Goal: Task Accomplishment & Management: Manage account settings

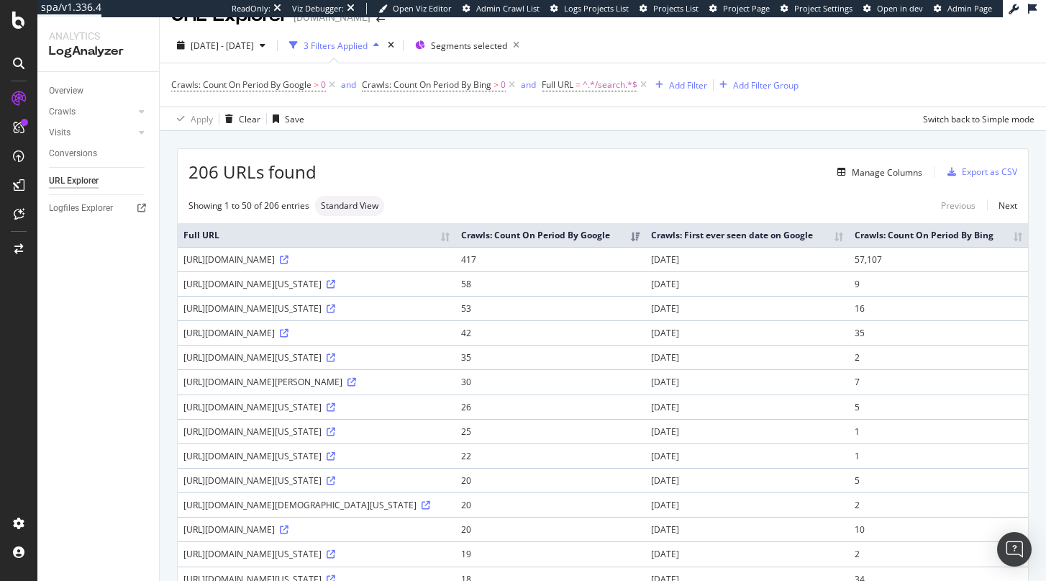
scroll to position [22, 0]
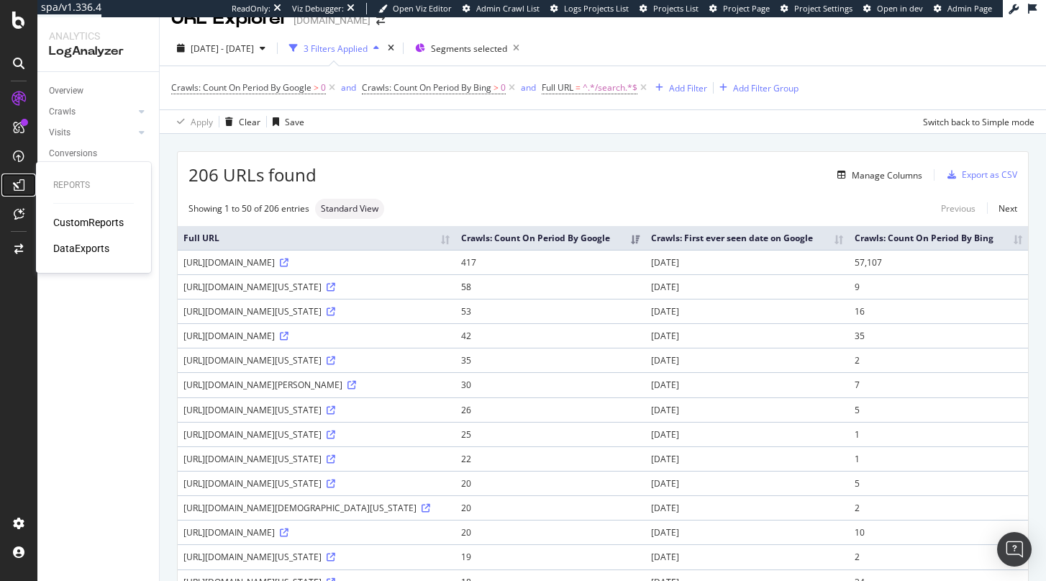
click at [17, 184] on icon at bounding box center [19, 185] width 12 height 12
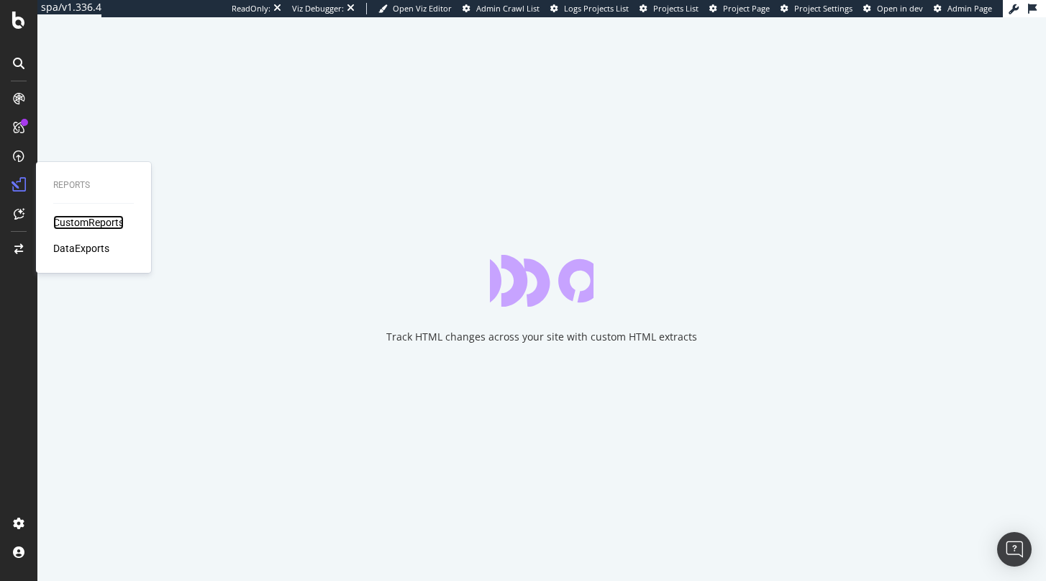
click at [91, 225] on div "CustomReports" at bounding box center [88, 222] width 71 height 14
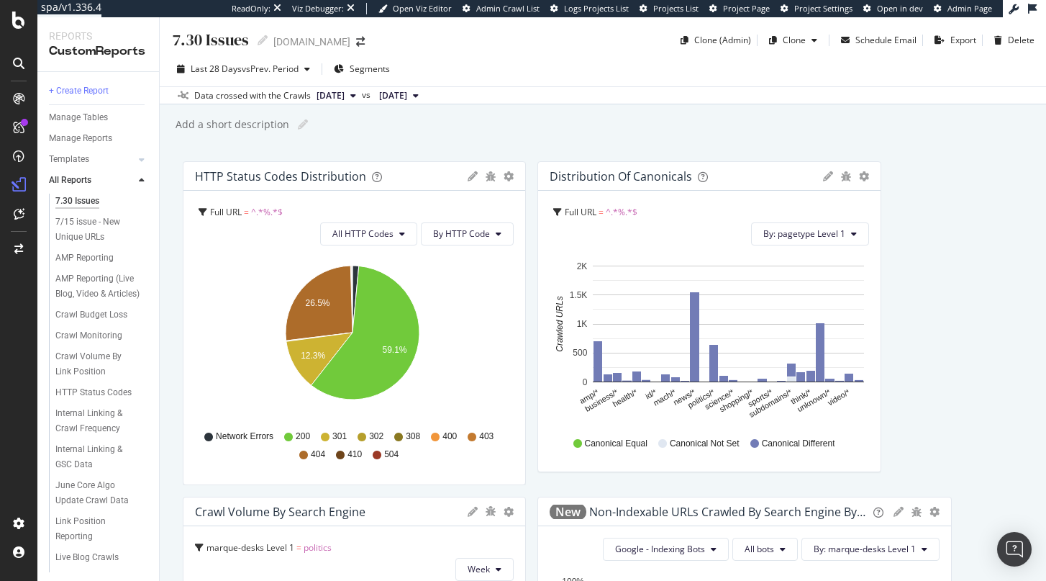
click at [87, 81] on div "+ Create Report" at bounding box center [104, 91] width 110 height 21
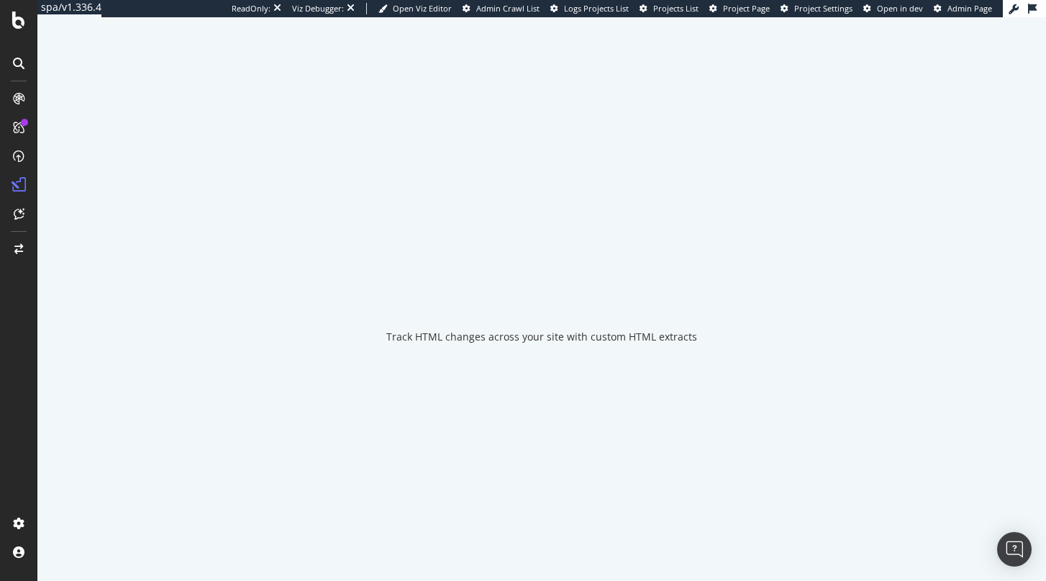
click at [87, 89] on div "Track HTML changes across your site with custom HTML extracts" at bounding box center [541, 299] width 1009 height 564
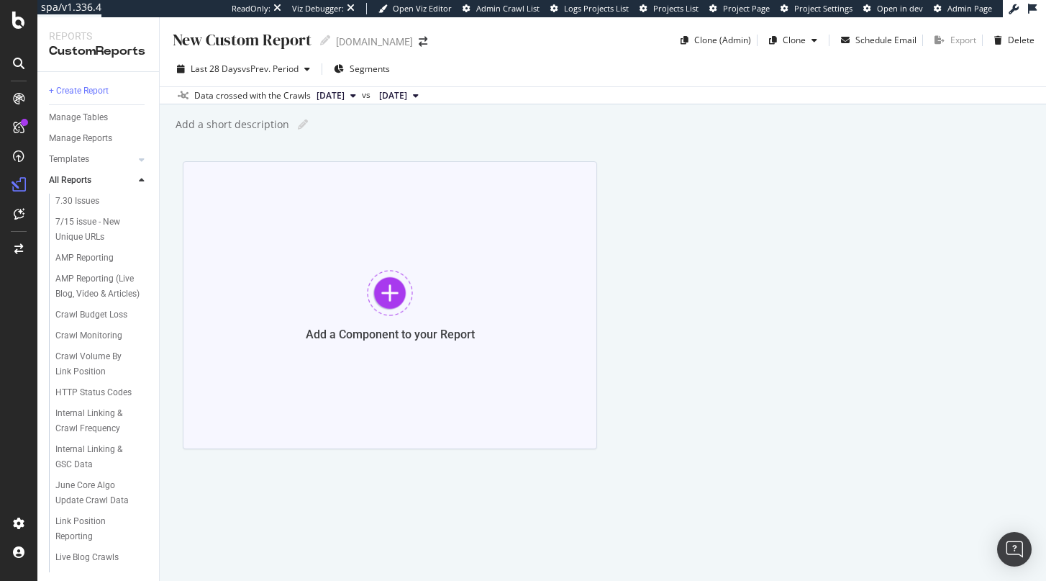
click at [466, 251] on div "Add a Component to your Report" at bounding box center [390, 305] width 415 height 288
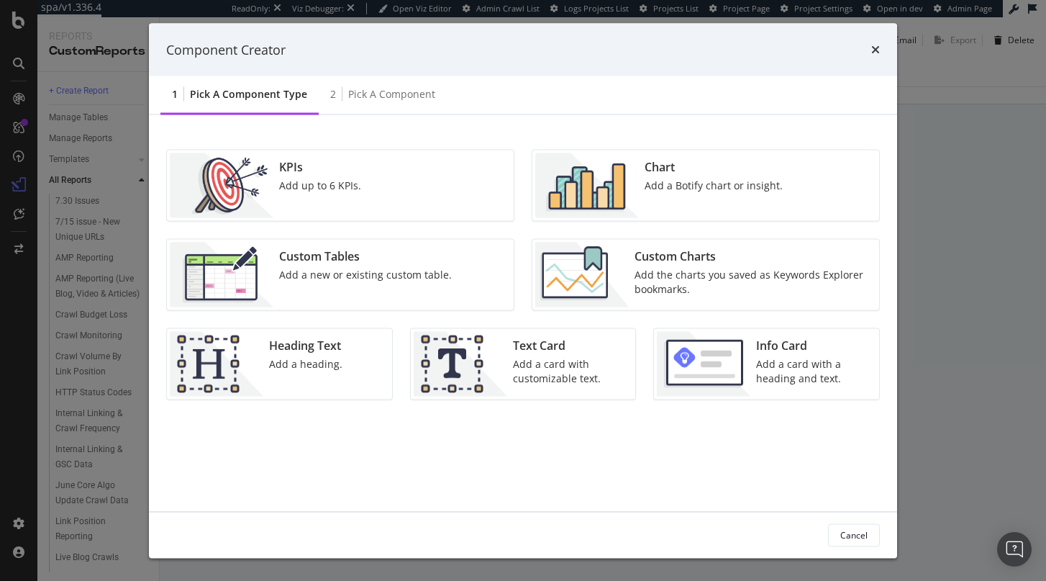
click at [712, 189] on div "Add a Botify chart or insight." at bounding box center [714, 185] width 138 height 14
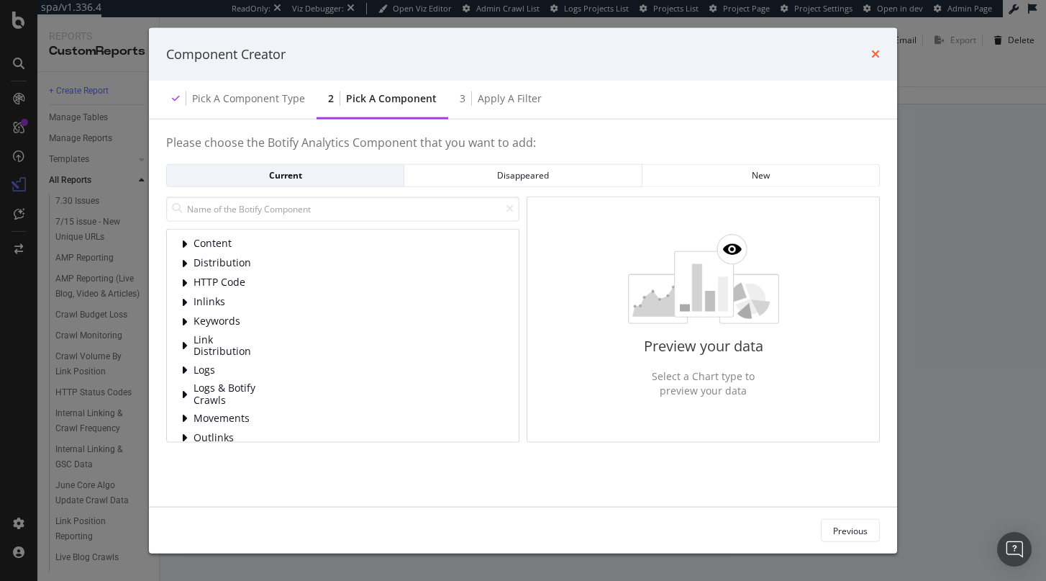
click at [877, 50] on icon "times" at bounding box center [876, 54] width 9 height 12
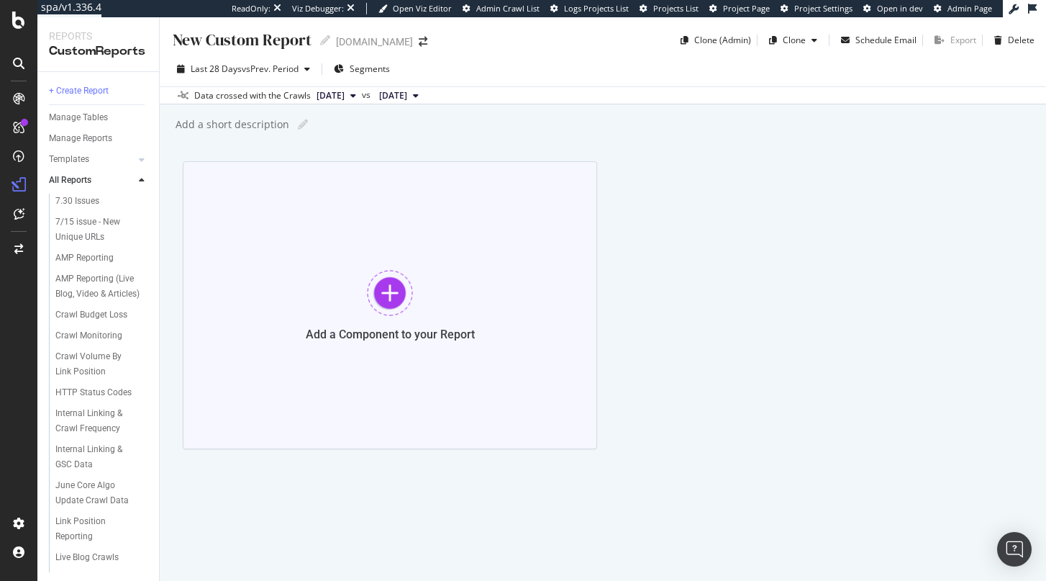
click at [499, 263] on div "Add a Component to your Report" at bounding box center [390, 305] width 415 height 288
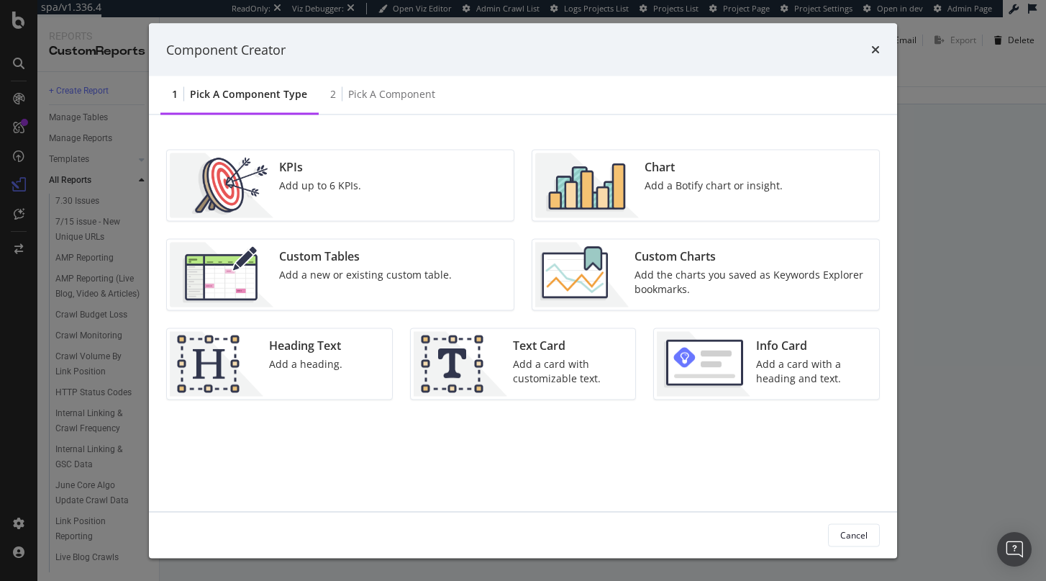
click at [658, 269] on div "Add the charts you saved as Keywords Explorer bookmarks." at bounding box center [753, 282] width 236 height 29
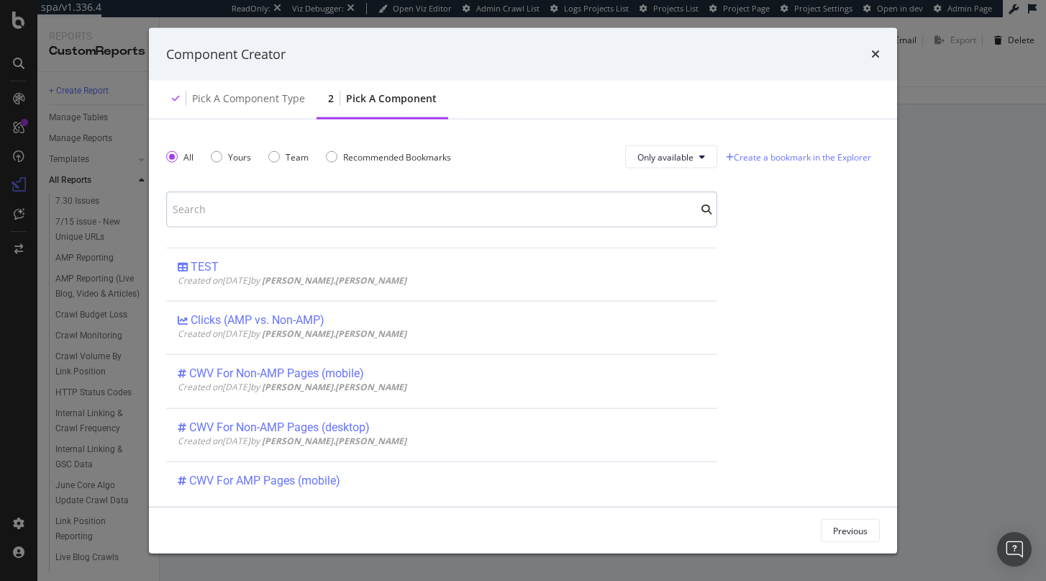
click at [358, 217] on input "modal" at bounding box center [441, 209] width 551 height 36
click at [877, 52] on icon "times" at bounding box center [876, 54] width 9 height 12
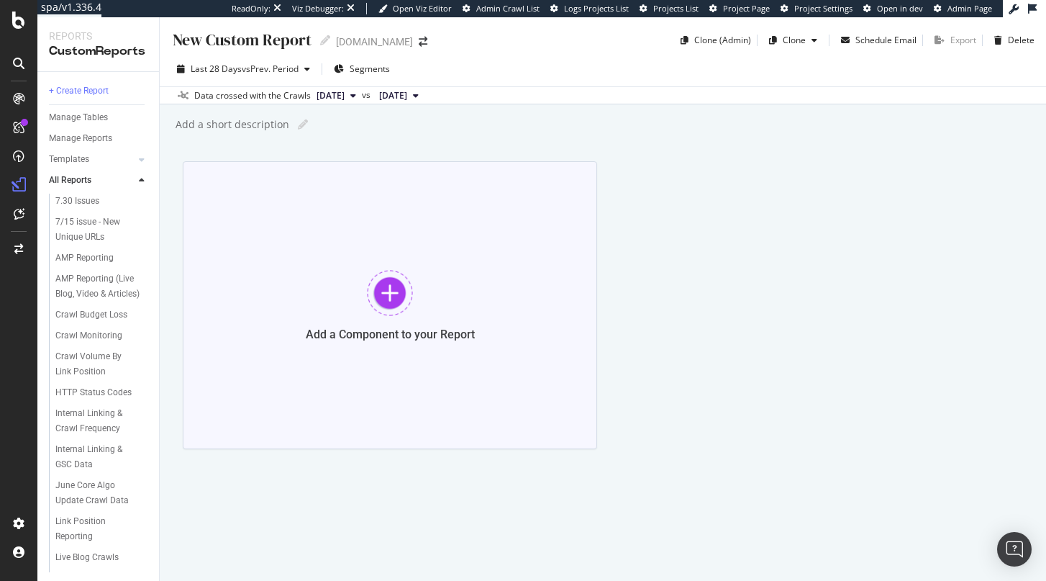
click at [474, 215] on div "Add a Component to your Report" at bounding box center [390, 305] width 415 height 288
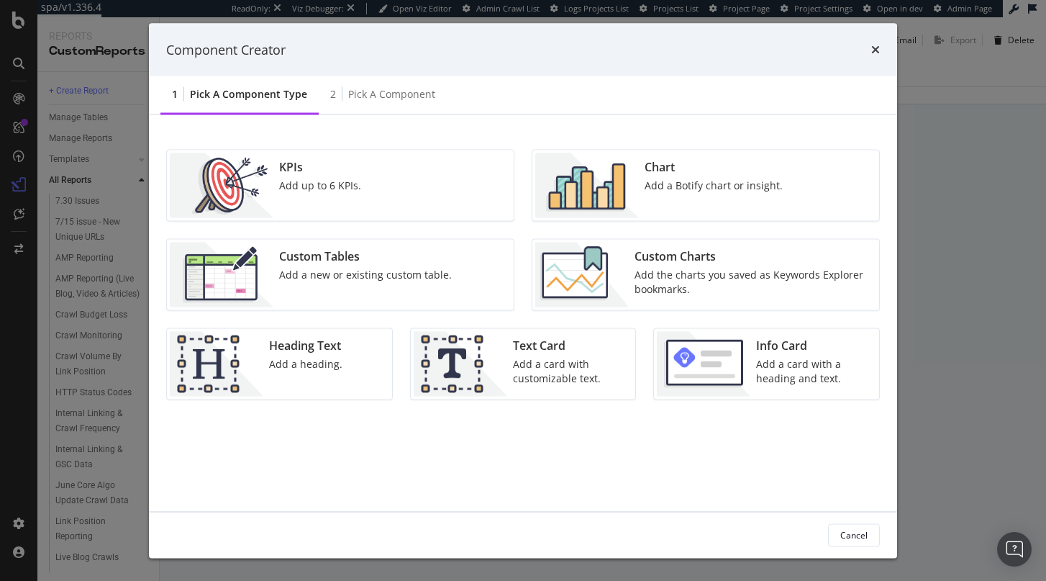
click at [625, 171] on img "modal" at bounding box center [587, 185] width 104 height 65
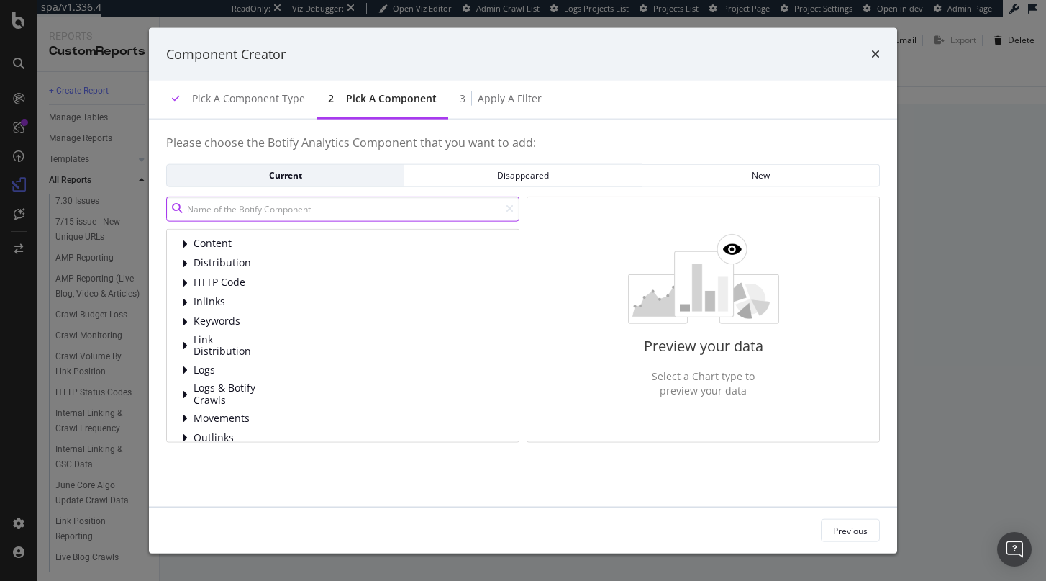
click at [312, 213] on input "modal" at bounding box center [342, 208] width 353 height 25
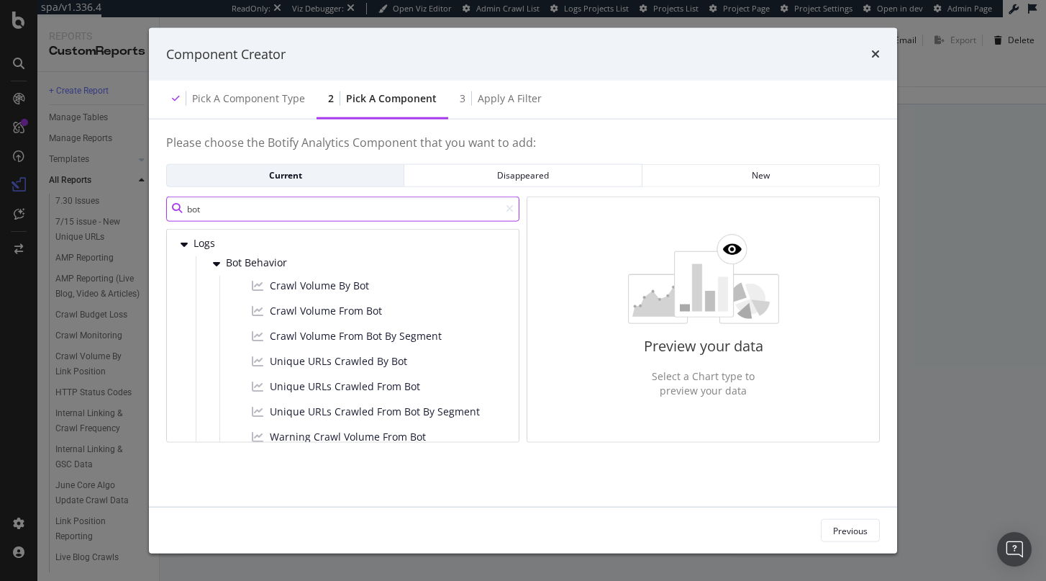
type input "bot"
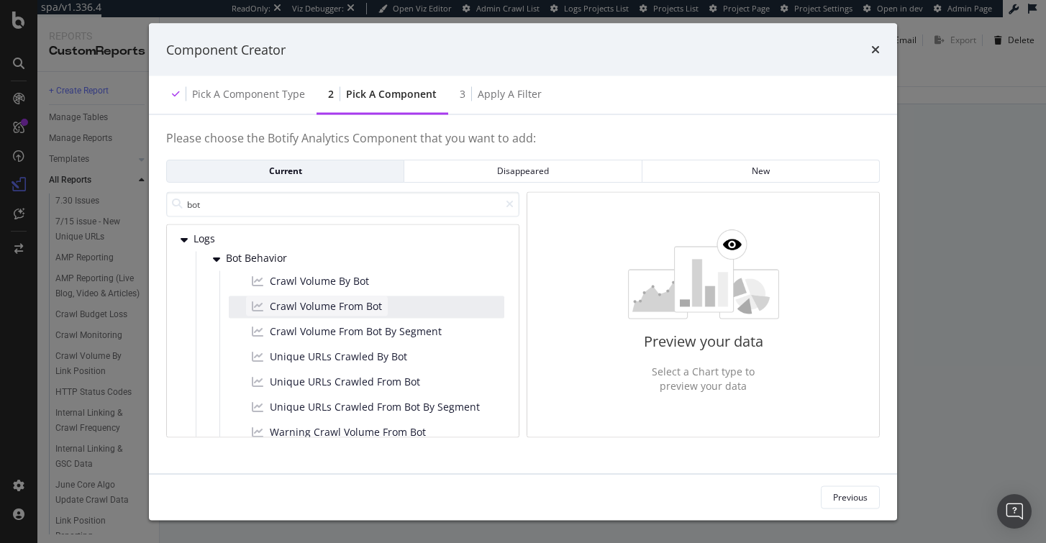
click at [345, 312] on span "Crawl Volume From Bot" at bounding box center [326, 306] width 112 height 14
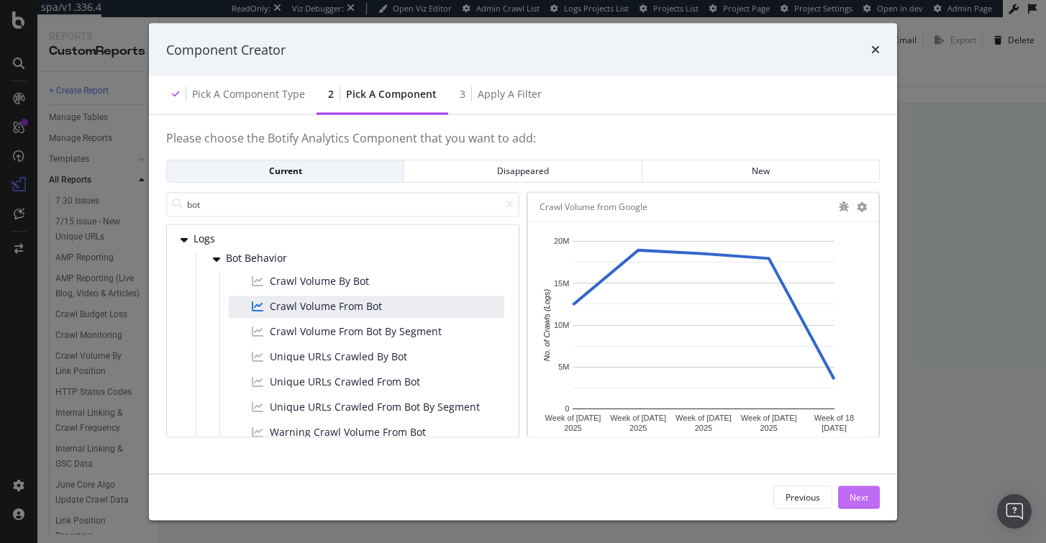
click at [872, 501] on button "Next" at bounding box center [859, 497] width 42 height 23
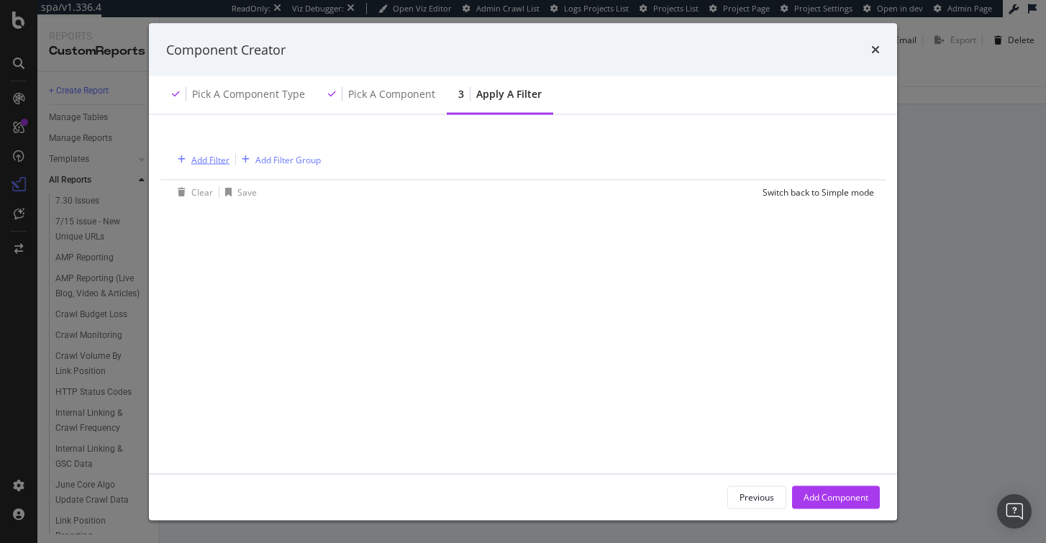
click at [194, 159] on div "Add Filter" at bounding box center [210, 159] width 38 height 12
click at [230, 159] on input "full" at bounding box center [299, 162] width 202 height 22
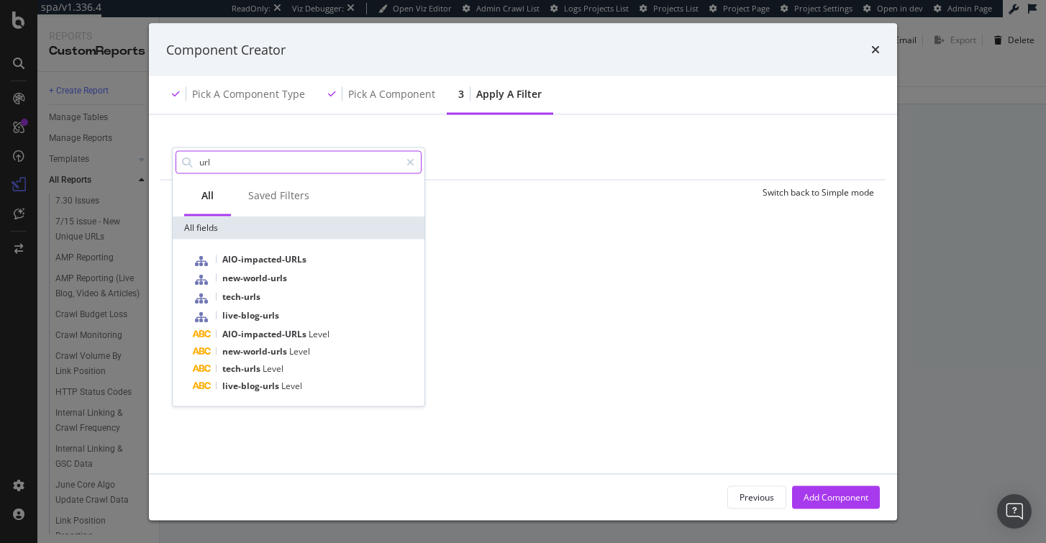
click at [220, 165] on input "url" at bounding box center [299, 162] width 202 height 22
type input "url"
click at [407, 160] on icon "modal" at bounding box center [411, 162] width 8 height 10
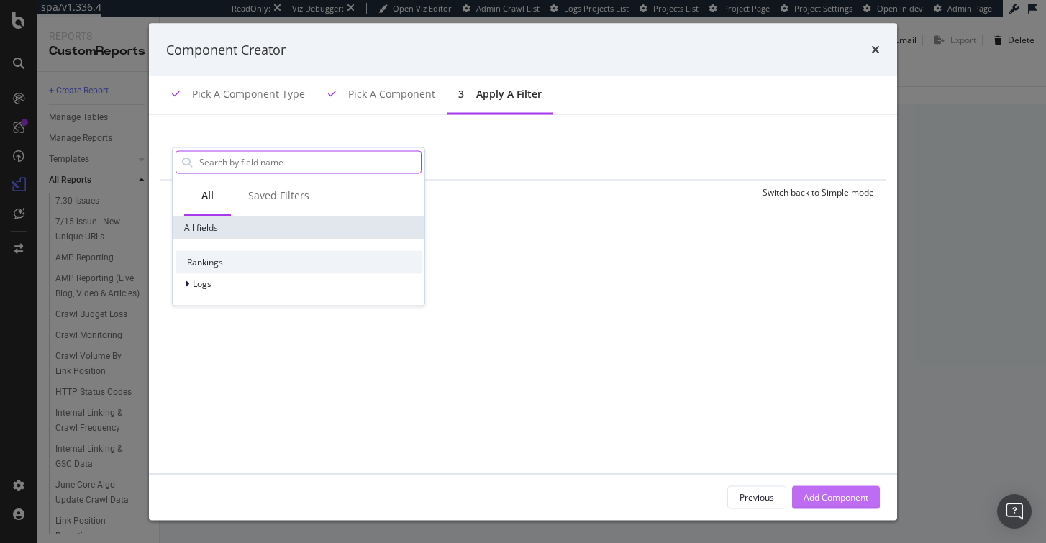
click at [842, 492] on div "Add Component" at bounding box center [836, 497] width 65 height 12
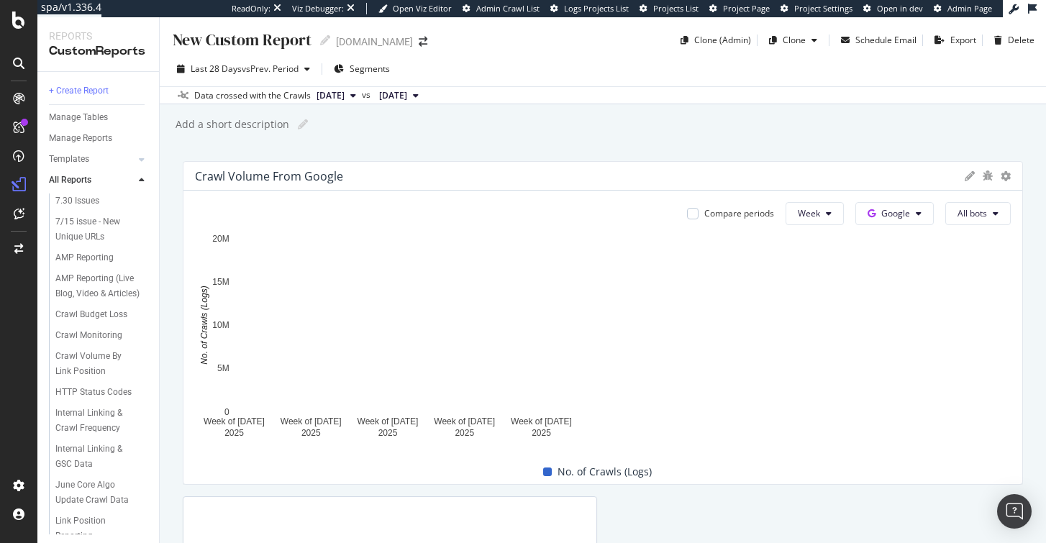
drag, startPoint x: 589, startPoint y: 258, endPoint x: 1278, endPoint y: 233, distance: 689.2
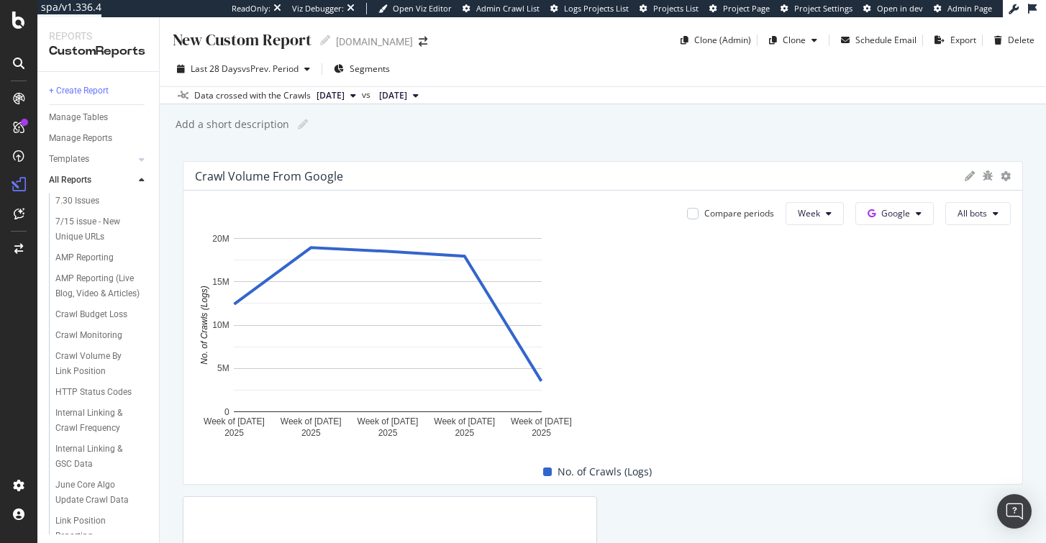
click at [1046, 233] on html "spa/v1.336.4 ReadOnly: Viz Debugger: Open Viz Editor Admin Crawl List Logs Proj…" at bounding box center [523, 271] width 1046 height 543
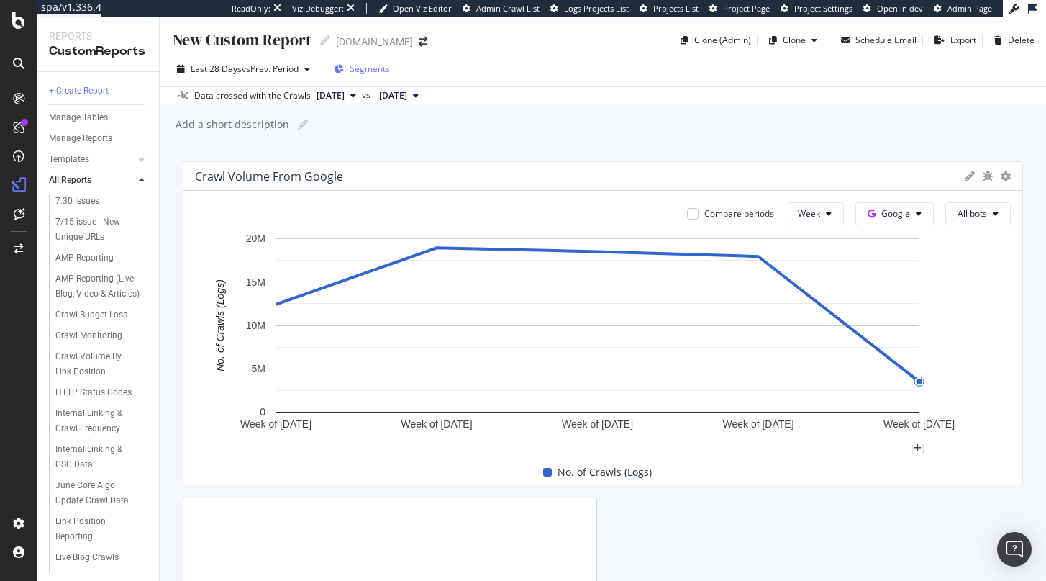
click at [372, 64] on span "Segments" at bounding box center [370, 69] width 40 height 12
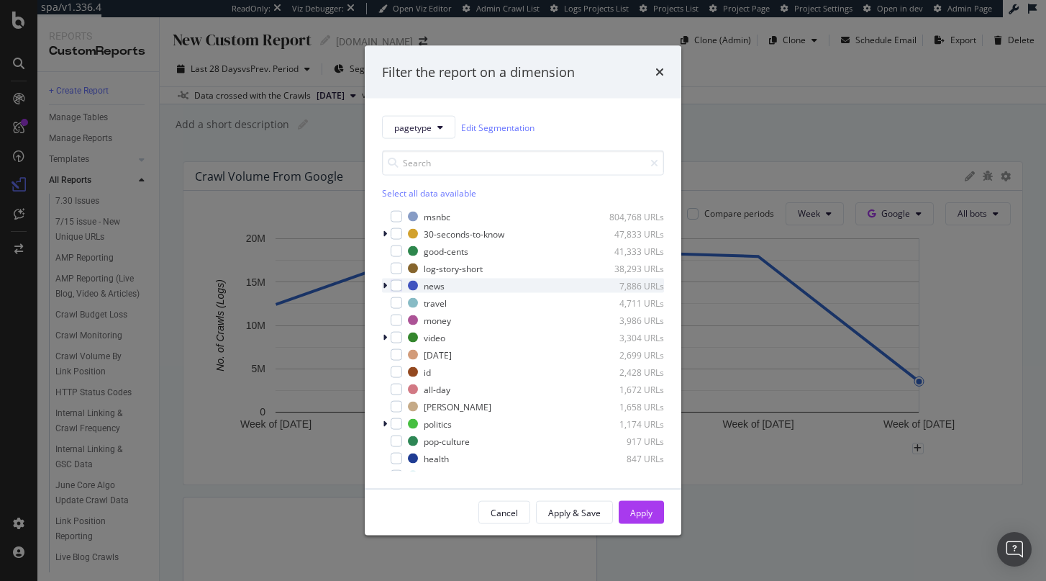
click at [385, 283] on icon "modal" at bounding box center [385, 285] width 4 height 9
click at [382, 288] on icon "modal" at bounding box center [385, 285] width 6 height 9
click at [383, 334] on icon "modal" at bounding box center [385, 337] width 4 height 9
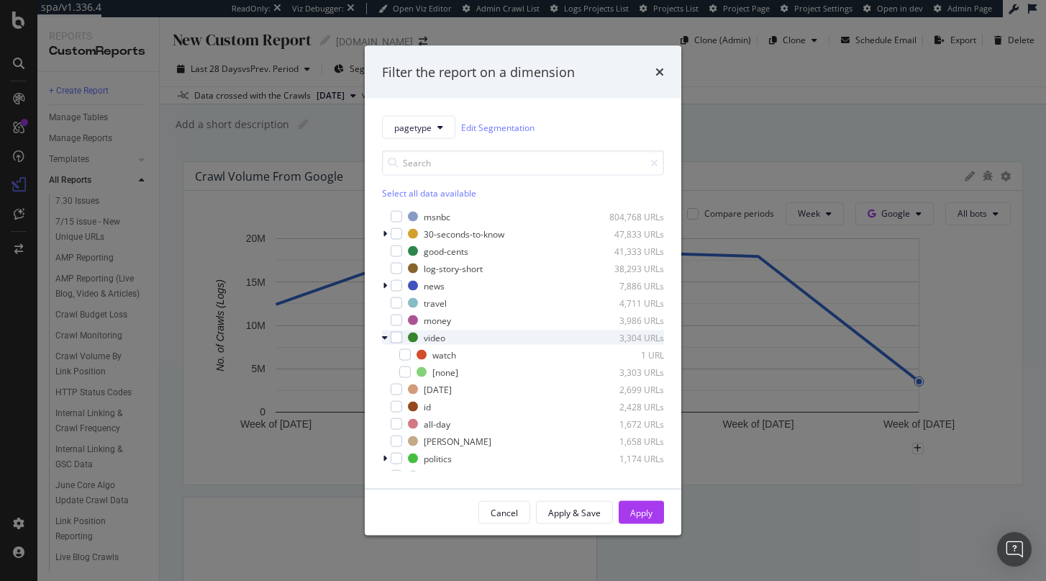
click at [383, 334] on icon "modal" at bounding box center [385, 337] width 6 height 9
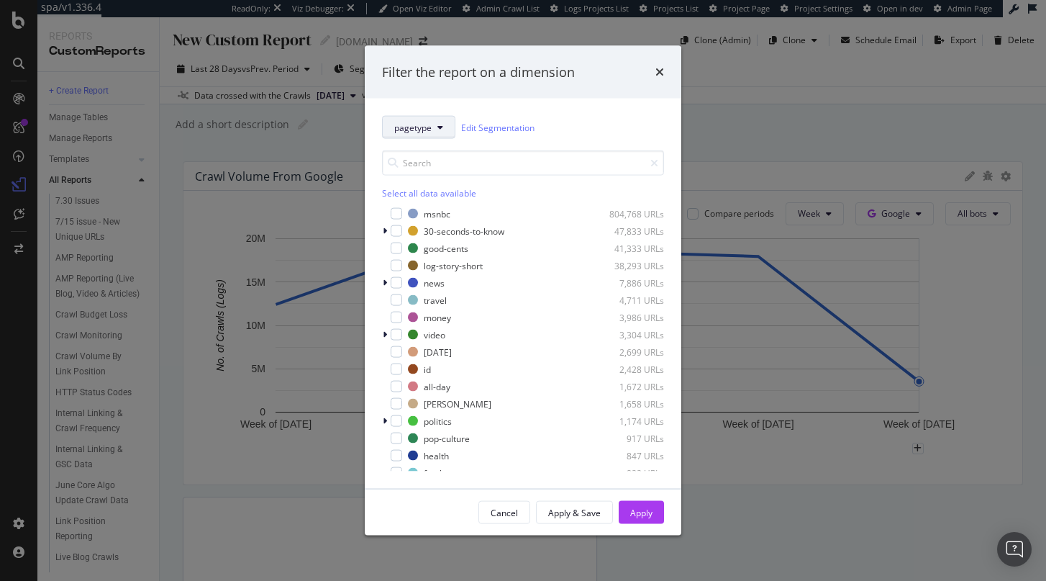
click at [428, 135] on button "pagetype" at bounding box center [418, 127] width 73 height 23
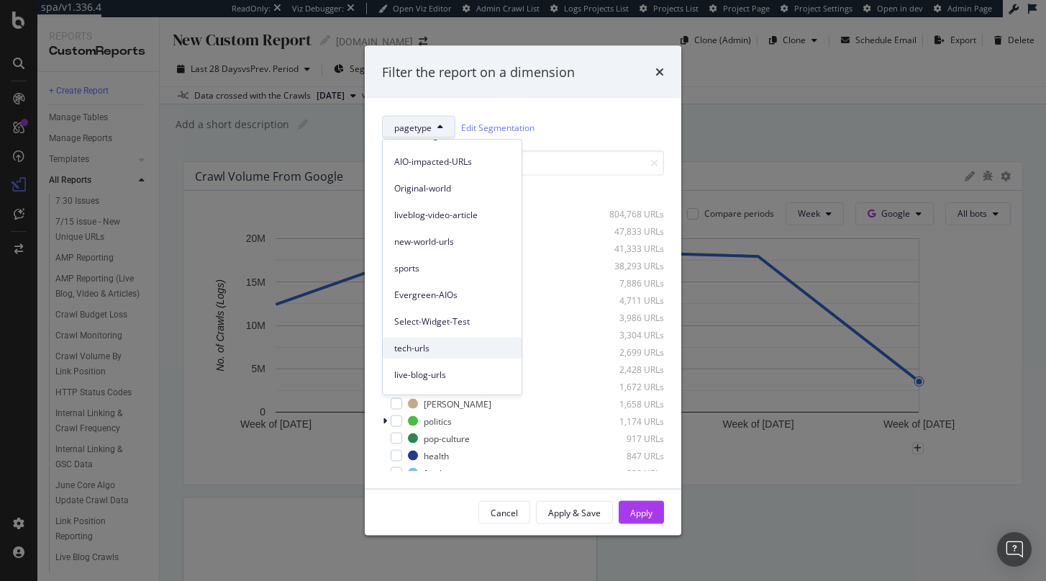
scroll to position [280, 0]
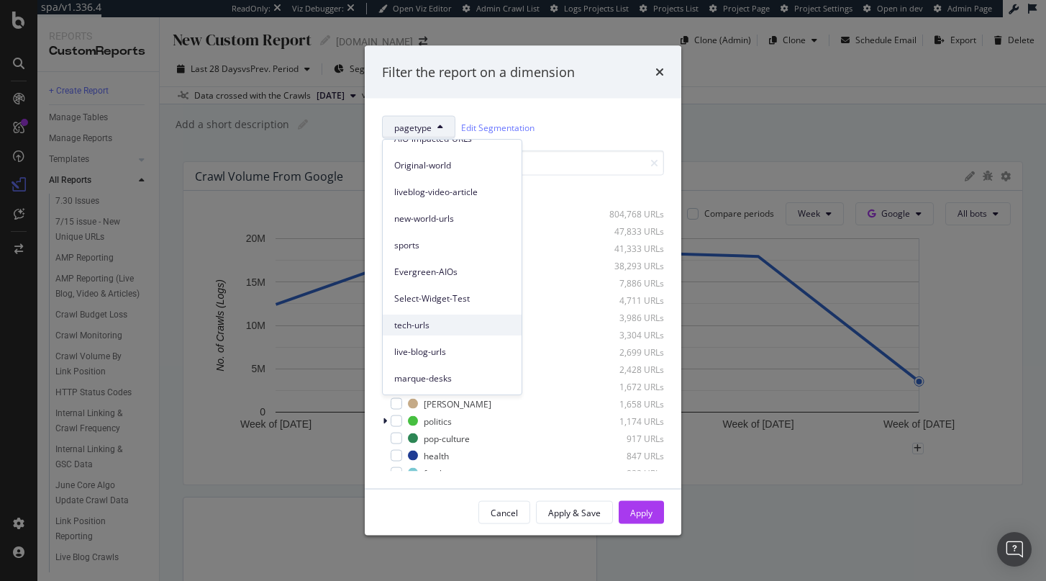
click at [463, 319] on span "tech-urls" at bounding box center [452, 325] width 116 height 13
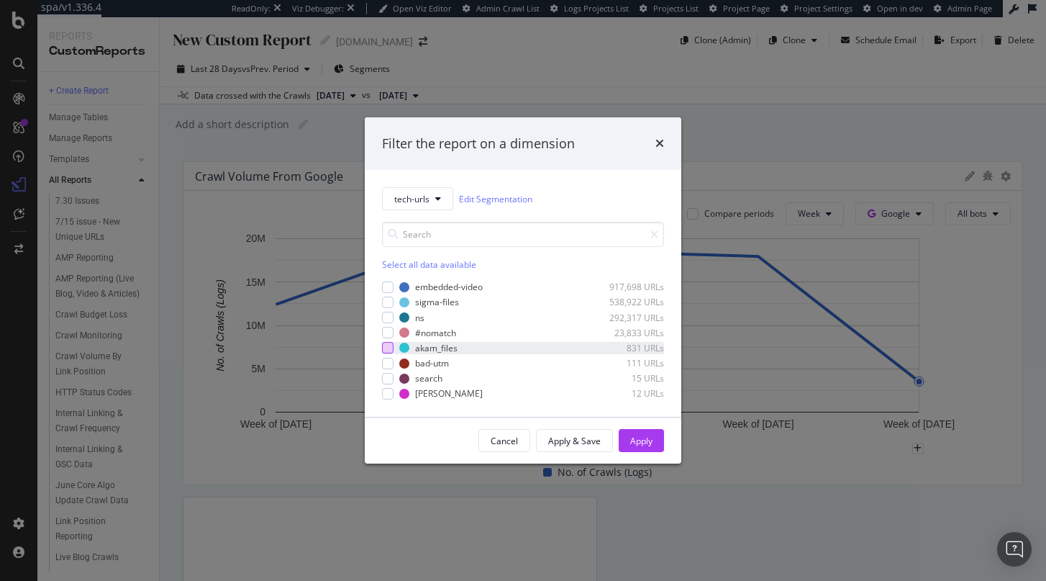
click at [390, 347] on div "modal" at bounding box center [388, 348] width 12 height 12
click at [633, 438] on div "Apply" at bounding box center [641, 441] width 22 height 12
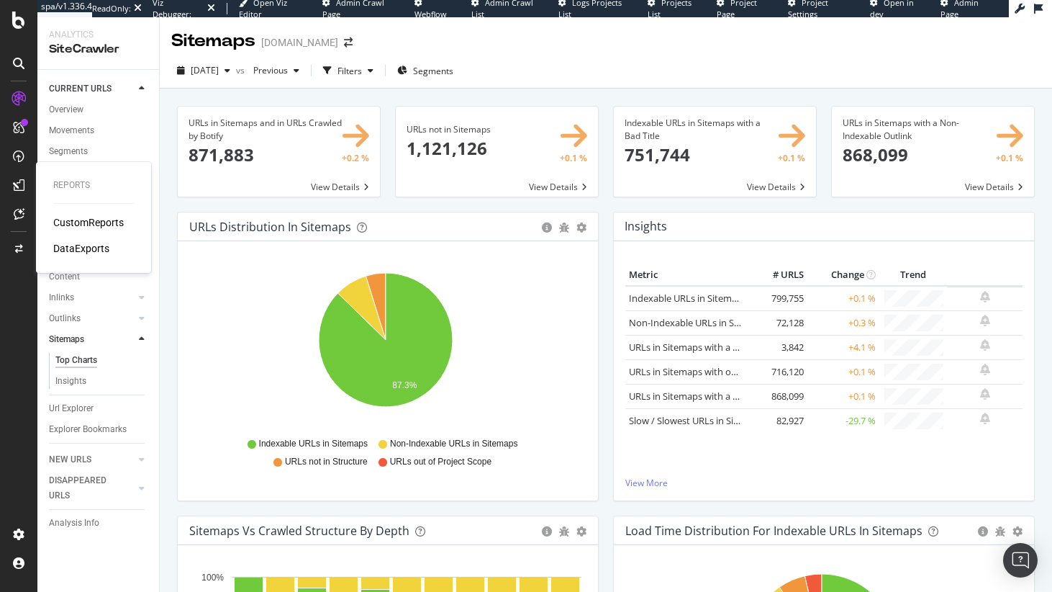
click at [86, 215] on div "CustomReports" at bounding box center [88, 222] width 71 height 14
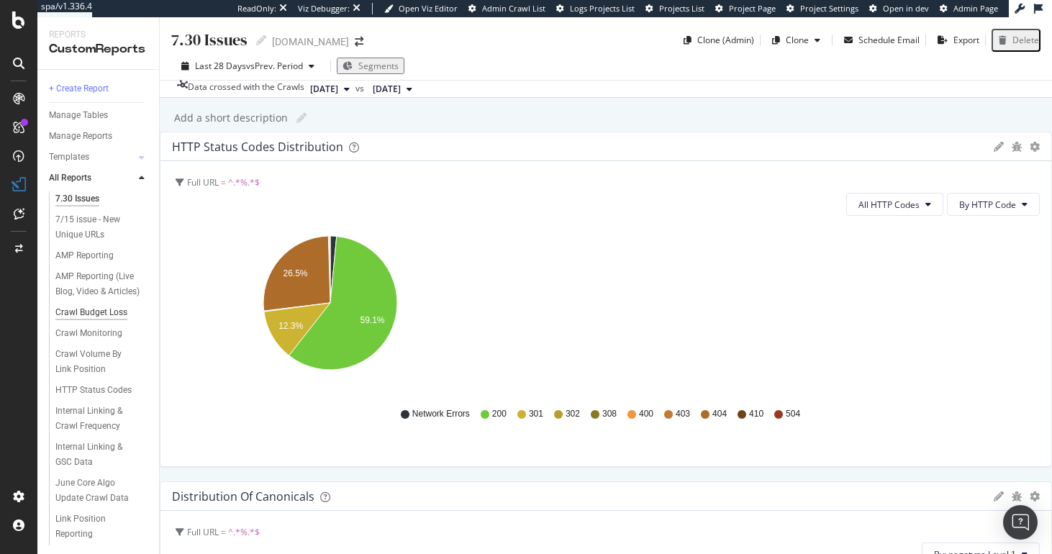
click at [91, 320] on div "Crawl Budget Loss" at bounding box center [91, 312] width 72 height 15
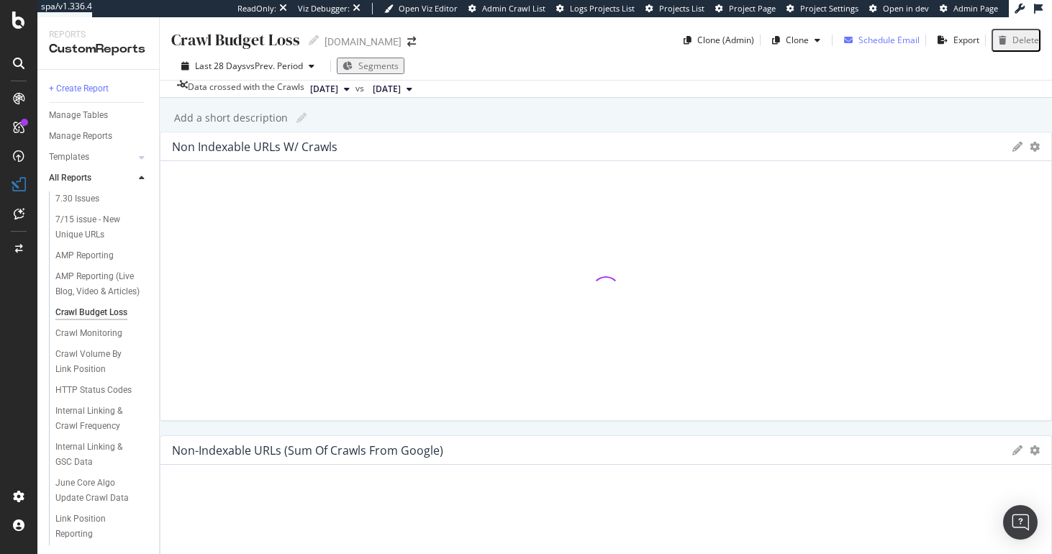
click at [855, 49] on div "Schedule Email" at bounding box center [878, 41] width 81 height 22
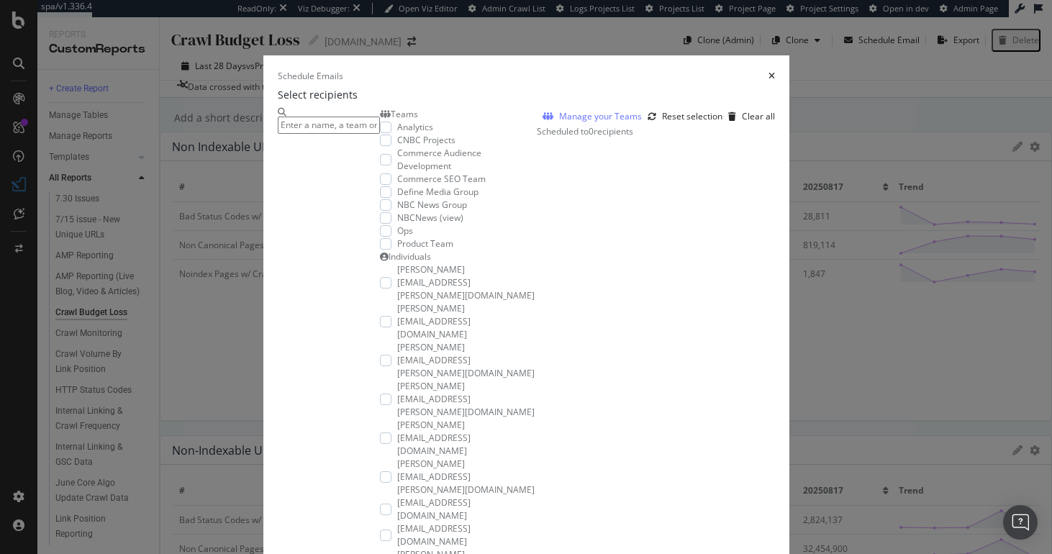
click at [775, 72] on icon "times" at bounding box center [772, 76] width 6 height 9
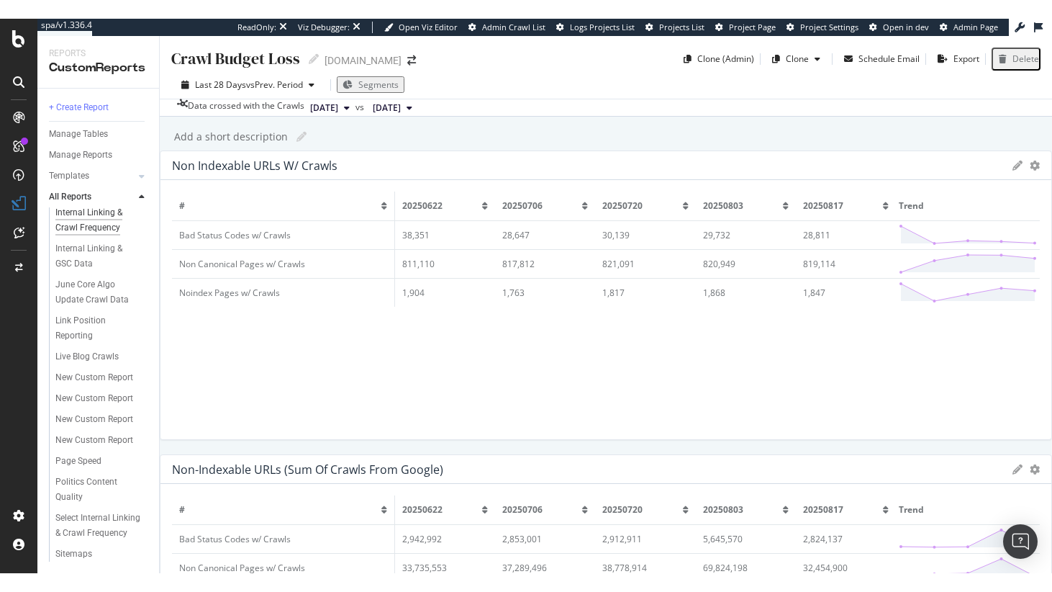
scroll to position [338, 0]
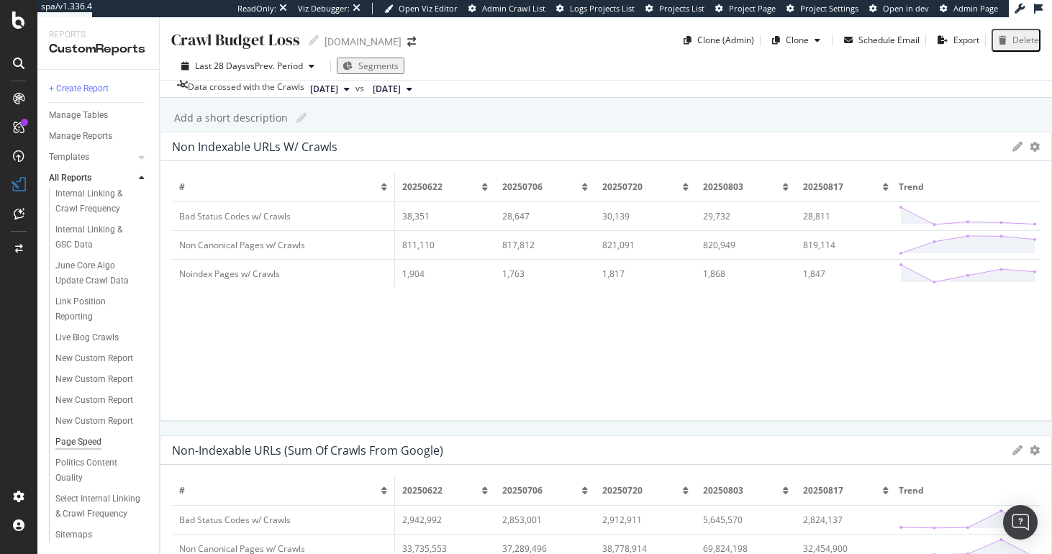
click at [100, 435] on div "Page Speed" at bounding box center [78, 442] width 46 height 15
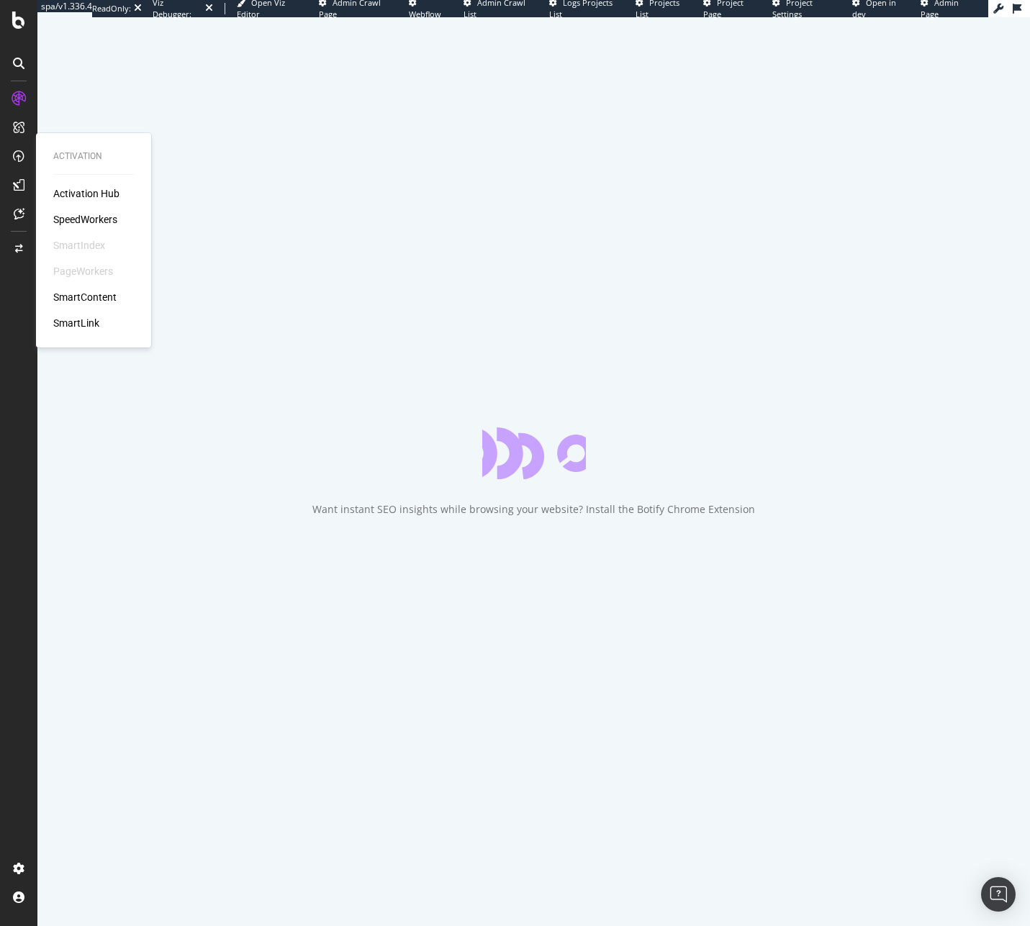
click at [106, 218] on div "SpeedWorkers" at bounding box center [85, 219] width 64 height 14
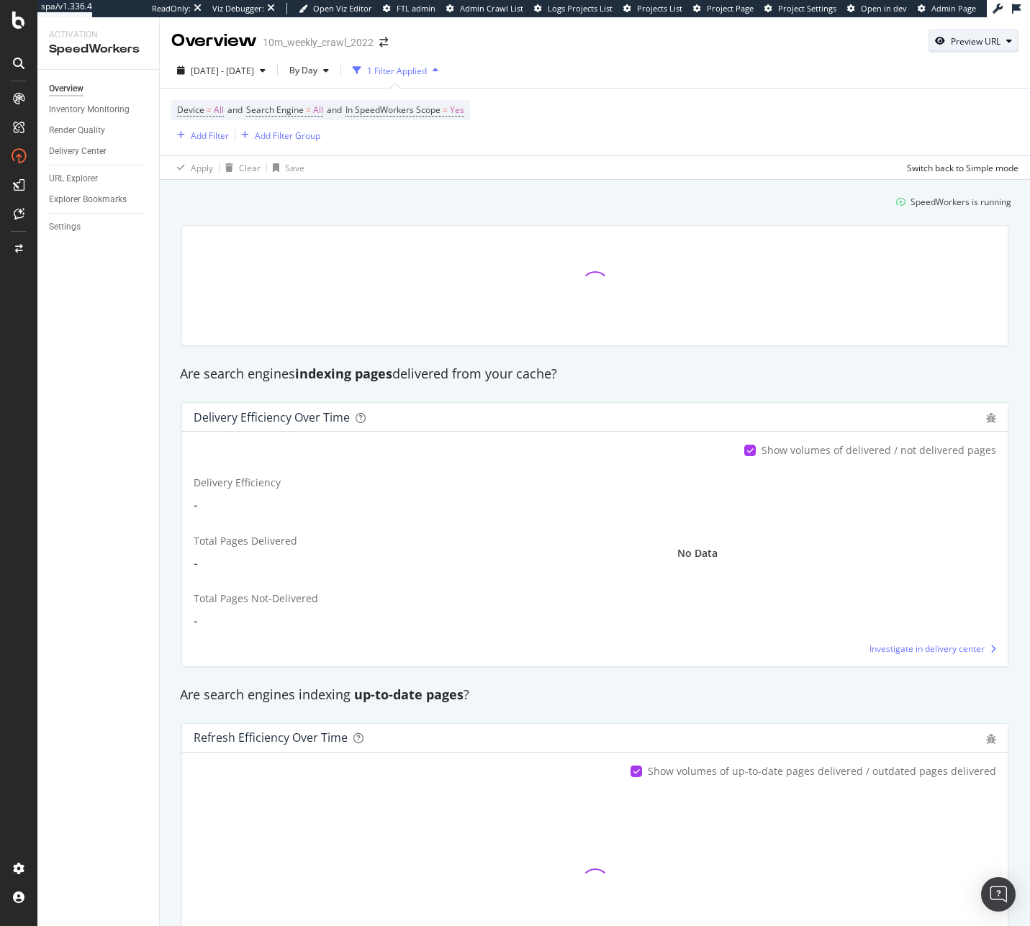
click at [967, 52] on button "Preview URL" at bounding box center [973, 41] width 90 height 23
click at [741, 114] on div "Device = All and Search Engine = All and In SpeedWorkers Scope = Yes Add Filter…" at bounding box center [594, 122] width 847 height 67
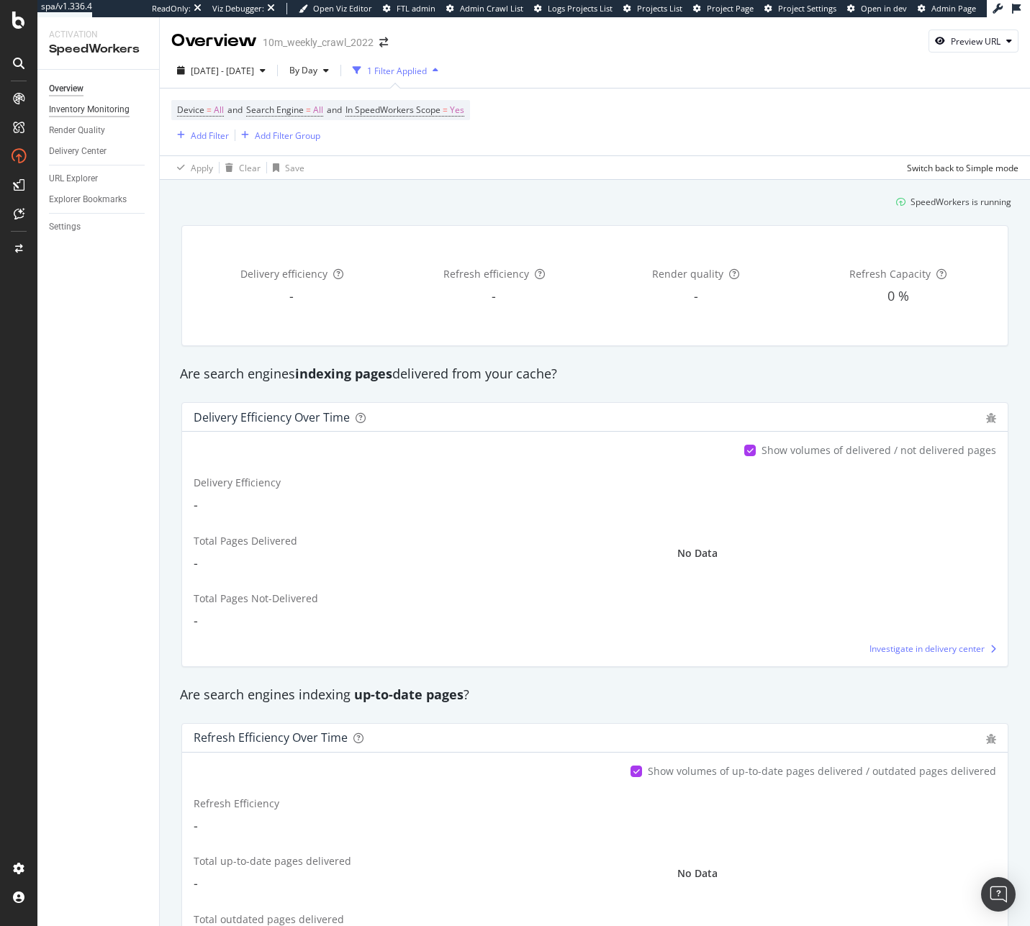
click at [109, 108] on div "Inventory Monitoring" at bounding box center [89, 109] width 81 height 15
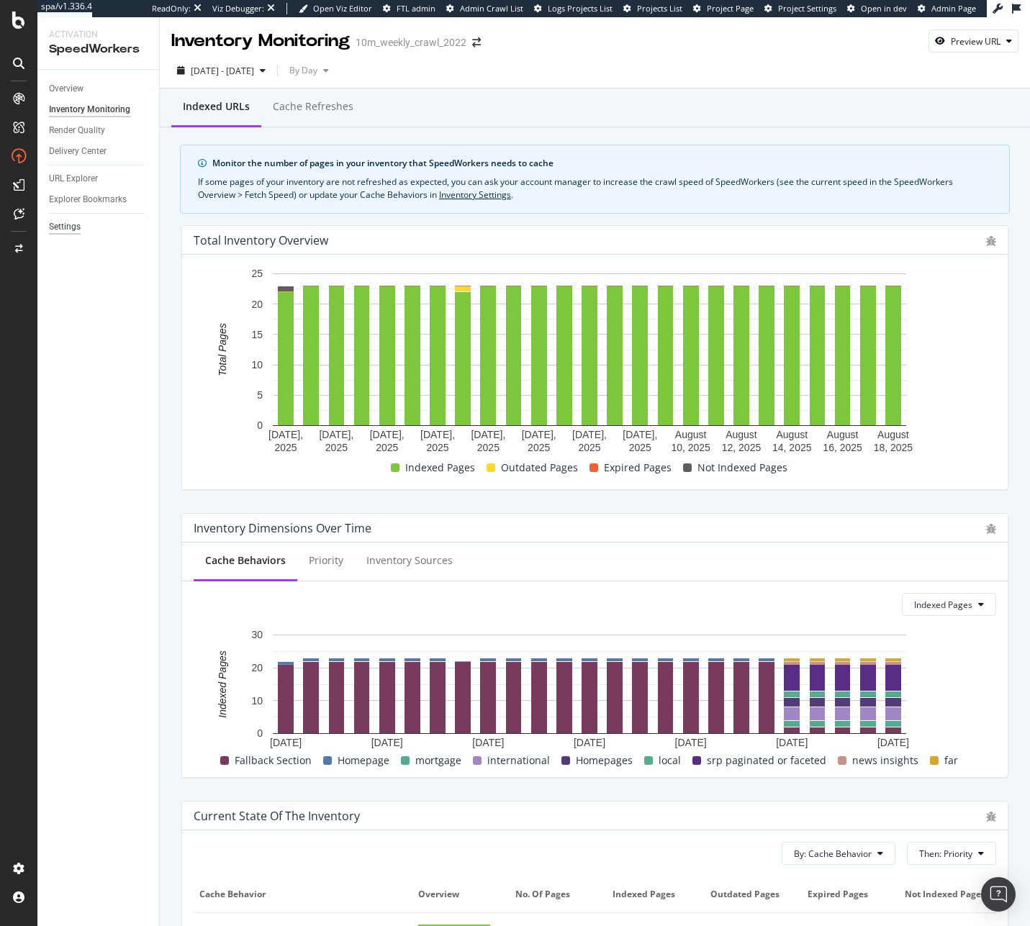
click at [72, 227] on div "Settings" at bounding box center [65, 227] width 32 height 15
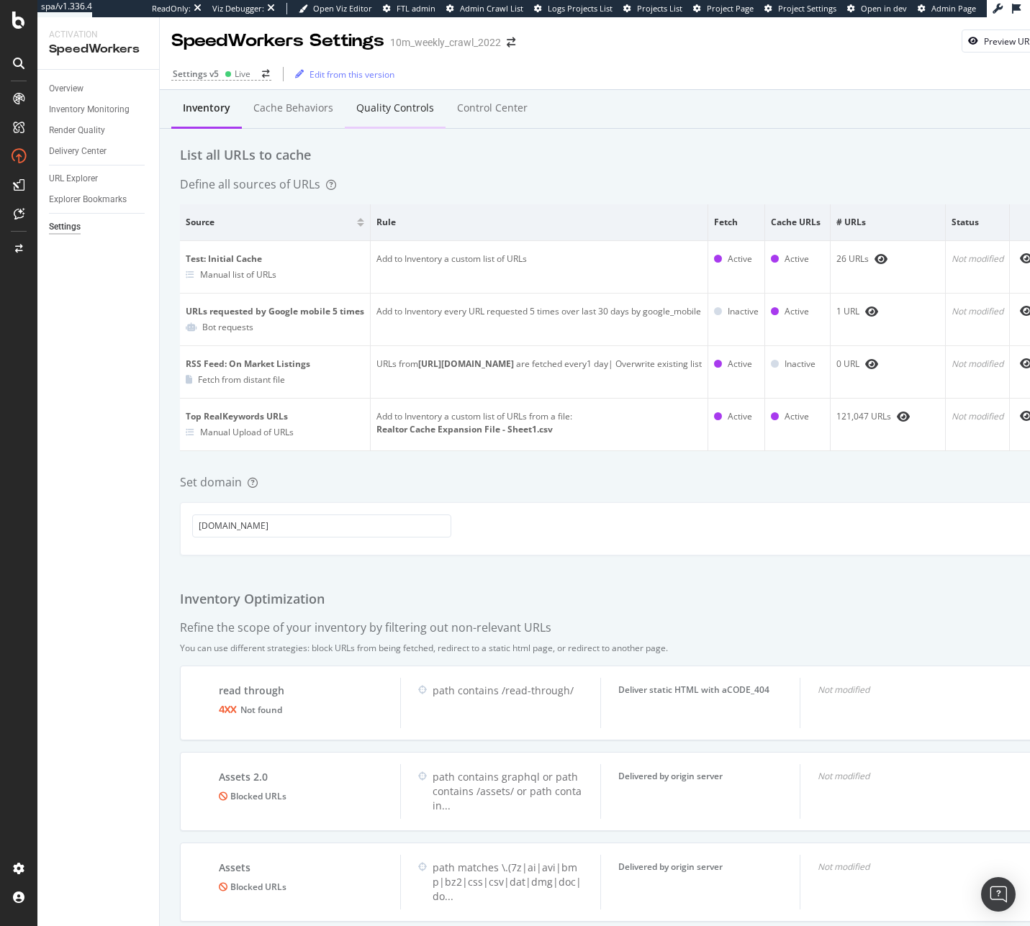
click at [399, 107] on div "Quality Controls" at bounding box center [395, 108] width 78 height 14
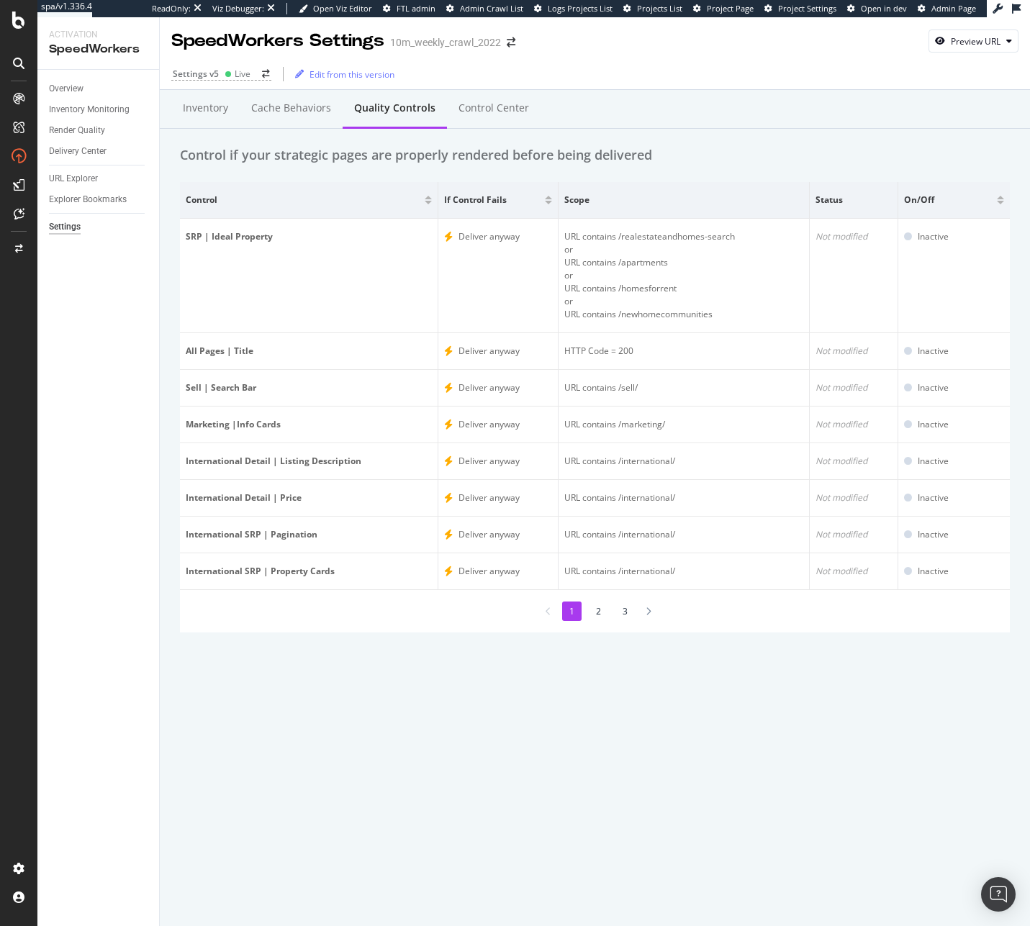
click at [600, 610] on li "2" at bounding box center [598, 611] width 19 height 19
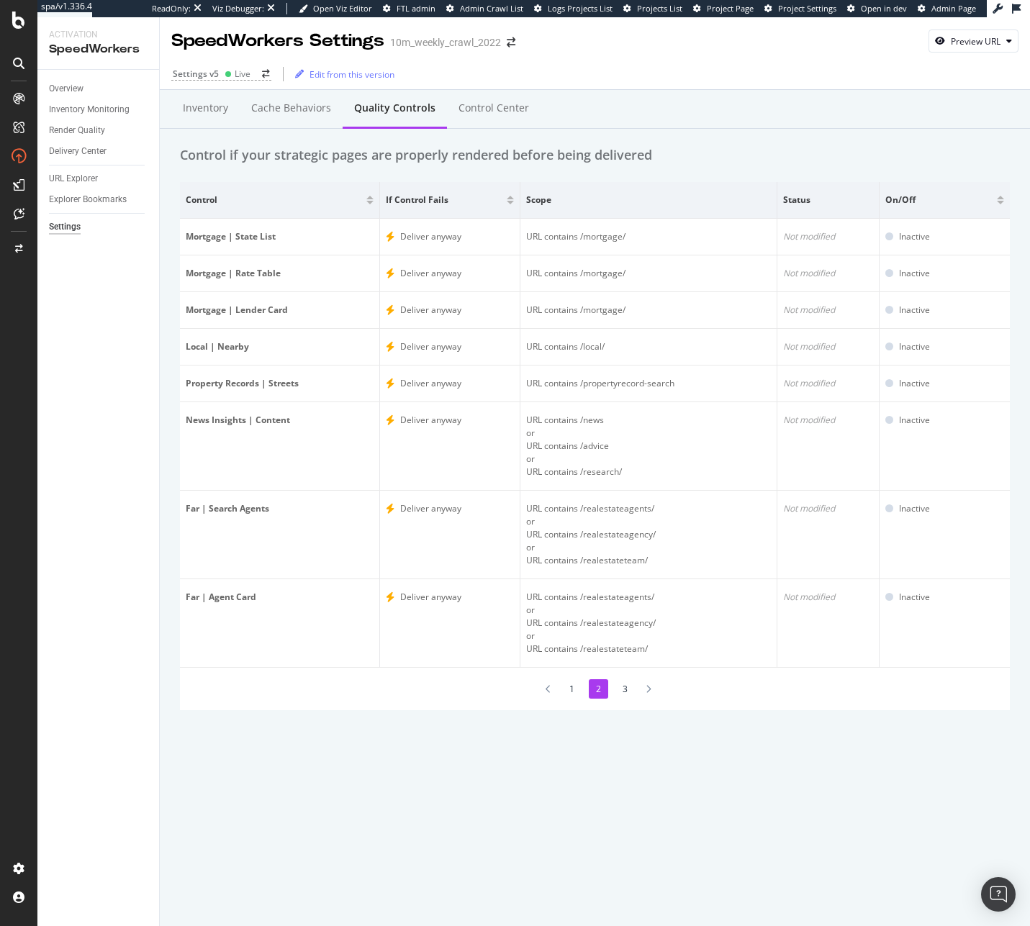
click at [624, 684] on li "3" at bounding box center [624, 688] width 19 height 19
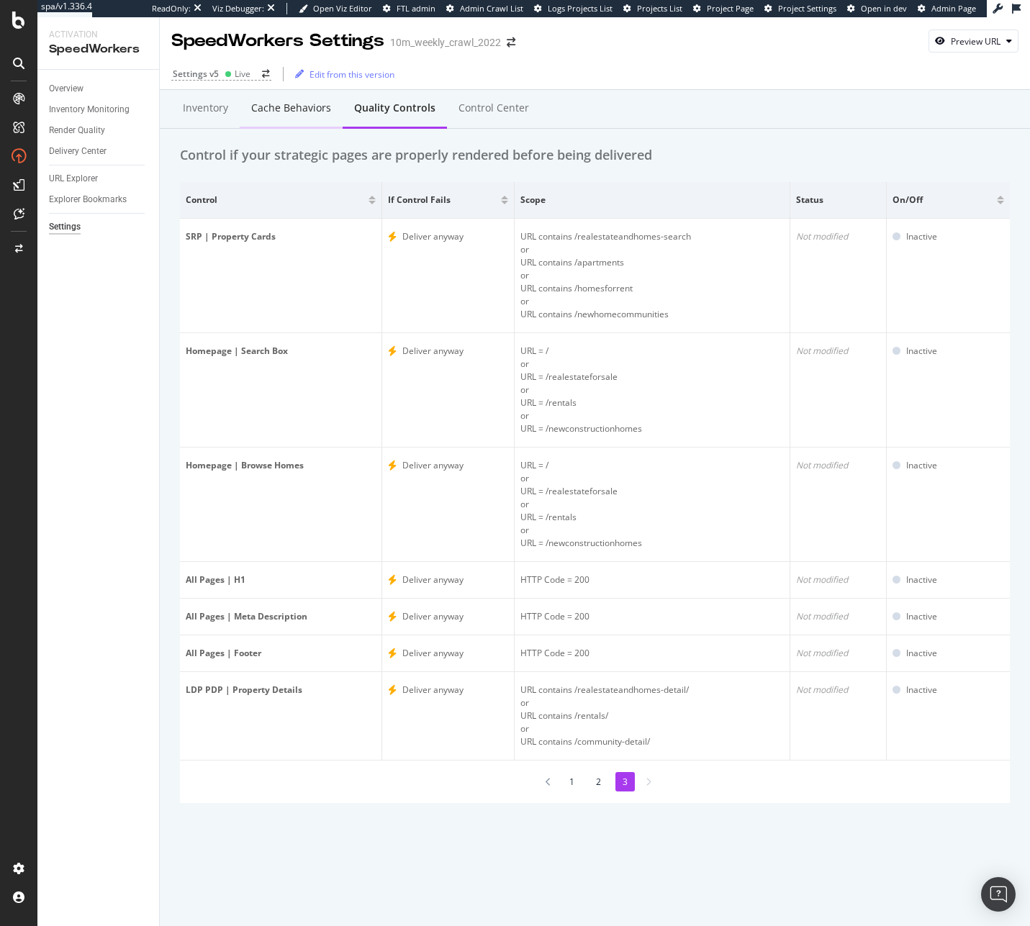
click at [294, 104] on div "Cache behaviors" at bounding box center [291, 108] width 80 height 14
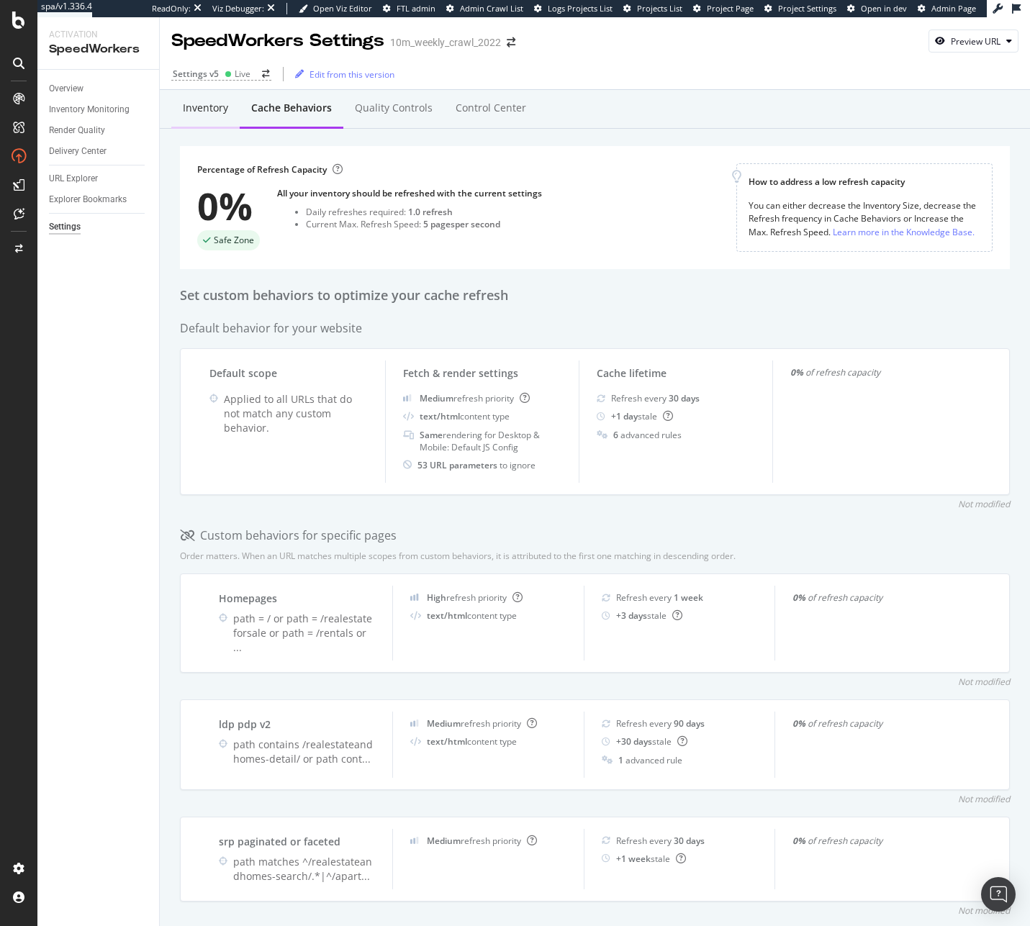
click at [217, 113] on div "Inventory" at bounding box center [205, 108] width 45 height 14
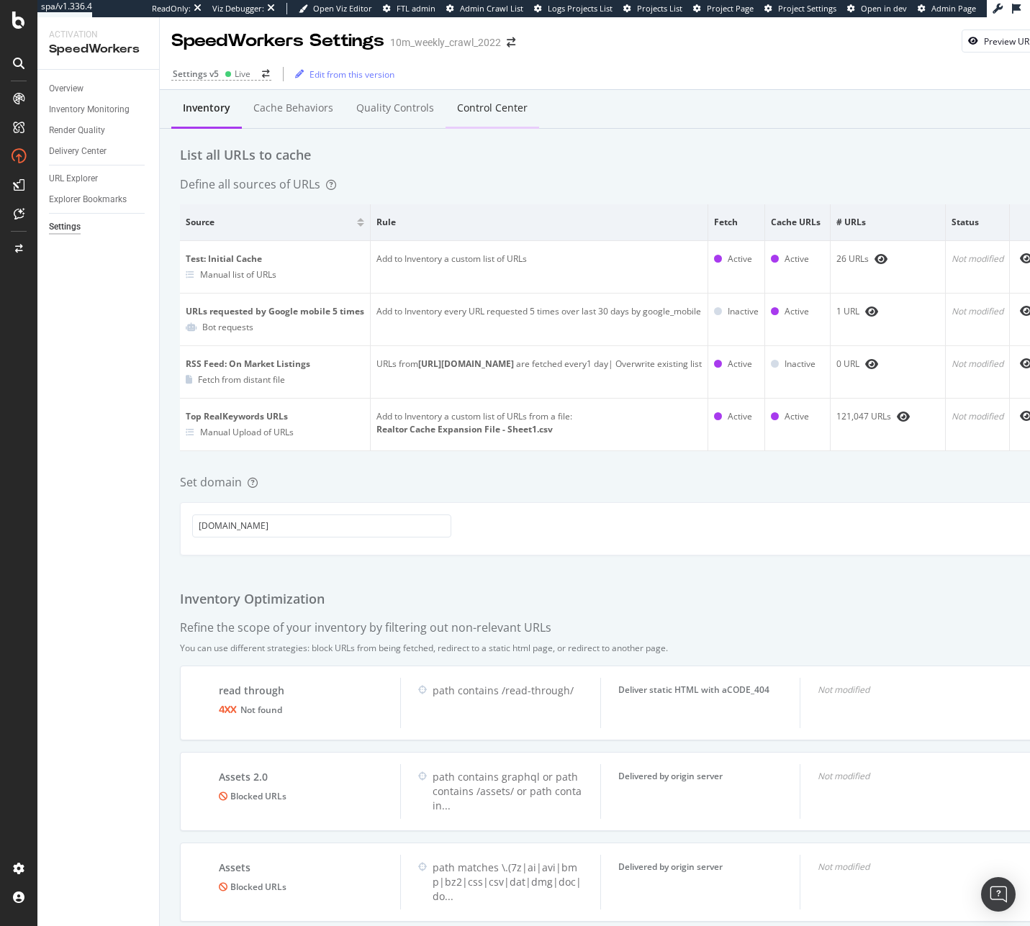
click at [489, 120] on div "Control Center" at bounding box center [492, 109] width 94 height 40
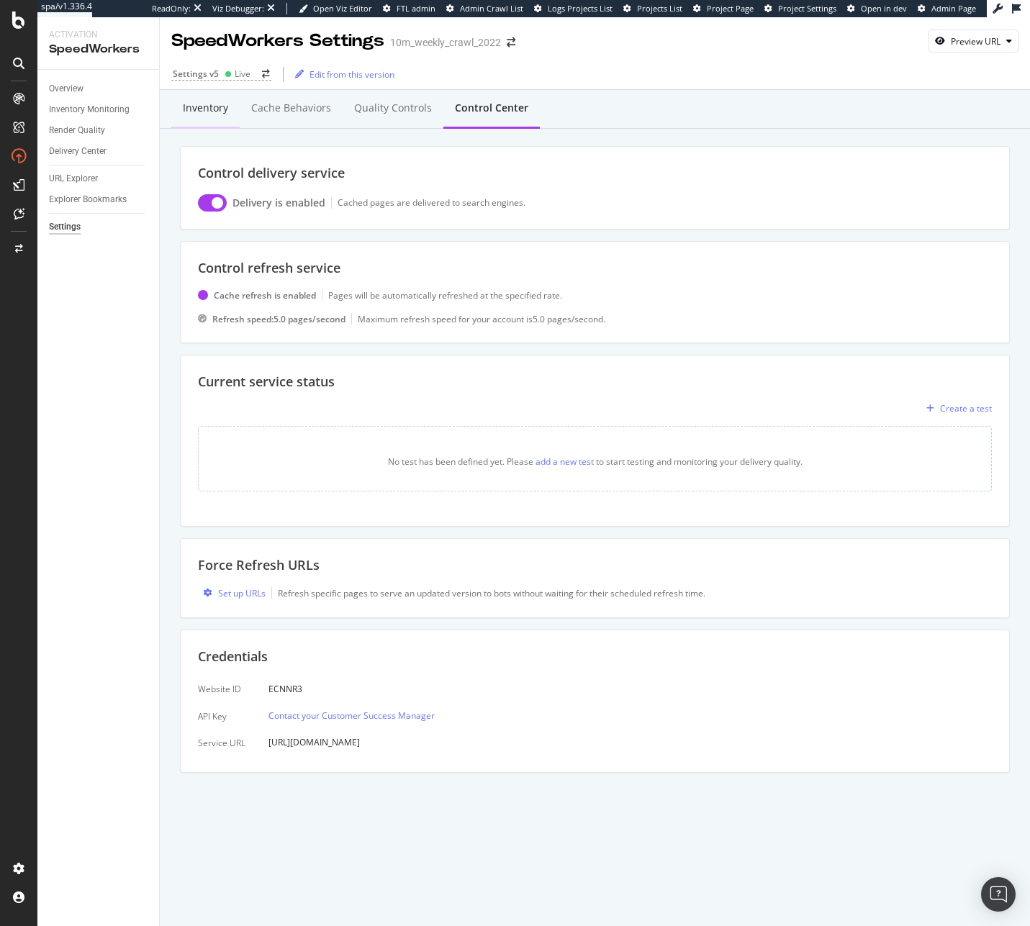
click at [226, 123] on div "Inventory" at bounding box center [205, 109] width 68 height 40
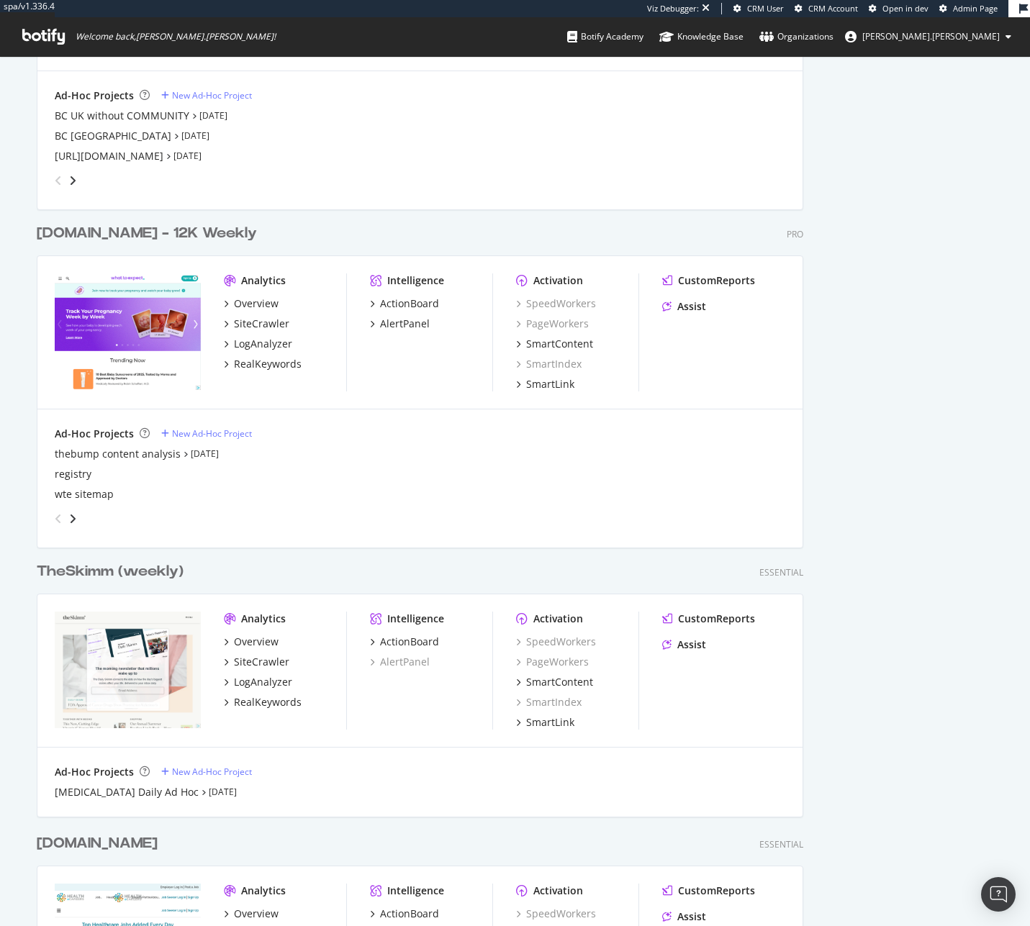
scroll to position [2340, 0]
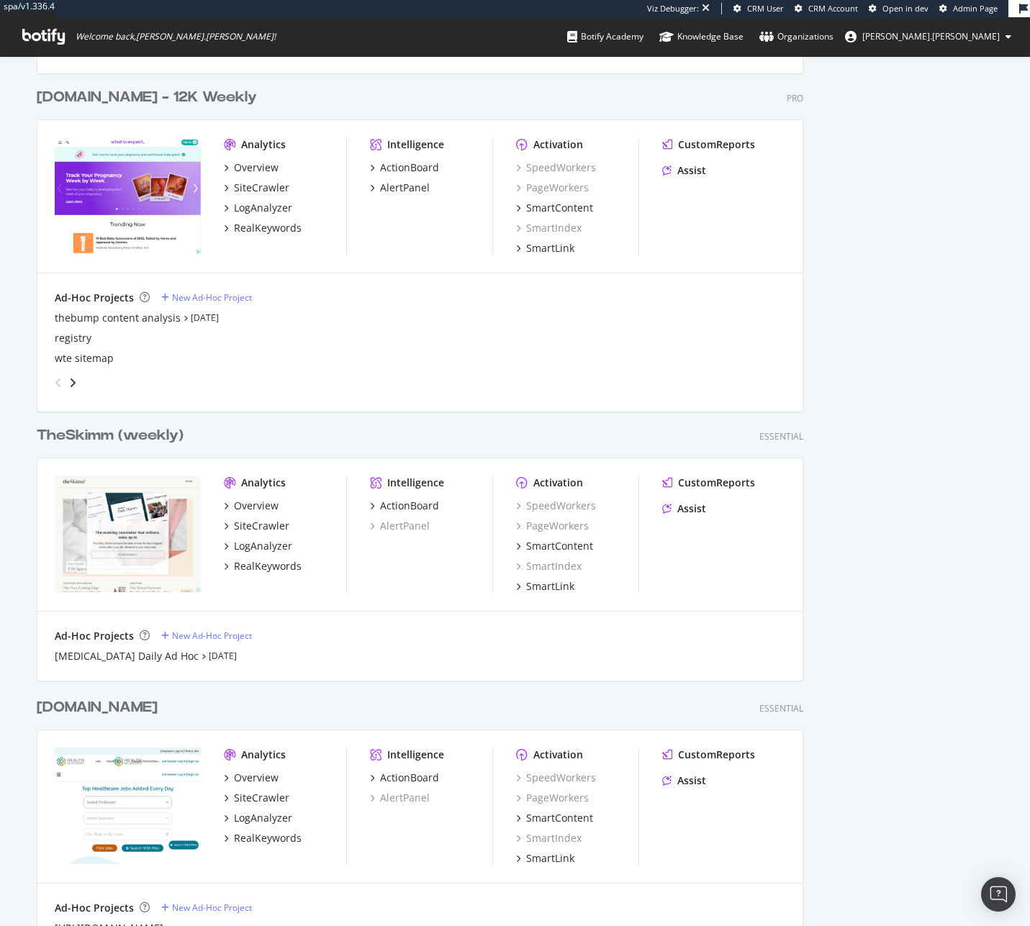
click at [91, 436] on div "TheSkimm (weekly)" at bounding box center [110, 435] width 147 height 21
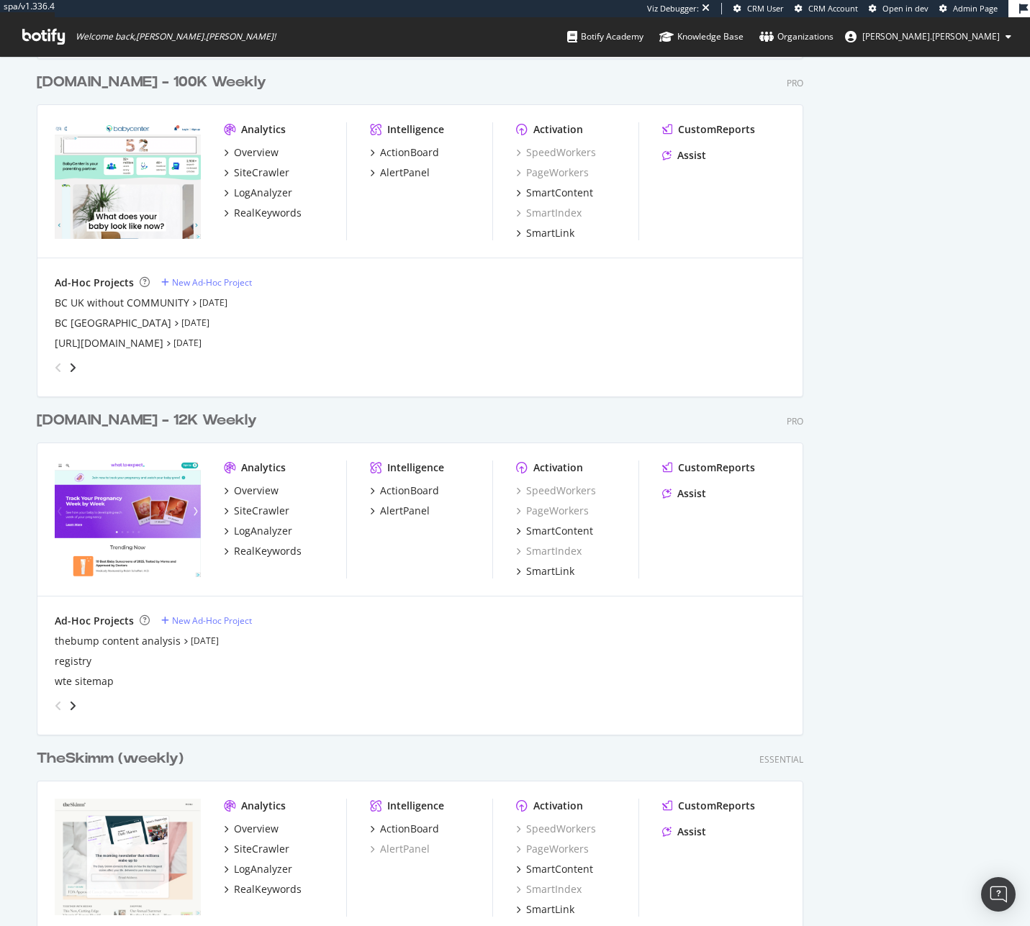
scroll to position [2189, 0]
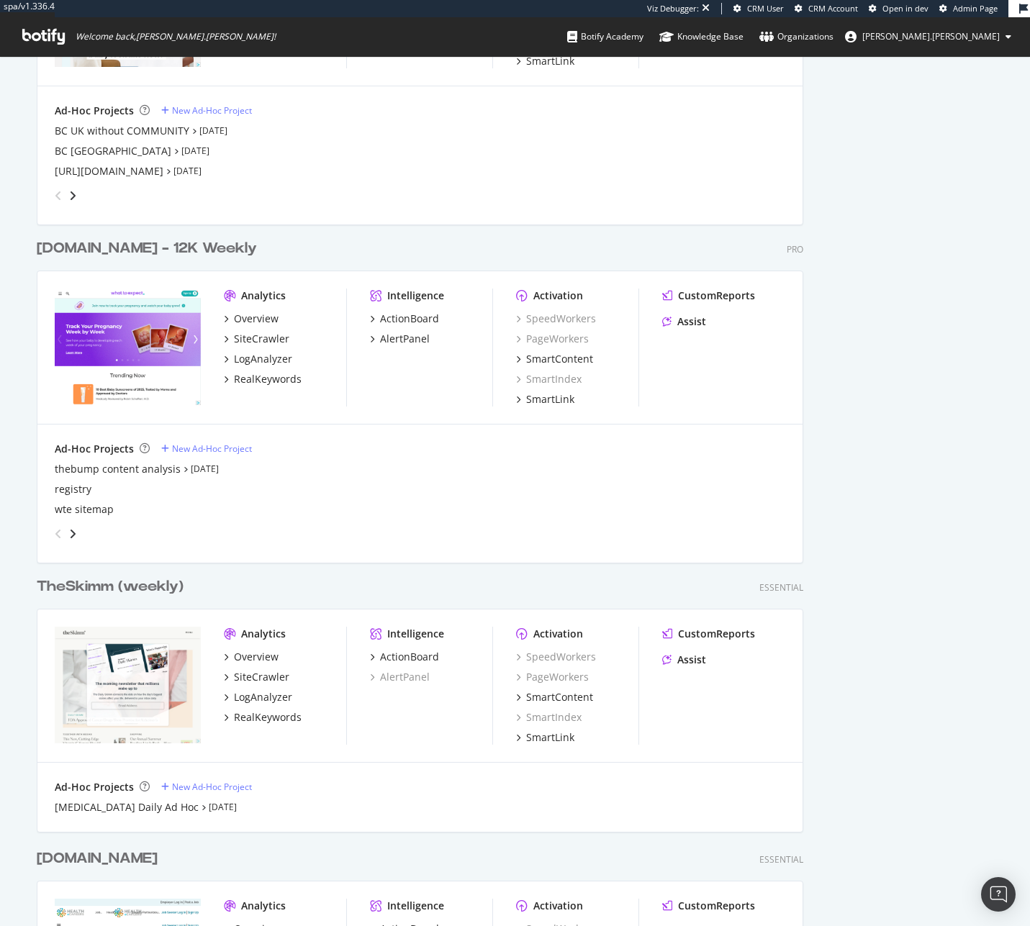
click at [117, 587] on div "TheSkimm (weekly)" at bounding box center [110, 586] width 147 height 21
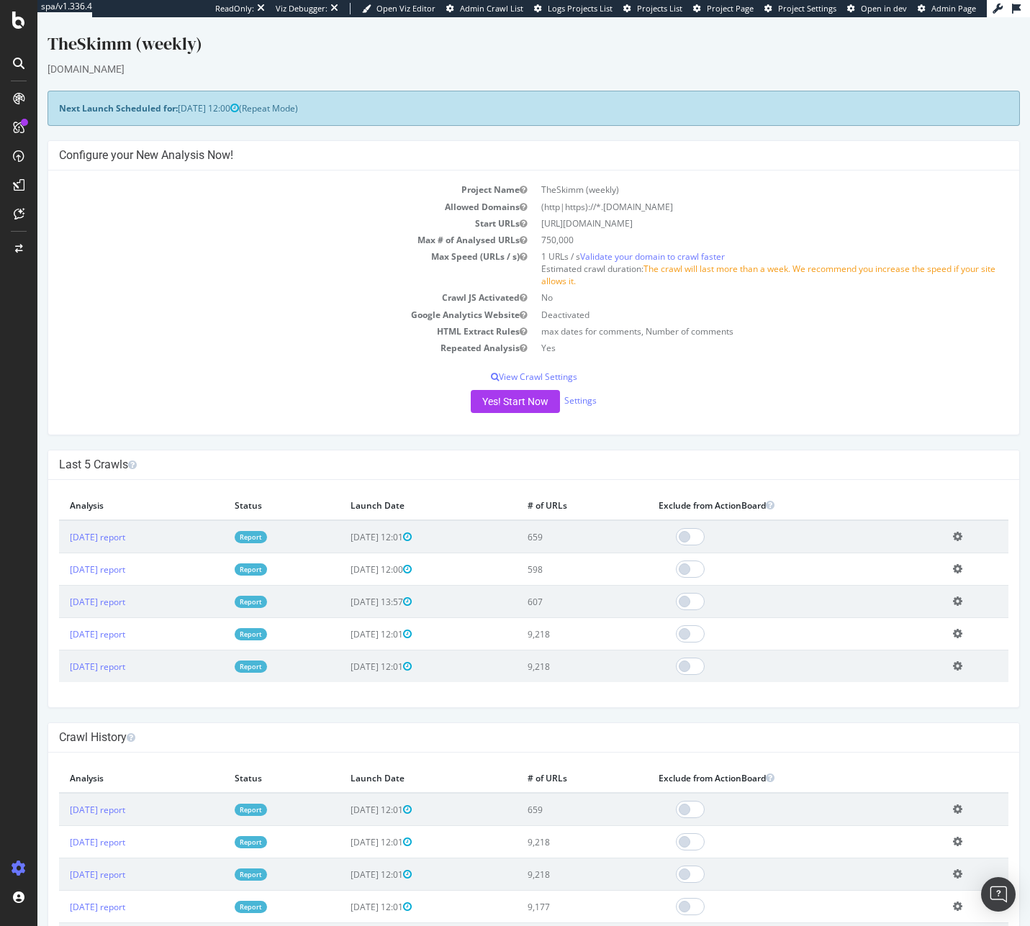
click at [619, 223] on td "https://www.theskimm.com" at bounding box center [771, 223] width 475 height 17
click at [624, 205] on td "(http|https)://*.theskimm.com" at bounding box center [771, 207] width 475 height 17
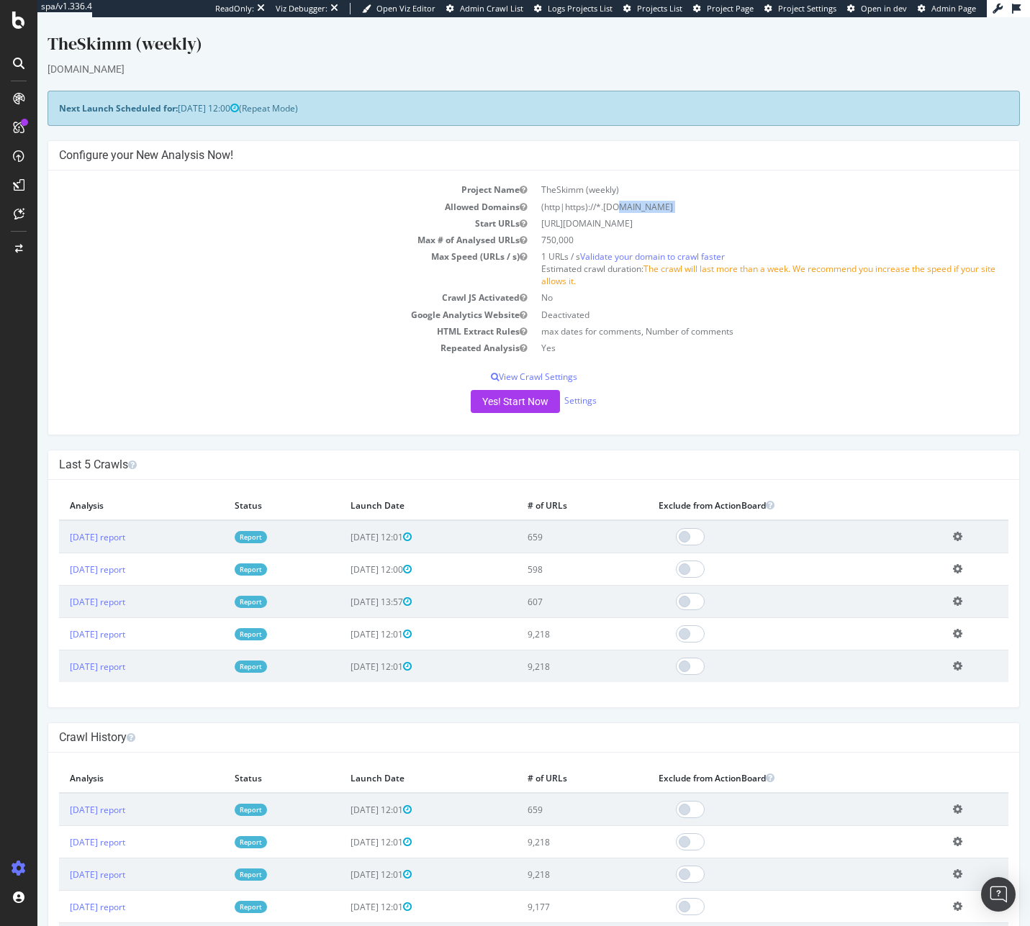
click at [624, 205] on td "(http|https)://*.theskimm.com" at bounding box center [771, 207] width 475 height 17
click at [629, 220] on td "https://www.theskimm.com" at bounding box center [771, 223] width 475 height 17
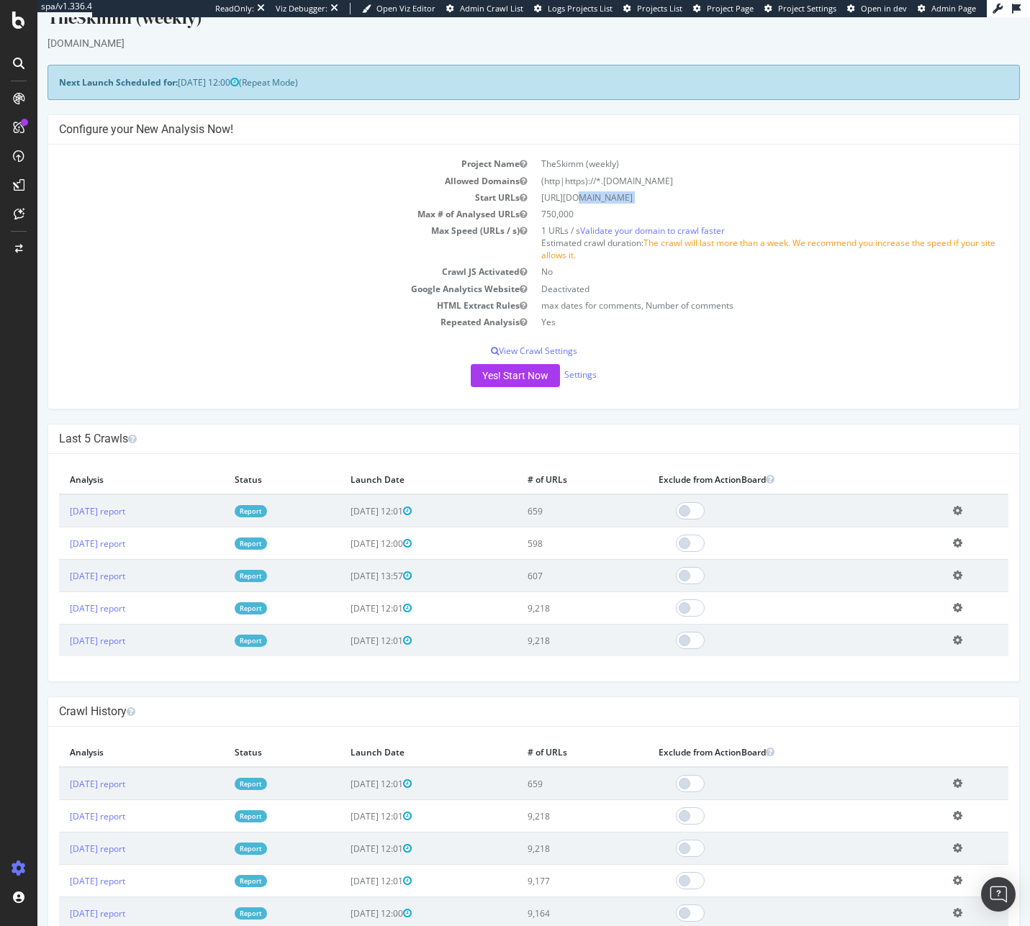
scroll to position [23, 0]
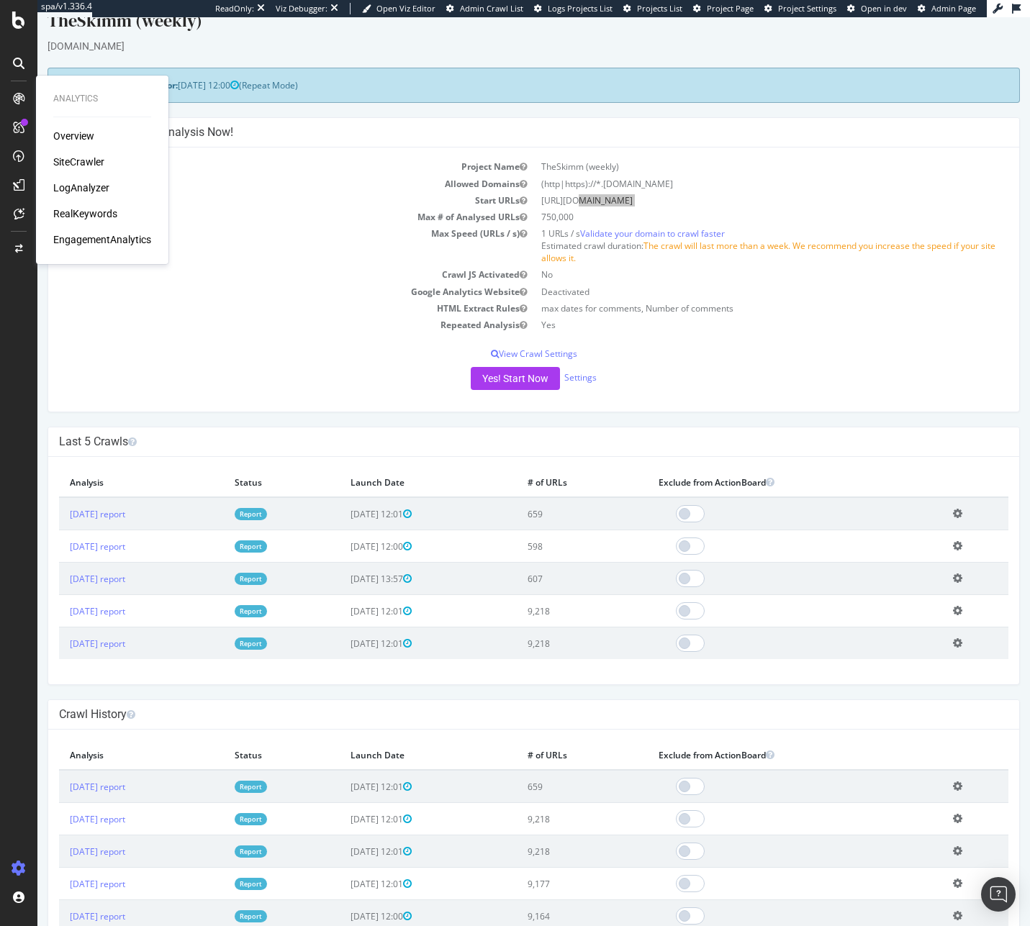
click at [85, 184] on div "LogAnalyzer" at bounding box center [81, 188] width 56 height 14
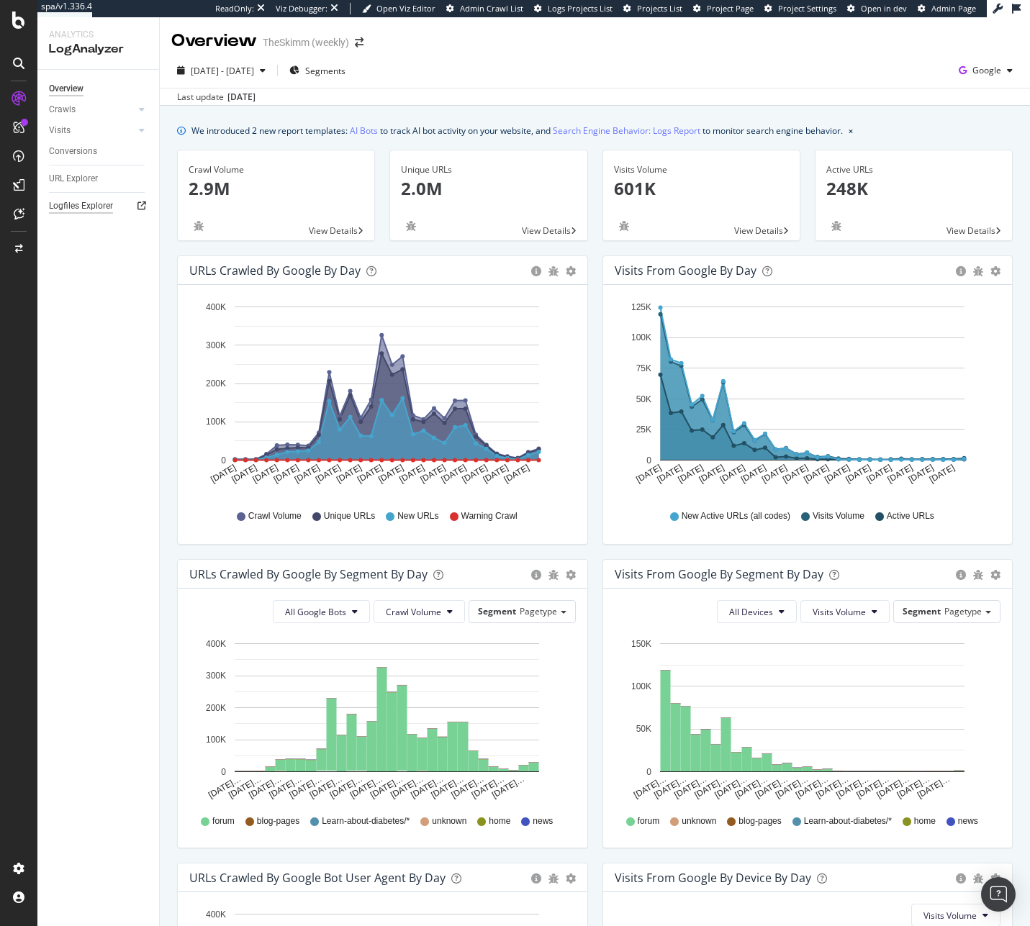
click at [78, 201] on div "Logfiles Explorer" at bounding box center [81, 206] width 64 height 15
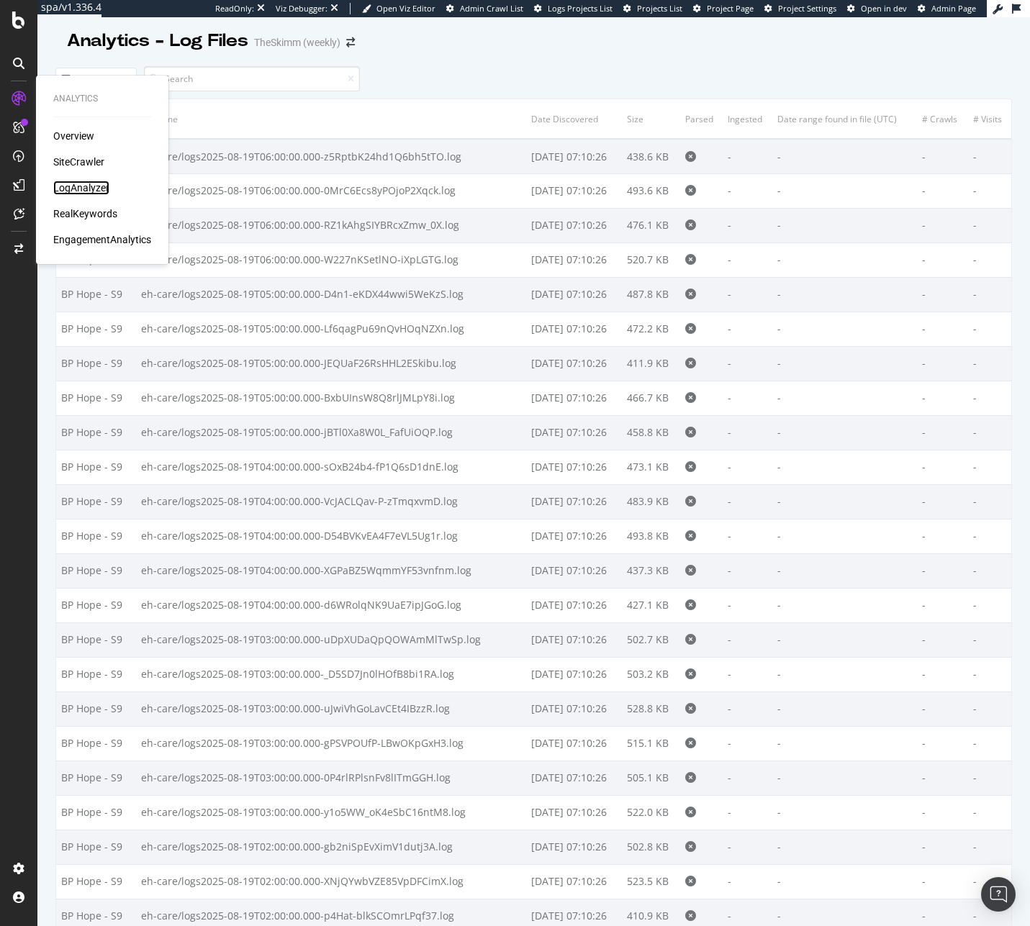
click at [78, 186] on div "LogAnalyzer" at bounding box center [81, 188] width 56 height 14
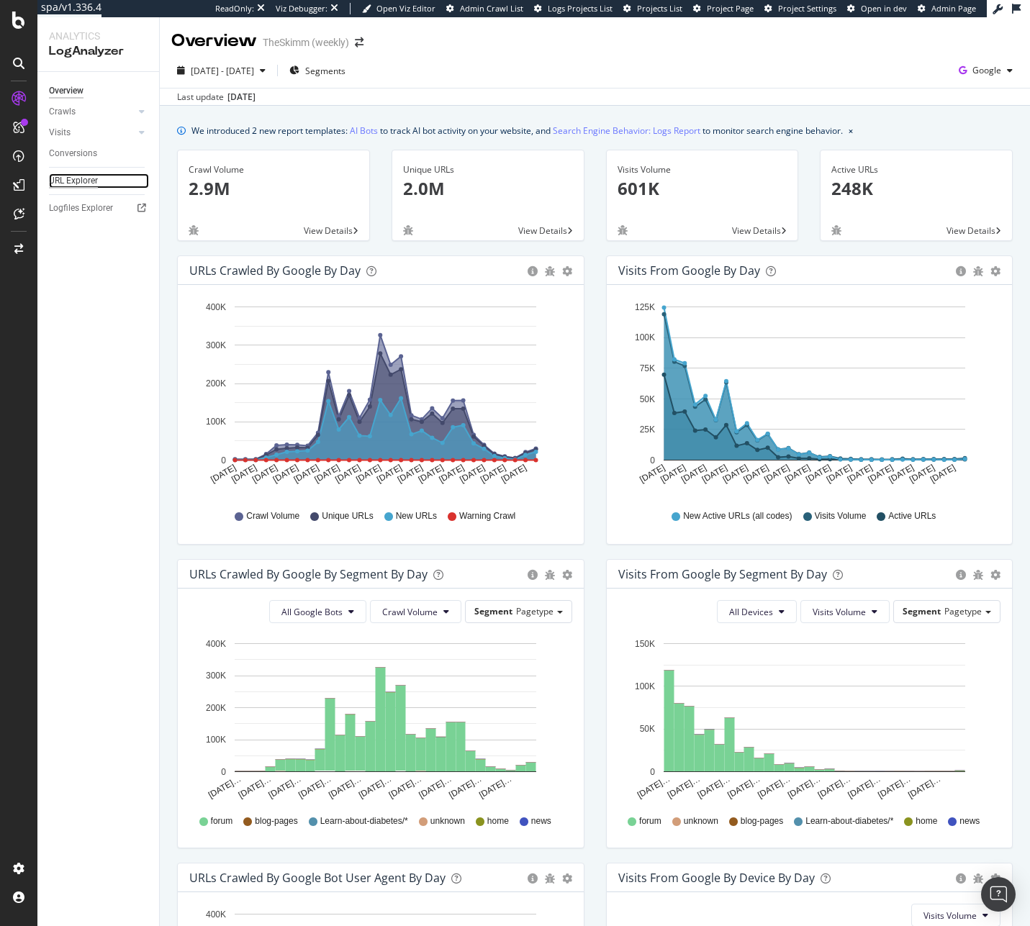
click at [65, 181] on div "URL Explorer" at bounding box center [73, 180] width 49 height 15
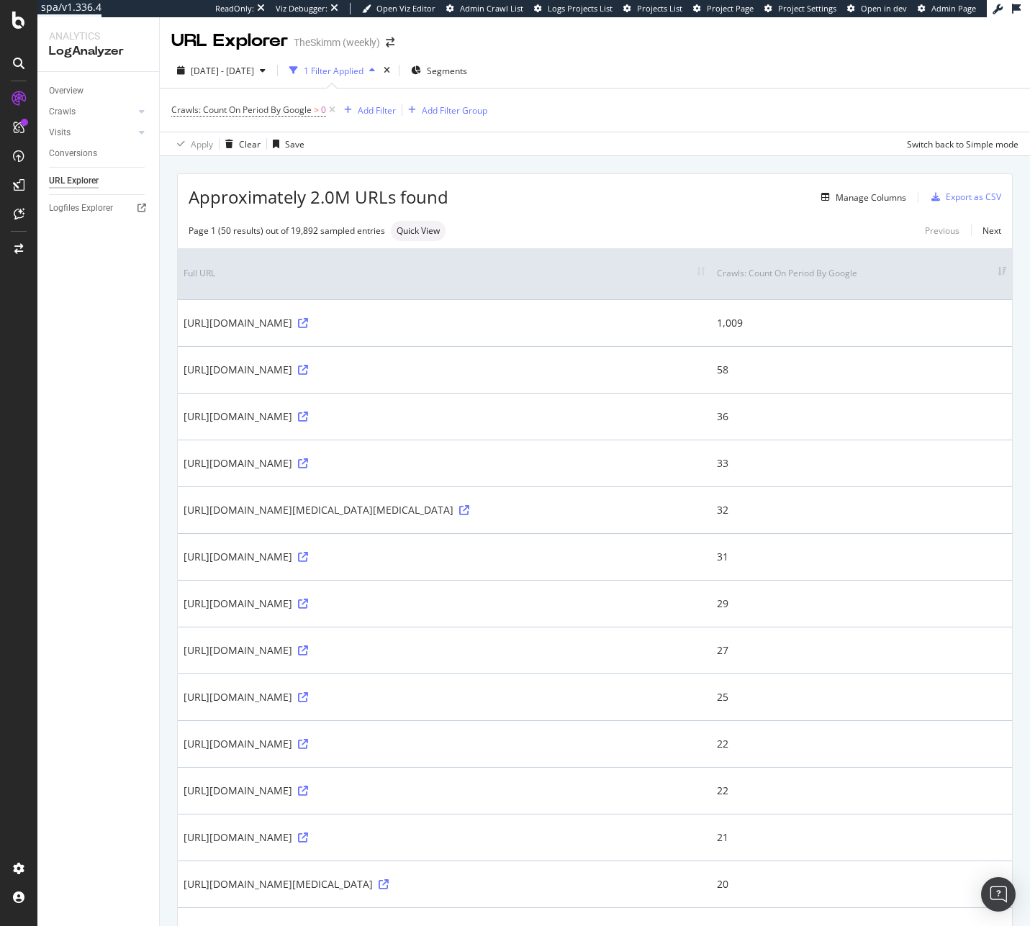
click at [283, 661] on td "[URL][DOMAIN_NAME]" at bounding box center [444, 650] width 533 height 47
click at [281, 652] on div "[URL][DOMAIN_NAME]" at bounding box center [445, 650] width 522 height 14
click at [83, 166] on div "SiteCrawler" at bounding box center [78, 162] width 51 height 14
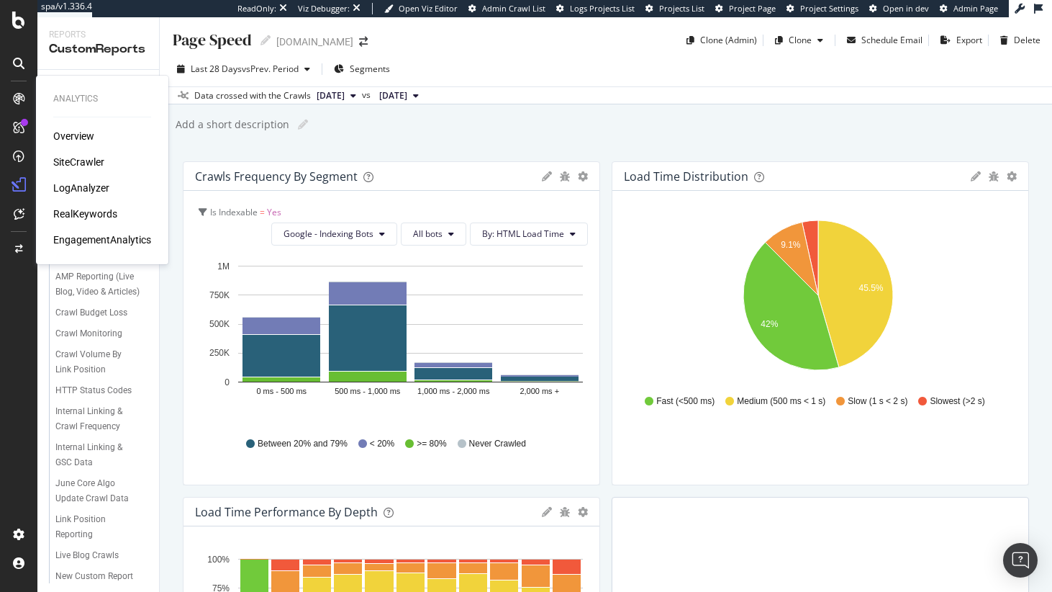
click at [87, 191] on div "LogAnalyzer" at bounding box center [81, 188] width 56 height 14
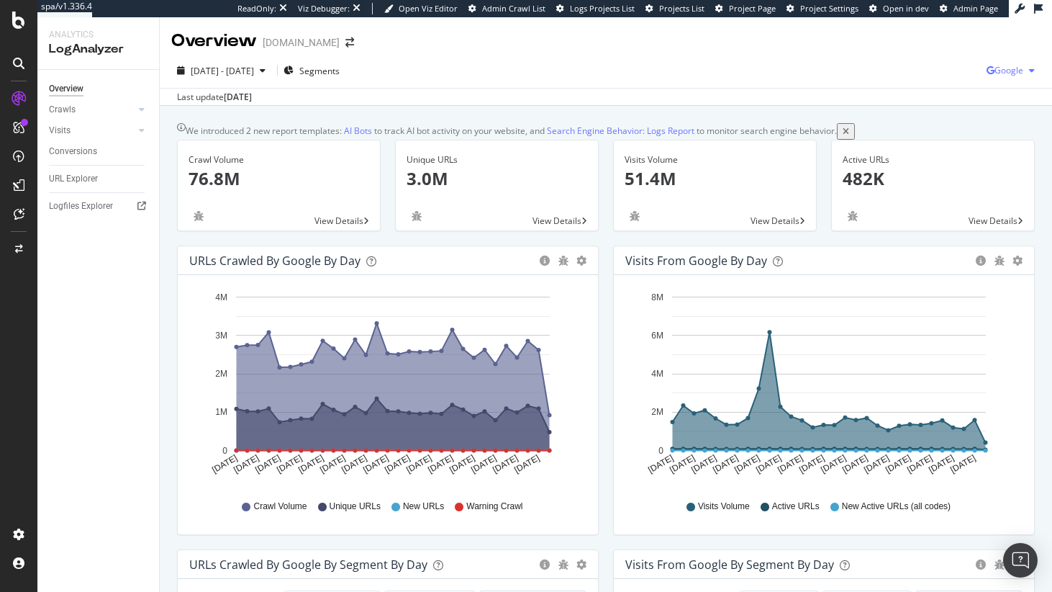
click at [1002, 60] on div "Google" at bounding box center [1014, 71] width 54 height 22
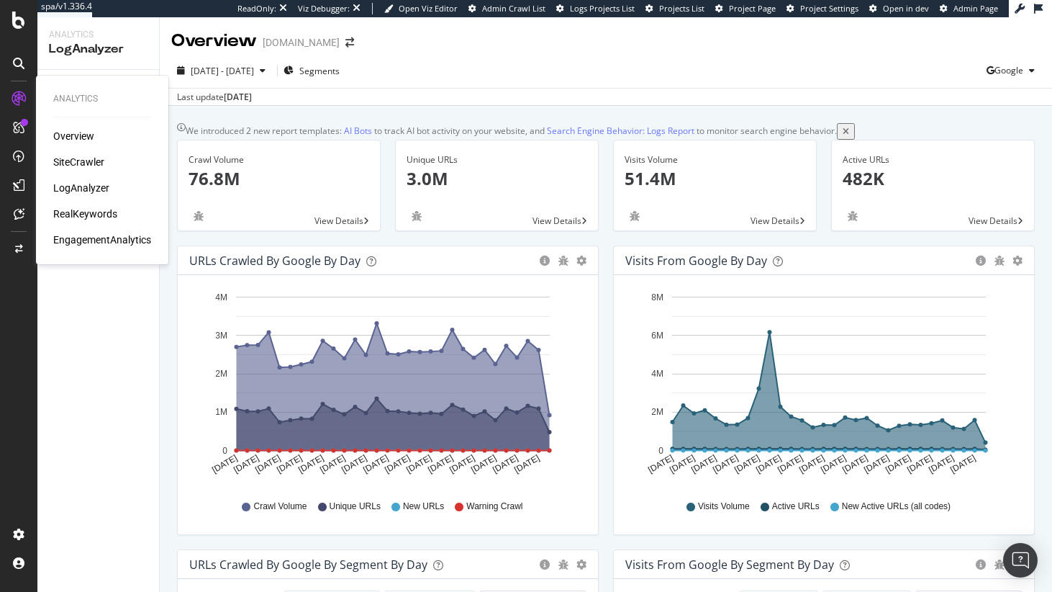
click at [80, 150] on div "Overview SiteCrawler LogAnalyzer RealKeywords EngagementAnalytics" at bounding box center [102, 188] width 98 height 118
click at [84, 158] on div "SiteCrawler" at bounding box center [78, 162] width 51 height 14
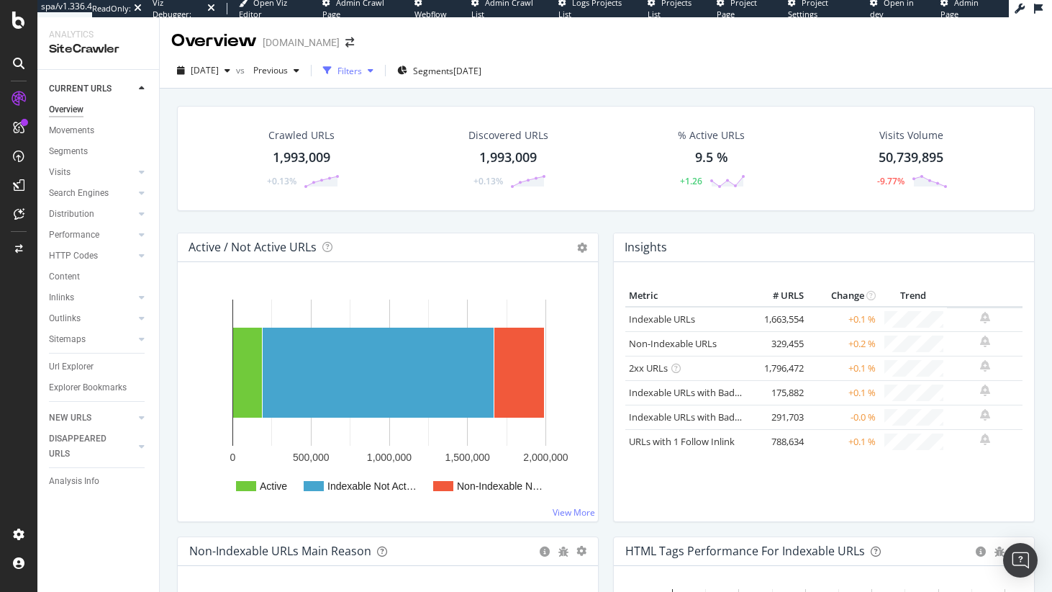
click at [338, 70] on div "button" at bounding box center [327, 70] width 20 height 20
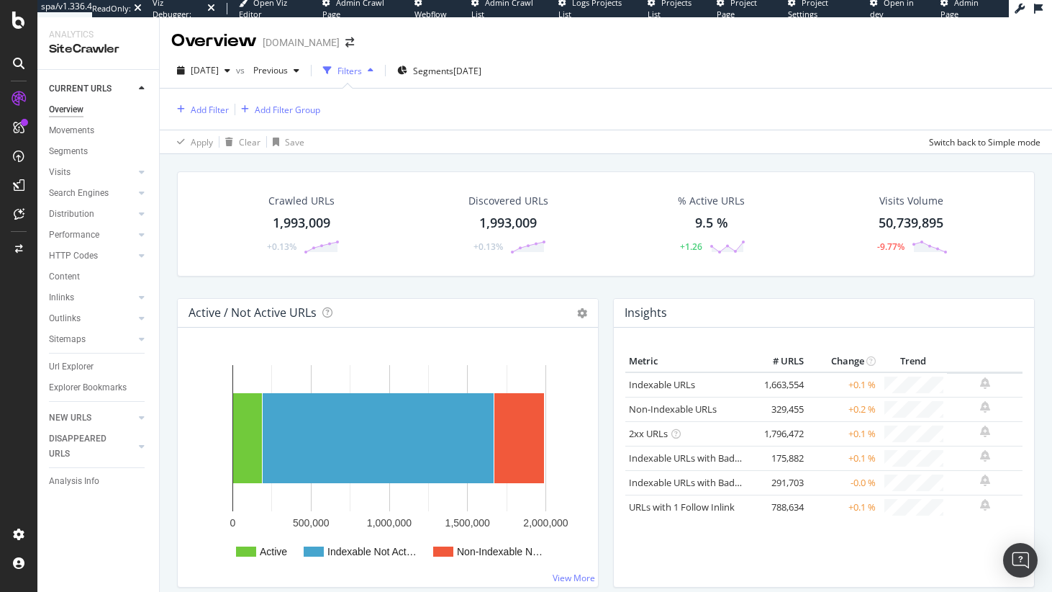
click at [231, 112] on div "Add Filter Add Filter Group" at bounding box center [245, 109] width 149 height 17
click at [197, 108] on div "Add Filter" at bounding box center [210, 110] width 38 height 12
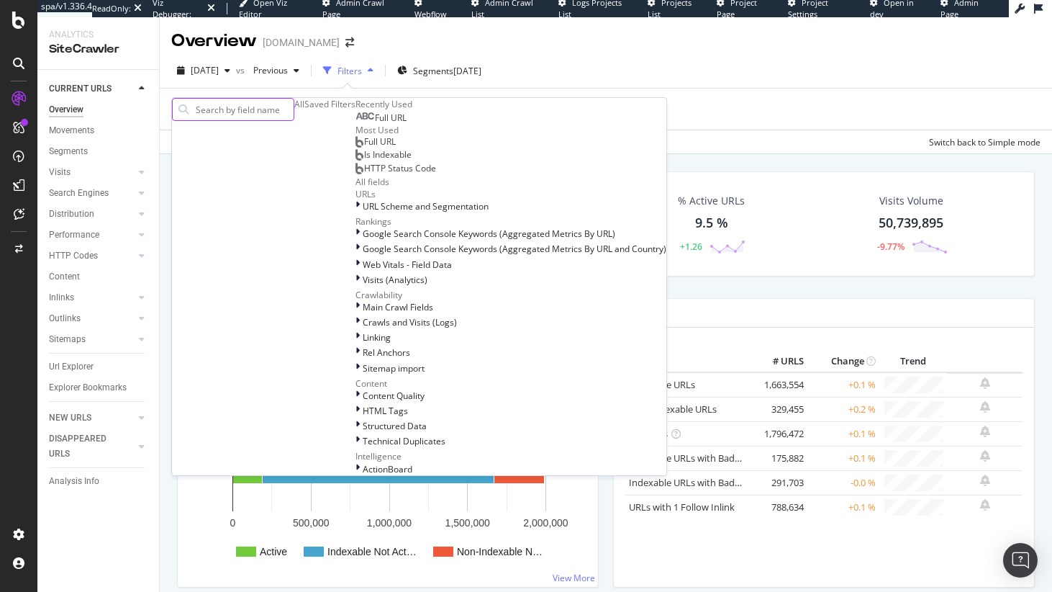
click at [225, 114] on input "text" at bounding box center [243, 110] width 99 height 22
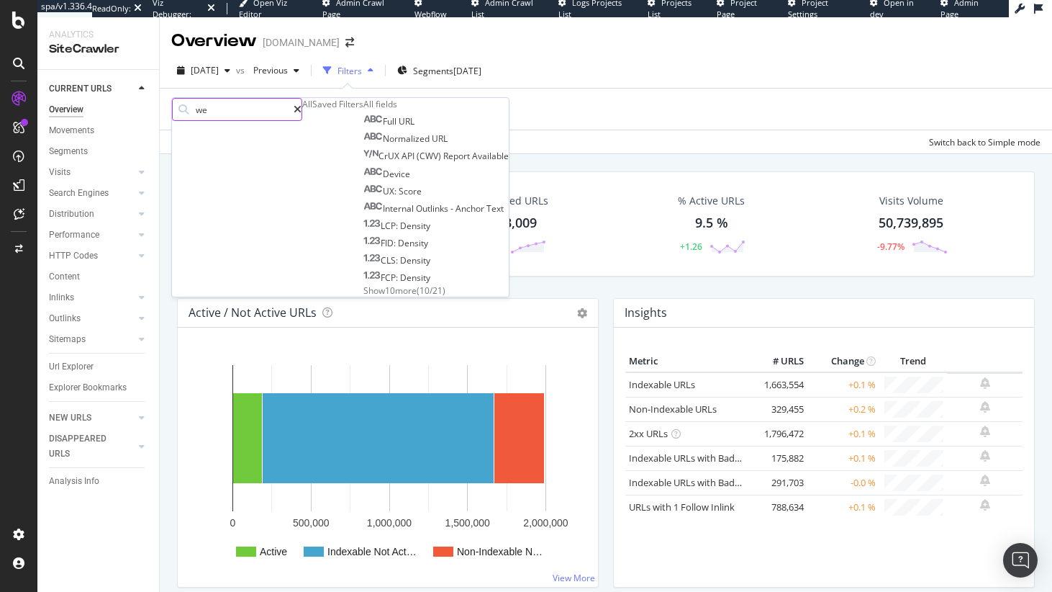
type input "w"
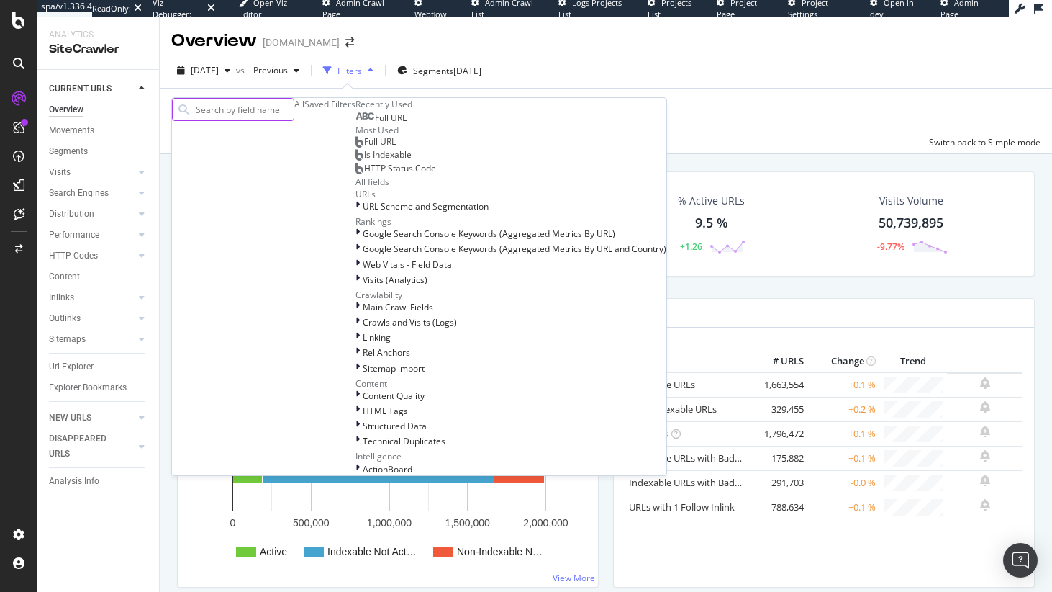
click at [242, 109] on input "text" at bounding box center [243, 110] width 99 height 22
type input "lok"
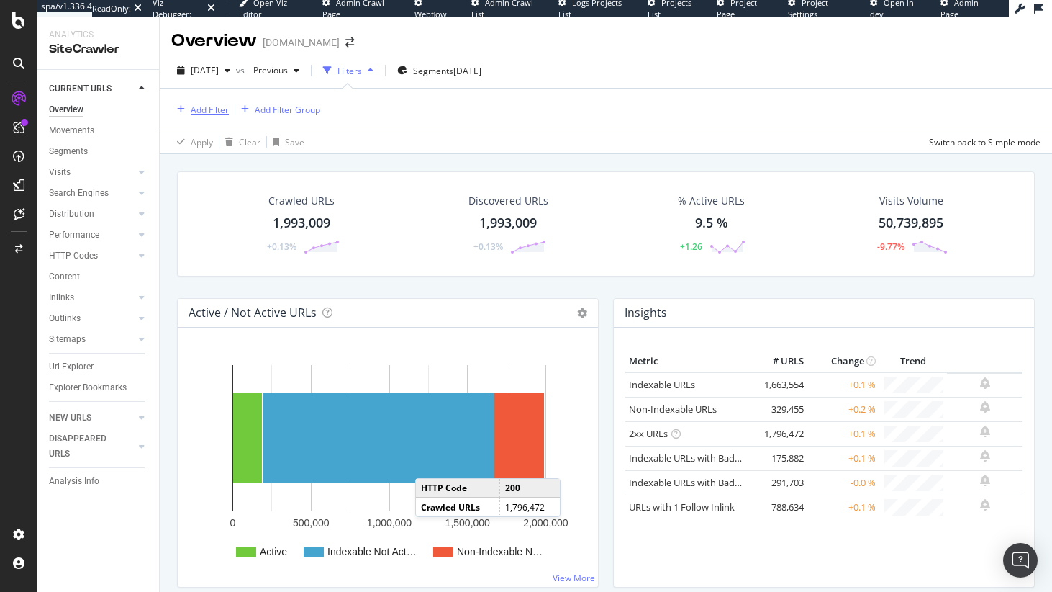
click at [205, 117] on button "Add Filter" at bounding box center [200, 109] width 58 height 17
click at [216, 120] on input "lok" at bounding box center [243, 110] width 99 height 22
click at [220, 116] on input "lok" at bounding box center [243, 110] width 99 height 22
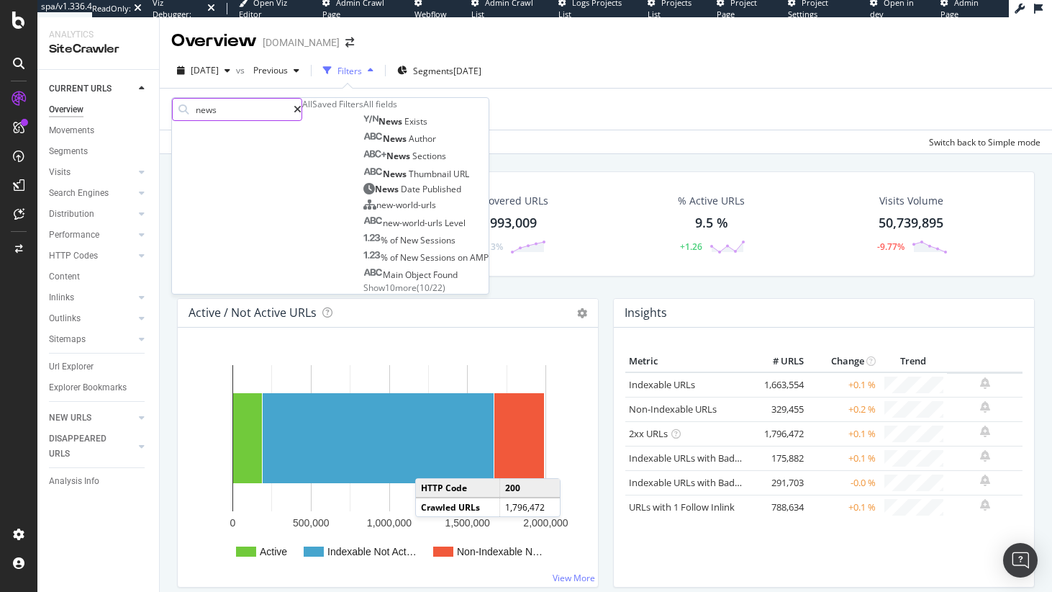
click at [227, 119] on input "news" at bounding box center [243, 110] width 99 height 22
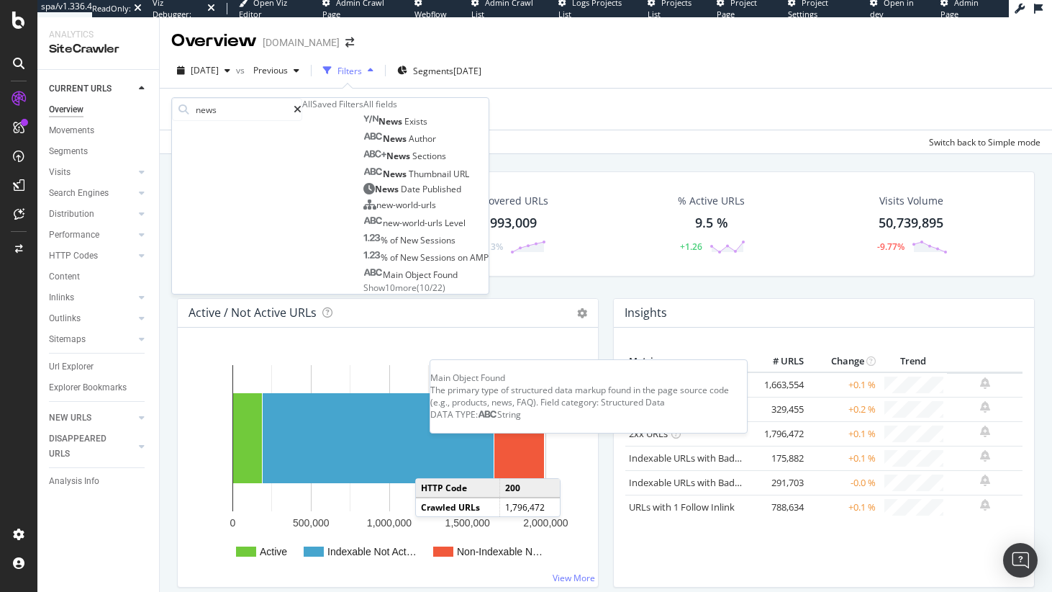
type input "news"
click at [363, 294] on span "Show 10 more" at bounding box center [389, 287] width 53 height 12
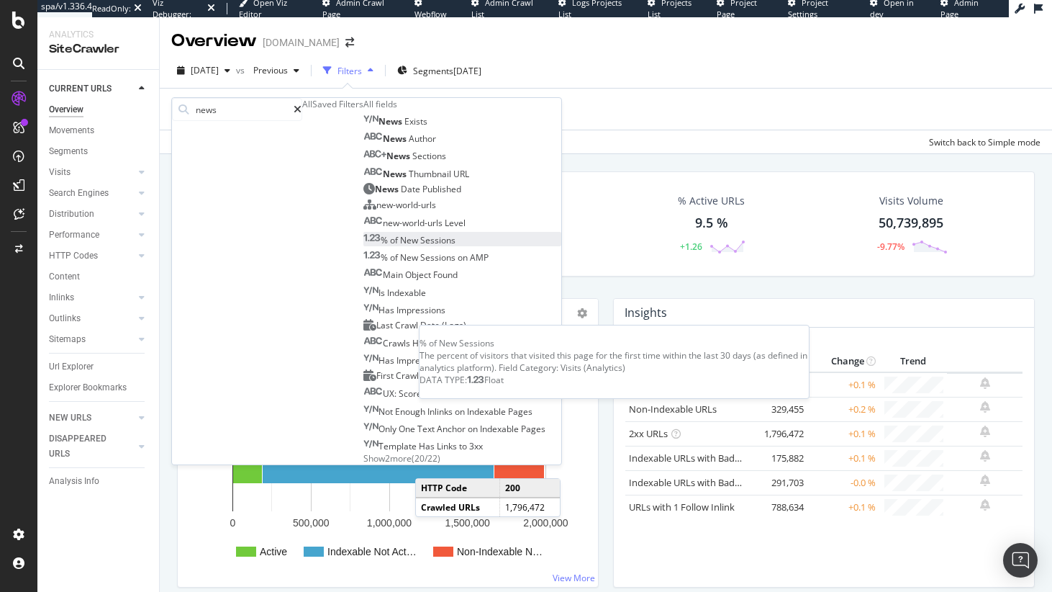
scroll to position [120, 0]
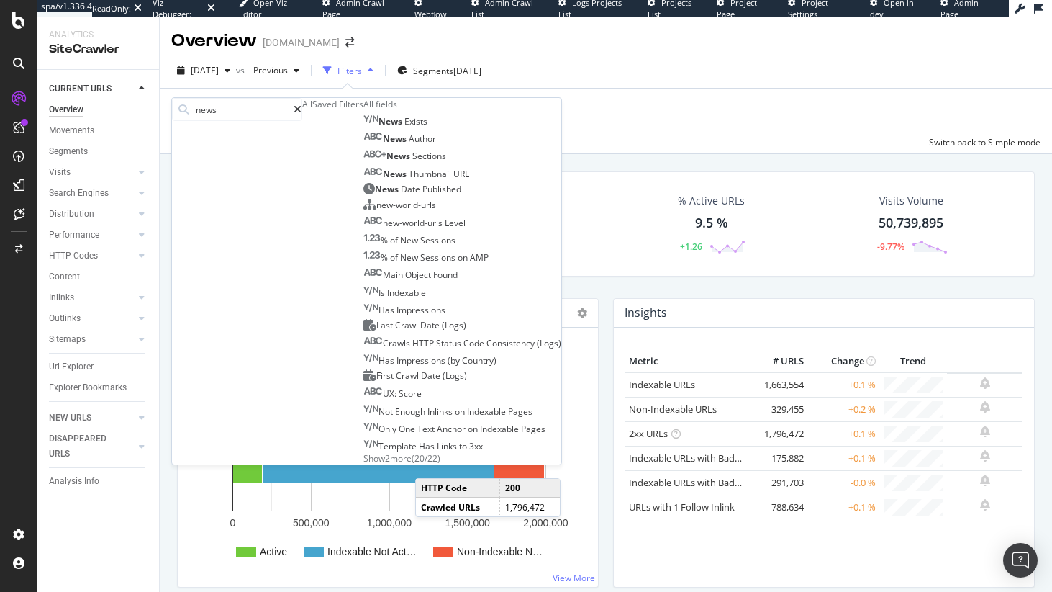
click at [363, 452] on span "Show 2 more" at bounding box center [387, 458] width 48 height 12
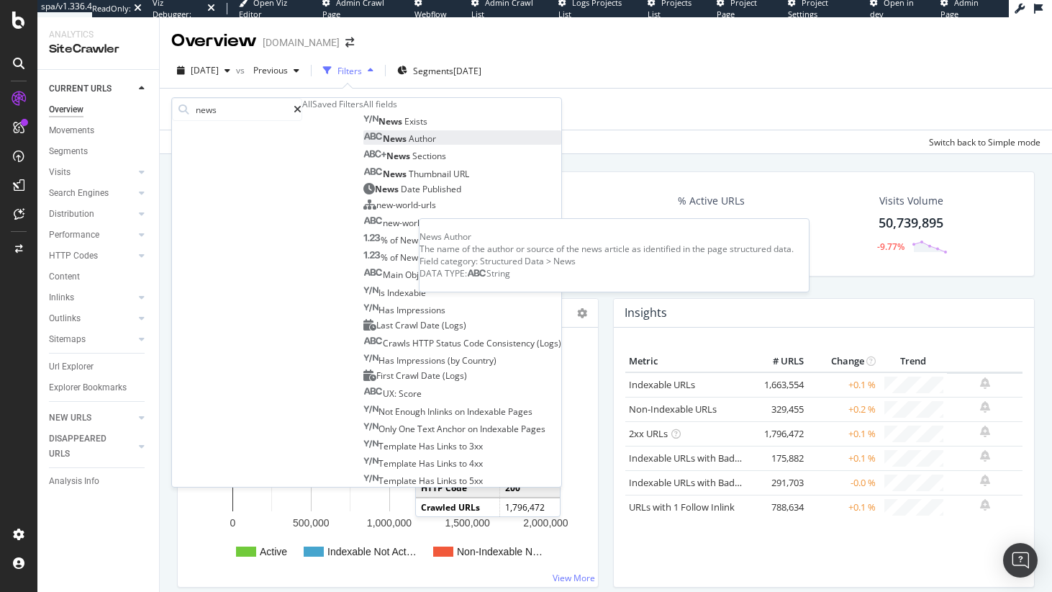
scroll to position [0, 0]
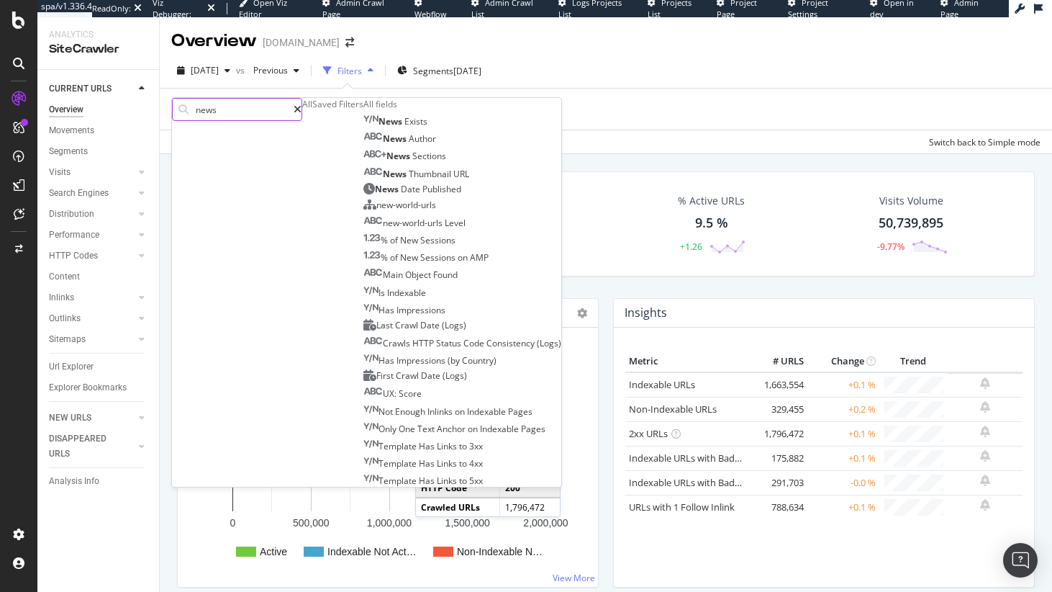
click at [234, 112] on input "news" at bounding box center [243, 110] width 99 height 22
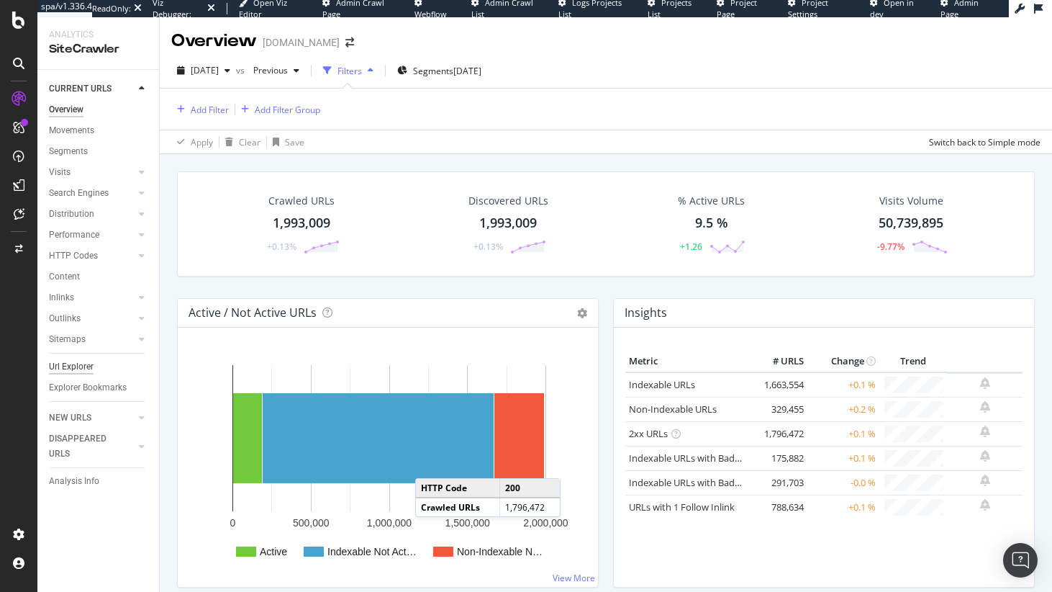
click at [82, 360] on div "Url Explorer" at bounding box center [71, 366] width 45 height 15
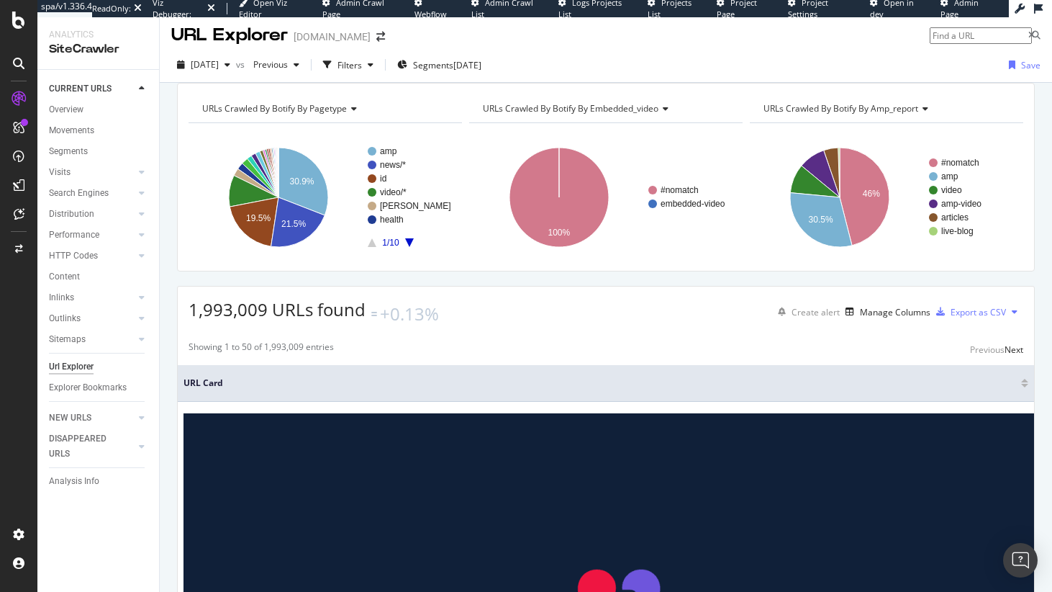
scroll to position [37, 0]
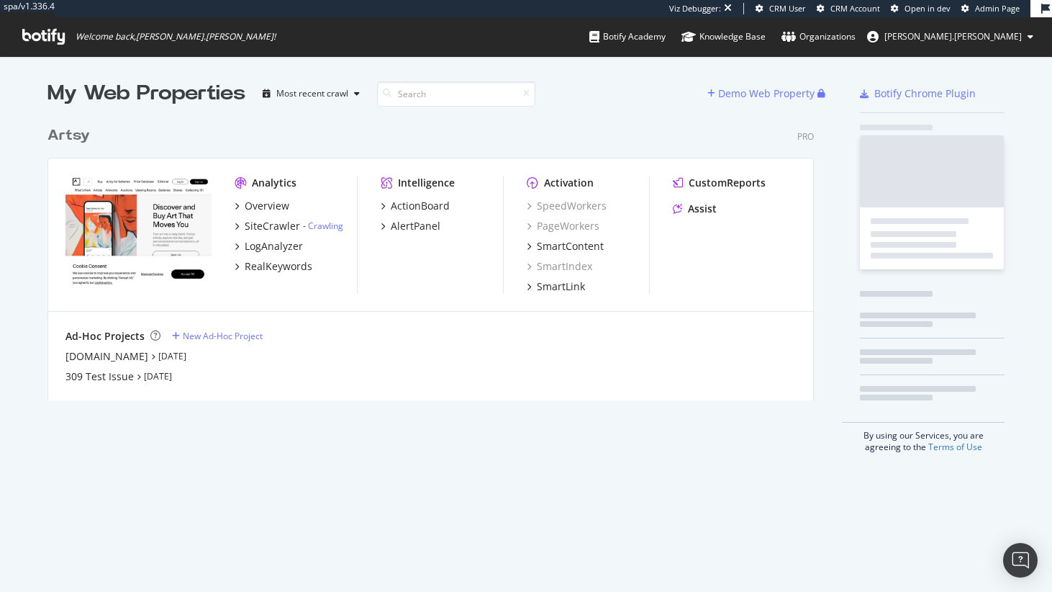
scroll to position [281, 767]
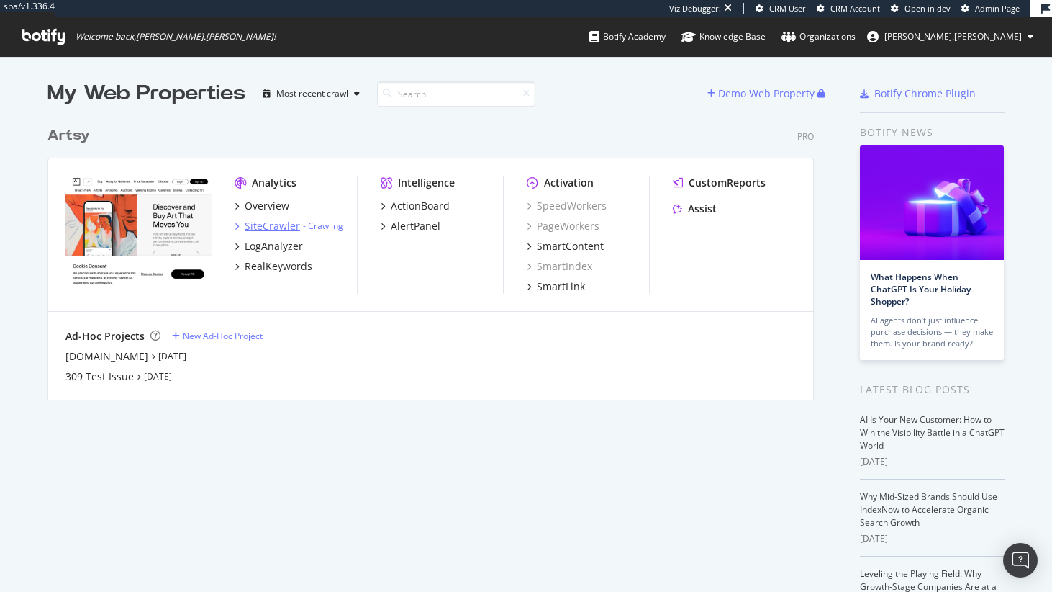
click at [276, 220] on div "SiteCrawler" at bounding box center [272, 226] width 55 height 14
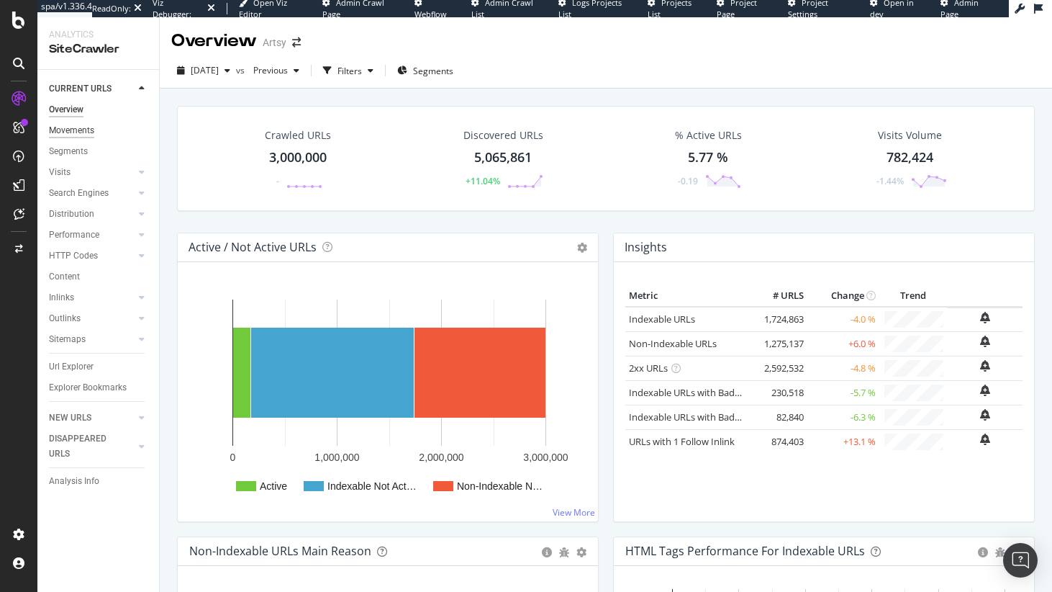
click at [69, 127] on div "Movements" at bounding box center [71, 130] width 45 height 15
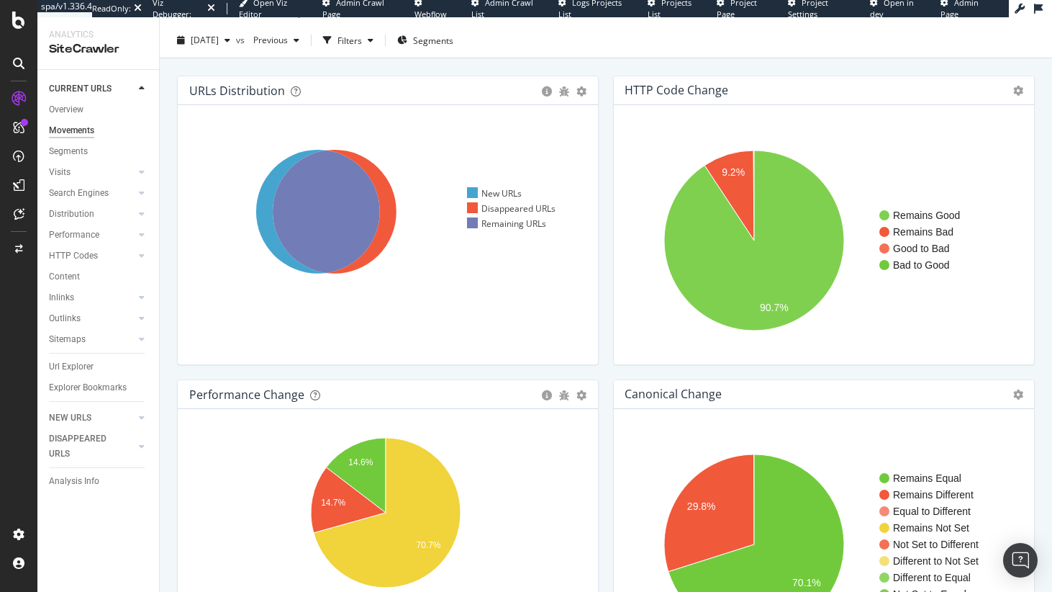
scroll to position [27, 0]
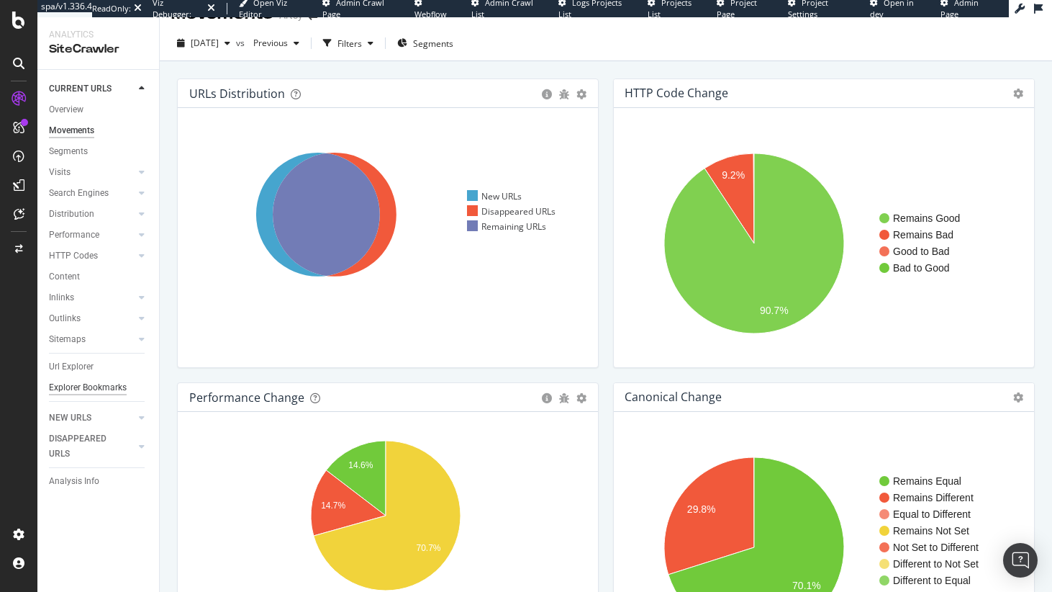
click at [81, 385] on div "Explorer Bookmarks" at bounding box center [88, 387] width 78 height 15
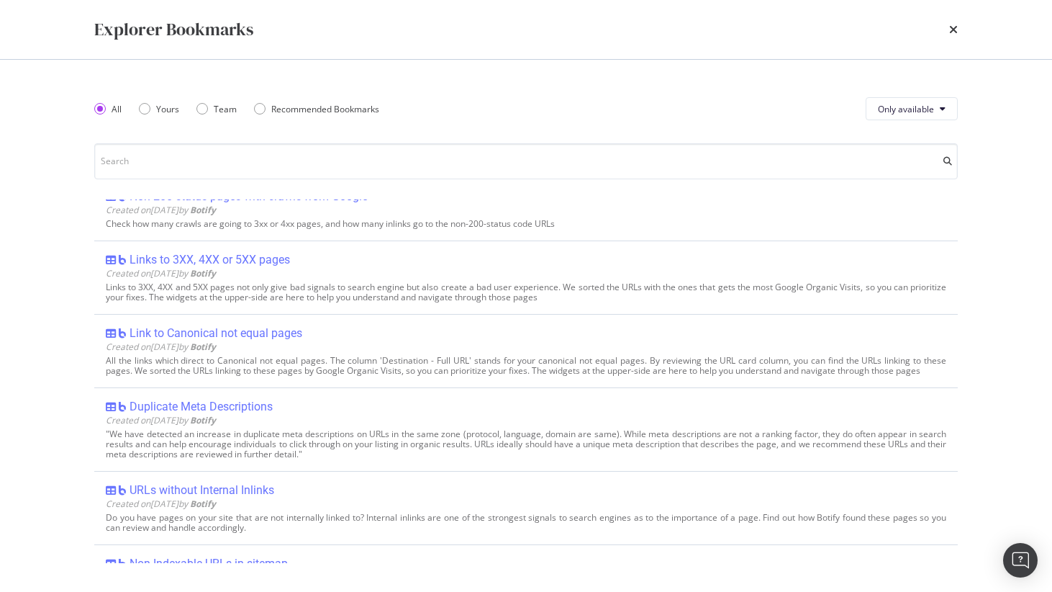
scroll to position [83, 0]
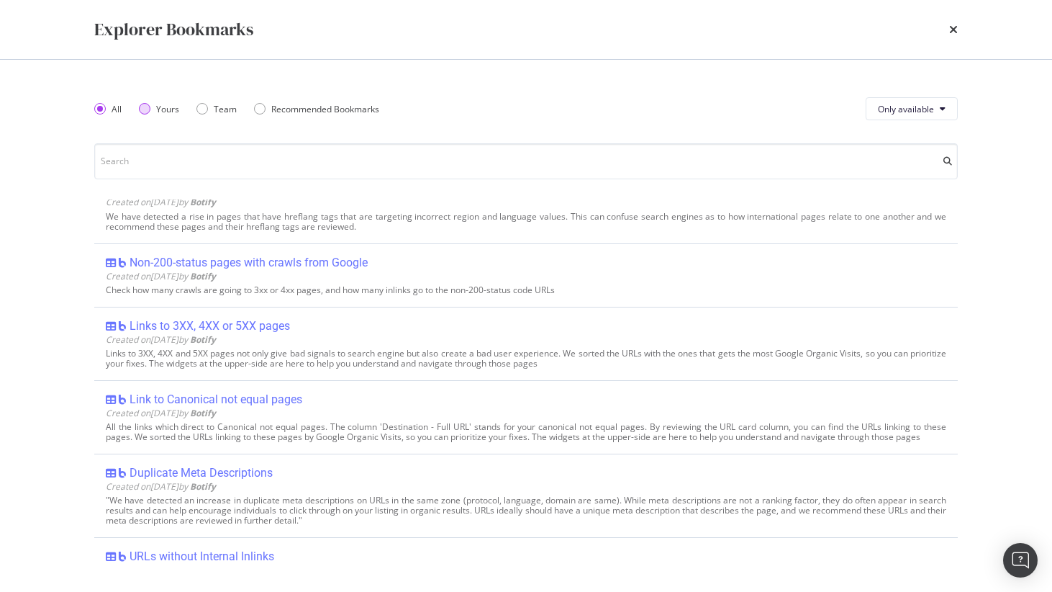
click at [143, 114] on div "Yours" at bounding box center [159, 109] width 40 height 12
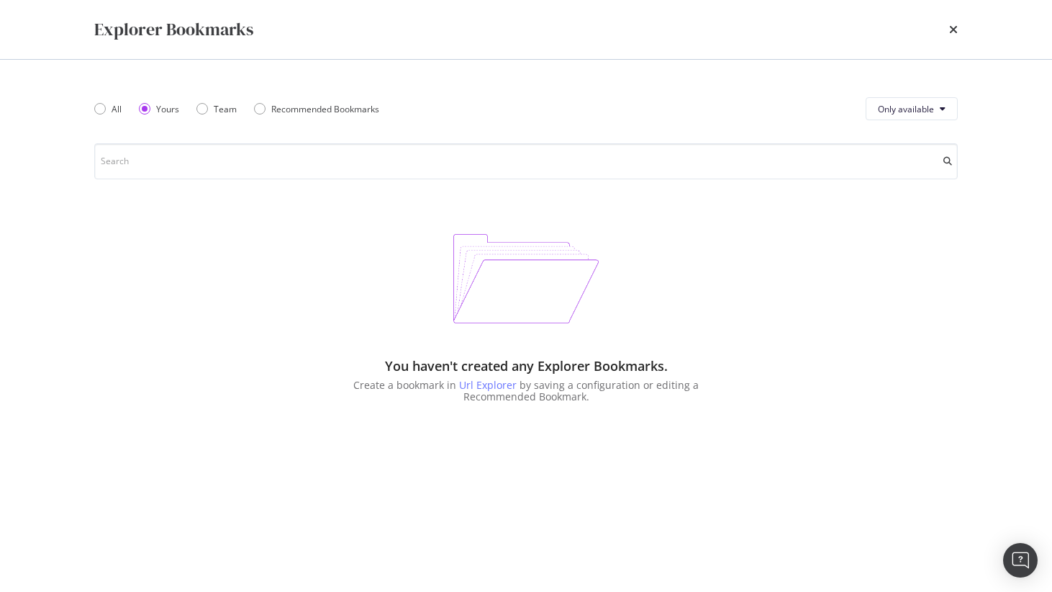
click at [959, 40] on div "Explorer Bookmarks" at bounding box center [525, 29] width 921 height 59
click at [956, 30] on icon "times" at bounding box center [953, 30] width 9 height 12
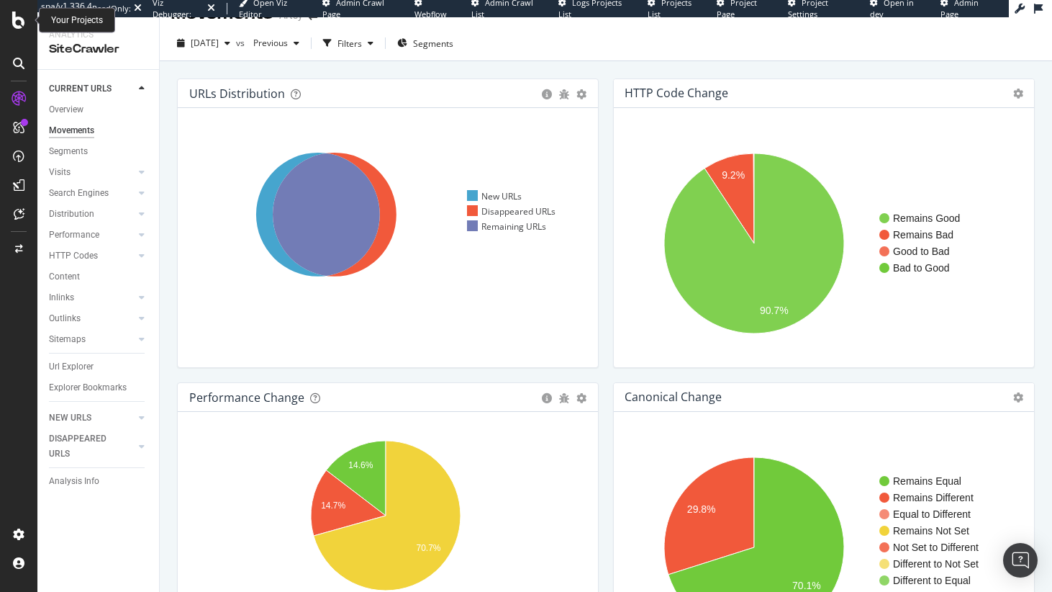
click at [26, 22] on div at bounding box center [18, 20] width 35 height 17
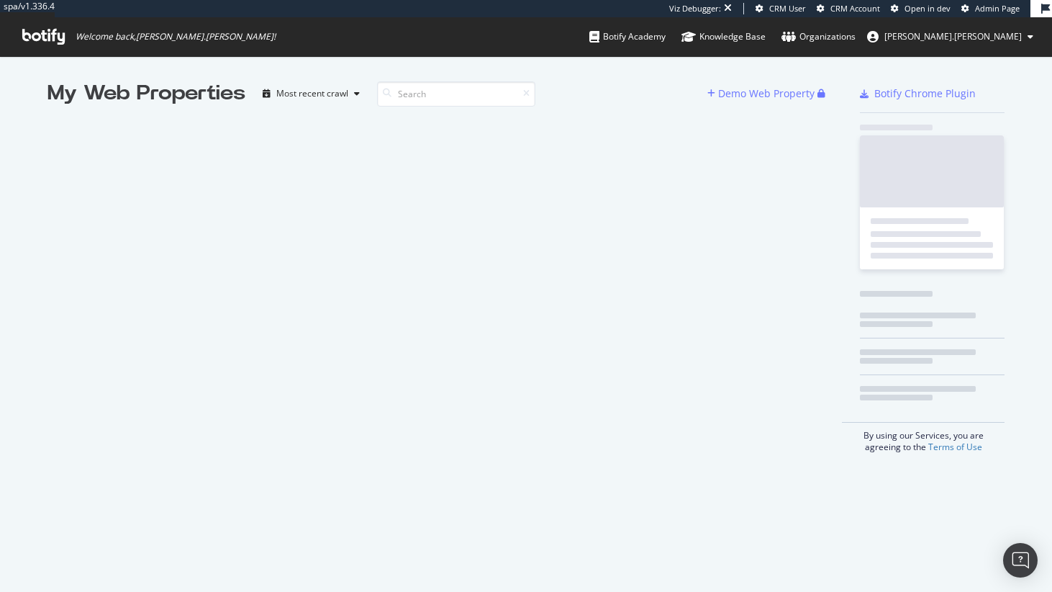
scroll to position [581, 1031]
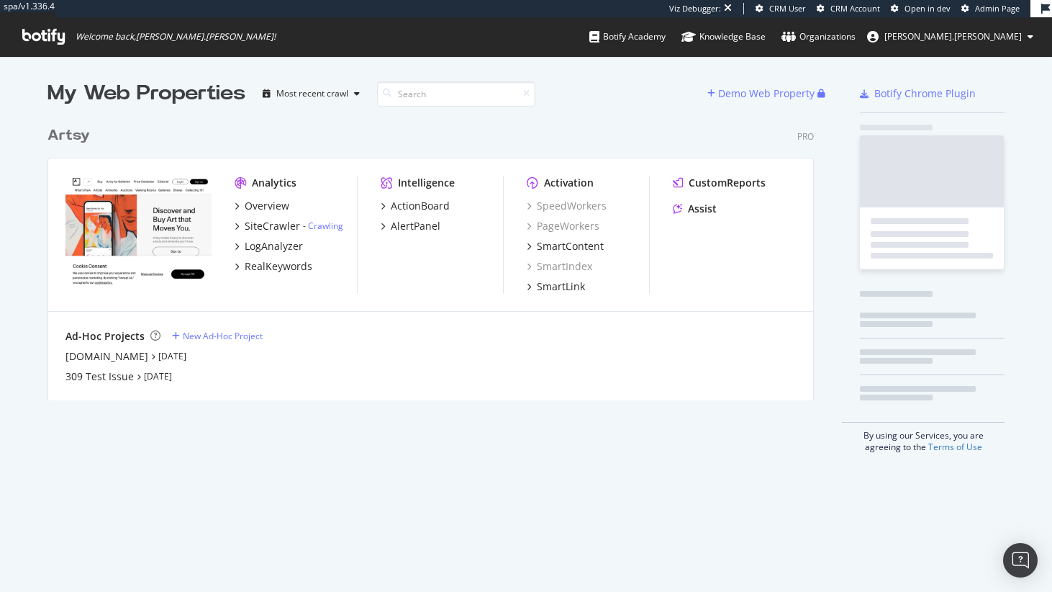
scroll to position [281, 767]
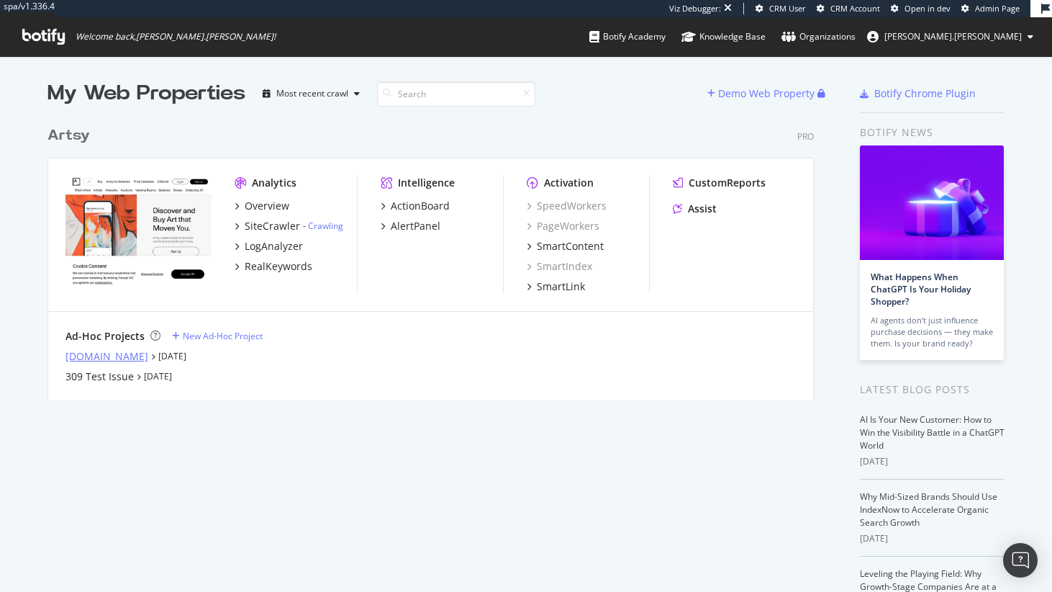
click at [99, 356] on div "[DOMAIN_NAME]" at bounding box center [106, 356] width 83 height 14
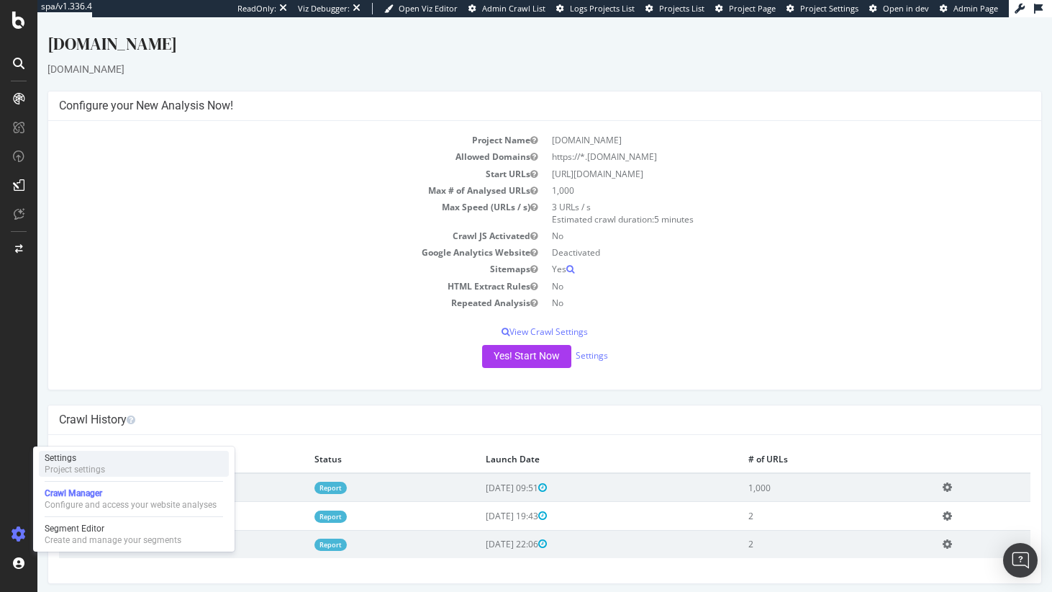
click at [110, 476] on div "Settings Project settings" at bounding box center [134, 464] width 190 height 26
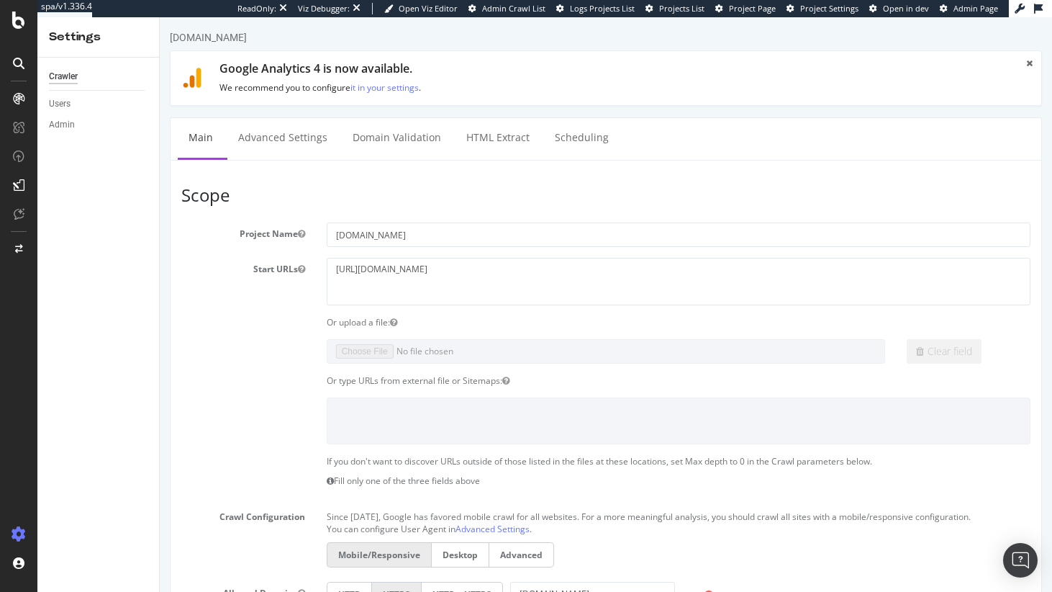
scroll to position [3, 0]
click at [367, 242] on input "[DOMAIN_NAME]" at bounding box center [679, 233] width 704 height 24
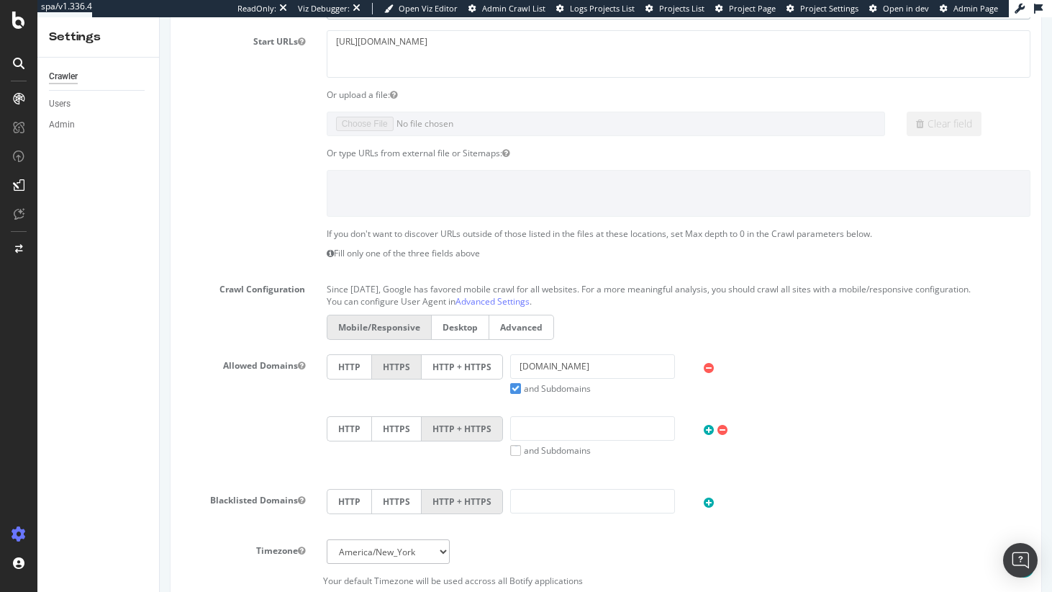
scroll to position [642, 0]
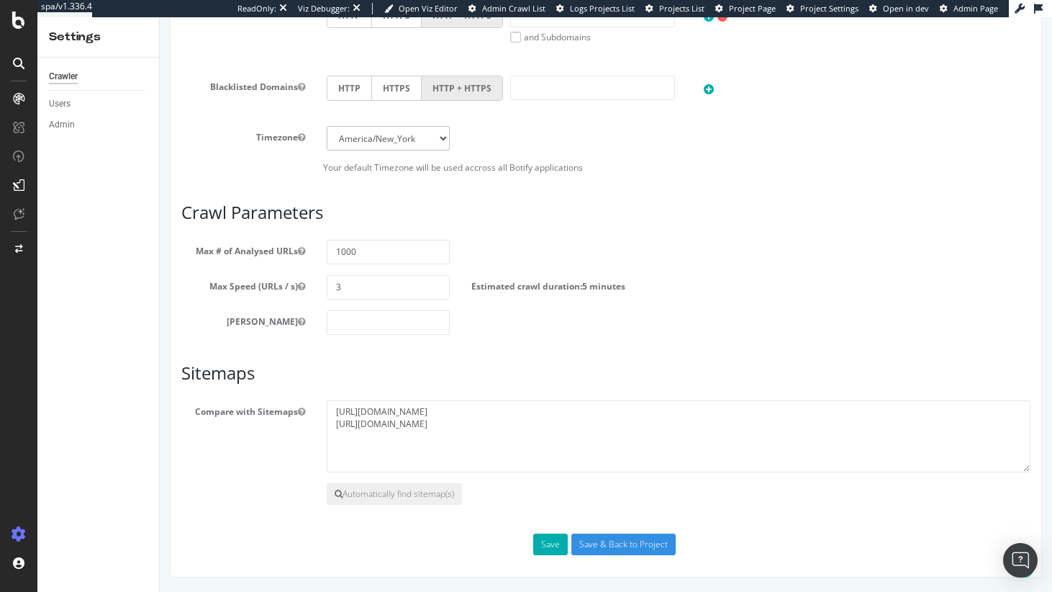
type input "Test 1"
click at [551, 544] on button "Save" at bounding box center [550, 544] width 35 height 22
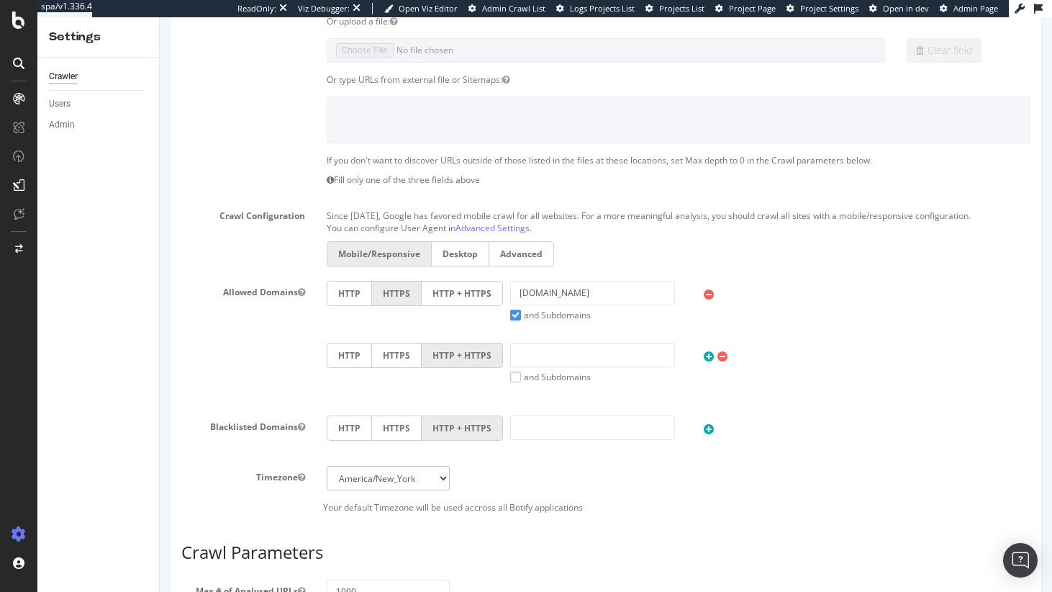
scroll to position [0, 0]
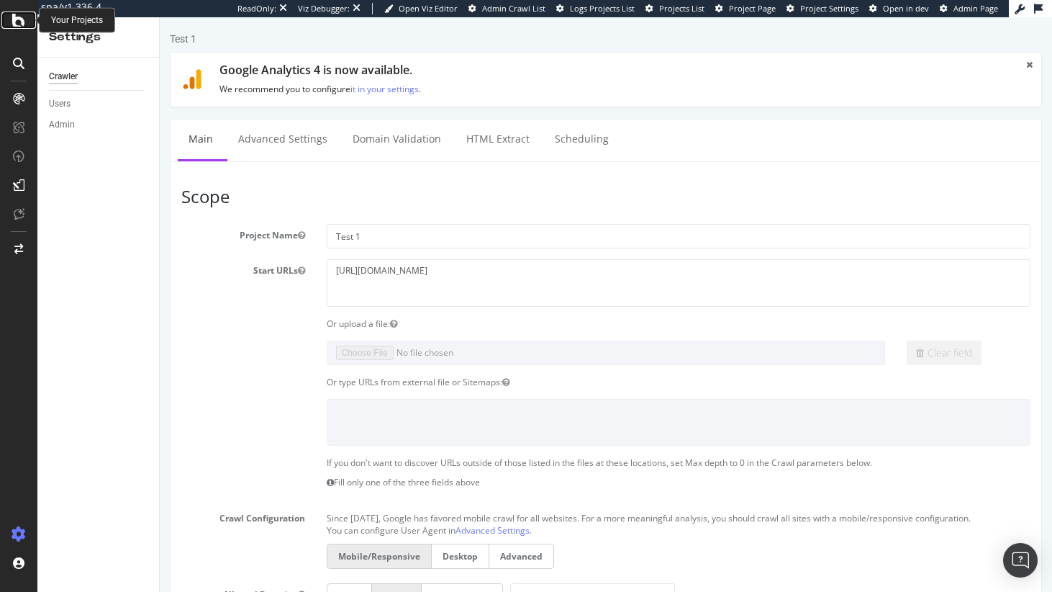
click at [17, 22] on icon at bounding box center [18, 20] width 13 height 17
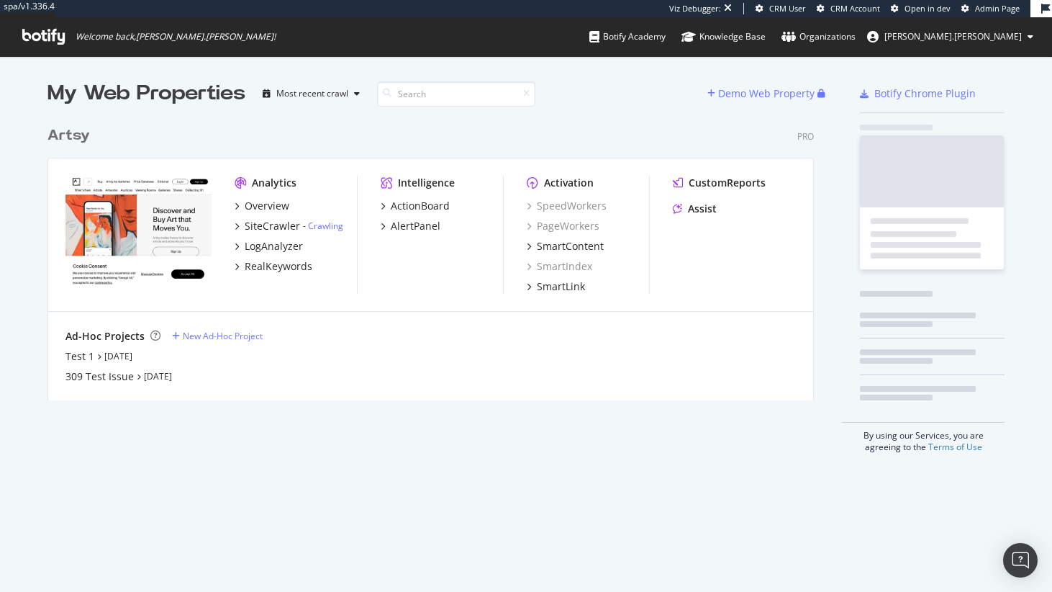
scroll to position [281, 767]
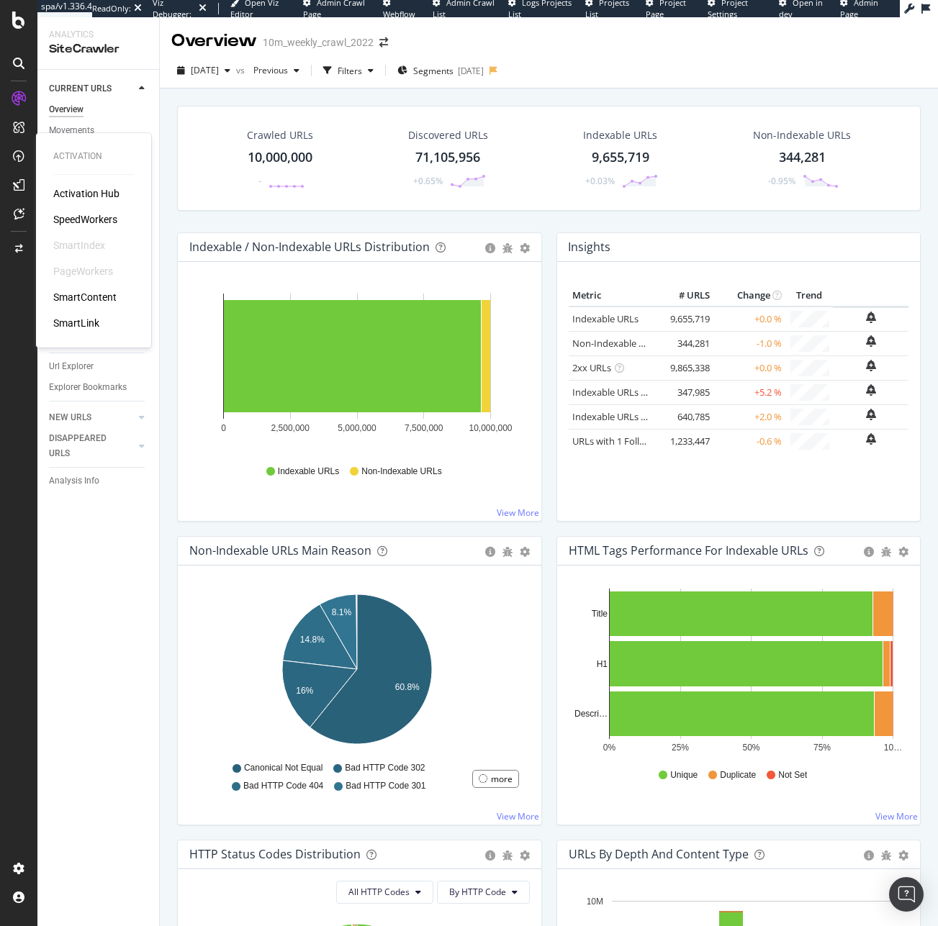
click at [96, 215] on div "SpeedWorkers" at bounding box center [85, 219] width 64 height 14
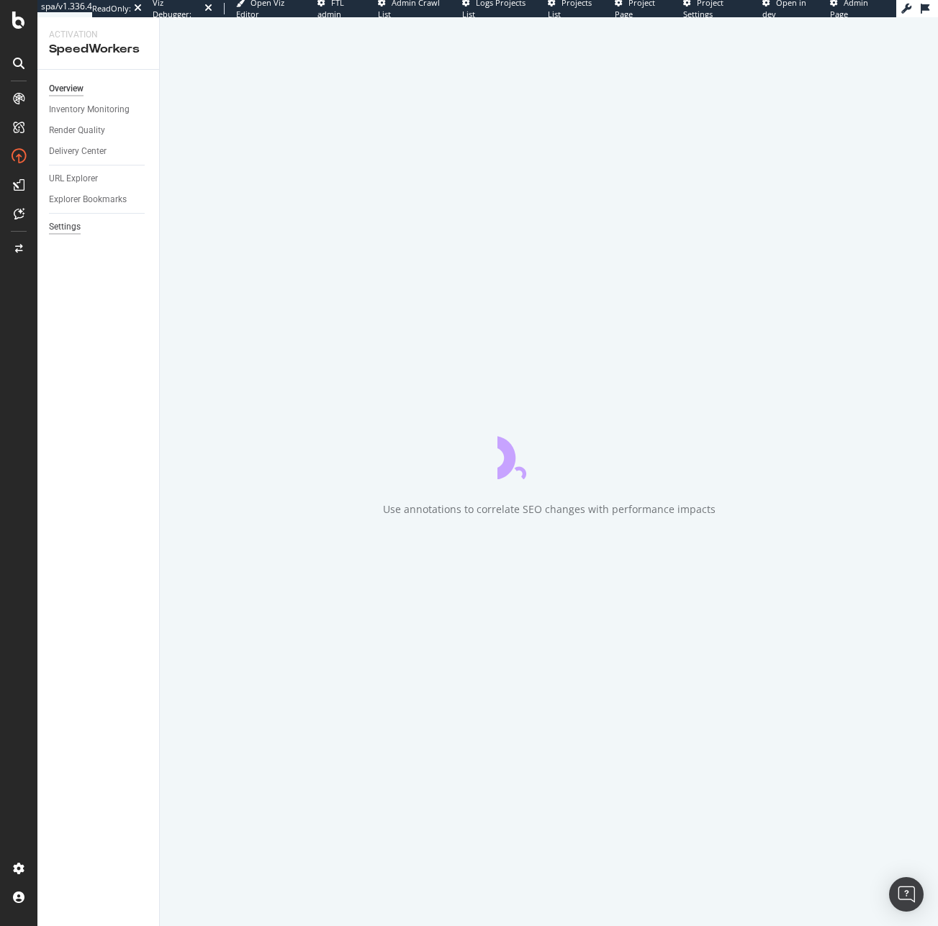
click at [77, 232] on div "Settings" at bounding box center [65, 227] width 32 height 15
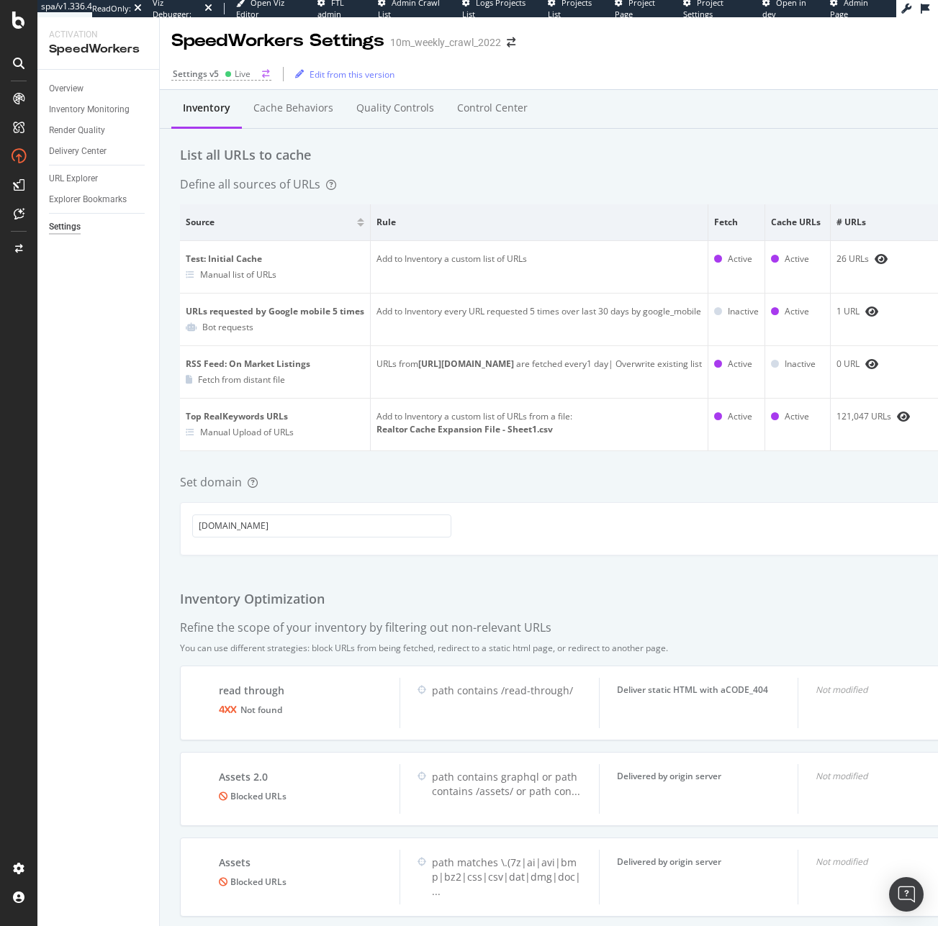
click at [230, 72] on icon at bounding box center [228, 74] width 7 height 7
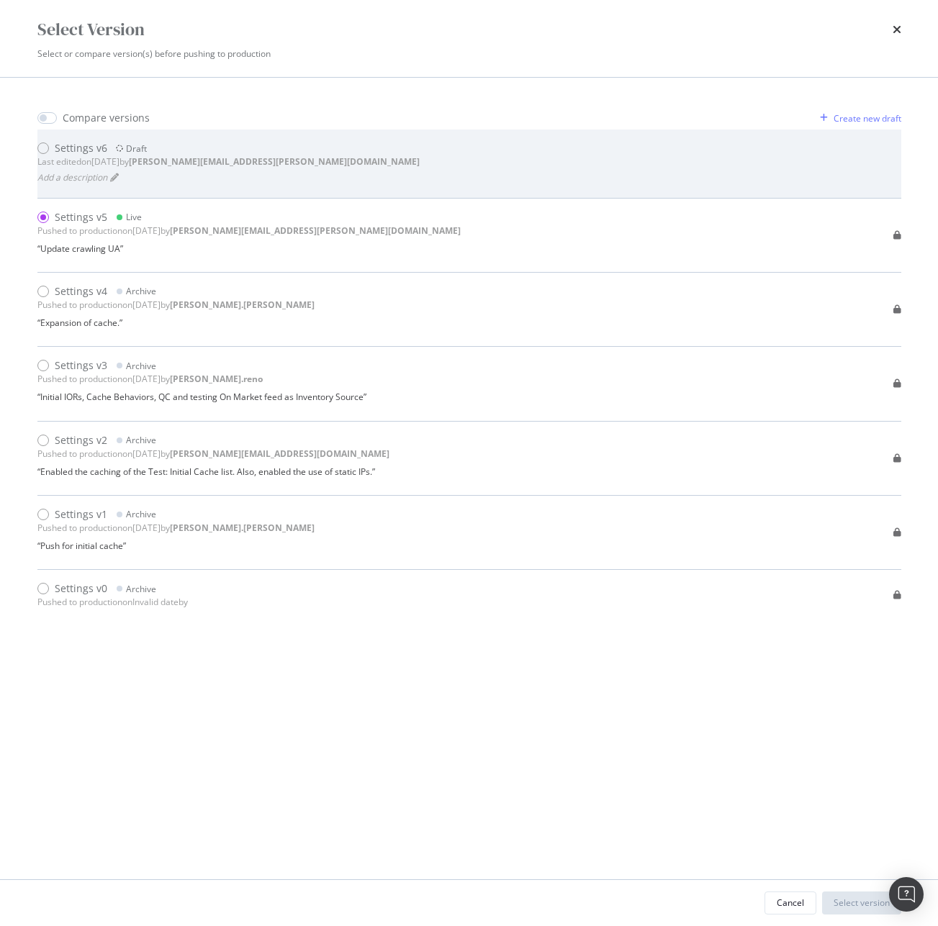
click at [224, 191] on div "Settings v6 Draft Last edited on 2025 Aug 19th by kevin.lafosse@botify.com Add …" at bounding box center [469, 164] width 864 height 68
click at [124, 163] on div "Last edited on 2025 Aug 19th by kevin.lafosse@botify.com" at bounding box center [228, 161] width 382 height 12
click at [288, 173] on div "Settings v6 Draft Last edited on 2025 Aug 19th by kevin.lafosse@botify.com Add …" at bounding box center [469, 163] width 864 height 45
click at [111, 152] on div "Settings v6 Draft" at bounding box center [228, 148] width 382 height 14
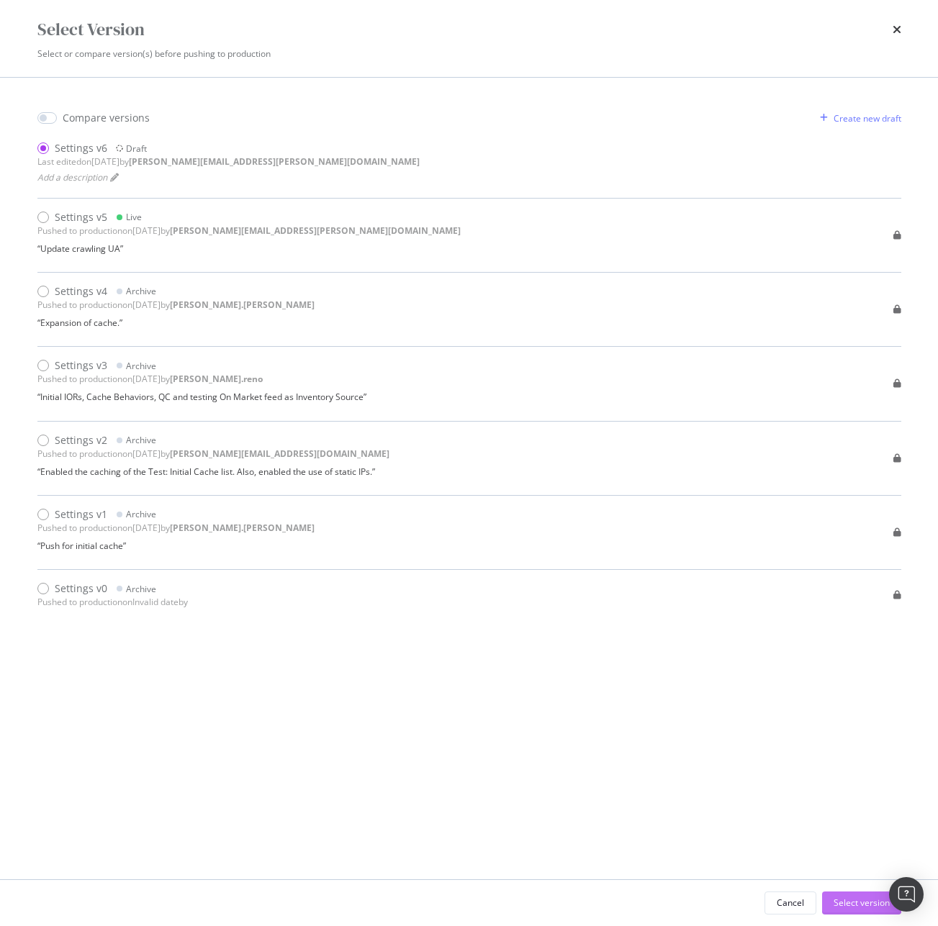
click at [868, 905] on div "Select version" at bounding box center [861, 903] width 56 height 12
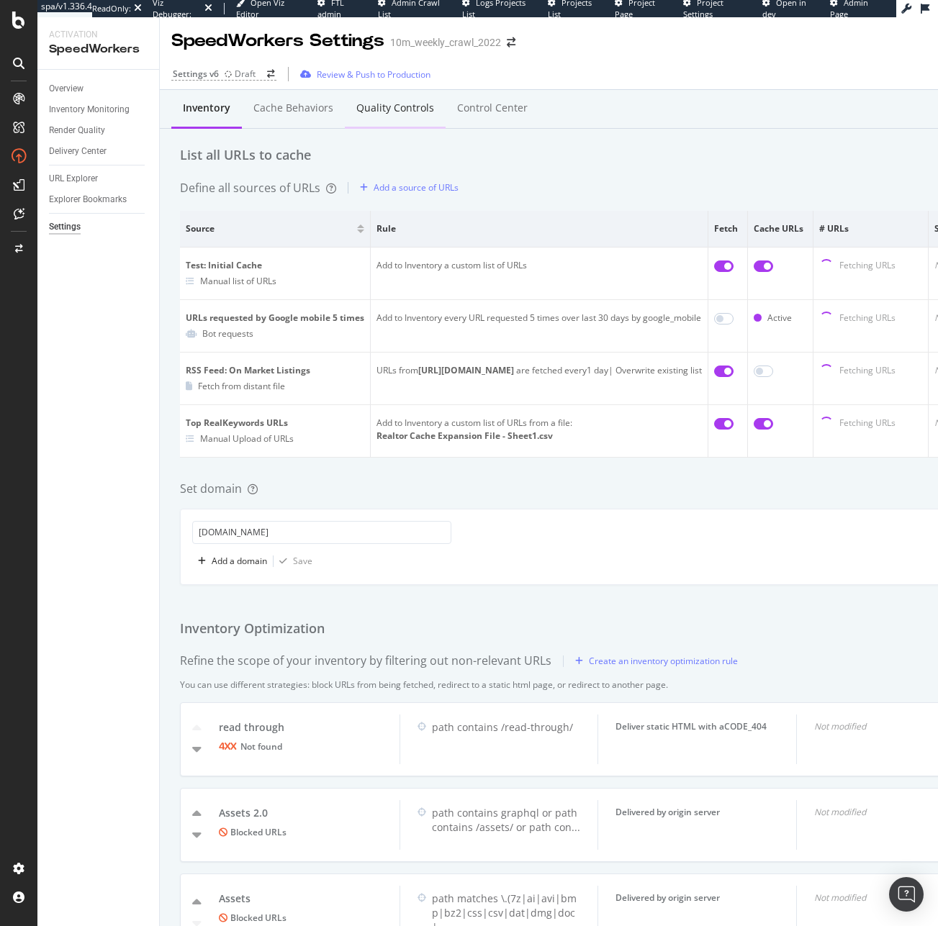
click at [389, 119] on div "Quality Controls" at bounding box center [395, 109] width 101 height 40
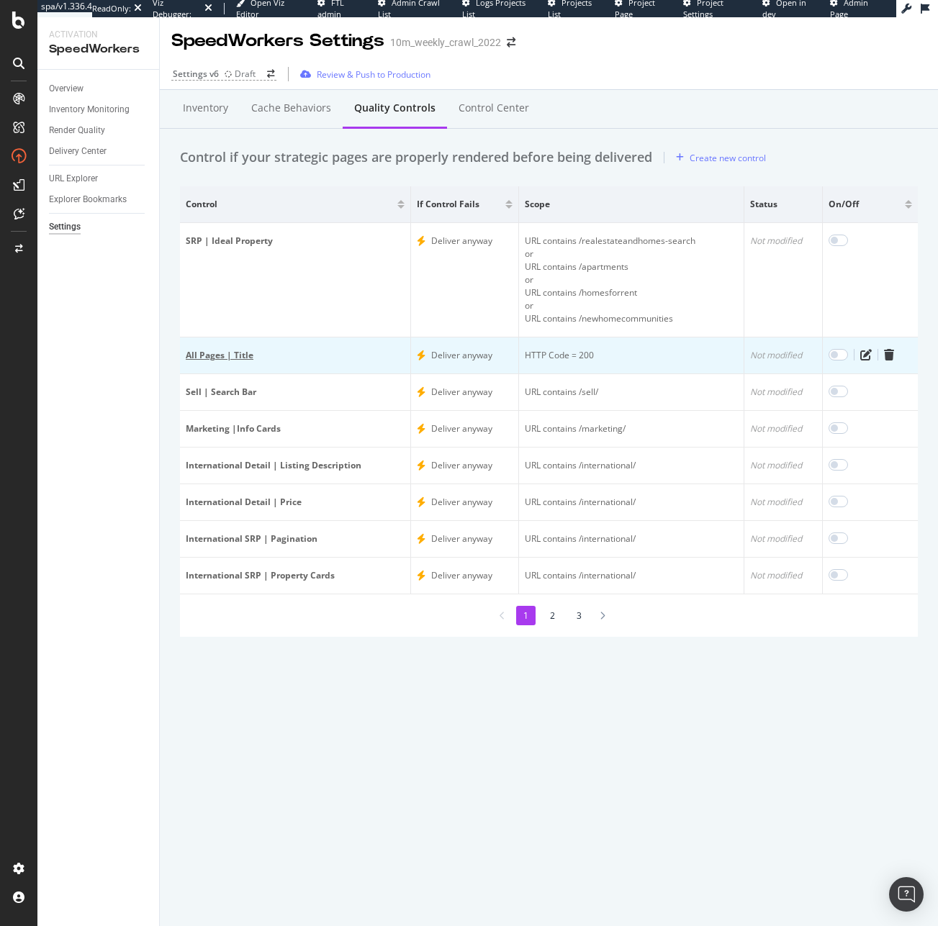
click at [316, 349] on div "All Pages | Title" at bounding box center [295, 355] width 219 height 13
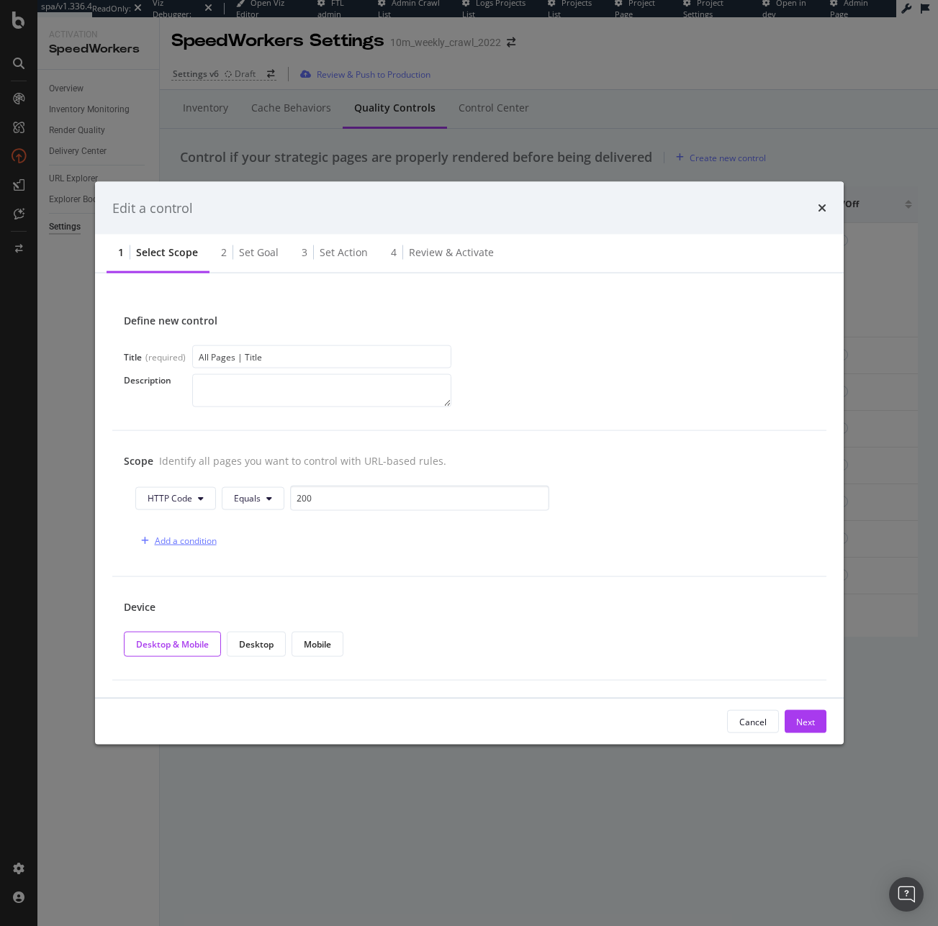
click at [183, 540] on div "Add a condition" at bounding box center [186, 541] width 62 height 12
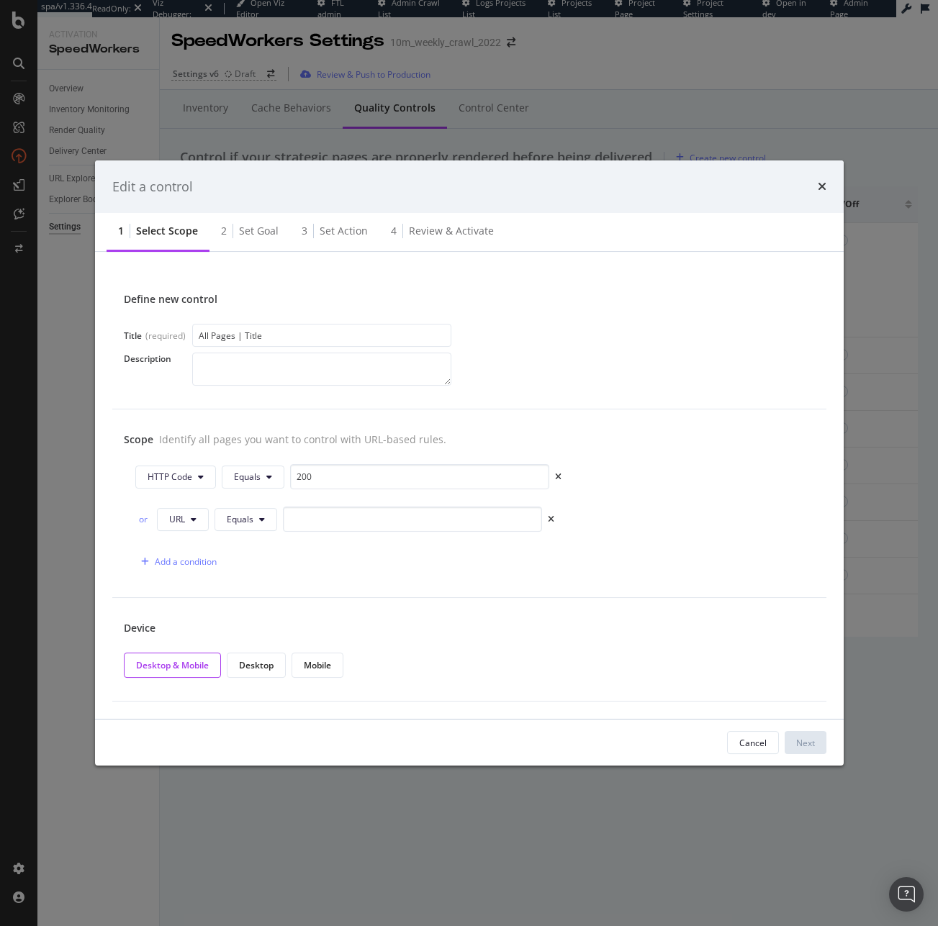
click at [138, 522] on div "or" at bounding box center [143, 519] width 16 height 12
click at [184, 522] on span "URL" at bounding box center [177, 519] width 16 height 12
click at [249, 521] on span "Equals" at bounding box center [240, 519] width 27 height 12
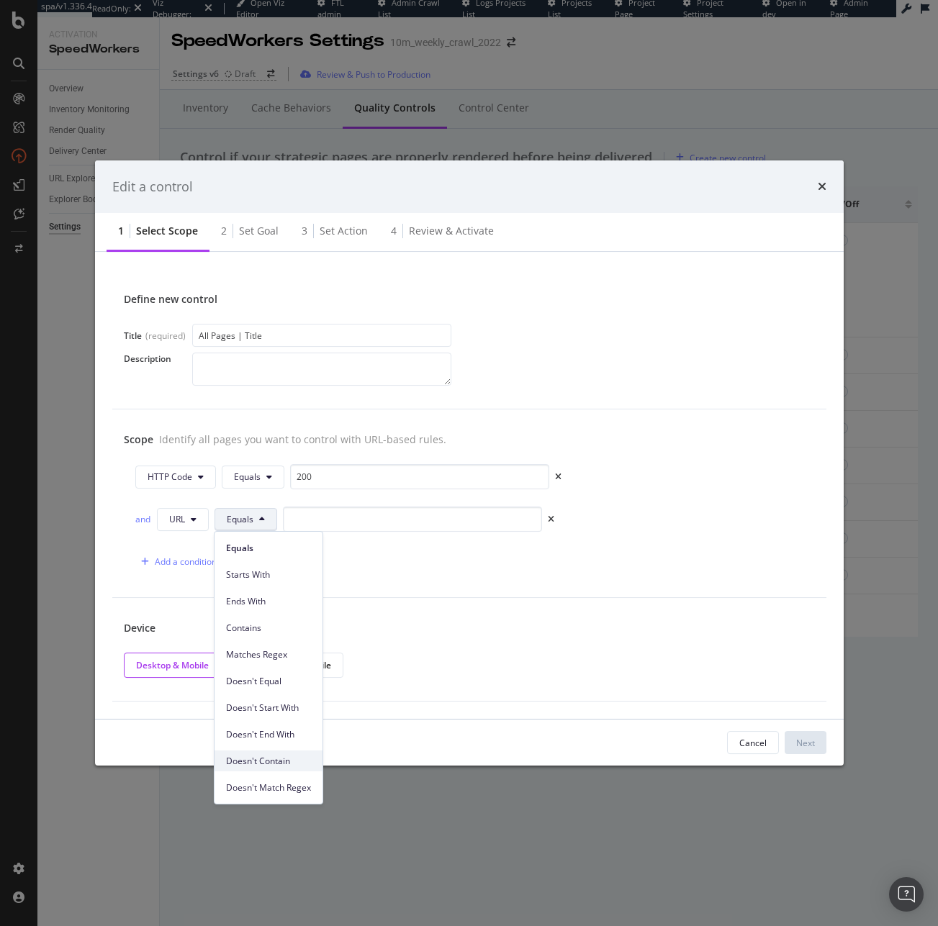
click at [291, 756] on span "Doesn't Contain" at bounding box center [268, 761] width 85 height 13
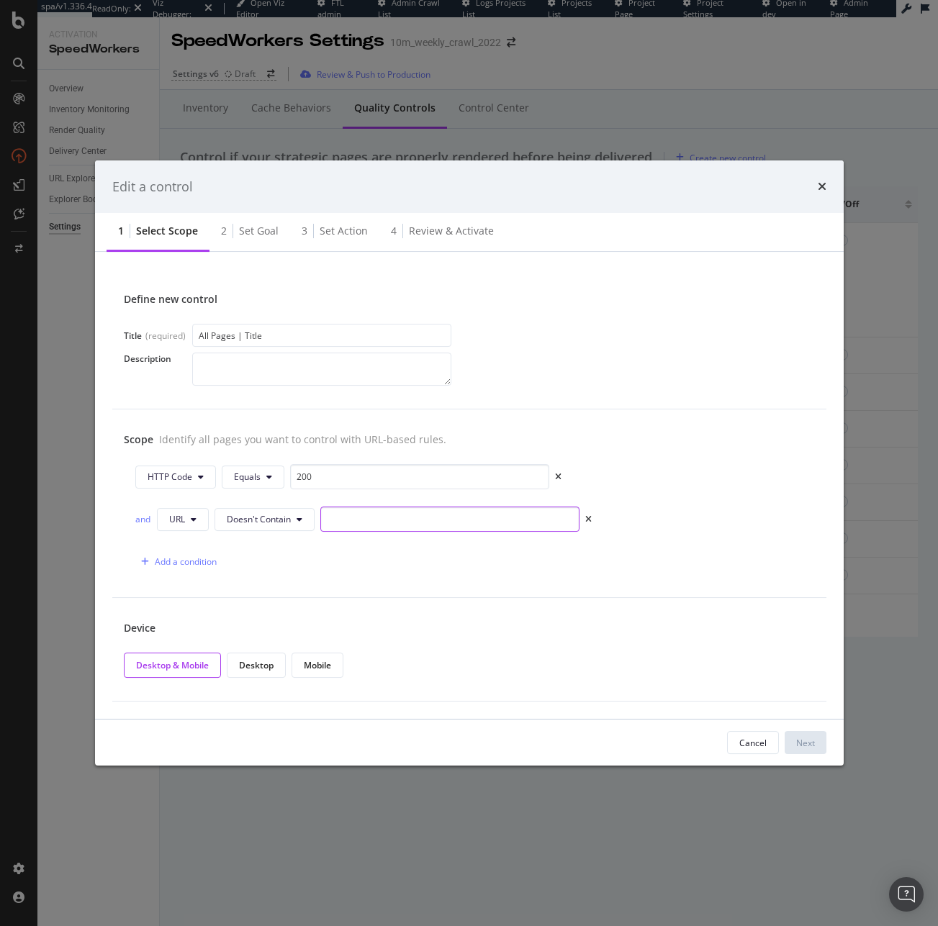
click at [362, 520] on input "modal" at bounding box center [449, 519] width 259 height 25
type input "/international/"
click at [796, 747] on div "Next" at bounding box center [805, 743] width 19 height 12
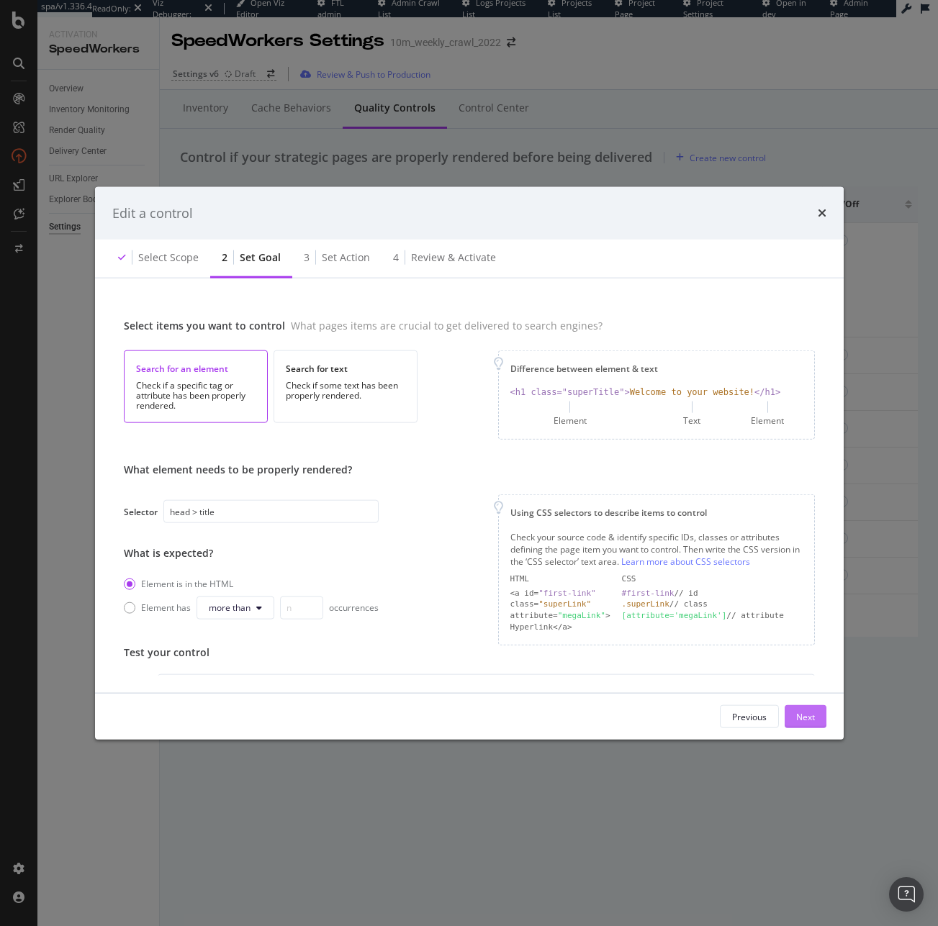
click at [800, 711] on div "Next" at bounding box center [805, 716] width 19 height 12
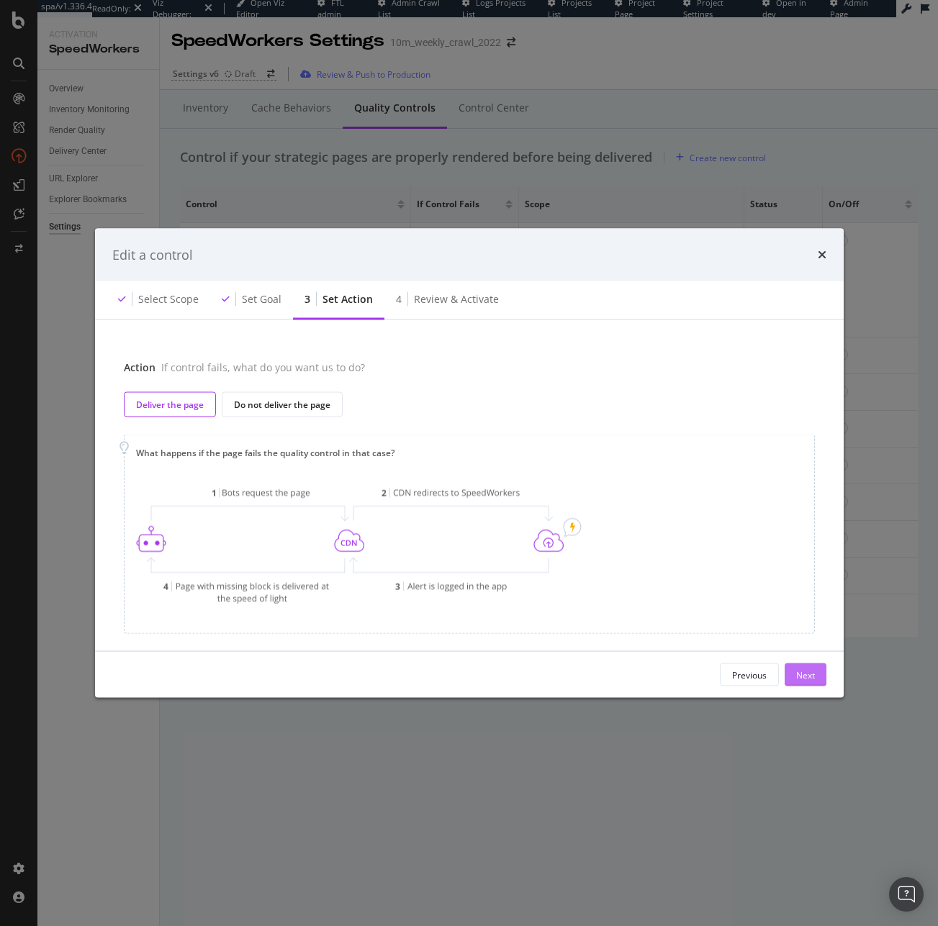
click at [804, 670] on div "Next" at bounding box center [805, 675] width 19 height 12
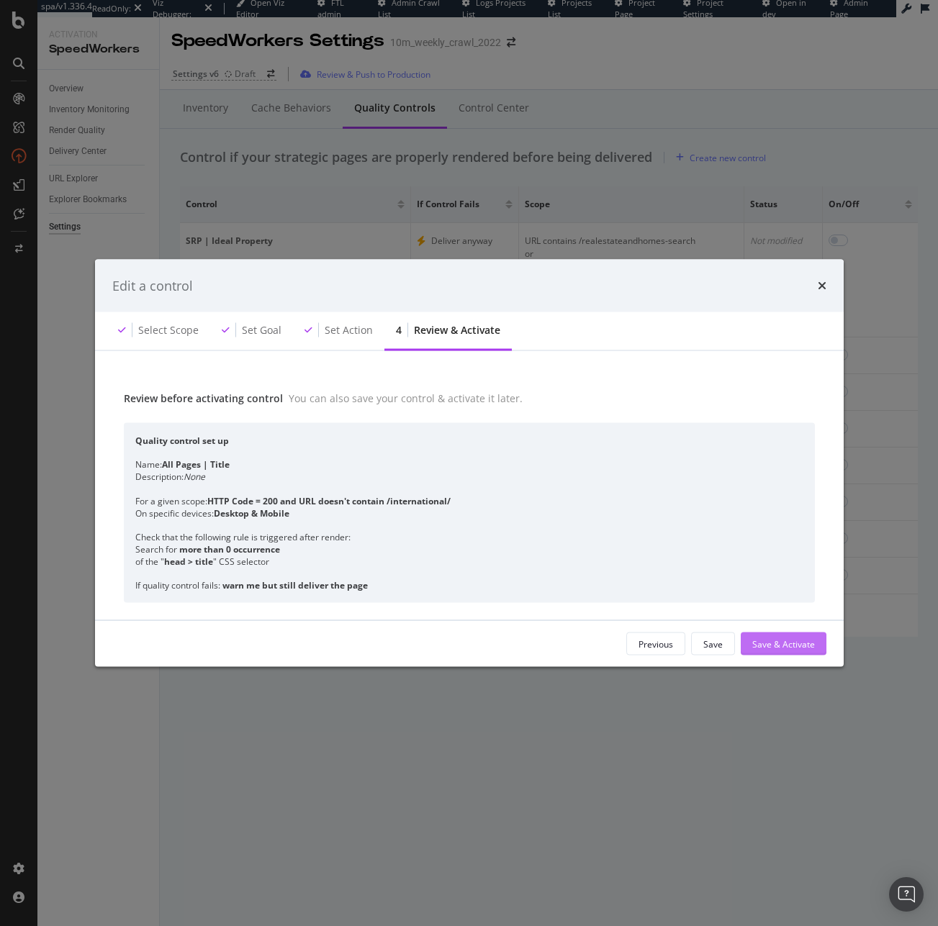
click at [800, 641] on div "Save & Activate" at bounding box center [783, 644] width 63 height 12
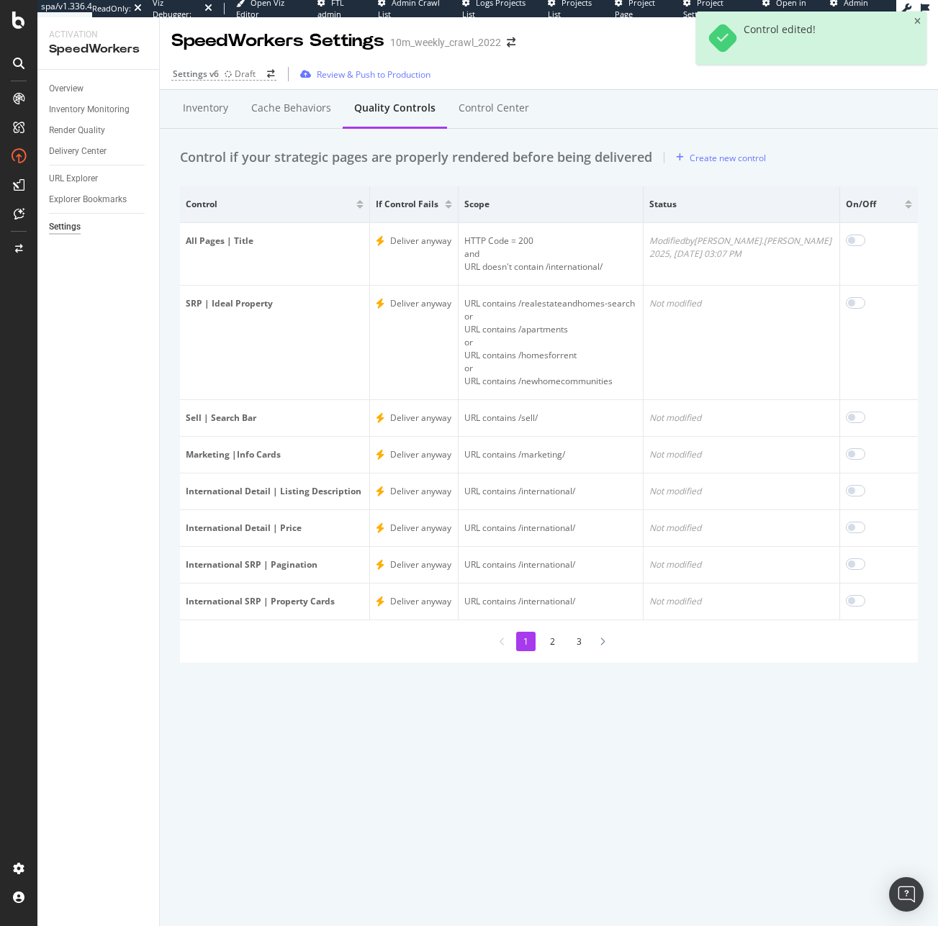
click at [548, 639] on li "2" at bounding box center [552, 641] width 19 height 19
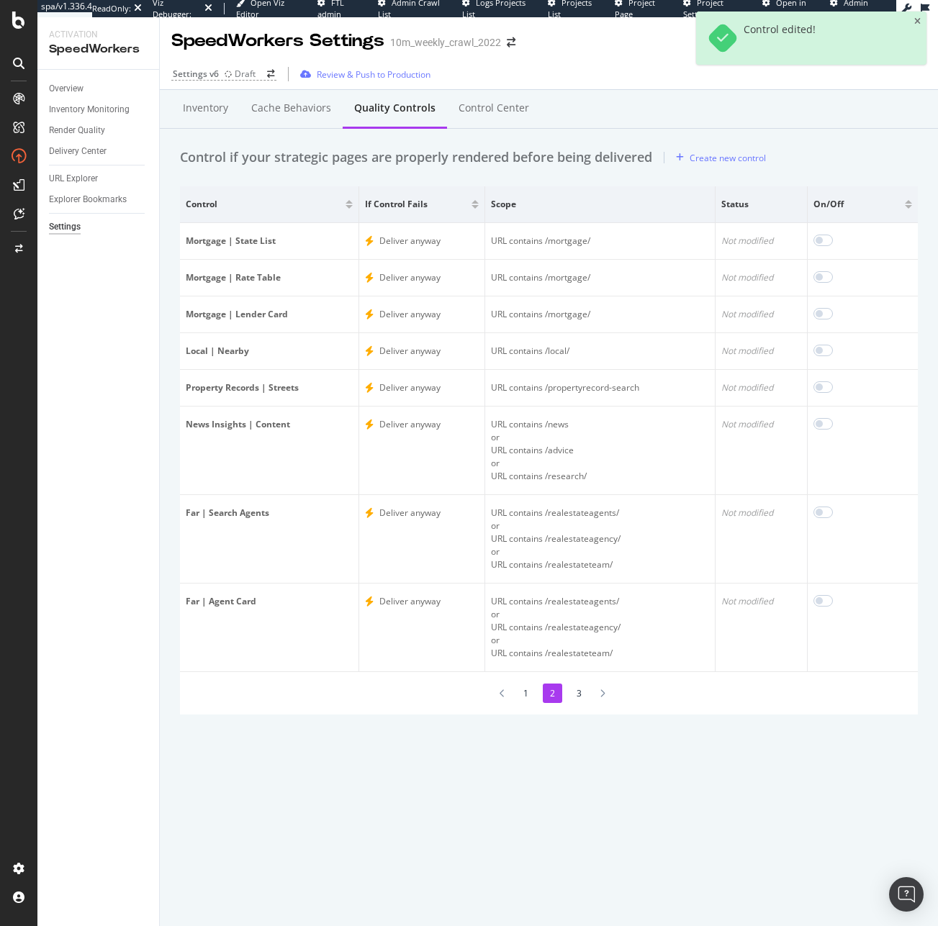
click at [583, 691] on li "3" at bounding box center [578, 693] width 19 height 19
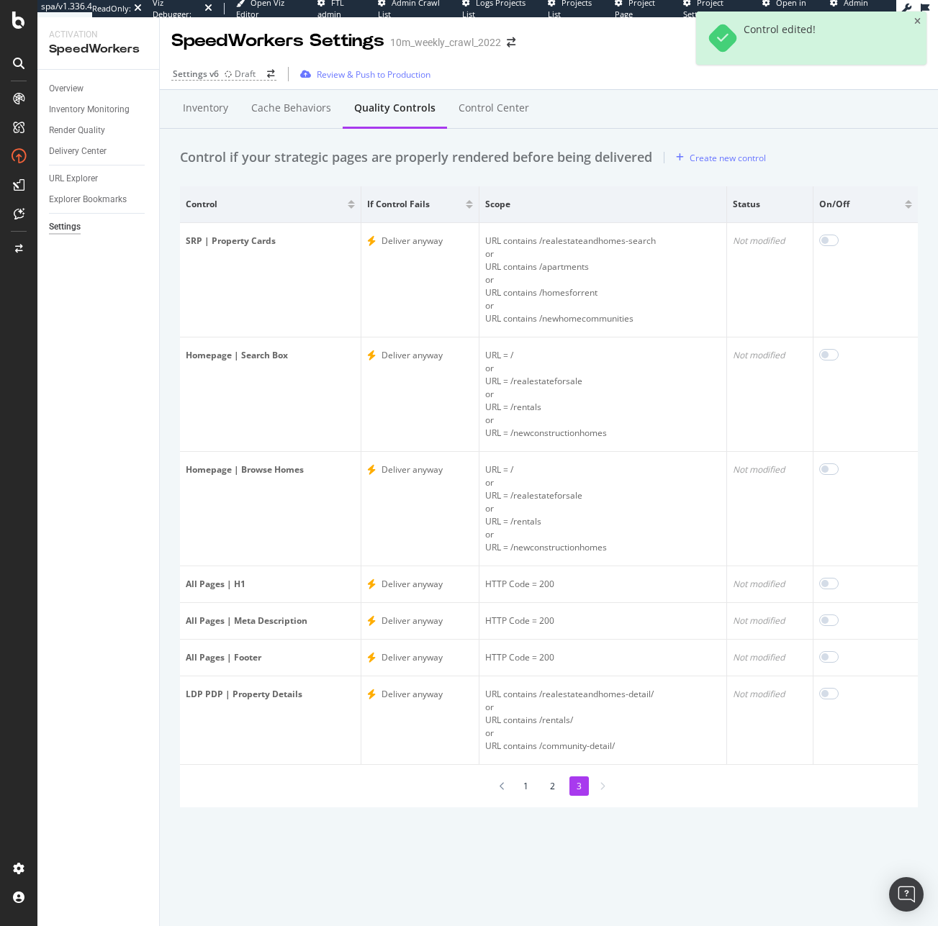
click at [530, 787] on li "1" at bounding box center [525, 786] width 19 height 19
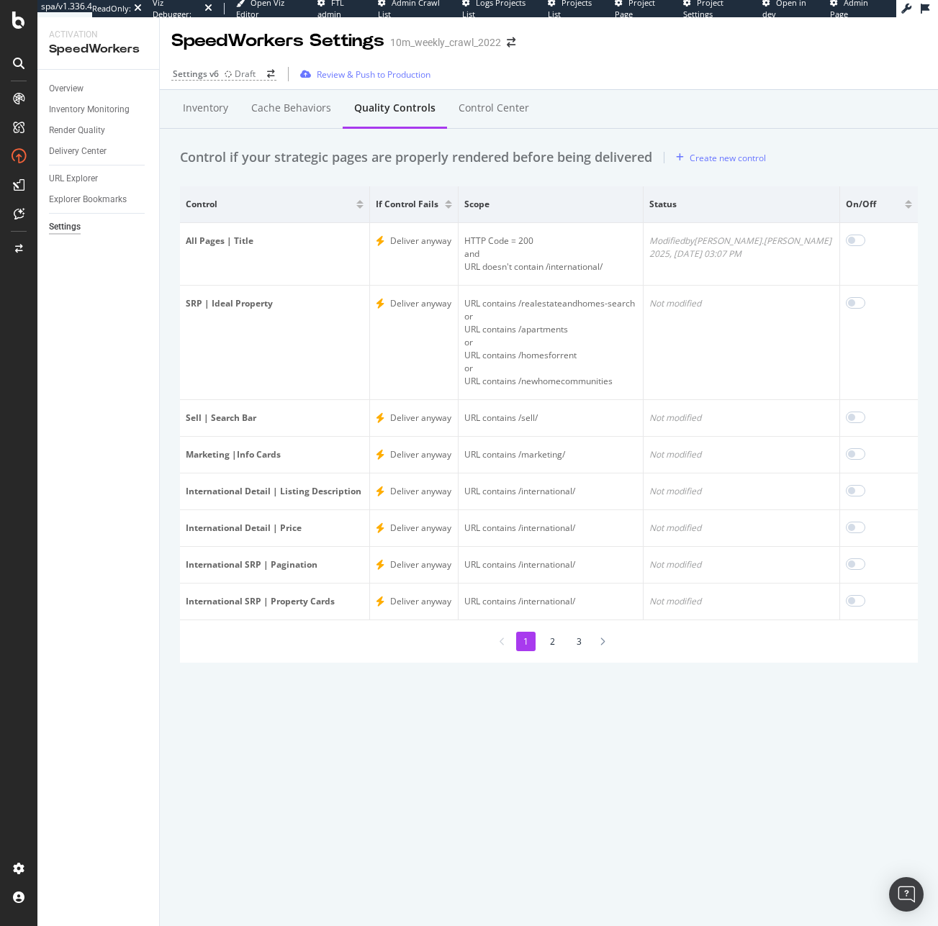
click at [548, 640] on li "2" at bounding box center [552, 641] width 19 height 19
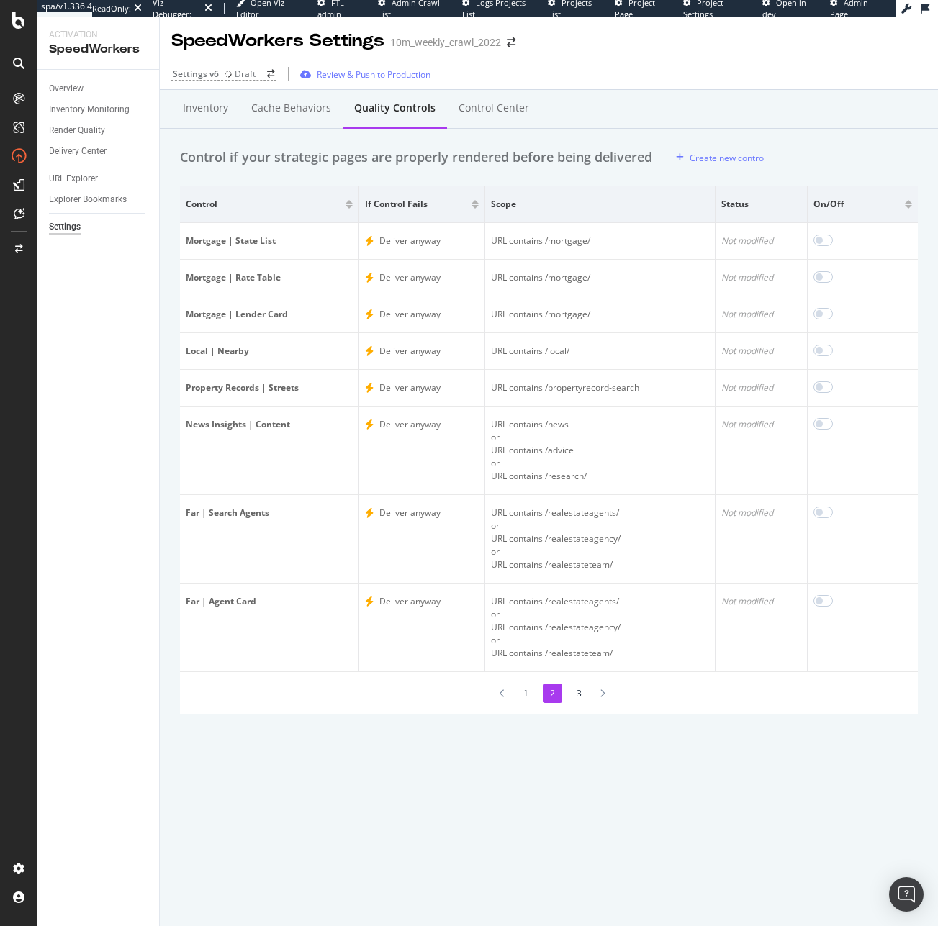
click at [577, 697] on li "3" at bounding box center [578, 693] width 19 height 19
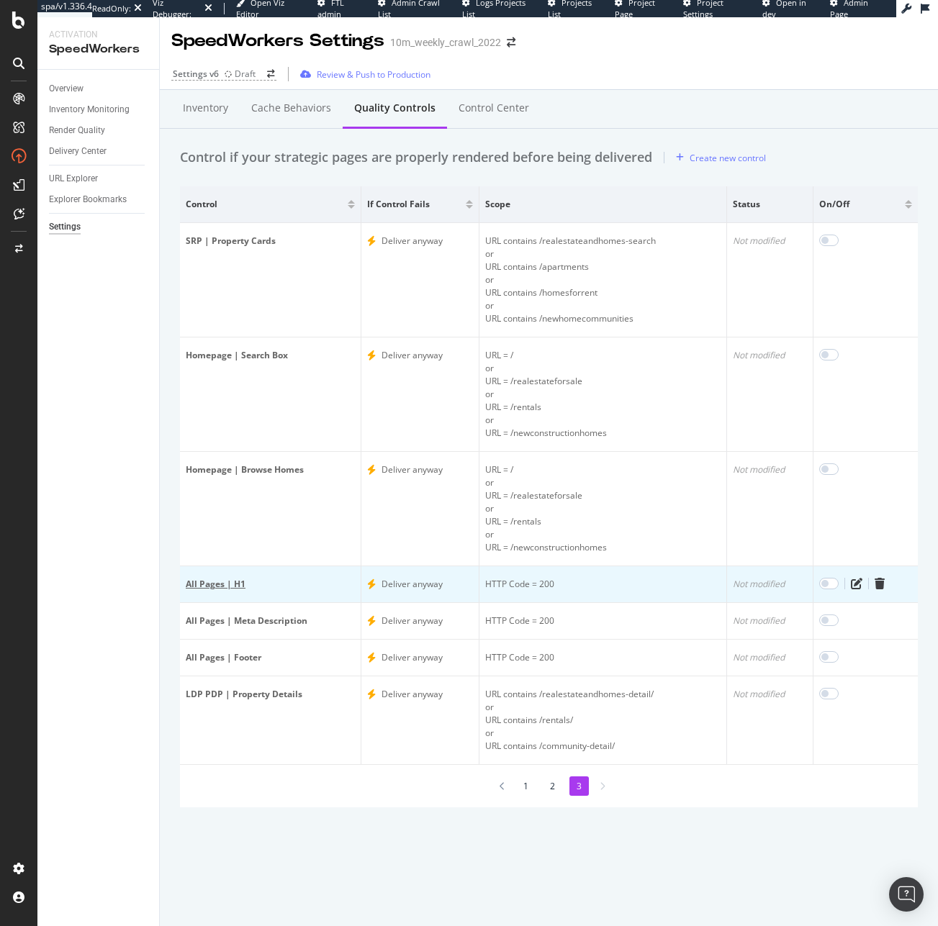
click at [266, 589] on div "All Pages | H1" at bounding box center [270, 584] width 169 height 13
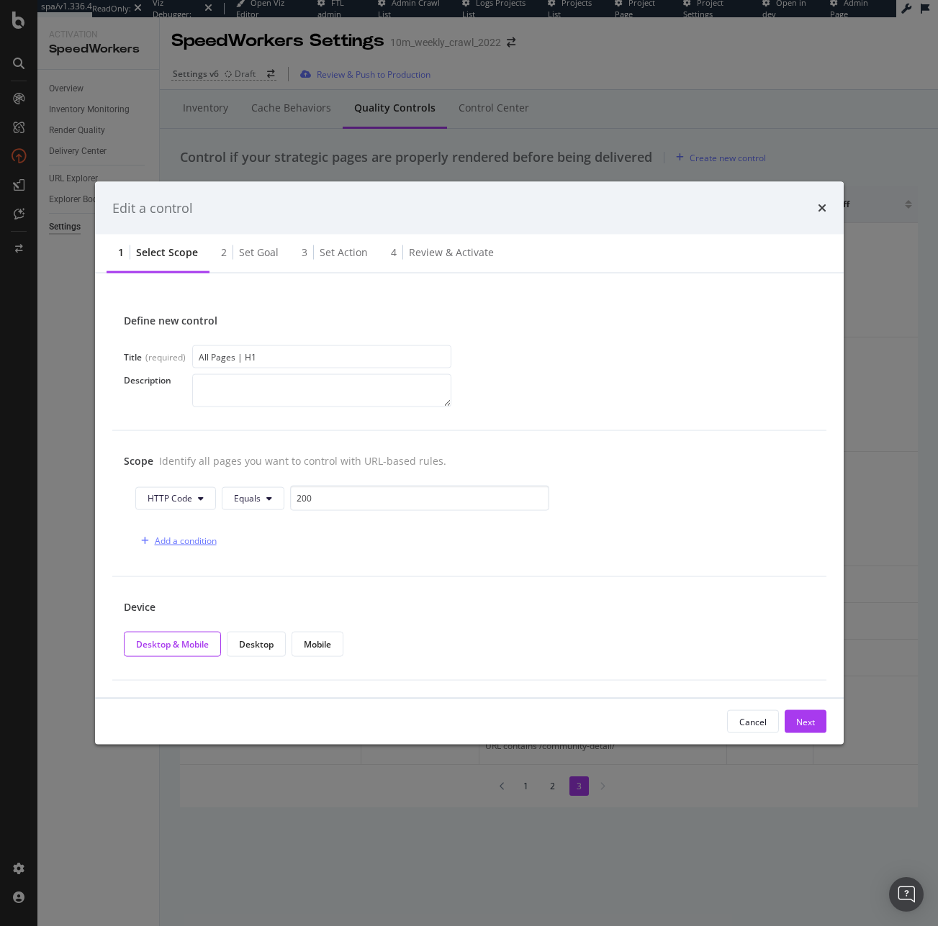
click at [157, 536] on div "Add a condition" at bounding box center [186, 541] width 62 height 12
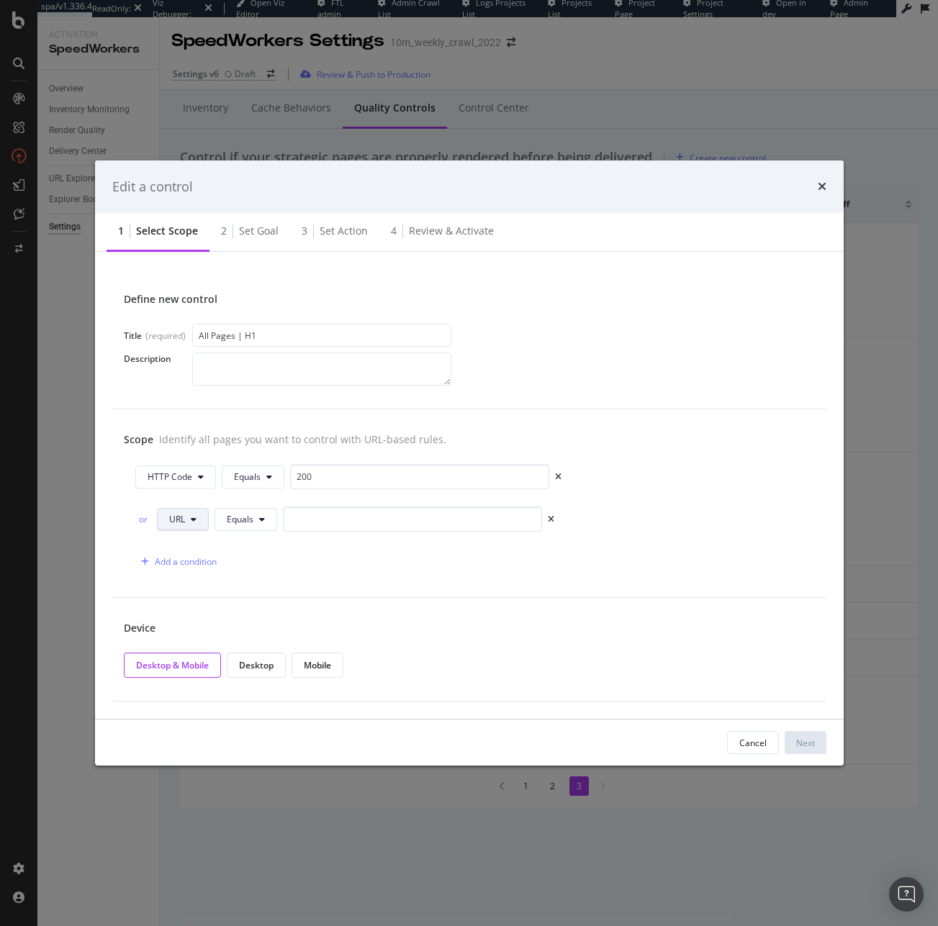
click at [180, 523] on span "URL" at bounding box center [177, 519] width 16 height 12
click at [246, 523] on span "Equals" at bounding box center [240, 519] width 27 height 12
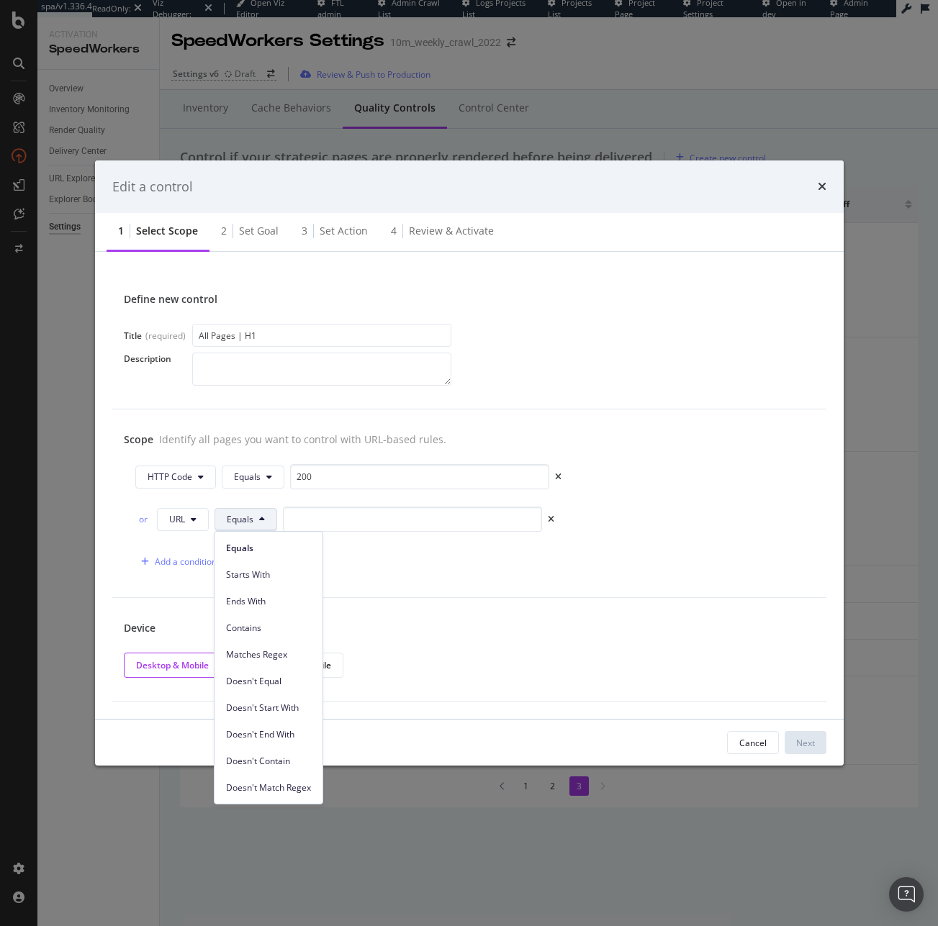
click at [289, 753] on div "Doesn't Contain" at bounding box center [268, 761] width 108 height 21
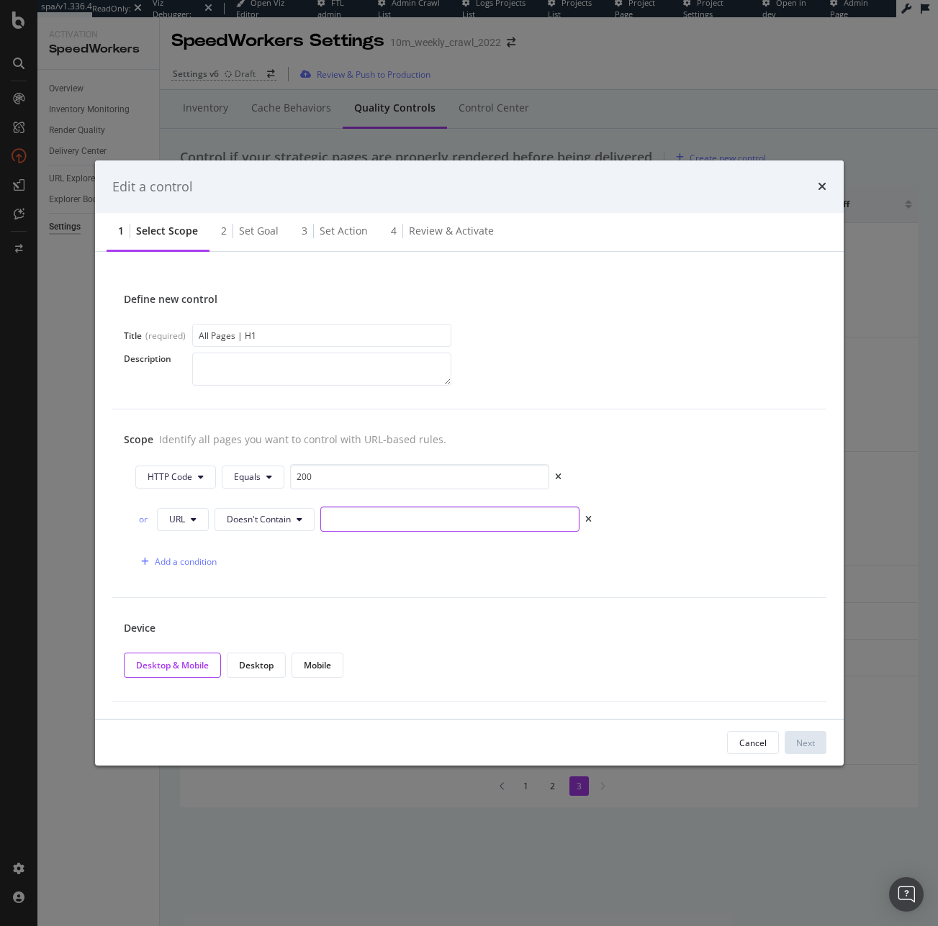
click at [353, 515] on input "modal" at bounding box center [449, 519] width 259 height 25
paste input "2,000,000"
type input "2,000,000"
click at [444, 516] on input "/international/" at bounding box center [449, 519] width 259 height 25
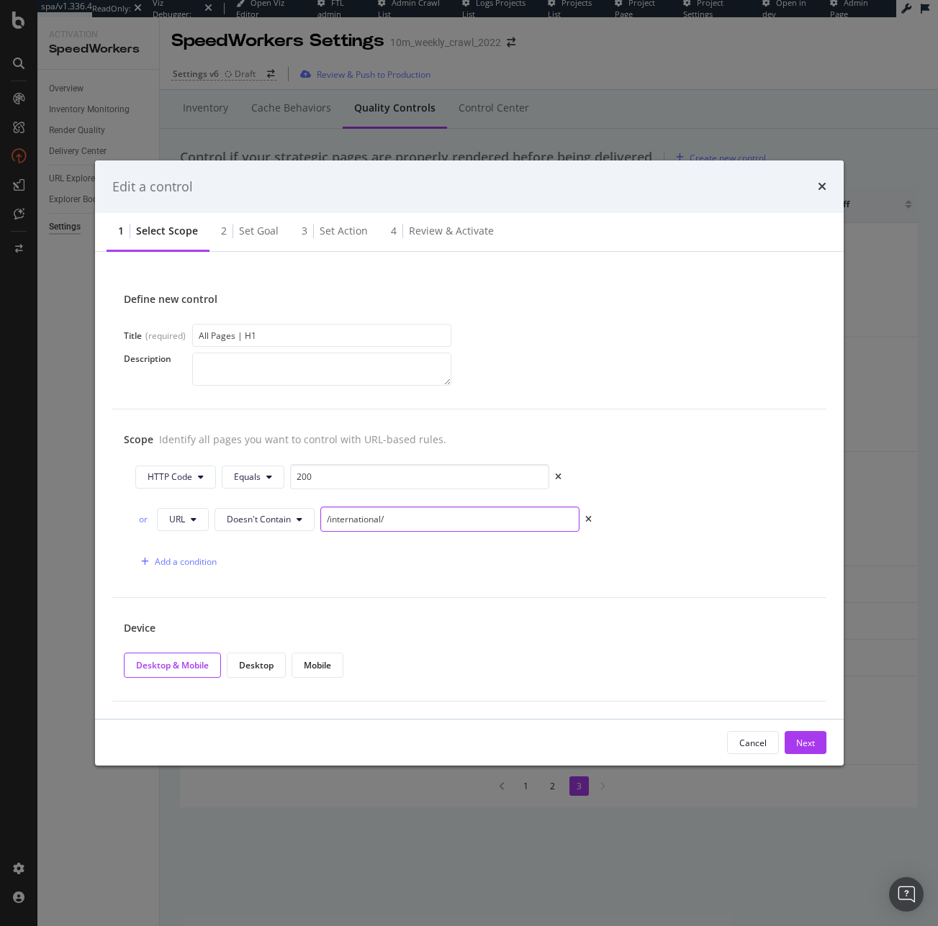
click at [444, 516] on input "/international/" at bounding box center [449, 519] width 259 height 25
type input "/international/"
click at [148, 515] on div "or" at bounding box center [143, 519] width 16 height 12
click at [810, 741] on div "Next" at bounding box center [805, 743] width 19 height 12
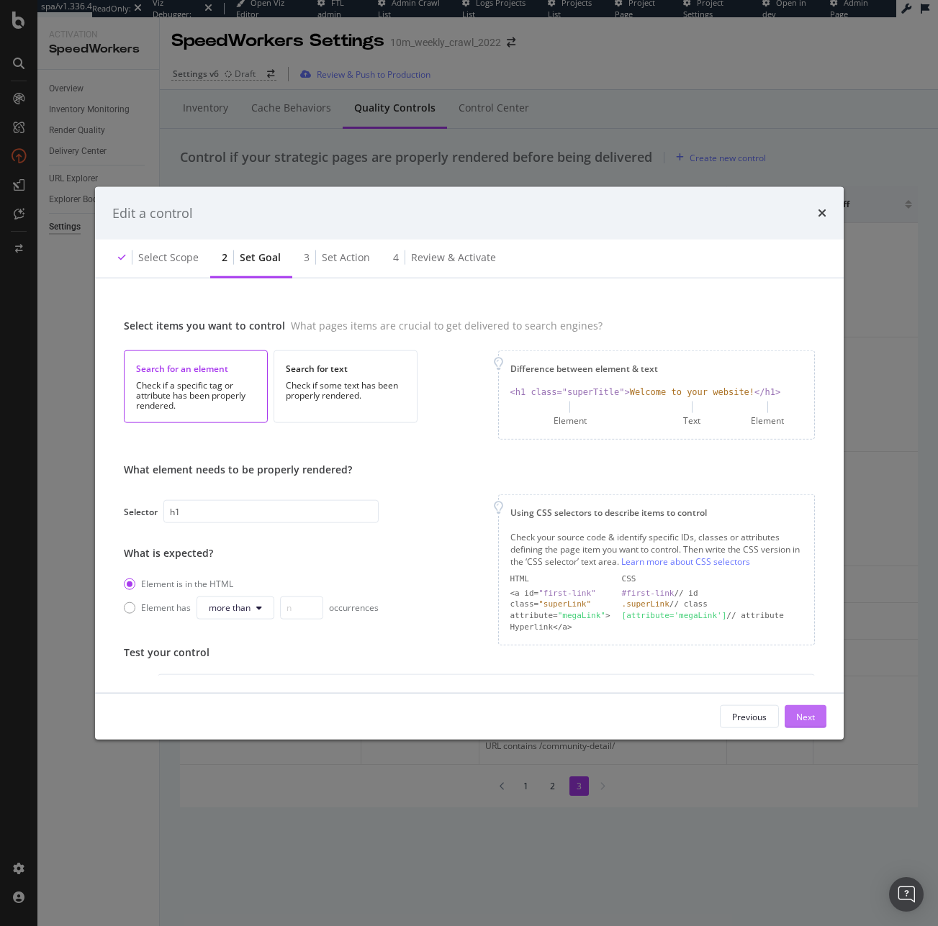
click at [806, 715] on div "Next" at bounding box center [805, 716] width 19 height 12
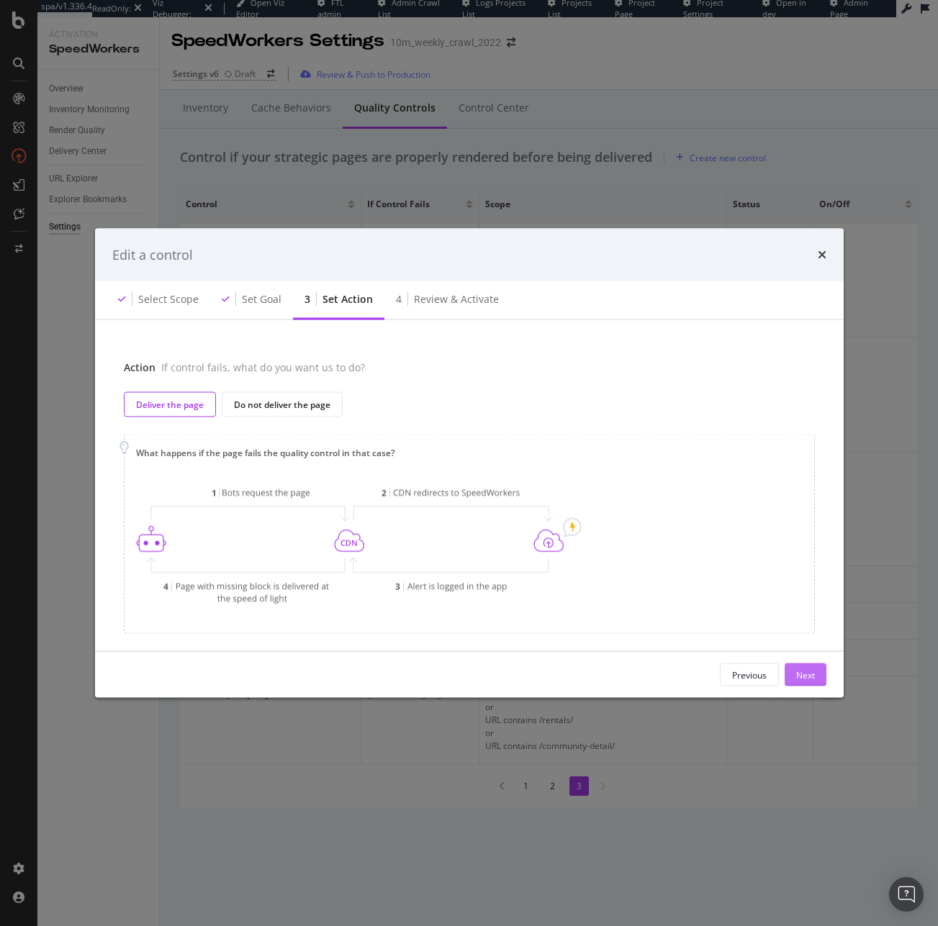
click at [807, 666] on div "Next" at bounding box center [805, 675] width 19 height 22
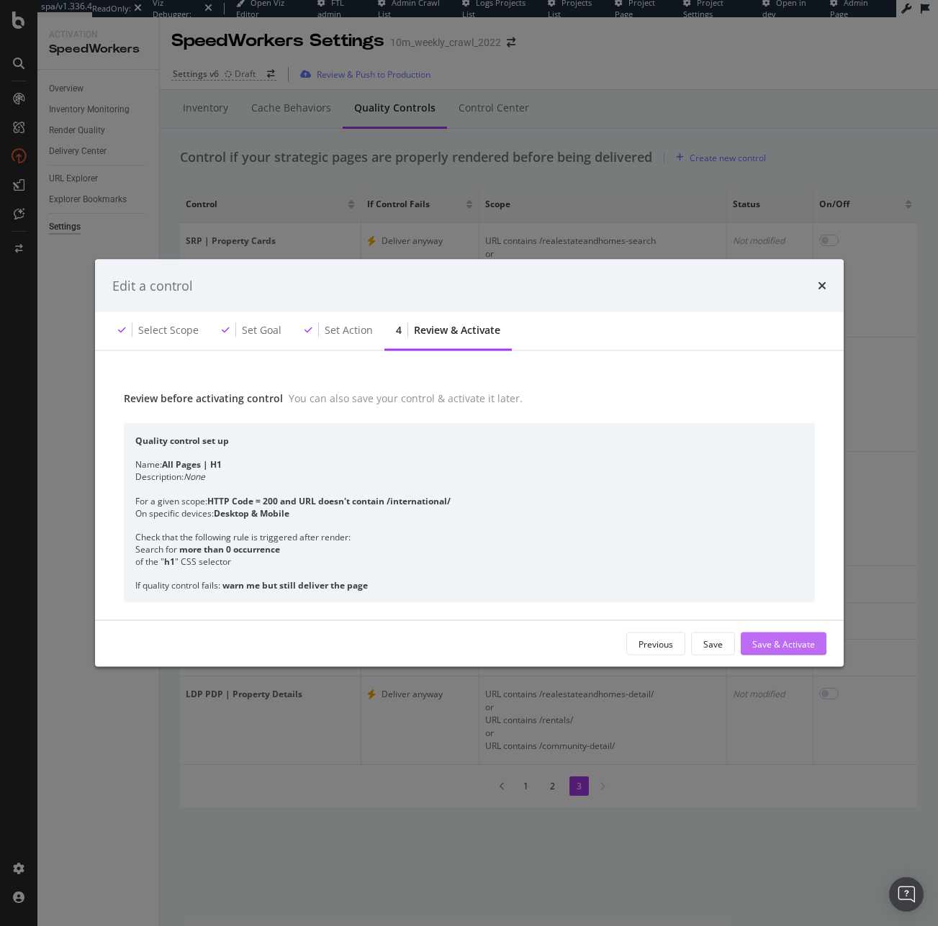
click at [804, 641] on div "Save & Activate" at bounding box center [783, 644] width 63 height 12
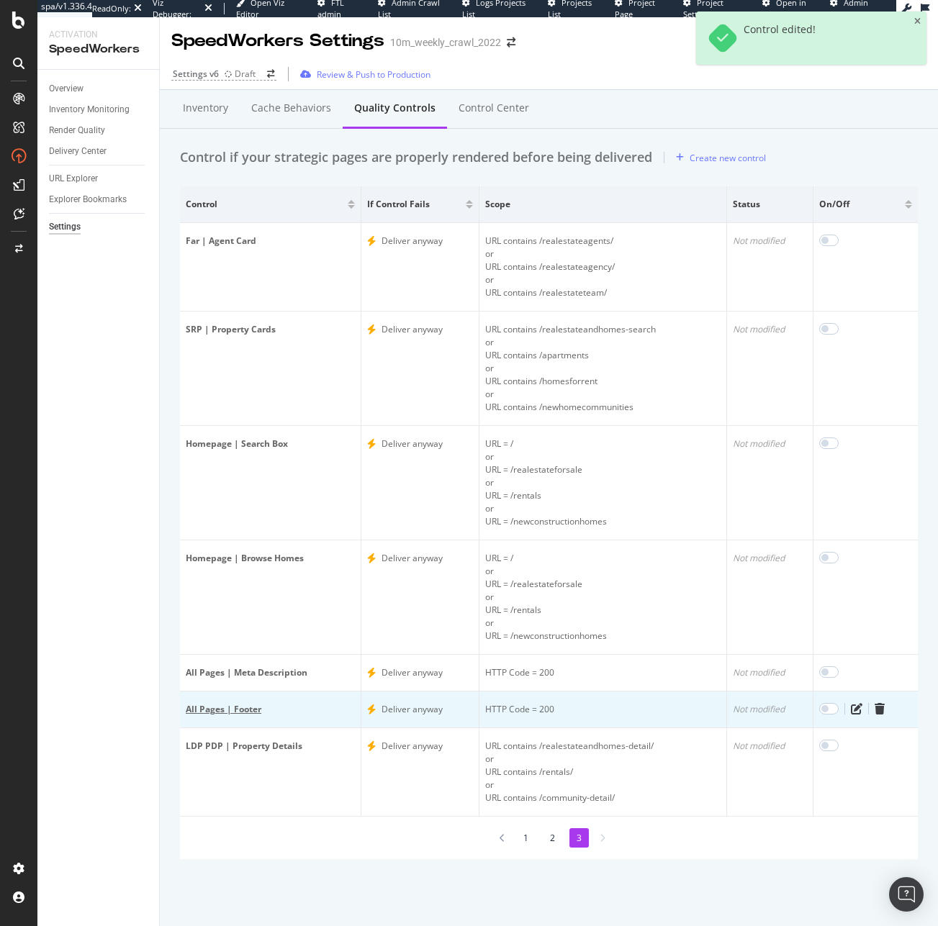
click at [273, 710] on div "All Pages | Footer" at bounding box center [270, 709] width 169 height 13
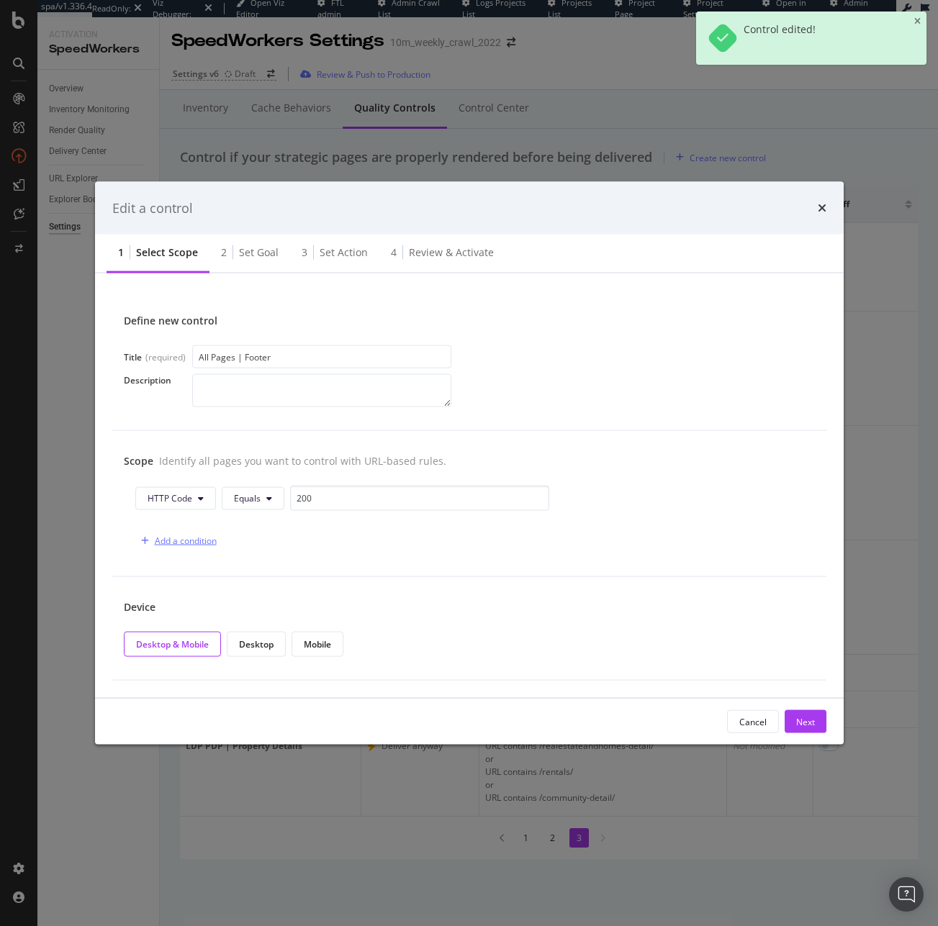
click at [201, 538] on div "Add a condition" at bounding box center [186, 541] width 62 height 12
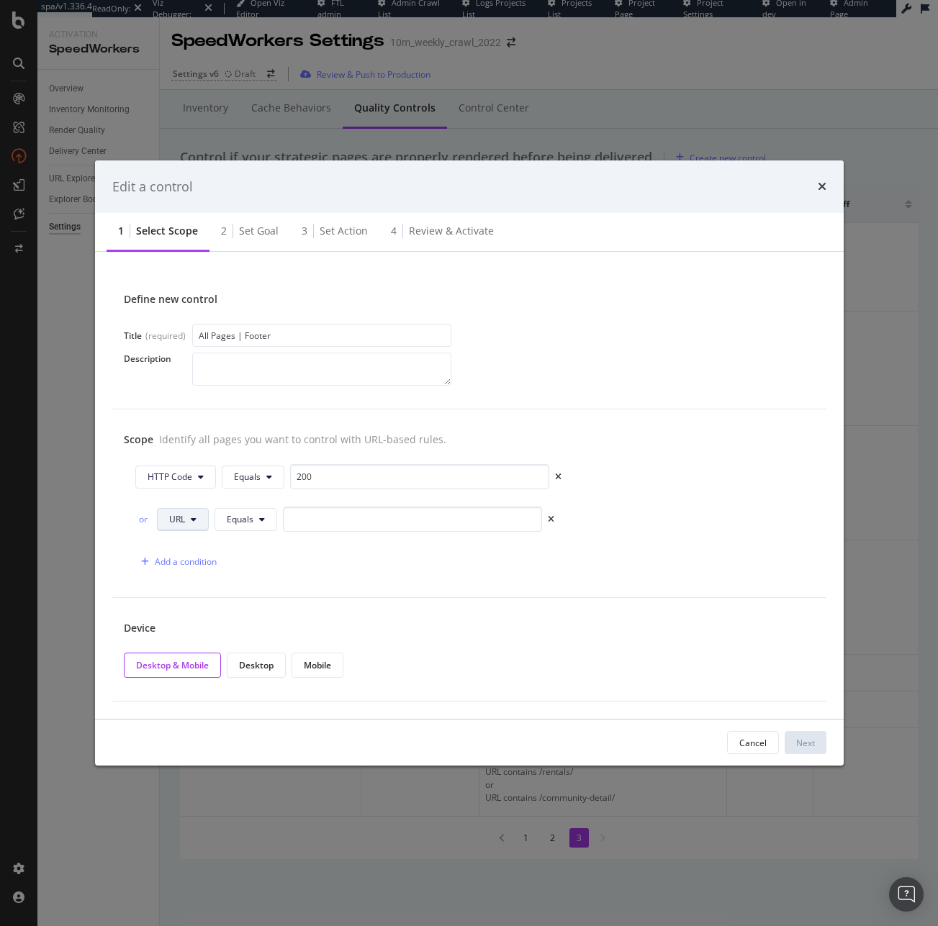
click at [171, 520] on span "URL" at bounding box center [177, 519] width 16 height 12
click at [262, 525] on button "Equals" at bounding box center [245, 519] width 63 height 23
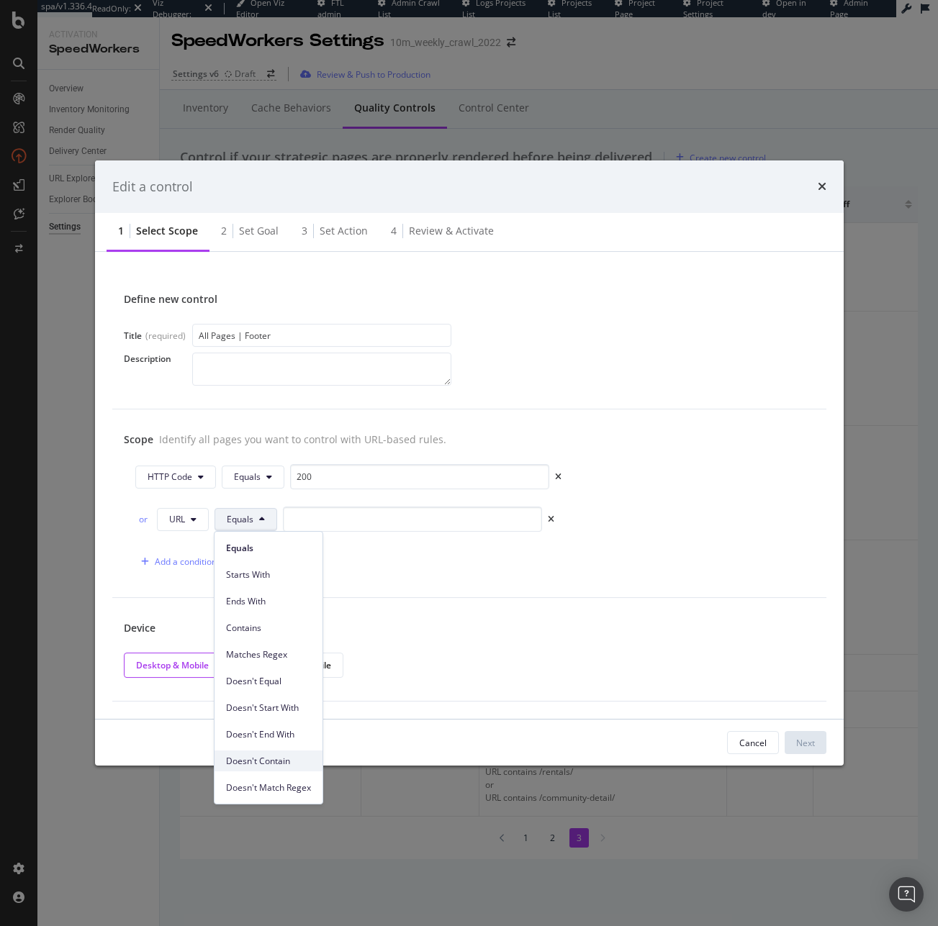
click at [293, 755] on span "Doesn't Contain" at bounding box center [268, 761] width 85 height 13
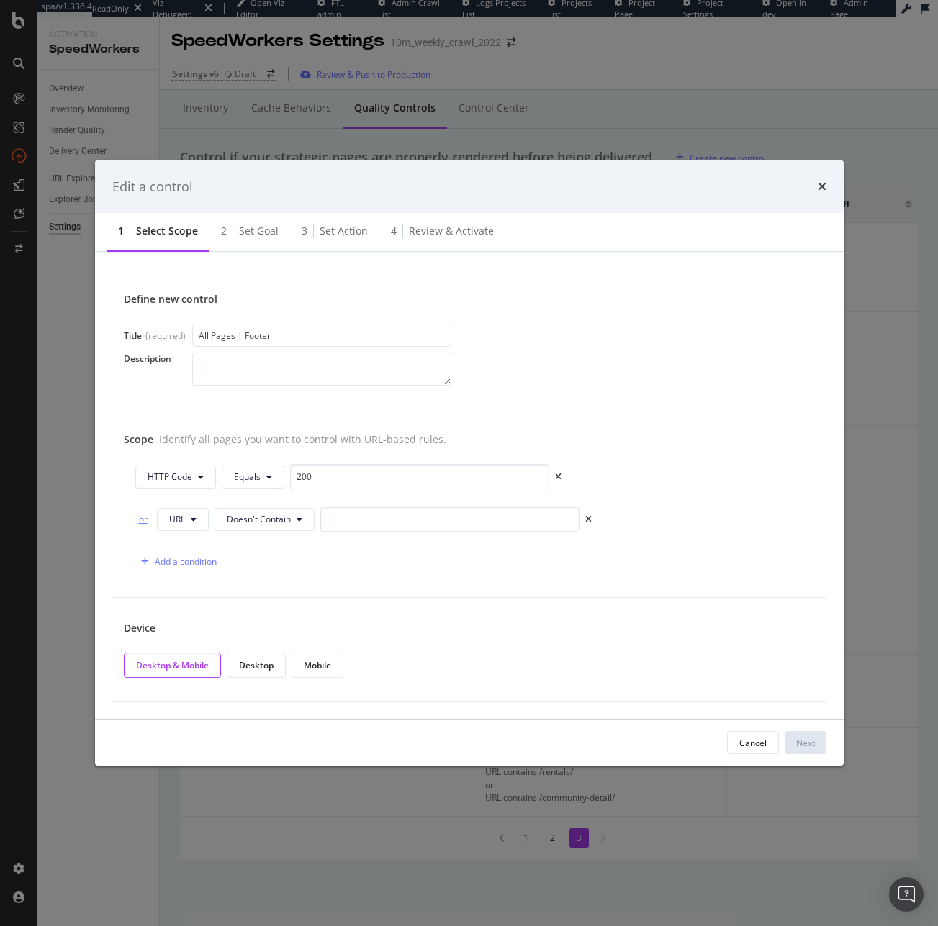
click at [148, 513] on div "or" at bounding box center [143, 519] width 16 height 12
click at [379, 528] on input "modal" at bounding box center [449, 519] width 259 height 25
paste input "/international/"
type input "/international/"
click at [818, 742] on button "Next" at bounding box center [805, 742] width 42 height 23
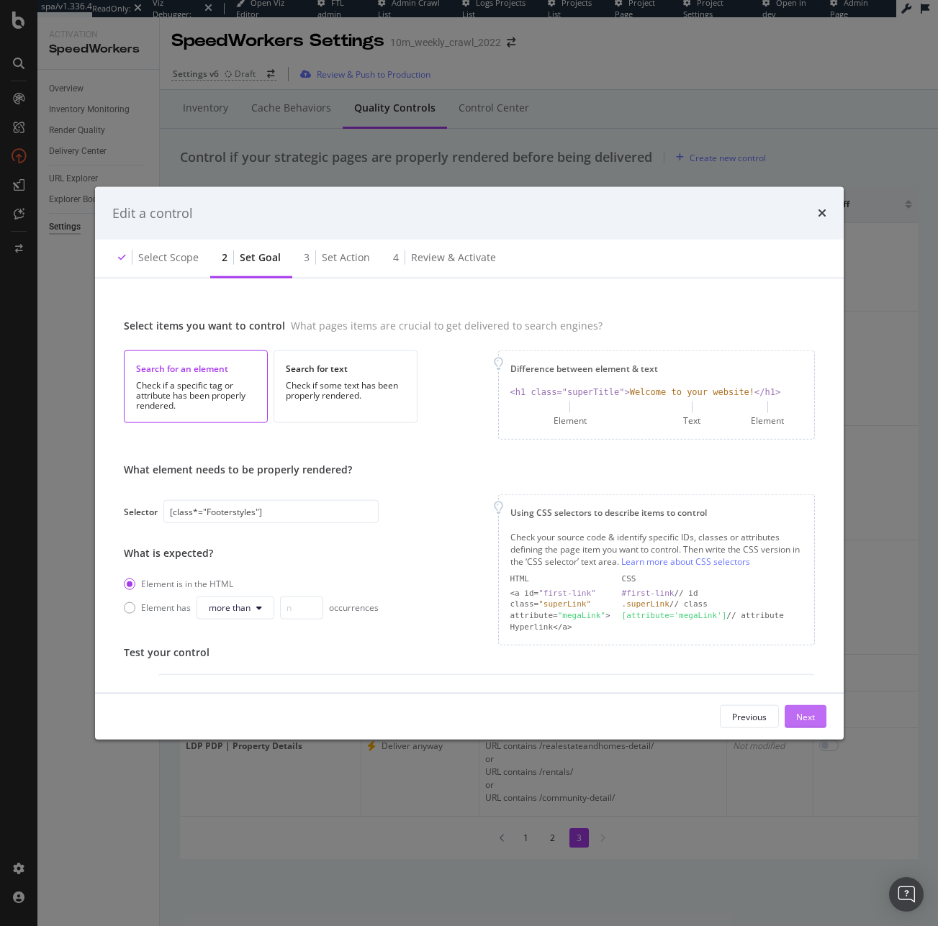
click at [802, 713] on div "Next" at bounding box center [805, 716] width 19 height 12
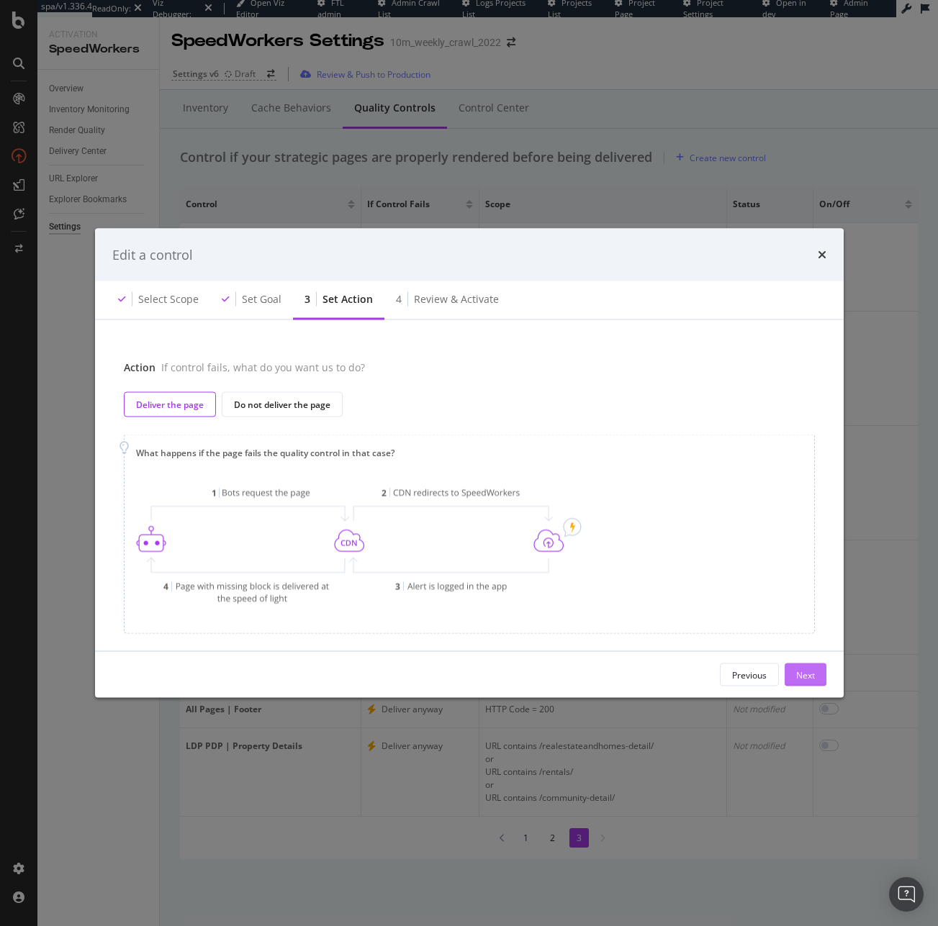
click at [808, 677] on div "Next" at bounding box center [805, 675] width 19 height 12
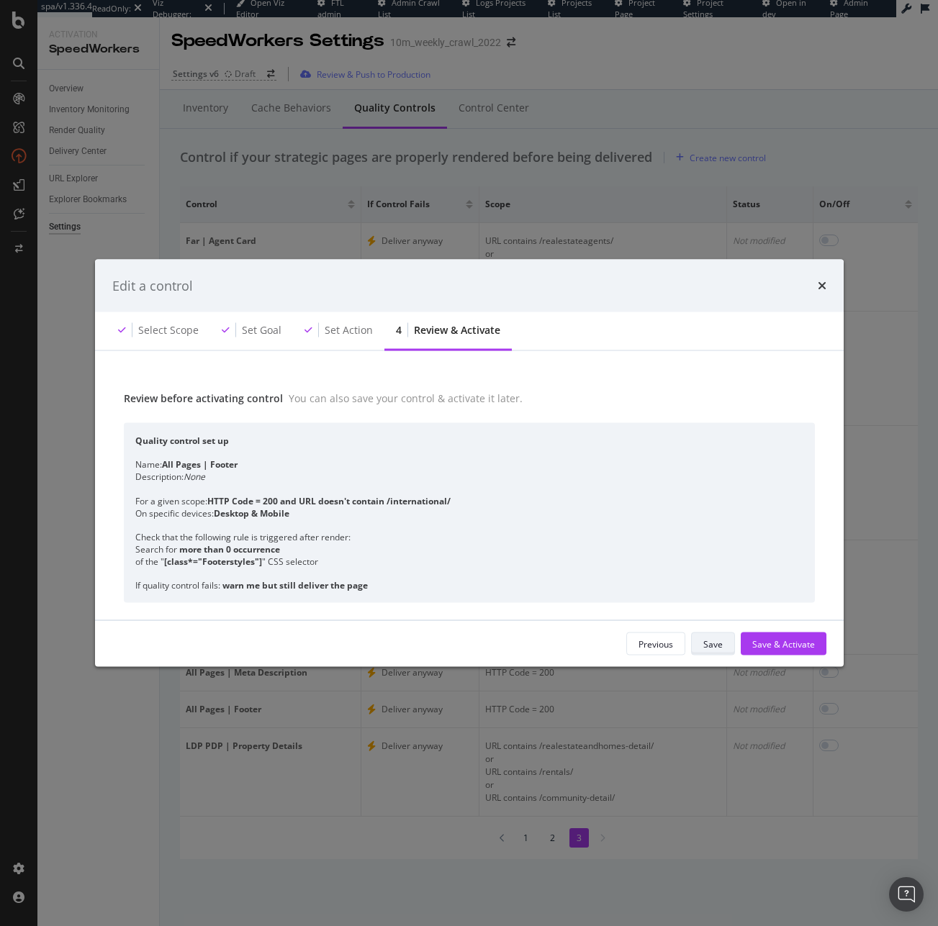
click at [706, 649] on div "Save" at bounding box center [712, 644] width 19 height 12
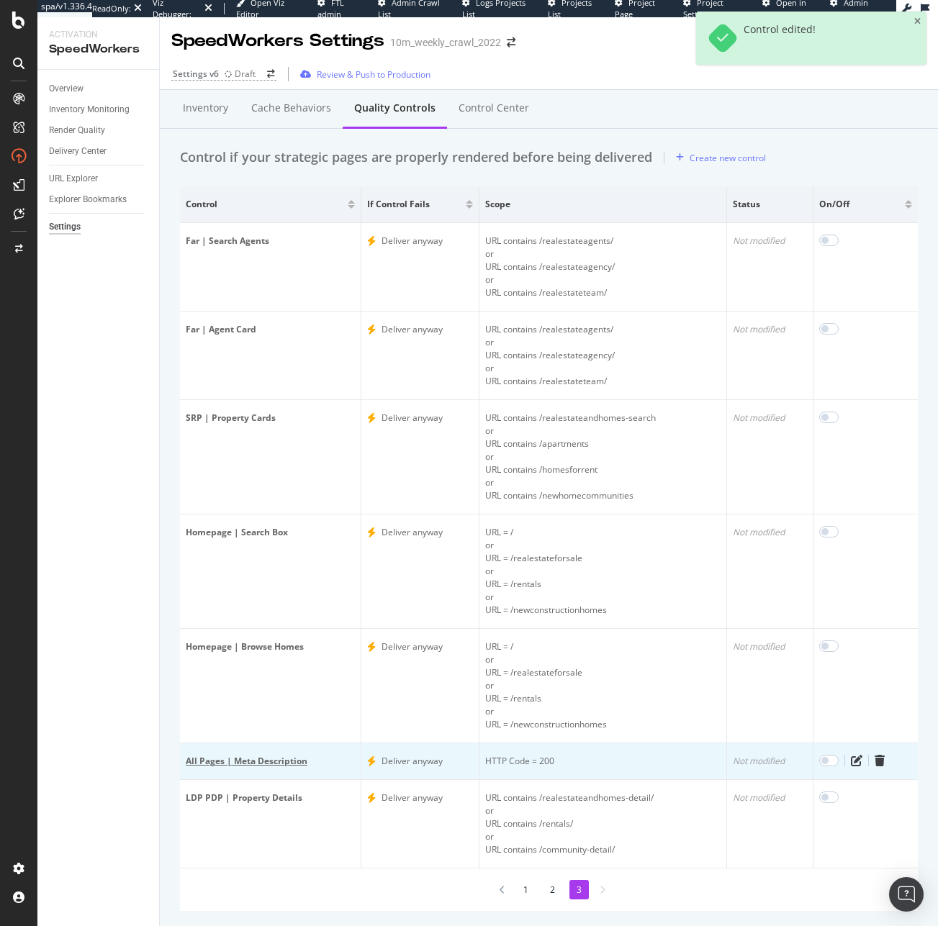
click at [259, 766] on div "All Pages | Meta Description" at bounding box center [270, 761] width 169 height 13
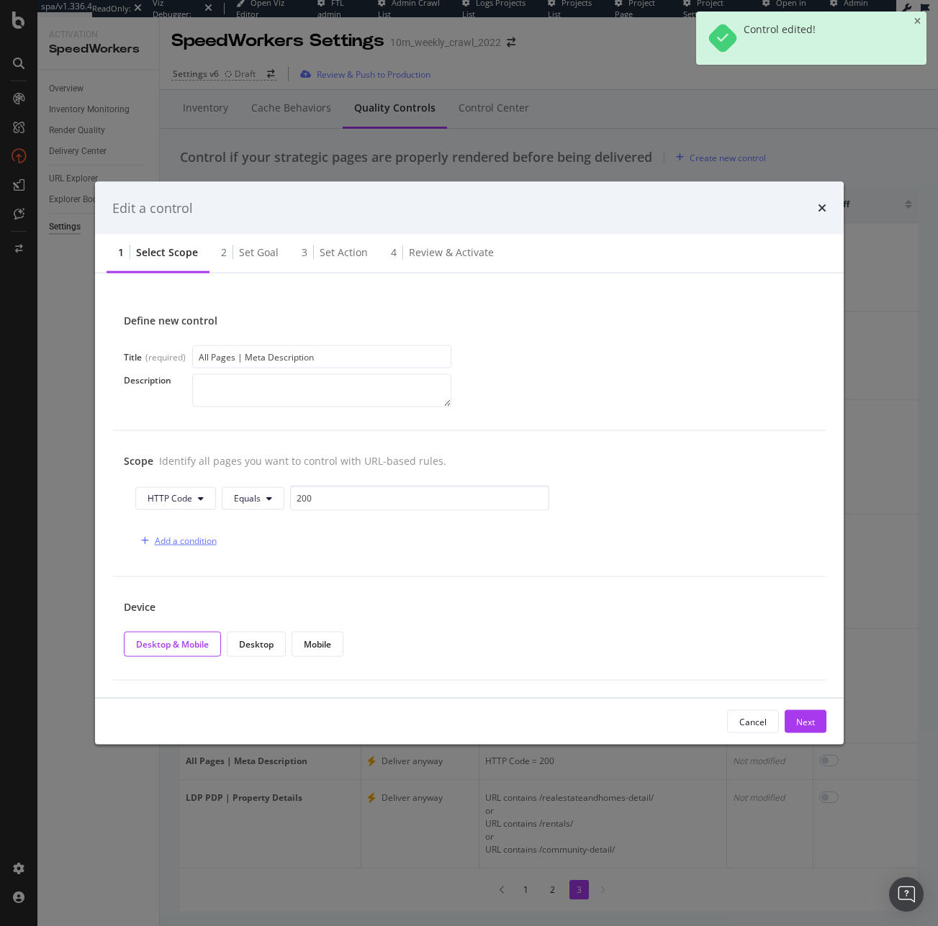
click at [183, 549] on div "Add a condition" at bounding box center [175, 541] width 81 height 22
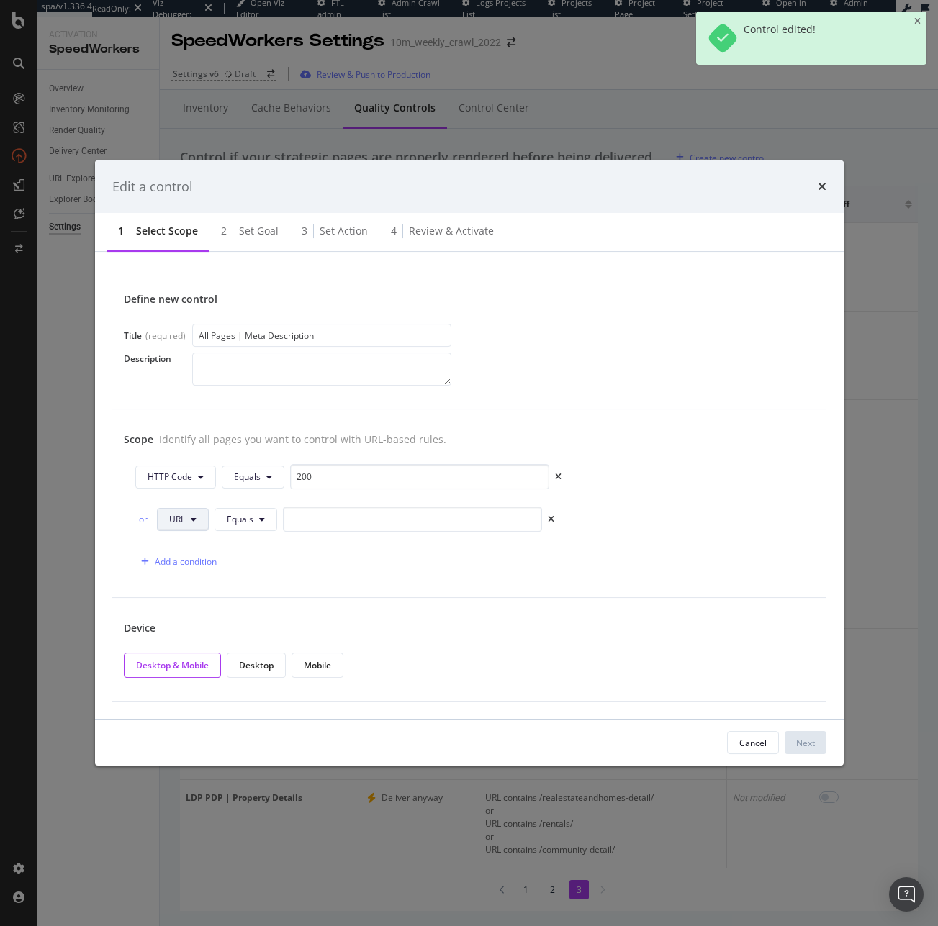
click at [174, 518] on span "URL" at bounding box center [177, 519] width 16 height 12
click at [189, 577] on span "HTTP Code" at bounding box center [191, 575] width 45 height 13
click at [187, 518] on span "HTTP Code" at bounding box center [191, 519] width 45 height 12
click at [191, 543] on span "URL" at bounding box center [191, 548] width 45 height 13
click at [138, 513] on div "or" at bounding box center [143, 519] width 16 height 12
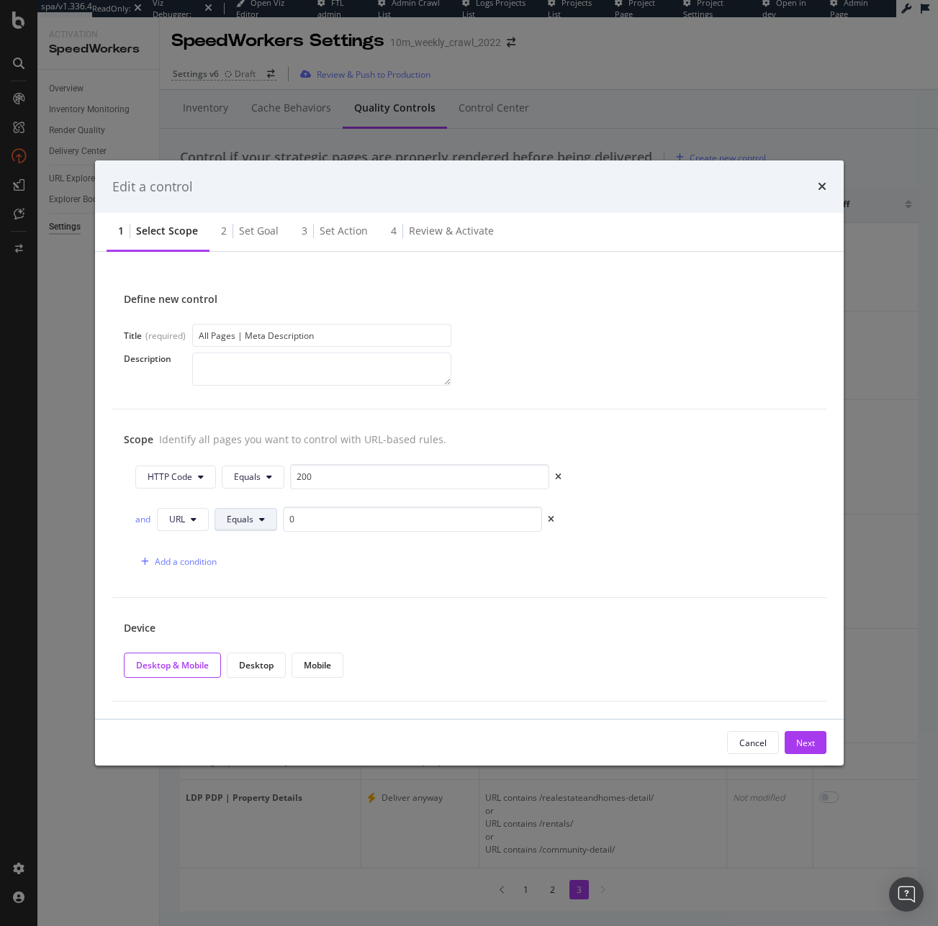
click at [240, 524] on span "Equals" at bounding box center [240, 519] width 27 height 12
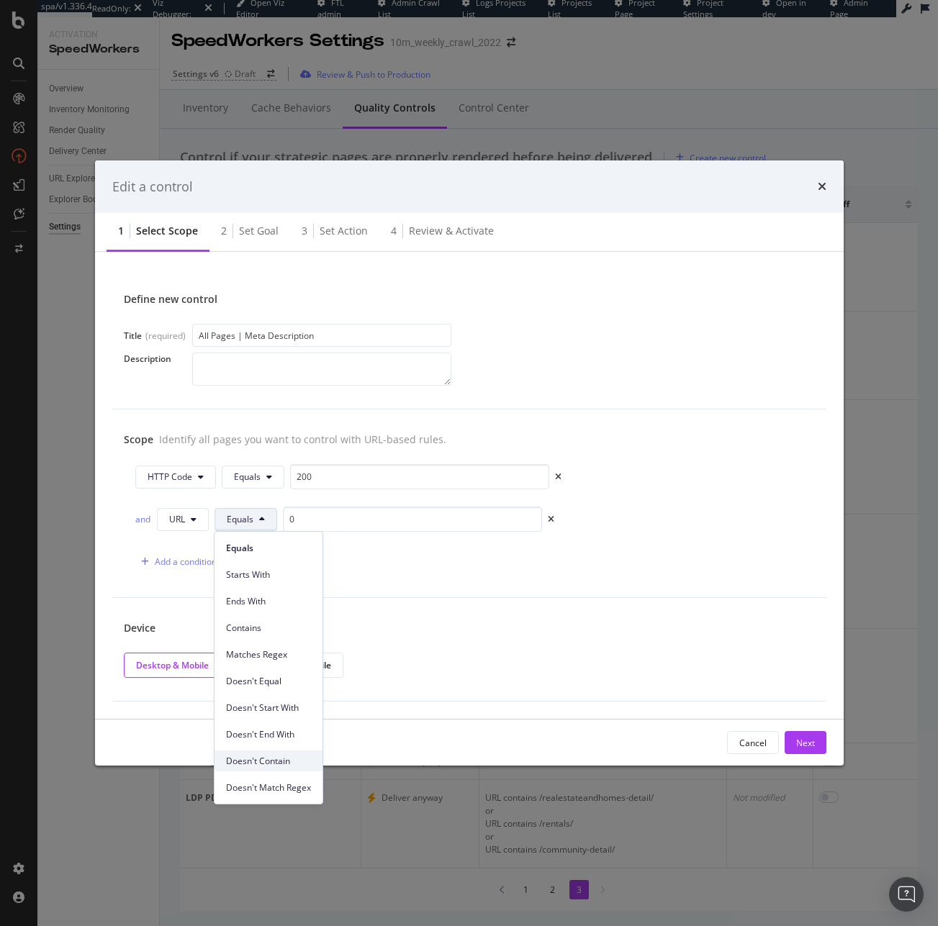
click at [297, 756] on span "Doesn't Contain" at bounding box center [268, 761] width 85 height 13
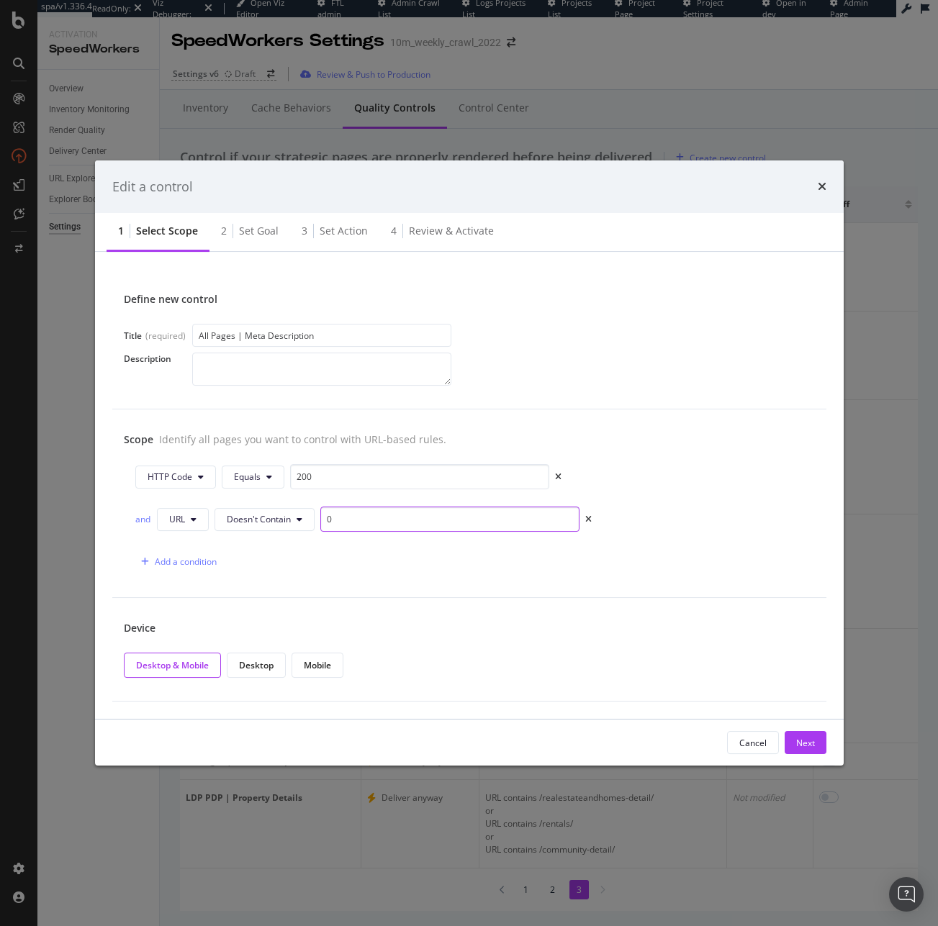
click at [370, 528] on input "0" at bounding box center [449, 519] width 259 height 25
click at [370, 524] on input "0" at bounding box center [449, 519] width 259 height 25
paste input "/international/"
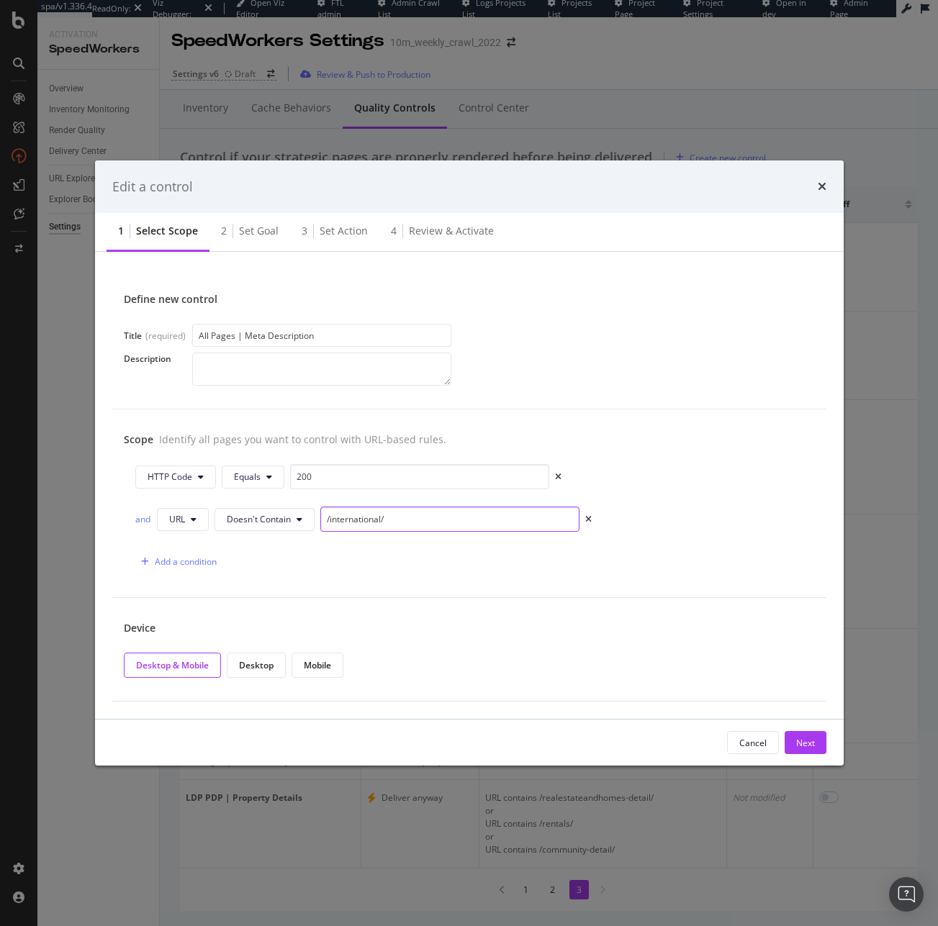
type input "/international/"
click at [564, 638] on div "Device Desktop & Mobile Desktop Mobile" at bounding box center [469, 650] width 714 height 104
click at [808, 741] on div "Next" at bounding box center [805, 743] width 19 height 12
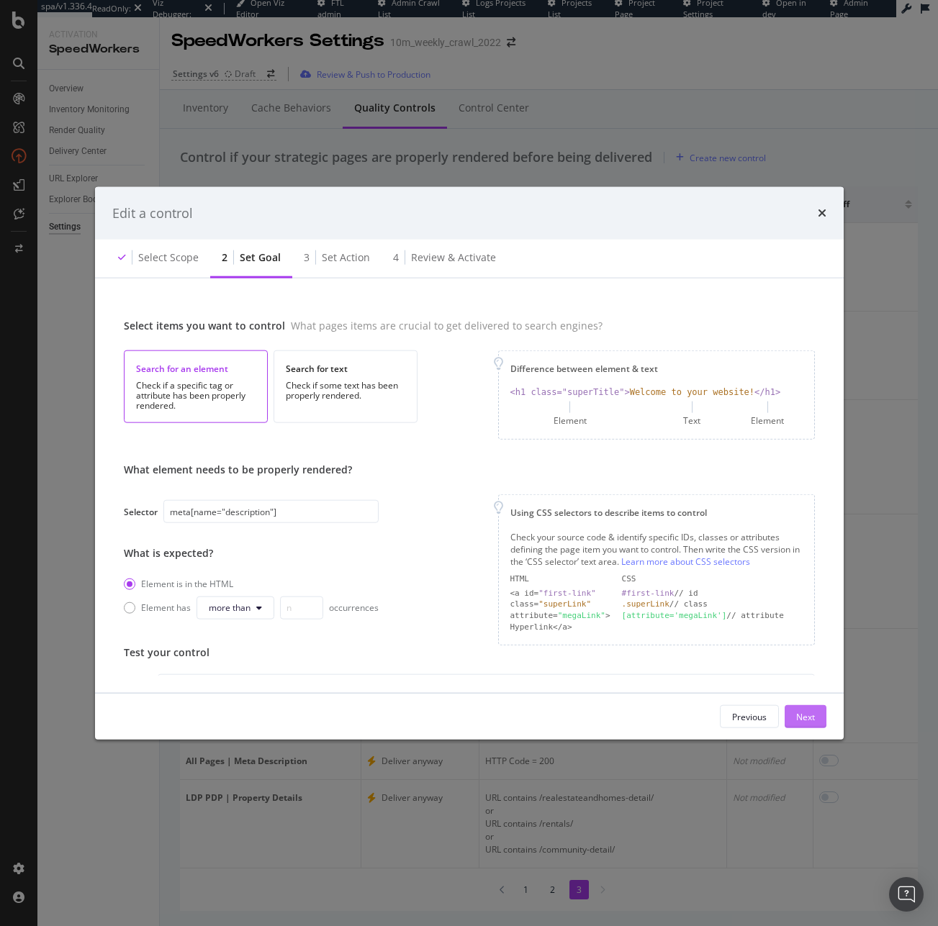
click at [808, 717] on div "Next" at bounding box center [805, 716] width 19 height 12
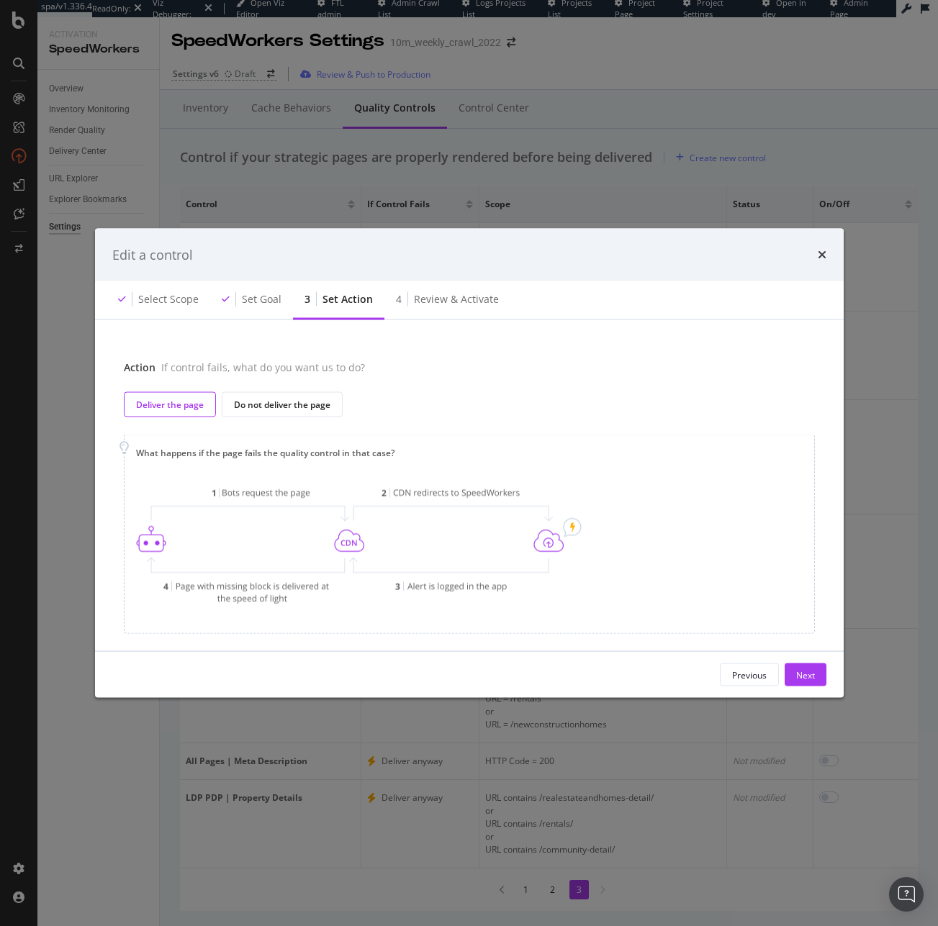
click at [816, 678] on button "Next" at bounding box center [805, 675] width 42 height 23
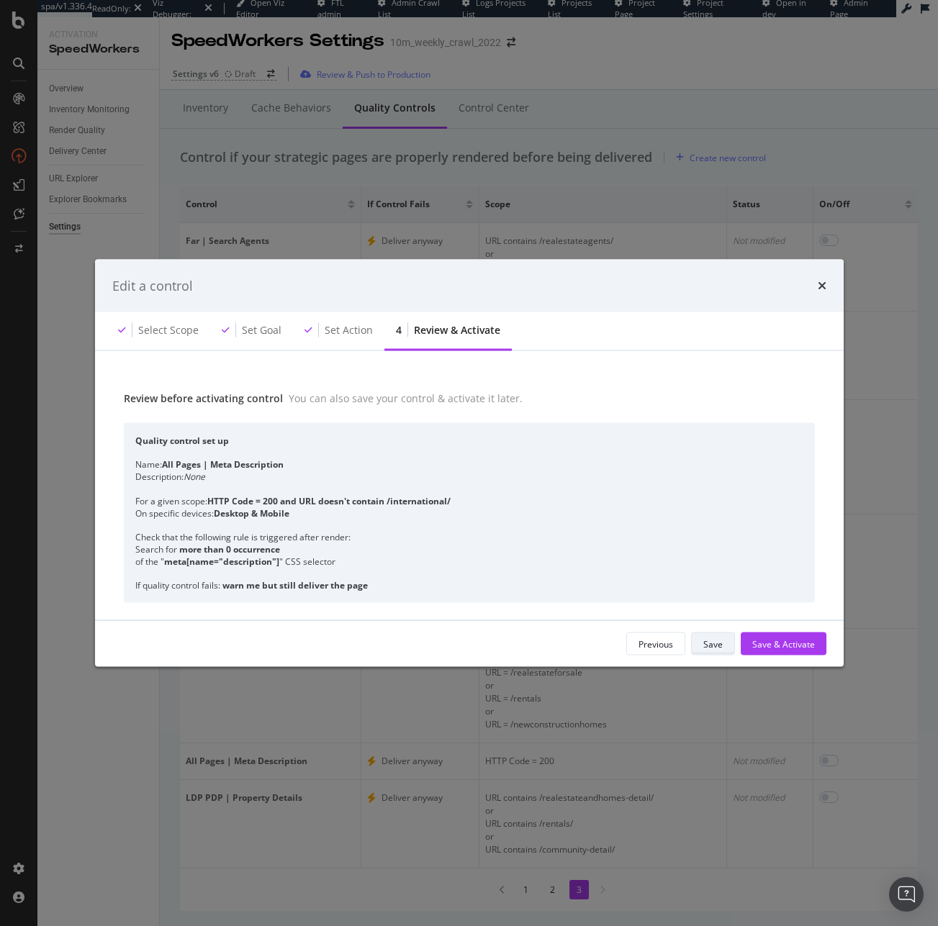
click at [710, 642] on div "Save" at bounding box center [712, 644] width 19 height 12
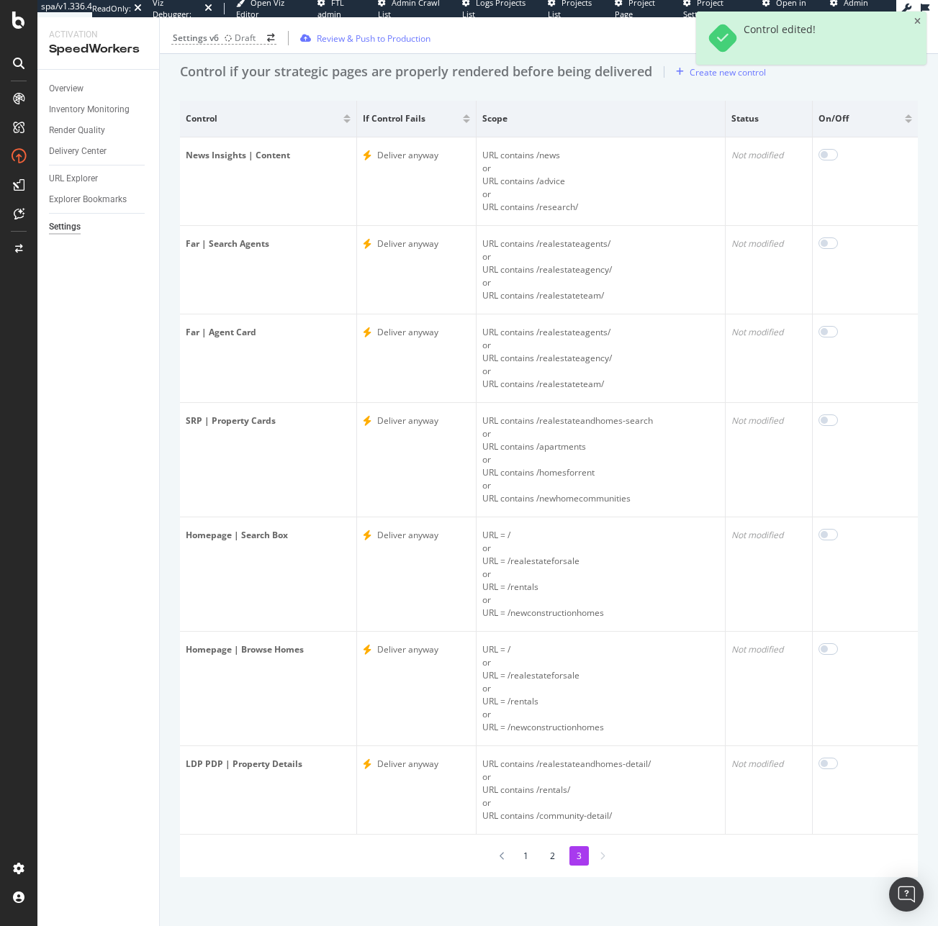
scroll to position [87, 0]
click at [549, 857] on li "2" at bounding box center [552, 854] width 19 height 19
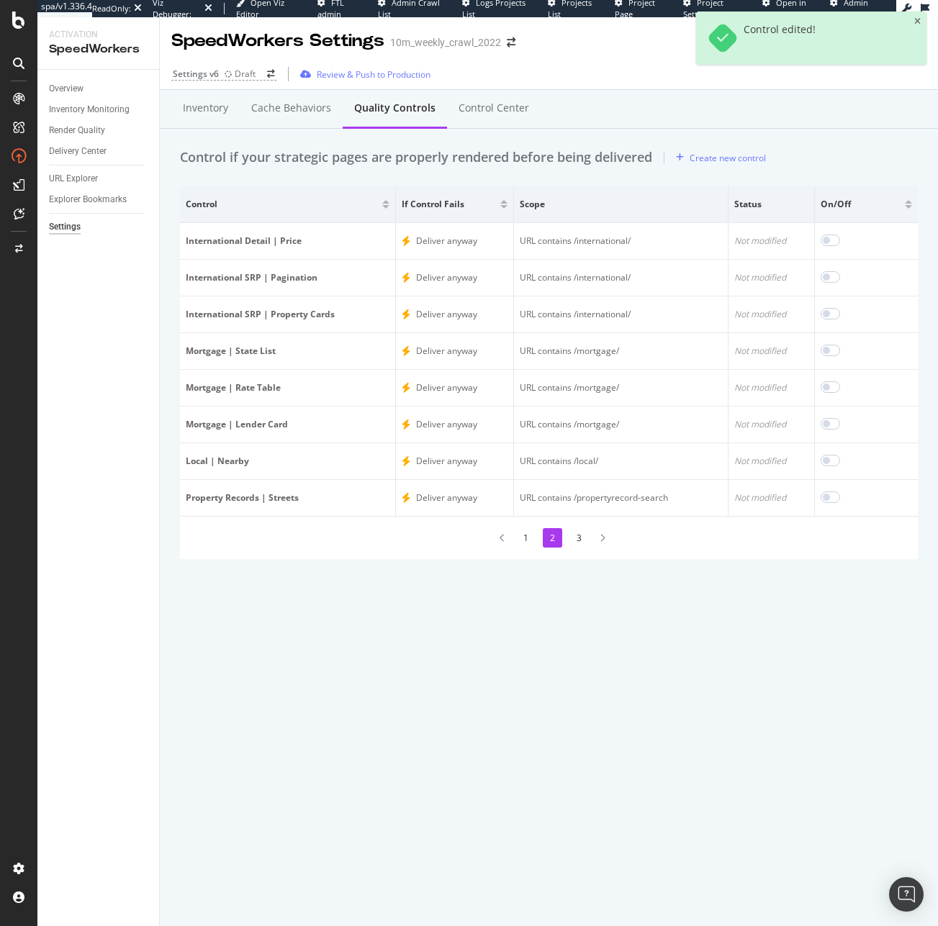
scroll to position [0, 0]
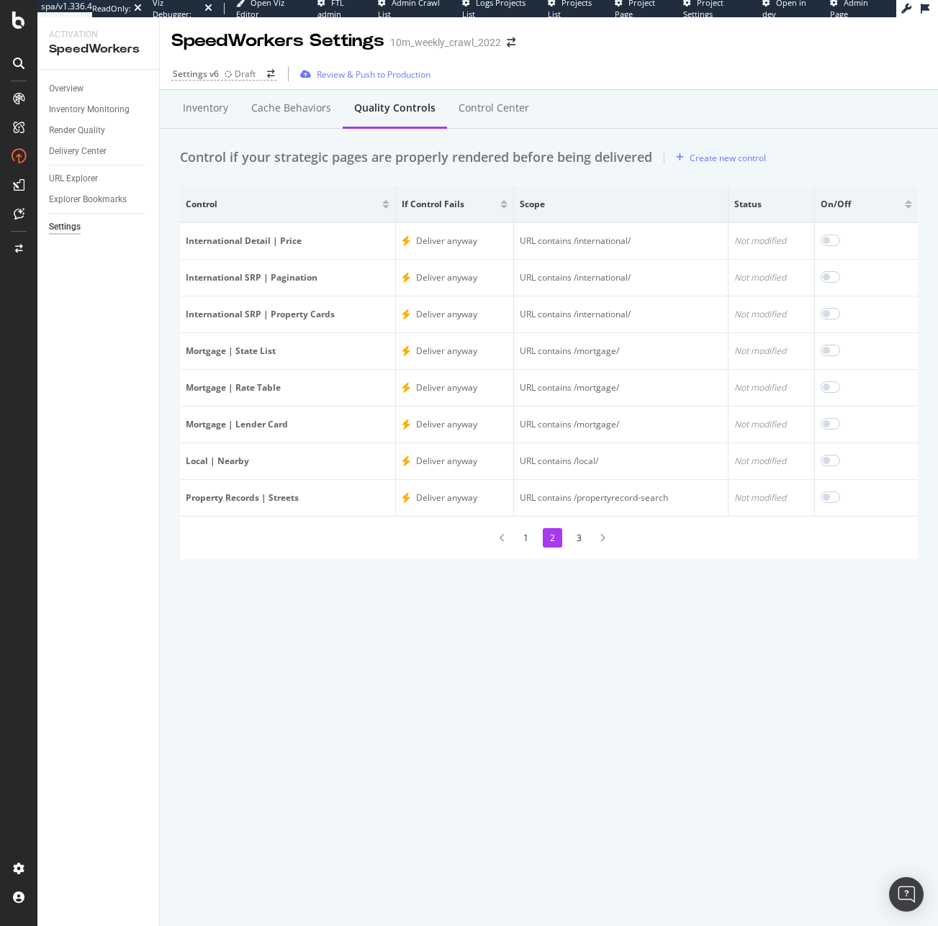
click at [530, 540] on li "1" at bounding box center [525, 537] width 19 height 19
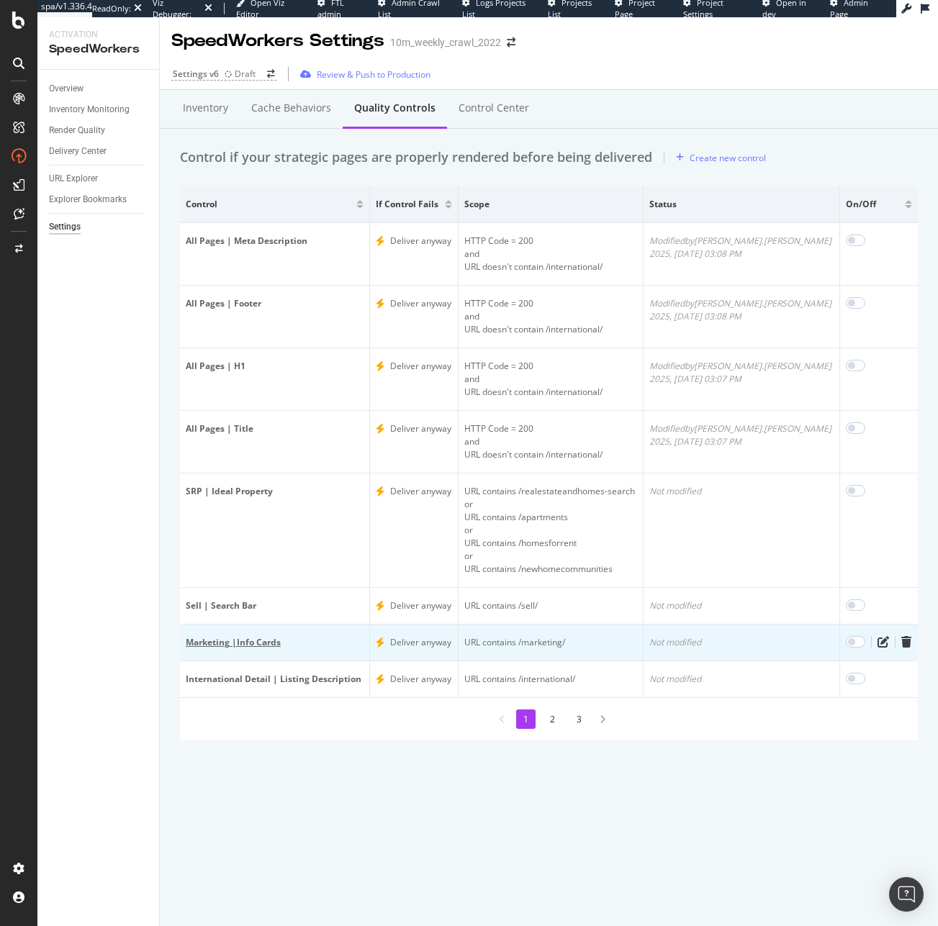
click at [250, 645] on div "Marketing |Info Cards" at bounding box center [275, 642] width 178 height 13
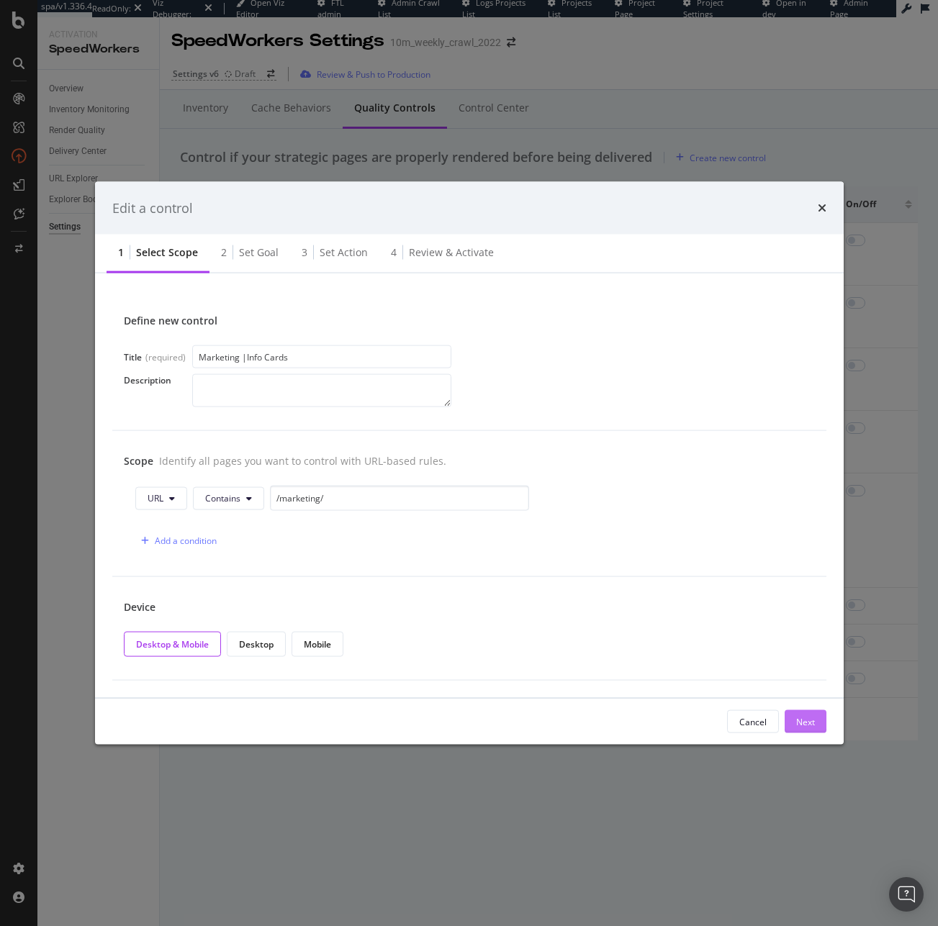
click at [805, 725] on div "Next" at bounding box center [805, 721] width 19 height 12
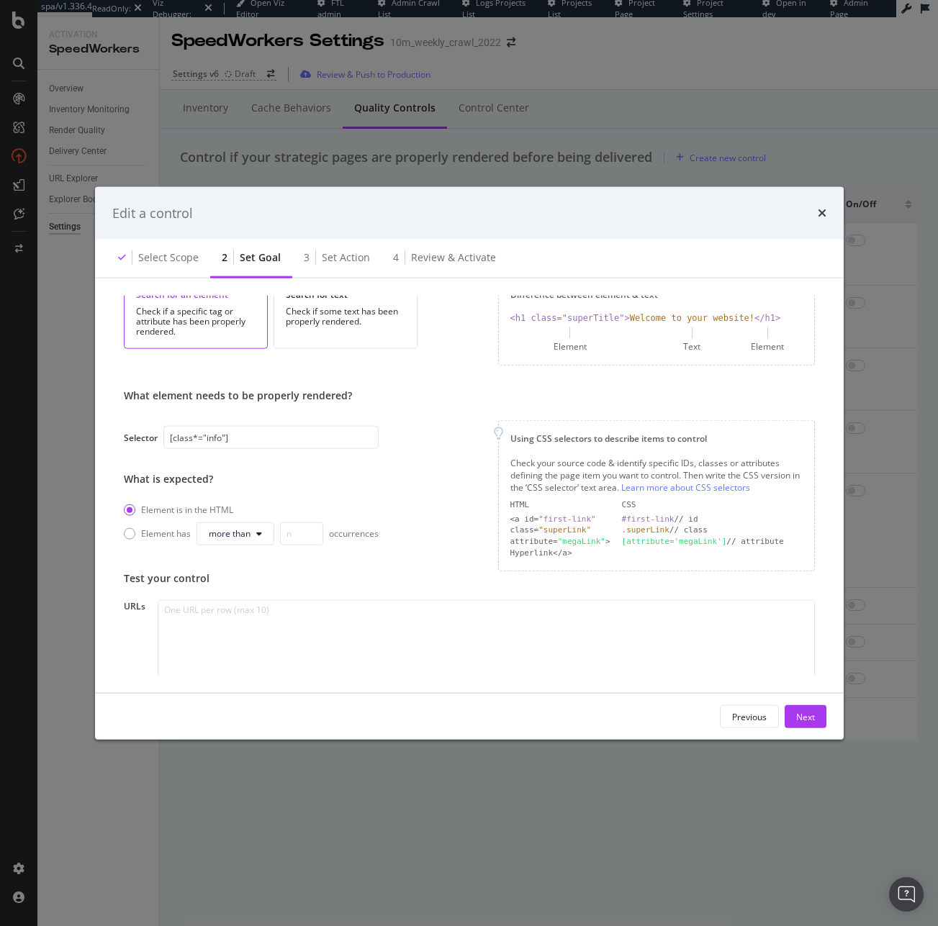
scroll to position [163, 0]
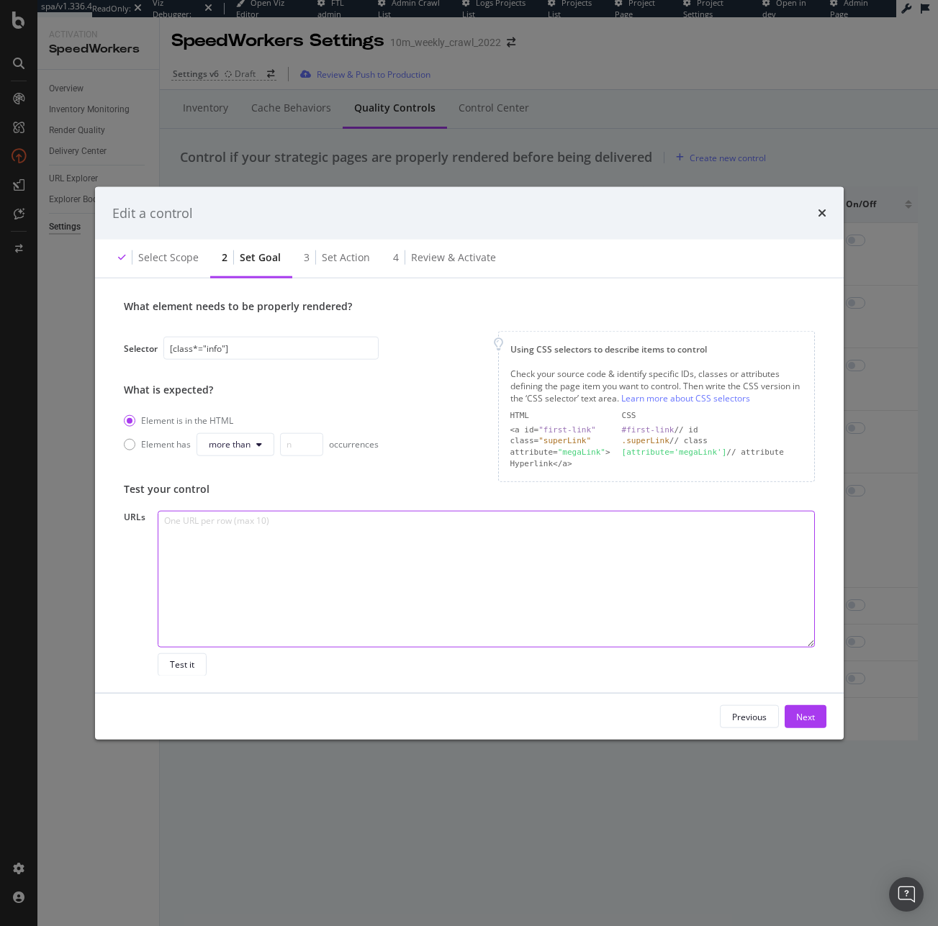
click at [284, 569] on textarea "modal" at bounding box center [486, 578] width 656 height 137
paste textarea "https://www.realtor.com/marketing/real-estate-lead-generation/ & https://www.re…"
click at [435, 521] on textarea "https://www.realtor.com/marketing/real-estate-lead-generation/ & https://www.re…" at bounding box center [486, 578] width 656 height 137
type textarea "https://www.realtor.com/marketing/real-estate-lead-generation/ https://www.real…"
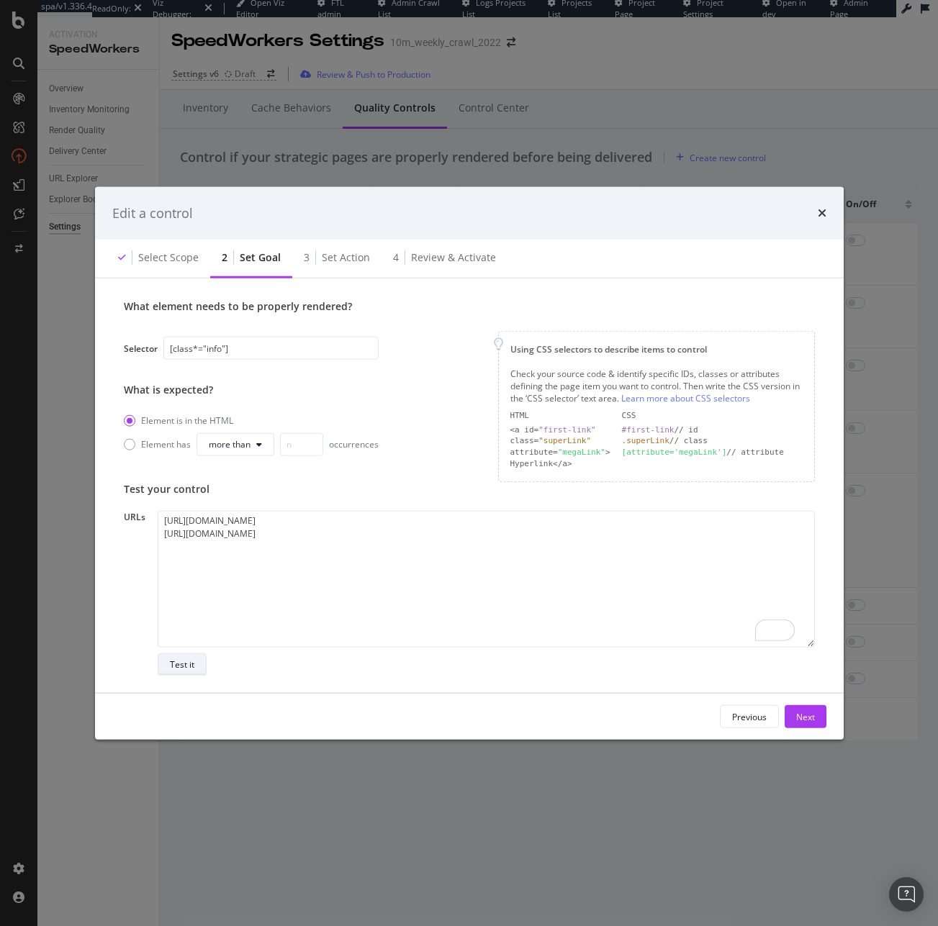
click at [179, 674] on div "Test it" at bounding box center [182, 664] width 24 height 20
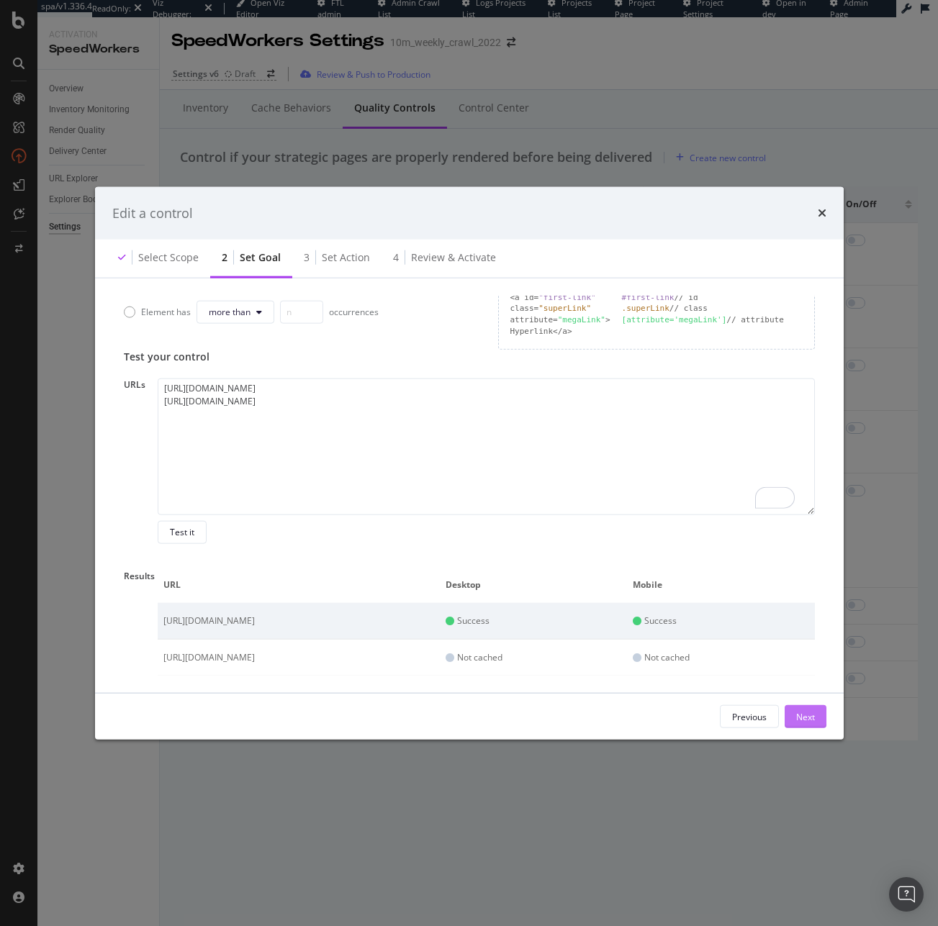
click at [787, 712] on button "Next" at bounding box center [805, 716] width 42 height 23
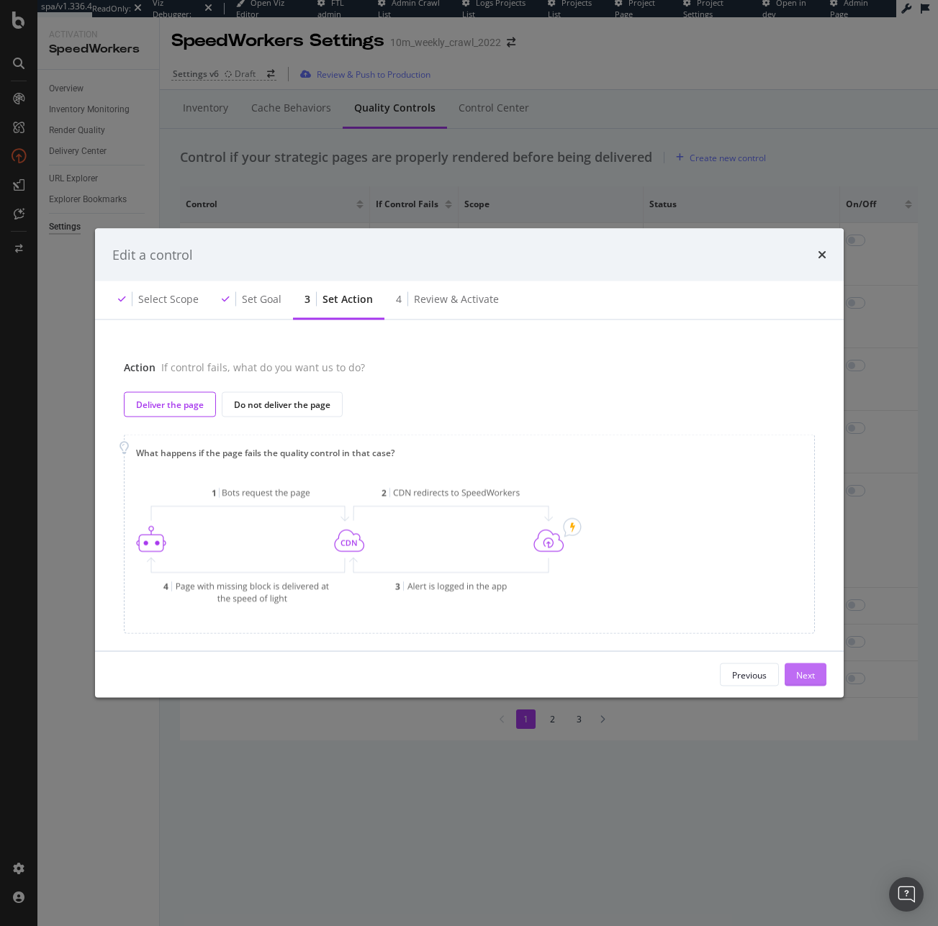
click at [809, 670] on div "Next" at bounding box center [805, 675] width 19 height 12
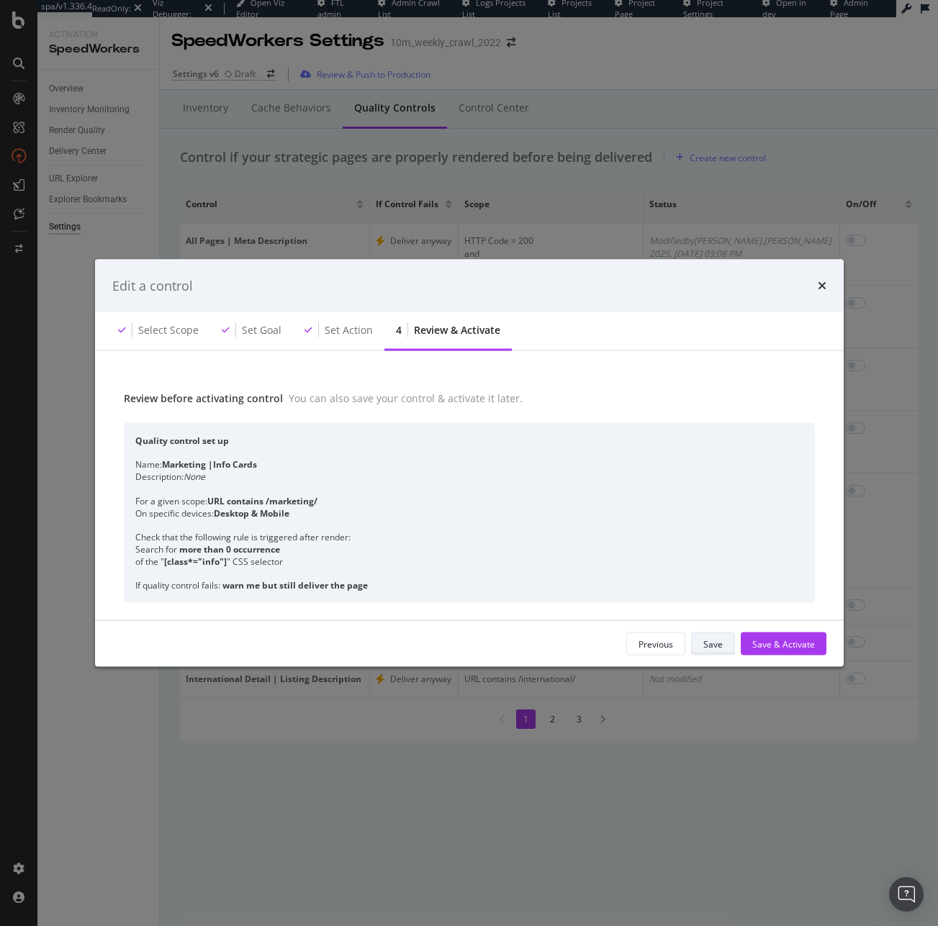
click at [721, 644] on div "Save" at bounding box center [712, 644] width 19 height 12
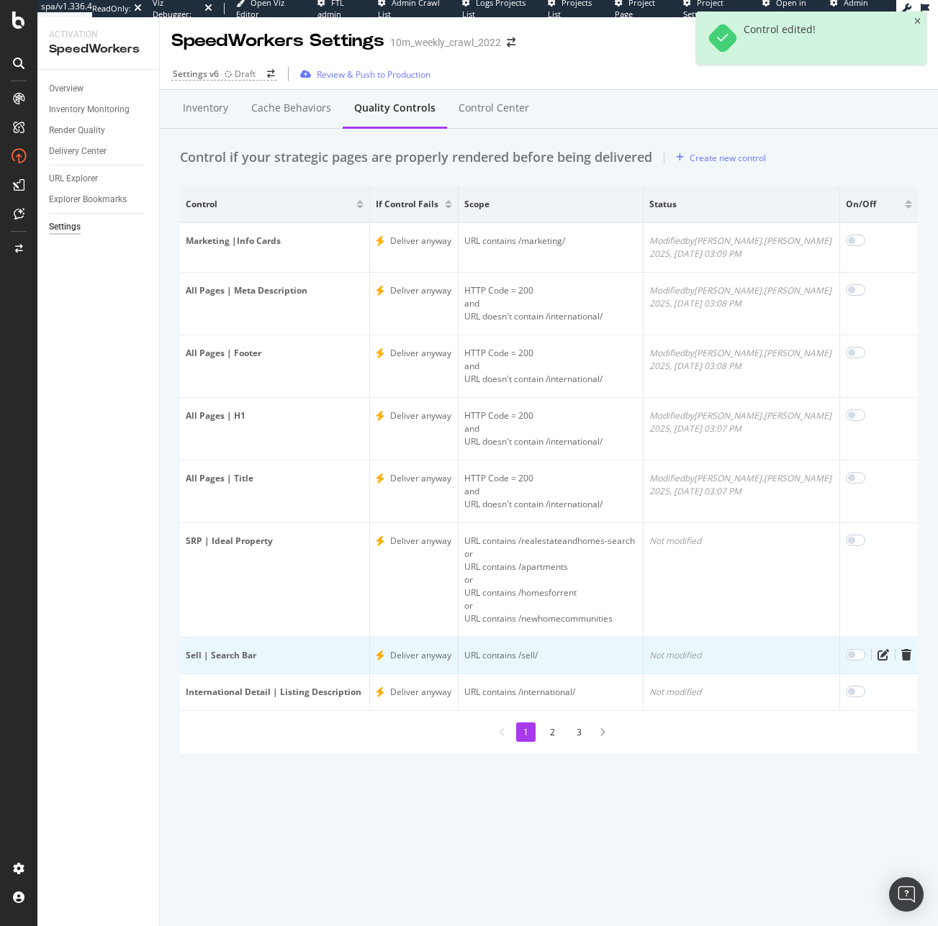
click at [220, 662] on td "Sell | Search Bar" at bounding box center [275, 656] width 190 height 37
click at [224, 652] on div "Sell | Search Bar" at bounding box center [275, 655] width 178 height 13
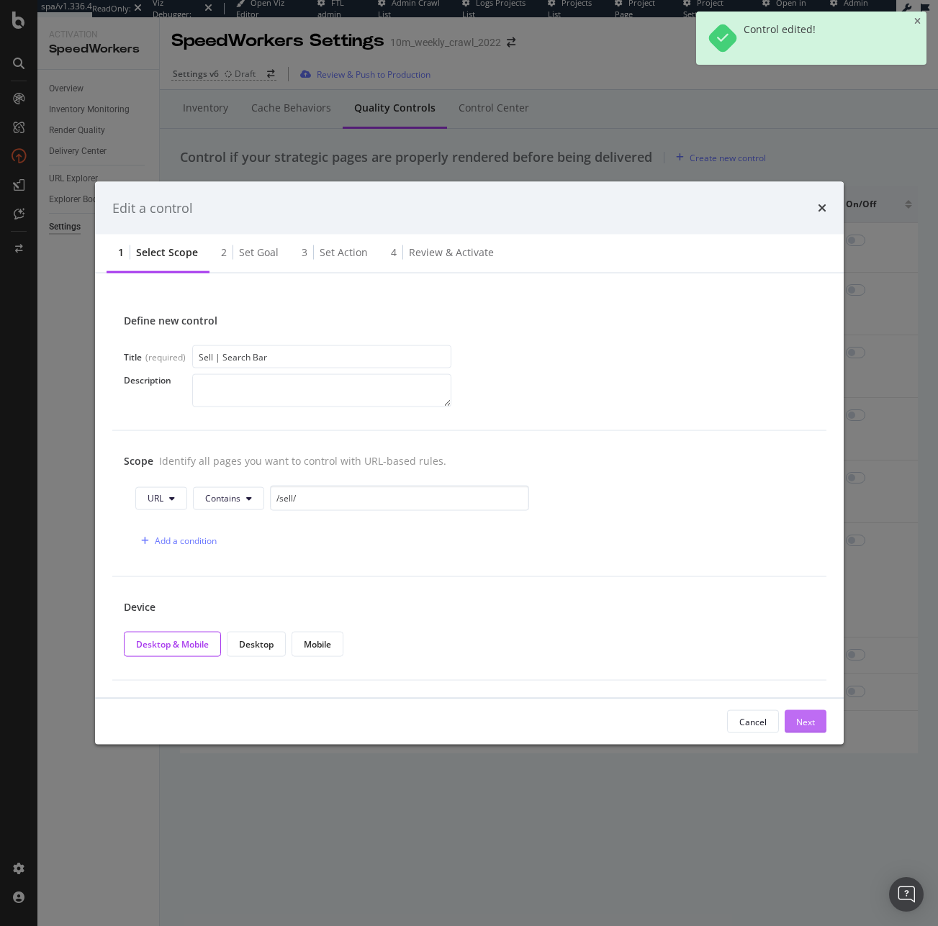
click at [812, 720] on div "Next" at bounding box center [805, 721] width 19 height 12
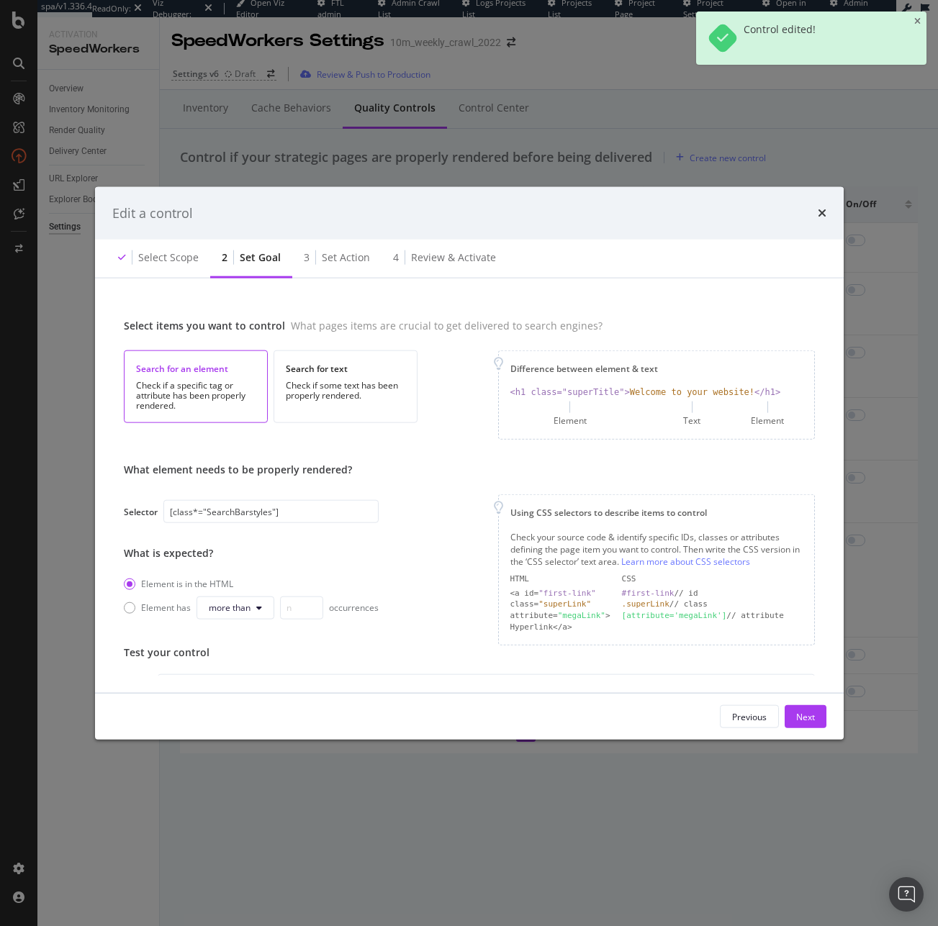
scroll to position [163, 0]
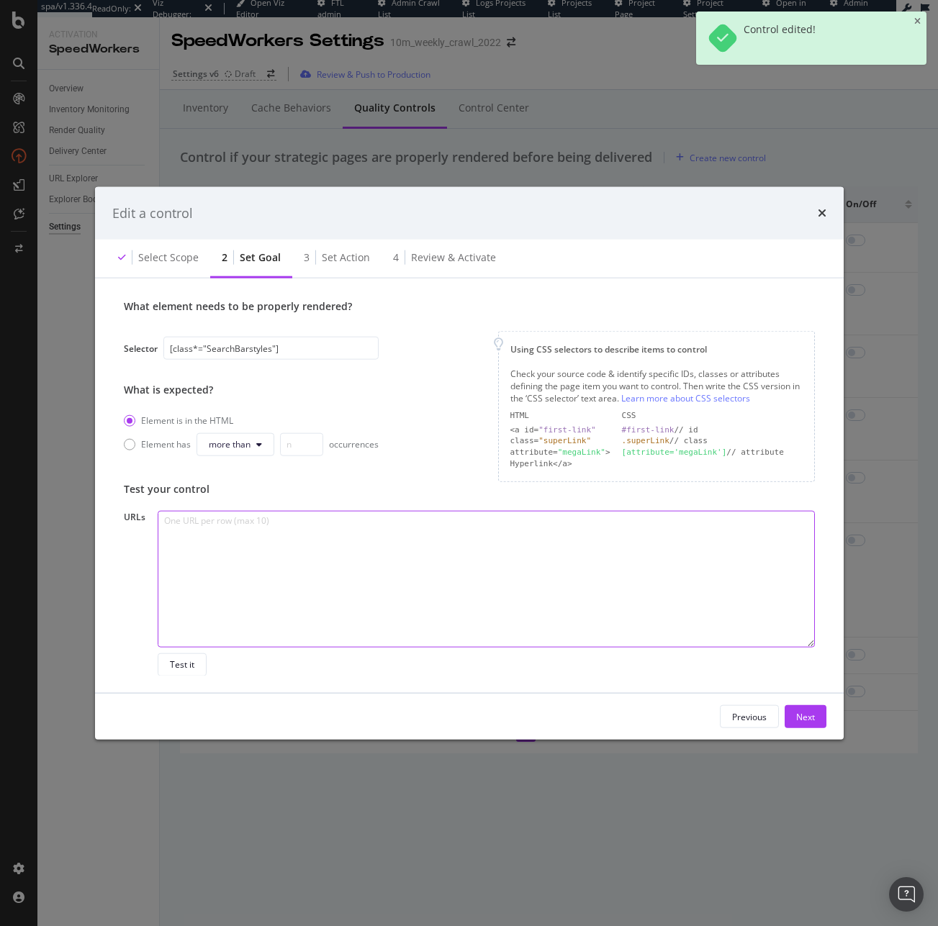
click at [266, 577] on textarea "modal" at bounding box center [486, 578] width 656 height 137
paste textarea "https://www.realtor.com/sell/seller-guides/how-should-i-sell-my-home"
type textarea "https://www.realtor.com/sell/seller-guides/how-should-i-sell-my-home"
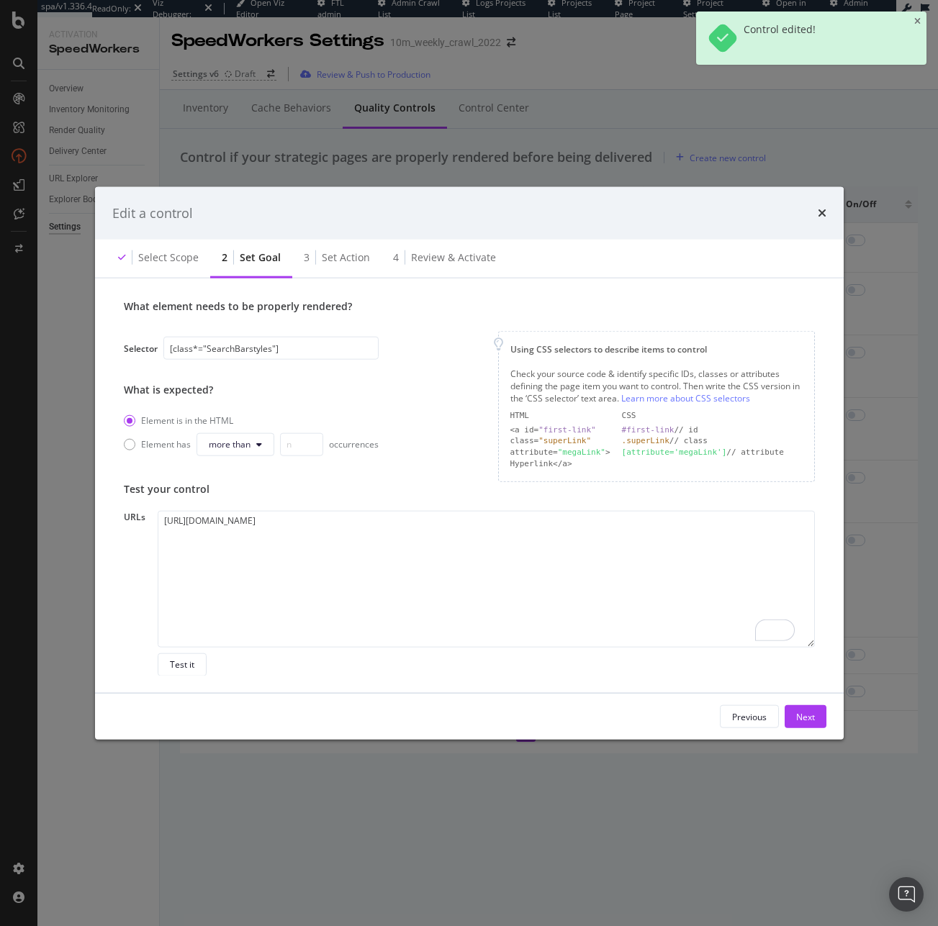
click at [186, 679] on div "Select items you want to control What pages items are crucial to get delivered …" at bounding box center [469, 486] width 748 height 415
click at [196, 653] on button "Test it" at bounding box center [182, 664] width 49 height 23
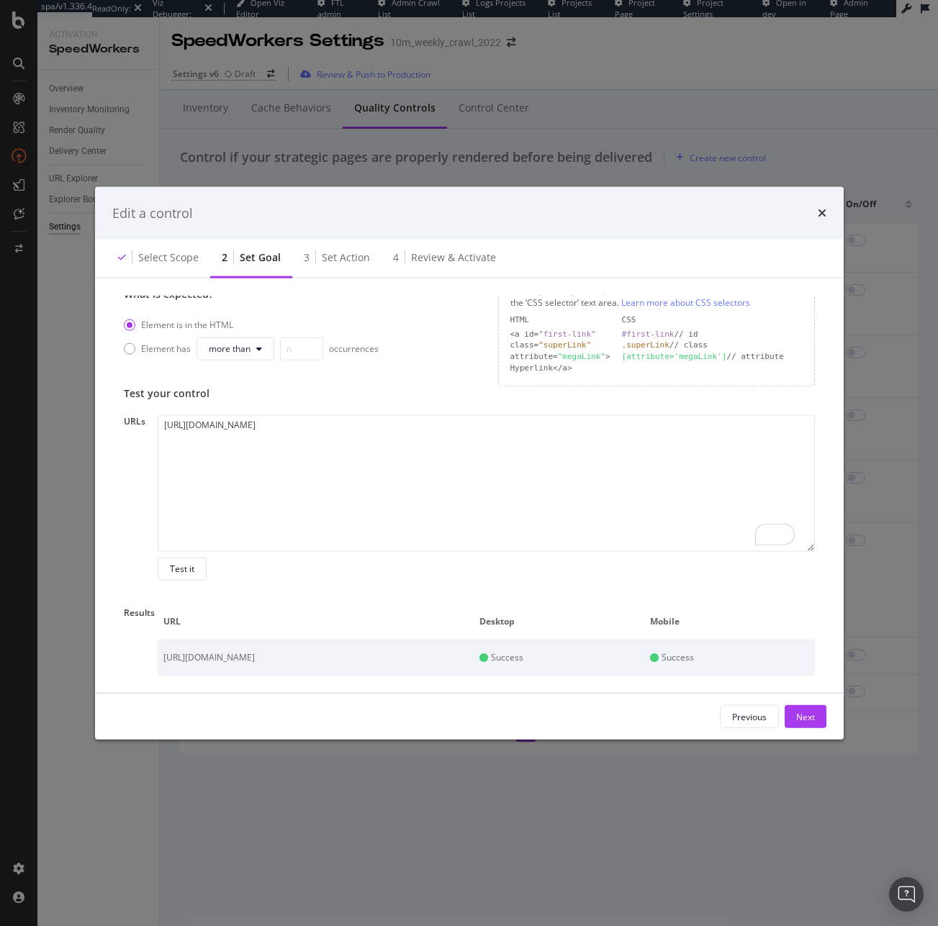
scroll to position [259, 0]
click at [797, 723] on div "Next" at bounding box center [805, 717] width 19 height 22
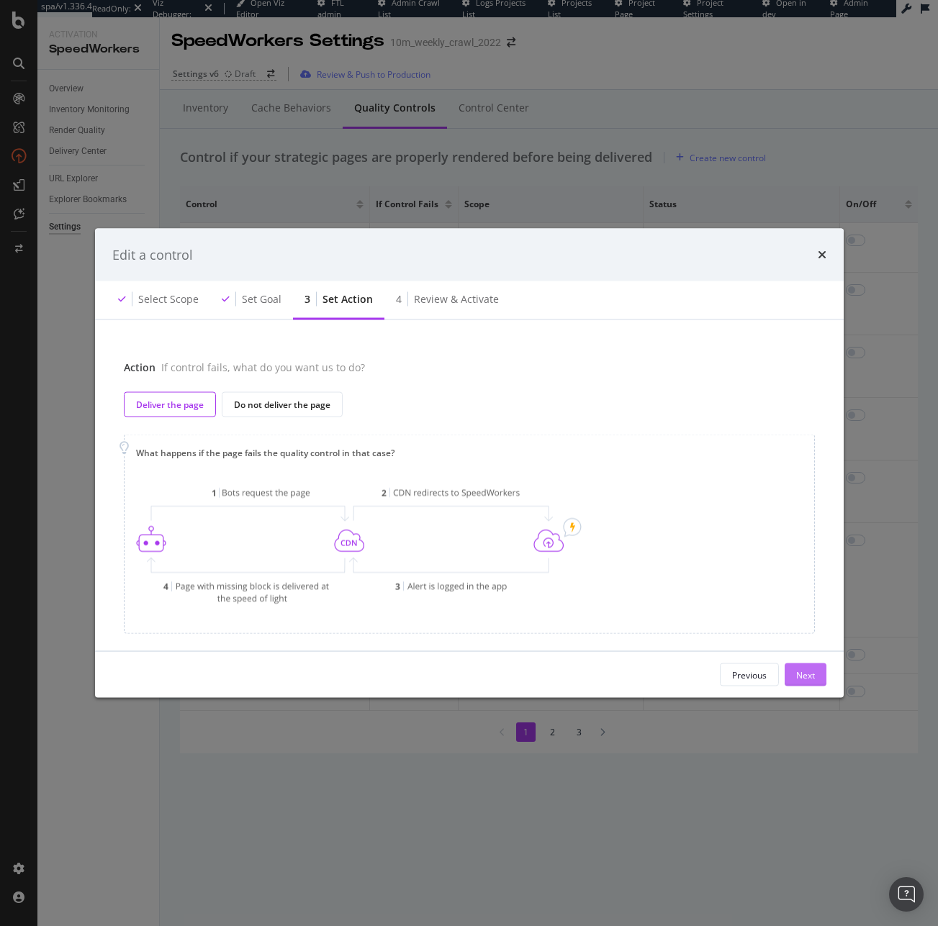
click at [820, 670] on button "Next" at bounding box center [805, 675] width 42 height 23
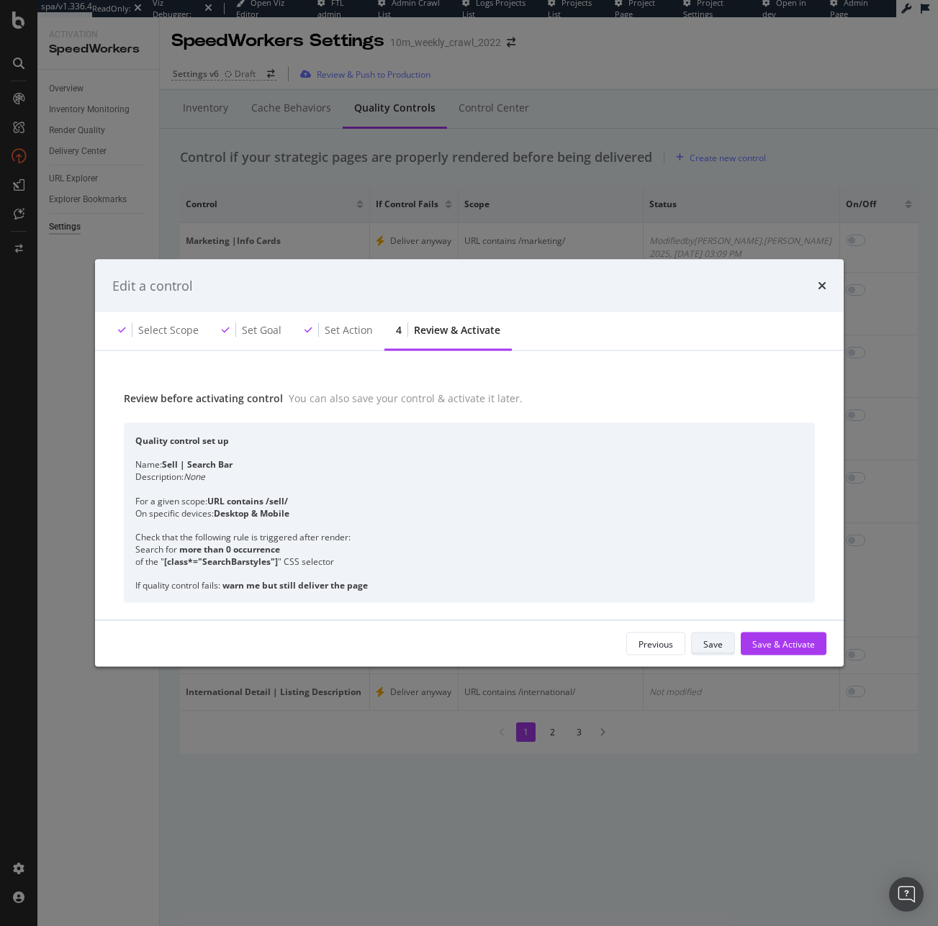
click at [695, 647] on button "Save" at bounding box center [713, 644] width 44 height 23
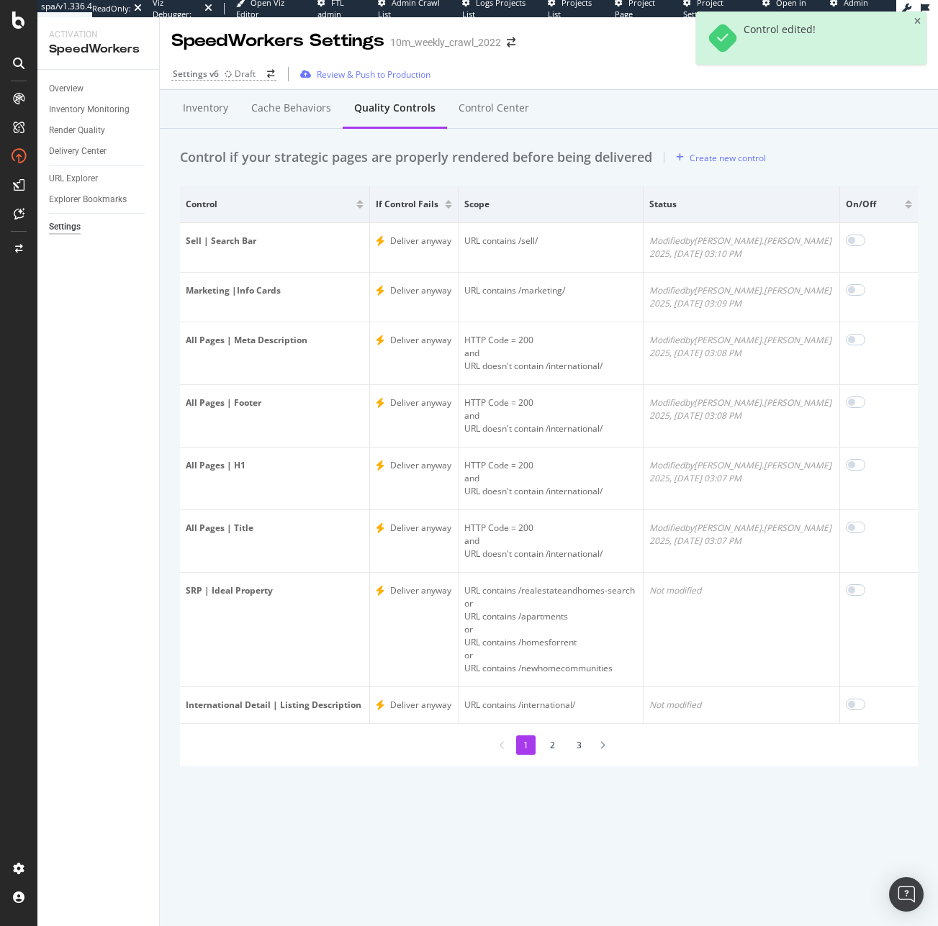
click at [556, 747] on li "2" at bounding box center [552, 745] width 19 height 19
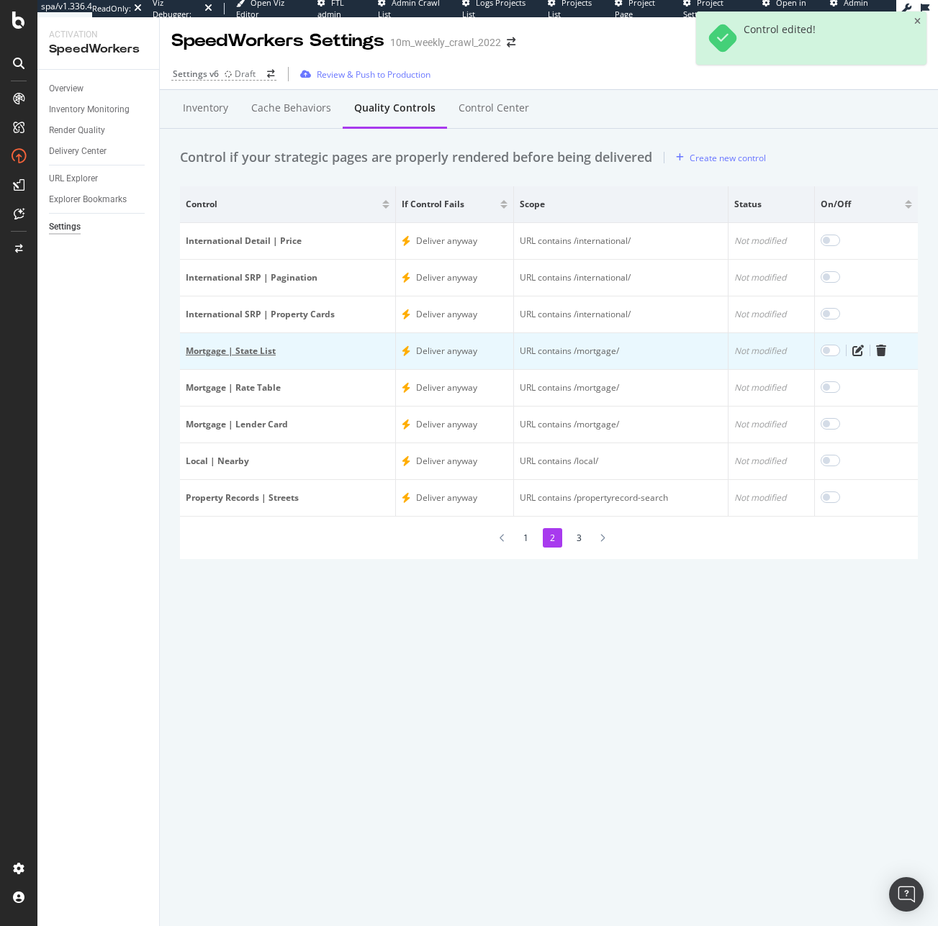
click at [254, 349] on div "Mortgage | State List" at bounding box center [288, 351] width 204 height 13
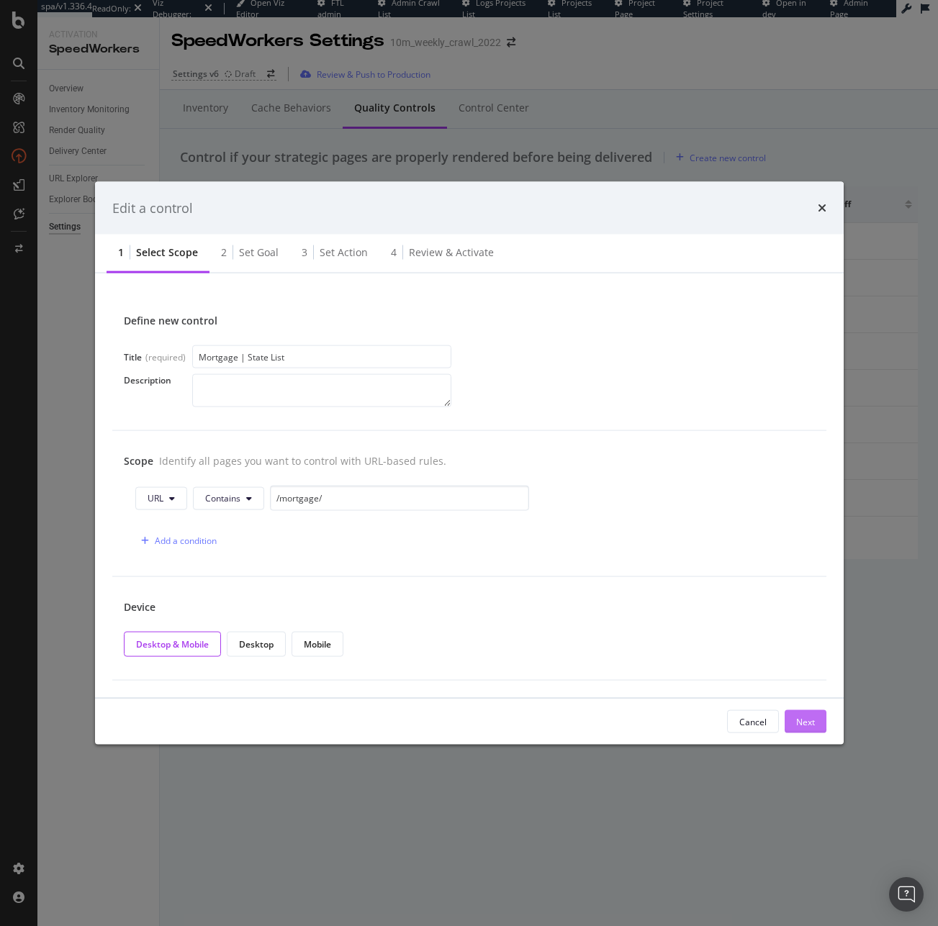
click at [823, 726] on button "Next" at bounding box center [805, 721] width 42 height 23
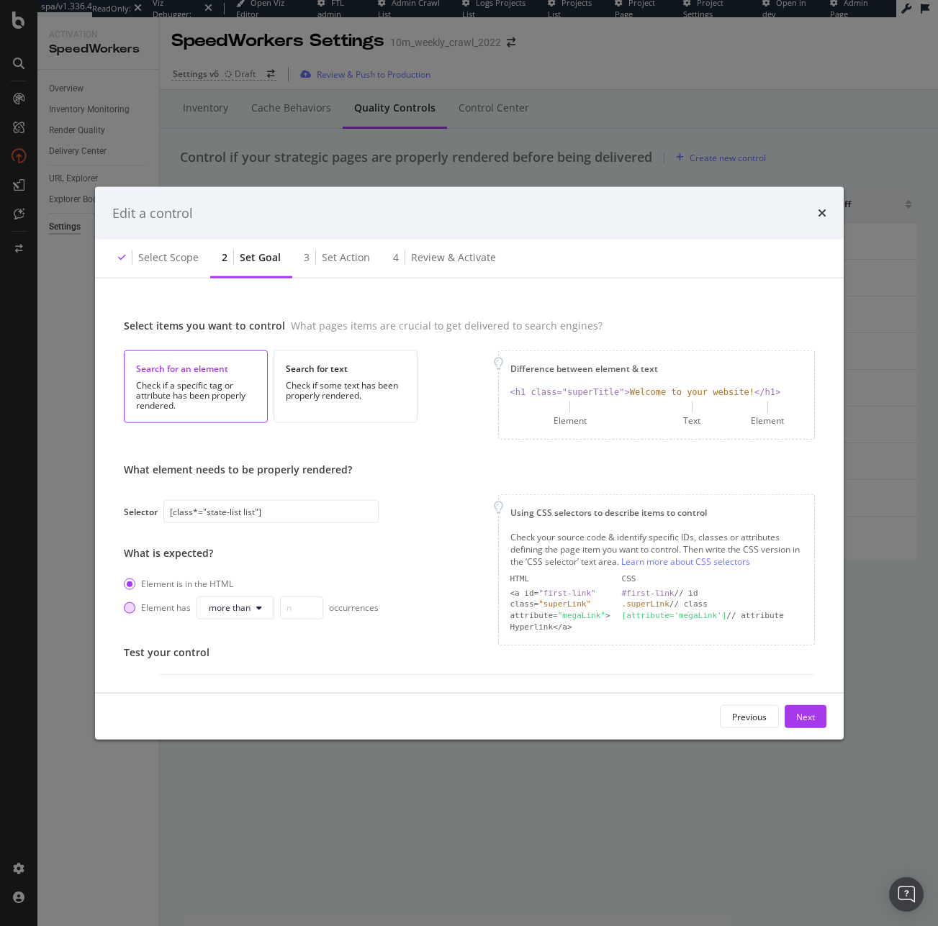
scroll to position [163, 0]
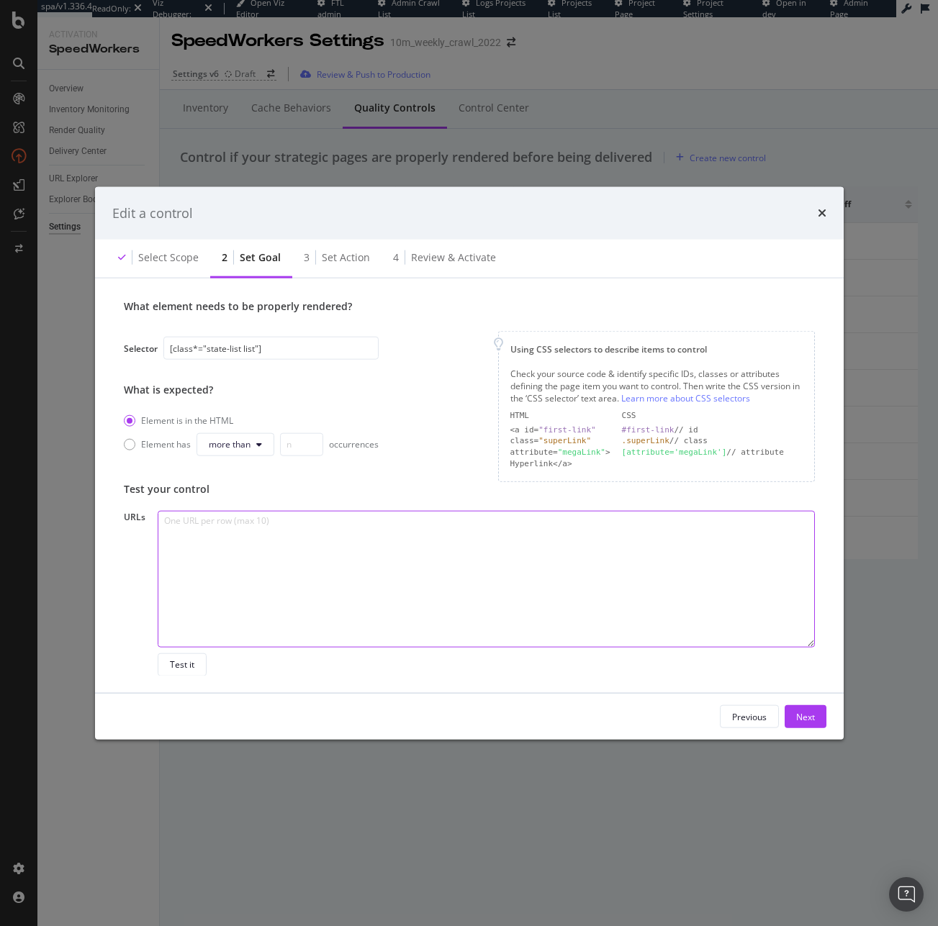
click at [258, 629] on textarea "modal" at bounding box center [486, 578] width 656 height 137
paste textarea "[URL][DOMAIN_NAME][US_STATE] [URL][DOMAIN_NAME][US_STATE]"
type textarea "[URL][DOMAIN_NAME][US_STATE] [URL][DOMAIN_NAME][US_STATE]"
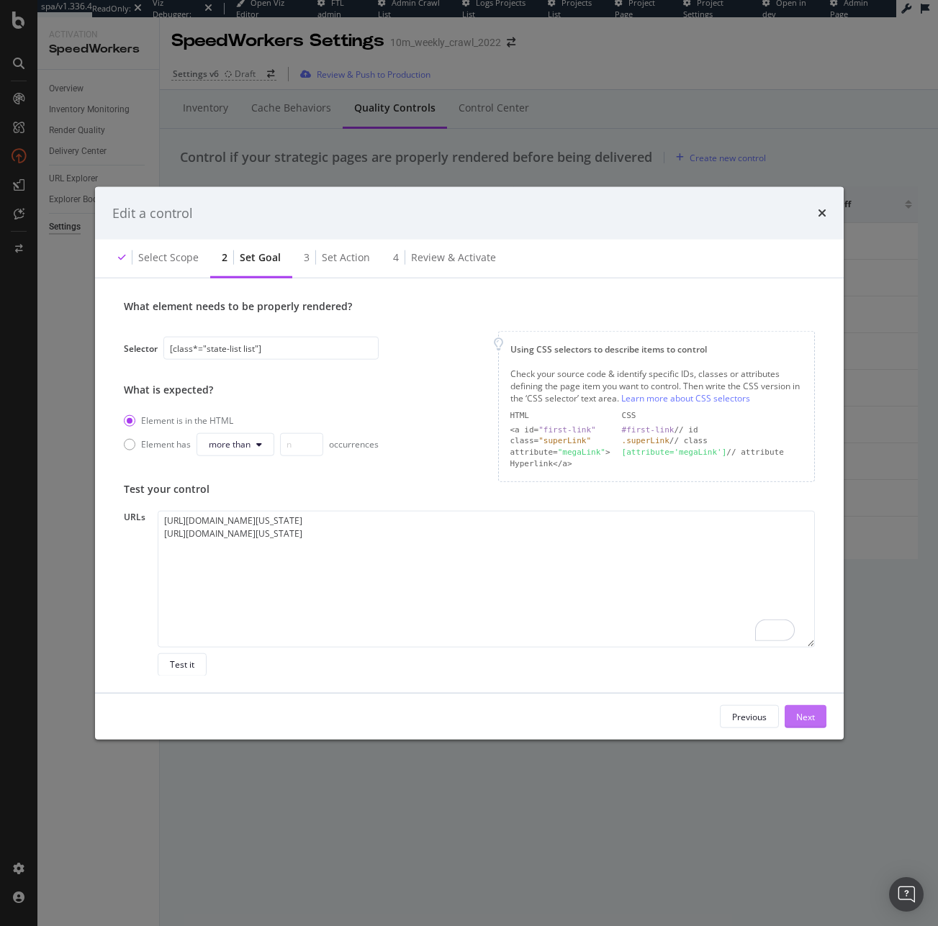
click at [820, 713] on button "Next" at bounding box center [805, 716] width 42 height 23
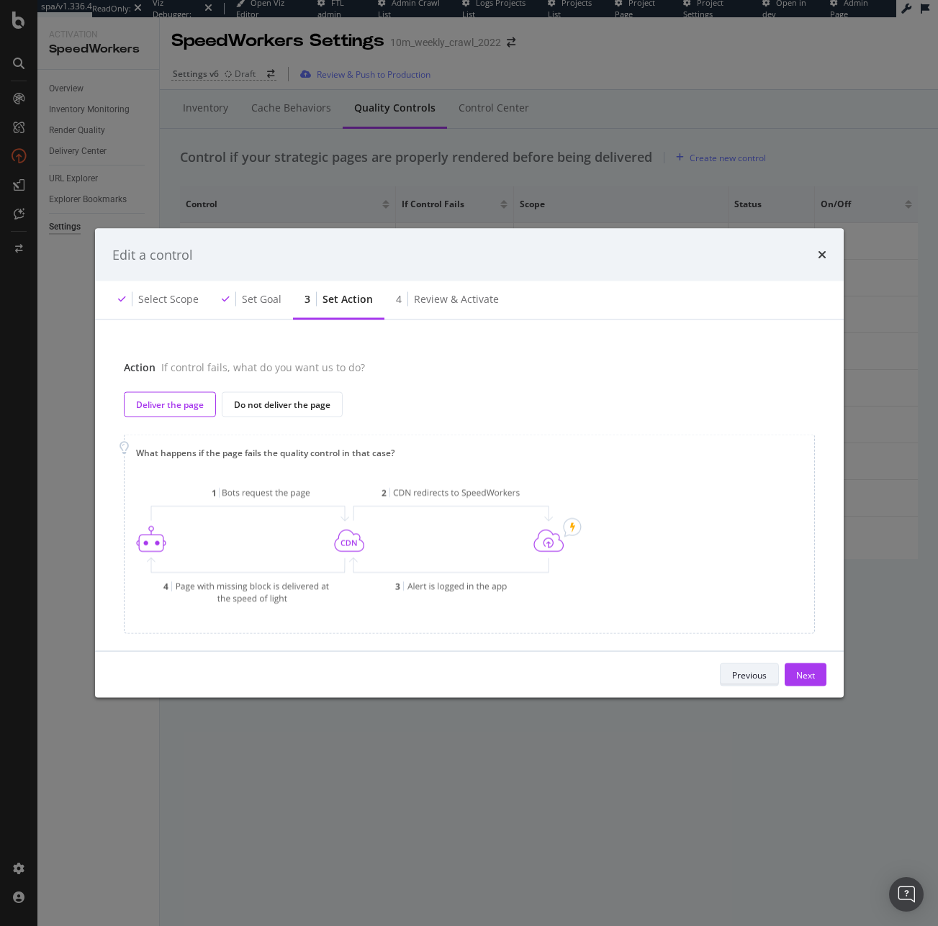
click at [752, 677] on div "Previous" at bounding box center [749, 675] width 35 height 12
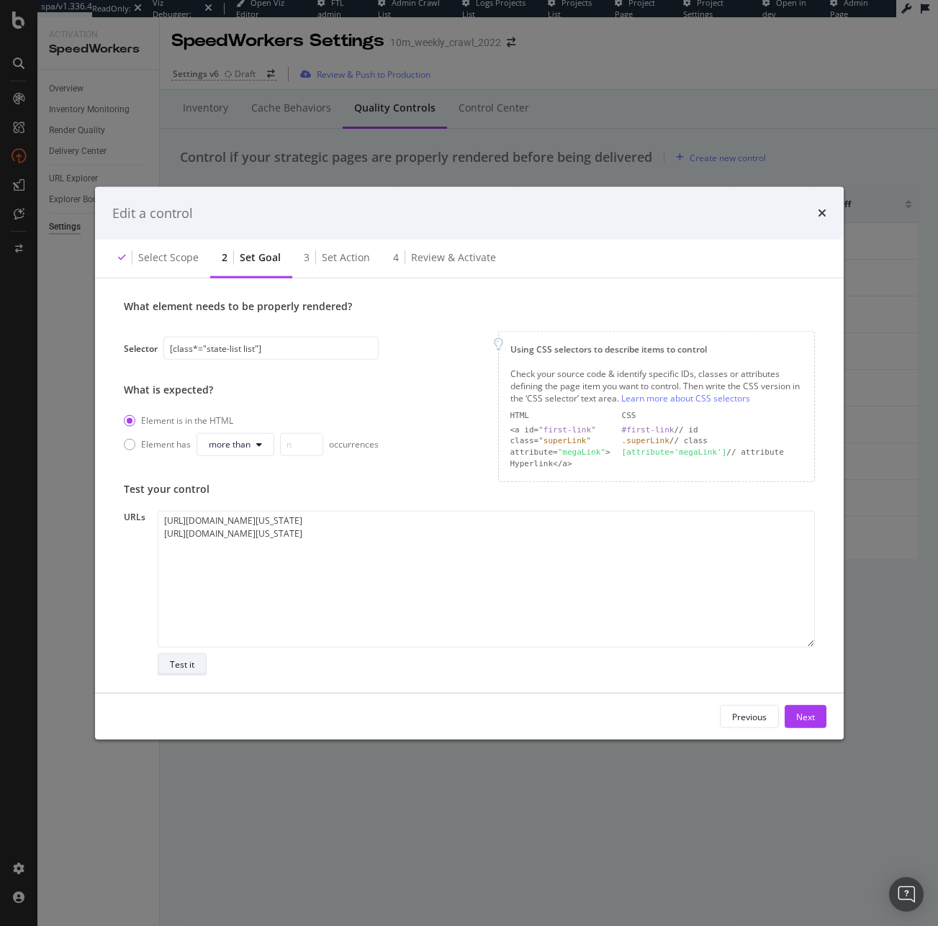
click at [189, 659] on div "Test it" at bounding box center [182, 665] width 24 height 12
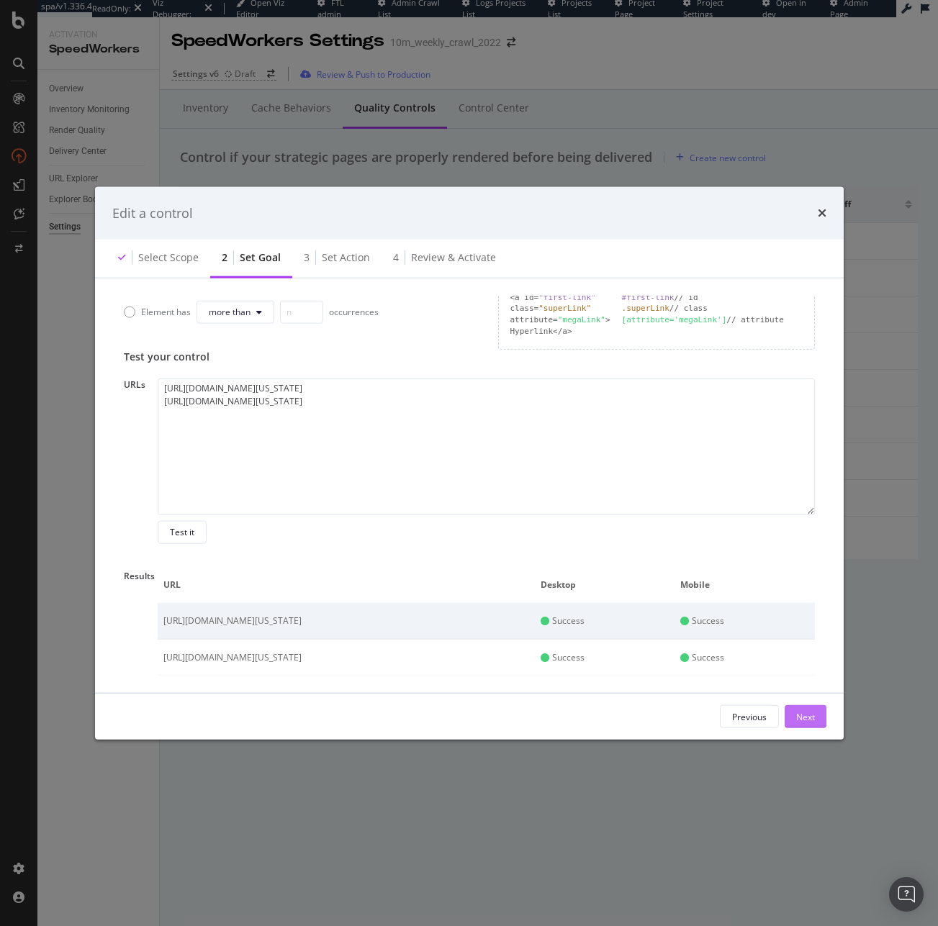
click at [814, 715] on div "Next" at bounding box center [805, 716] width 19 height 12
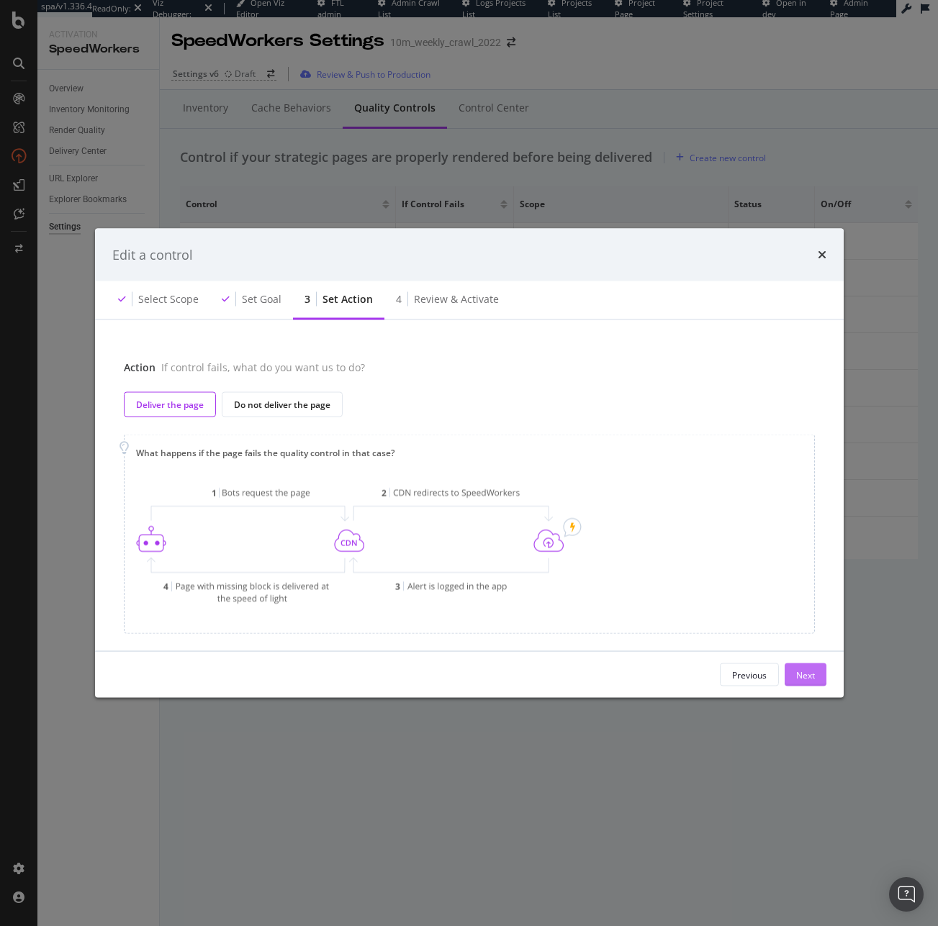
click at [808, 682] on div "Next" at bounding box center [805, 675] width 19 height 22
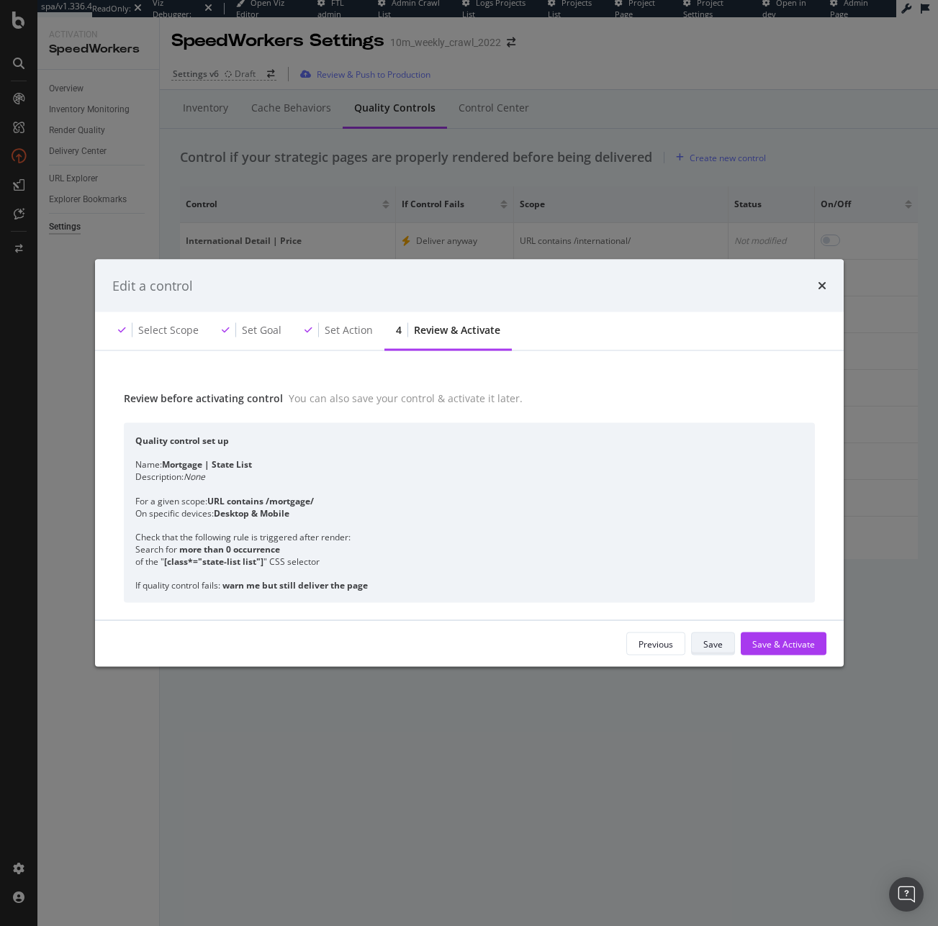
click at [707, 647] on div "Save" at bounding box center [712, 644] width 19 height 12
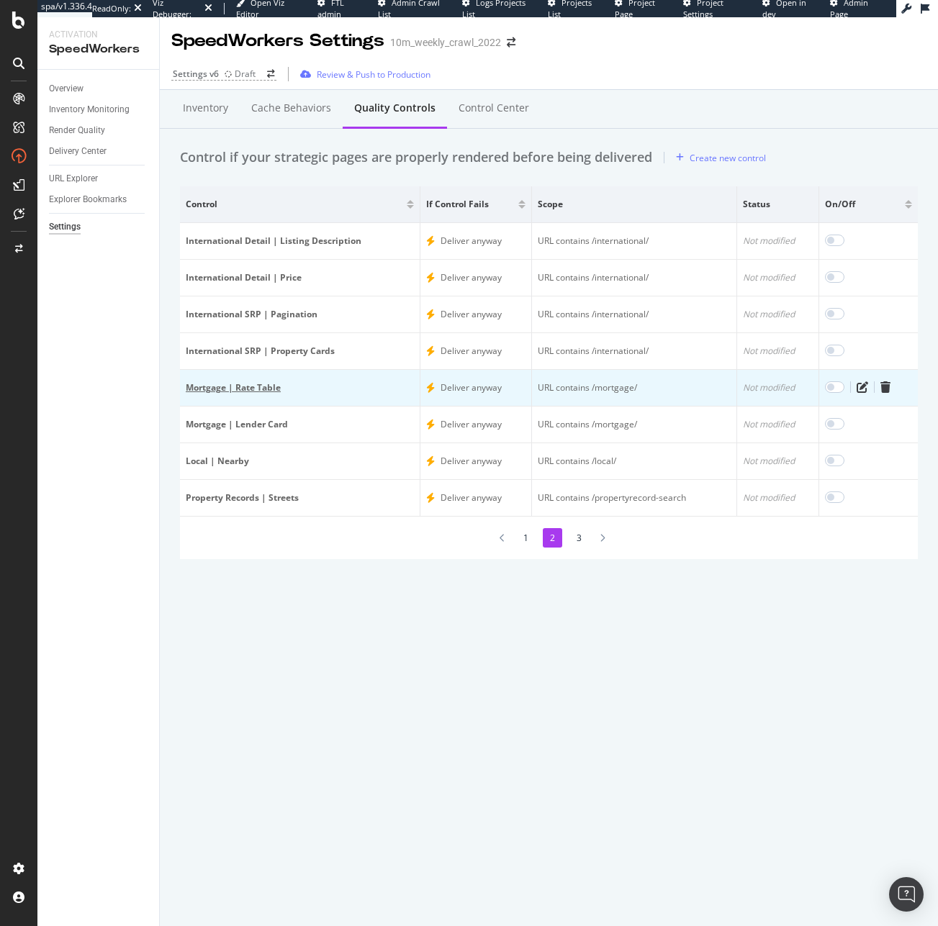
click at [263, 389] on div "Mortgage | Rate Table" at bounding box center [300, 387] width 228 height 13
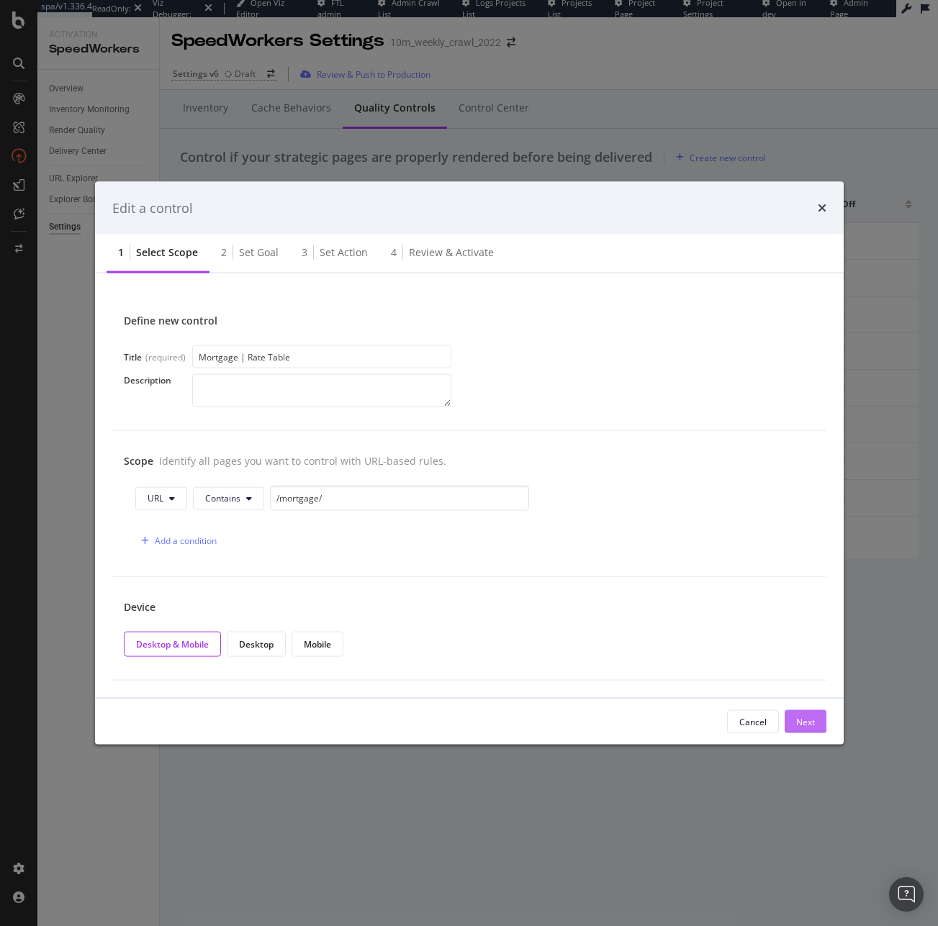
click at [787, 720] on button "Next" at bounding box center [805, 721] width 42 height 23
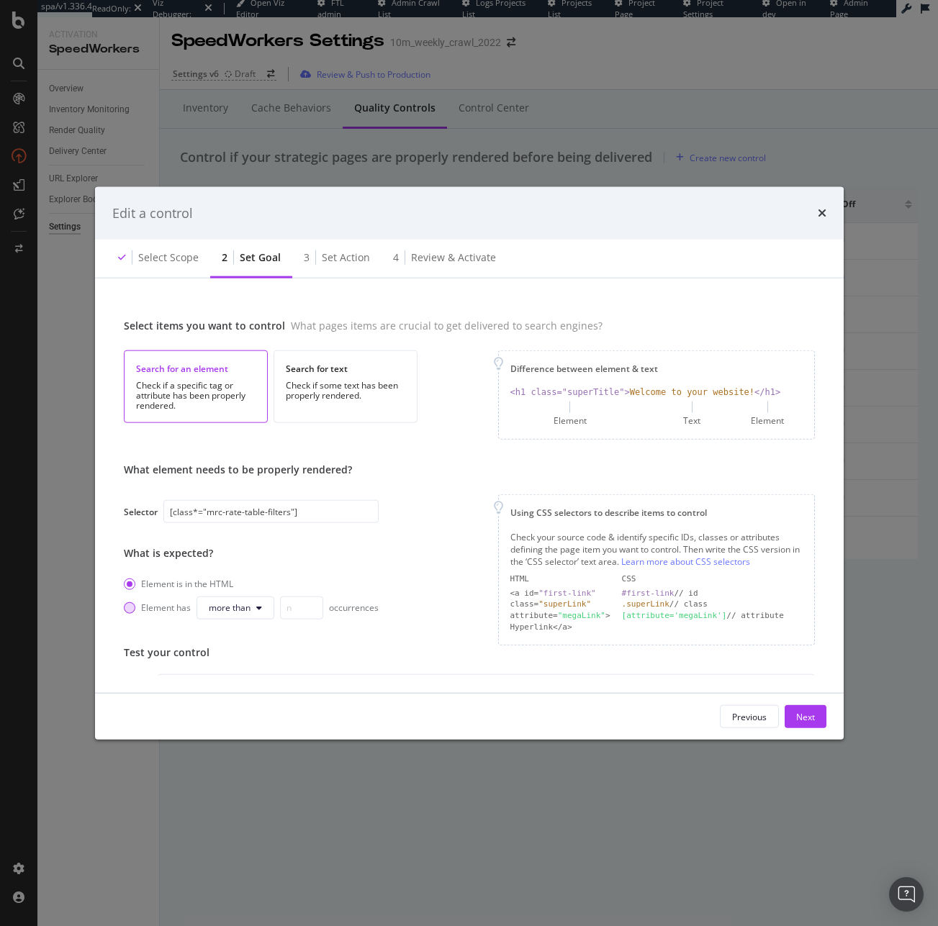
scroll to position [163, 0]
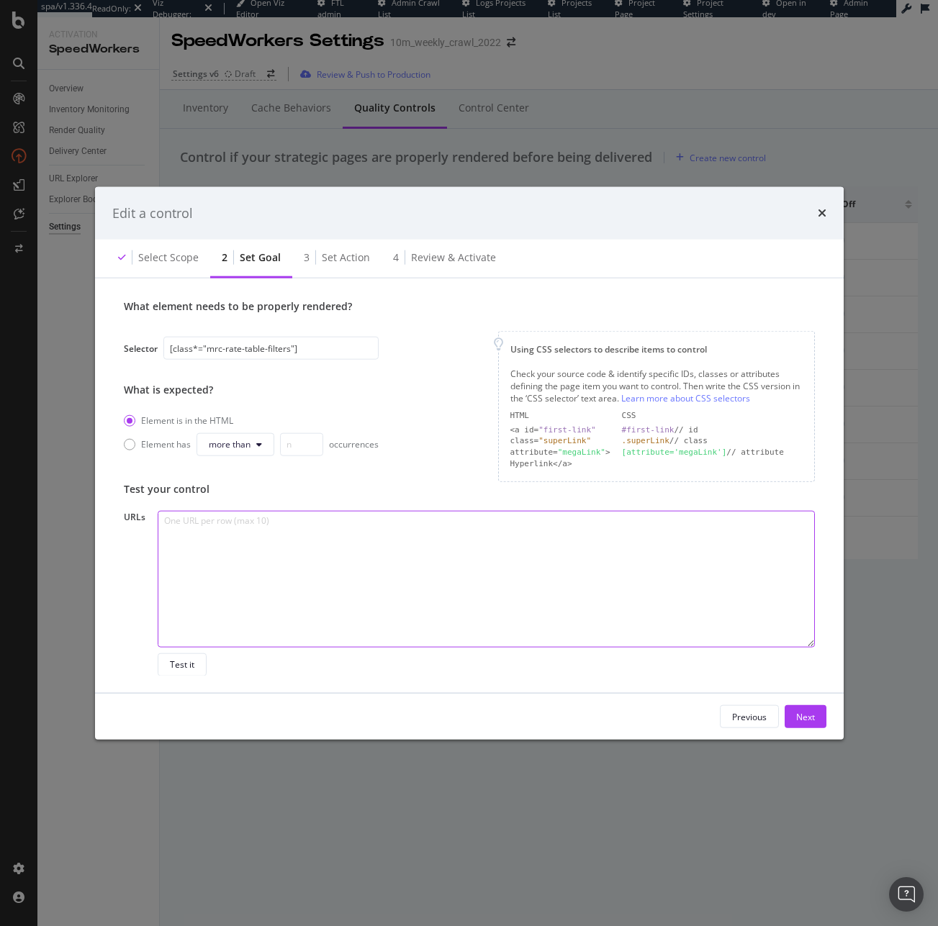
click at [252, 587] on textarea "To enrich screen reader interactions, please activate Accessibility in Grammarl…" at bounding box center [486, 578] width 656 height 137
paste textarea "[URL][DOMAIN_NAME][US_STATE] [URL][DOMAIN_NAME][US_STATE]"
type textarea "[URL][DOMAIN_NAME][US_STATE] [URL][DOMAIN_NAME][US_STATE]"
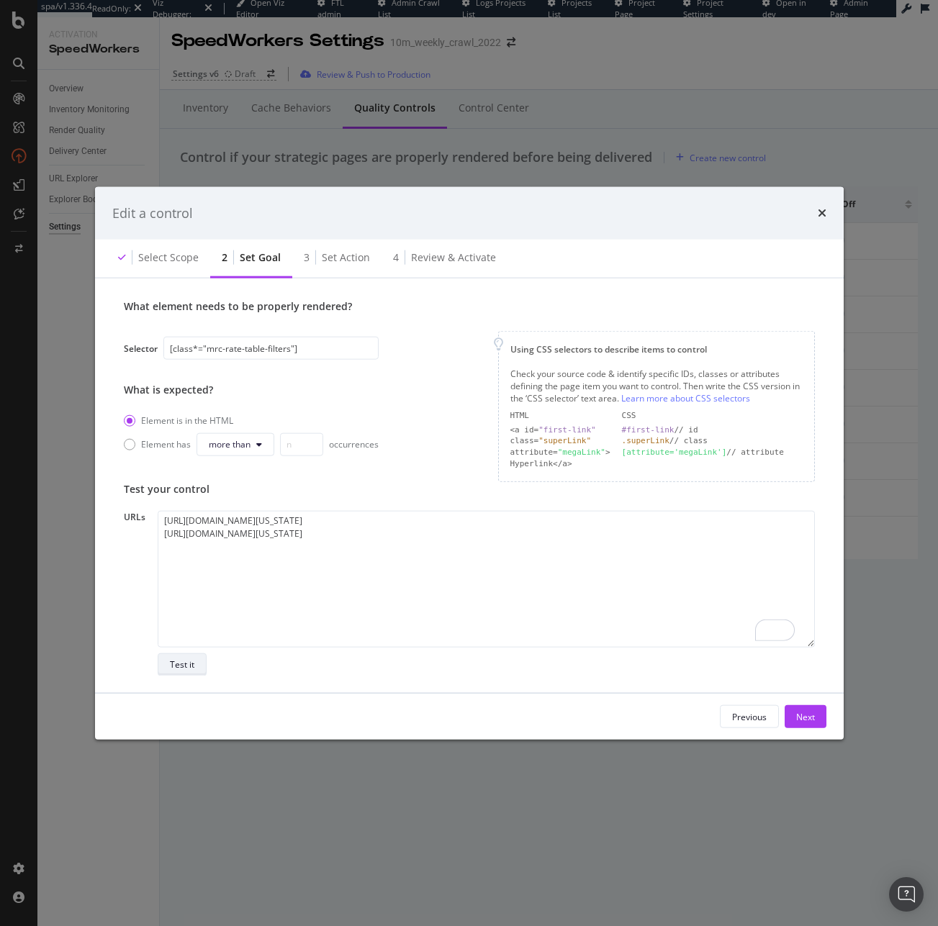
click at [187, 657] on div "Test it" at bounding box center [182, 664] width 24 height 20
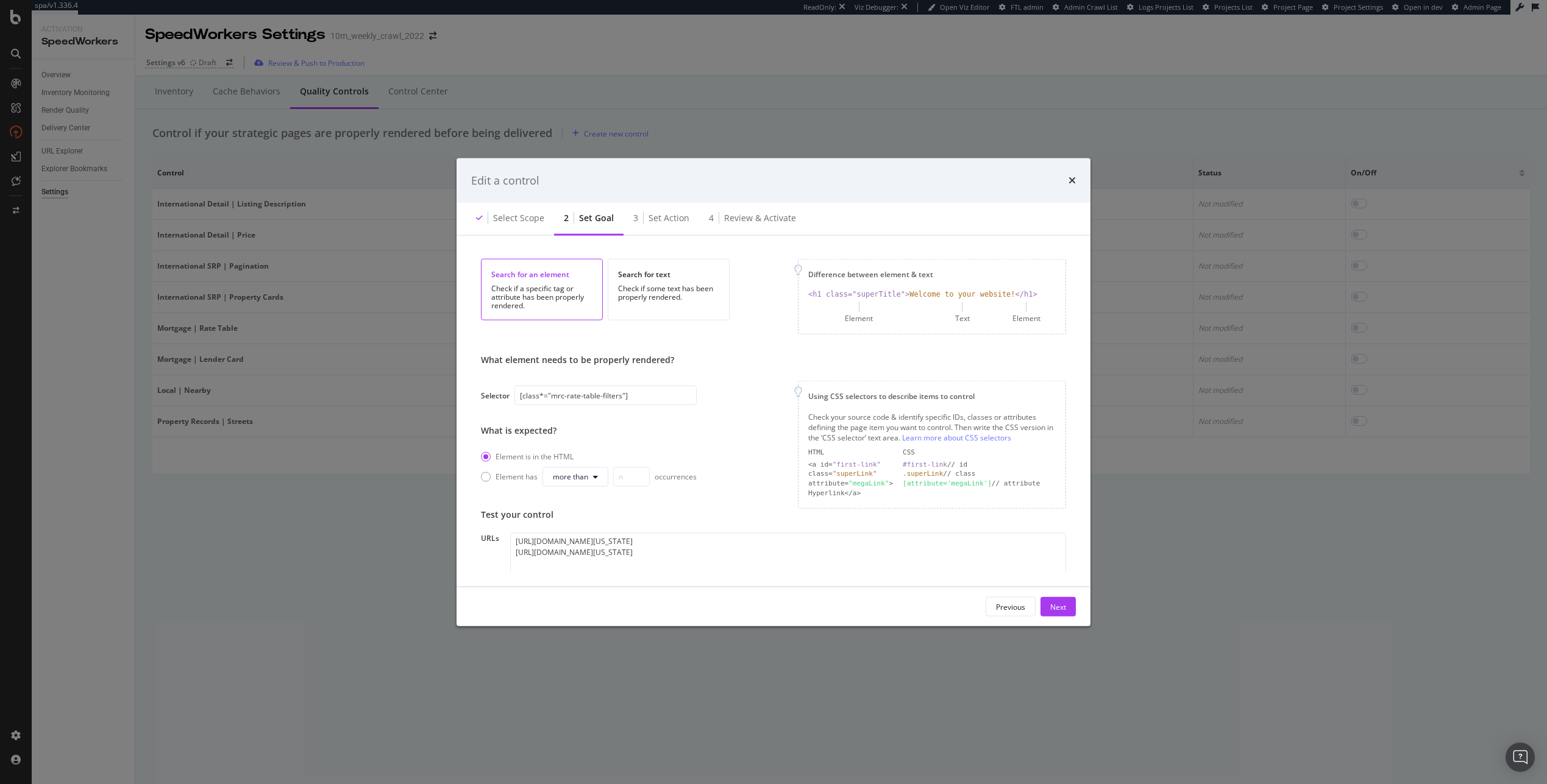
scroll to position [45, 0]
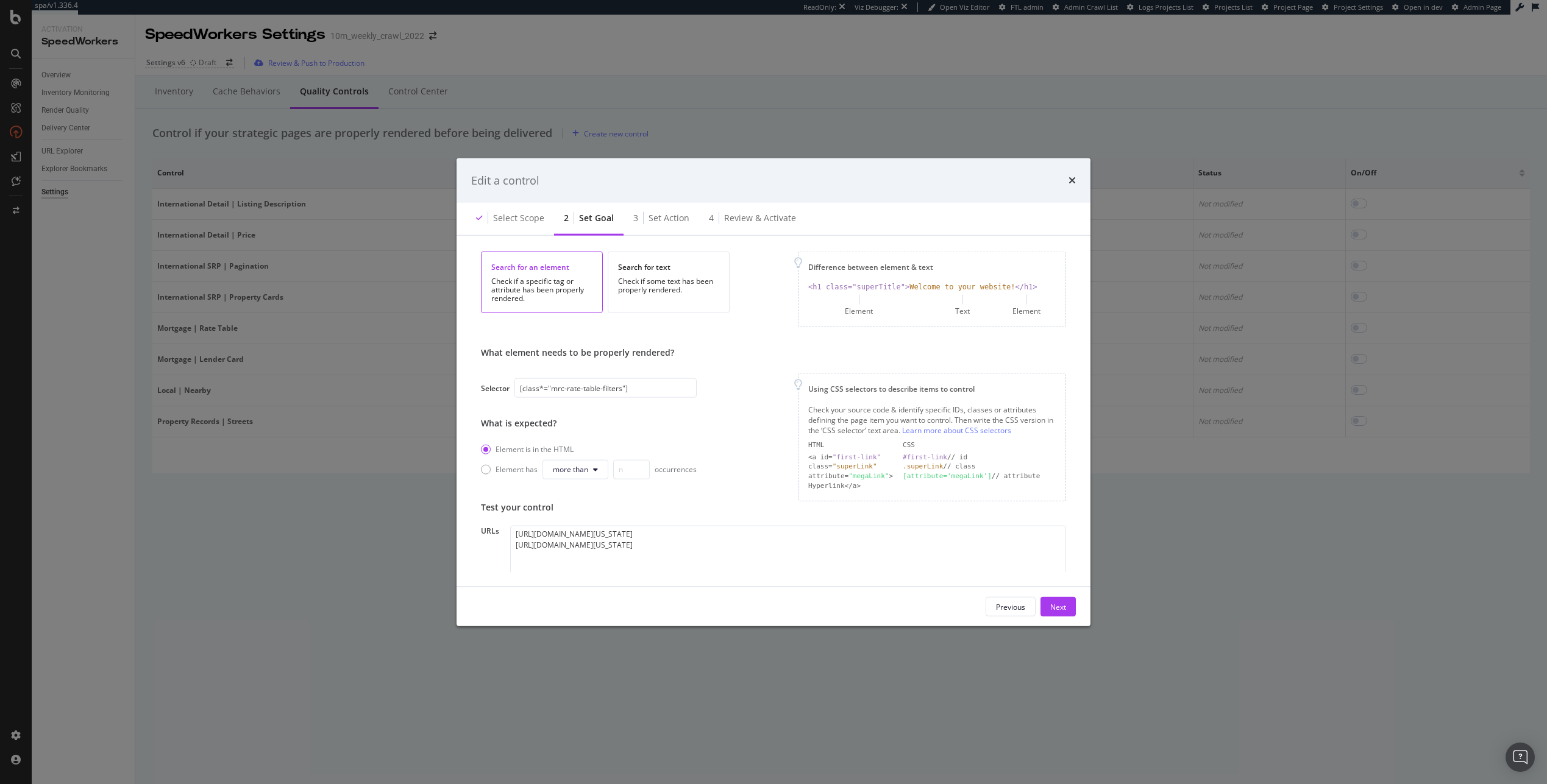
click at [793, 179] on div "Edit a control" at bounding box center [773, 179] width 633 height 45
click at [793, 178] on icon "times" at bounding box center [1072, 180] width 8 height 10
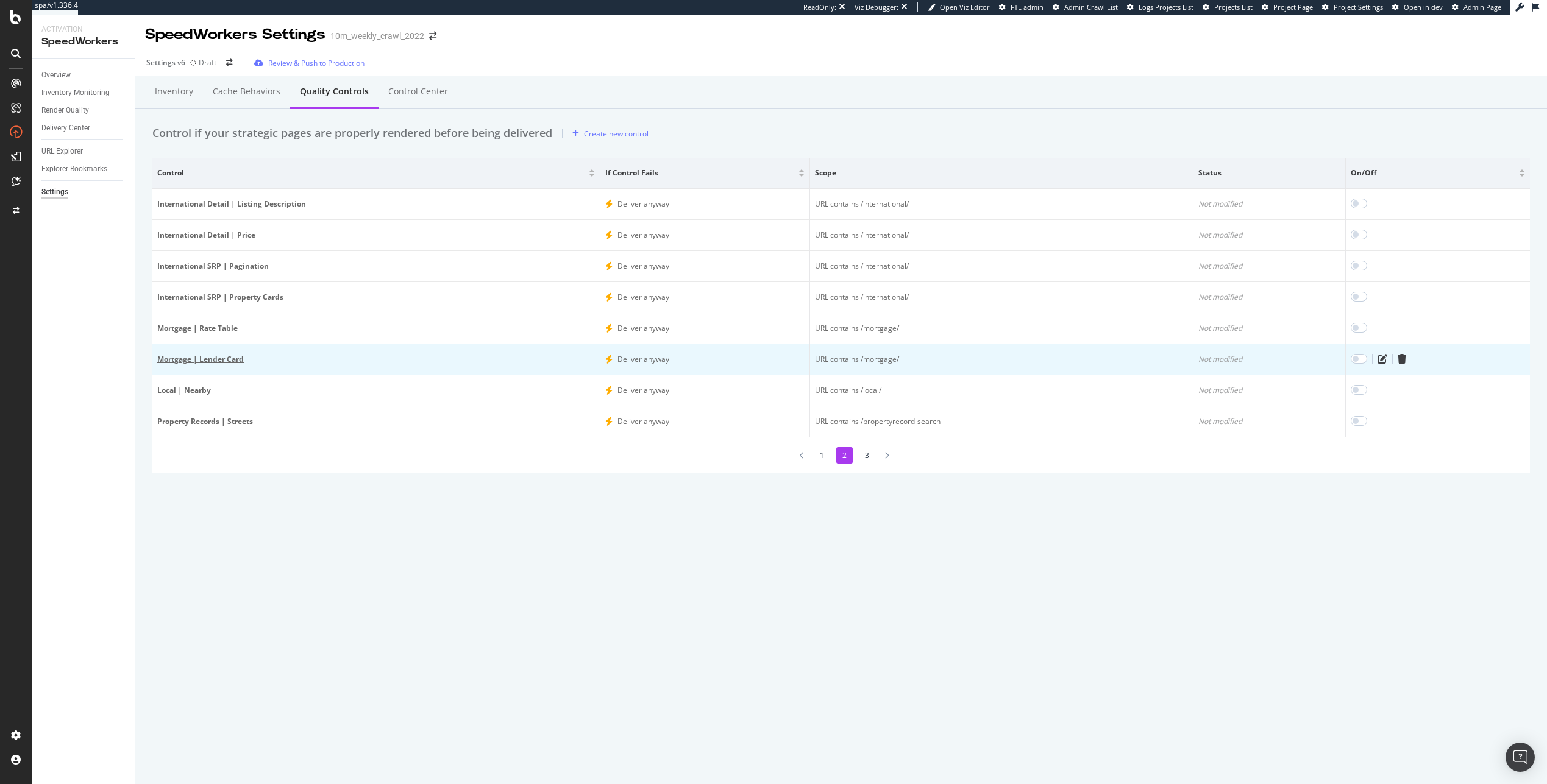
click at [214, 360] on div "Mortgage | Lender Card" at bounding box center [376, 359] width 438 height 11
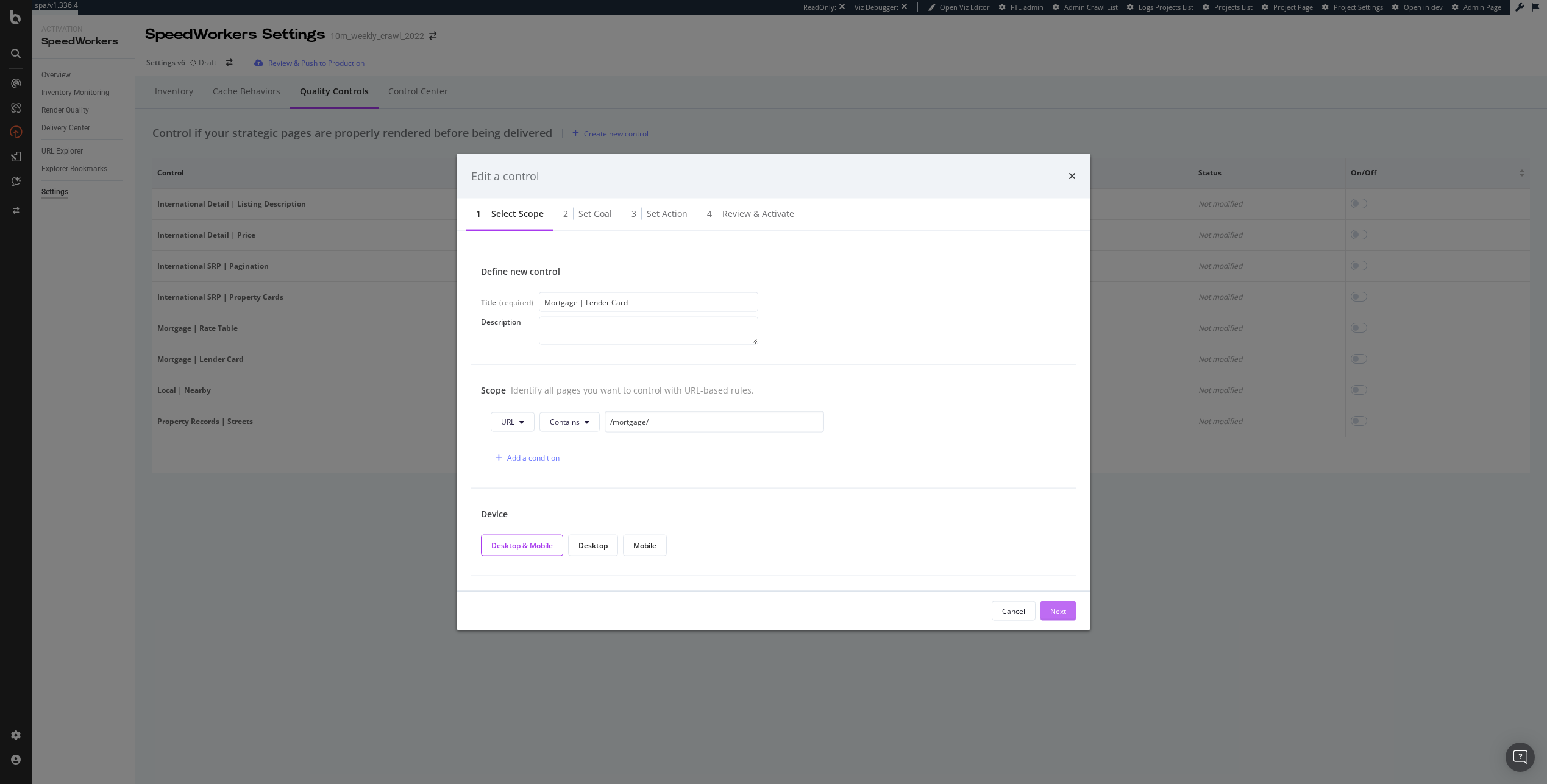
click at [793, 610] on div "Next" at bounding box center [1058, 610] width 16 height 10
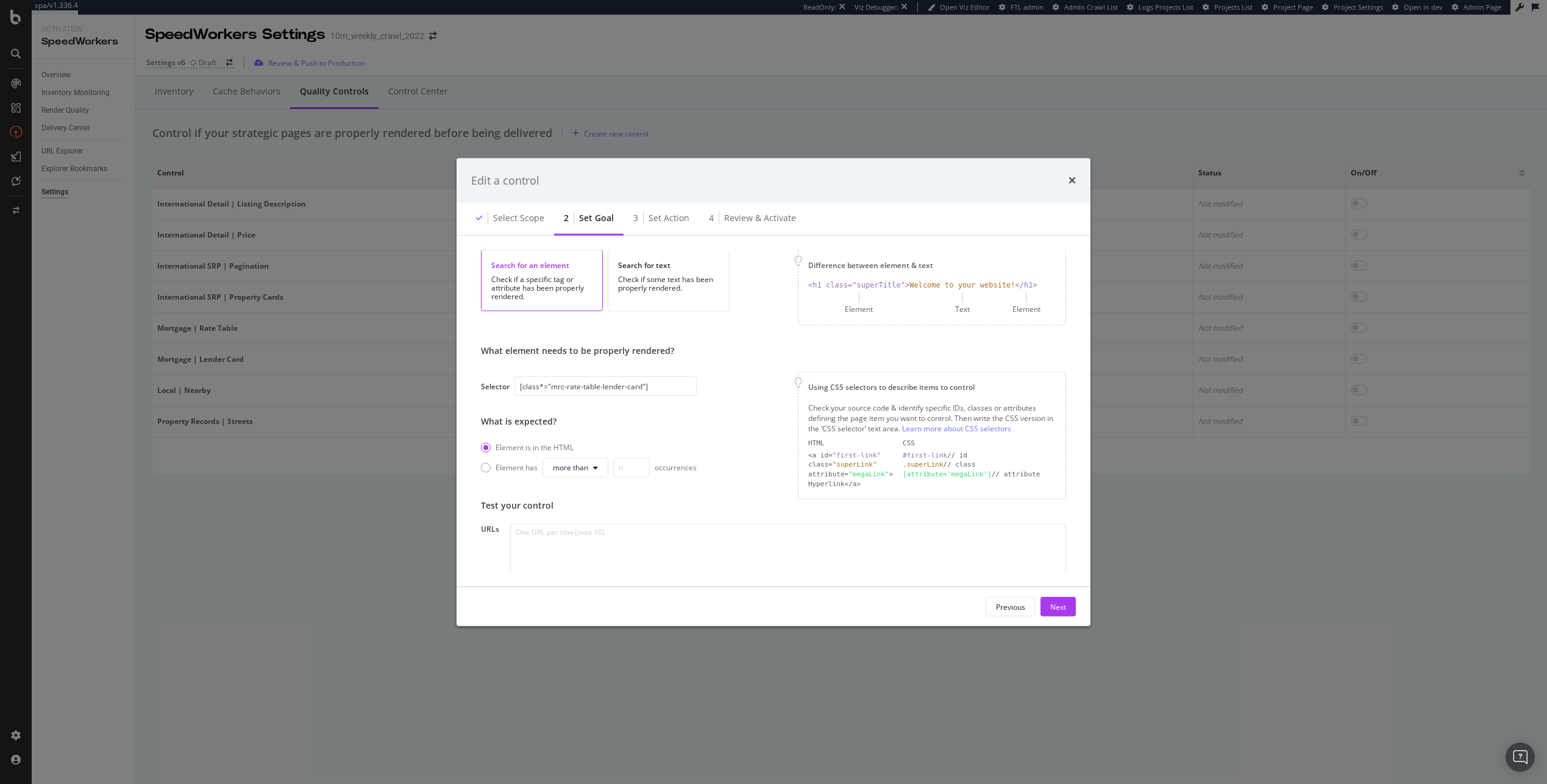
scroll to position [138, 0]
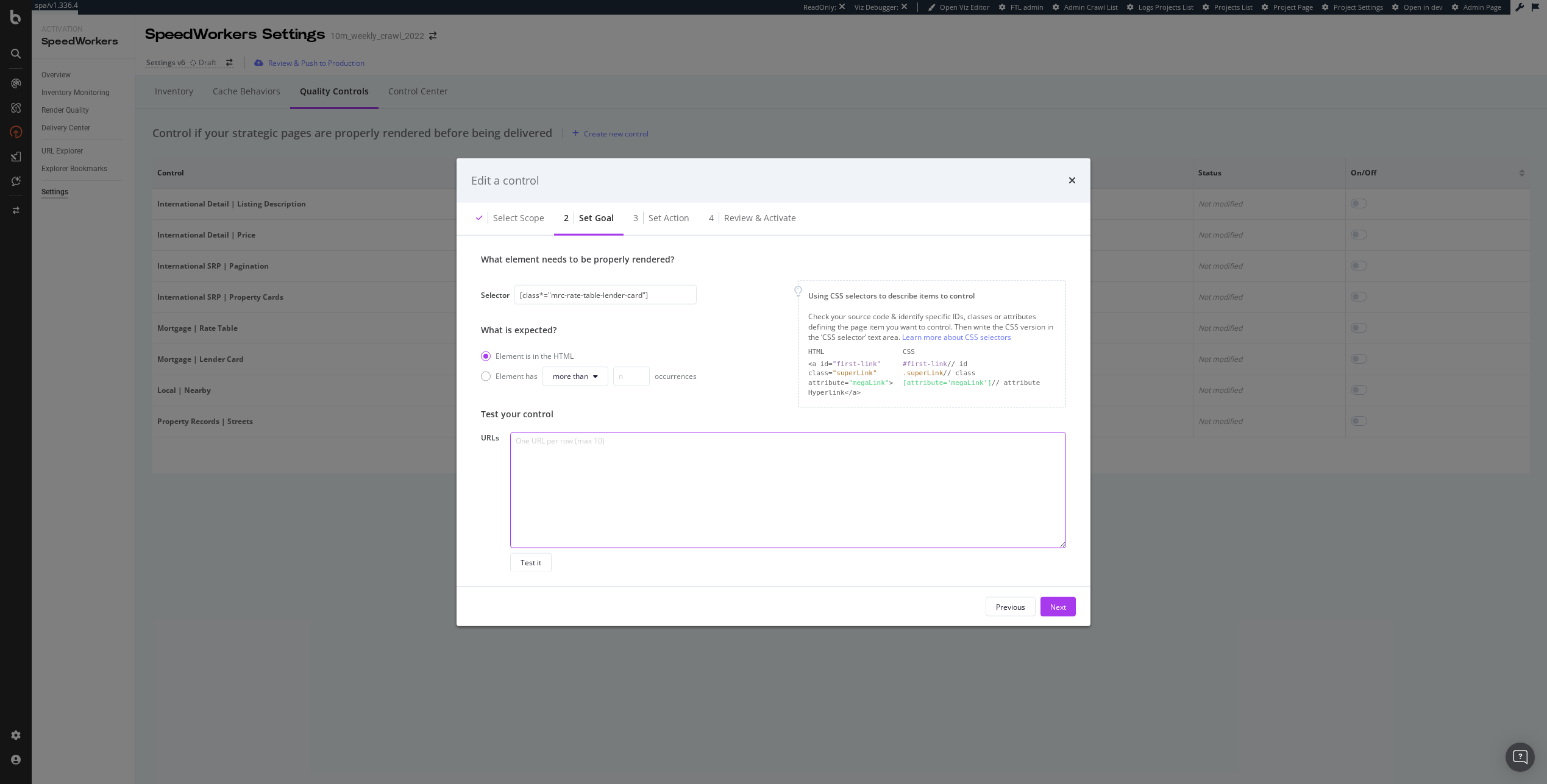
click at [597, 478] on textarea "modal" at bounding box center [787, 489] width 555 height 116
paste textarea "https://www.realtor.com/mortgage/rates/Maine https://www.realtor.com/mortgage/r…"
type textarea "https://www.realtor.com/mortgage/rates/Maine https://www.realtor.com/mortgage/r…"
click at [532, 560] on div "Test it" at bounding box center [531, 563] width 20 height 10
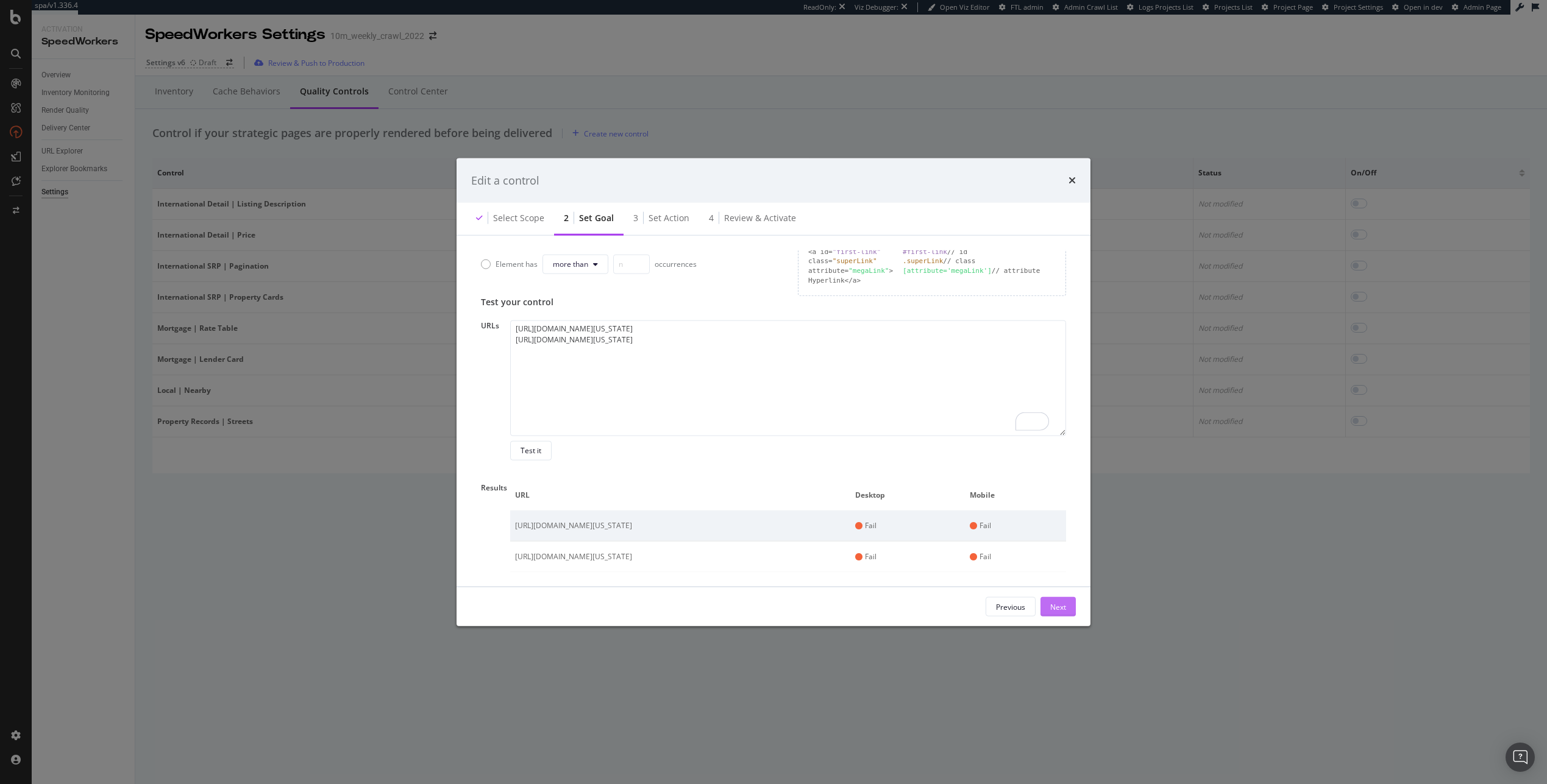
click at [793, 610] on div "Next" at bounding box center [1058, 606] width 16 height 10
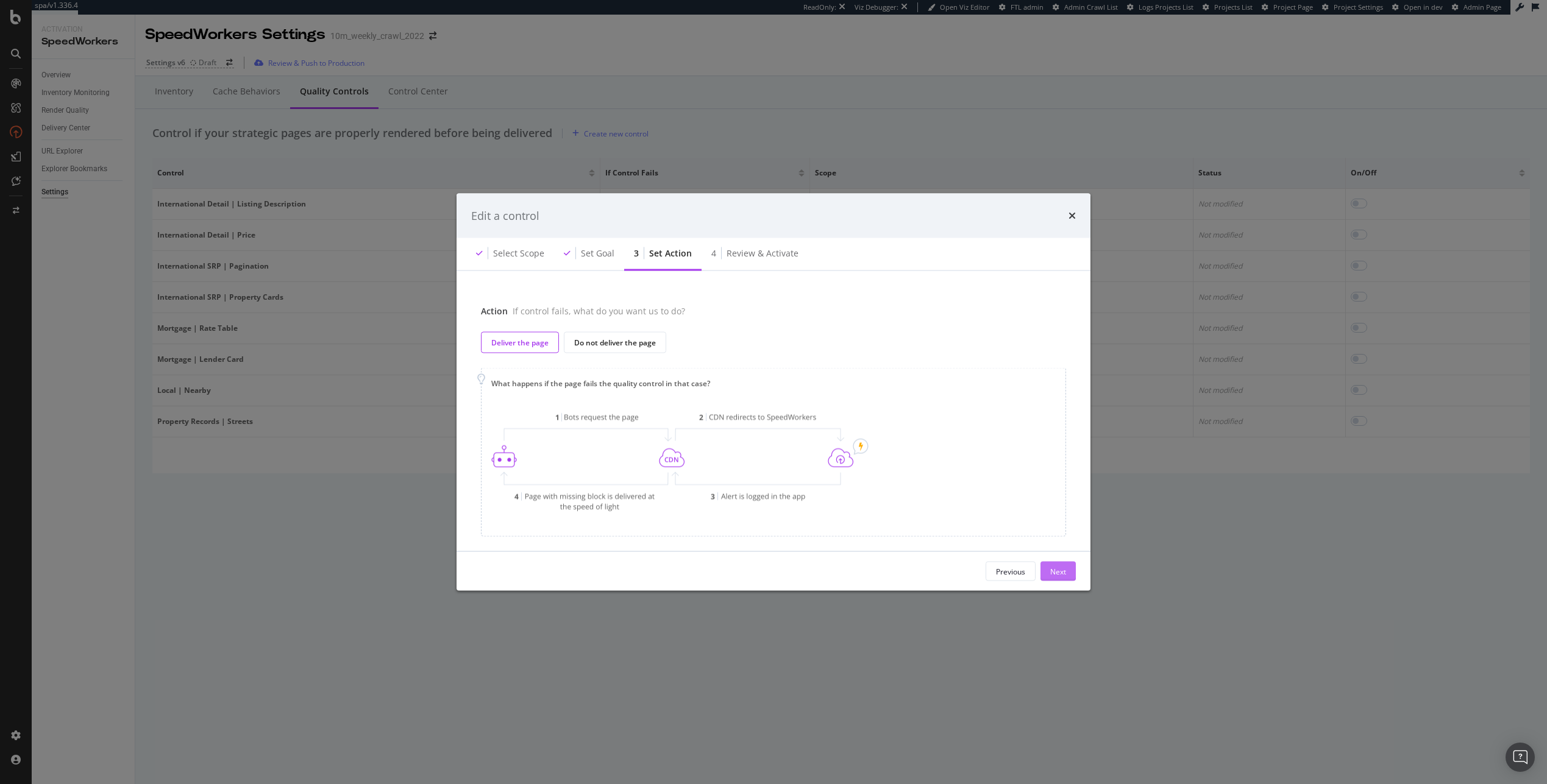
click at [793, 566] on div "Next" at bounding box center [1058, 571] width 16 height 19
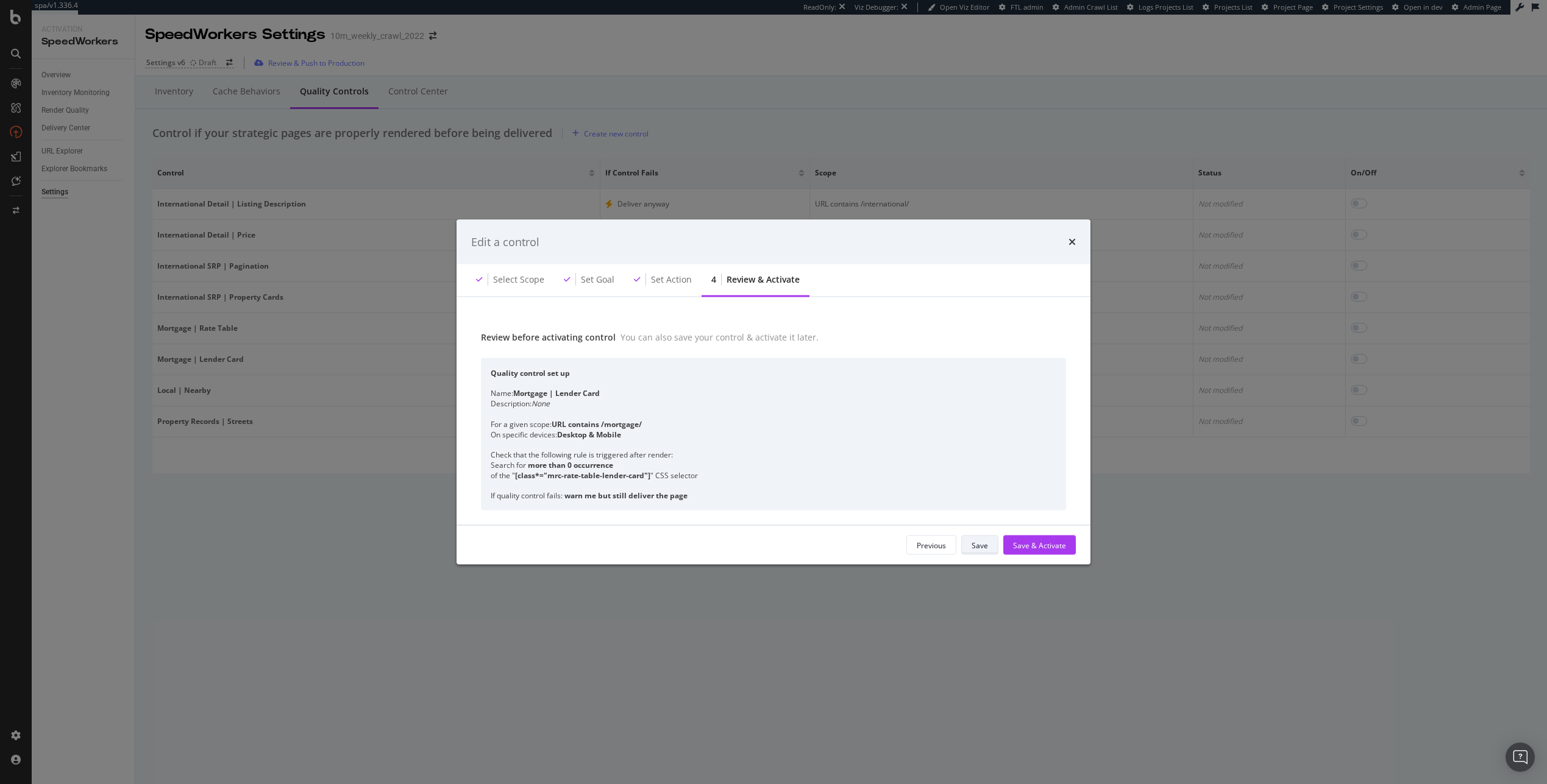
click at [793, 540] on button "Save" at bounding box center [980, 545] width 37 height 19
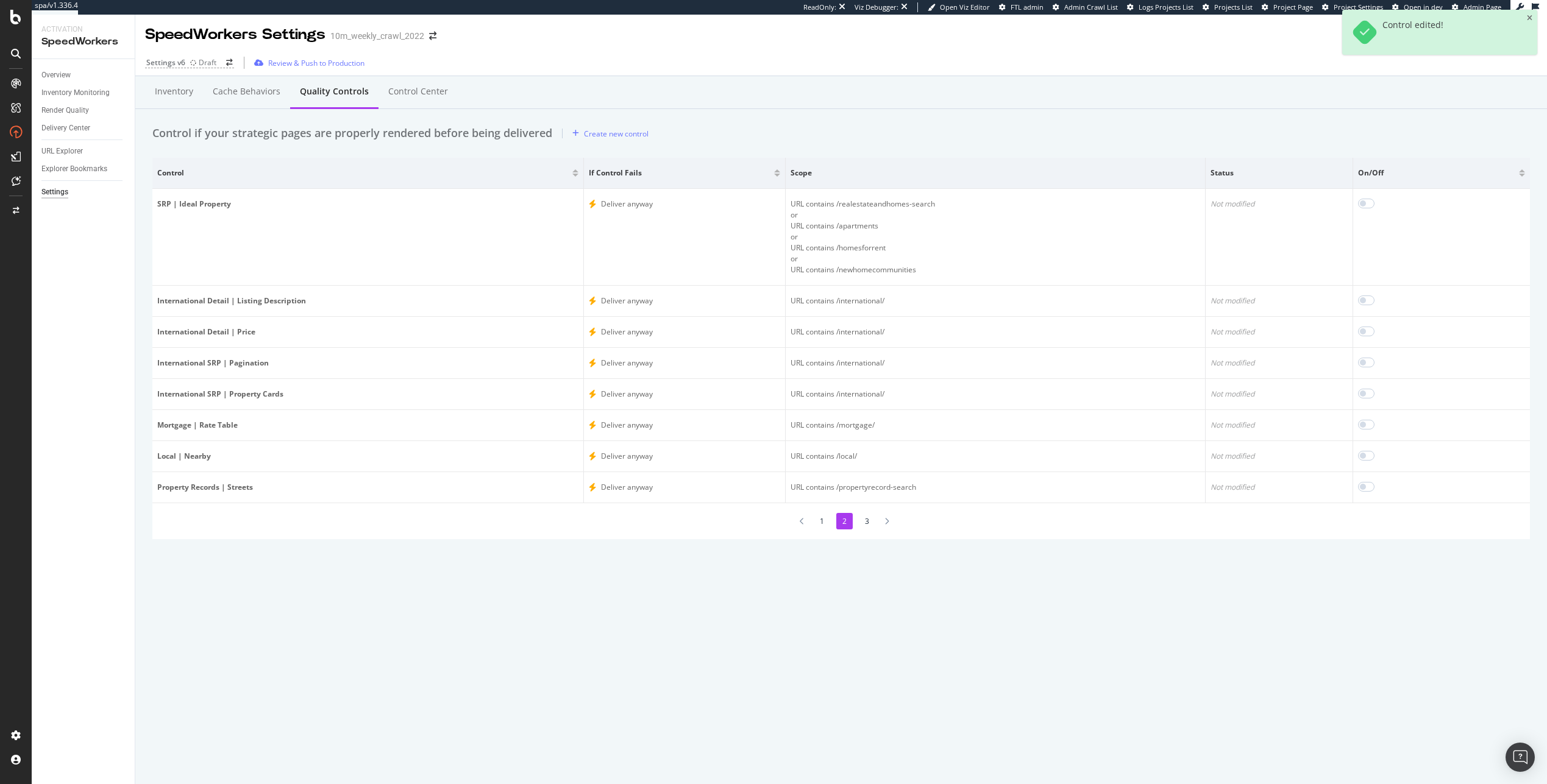
click at [793, 521] on li "3" at bounding box center [866, 521] width 16 height 16
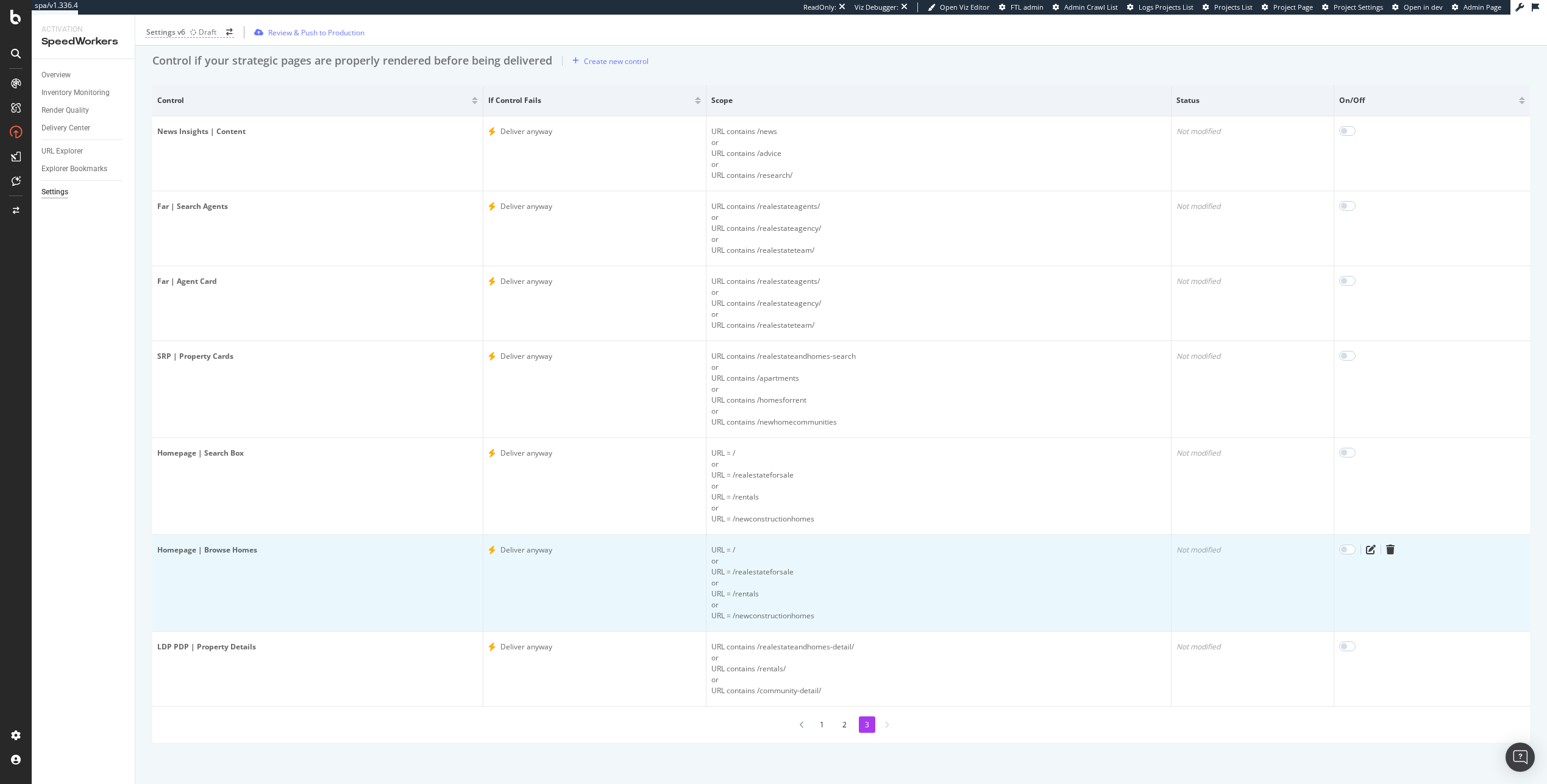
scroll to position [74, 0]
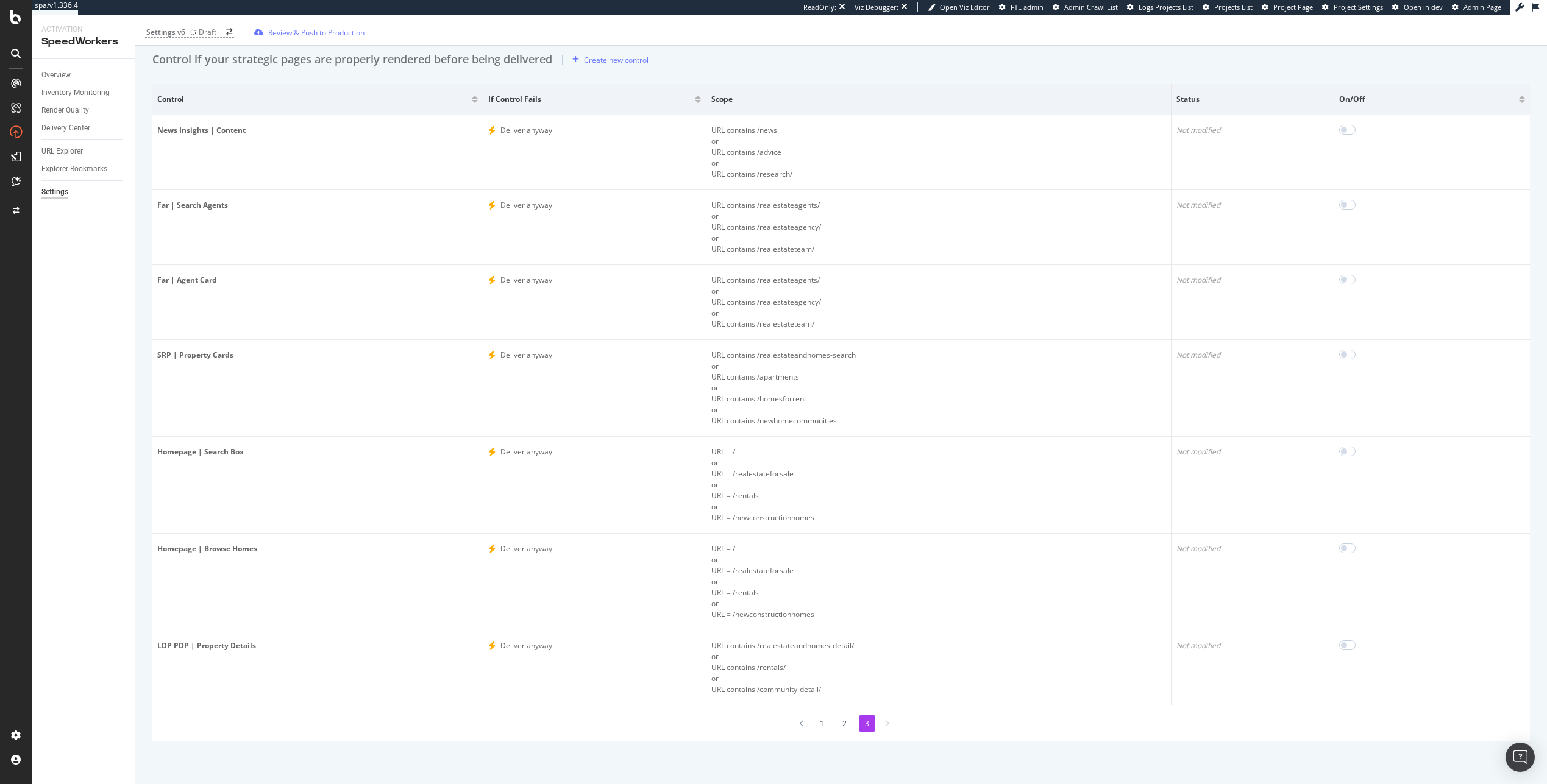
click at [793, 721] on li "1" at bounding box center [821, 723] width 16 height 16
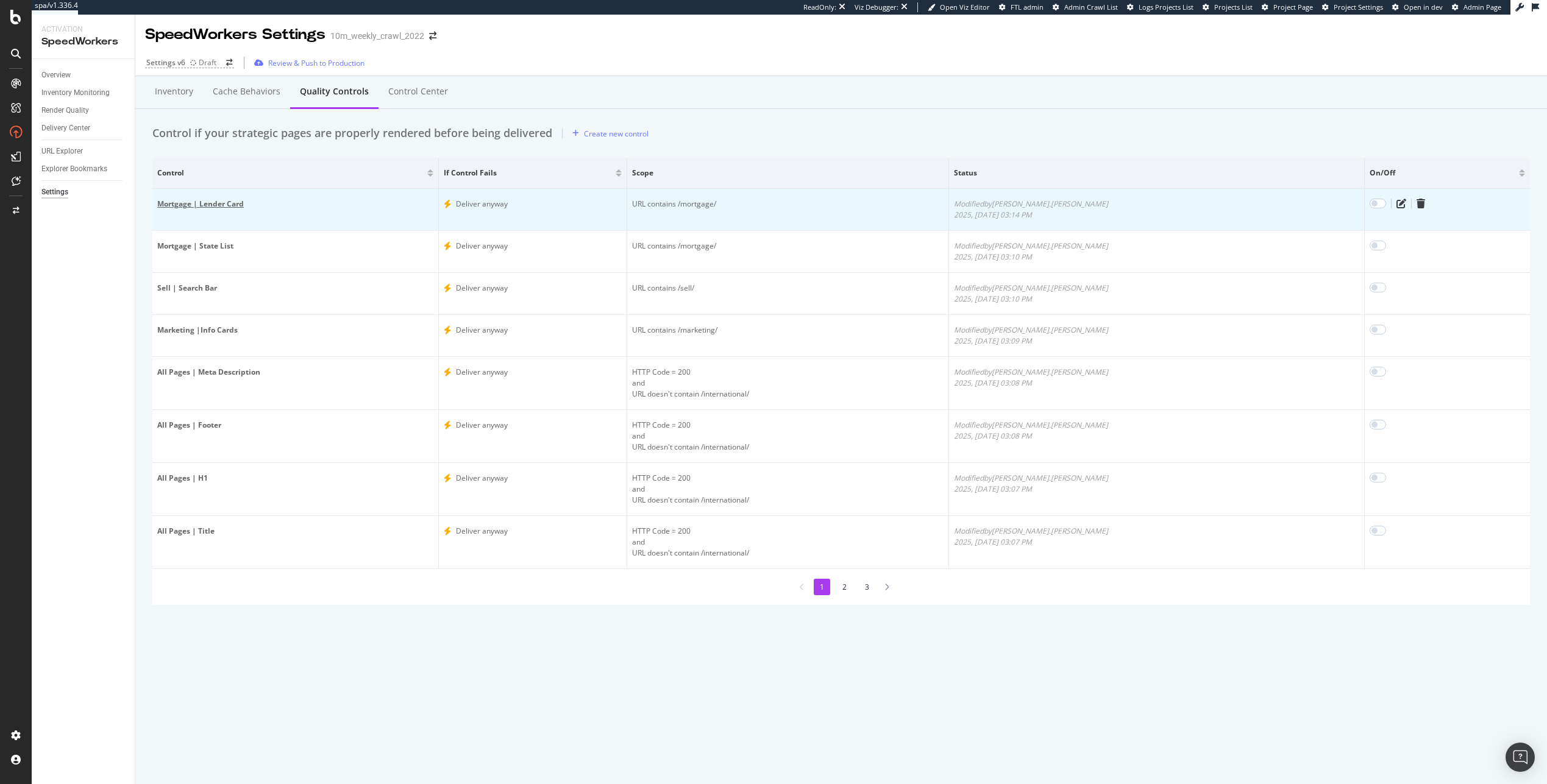
click at [225, 207] on div "Mortgage | Lender Card" at bounding box center [296, 204] width 276 height 11
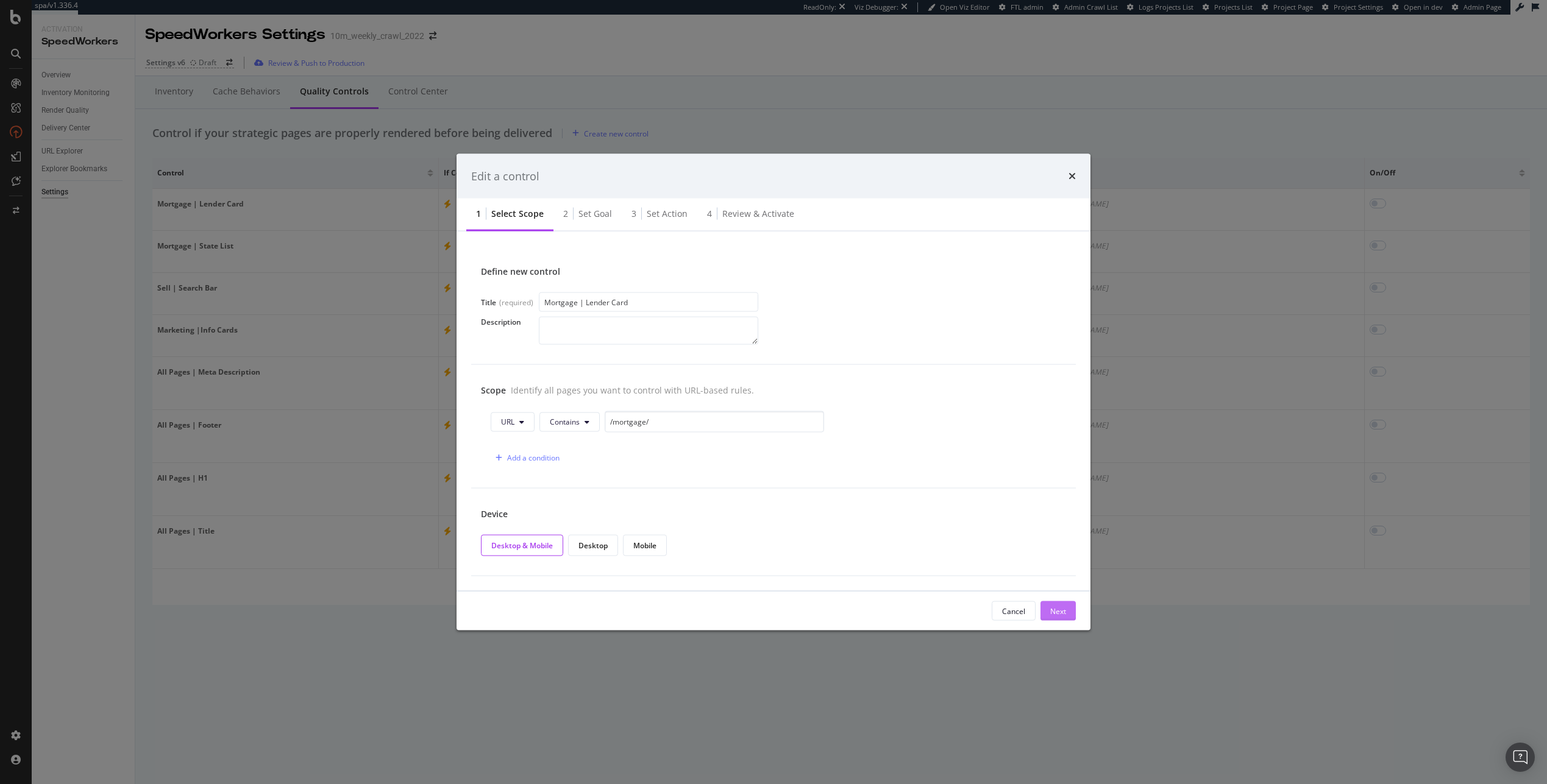
click at [793, 610] on button "Next" at bounding box center [1058, 610] width 36 height 19
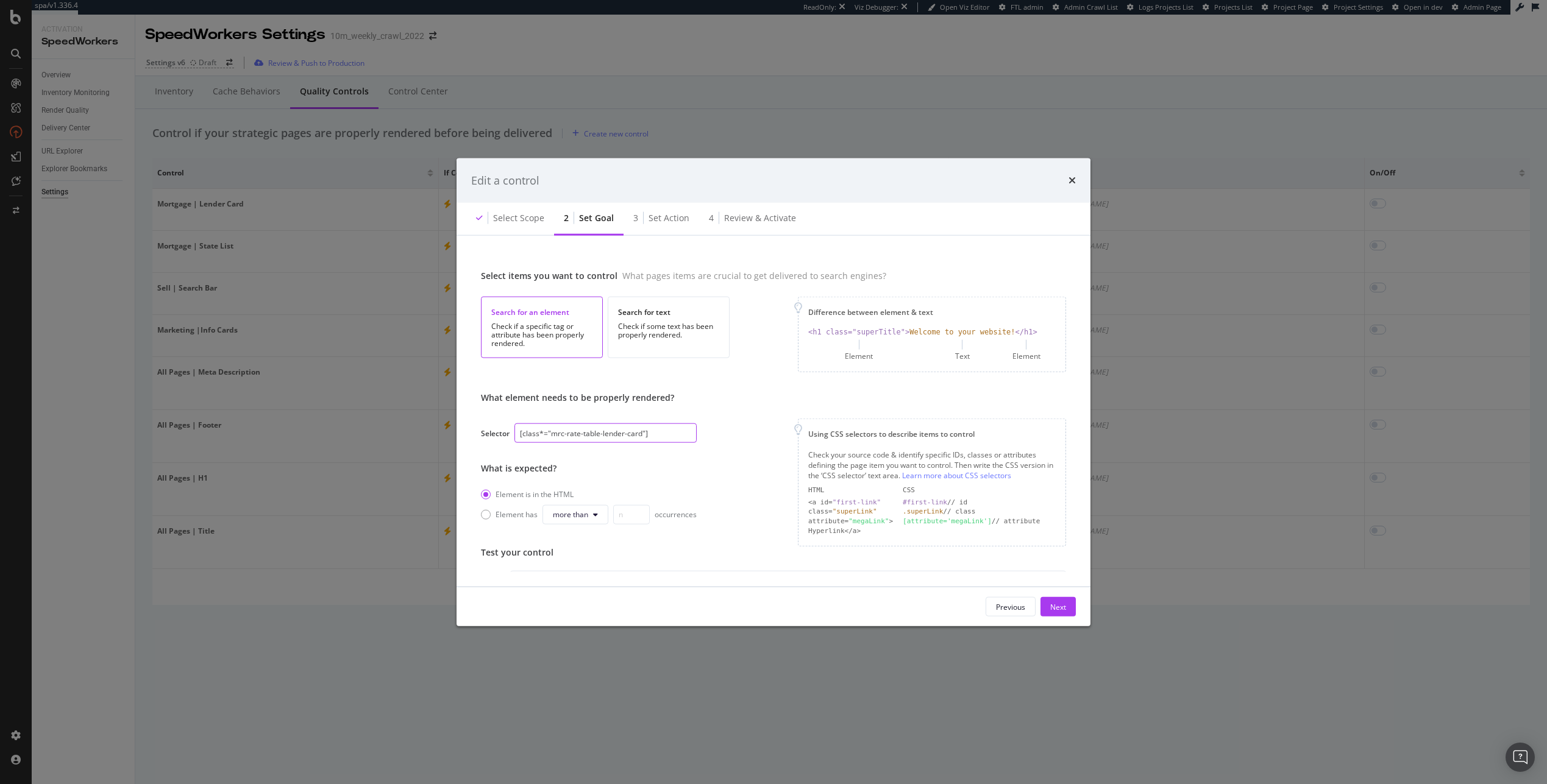
click at [656, 433] on input "[class*="mrc-rate-table-lender-card"]" at bounding box center [605, 433] width 182 height 19
paste input ".fmcty-section-first"
click at [726, 438] on div "What element needs to be properly rendered? Selector .fmcty-section-first What …" at bounding box center [773, 469] width 585 height 154
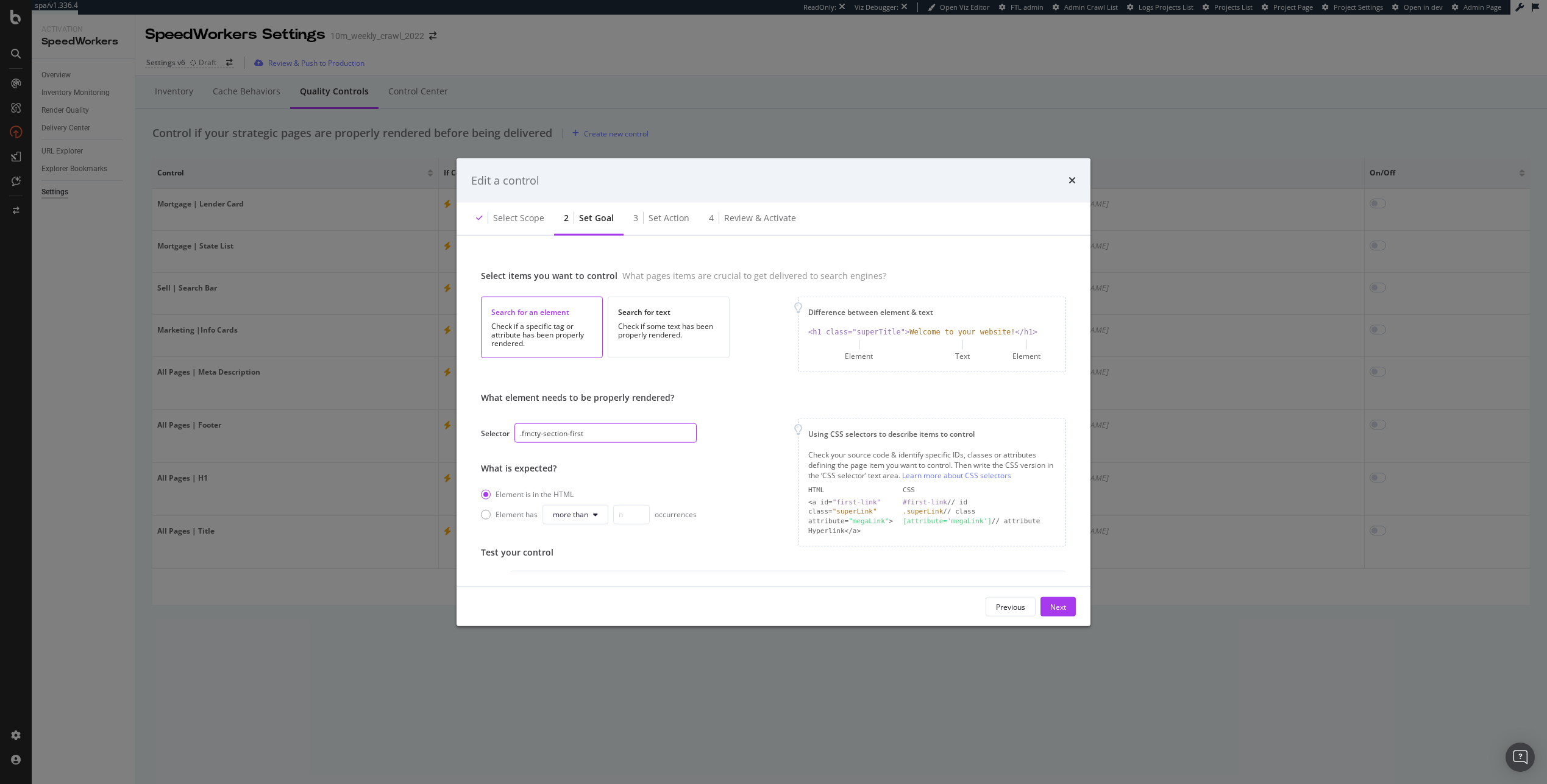
click at [636, 437] on input ".fmcty-section-first" at bounding box center [605, 433] width 182 height 19
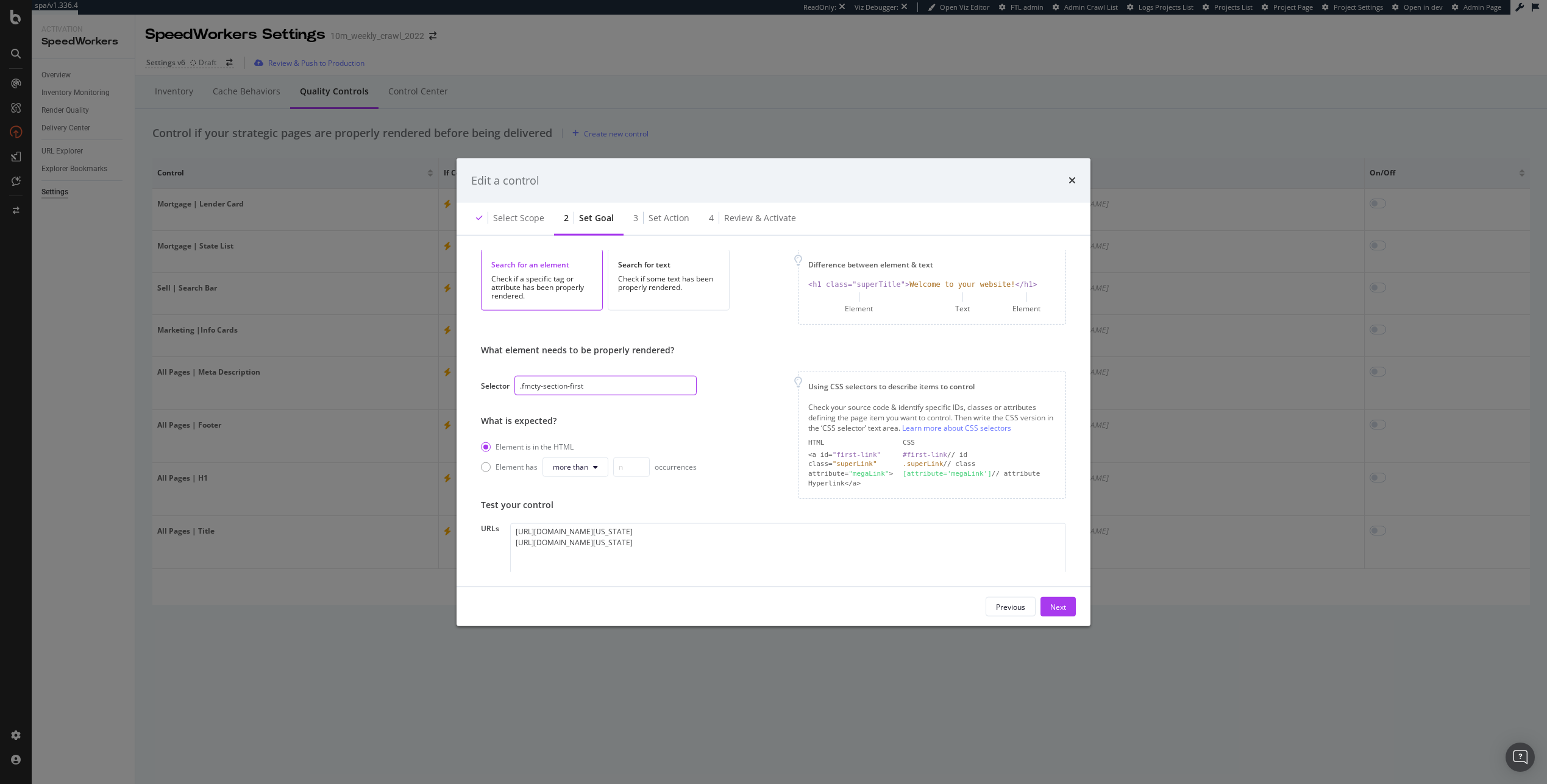
scroll to position [138, 0]
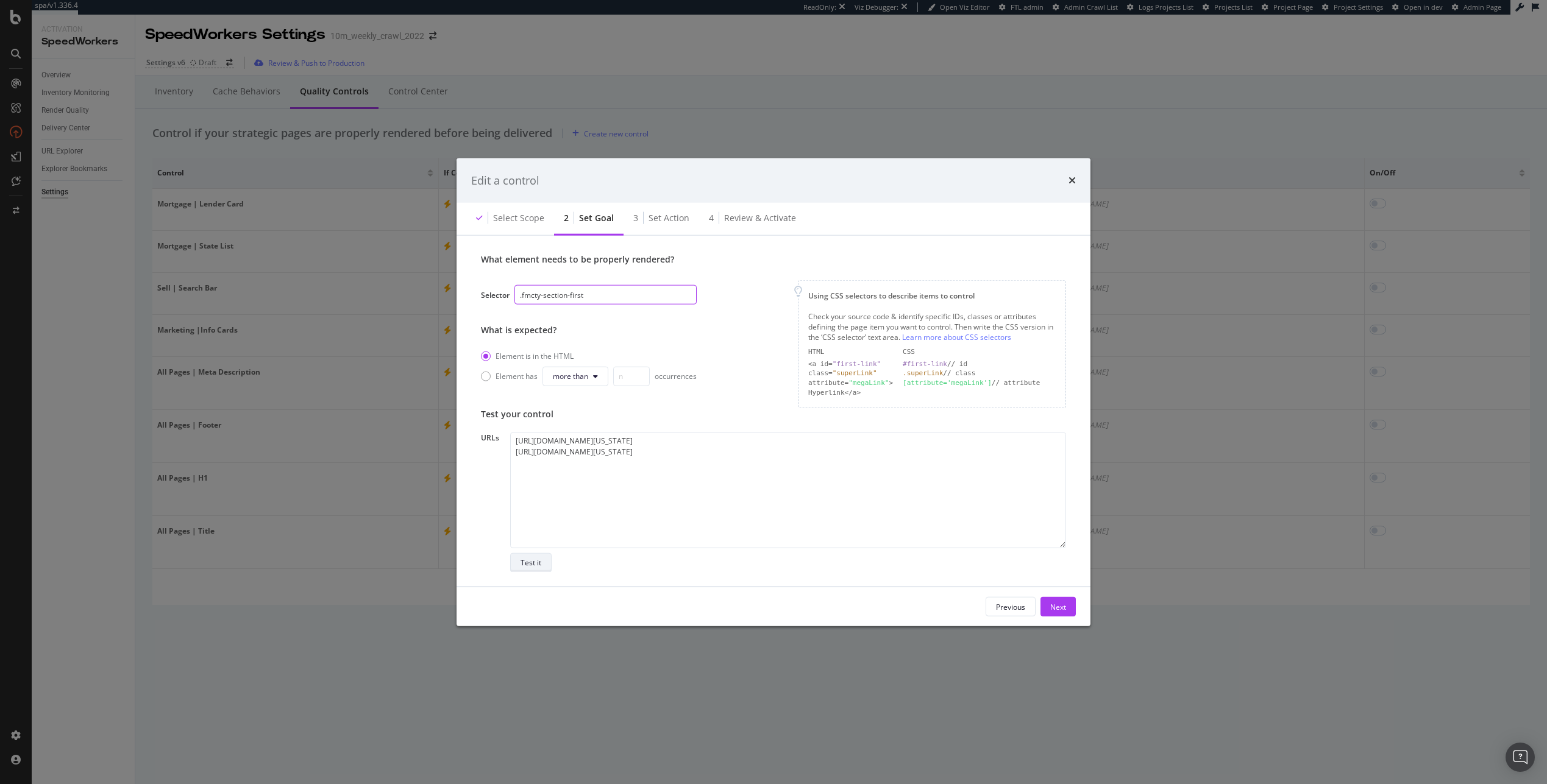
type input ".fmcty-section-first"
click at [545, 560] on button "Test it" at bounding box center [530, 562] width 41 height 19
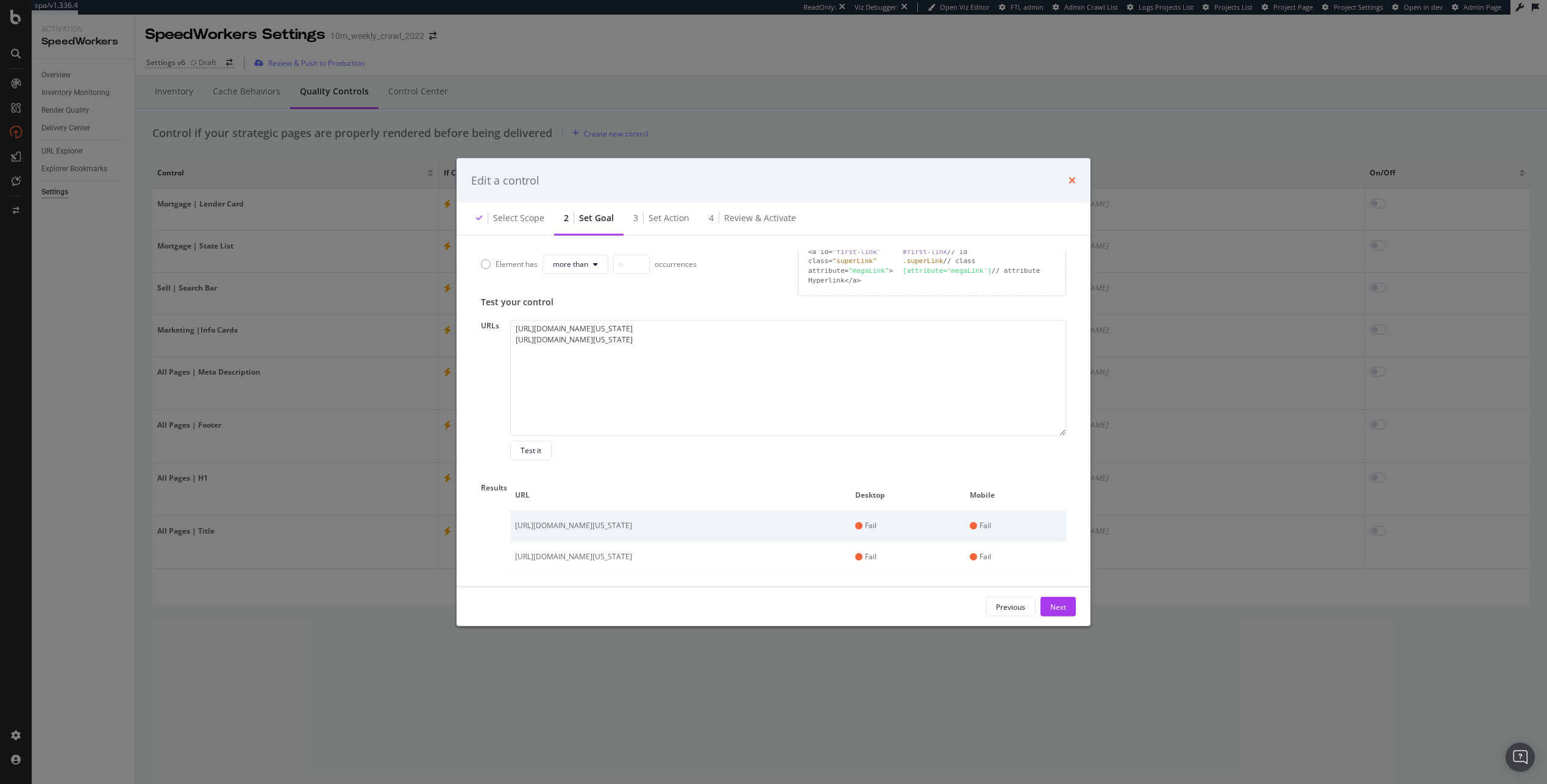
click at [793, 184] on icon "times" at bounding box center [1072, 180] width 8 height 10
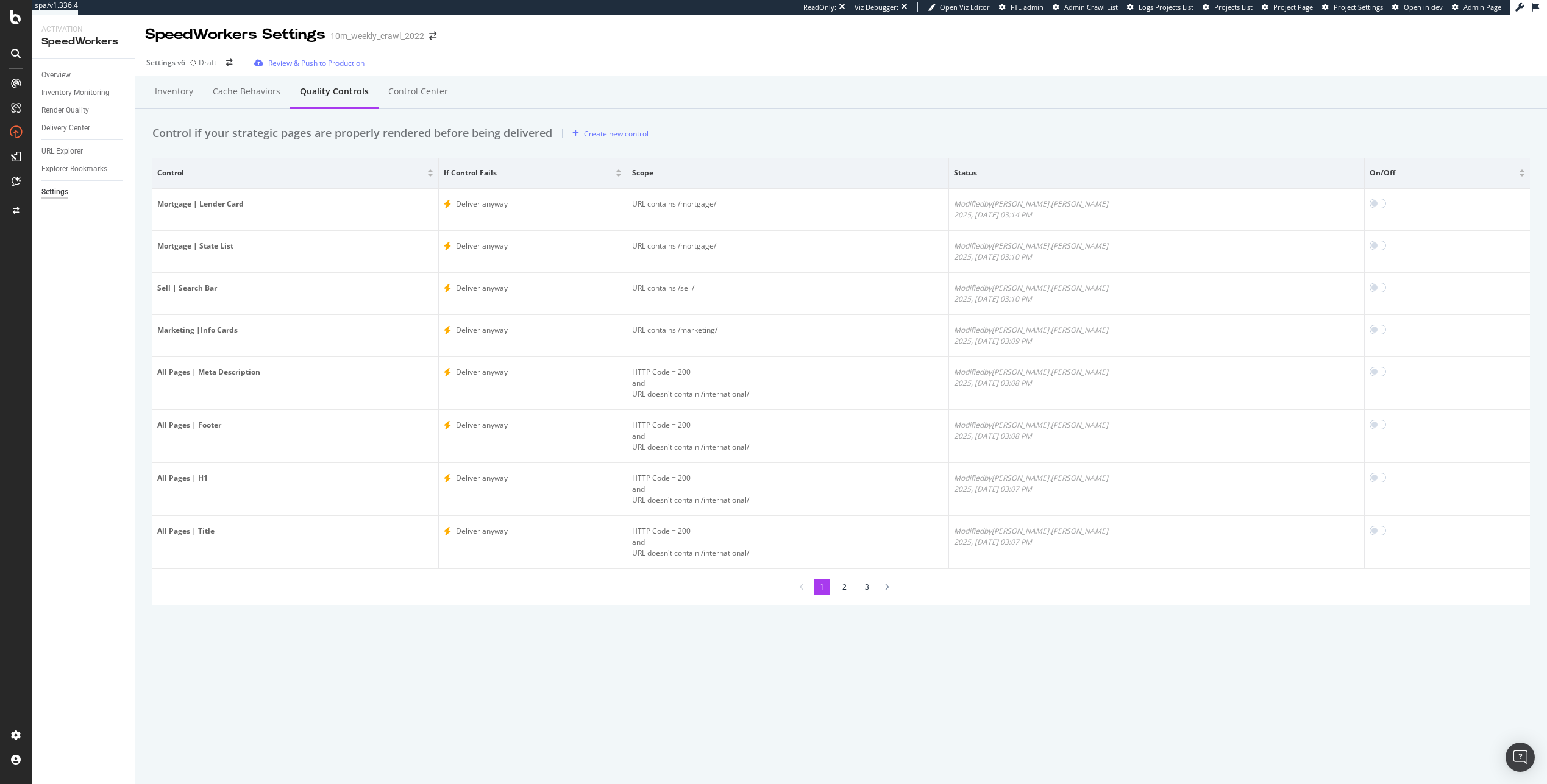
click at [793, 585] on li "2" at bounding box center [843, 587] width 16 height 16
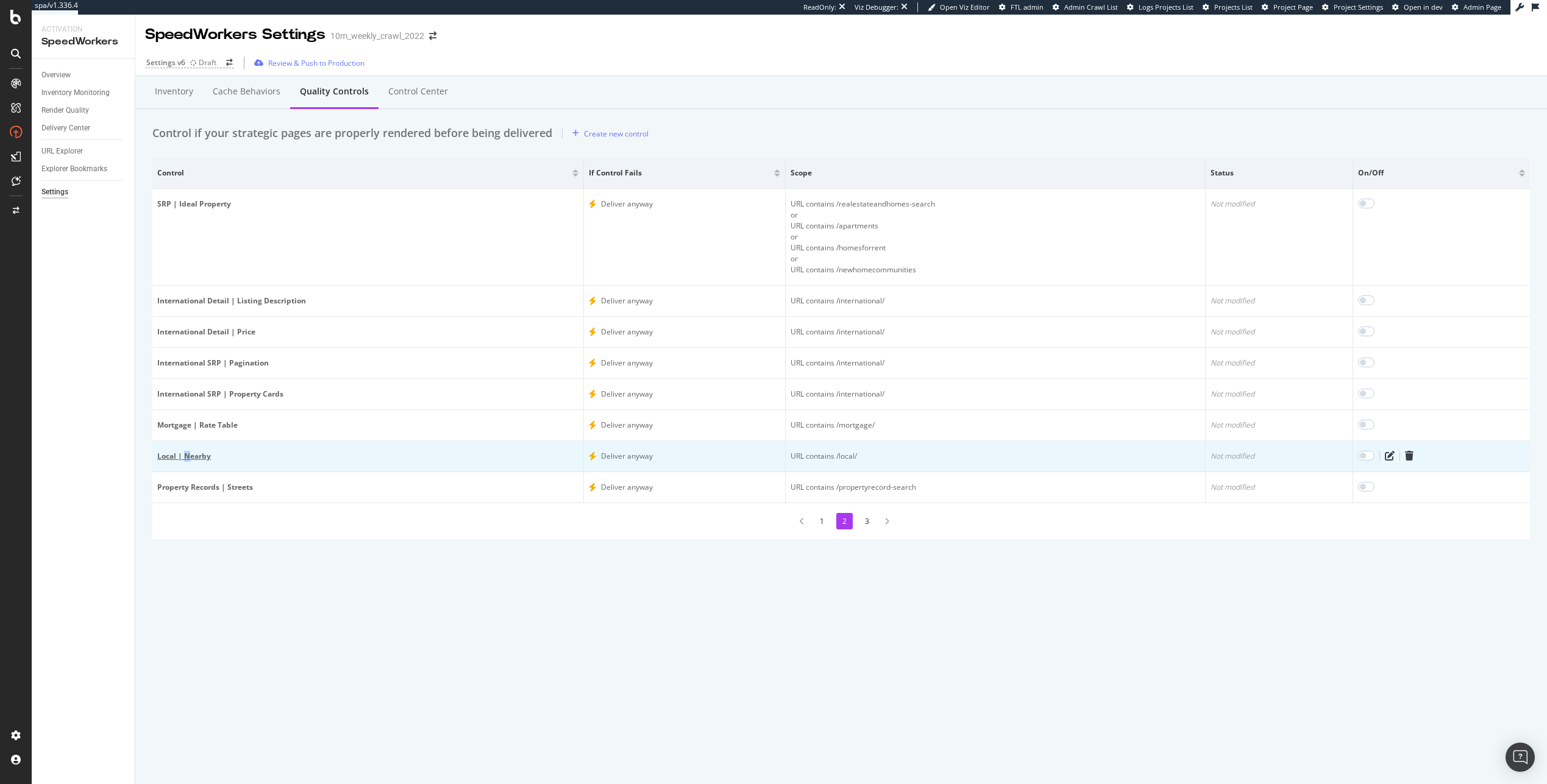
click at [188, 457] on div "Local | Nearby" at bounding box center [367, 456] width 421 height 11
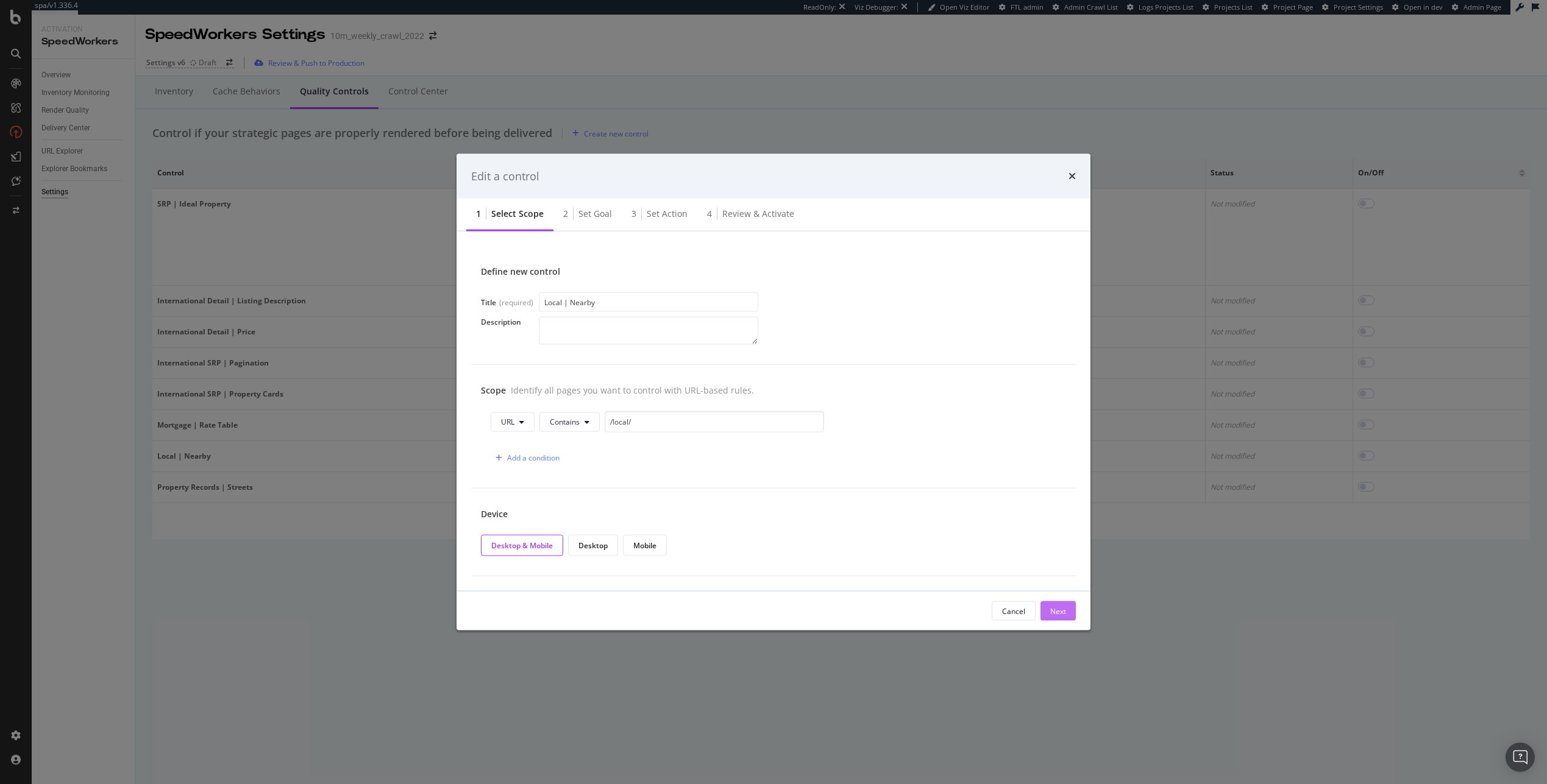
click at [793, 611] on button "Next" at bounding box center [1058, 610] width 36 height 19
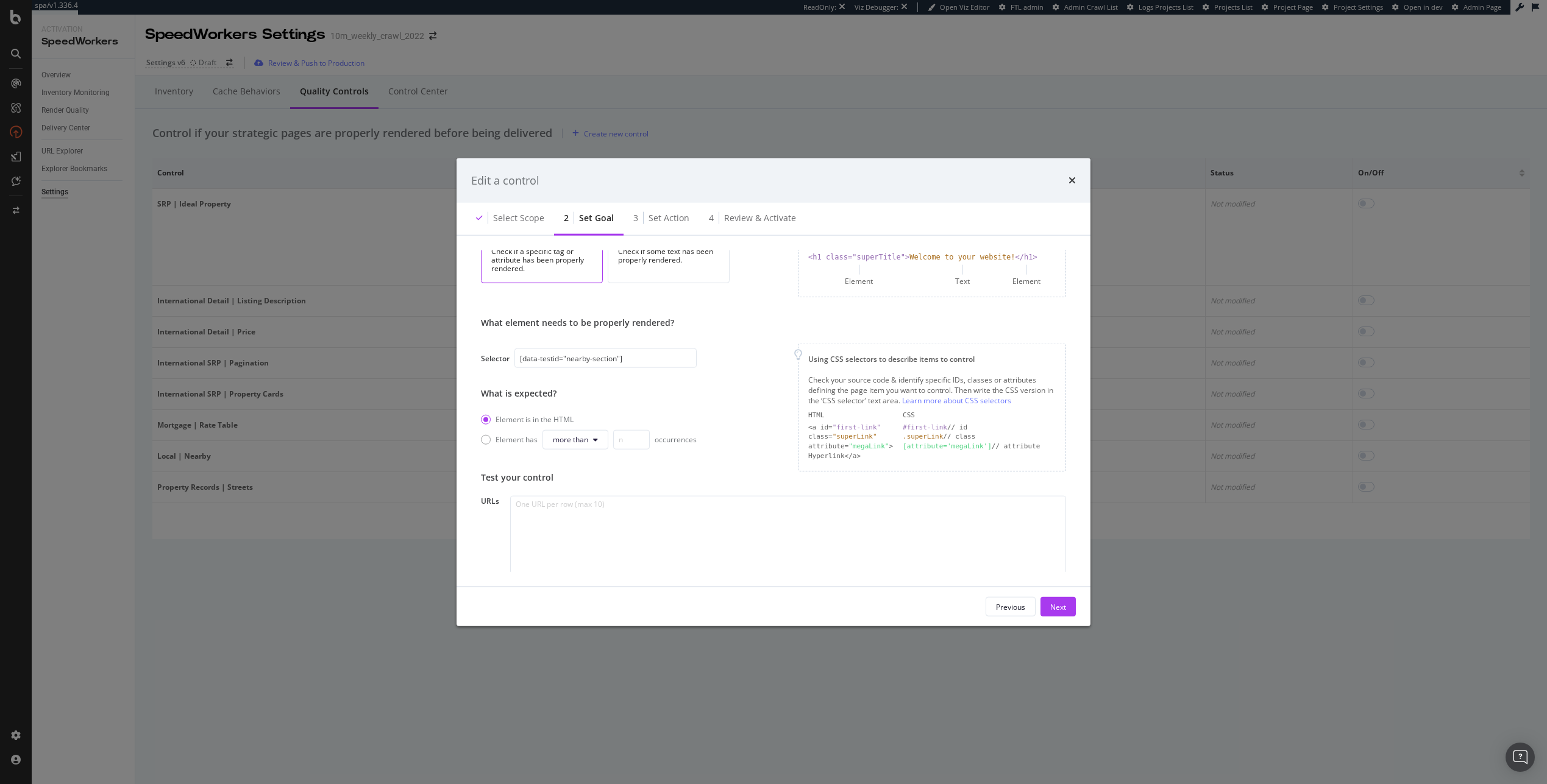
scroll to position [138, 0]
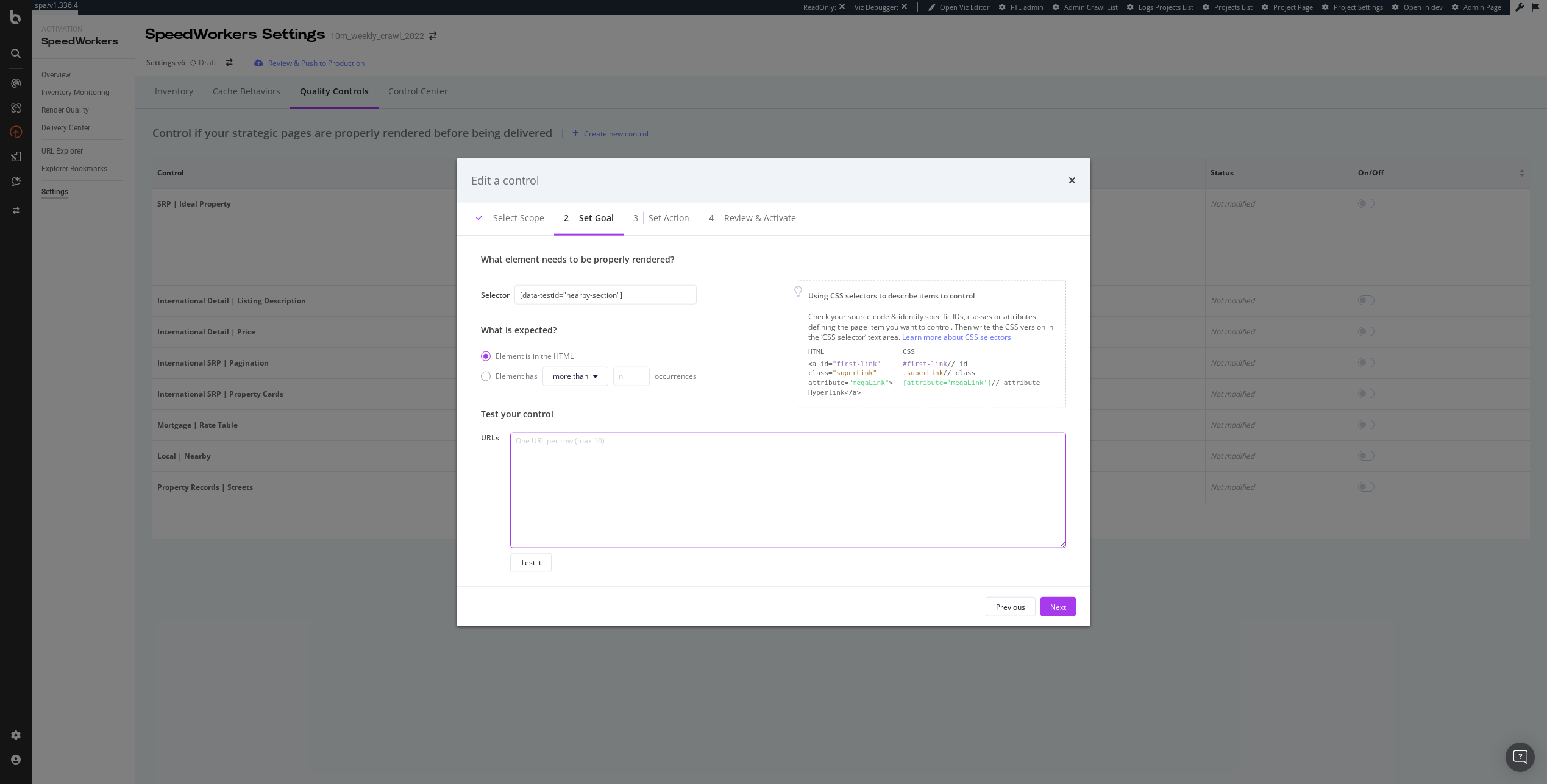
click at [608, 468] on textarea "modal" at bounding box center [787, 489] width 555 height 116
paste textarea "https://www.realtor.com/local/school-districts/Dallastown-Area-School-District-…"
type textarea "https://www.realtor.com/local/school-districts/Dallastown-Area-School-District-…"
click at [526, 562] on div "Test it" at bounding box center [531, 563] width 20 height 10
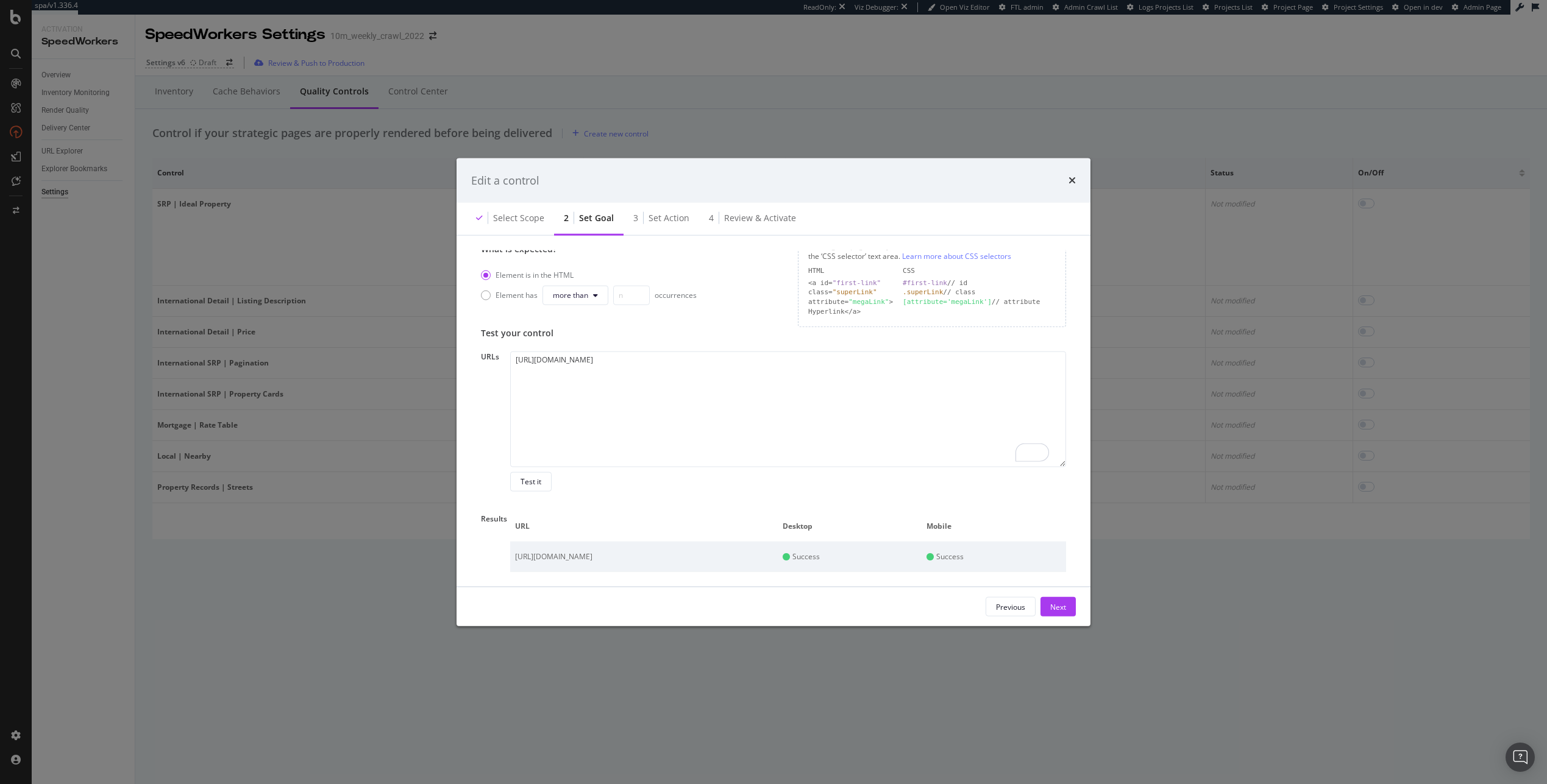
scroll to position [219, 0]
click at [793, 180] on div "Edit a control" at bounding box center [773, 180] width 605 height 16
click at [793, 181] on icon "times" at bounding box center [1072, 180] width 8 height 10
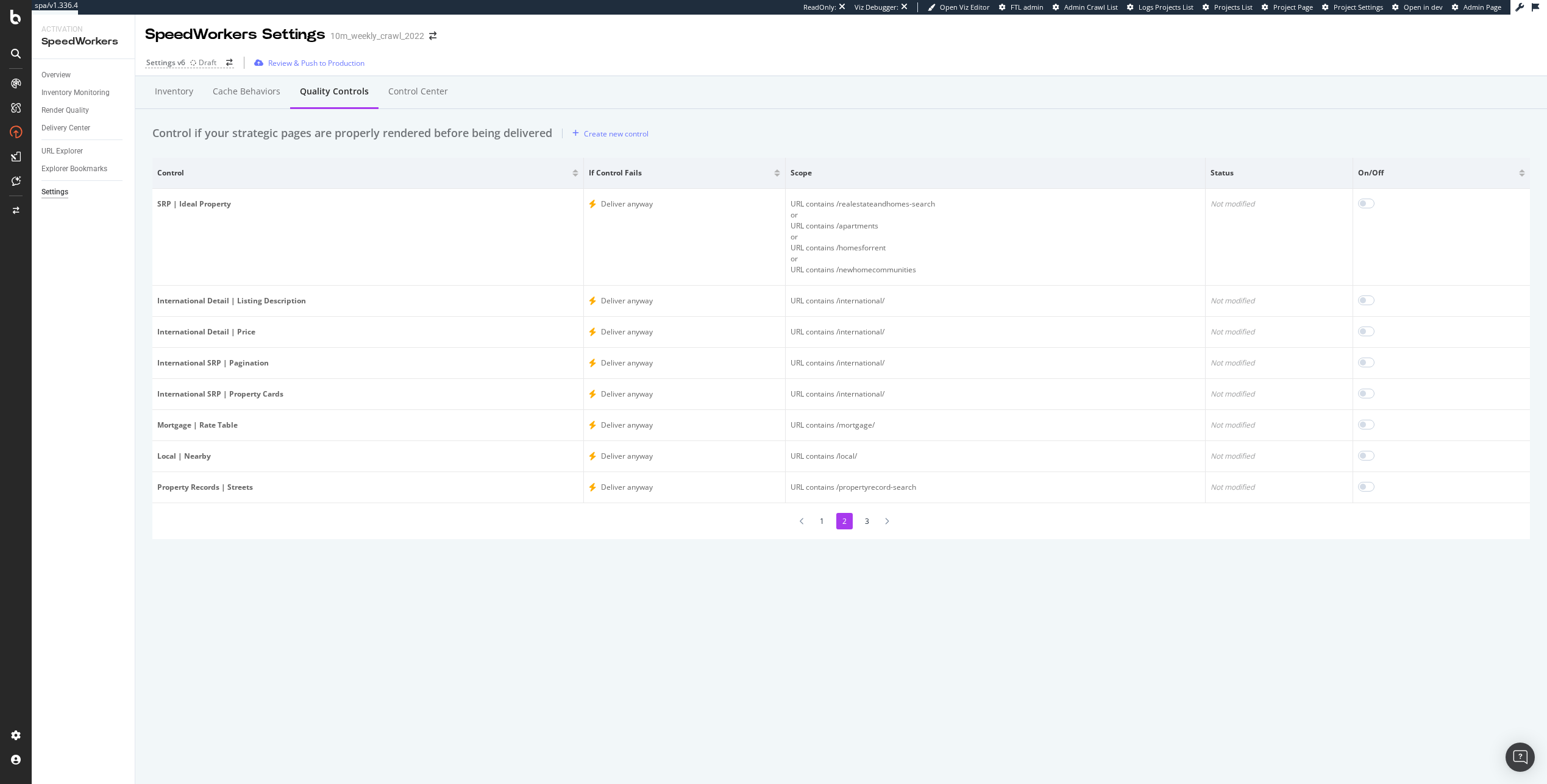
click at [793, 518] on li "3" at bounding box center [866, 521] width 16 height 16
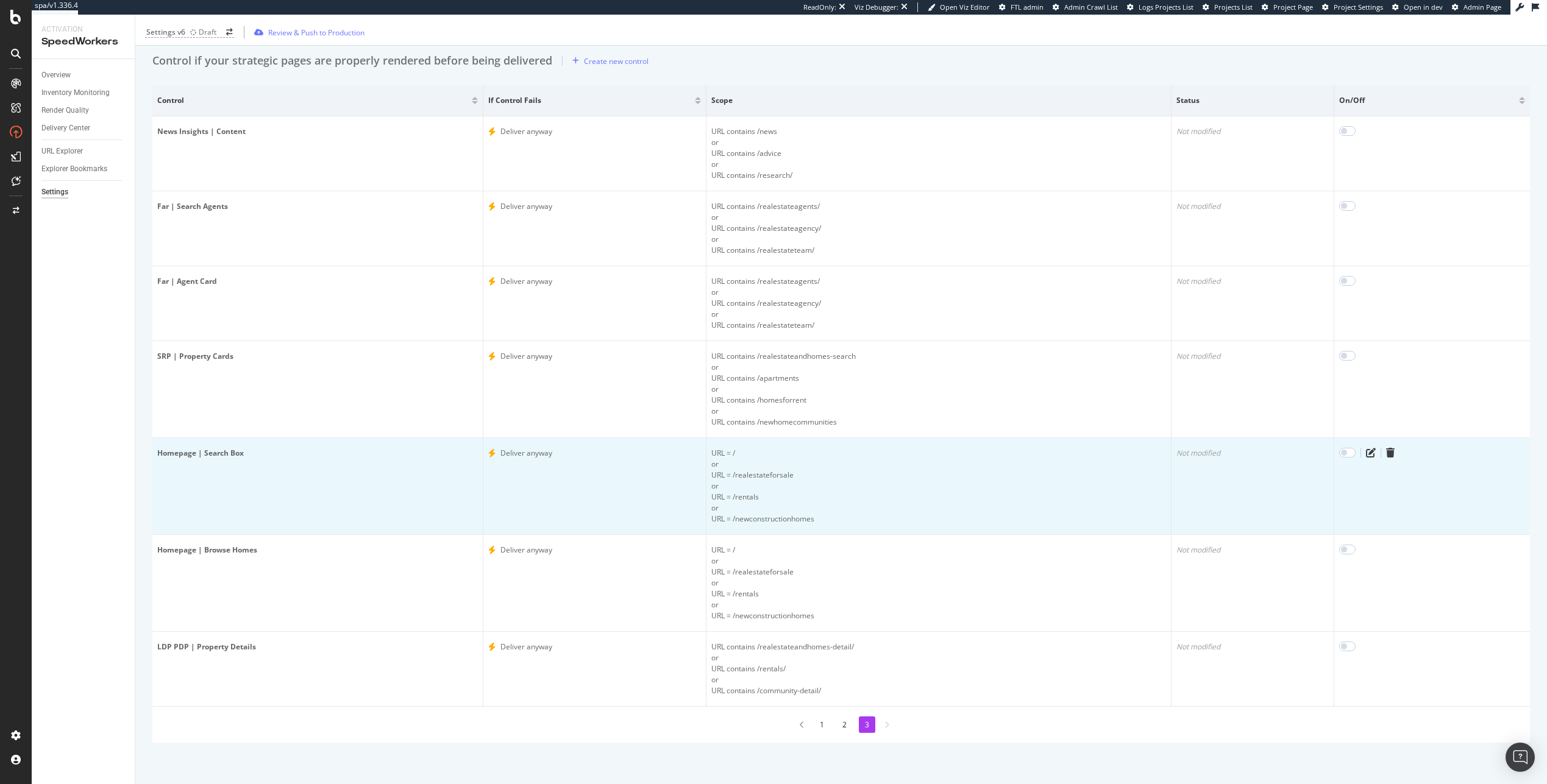
scroll to position [74, 0]
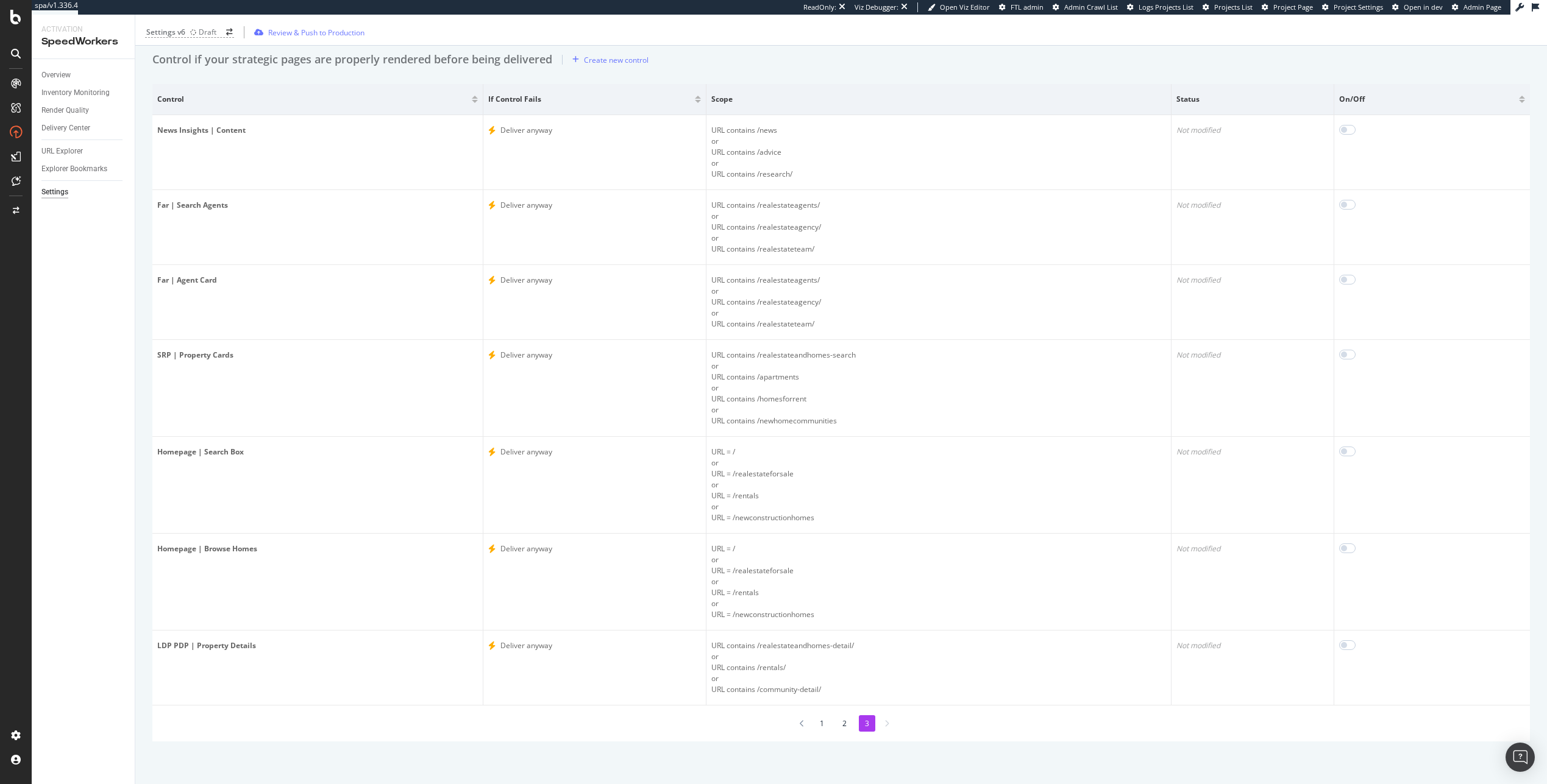
click at [793, 722] on li "1" at bounding box center [821, 723] width 16 height 16
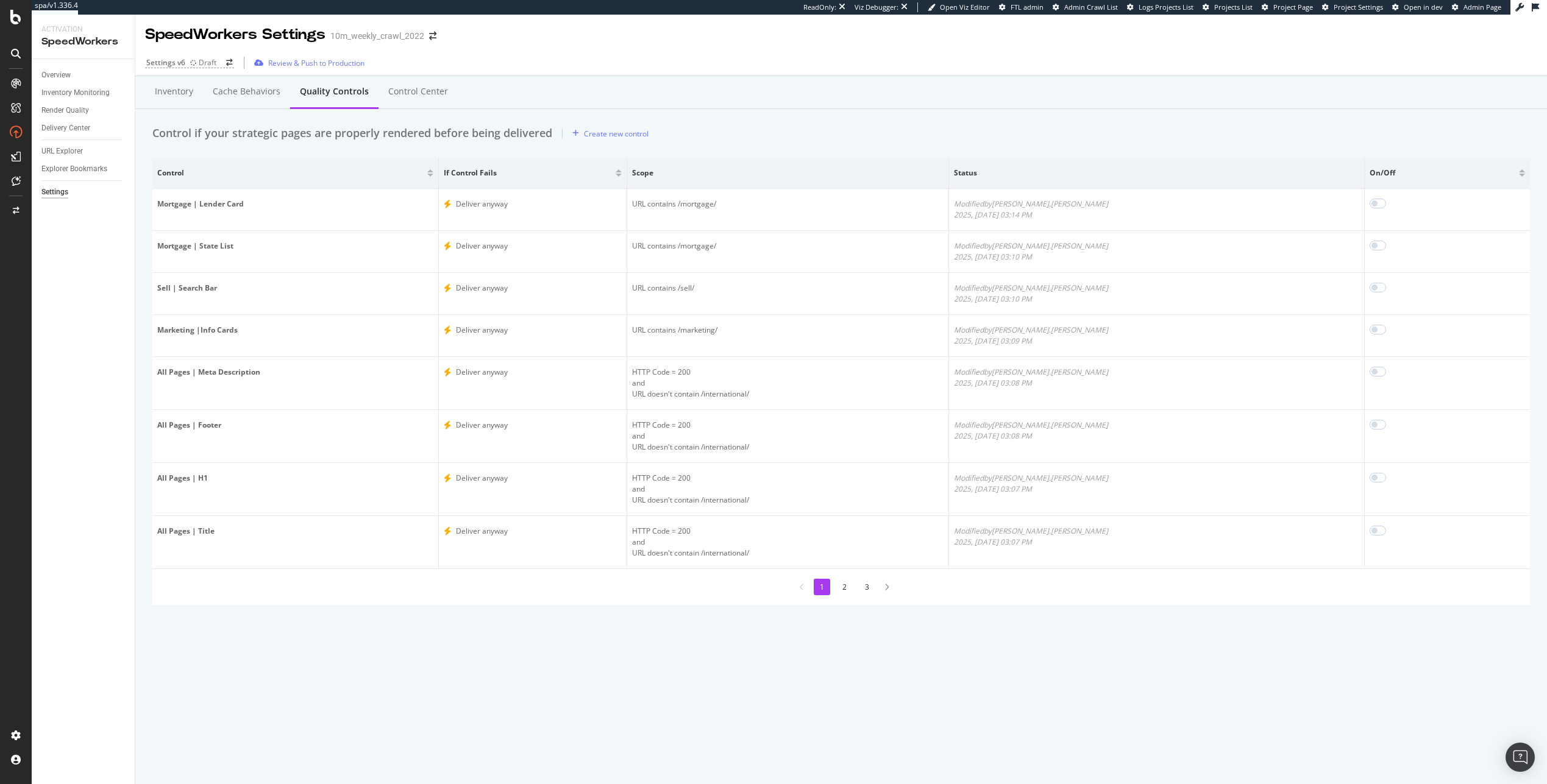
scroll to position [0, 0]
click at [793, 585] on li "2" at bounding box center [843, 587] width 16 height 16
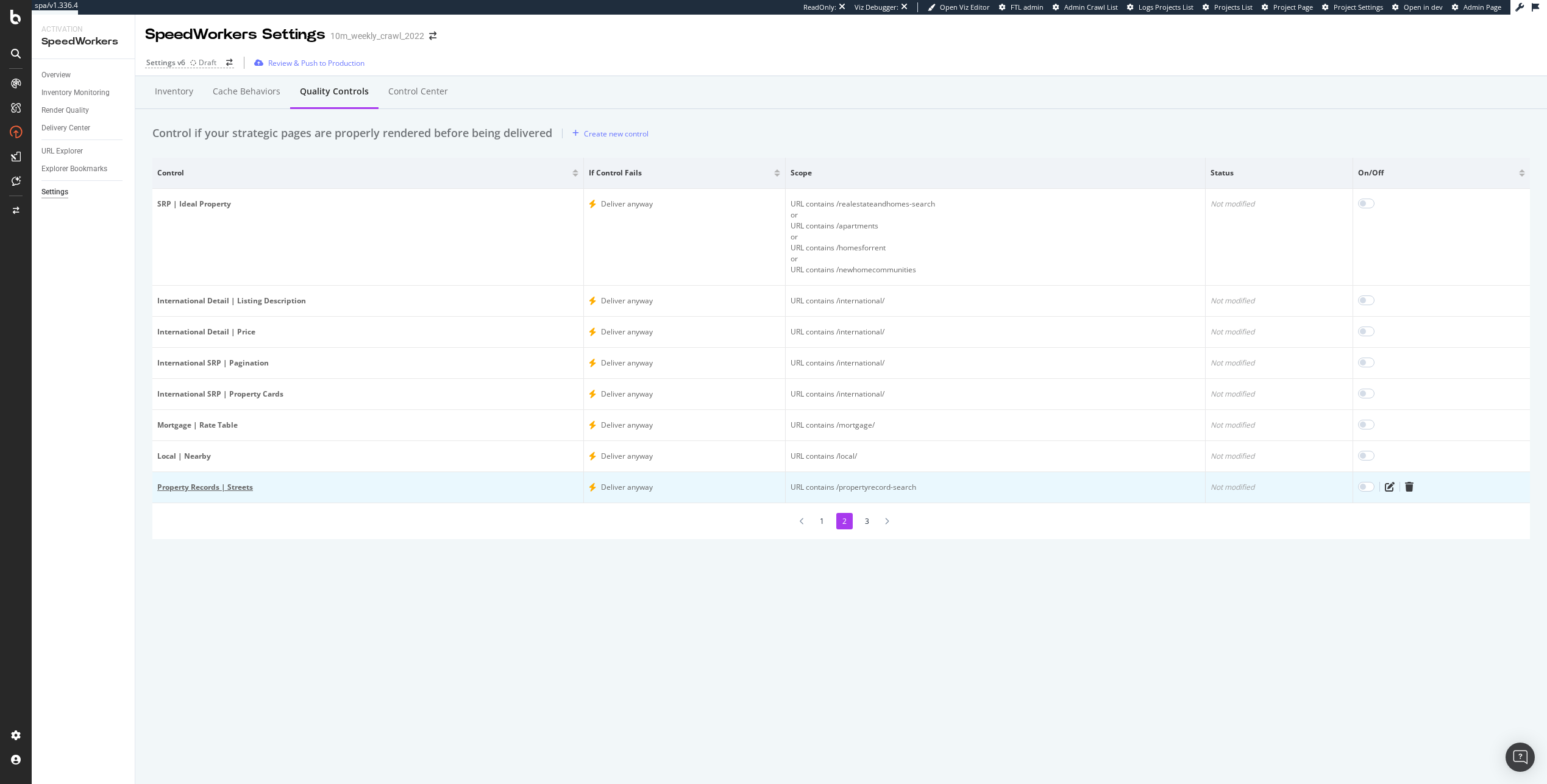
click at [243, 483] on div "Property Records | Streets" at bounding box center [367, 487] width 421 height 11
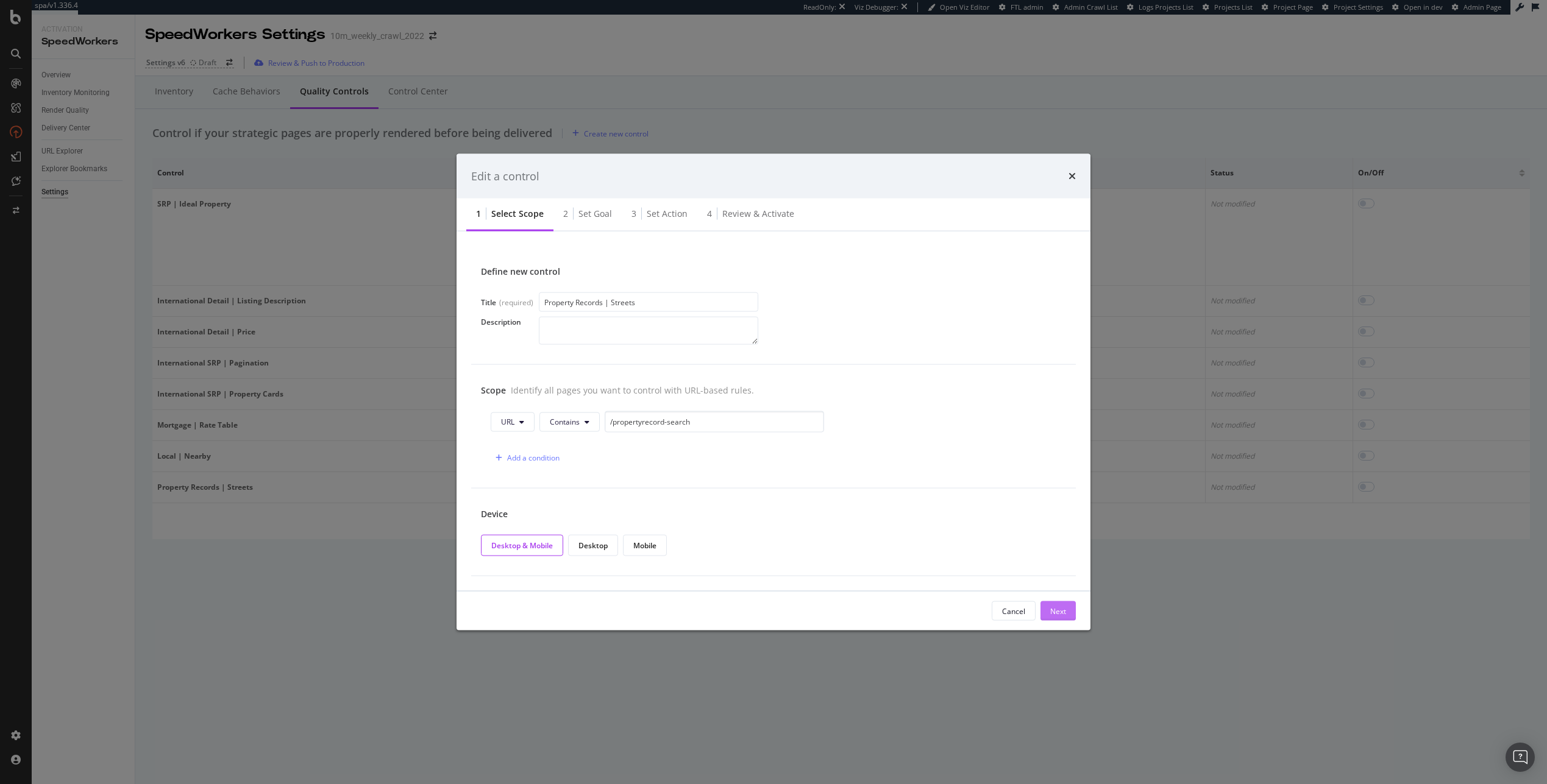
click at [793, 604] on div "Next" at bounding box center [1058, 611] width 16 height 19
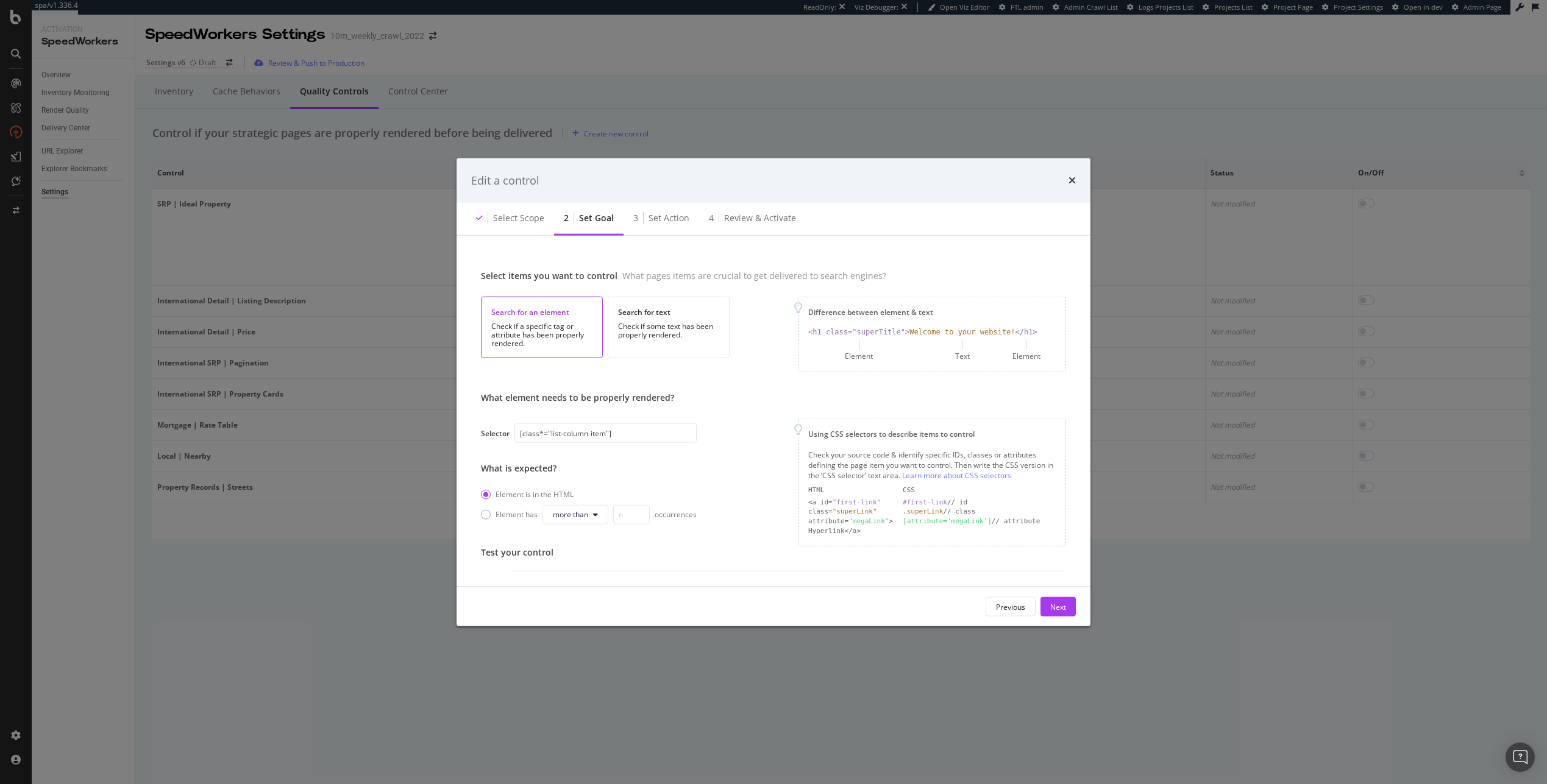
scroll to position [138, 0]
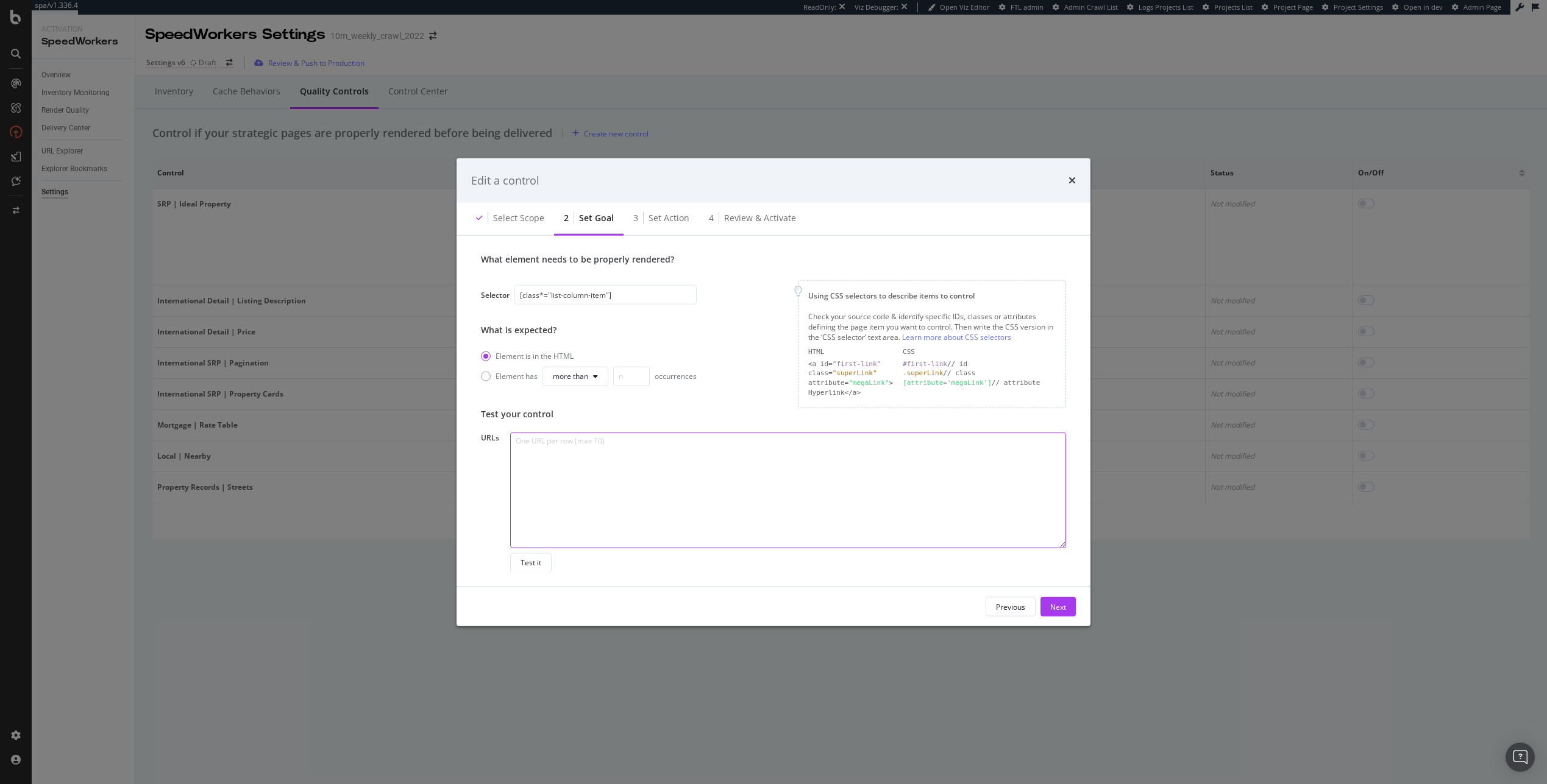
click at [586, 482] on textarea "modal" at bounding box center [787, 489] width 555 height 116
paste textarea "https://www.realtor.com/propertyrecord-search/Jacksonville_FL"
type textarea "https://www.realtor.com/propertyrecord-search/Jacksonville_FL"
click at [537, 560] on div "Test it" at bounding box center [531, 563] width 20 height 10
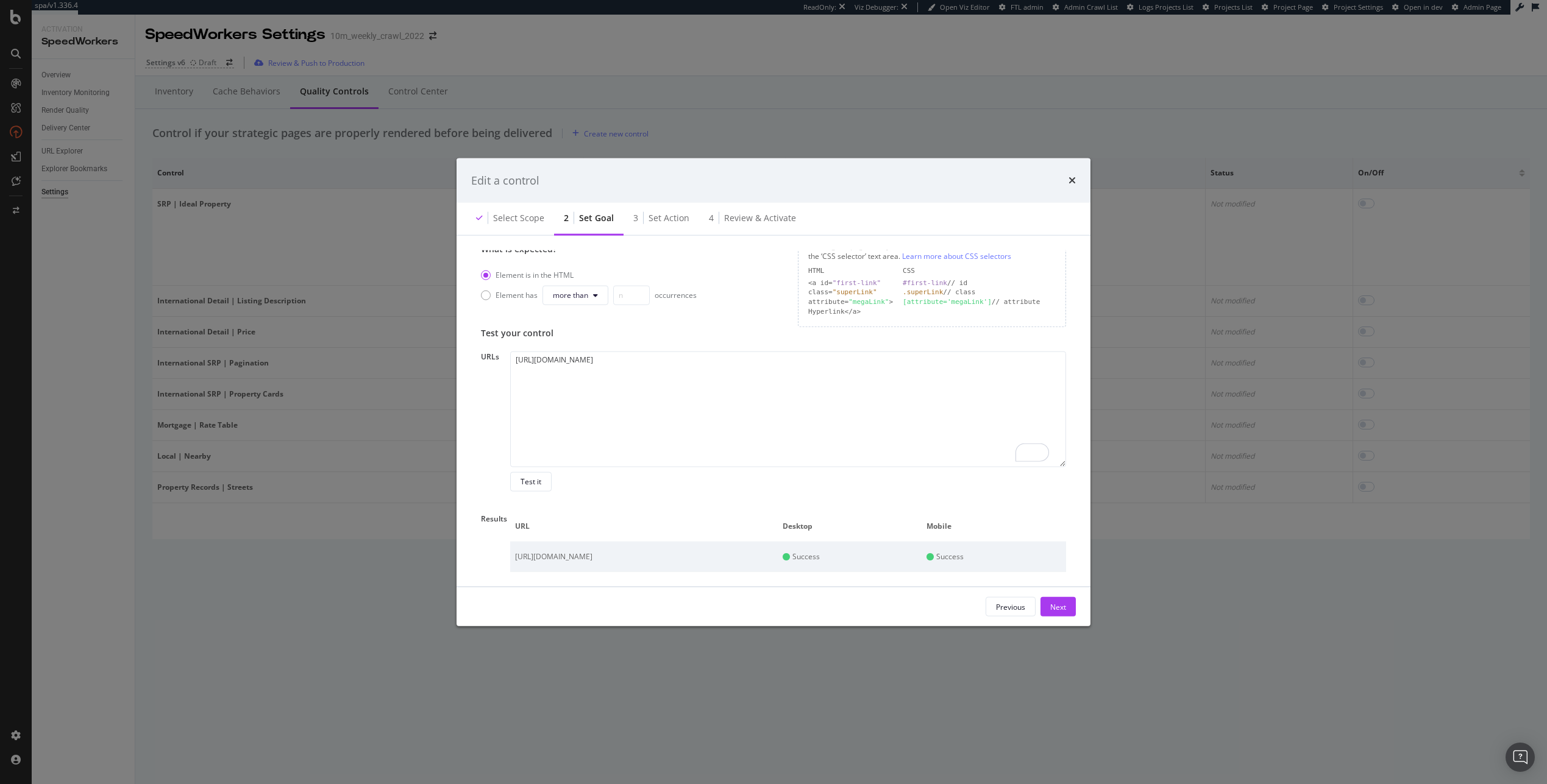
scroll to position [219, 0]
click at [793, 176] on icon "times" at bounding box center [1072, 180] width 8 height 10
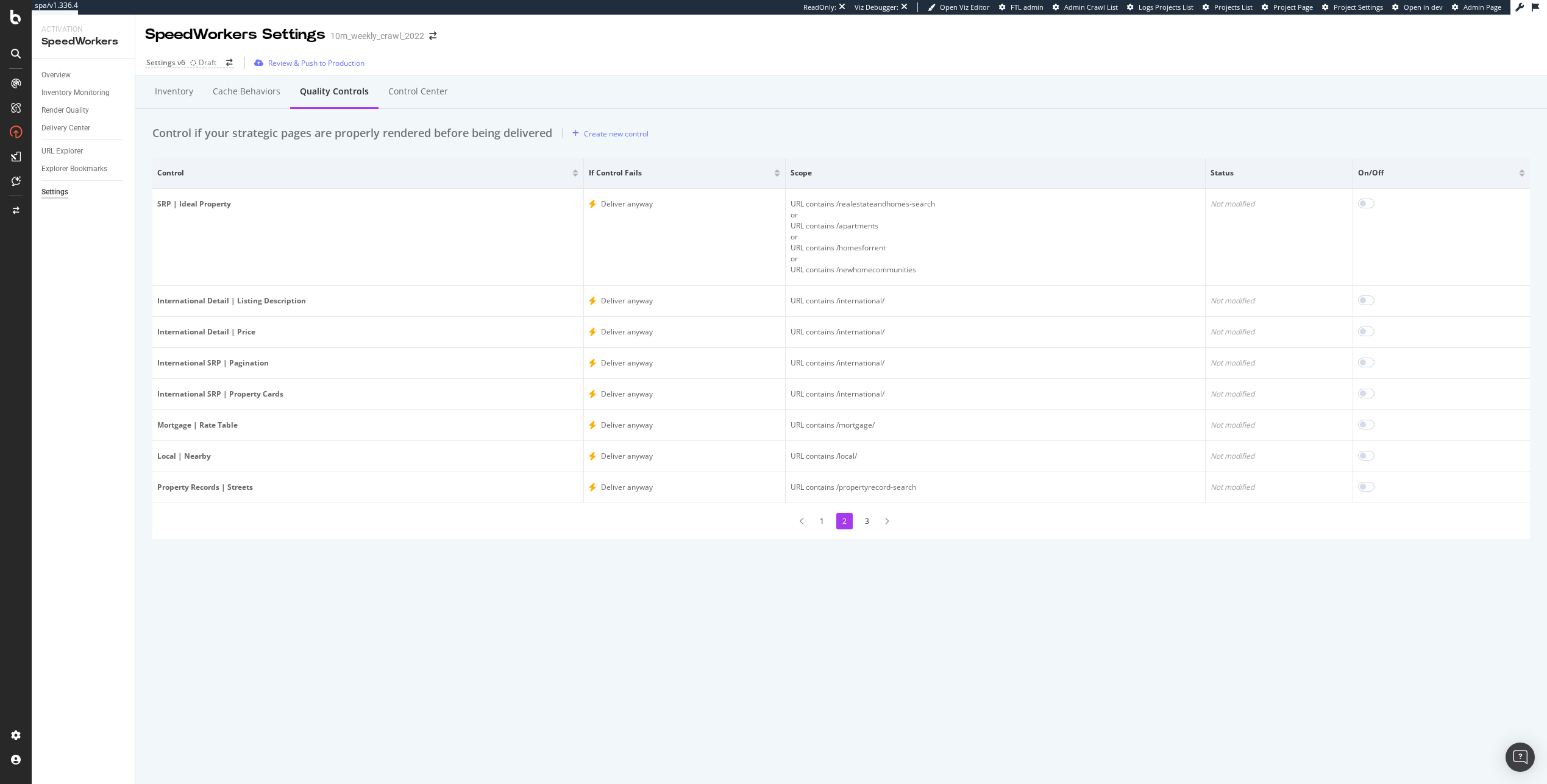
click at [793, 516] on li "1" at bounding box center [821, 521] width 16 height 16
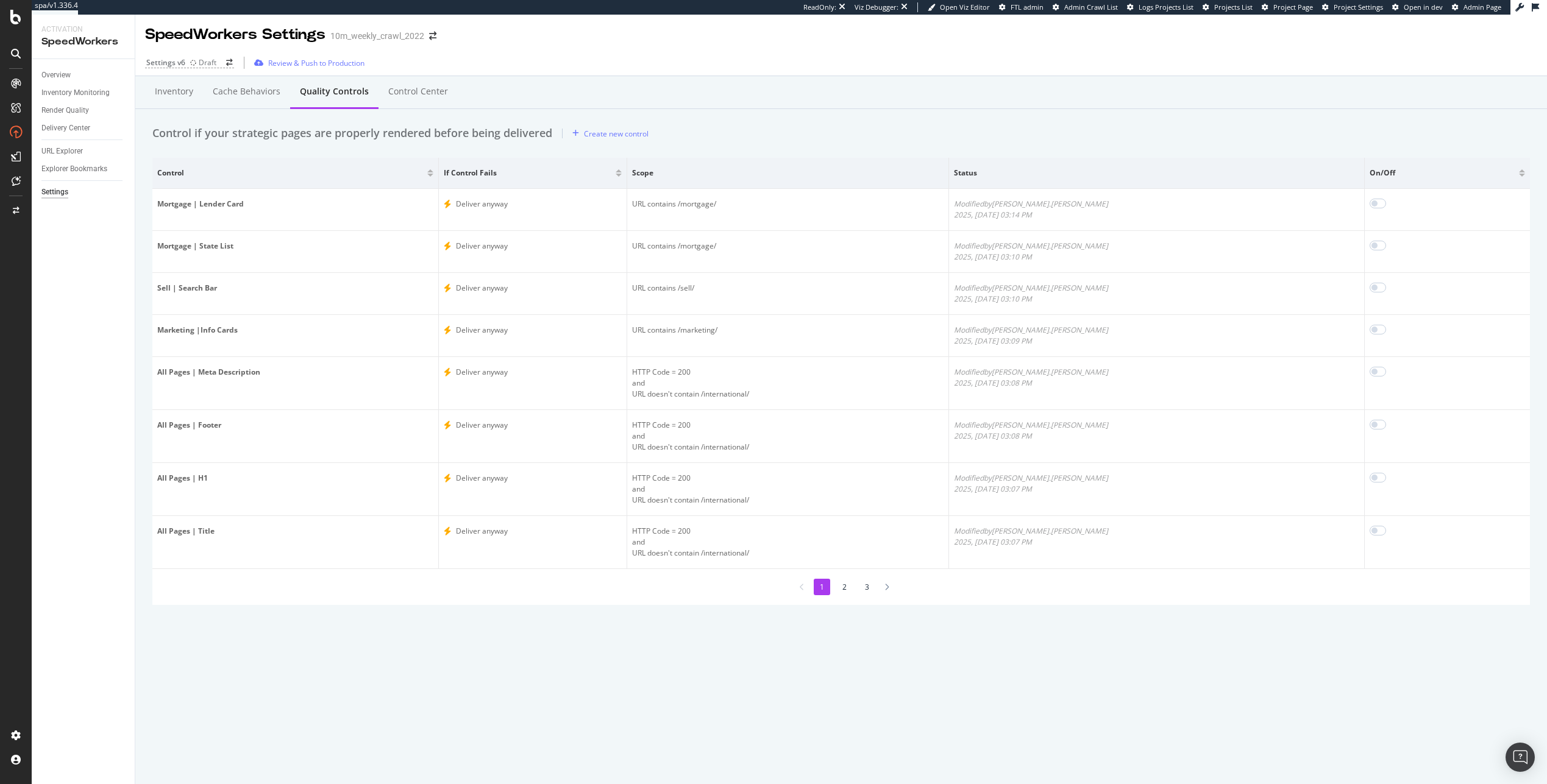
click at [793, 584] on li "3" at bounding box center [866, 587] width 16 height 16
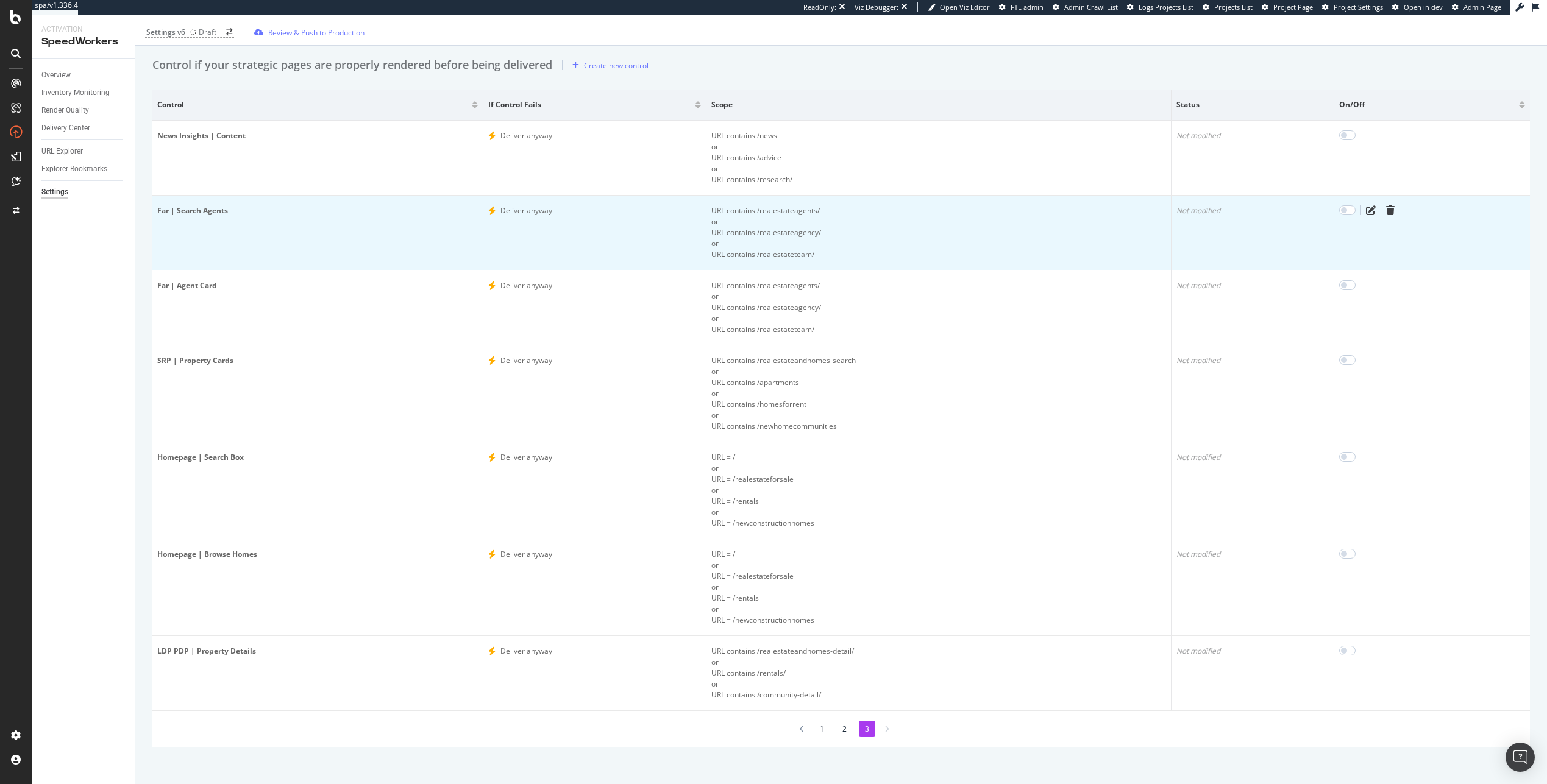
scroll to position [74, 0]
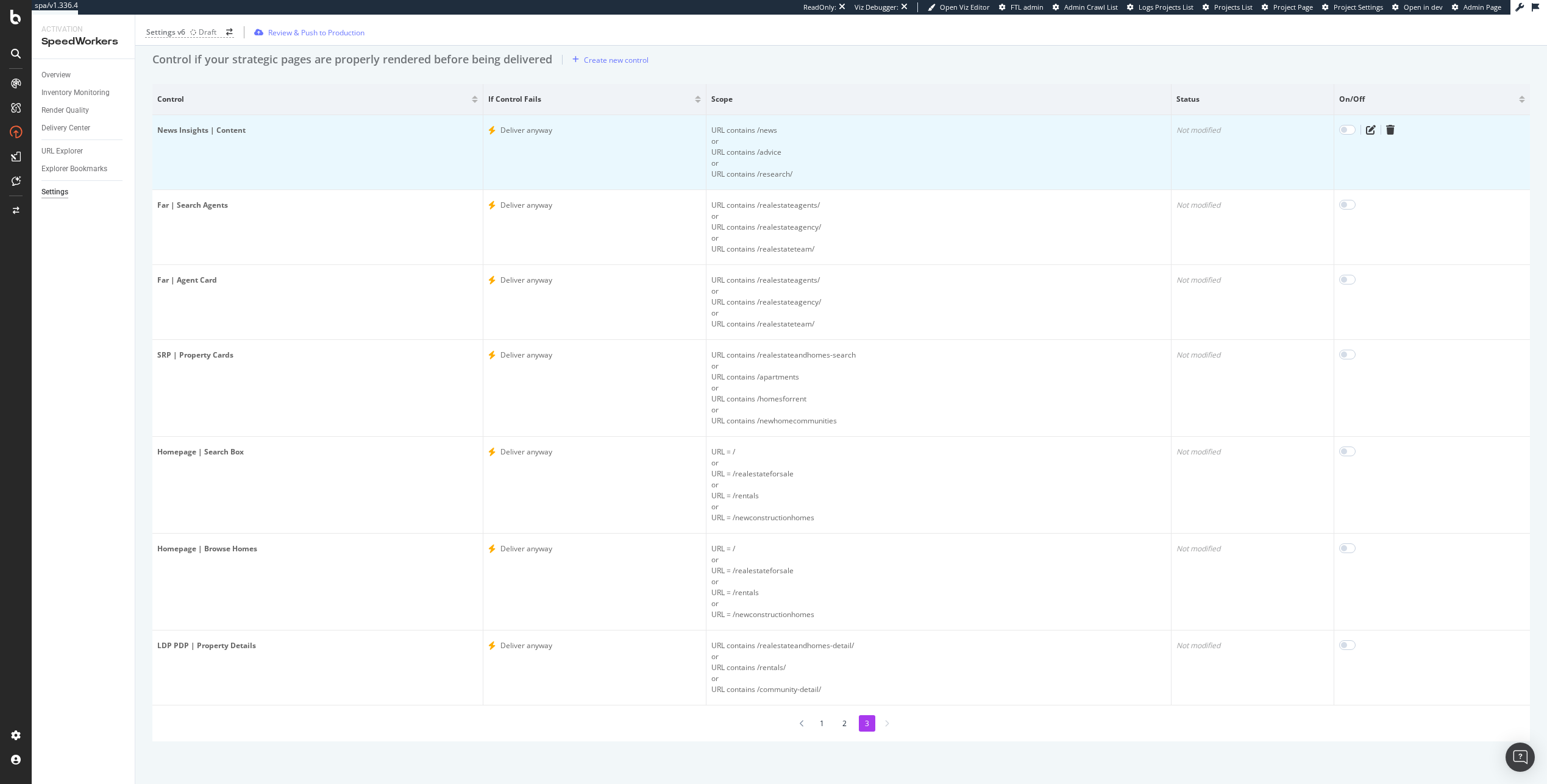
click at [223, 120] on td "News Insights | Content" at bounding box center [318, 152] width 331 height 75
click at [222, 132] on div "News Insights | Content" at bounding box center [318, 130] width 321 height 11
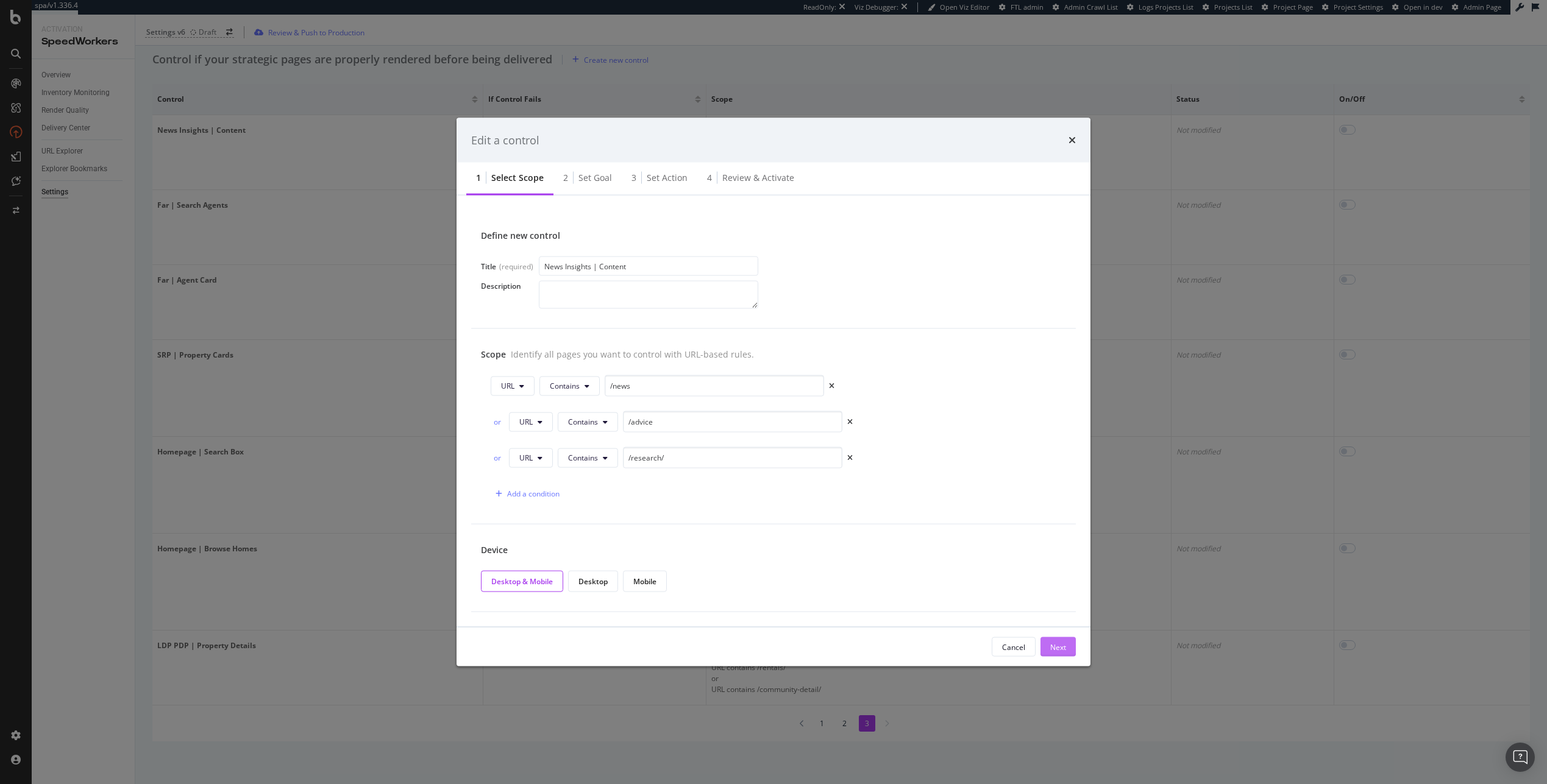
click at [793, 649] on div "Next" at bounding box center [1058, 647] width 16 height 10
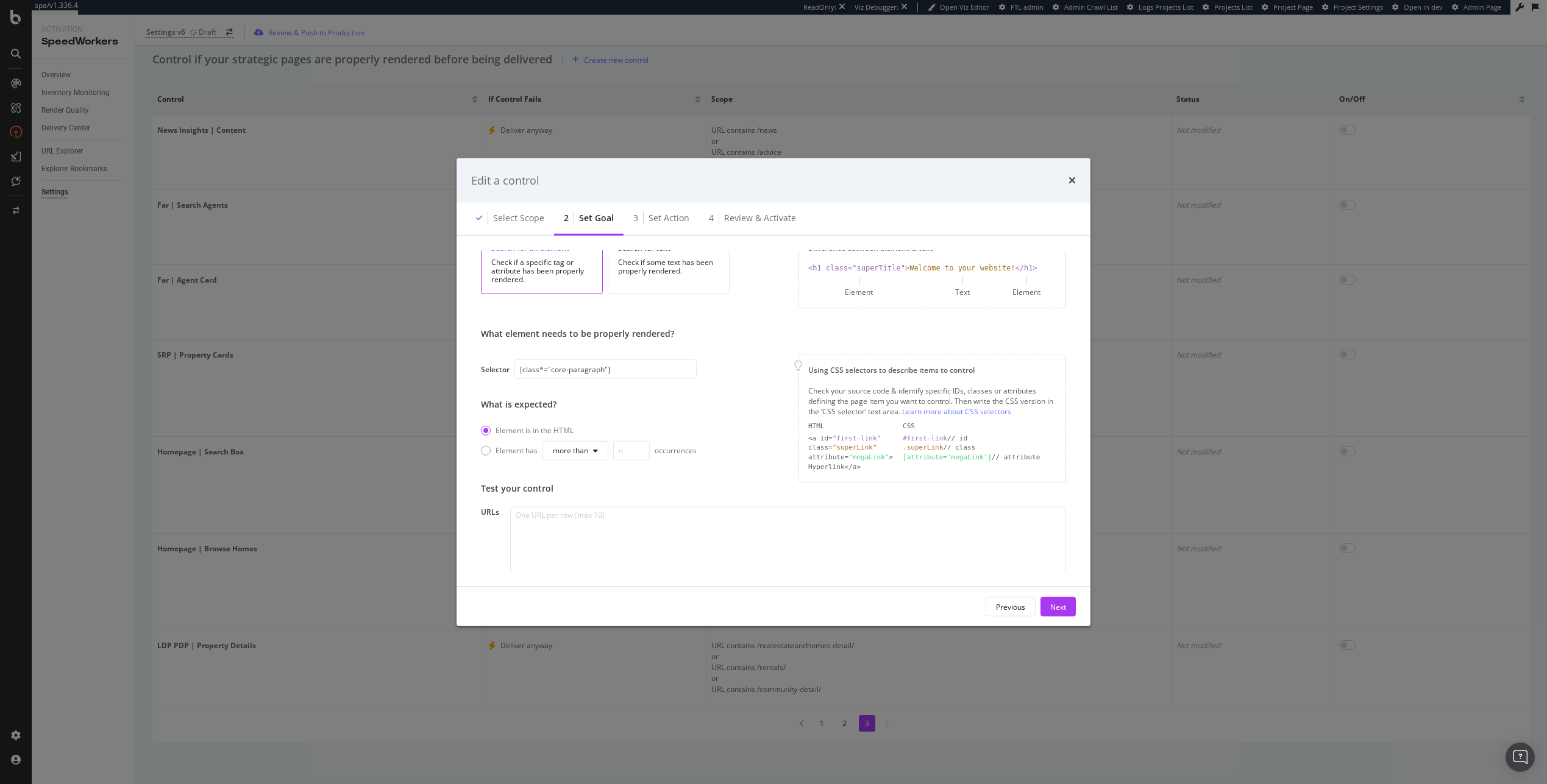
scroll to position [138, 0]
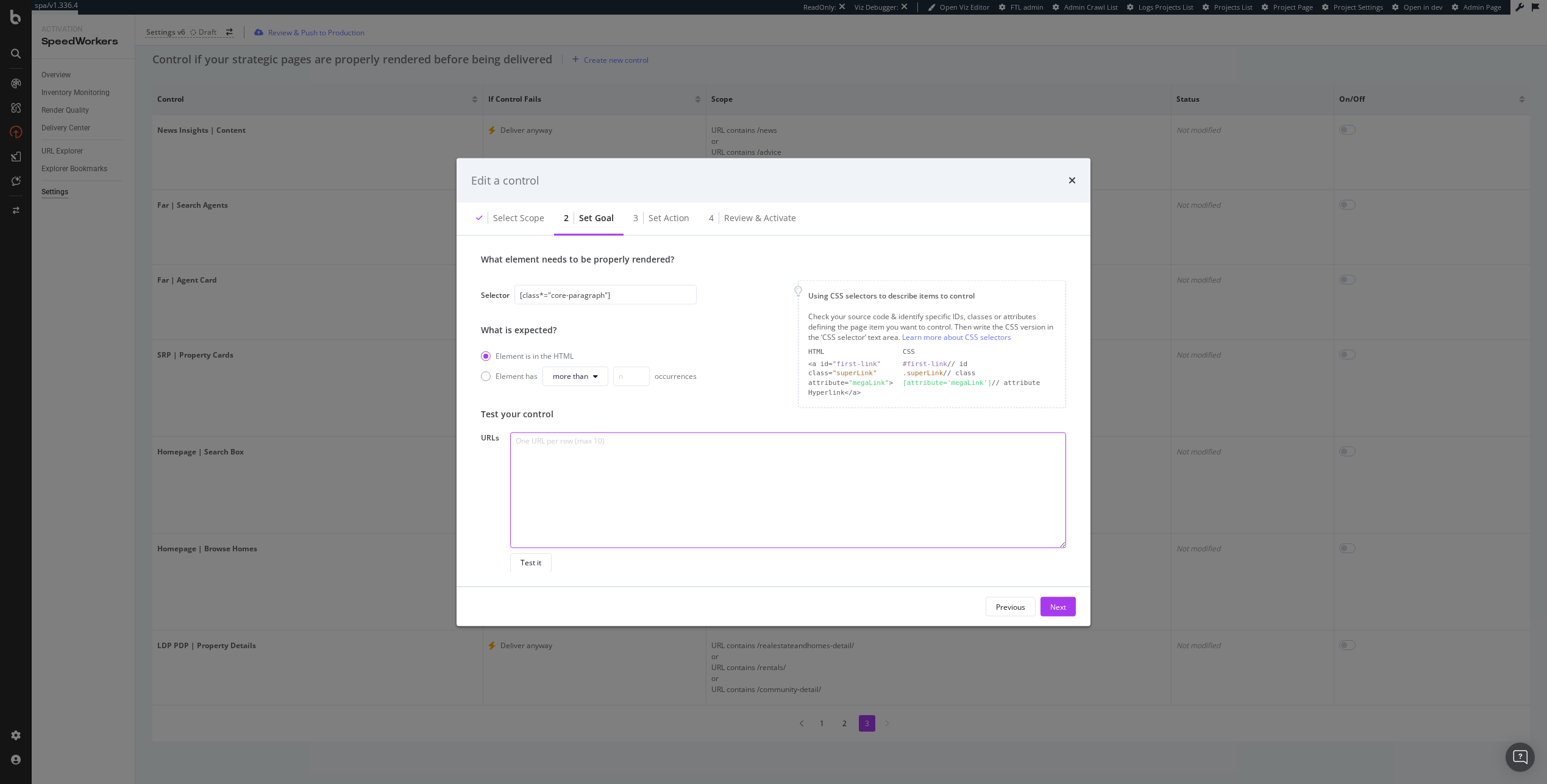
click at [635, 544] on textarea "modal" at bounding box center [787, 489] width 555 height 116
paste textarea "https://www.realtor.com/advice/buy/what-is-a-buyers-agent-used-for/"
type textarea "https://www.realtor.com/advice/buy/what-is-a-buyers-agent-used-for/"
click at [541, 560] on button "Test it" at bounding box center [530, 562] width 41 height 19
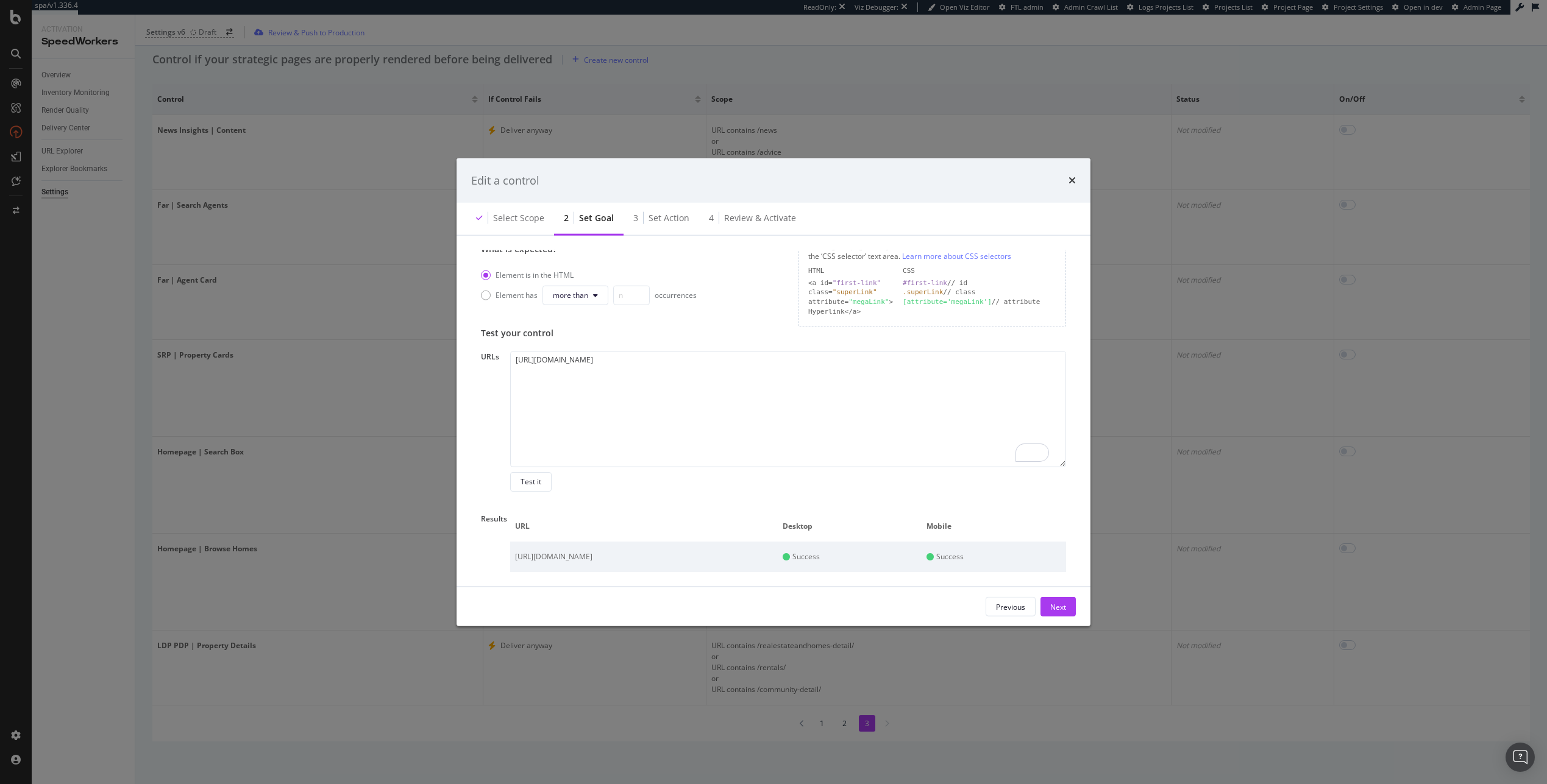
scroll to position [219, 0]
click at [793, 177] on div "Edit a control" at bounding box center [773, 179] width 633 height 45
click at [793, 180] on icon "times" at bounding box center [1072, 180] width 8 height 10
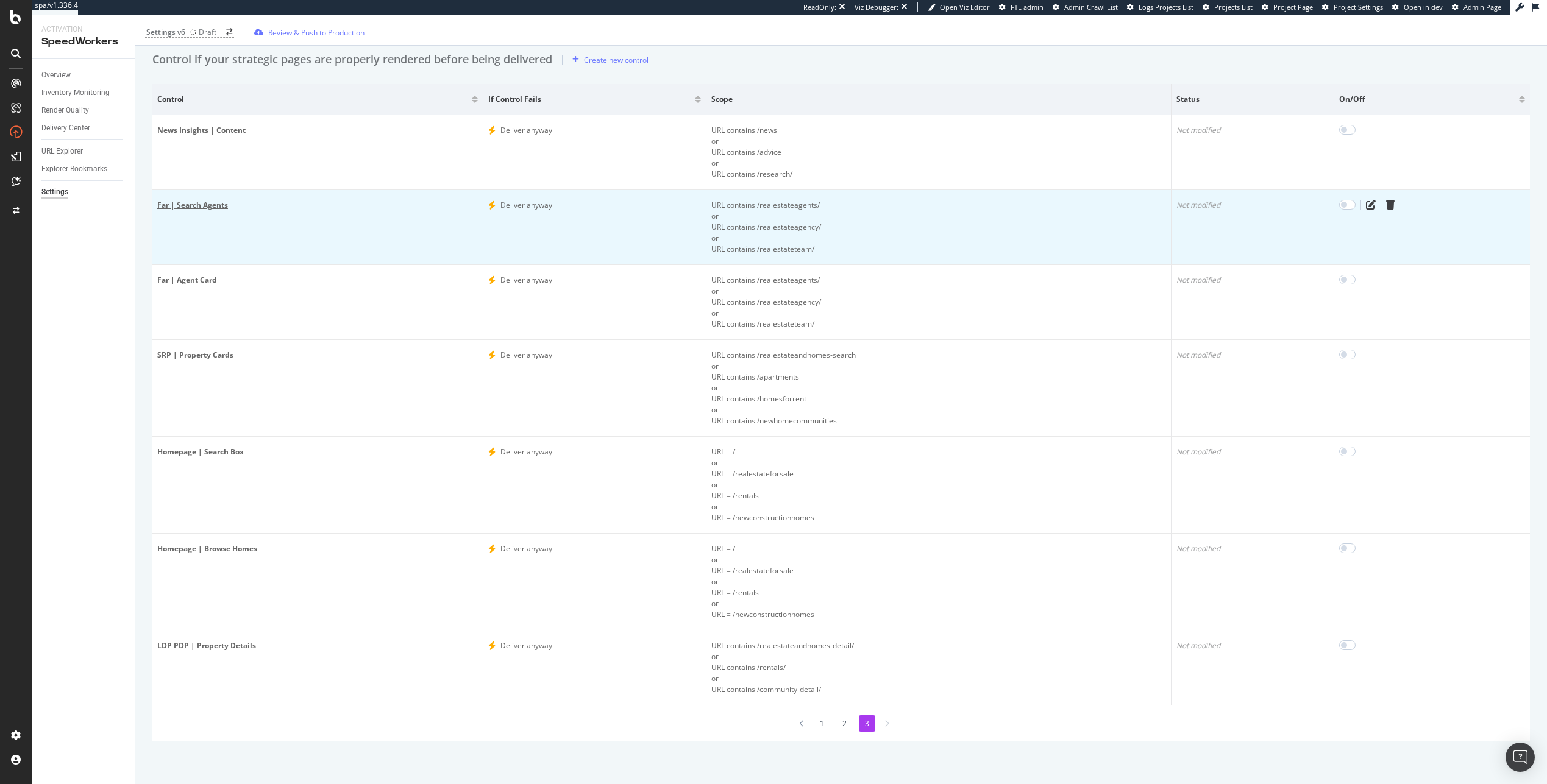
click at [202, 200] on div "Far | Search Agents" at bounding box center [318, 205] width 321 height 11
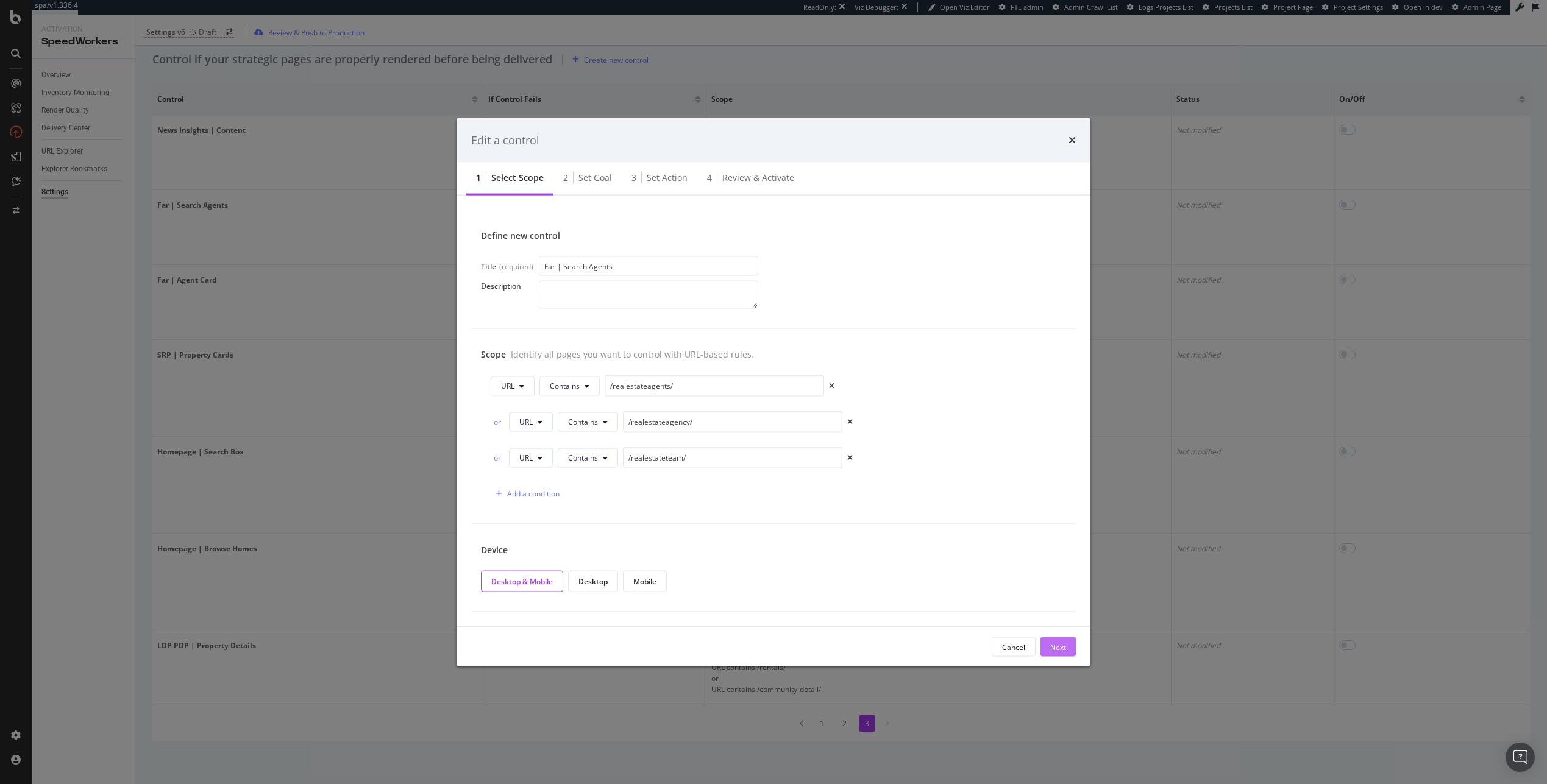
click at [793, 651] on div "Next" at bounding box center [1058, 647] width 16 height 10
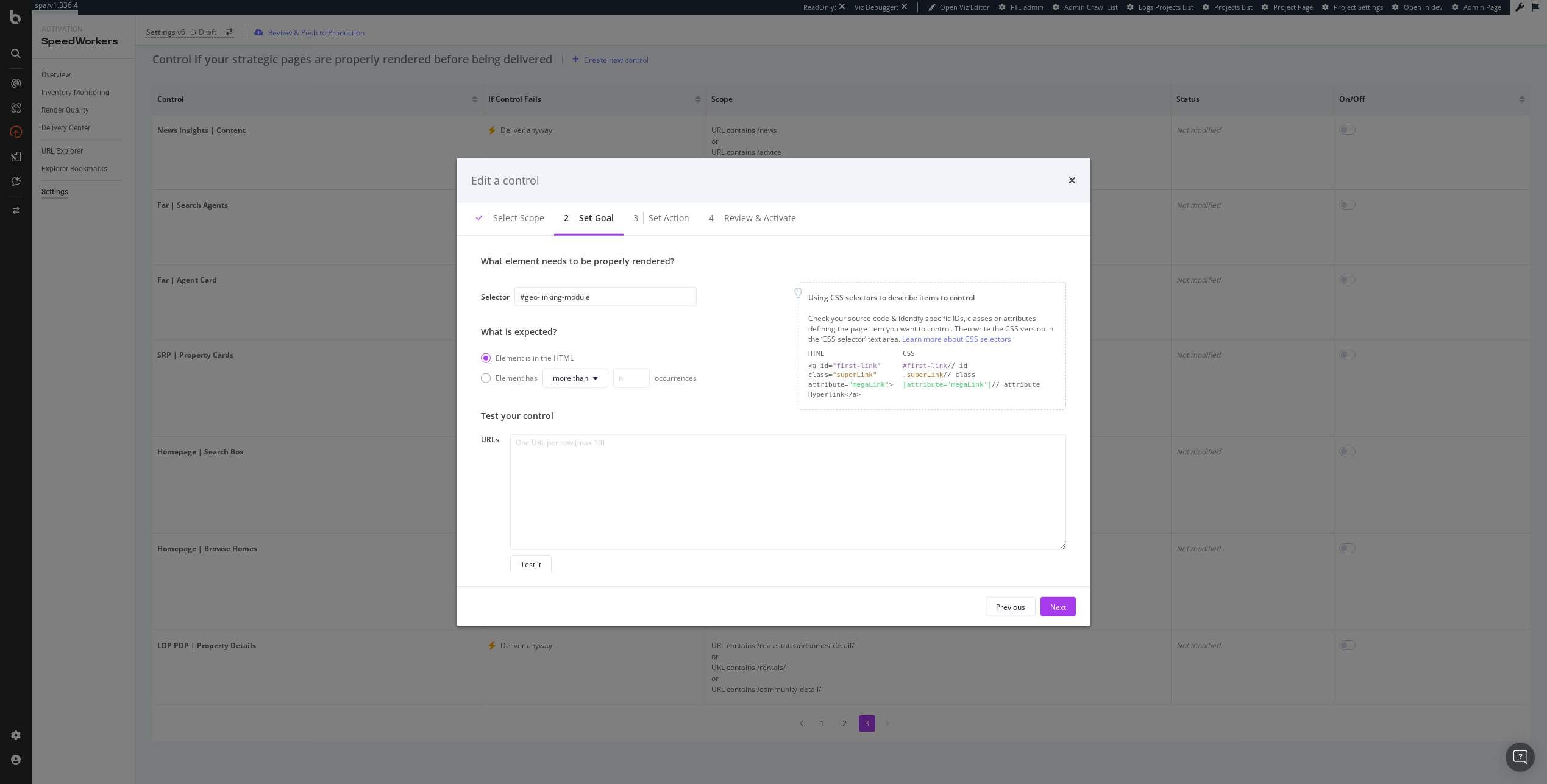
scroll to position [138, 0]
click at [549, 484] on textarea "To enrich screen reader interactions, please activate Accessibility in Grammarl…" at bounding box center [787, 489] width 555 height 116
paste textarea "https://www.realtor.com/realestateagents/tampa_fl"
type textarea "https://www.realtor.com/realestateagents/tampa_fl"
click at [508, 563] on div "URLs https://www.realtor.com/realestateagents/tampa_fl Test it" at bounding box center [773, 502] width 585 height 141
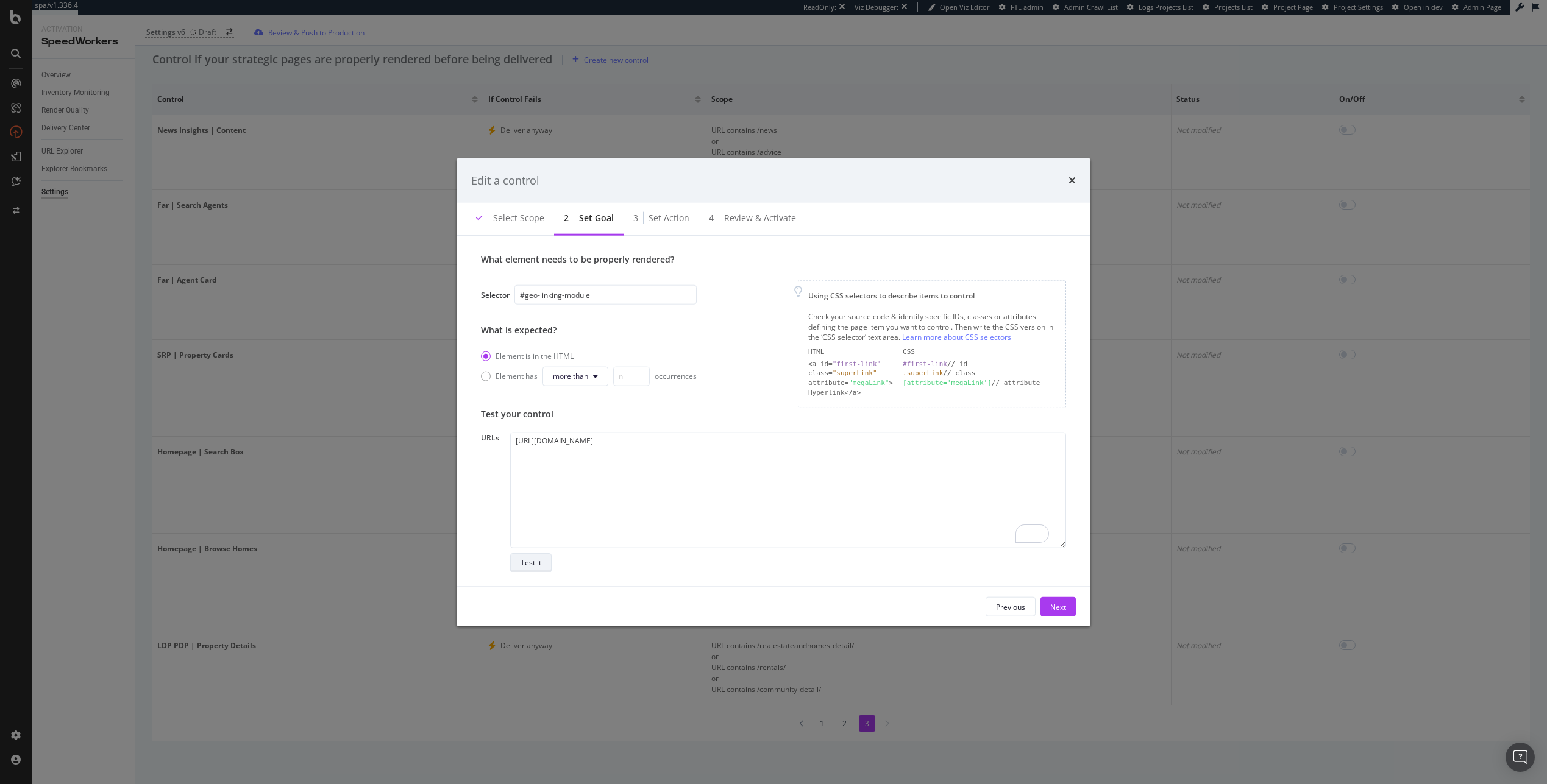
click at [533, 566] on div "Test it" at bounding box center [531, 563] width 20 height 10
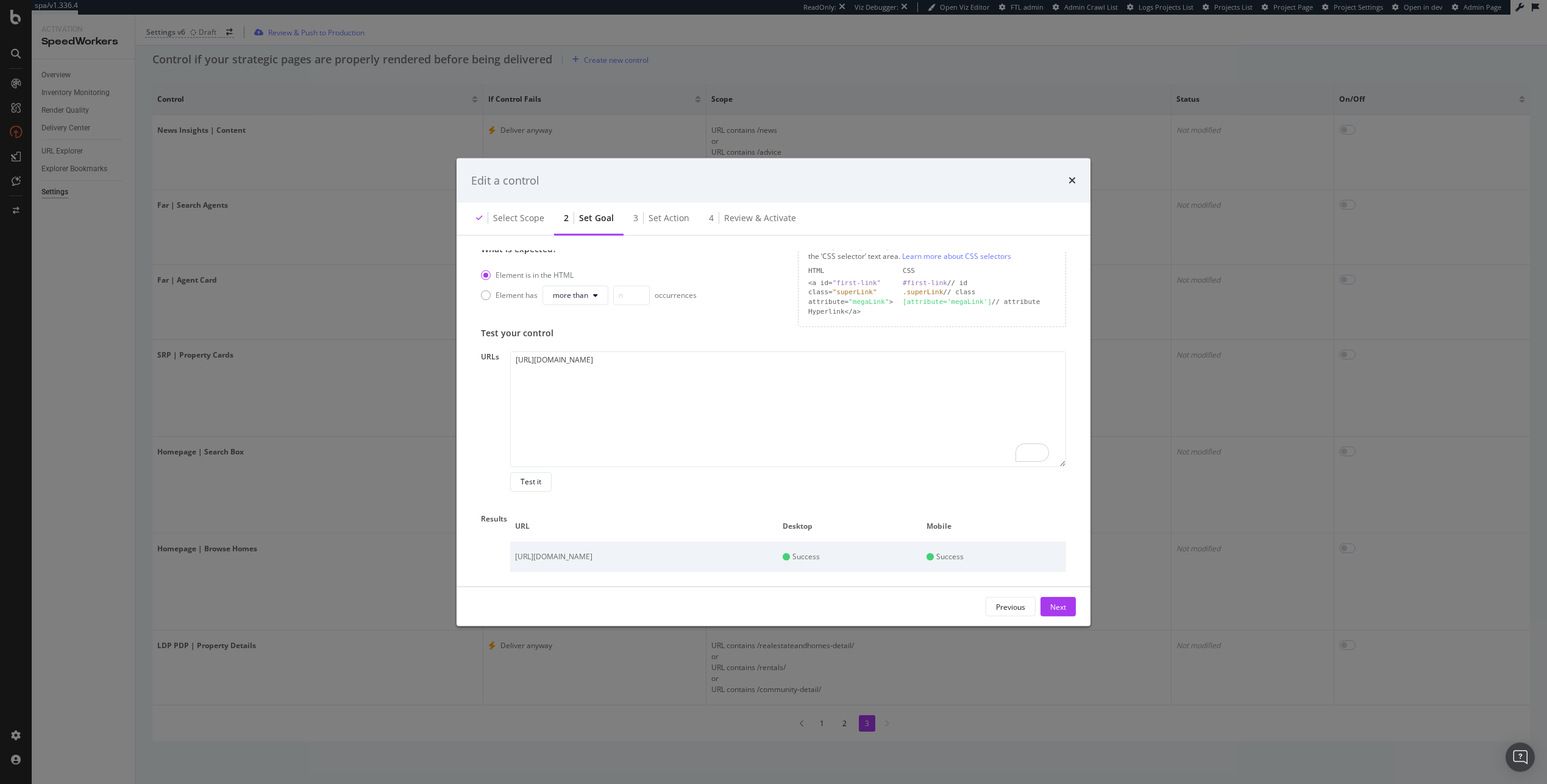
scroll to position [219, 0]
click at [793, 184] on icon "times" at bounding box center [1072, 180] width 8 height 10
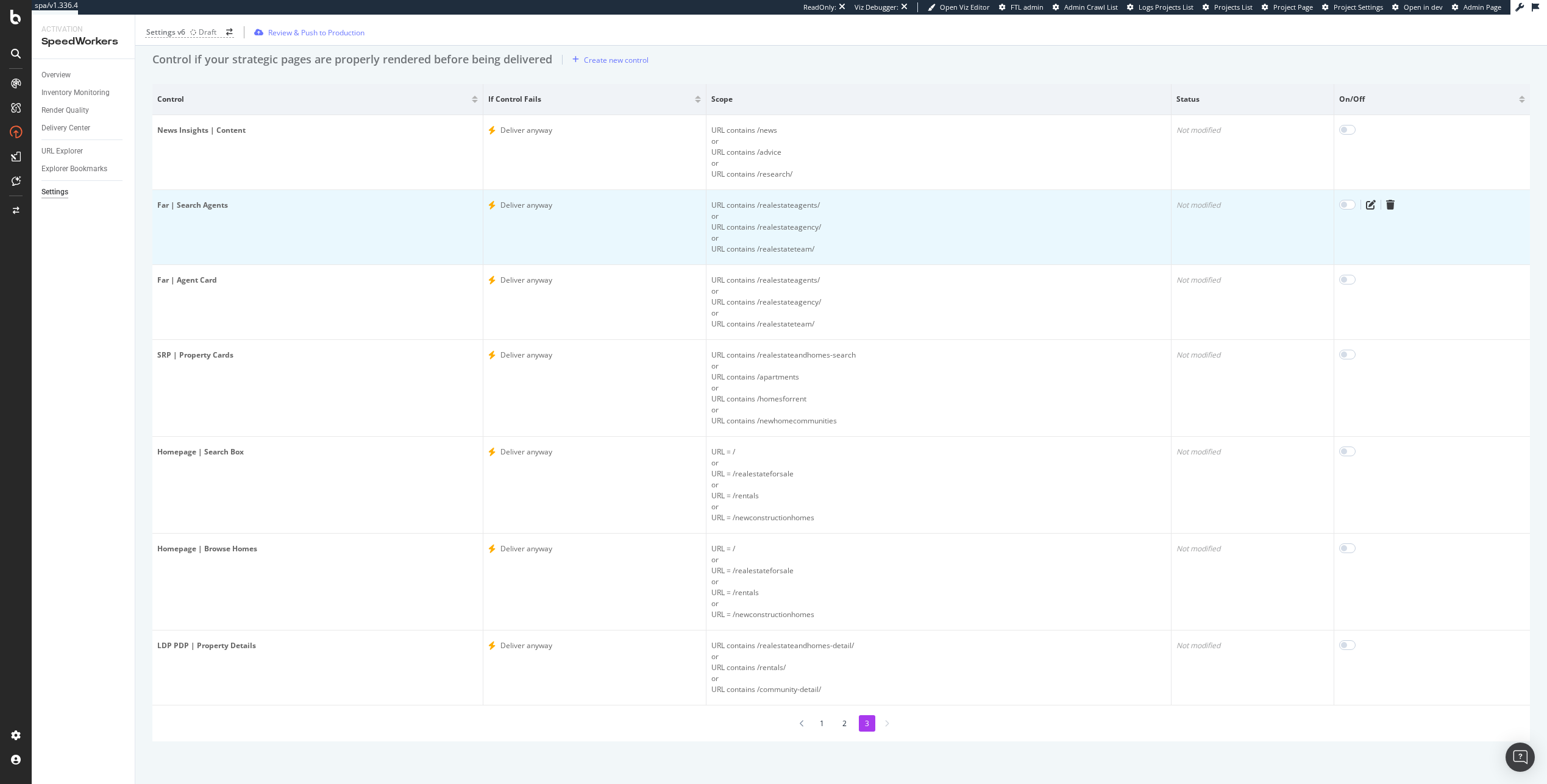
click at [206, 213] on td "Far | Search Agents" at bounding box center [318, 228] width 331 height 75
click at [207, 208] on div "Far | Search Agents" at bounding box center [318, 205] width 321 height 11
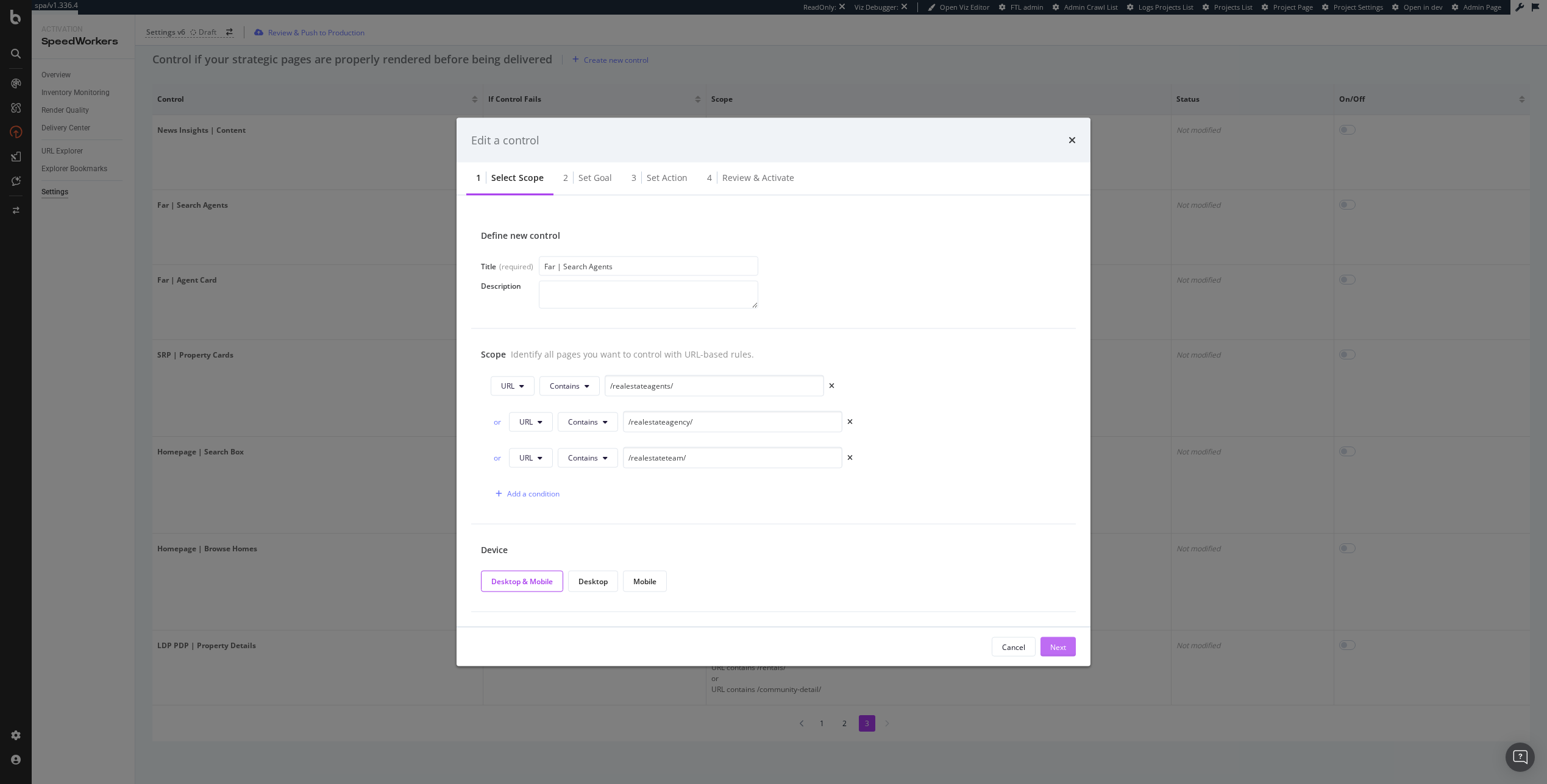
click at [793, 647] on button "Next" at bounding box center [1058, 647] width 36 height 19
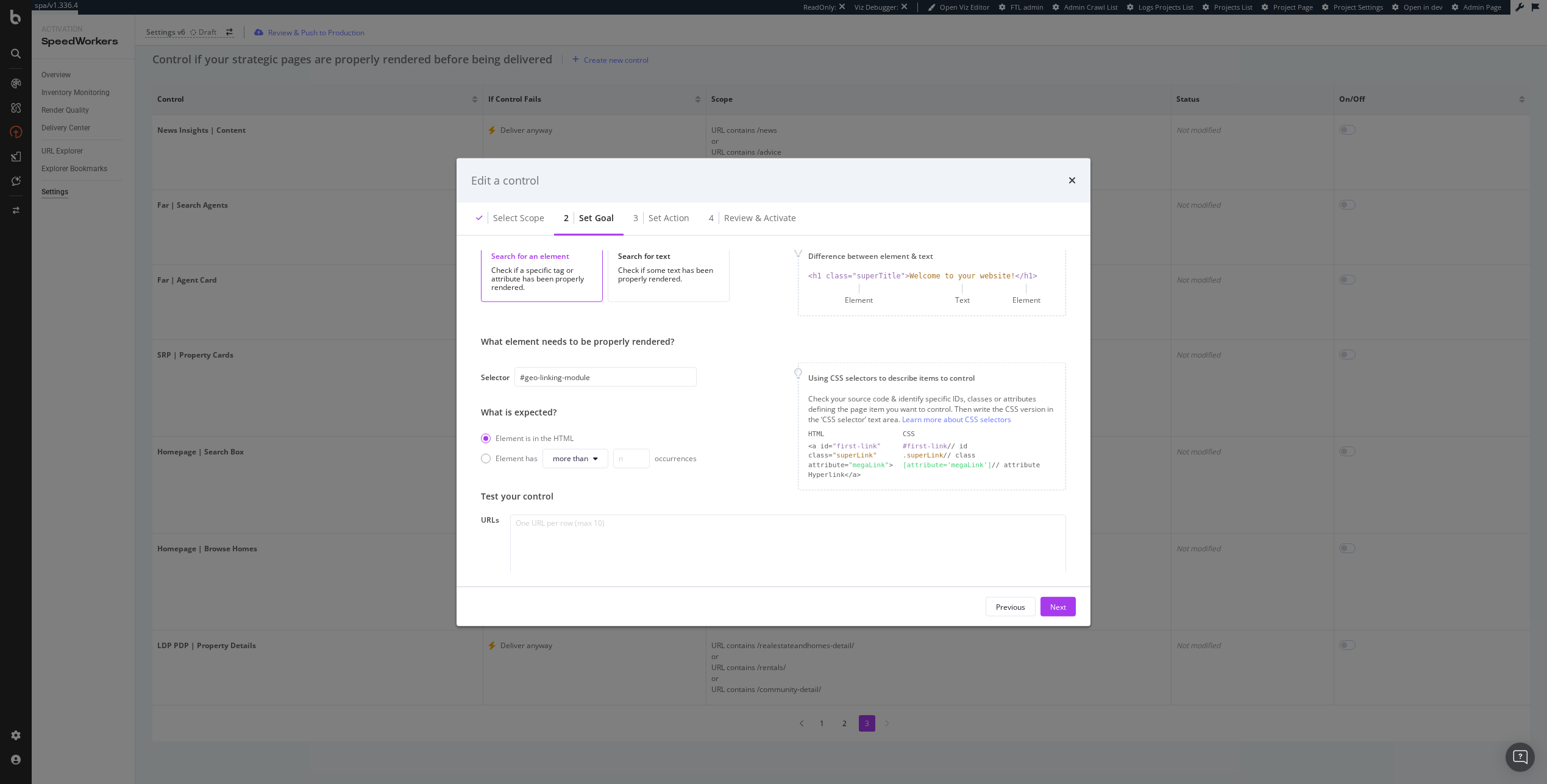
scroll to position [138, 0]
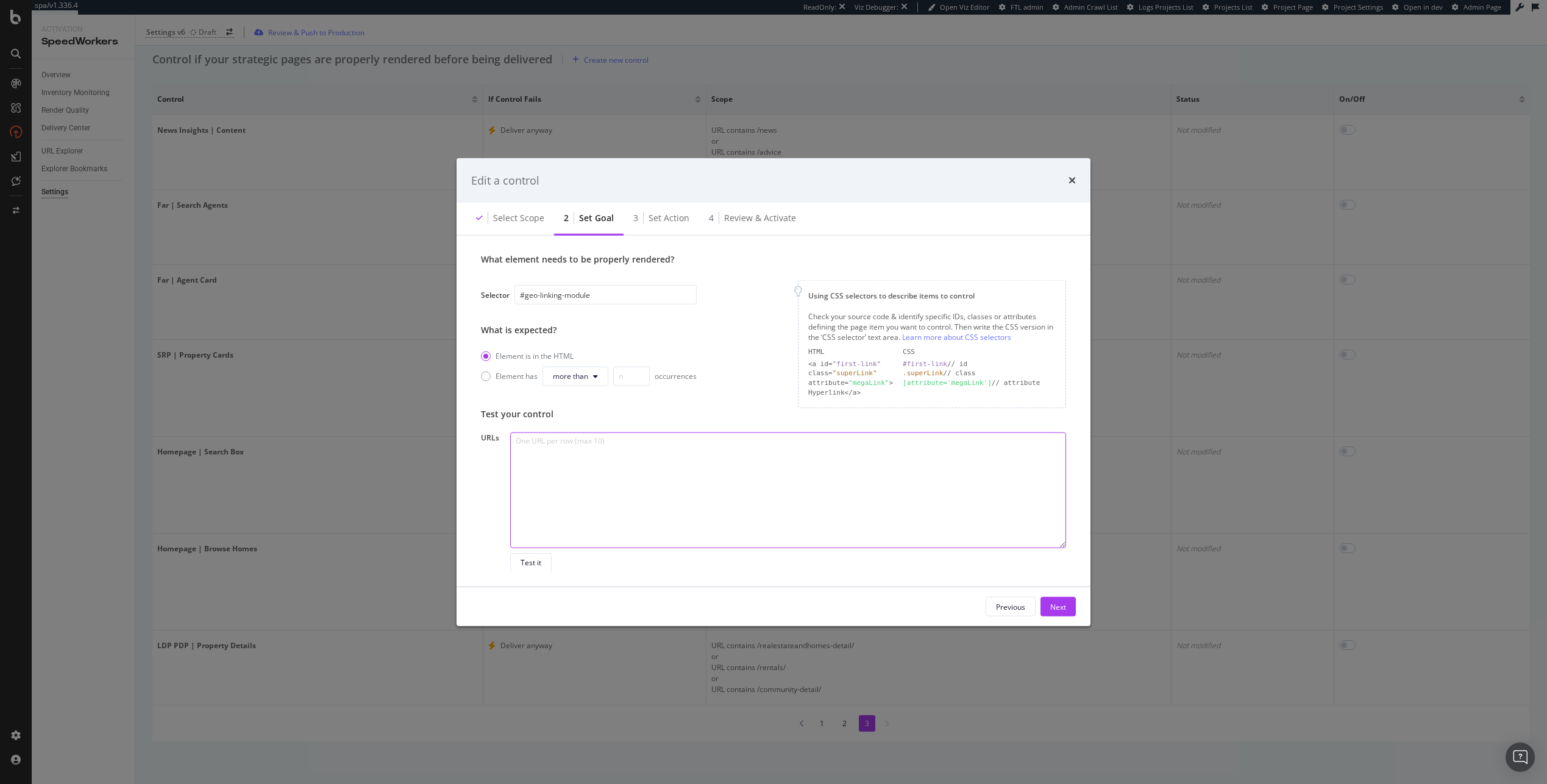
click at [605, 519] on textarea "modal" at bounding box center [787, 489] width 555 height 116
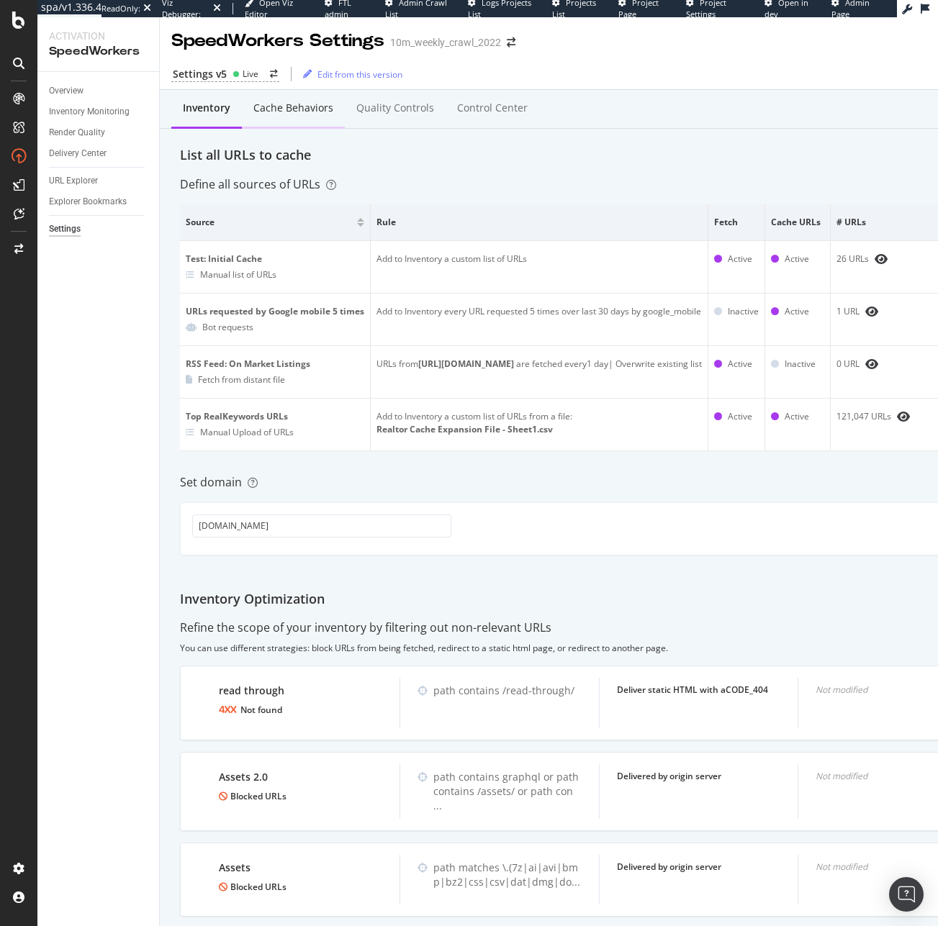
click at [289, 93] on div "Cache behaviors" at bounding box center [293, 109] width 103 height 40
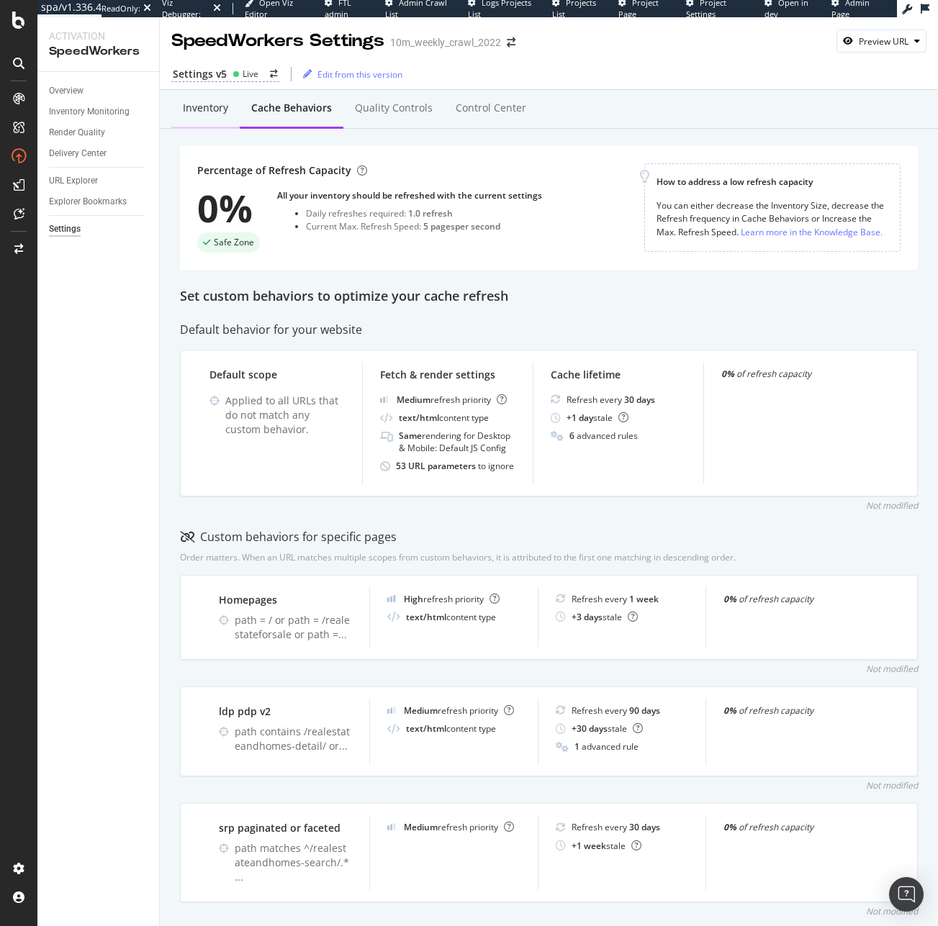
click at [196, 104] on div "Inventory" at bounding box center [205, 108] width 45 height 14
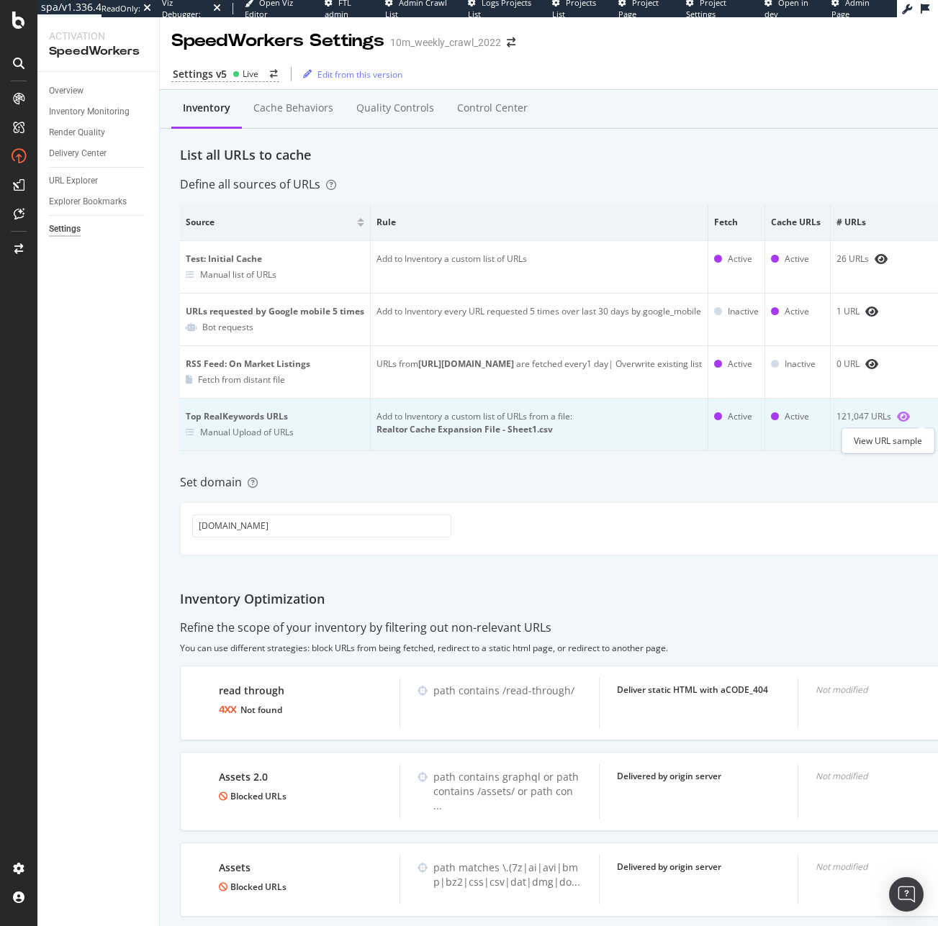
click at [910, 417] on icon "eye" at bounding box center [903, 417] width 13 height 12
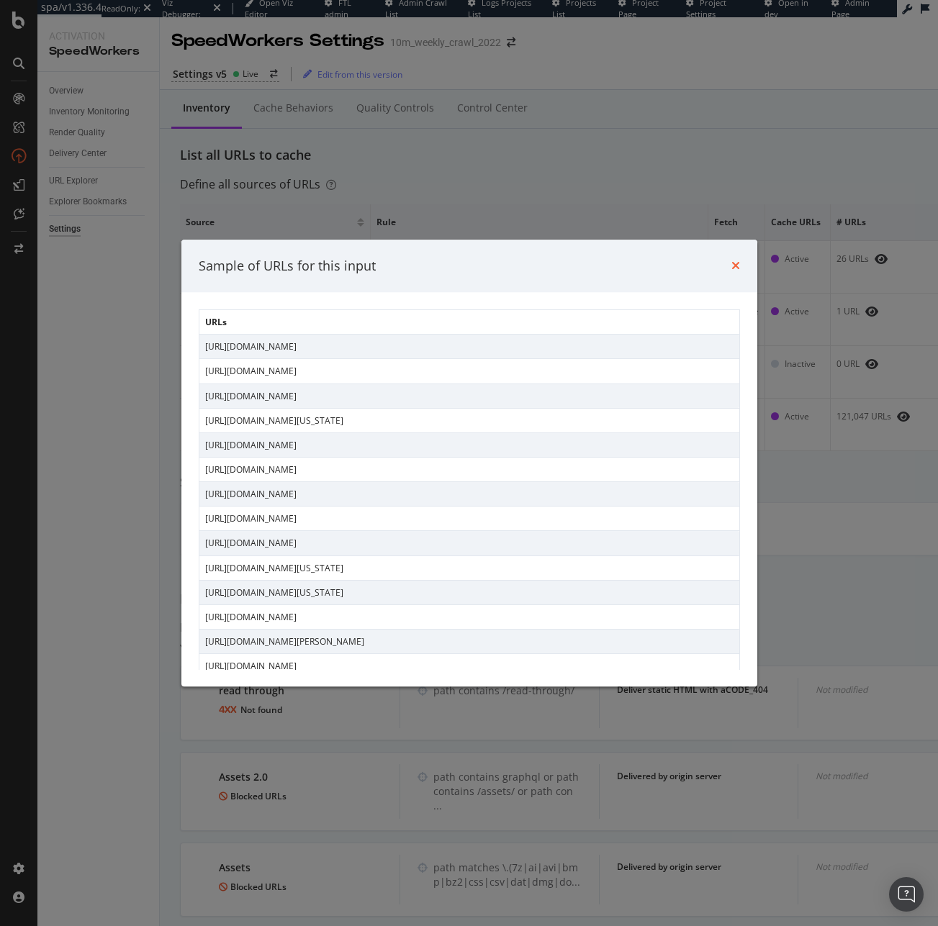
click at [737, 261] on icon "times" at bounding box center [735, 266] width 9 height 12
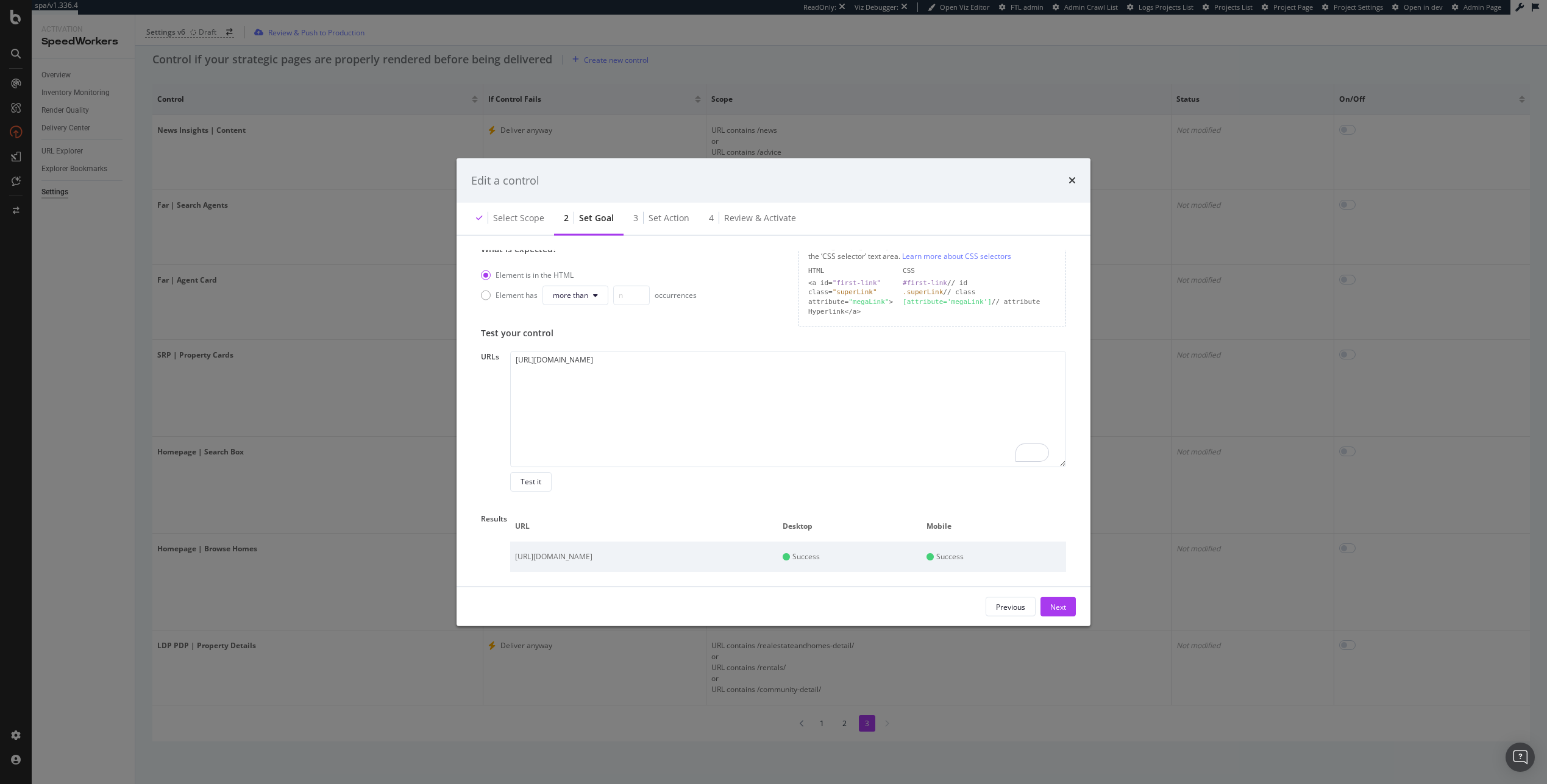
scroll to position [219, 0]
click at [1075, 179] on div "Edit a control" at bounding box center [773, 179] width 633 height 45
click at [1079, 182] on div "Edit a control" at bounding box center [773, 179] width 633 height 45
click at [1078, 181] on div "Edit a control" at bounding box center [773, 179] width 633 height 45
click at [1075, 178] on icon "times" at bounding box center [1072, 180] width 8 height 10
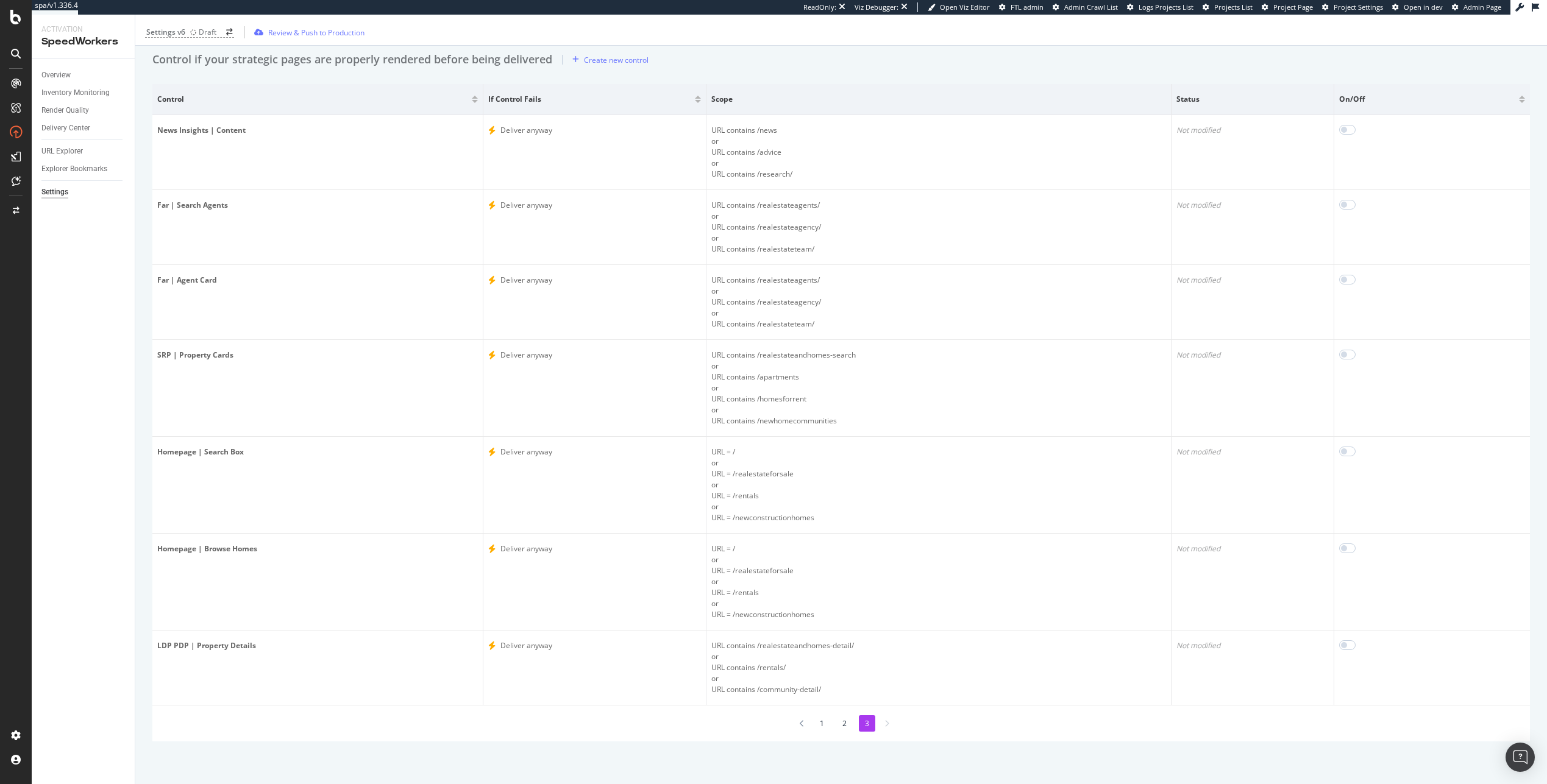
click at [842, 719] on li "2" at bounding box center [843, 723] width 16 height 16
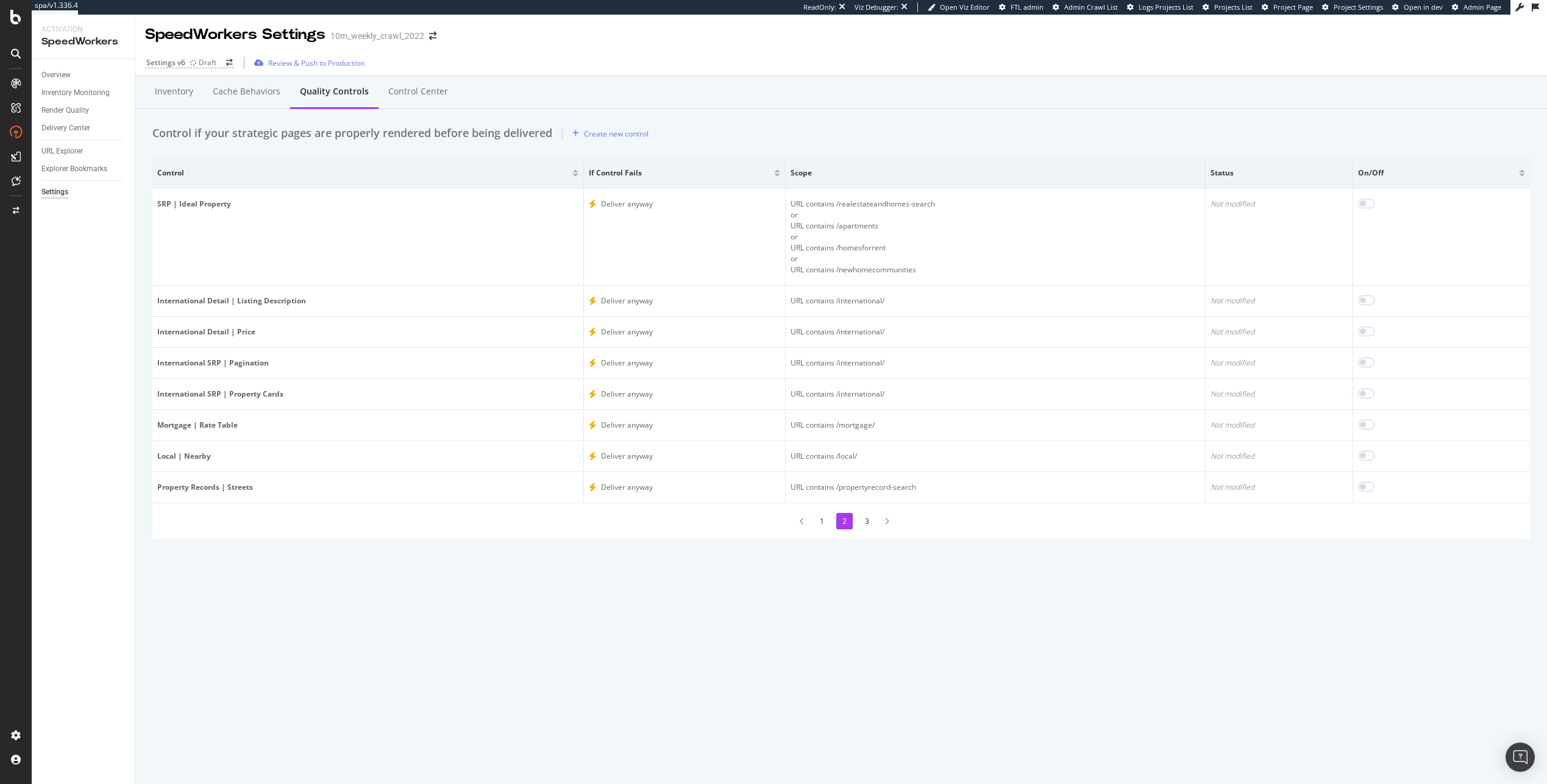
click at [826, 529] on li "1" at bounding box center [821, 521] width 16 height 16
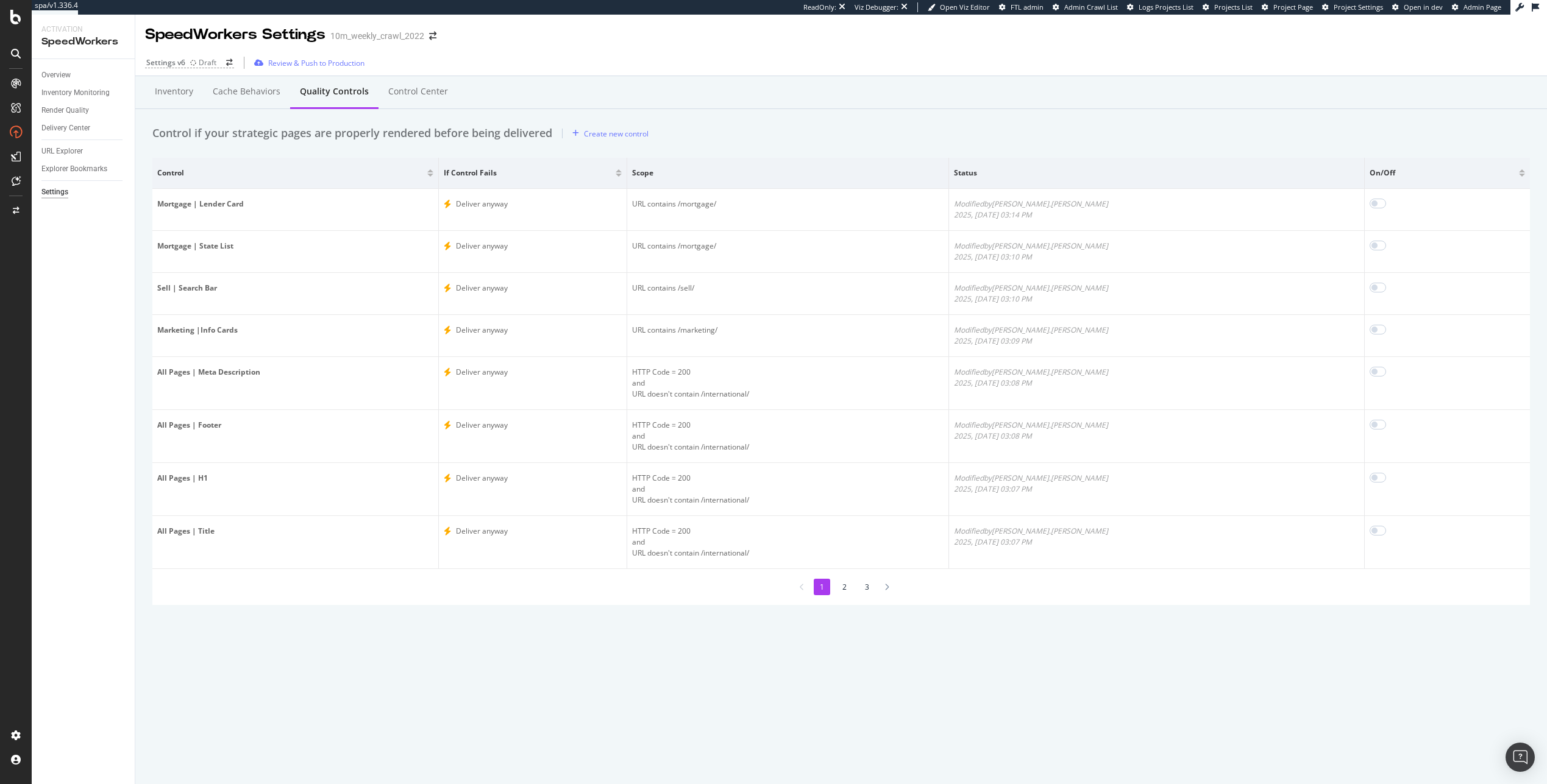
click at [844, 581] on li "2" at bounding box center [843, 587] width 16 height 16
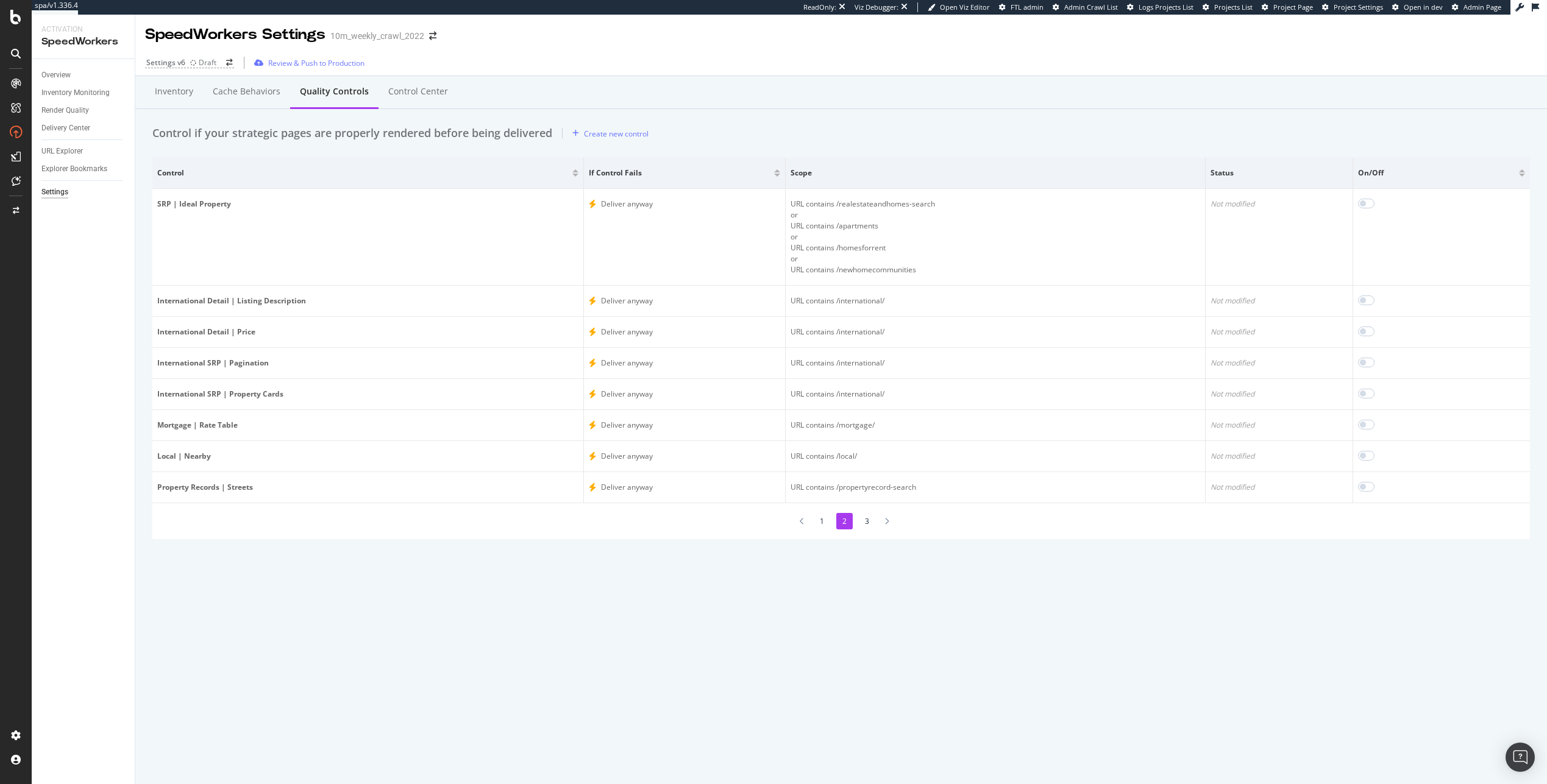
click at [865, 522] on li "3" at bounding box center [866, 521] width 16 height 16
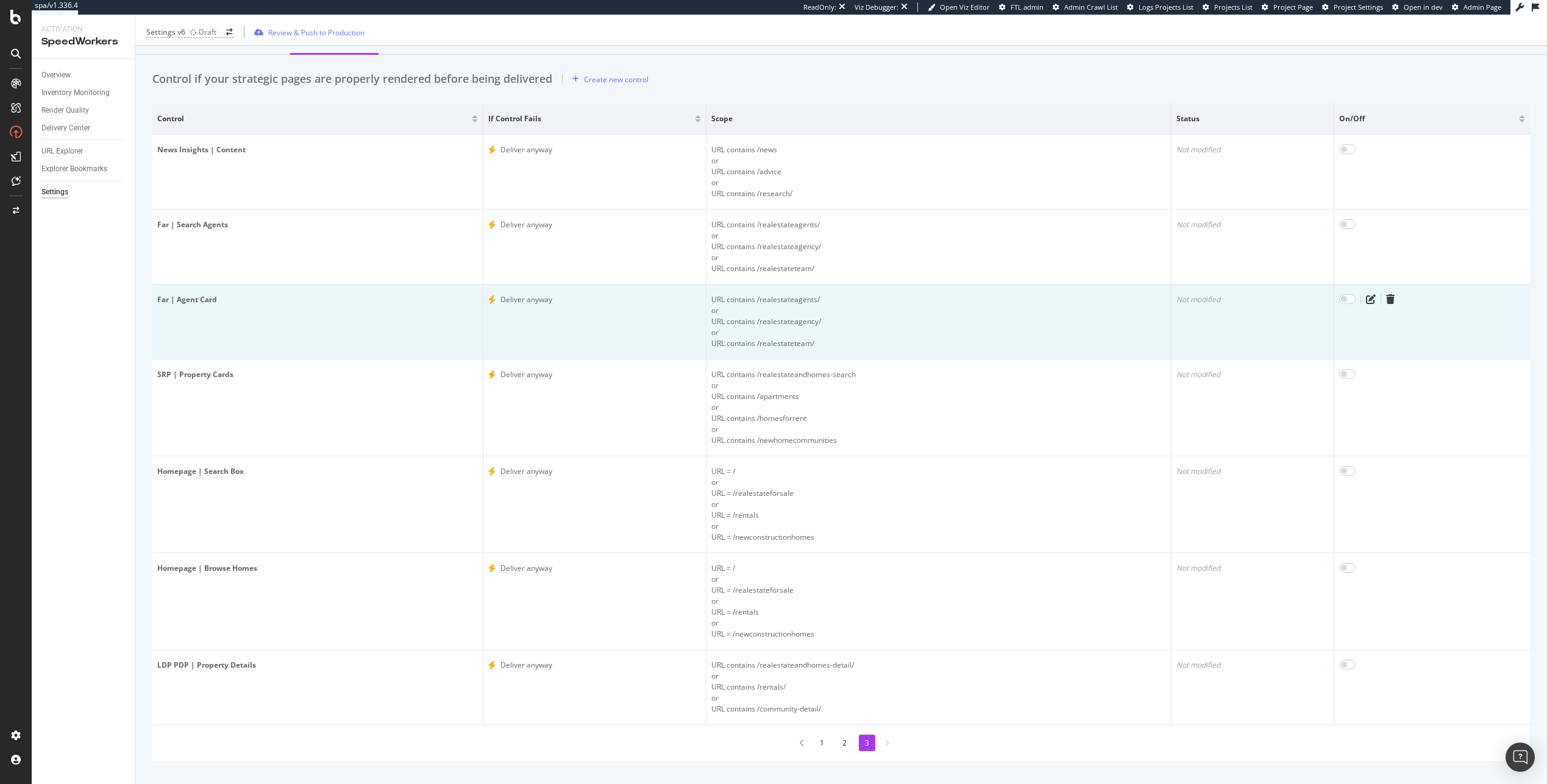
scroll to position [53, 0]
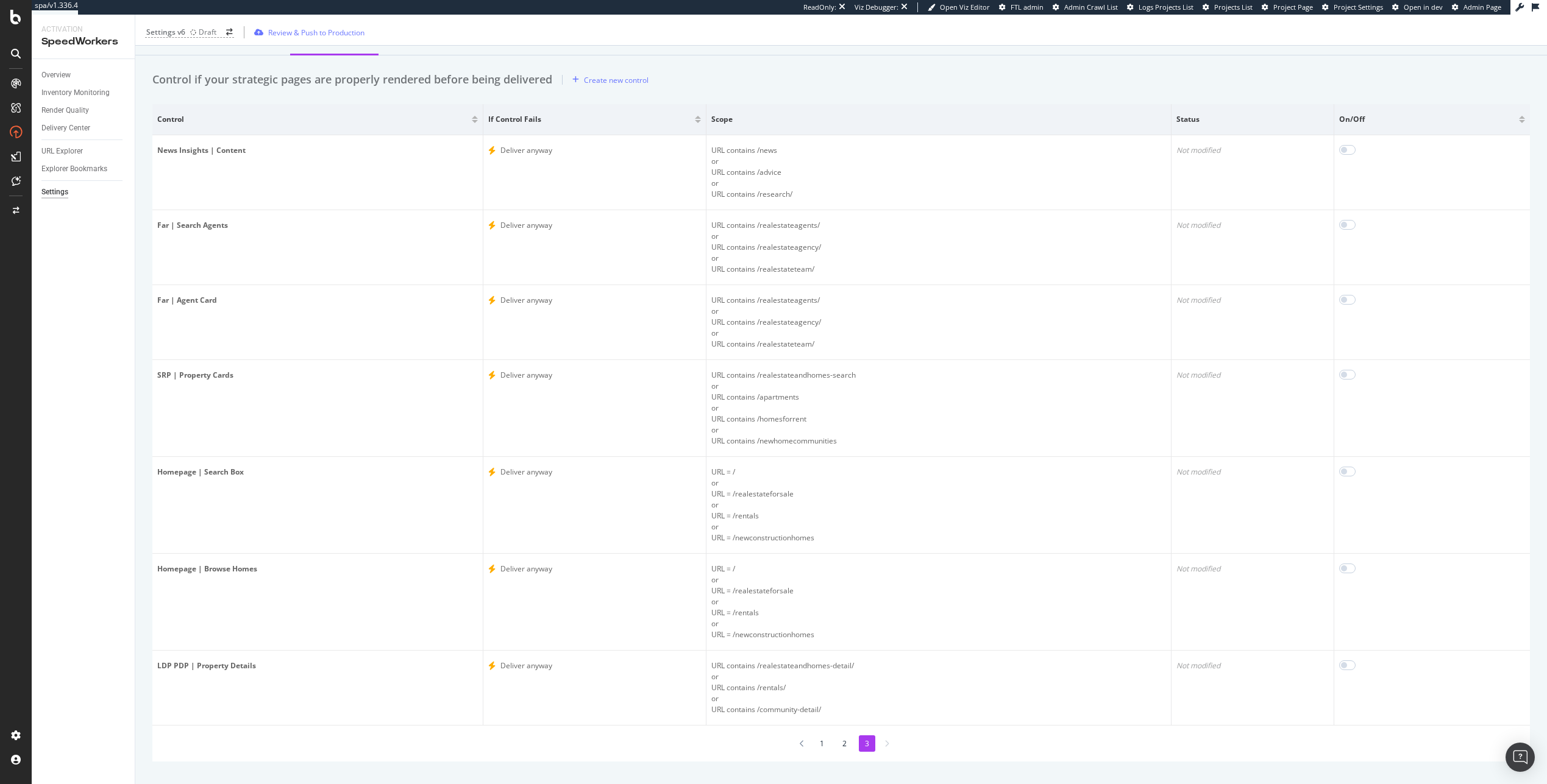
click at [814, 732] on div "1 2 3" at bounding box center [841, 743] width 1378 height 36
click at [815, 740] on li "1" at bounding box center [821, 743] width 16 height 16
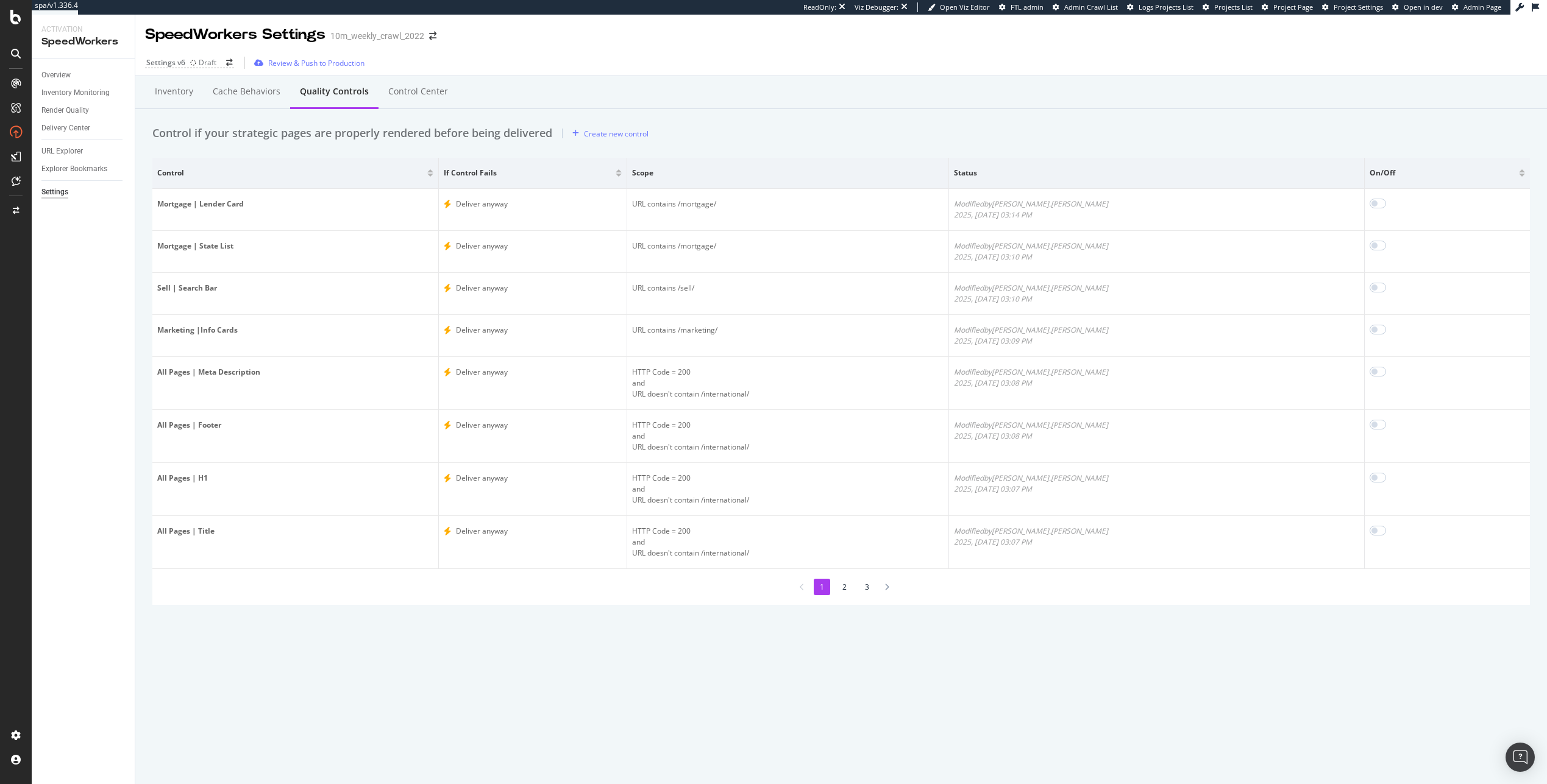
click at [849, 587] on li "2" at bounding box center [843, 587] width 16 height 16
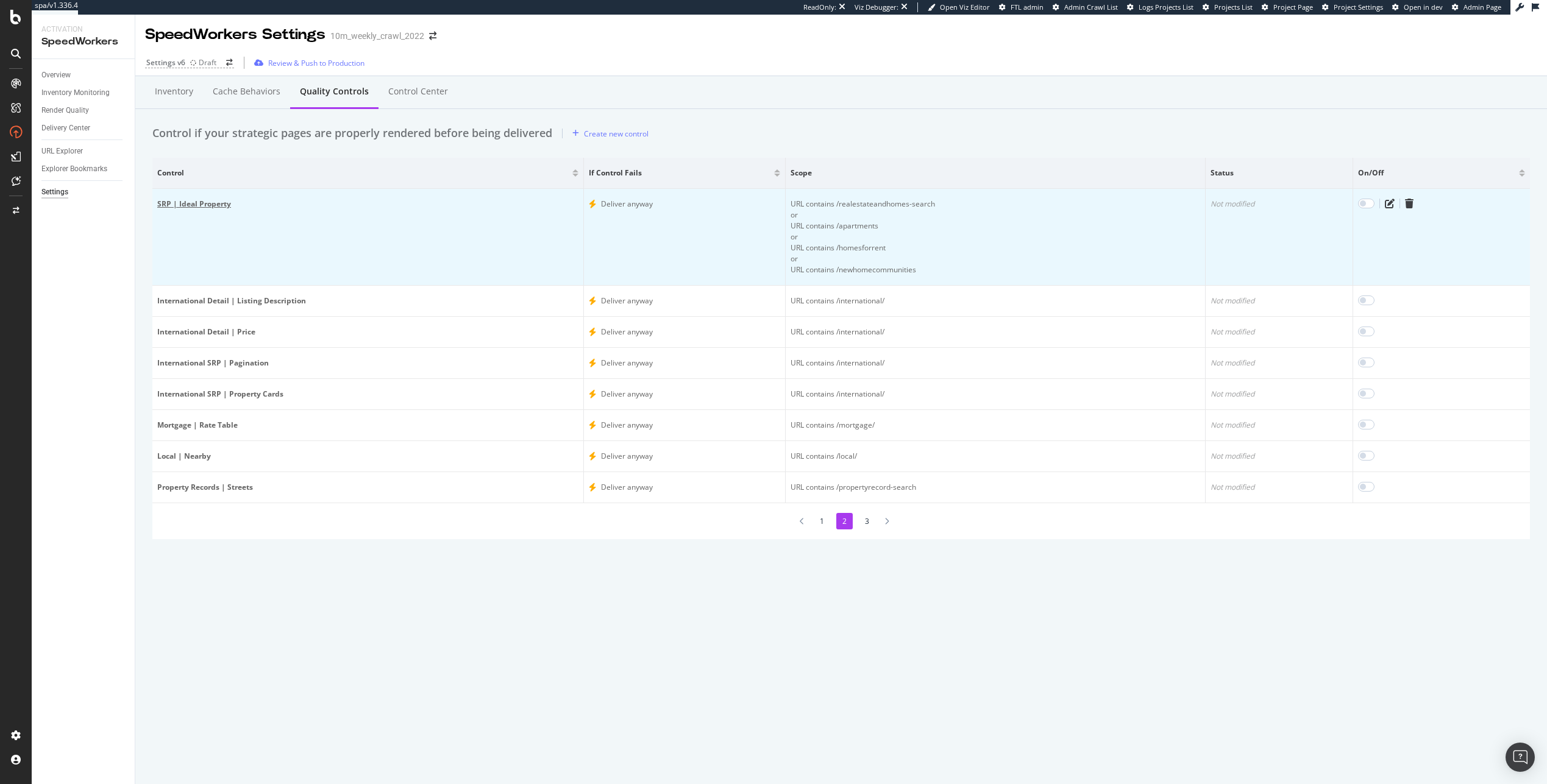
click at [202, 200] on div "SRP | Ideal Property" at bounding box center [367, 204] width 421 height 11
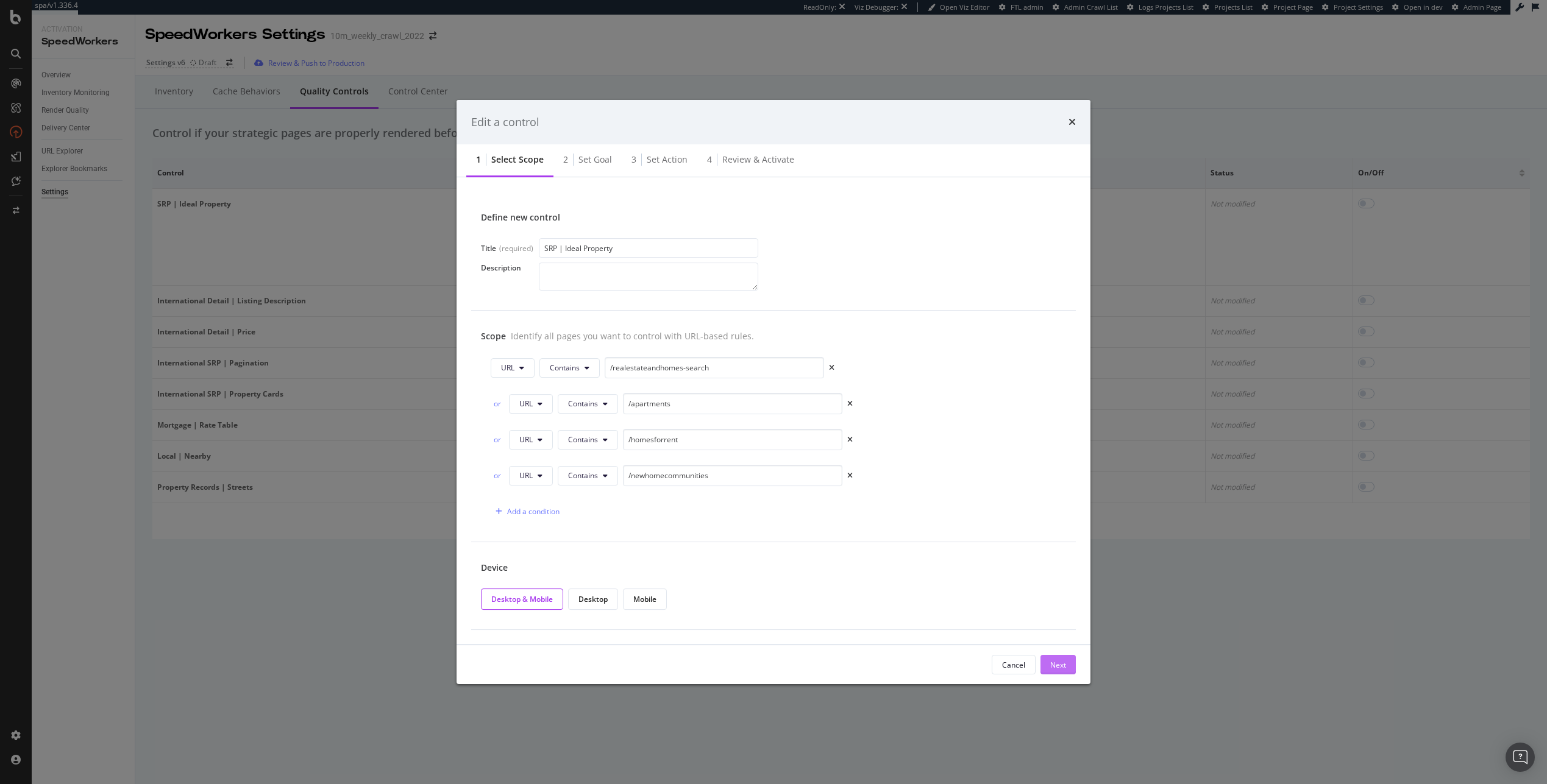
click at [1050, 658] on div "Next" at bounding box center [1058, 665] width 16 height 19
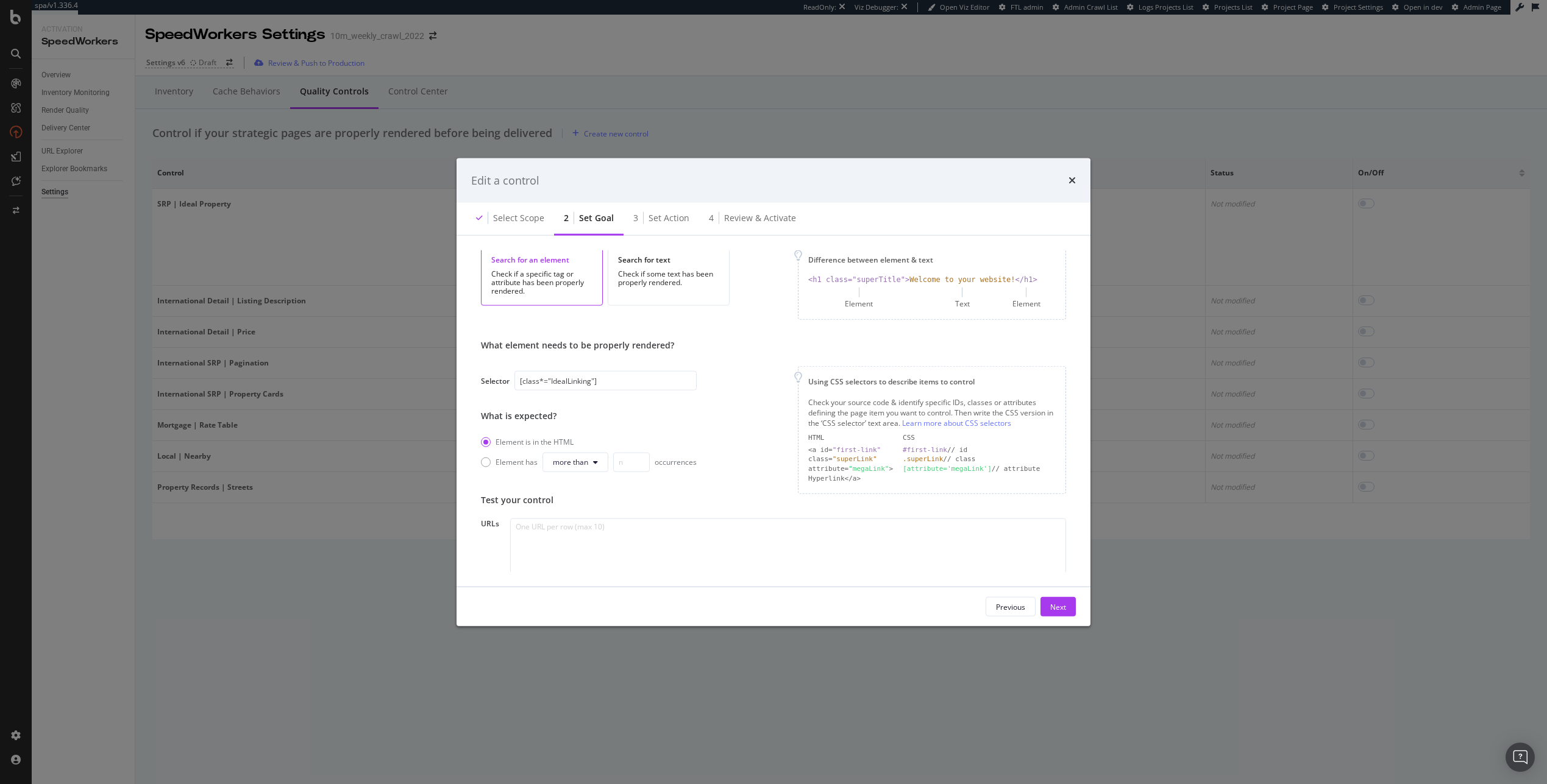
scroll to position [138, 0]
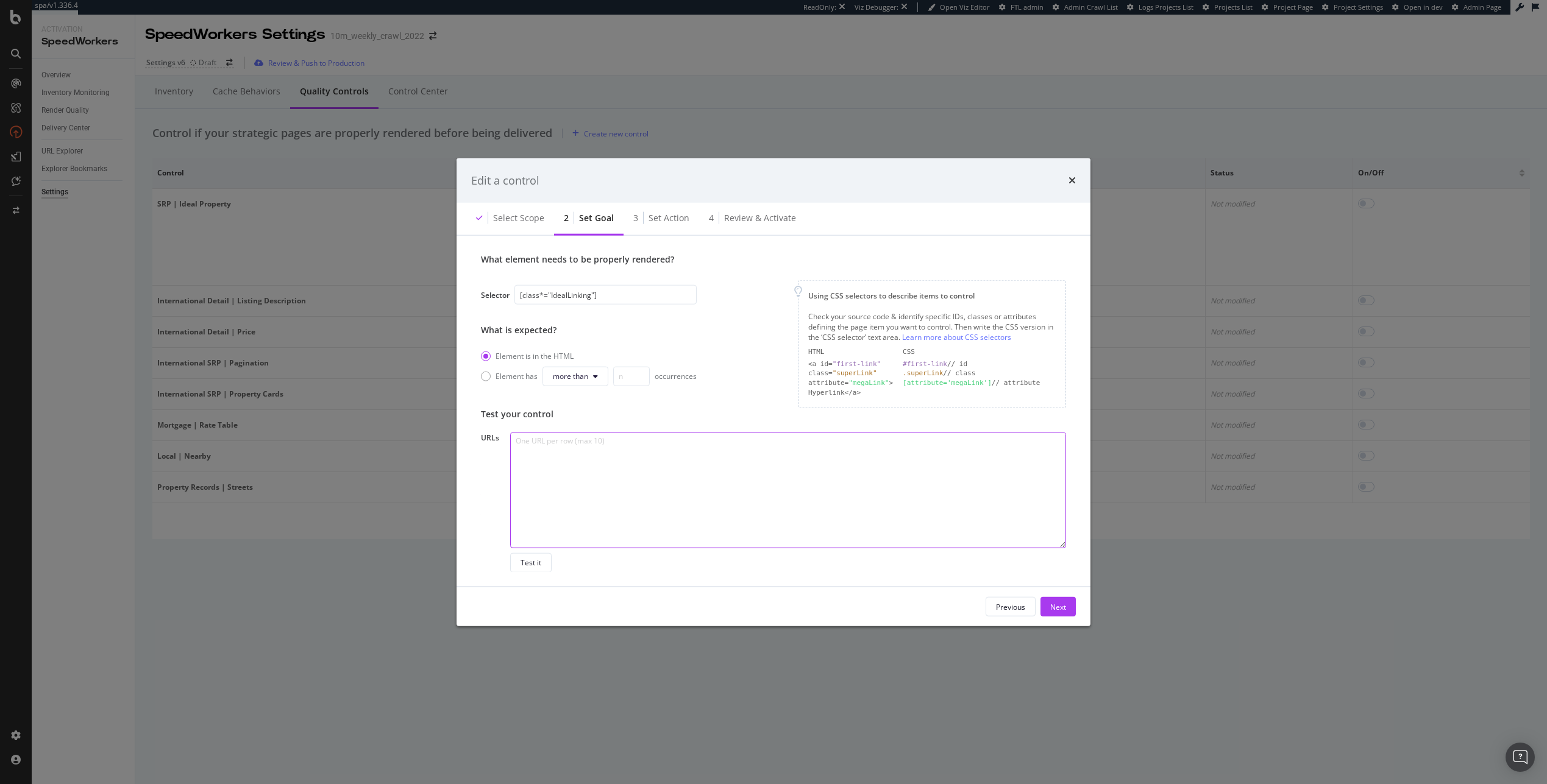
click at [632, 480] on textarea "To enrich screen reader interactions, please activate Accessibility in Grammarl…" at bounding box center [787, 489] width 555 height 116
paste textarea "[URL][DOMAIN_NAME][US_STATE]"
type textarea "[URL][DOMAIN_NAME][US_STATE]"
click at [542, 568] on button "Test it" at bounding box center [530, 562] width 41 height 19
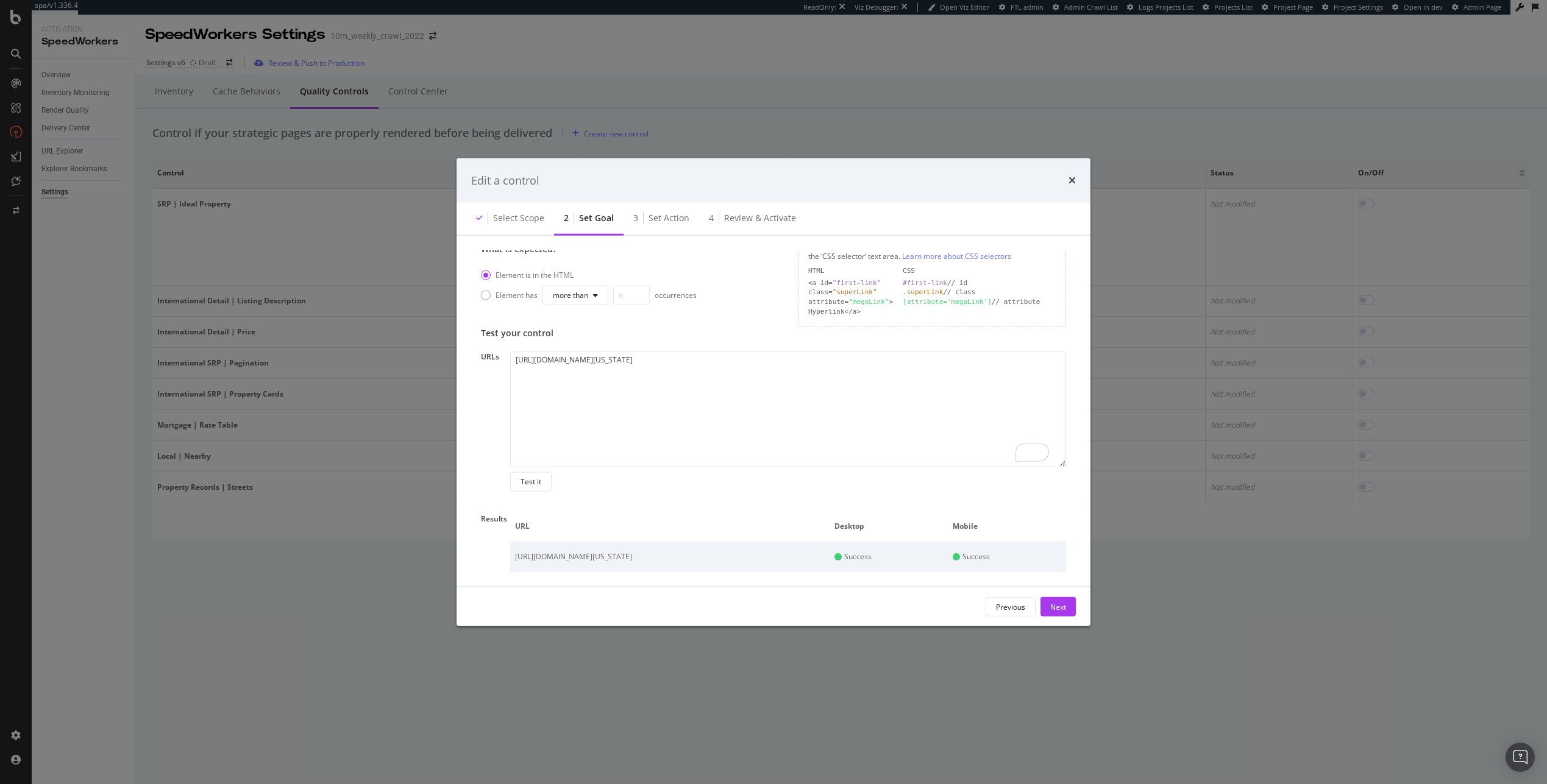
scroll to position [219, 0]
click at [1072, 173] on div "times" at bounding box center [1072, 180] width 8 height 16
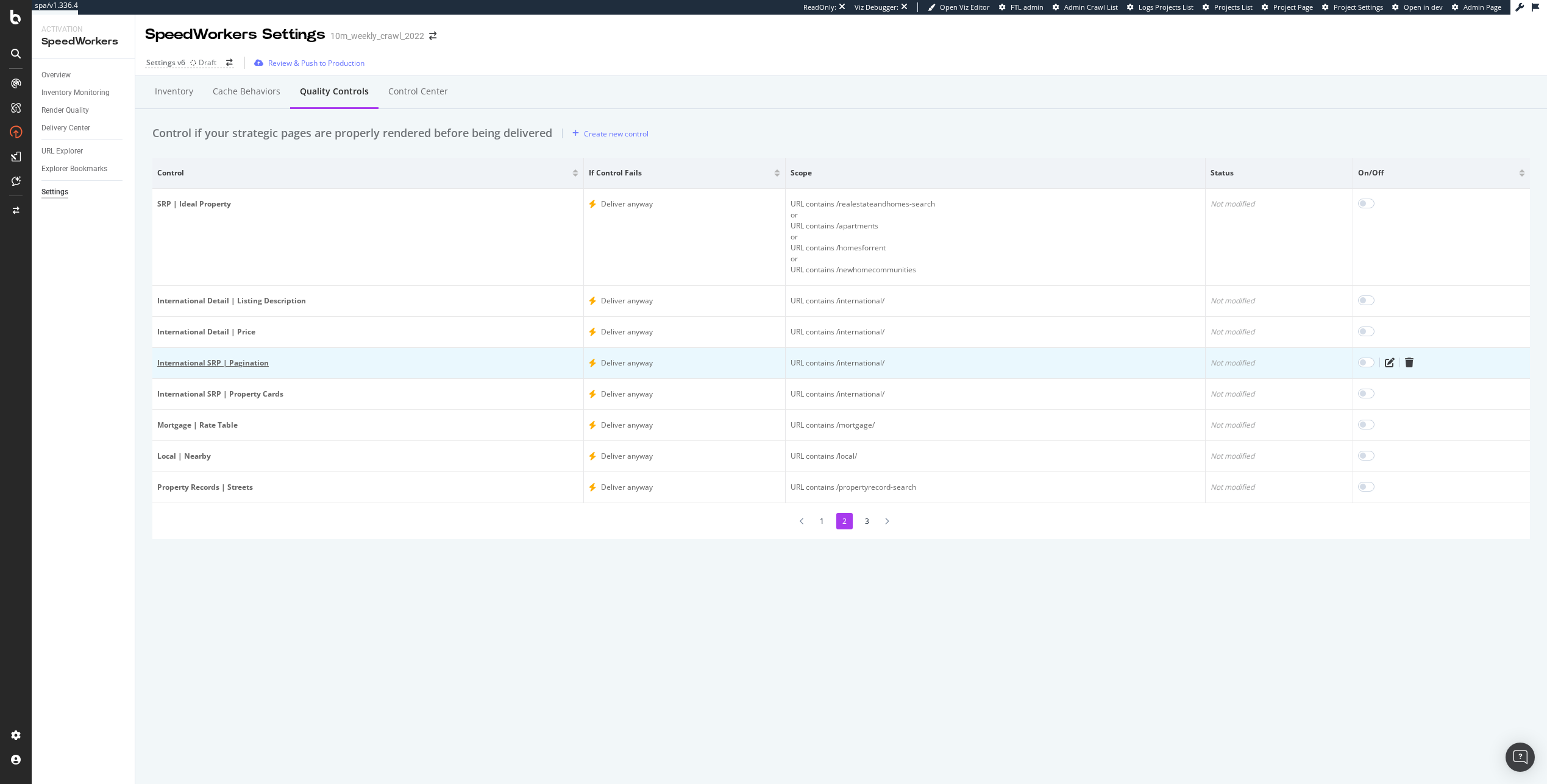
click at [256, 362] on div "International SRP | Pagination" at bounding box center [367, 362] width 421 height 11
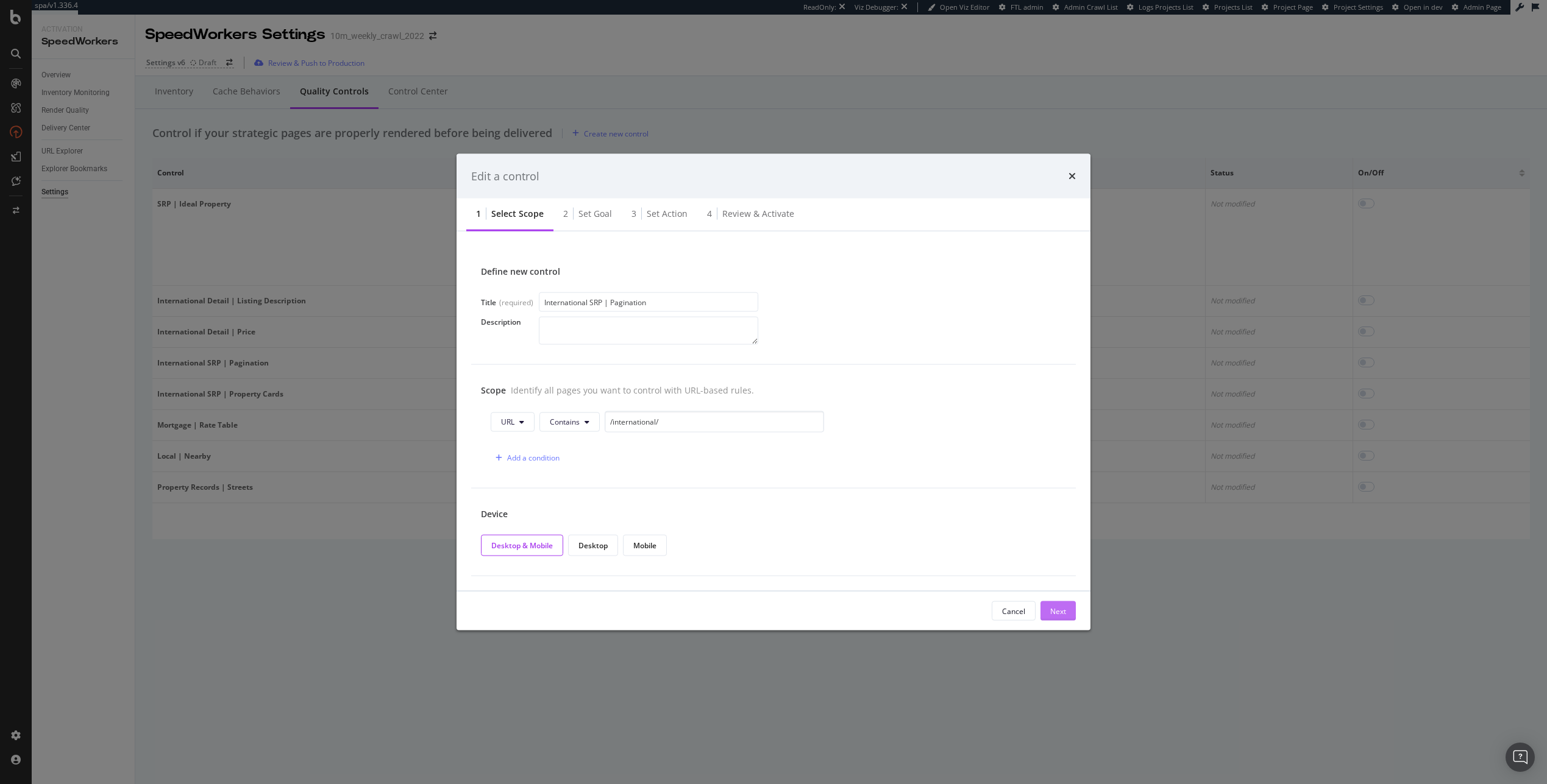
click at [1069, 617] on button "Next" at bounding box center [1058, 610] width 36 height 19
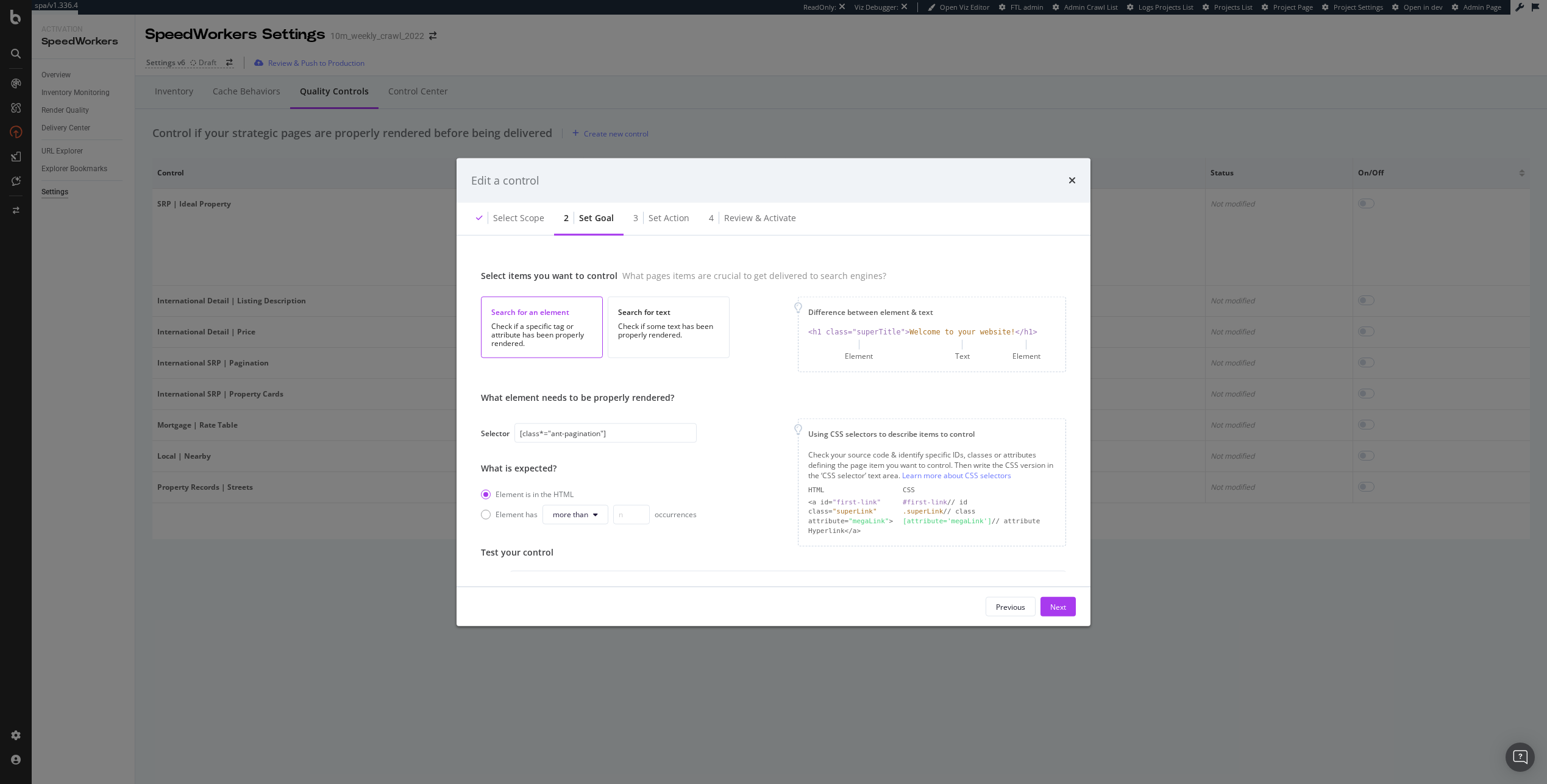
scroll to position [138, 0]
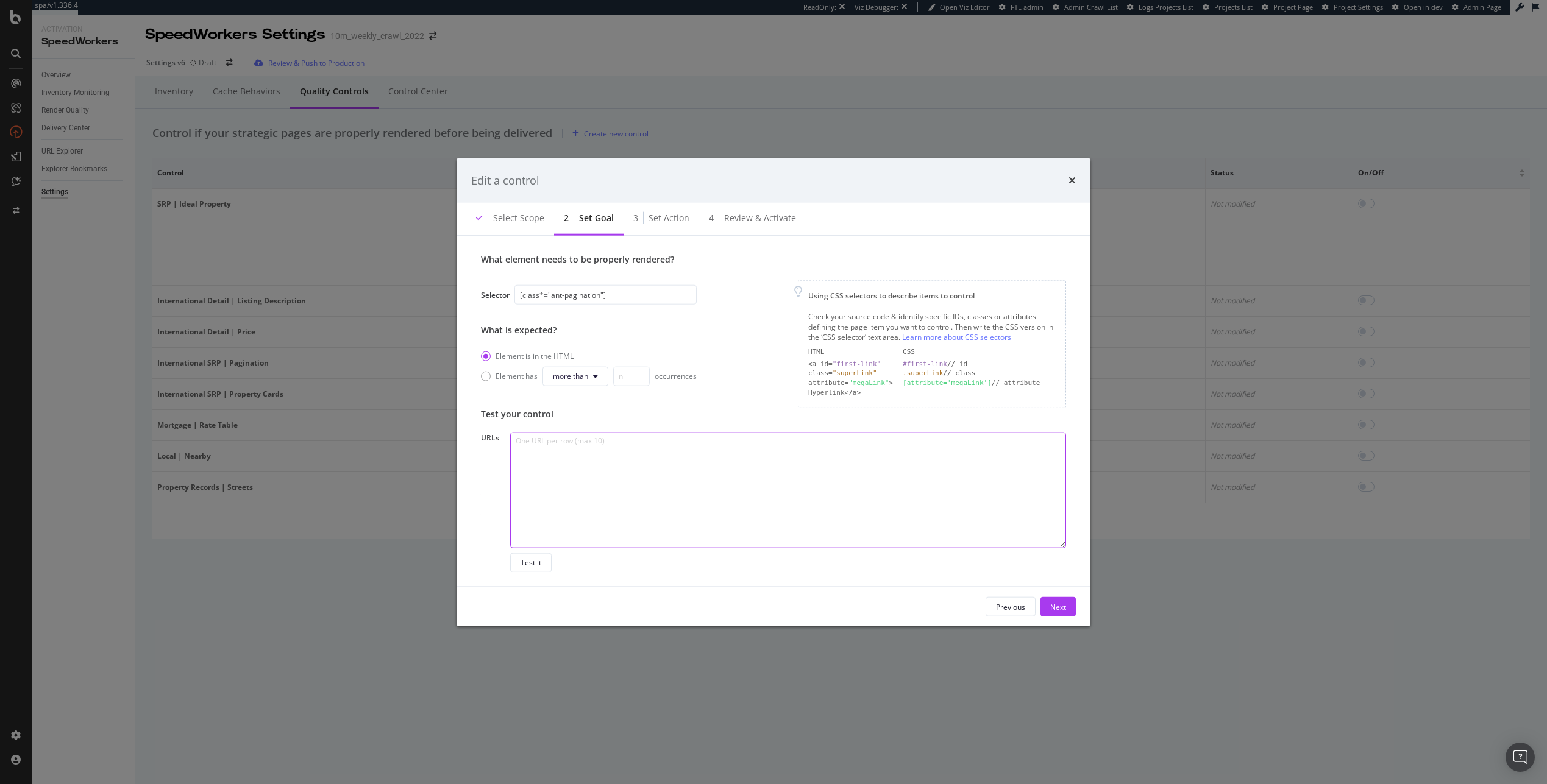
click at [625, 507] on textarea "modal" at bounding box center [787, 489] width 555 height 116
paste textarea "[URL][DOMAIN_NAME][PERSON_NAME] [URL][DOMAIN_NAME]"
type textarea "[URL][DOMAIN_NAME][PERSON_NAME] [URL][DOMAIN_NAME]"
click at [536, 571] on button "Test it" at bounding box center [530, 562] width 41 height 19
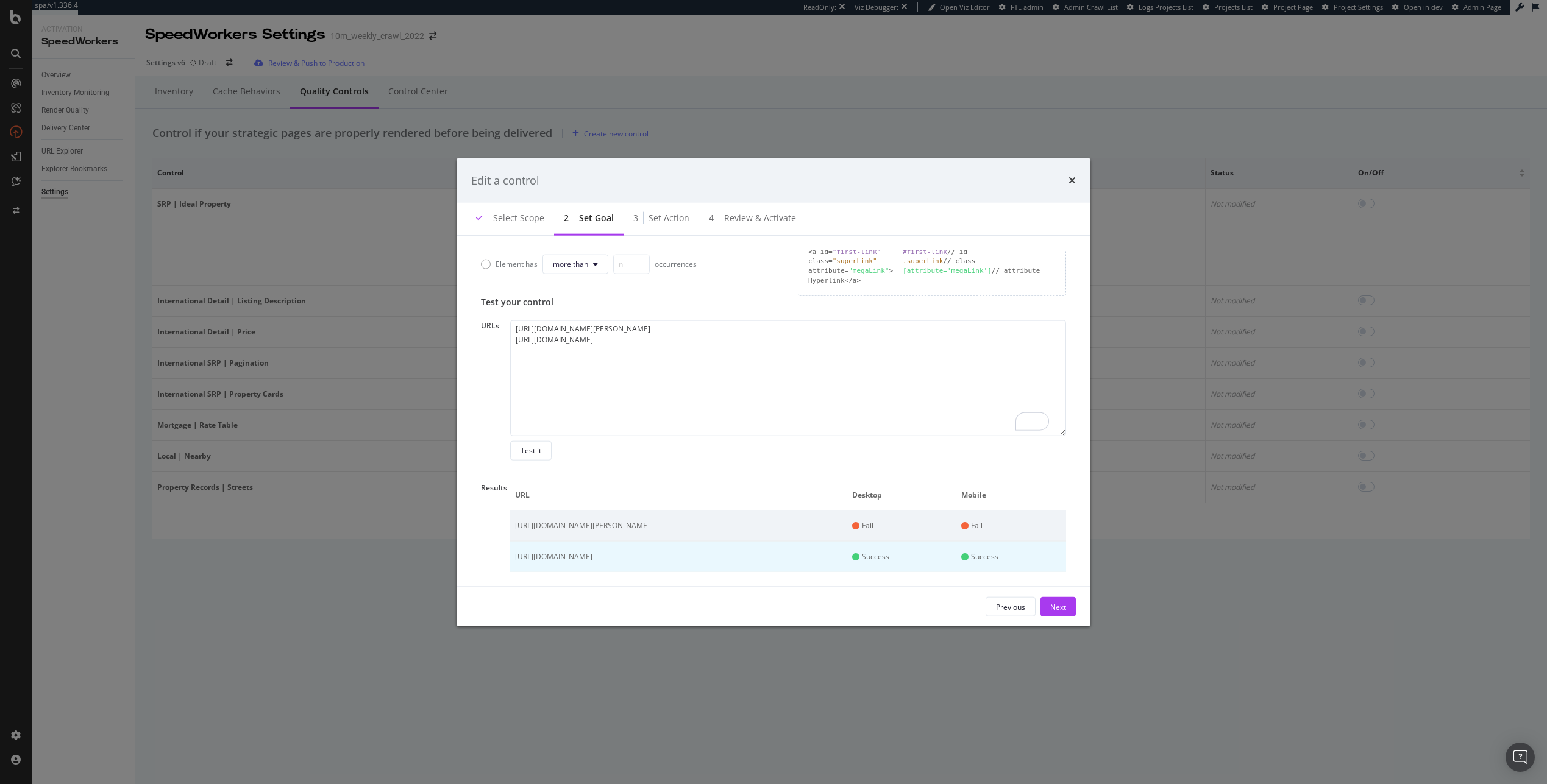
scroll to position [251, 0]
click at [1069, 181] on icon "times" at bounding box center [1072, 180] width 8 height 10
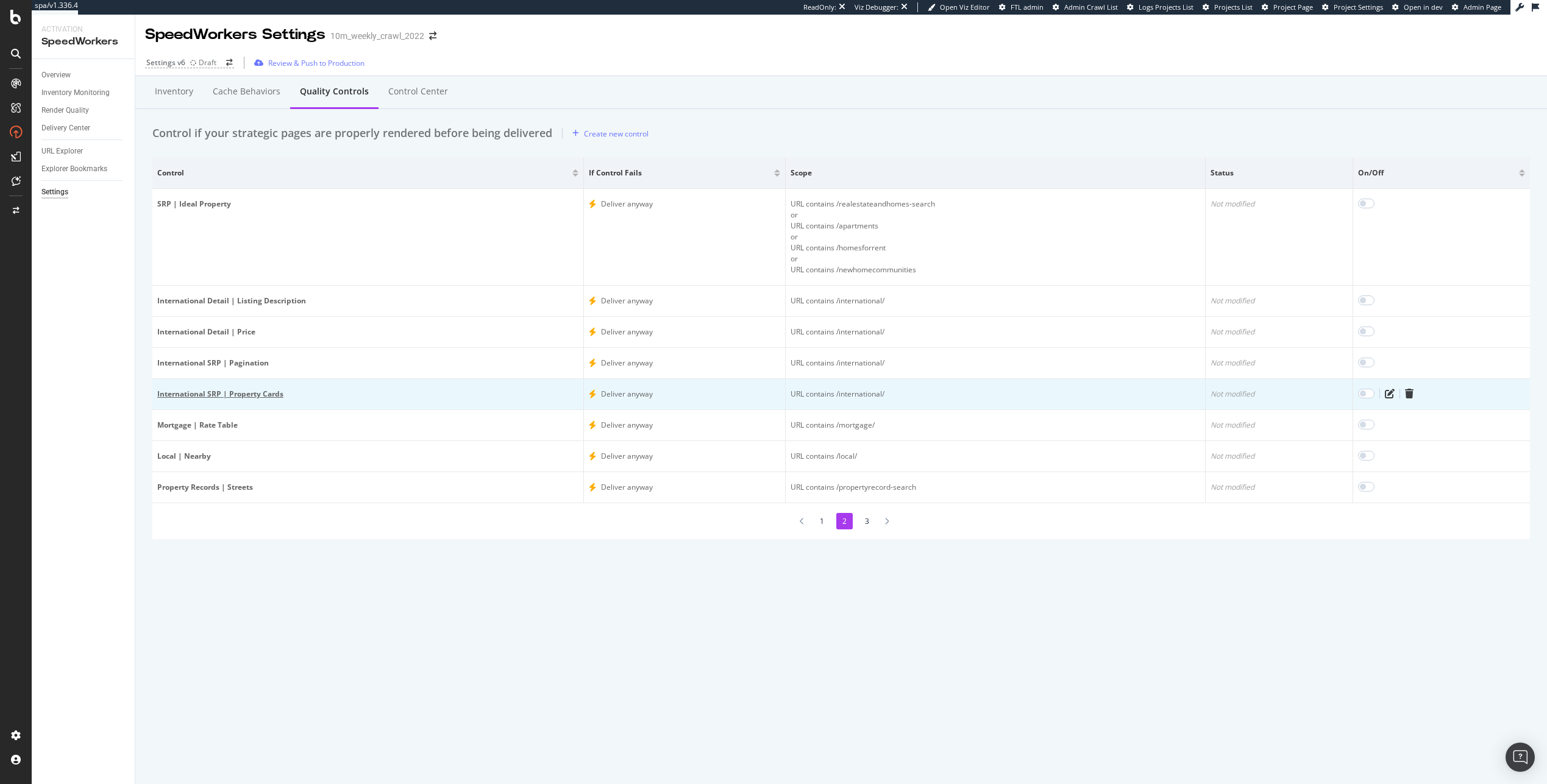
click at [233, 392] on div "International SRP | Property Cards" at bounding box center [367, 394] width 421 height 11
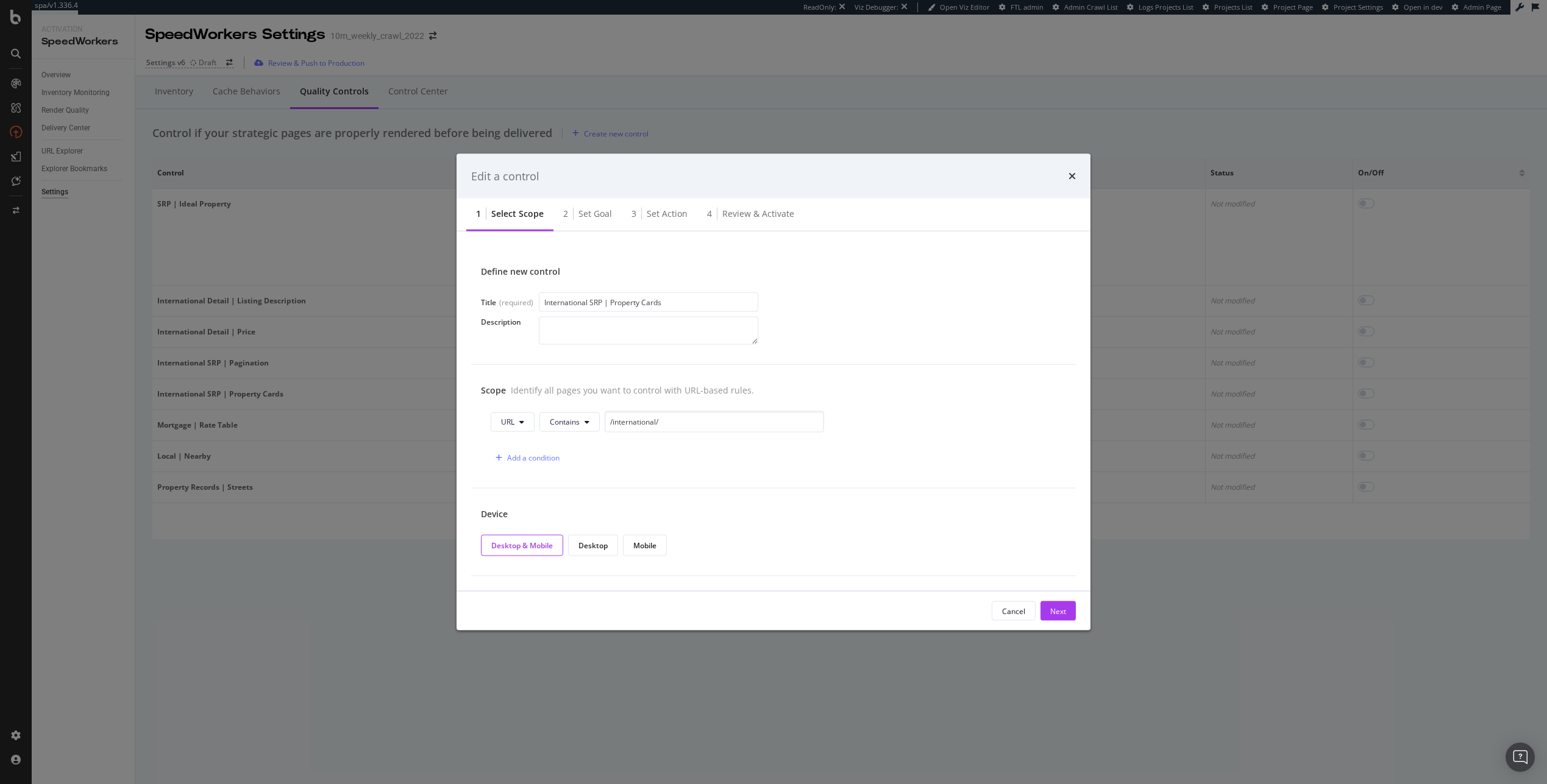
click at [1039, 606] on div "Cancel Next" at bounding box center [1033, 610] width 84 height 19
click at [1048, 608] on button "Next" at bounding box center [1058, 610] width 36 height 19
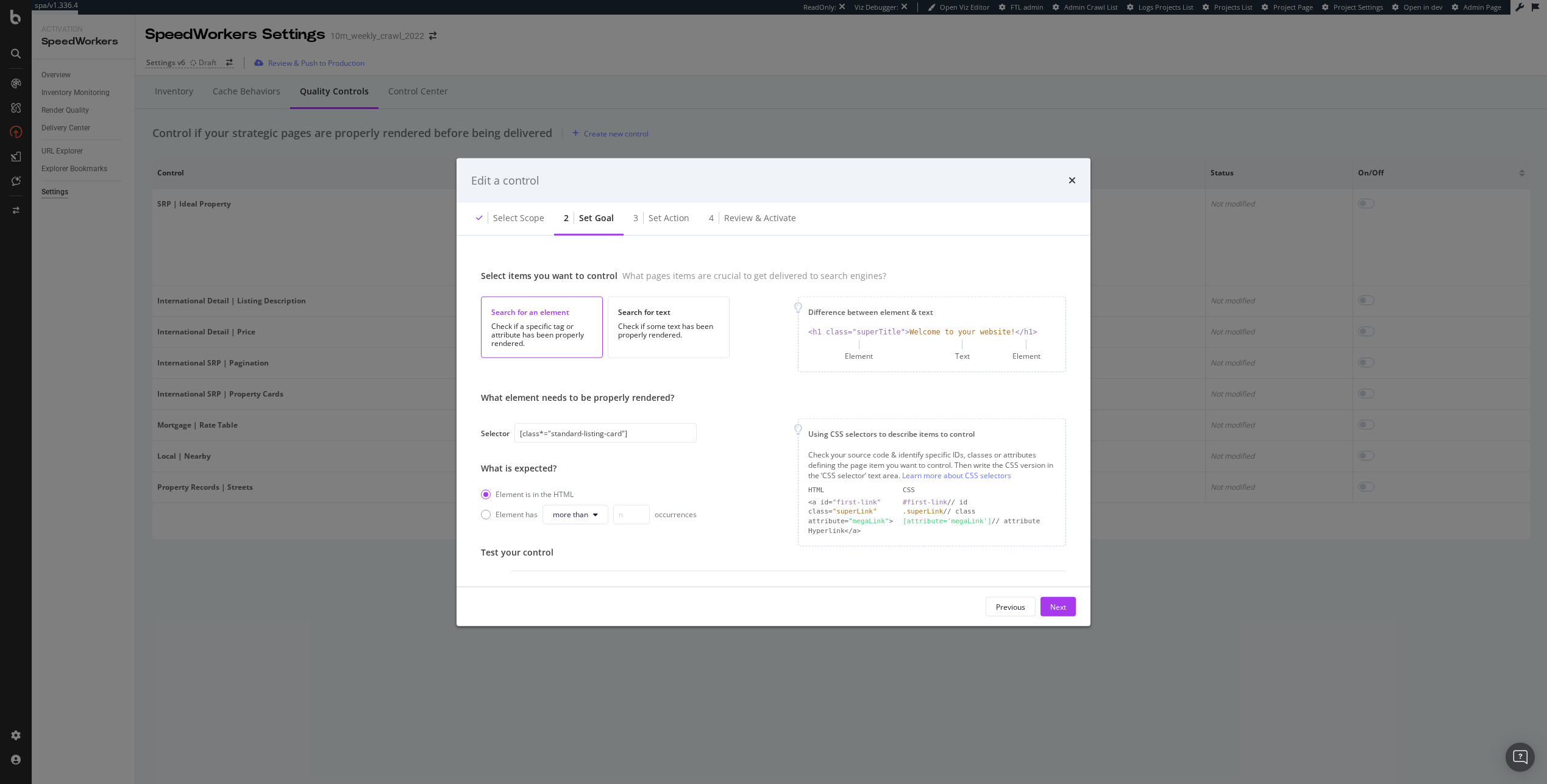
scroll to position [138, 0]
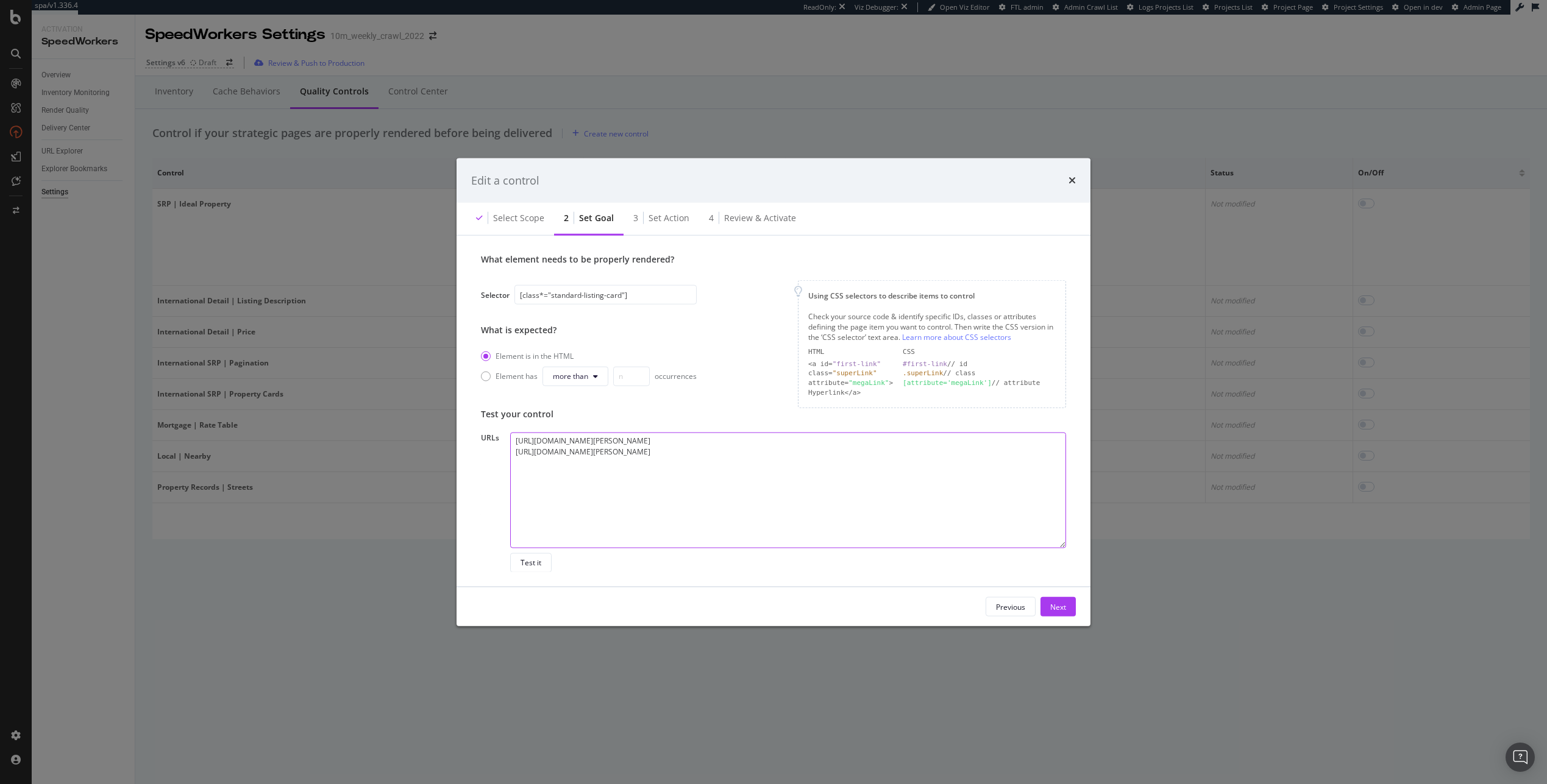
click at [614, 510] on textarea "[URL][DOMAIN_NAME][PERSON_NAME] [URL][DOMAIN_NAME][PERSON_NAME]" at bounding box center [787, 489] width 555 height 116
drag, startPoint x: 974, startPoint y: 449, endPoint x: 467, endPoint y: 434, distance: 507.2
click at [467, 434] on div "Select items you want to control What pages items are crucial to get delivered …" at bounding box center [773, 411] width 633 height 351
paste textarea "co/santa-[PERSON_NAME]/ [URL][DOMAIN_NAME]"
type textarea "[URL][DOMAIN_NAME][PERSON_NAME] [URL][DOMAIN_NAME]"
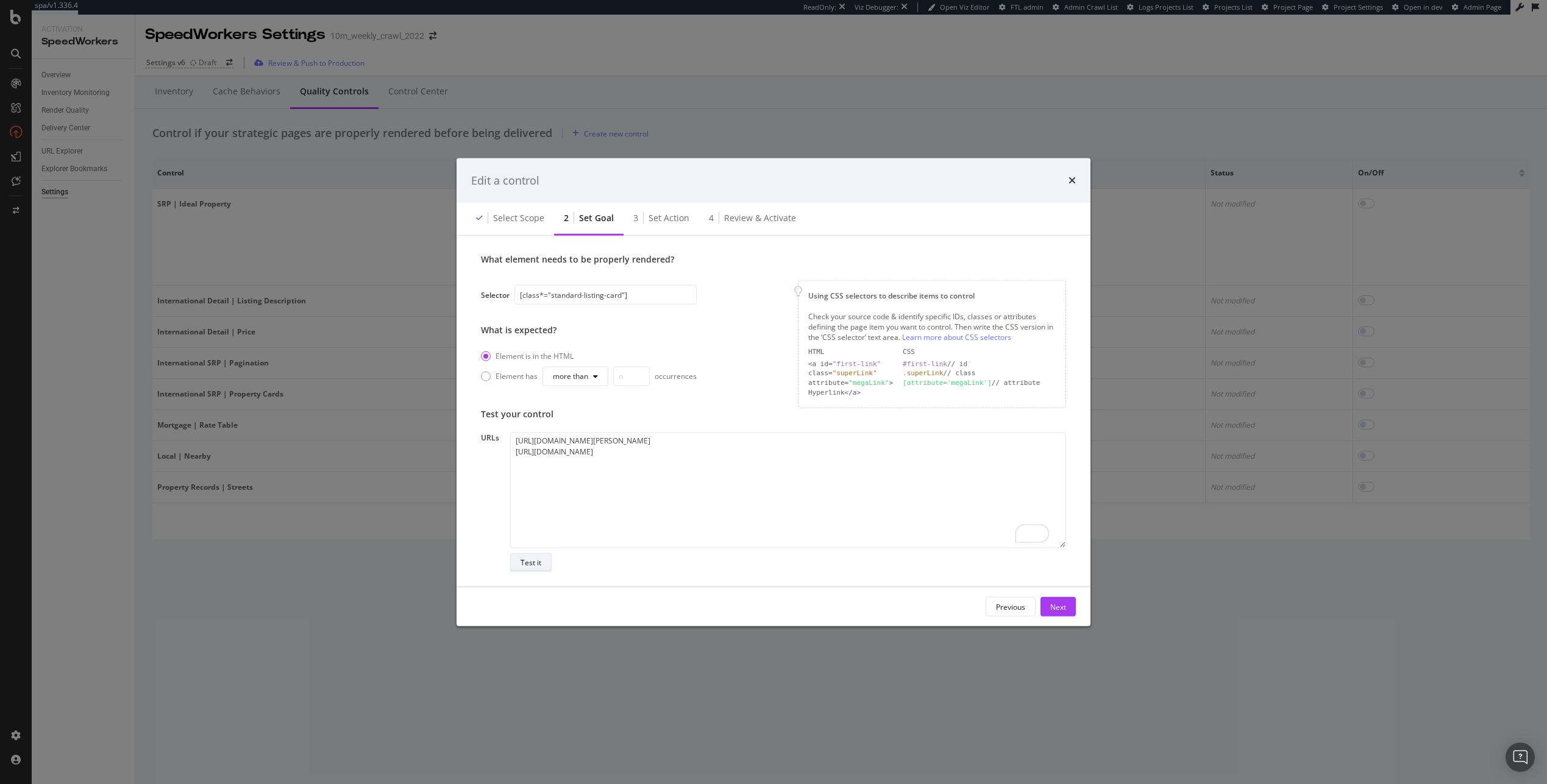
click at [524, 563] on div "Test it" at bounding box center [531, 563] width 20 height 10
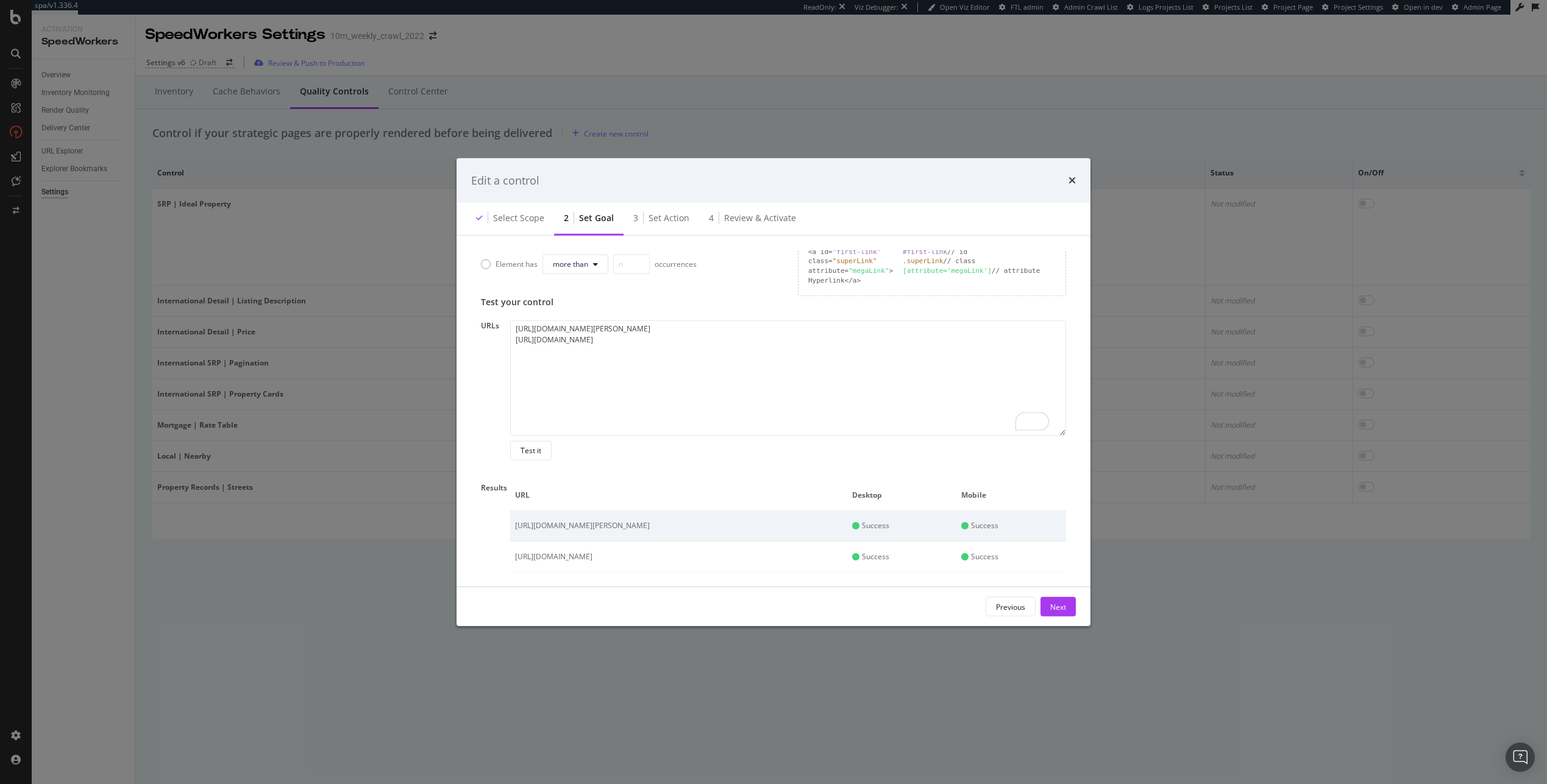
click at [1079, 179] on div "Edit a control" at bounding box center [773, 179] width 633 height 45
click at [1074, 181] on icon "times" at bounding box center [1072, 180] width 8 height 10
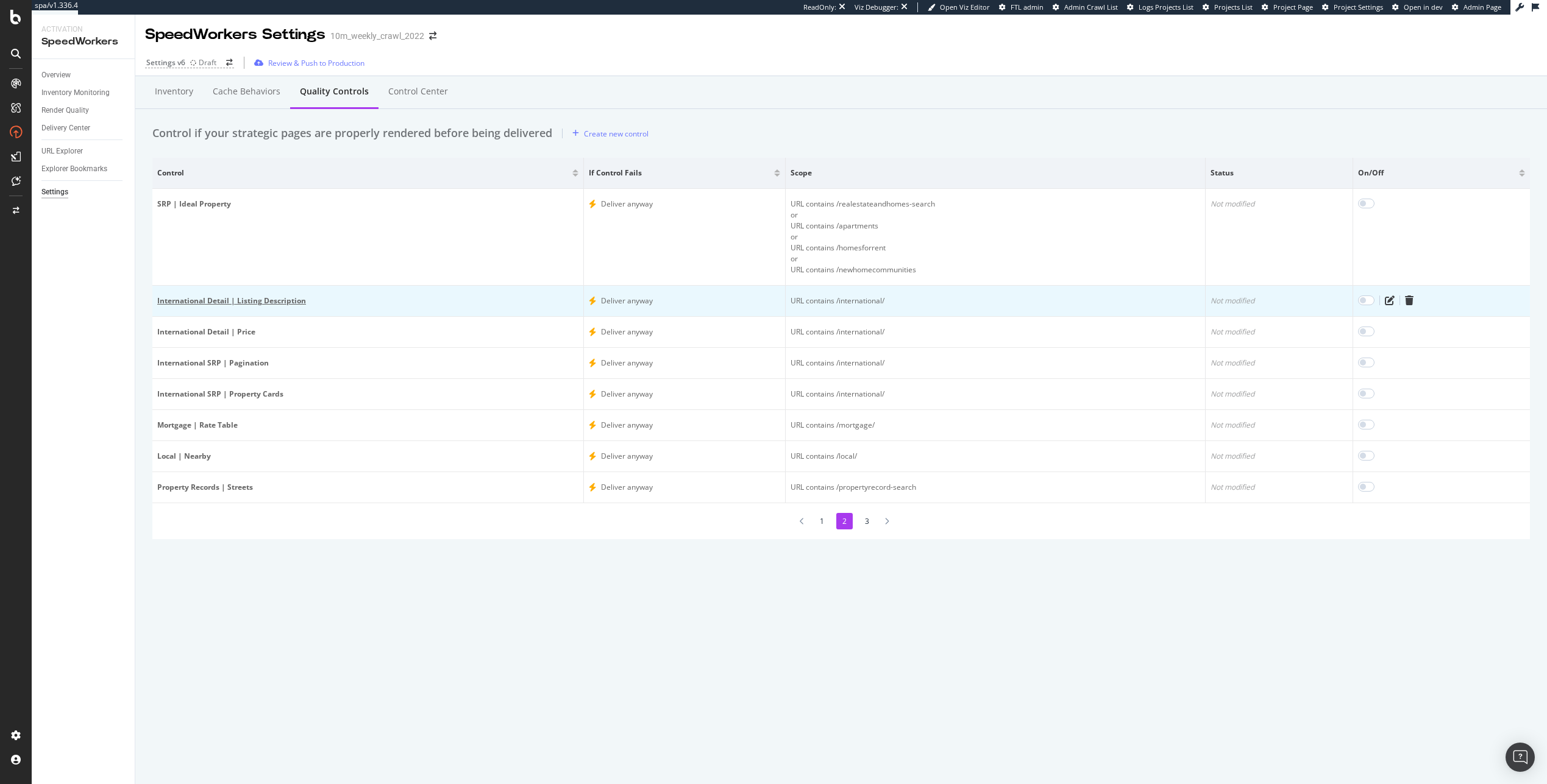
click at [226, 299] on div "International Detail | Listing Description" at bounding box center [367, 301] width 421 height 11
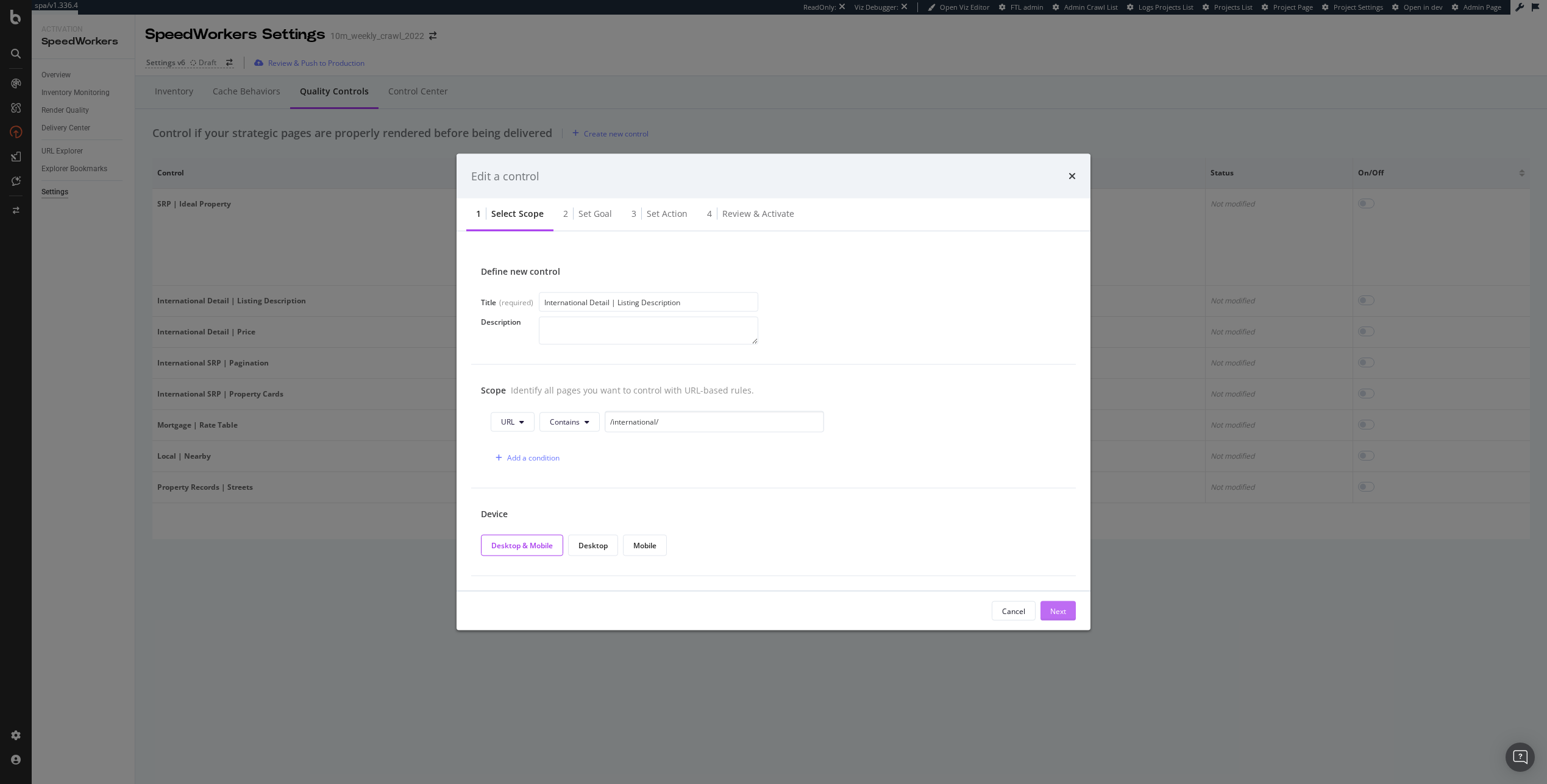
click at [1047, 605] on button "Next" at bounding box center [1058, 610] width 36 height 19
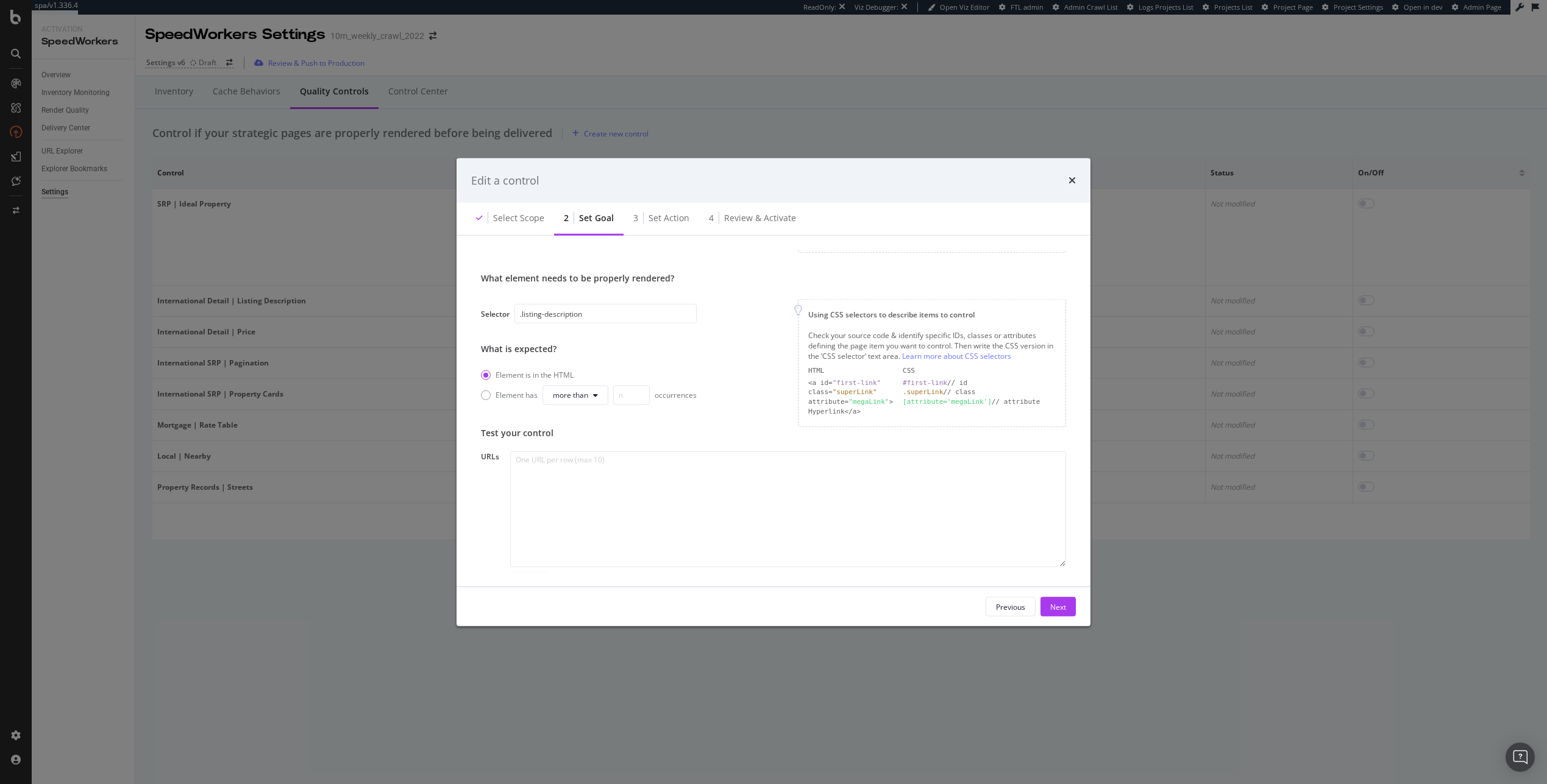
scroll to position [138, 0]
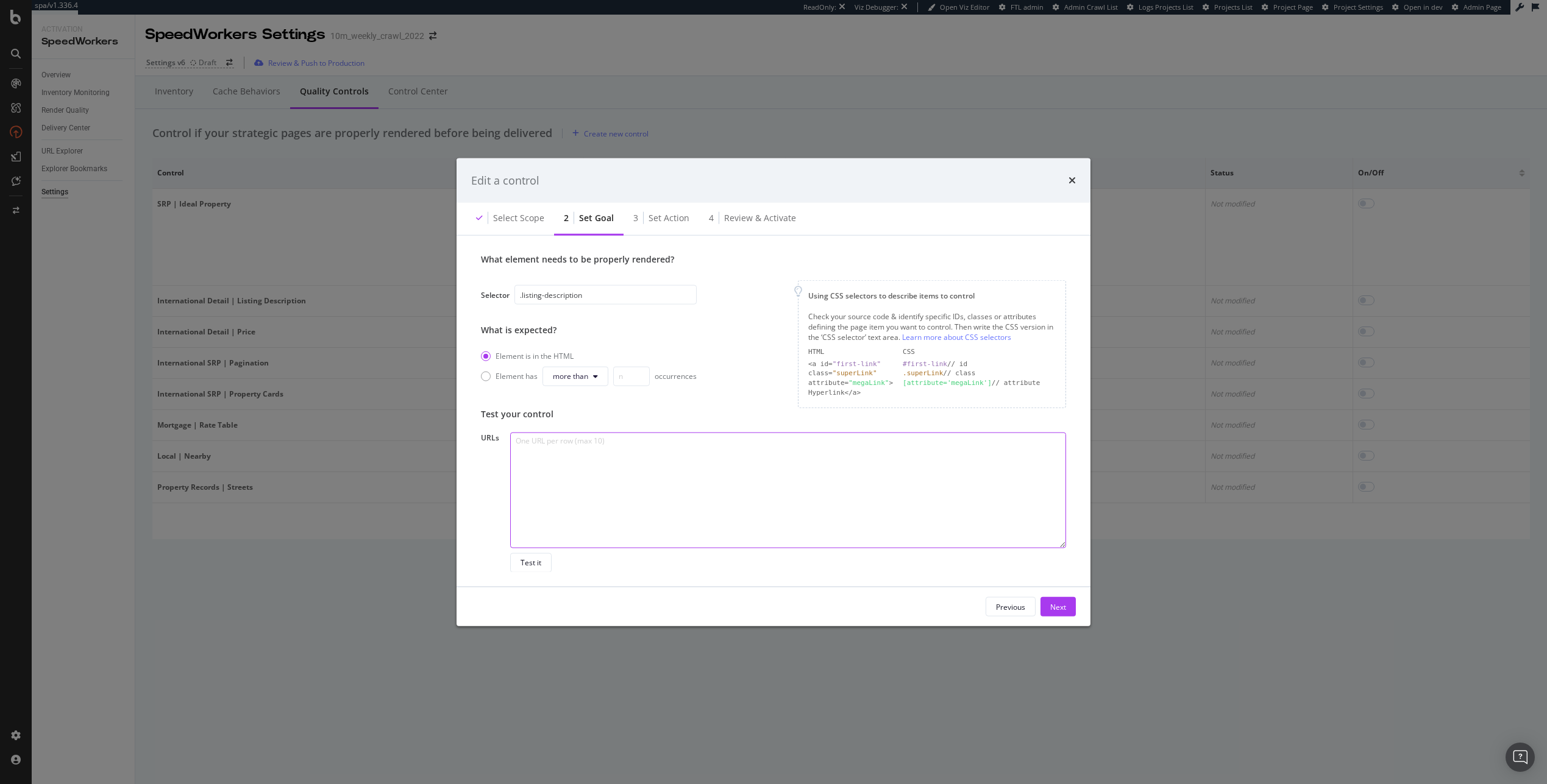
click at [550, 499] on textarea "modal" at bounding box center [787, 489] width 555 height 116
paste textarea "[URL][DOMAIN_NAME] [URL][DOMAIN_NAME][PERSON_NAME][PERSON_NAME]"
type textarea "[URL][DOMAIN_NAME] [URL][DOMAIN_NAME][PERSON_NAME][PERSON_NAME]"
click at [527, 561] on div "Test it" at bounding box center [531, 563] width 20 height 10
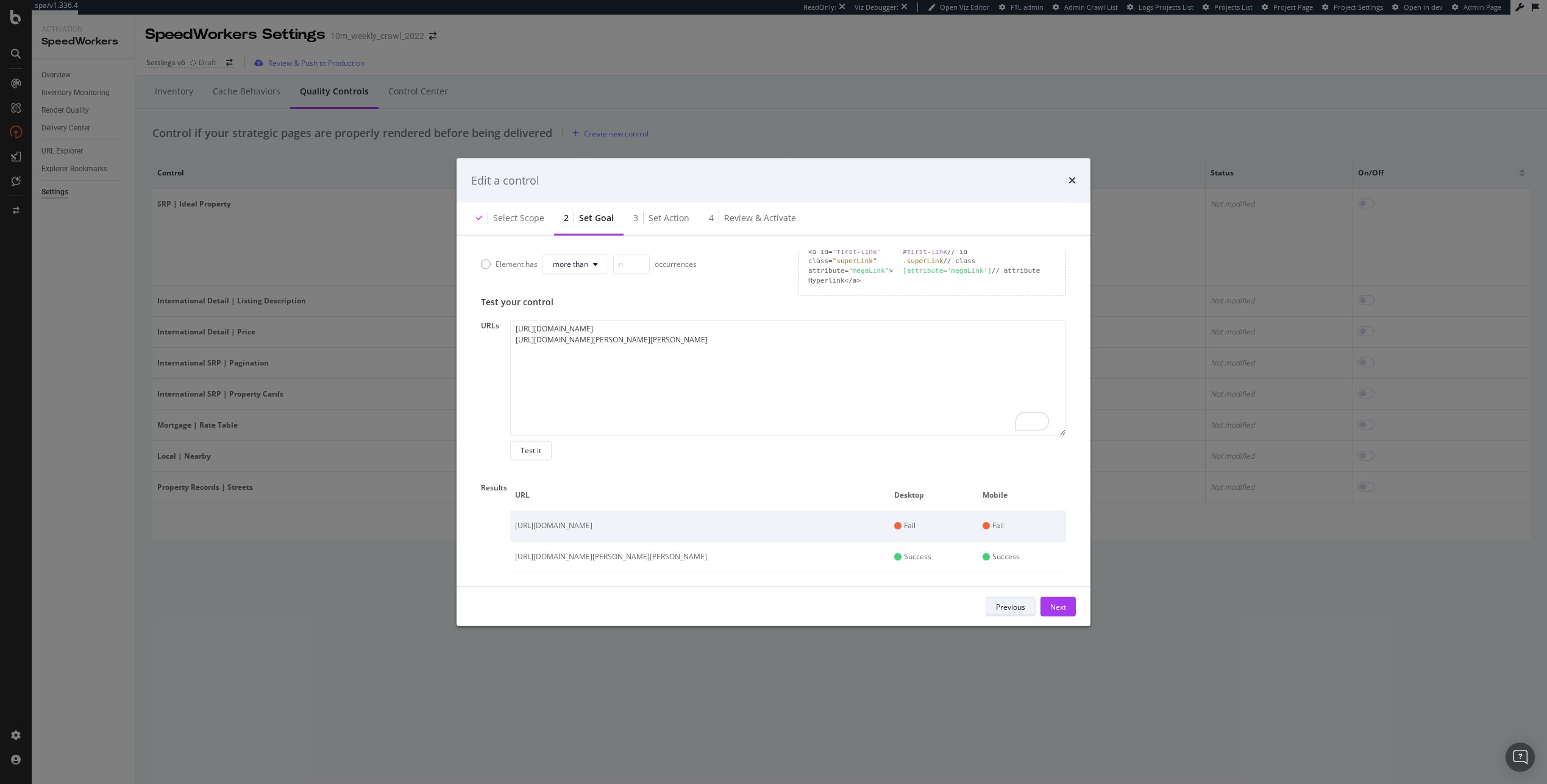
click at [1019, 606] on div "Previous" at bounding box center [1010, 606] width 30 height 10
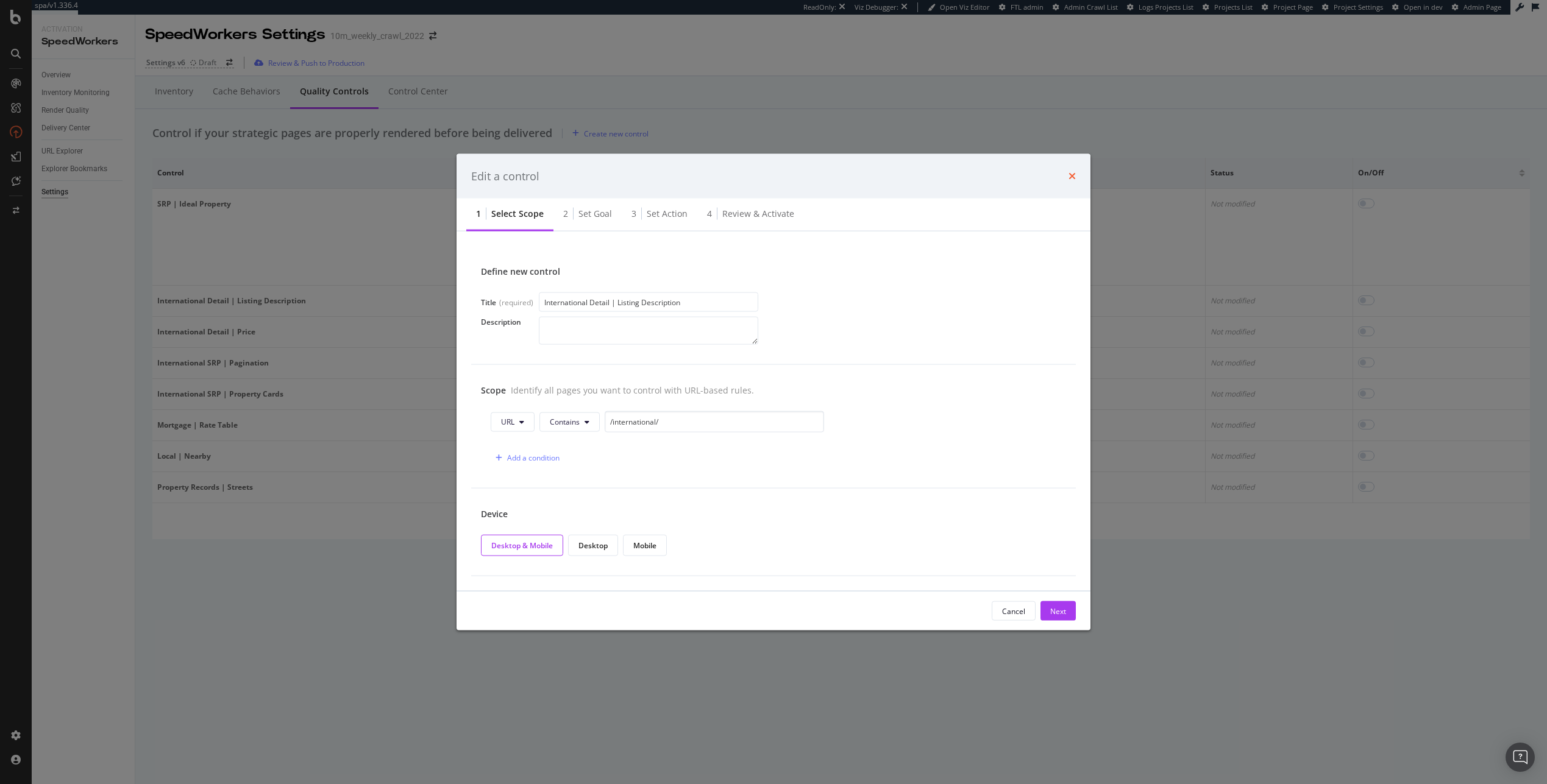
click at [1073, 178] on icon "times" at bounding box center [1072, 176] width 8 height 10
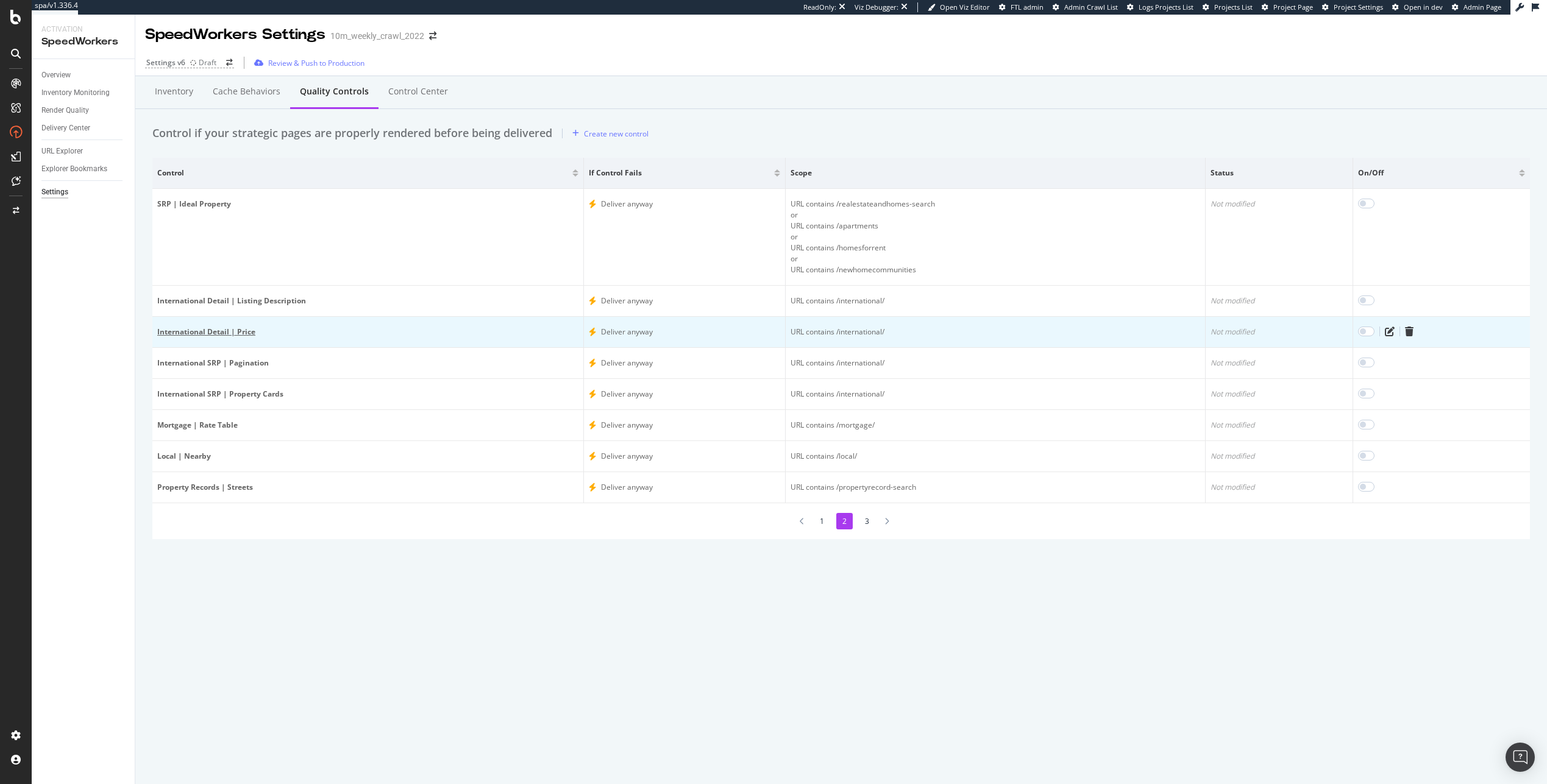
click at [212, 332] on div "International Detail | Price" at bounding box center [367, 332] width 421 height 11
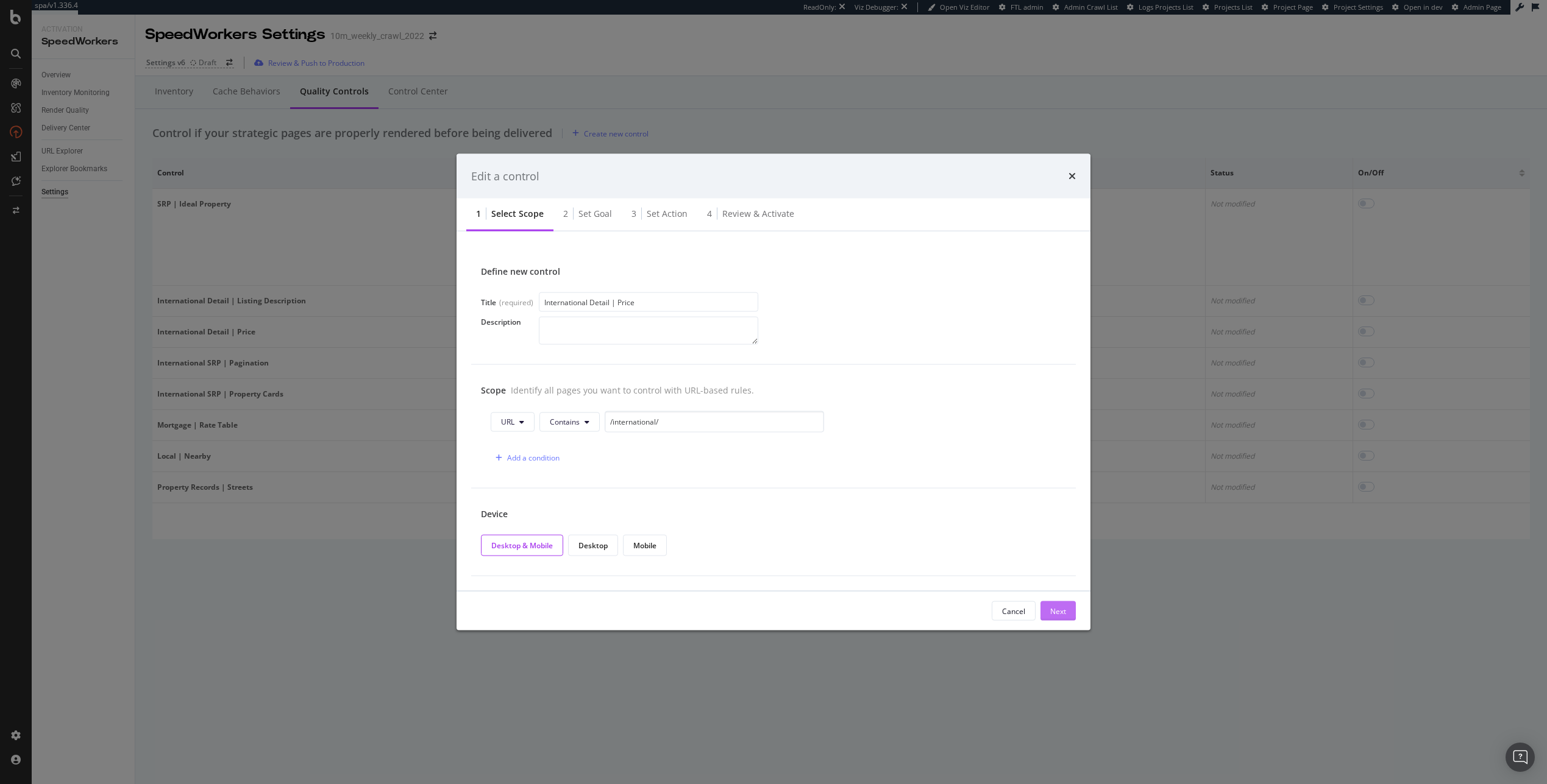
click at [1057, 610] on div "Next" at bounding box center [1058, 610] width 16 height 10
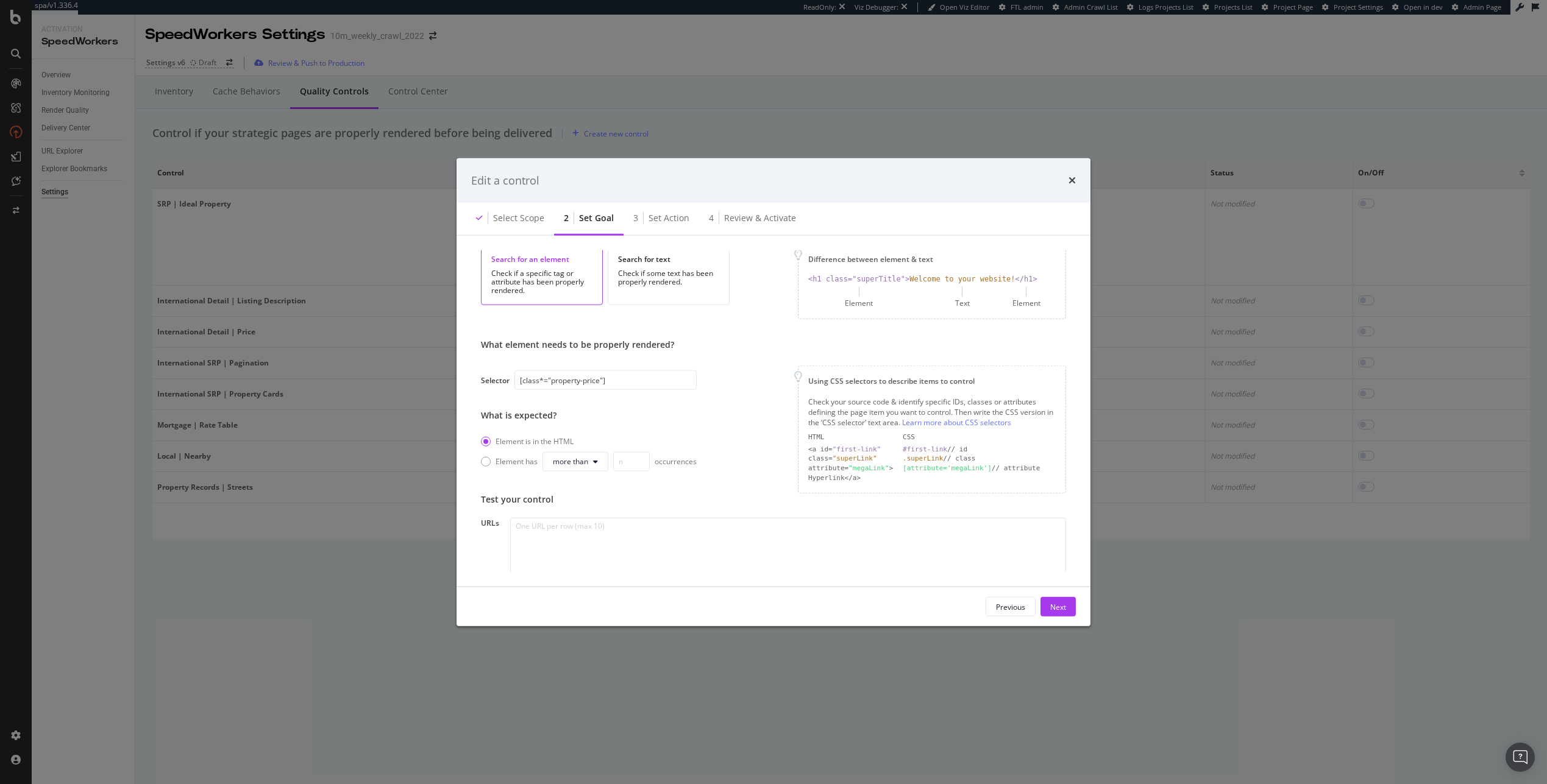
scroll to position [138, 0]
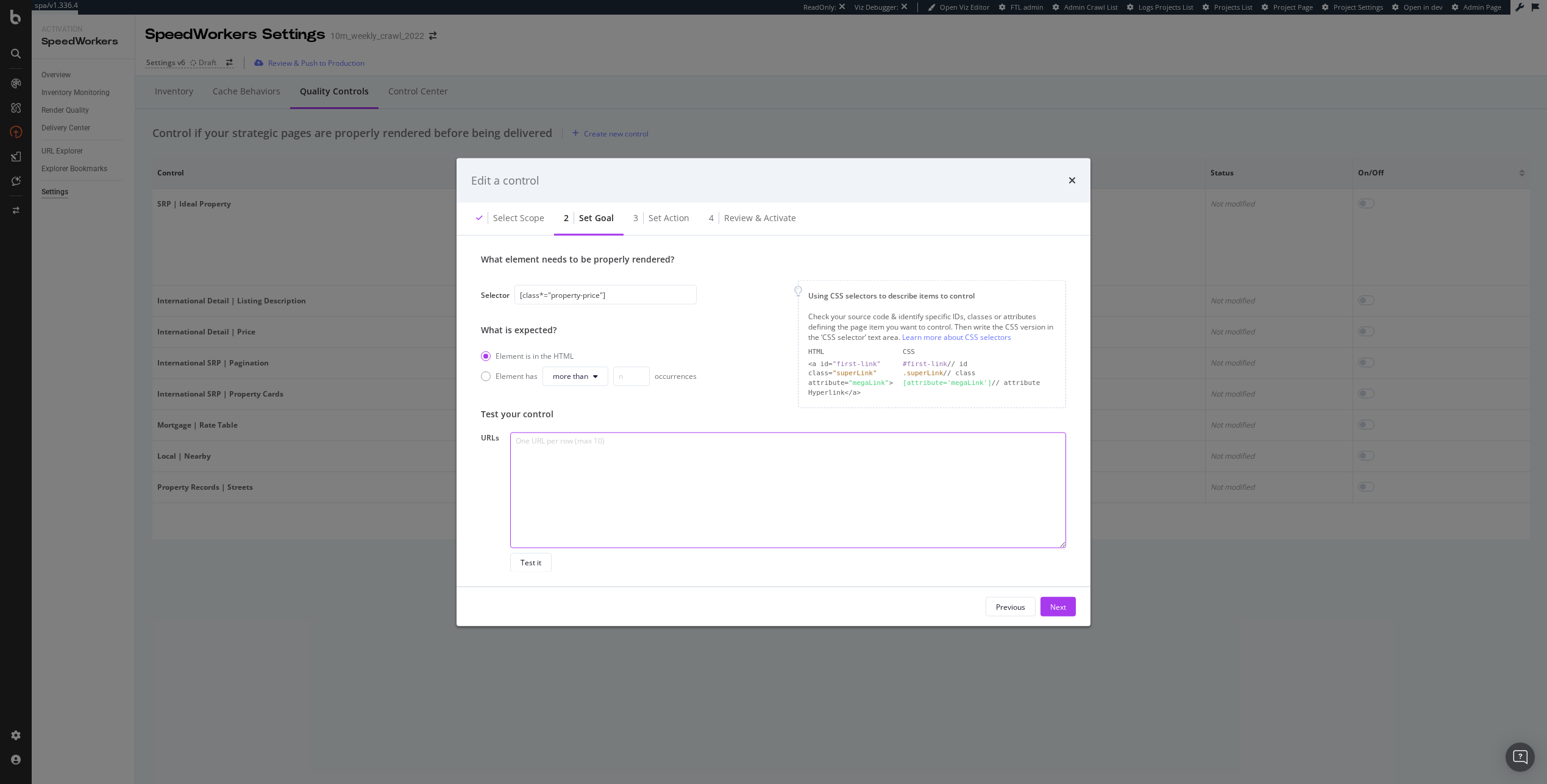
click at [618, 527] on textarea "modal" at bounding box center [787, 489] width 555 height 116
paste textarea "[URL][DOMAIN_NAME] [URL][DOMAIN_NAME][PERSON_NAME][PERSON_NAME]"
type textarea "[URL][DOMAIN_NAME] [URL][DOMAIN_NAME][PERSON_NAME][PERSON_NAME]"
click at [534, 566] on div "Test it" at bounding box center [531, 563] width 20 height 10
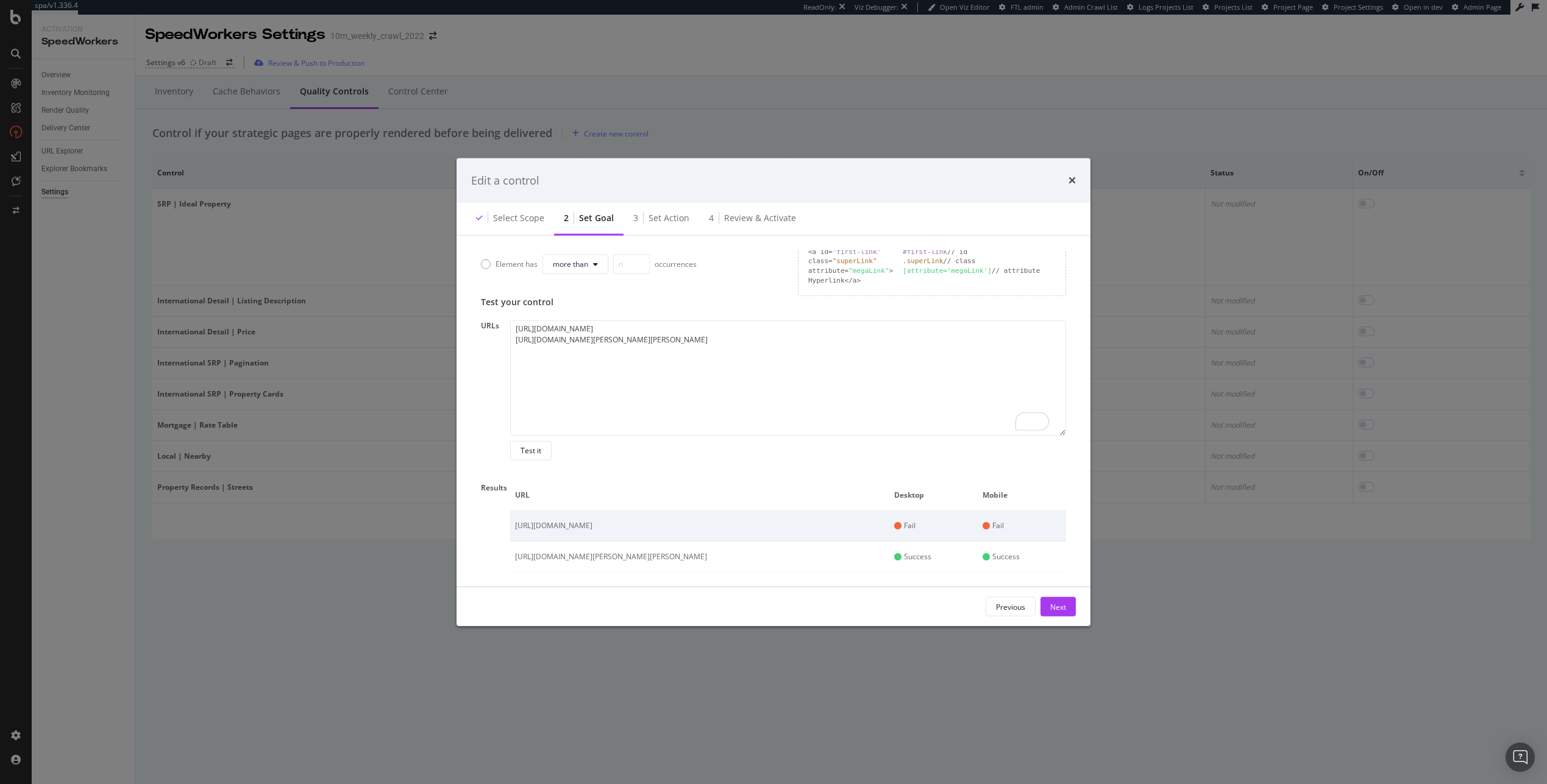
drag, startPoint x: 1070, startPoint y: 186, endPoint x: 1079, endPoint y: 185, distance: 9.1
click at [1071, 186] on div "times" at bounding box center [1072, 180] width 8 height 16
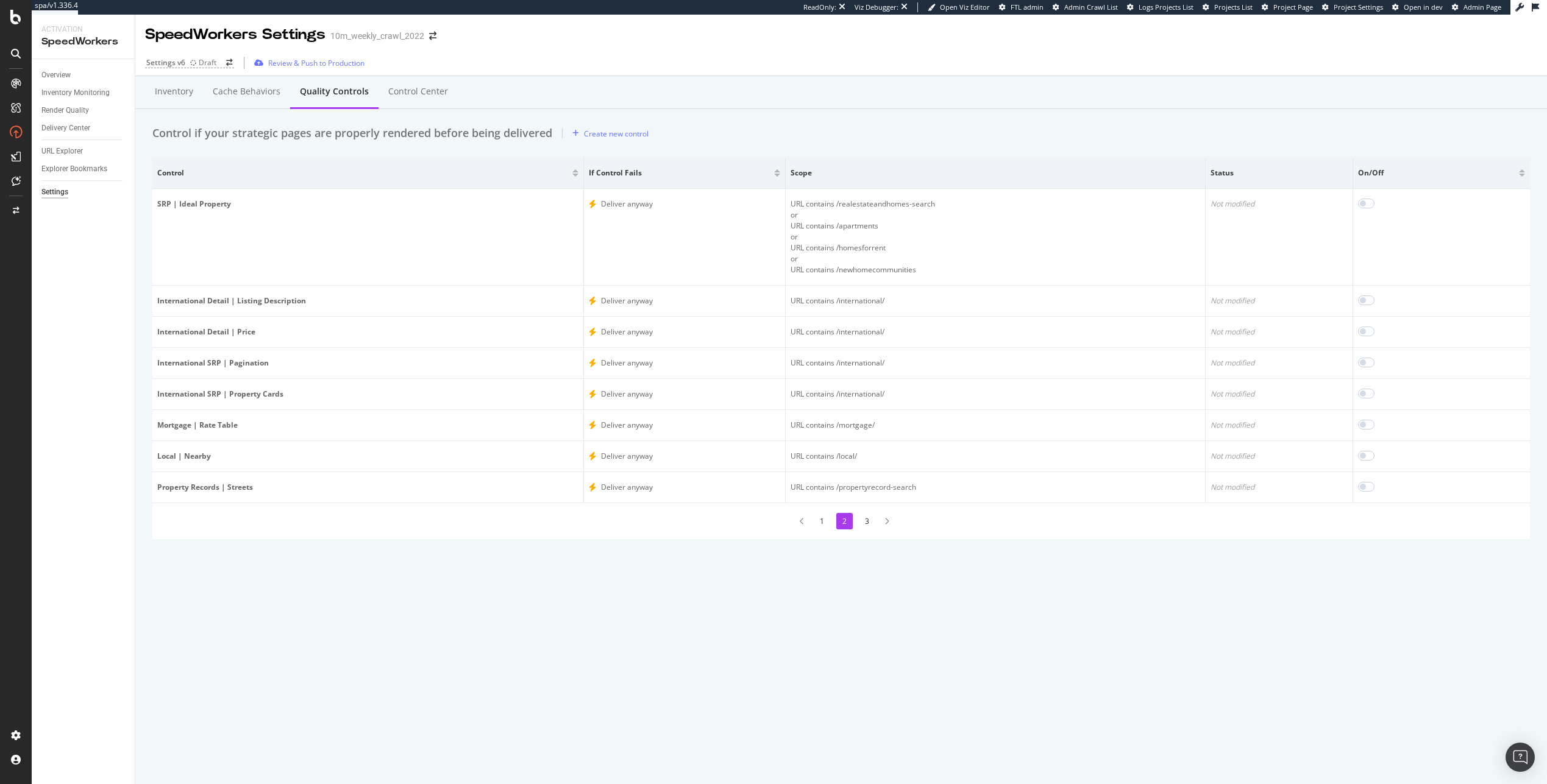
click at [826, 521] on li "1" at bounding box center [821, 521] width 16 height 16
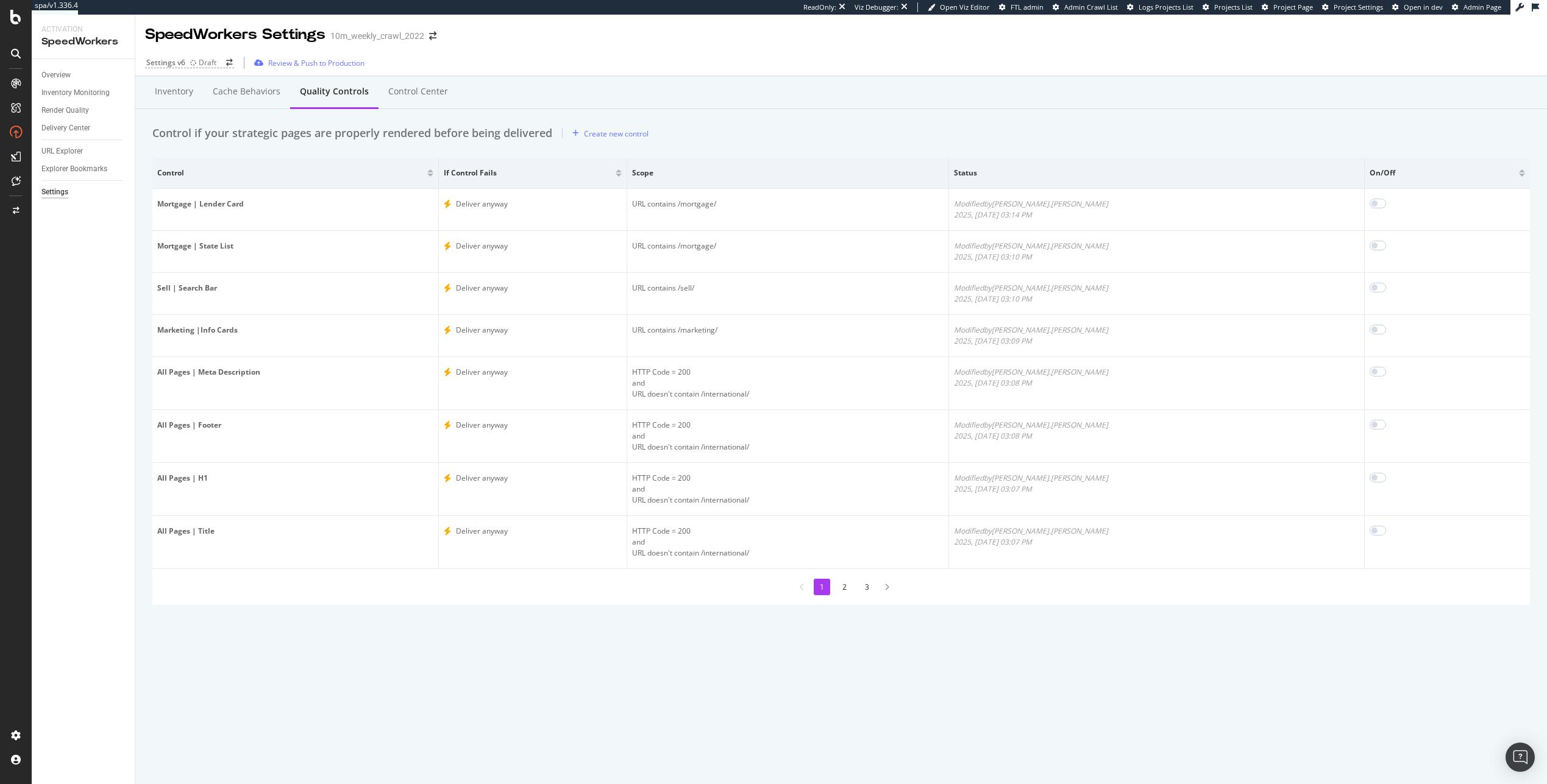
click at [868, 584] on li "3" at bounding box center [866, 587] width 16 height 16
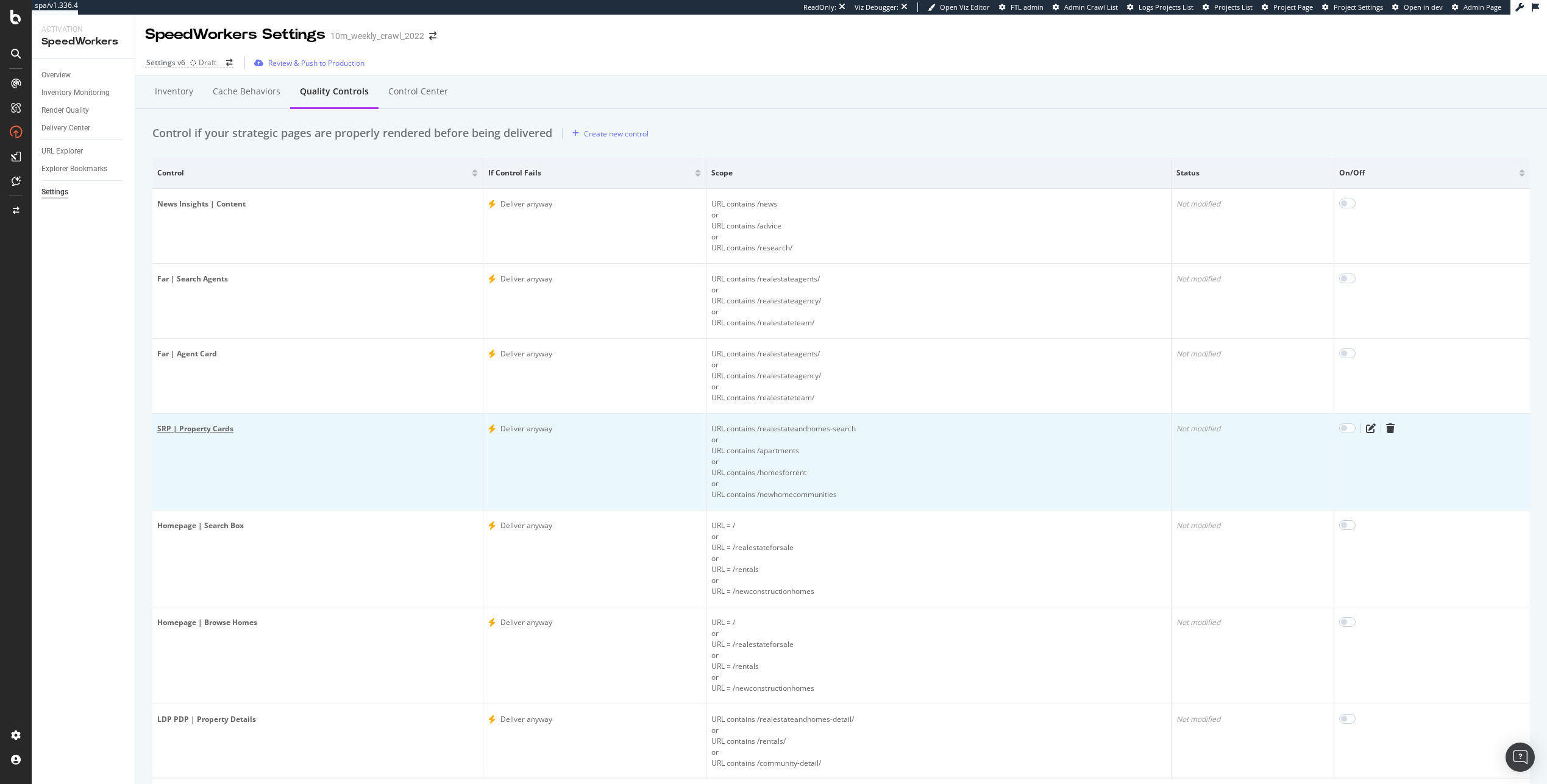
scroll to position [74, 0]
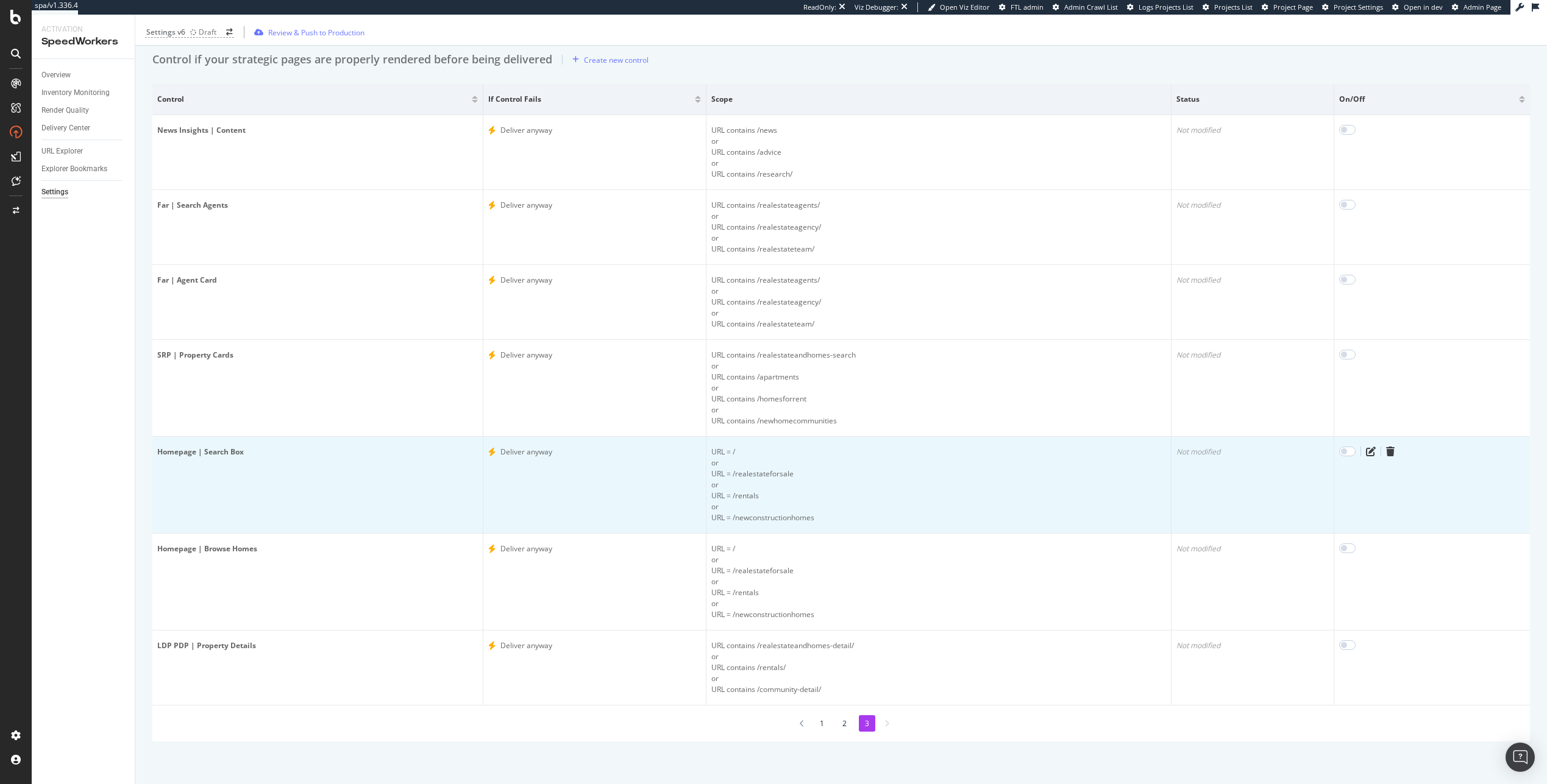
click at [236, 462] on td "Homepage | Search Box" at bounding box center [318, 485] width 331 height 97
click at [232, 451] on div "Homepage | Search Box" at bounding box center [318, 452] width 321 height 11
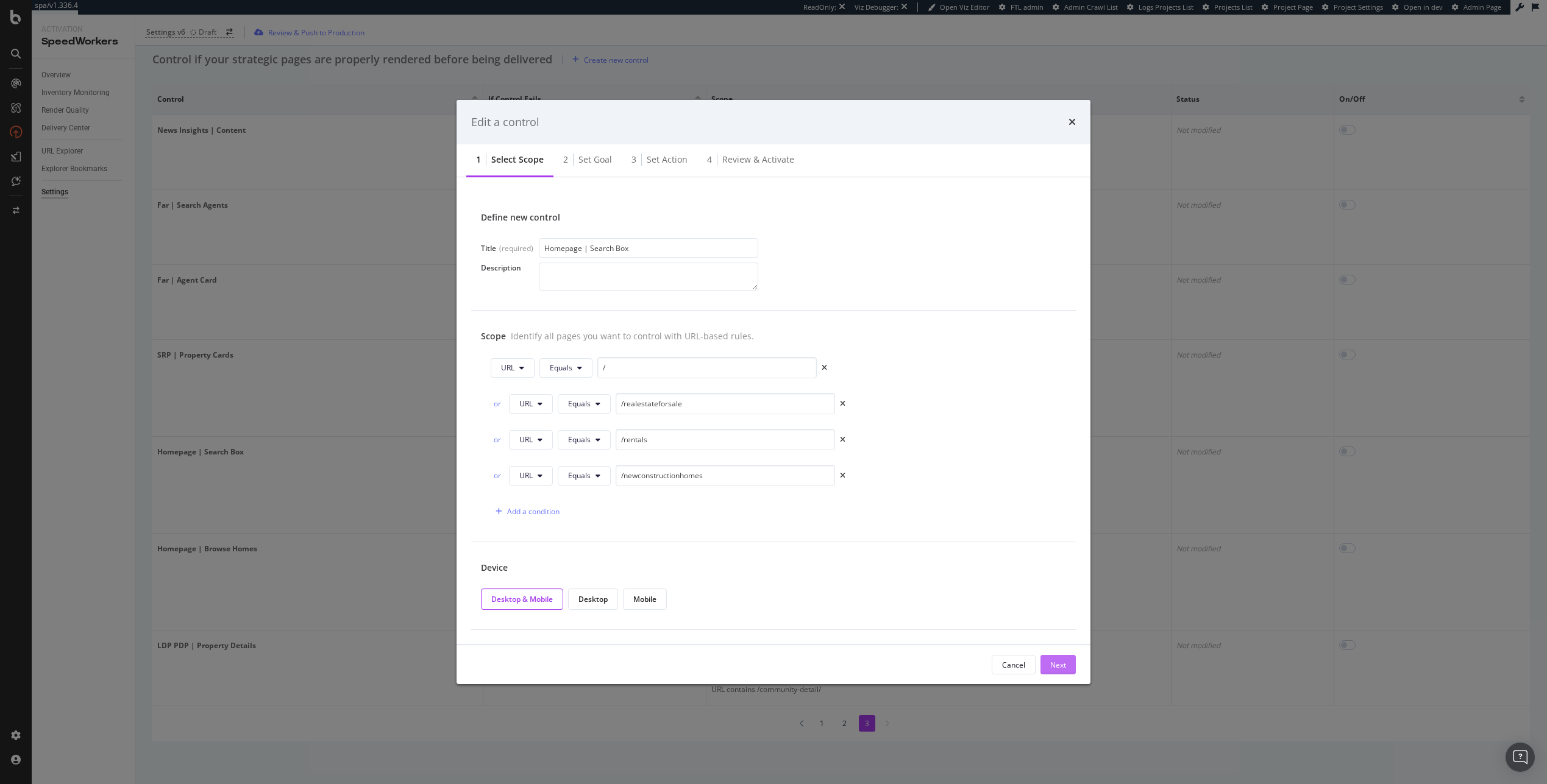
click at [1064, 669] on div "Next" at bounding box center [1058, 665] width 16 height 10
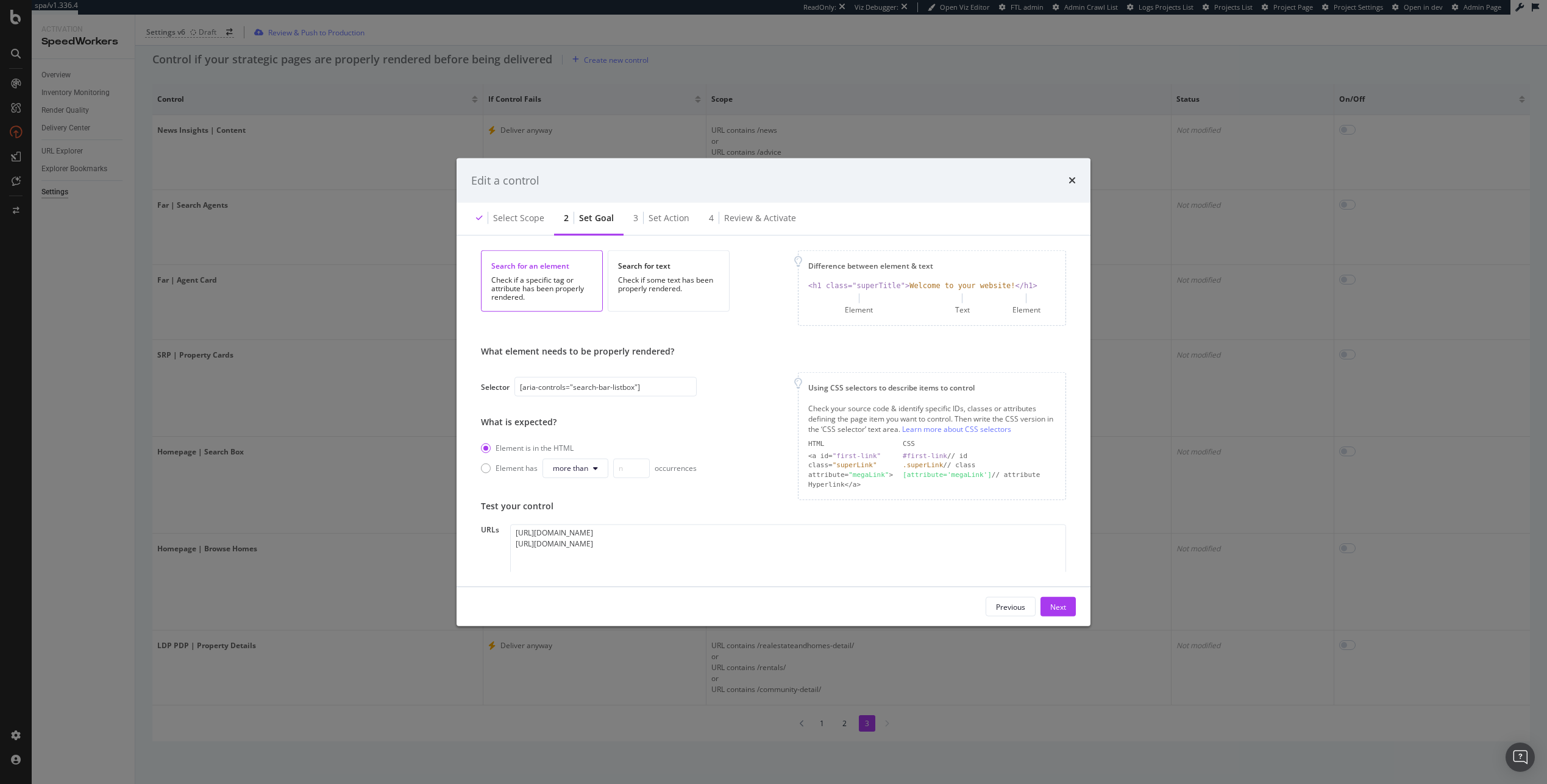
scroll to position [138, 0]
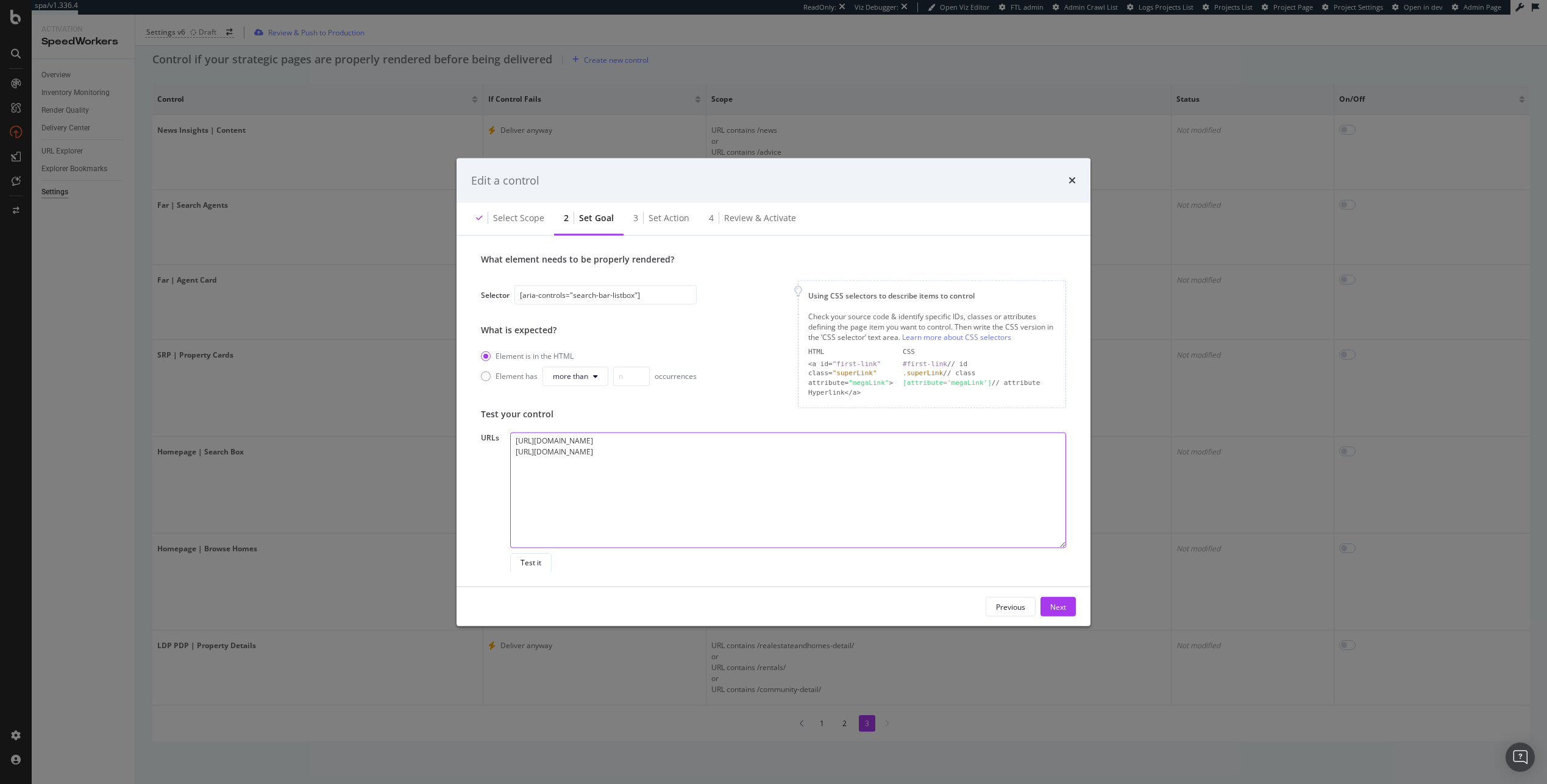
click at [593, 518] on textarea "[URL][DOMAIN_NAME] [URL][DOMAIN_NAME]" at bounding box center [787, 489] width 555 height 116
click at [535, 555] on div "Test it" at bounding box center [531, 562] width 20 height 17
click at [521, 562] on div "Test it" at bounding box center [531, 563] width 20 height 10
click at [1075, 179] on div "Edit a control" at bounding box center [773, 179] width 633 height 45
click at [1074, 183] on icon "times" at bounding box center [1072, 180] width 8 height 10
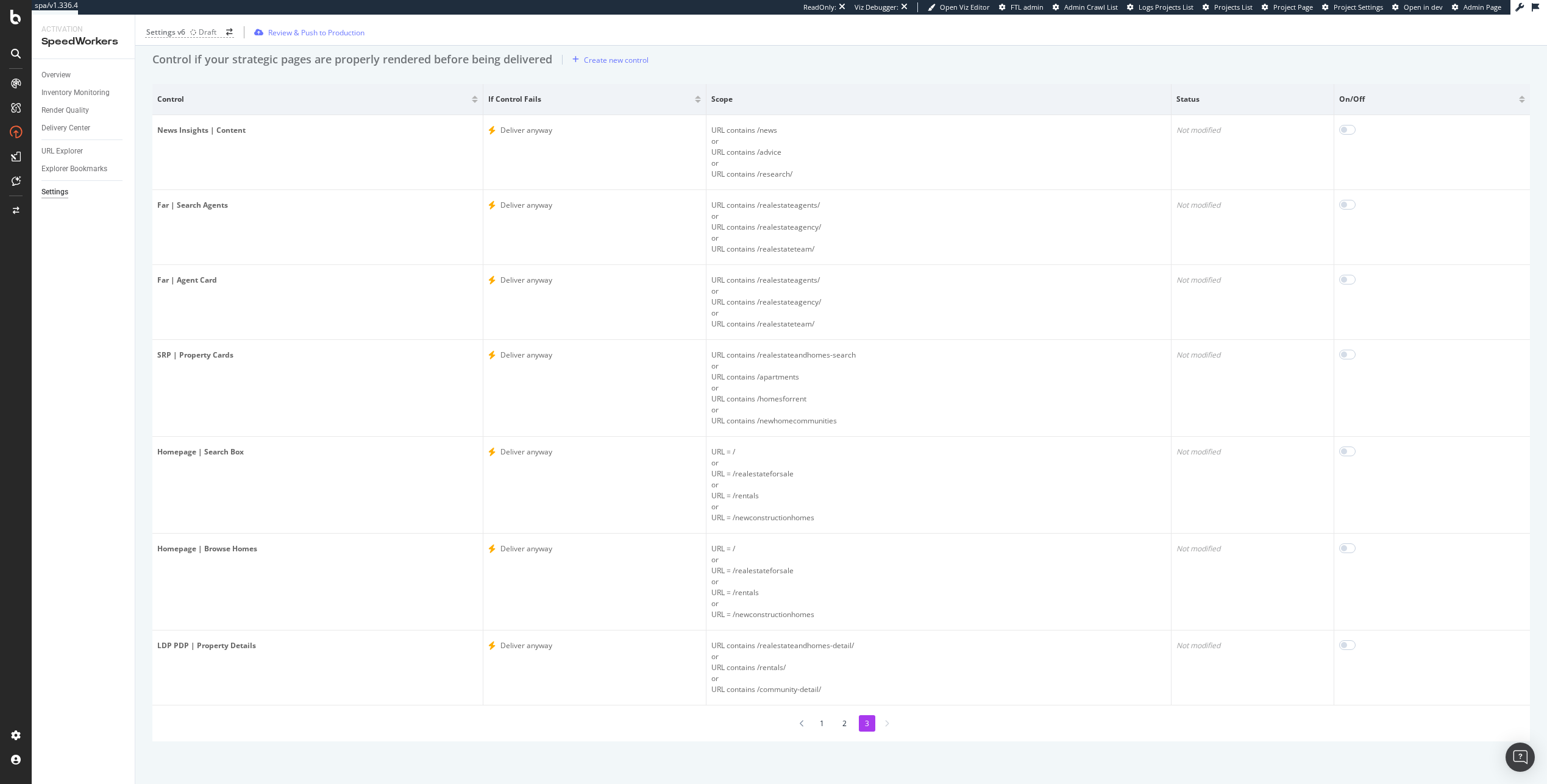
click at [843, 724] on li "2" at bounding box center [843, 723] width 16 height 16
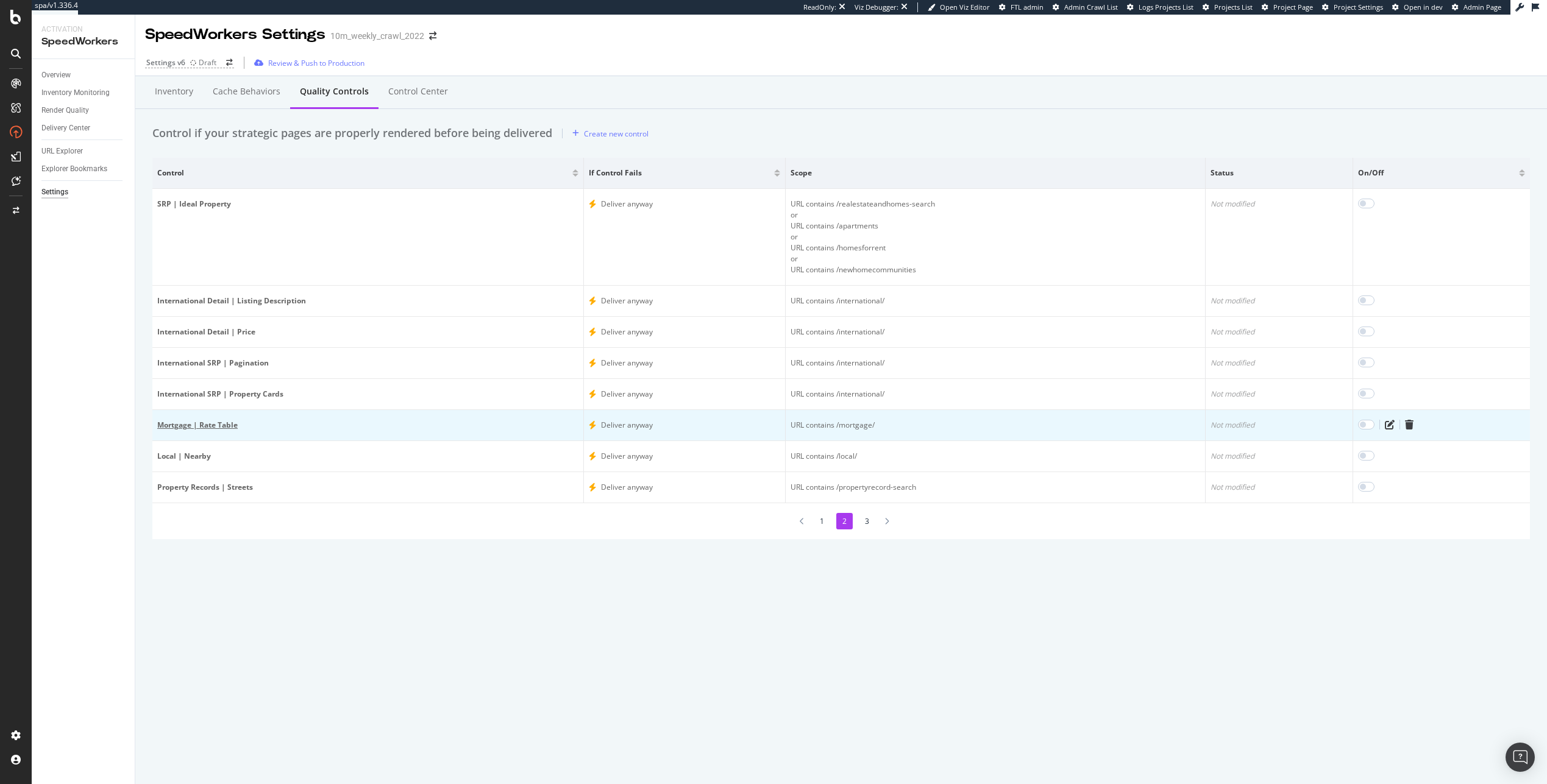
click at [195, 422] on div "Mortgage | Rate Table" at bounding box center [367, 425] width 421 height 11
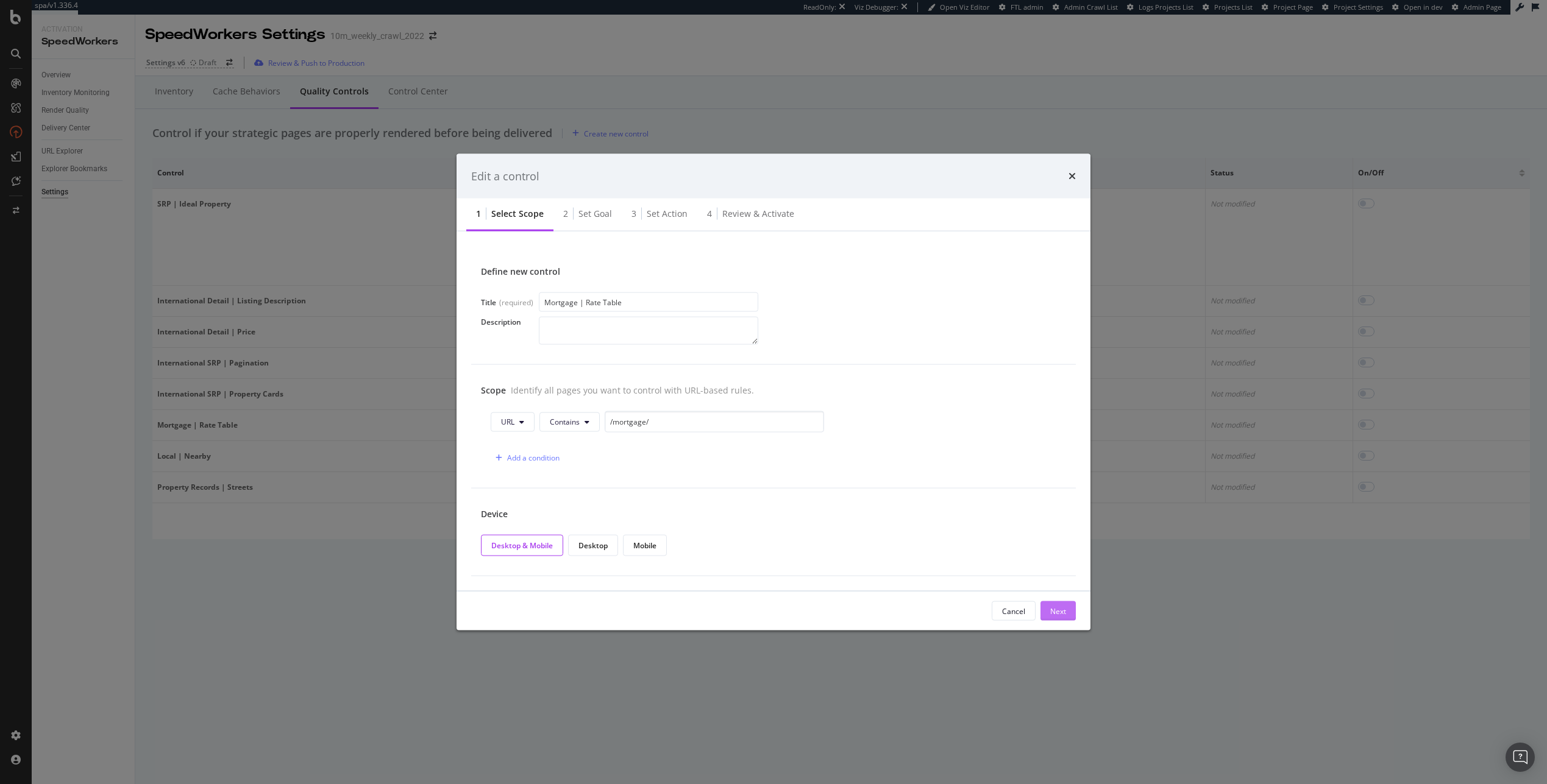
click at [1061, 610] on div "Next" at bounding box center [1058, 610] width 16 height 10
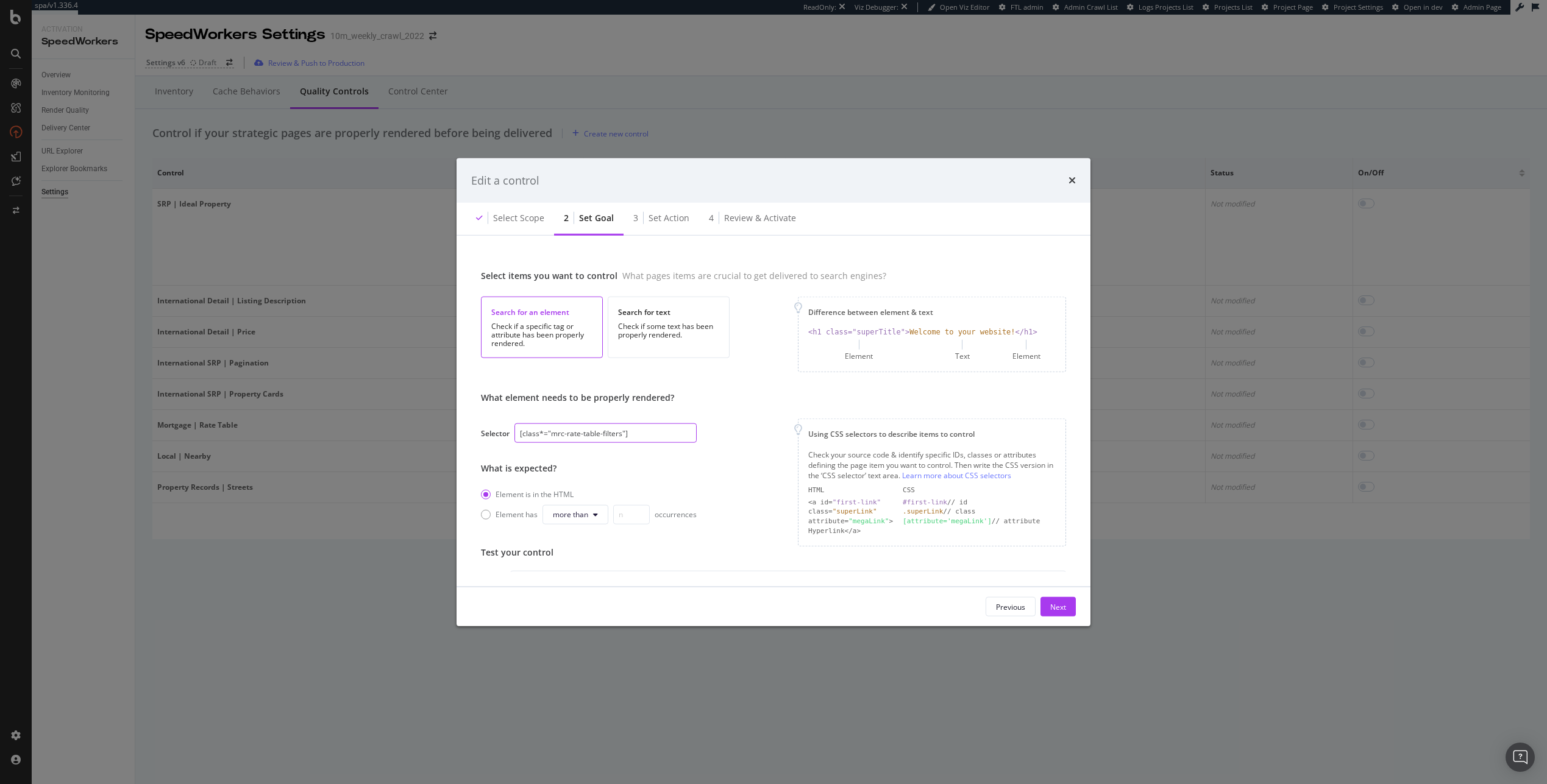
click at [582, 429] on input "[class*="mrc-rate-table-filters"]" at bounding box center [605, 433] width 182 height 19
paste input "modal"
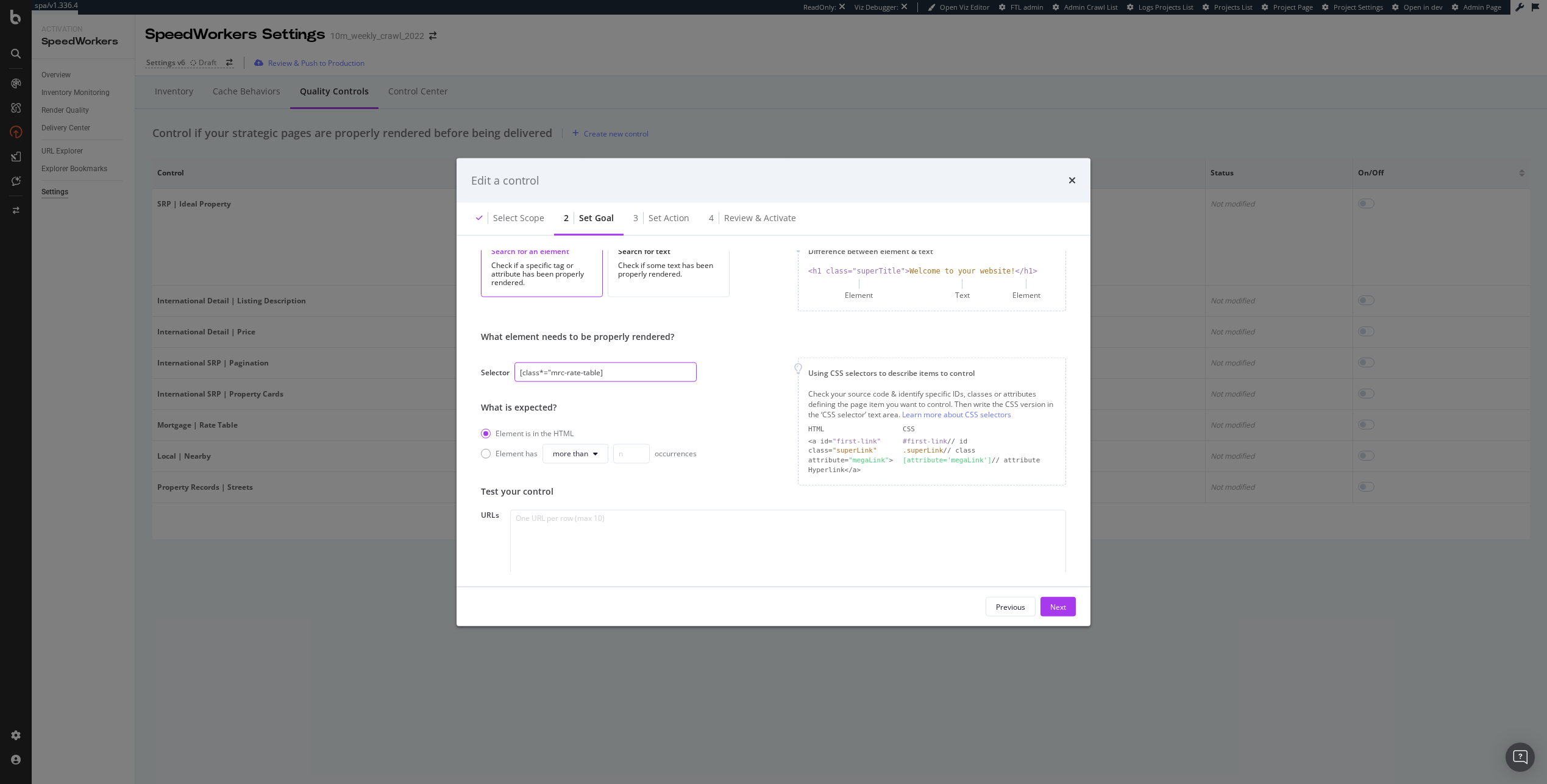
scroll to position [138, 0]
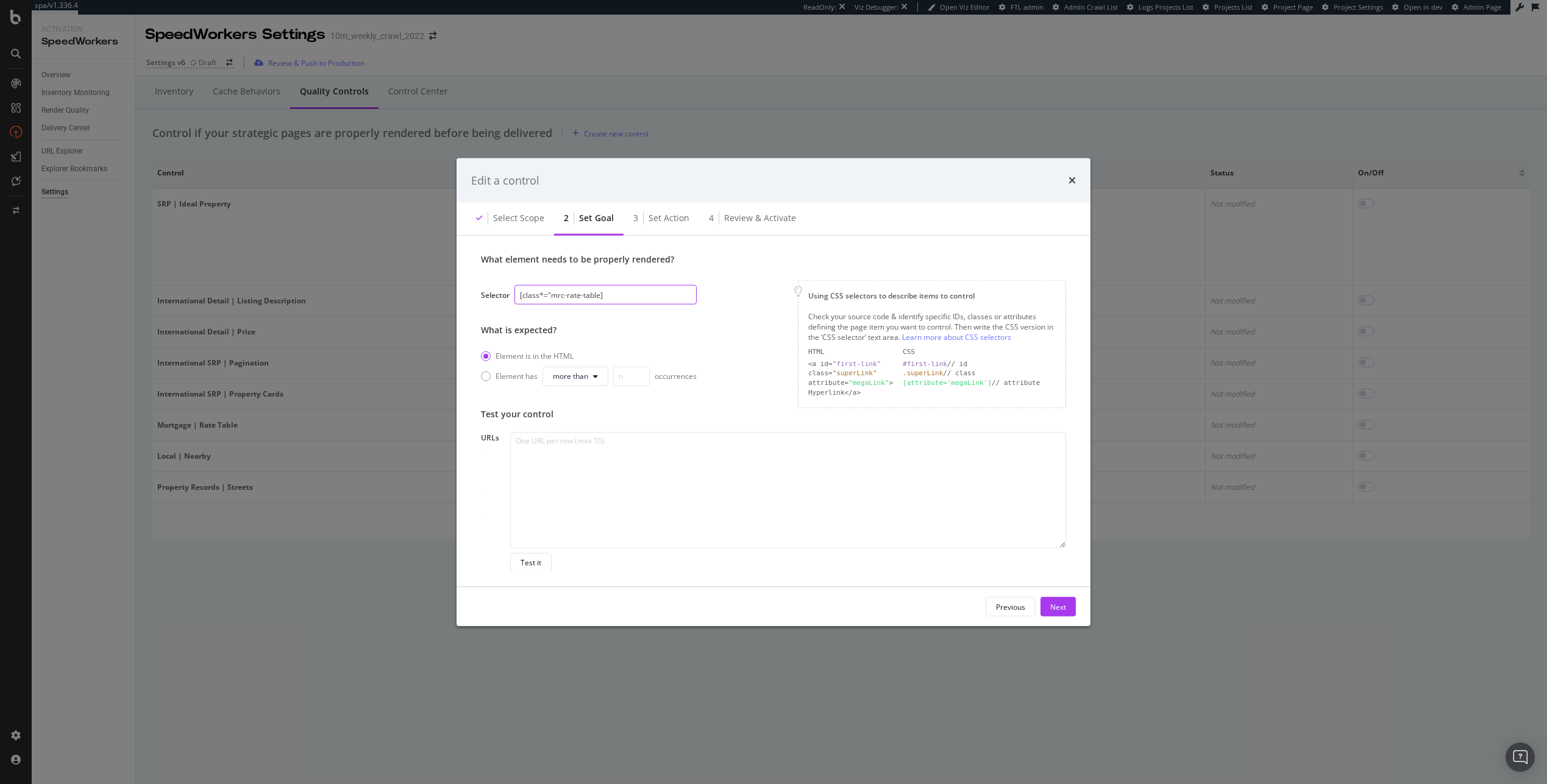
type input "[class*="mrc-rate-table]"
click at [651, 506] on textarea "modal" at bounding box center [787, 489] width 555 height 116
paste textarea "[URL][DOMAIN_NAME][US_STATE] [URL][DOMAIN_NAME][US_STATE]"
type textarea "[URL][DOMAIN_NAME][US_STATE] [URL][DOMAIN_NAME][US_STATE]"
click at [537, 554] on div "Test it" at bounding box center [531, 562] width 20 height 17
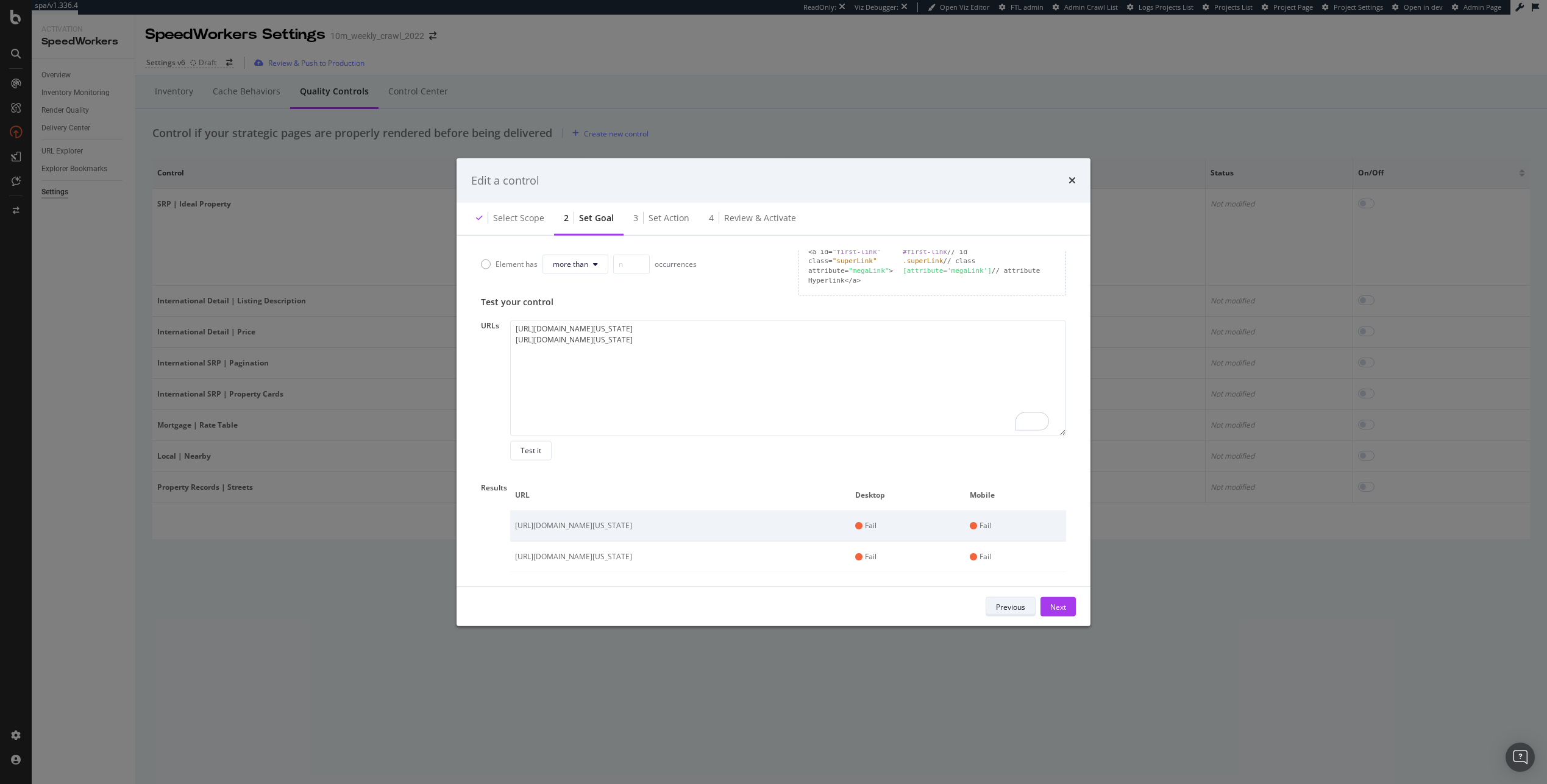
scroll to position [251, 0]
click at [1071, 181] on icon "times" at bounding box center [1072, 180] width 8 height 10
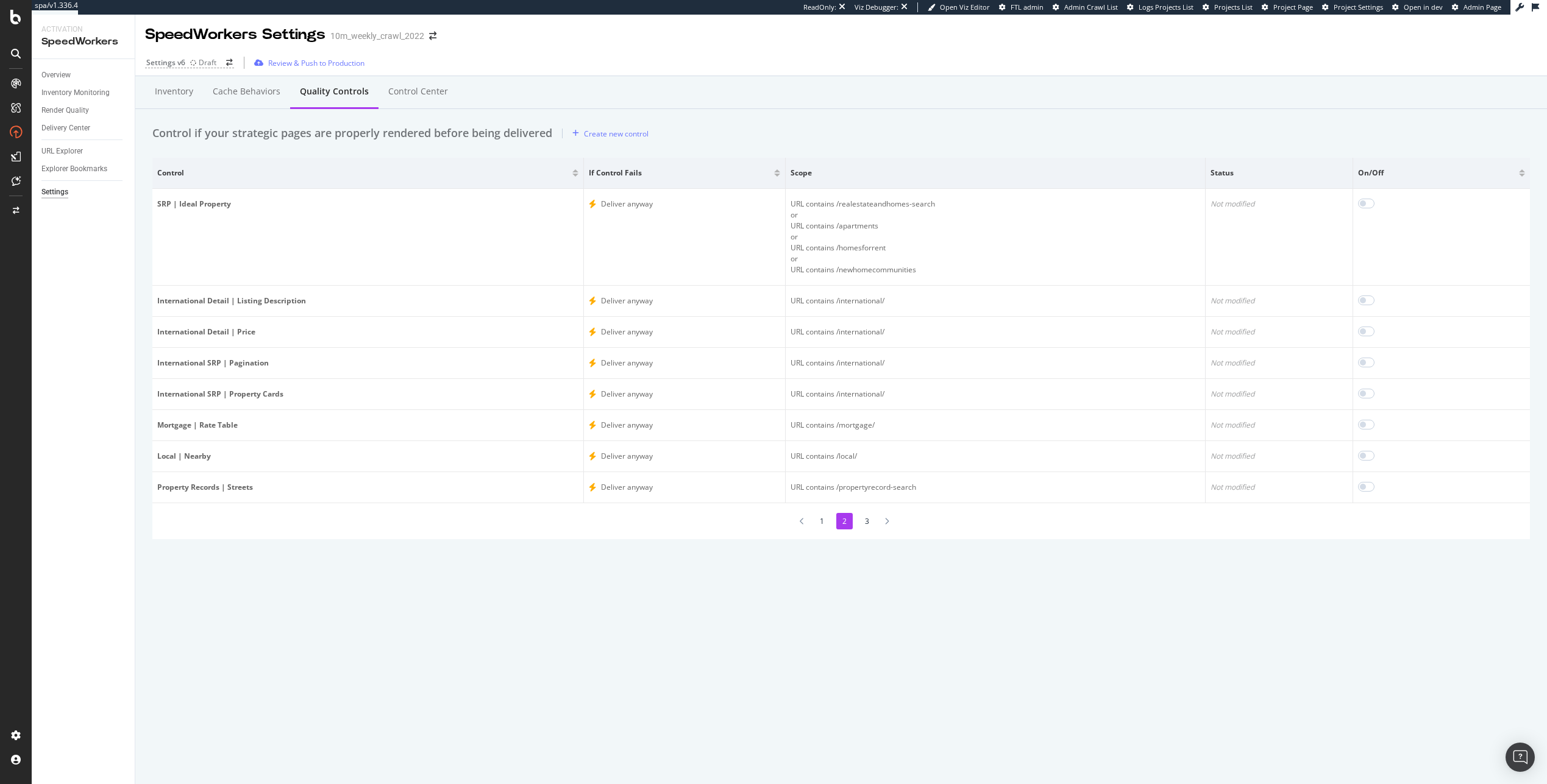
click at [826, 518] on li "1" at bounding box center [821, 521] width 16 height 16
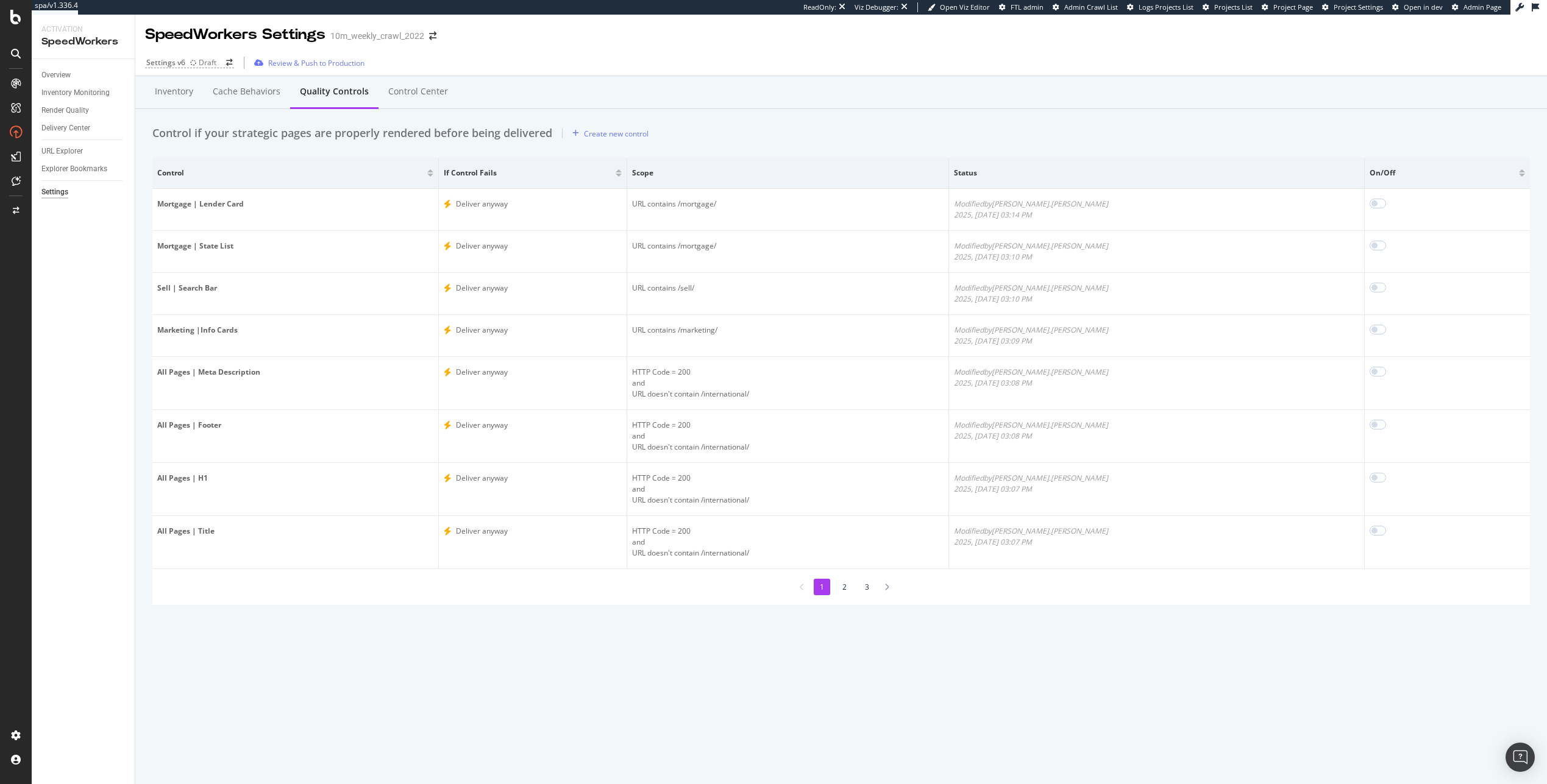
click at [865, 582] on li "3" at bounding box center [866, 587] width 16 height 16
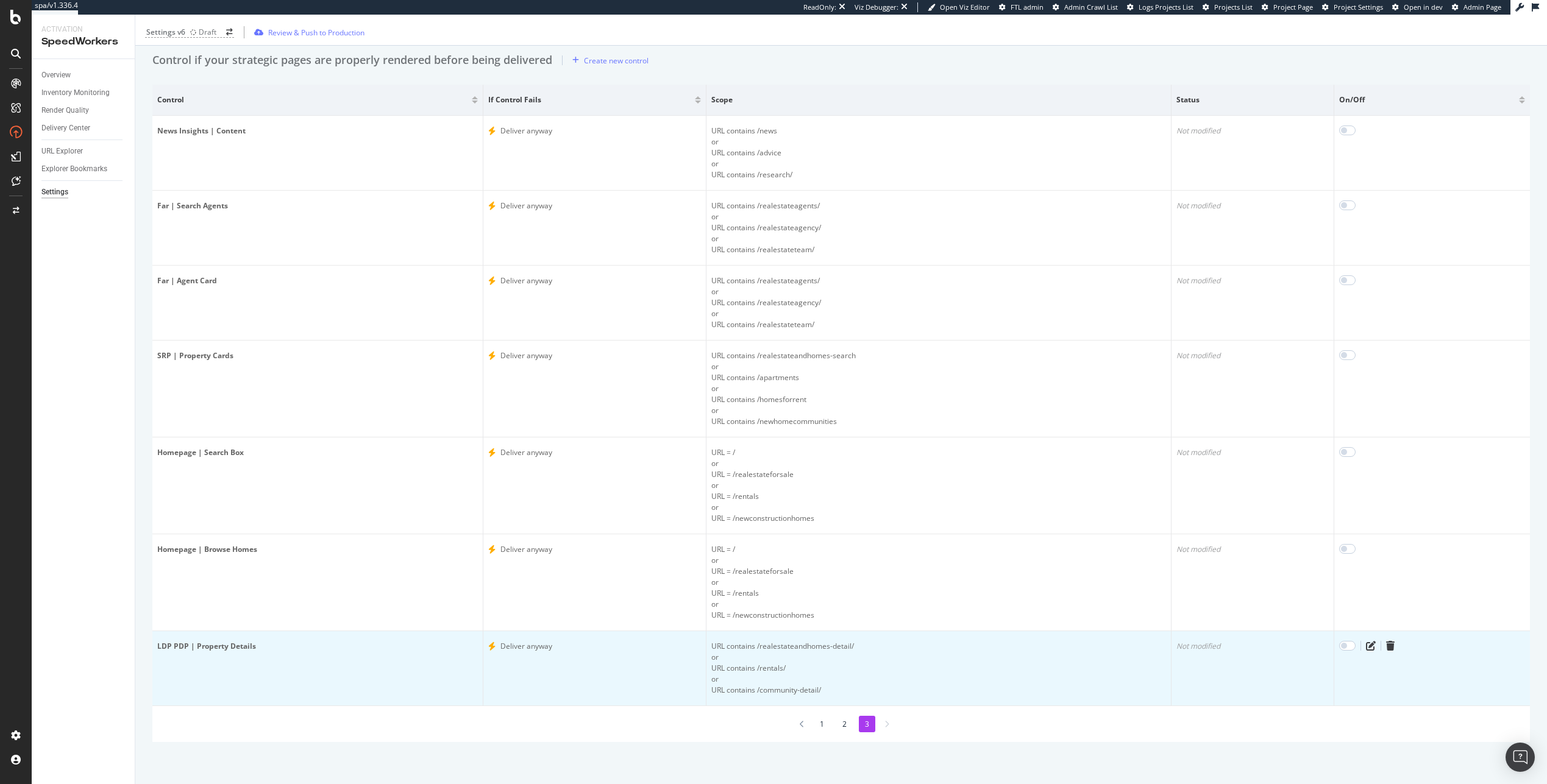
scroll to position [74, 0]
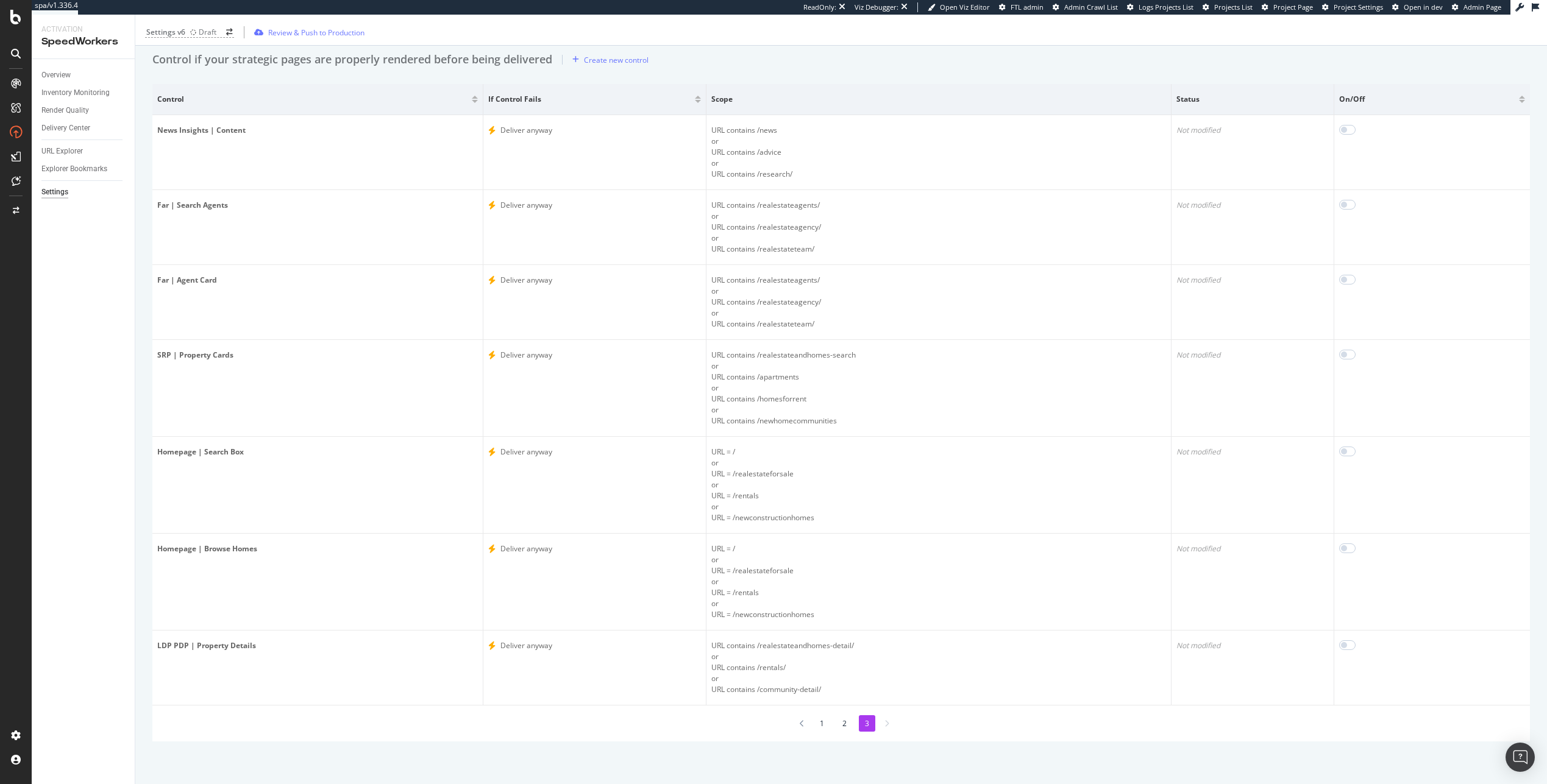
click at [840, 721] on li "2" at bounding box center [843, 723] width 16 height 16
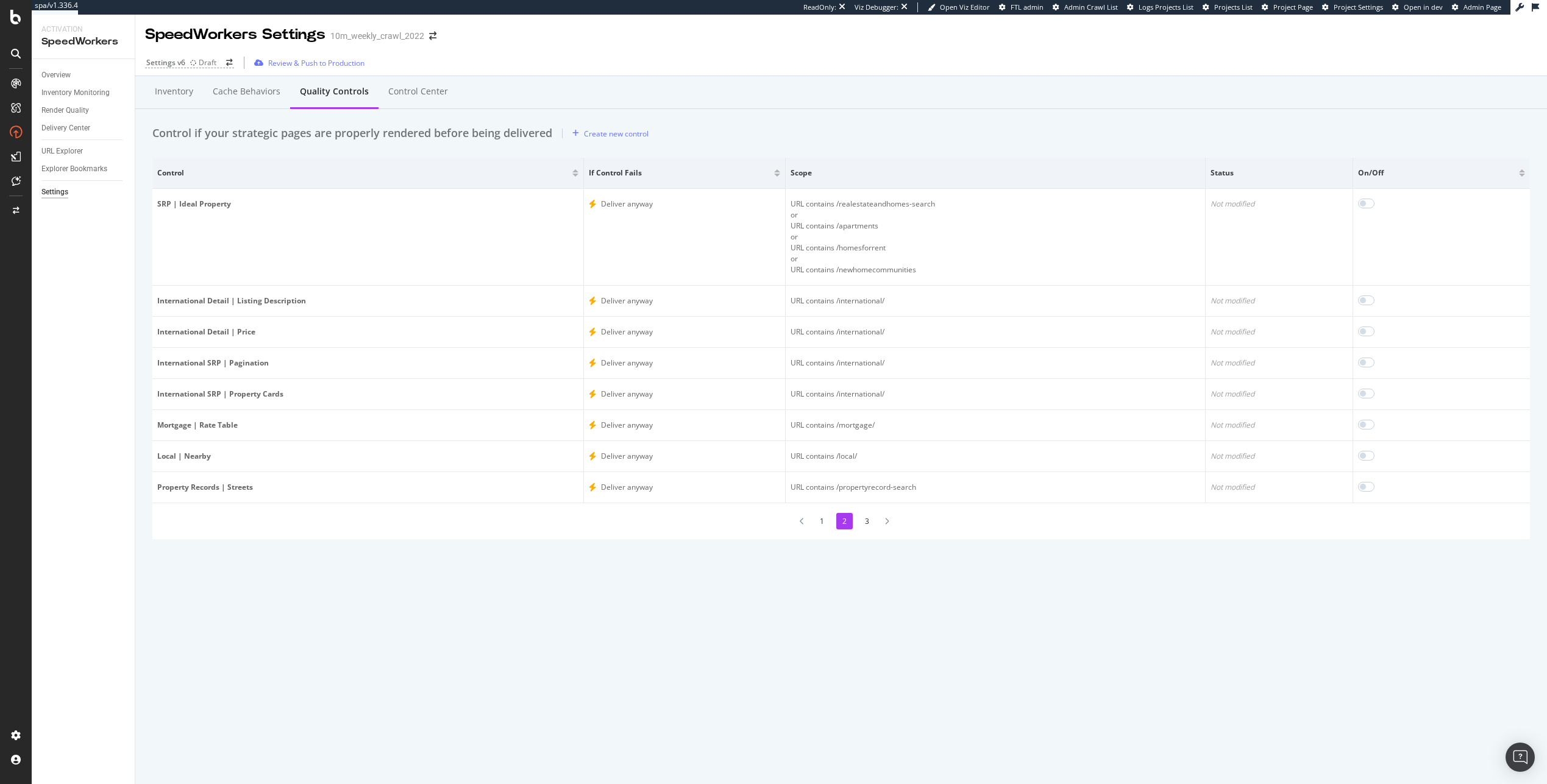
scroll to position [0, 0]
click at [595, 136] on div "Create new control" at bounding box center [616, 134] width 64 height 10
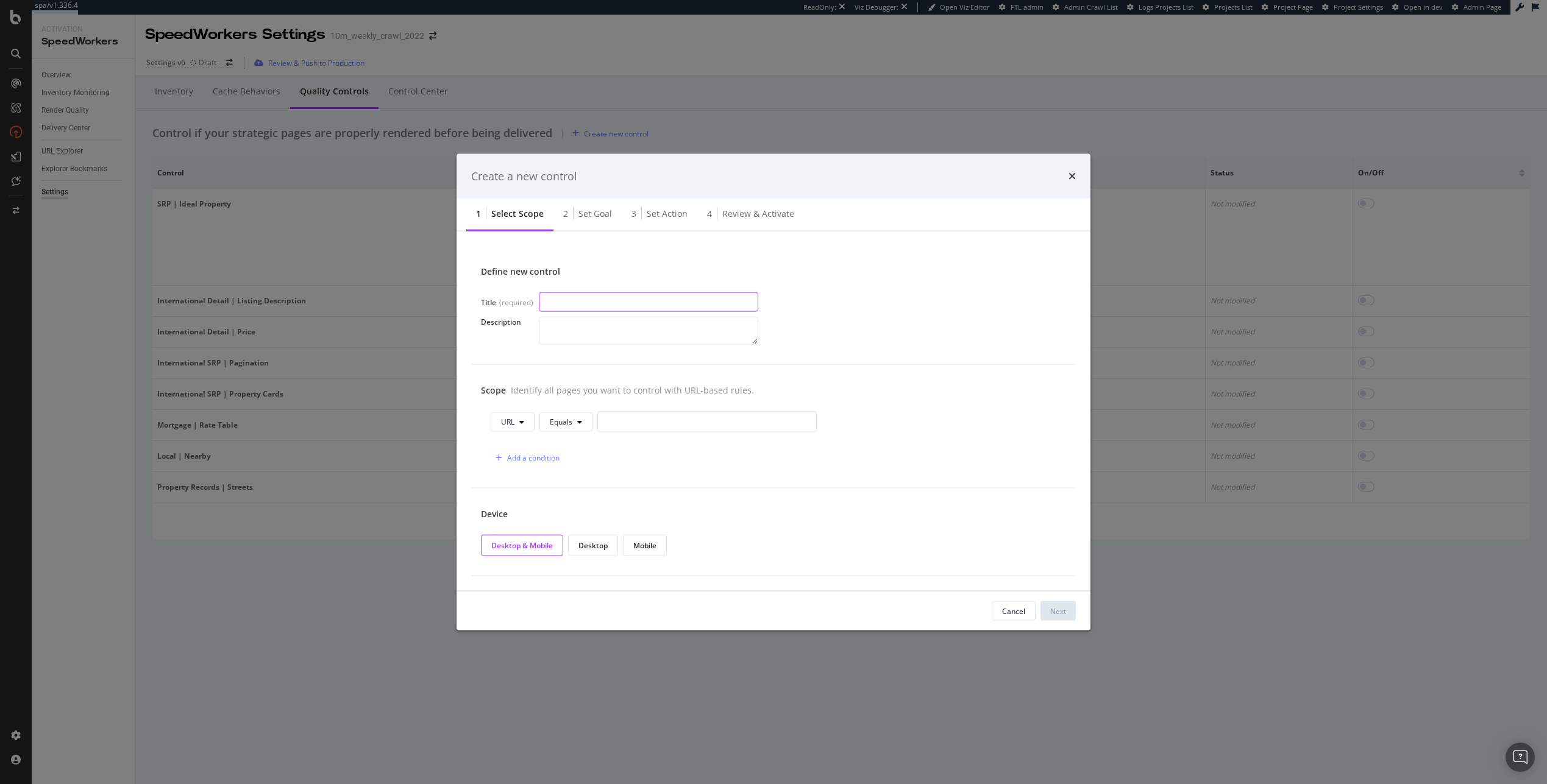
paste input "SRP | Pagination"
type input "SRP | Pagination"
click at [644, 337] on textarea "To enrich screen reader interactions, please activate Accessibility in Grammarl…" at bounding box center [648, 330] width 219 height 28
click at [530, 417] on button "URL" at bounding box center [512, 422] width 44 height 19
click at [564, 429] on button "Equals" at bounding box center [566, 422] width 53 height 19
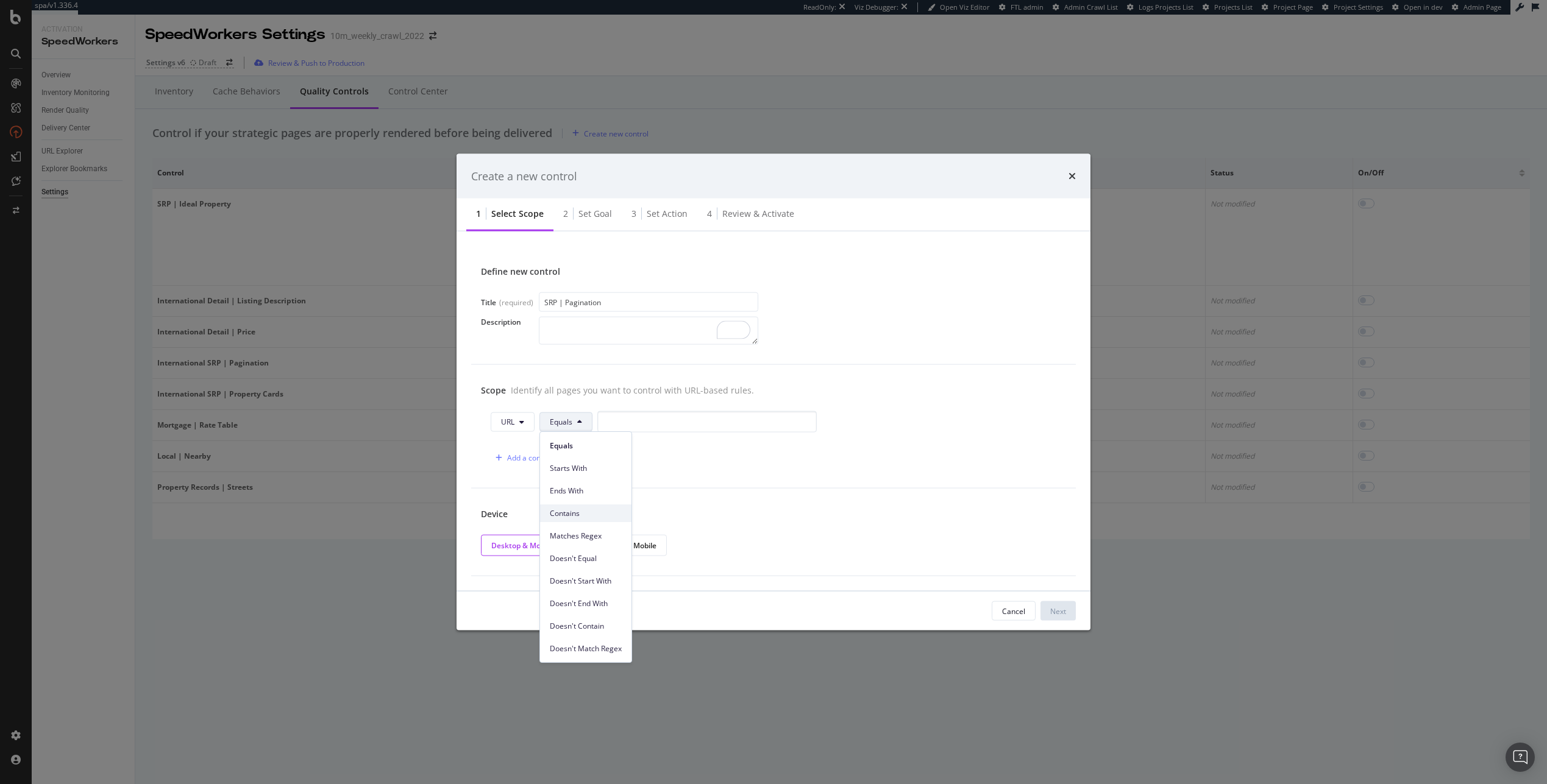
click at [614, 516] on span "Contains" at bounding box center [585, 513] width 72 height 11
click at [658, 417] on input "modal" at bounding box center [714, 422] width 219 height 21
paste input "/realestateandhomes-search"
type input "/realestateandhomes-search"
click at [543, 455] on div "Add a condition" at bounding box center [533, 458] width 52 height 10
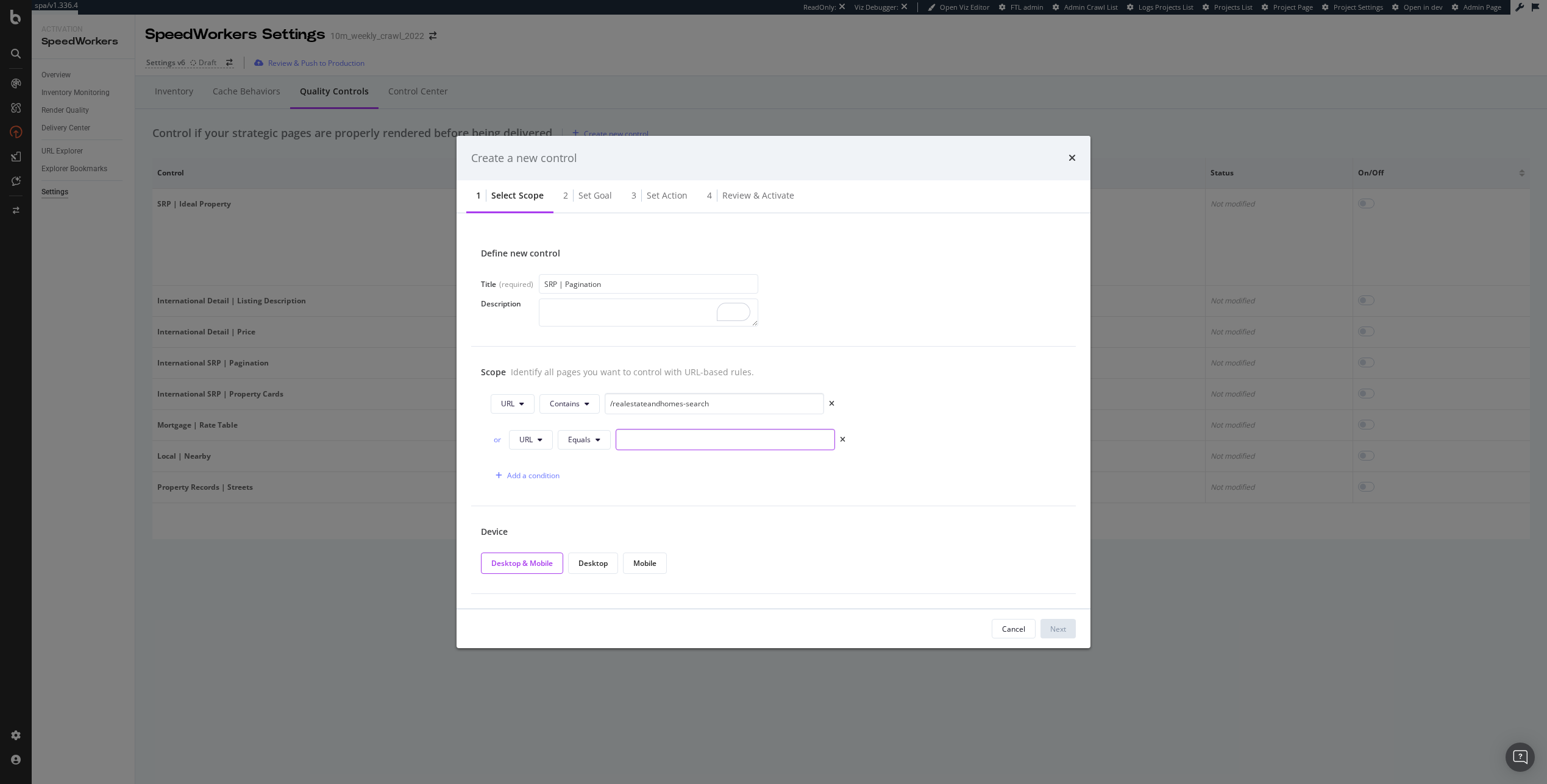
click at [633, 445] on input "modal" at bounding box center [725, 439] width 219 height 21
paste input "/apartments"
type input "/apartments"
click at [584, 443] on span "Equals" at bounding box center [579, 439] width 23 height 10
click at [604, 532] on span "Contains" at bounding box center [604, 532] width 72 height 11
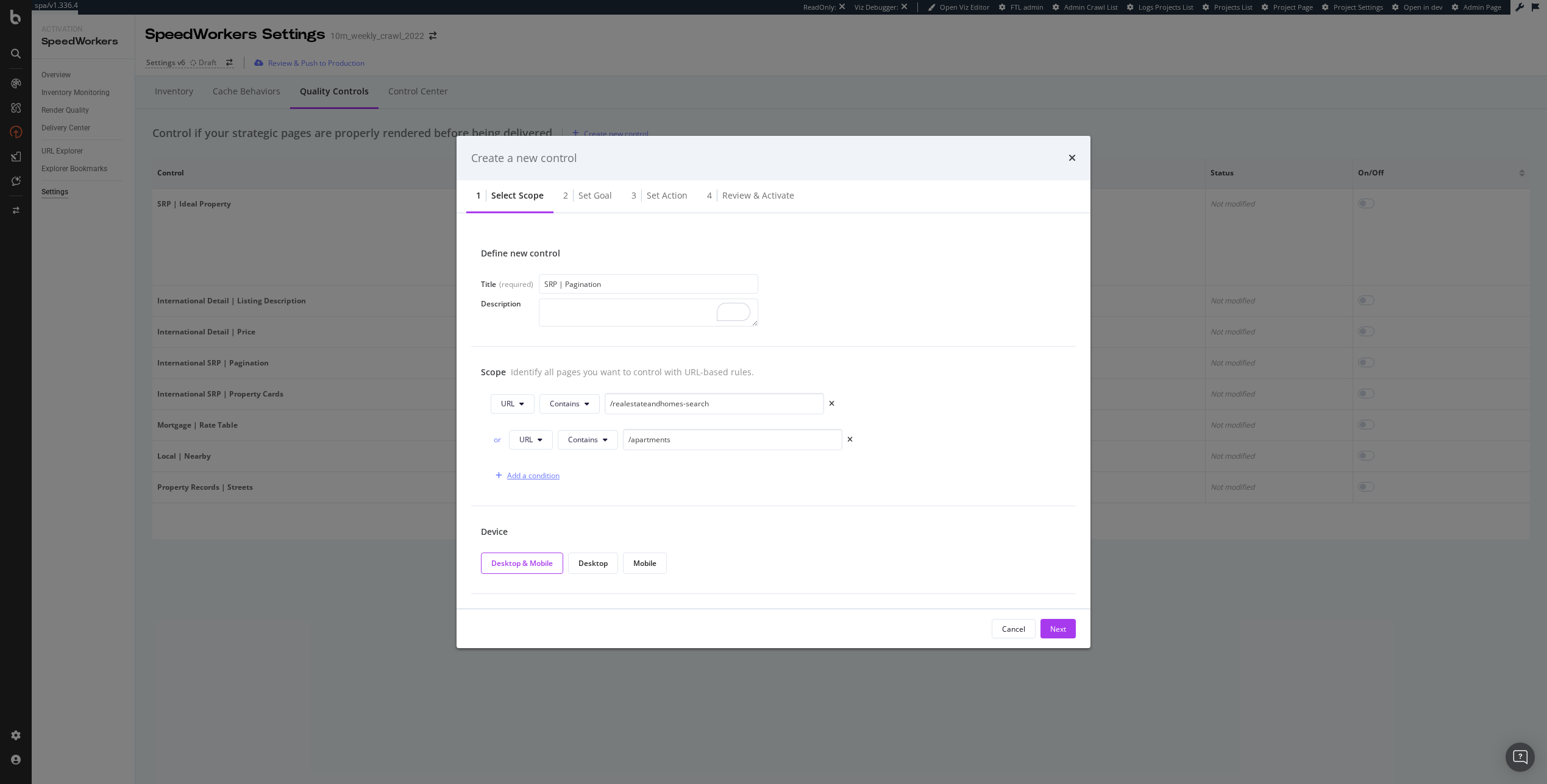
click at [538, 472] on div "Add a condition" at bounding box center [533, 476] width 52 height 10
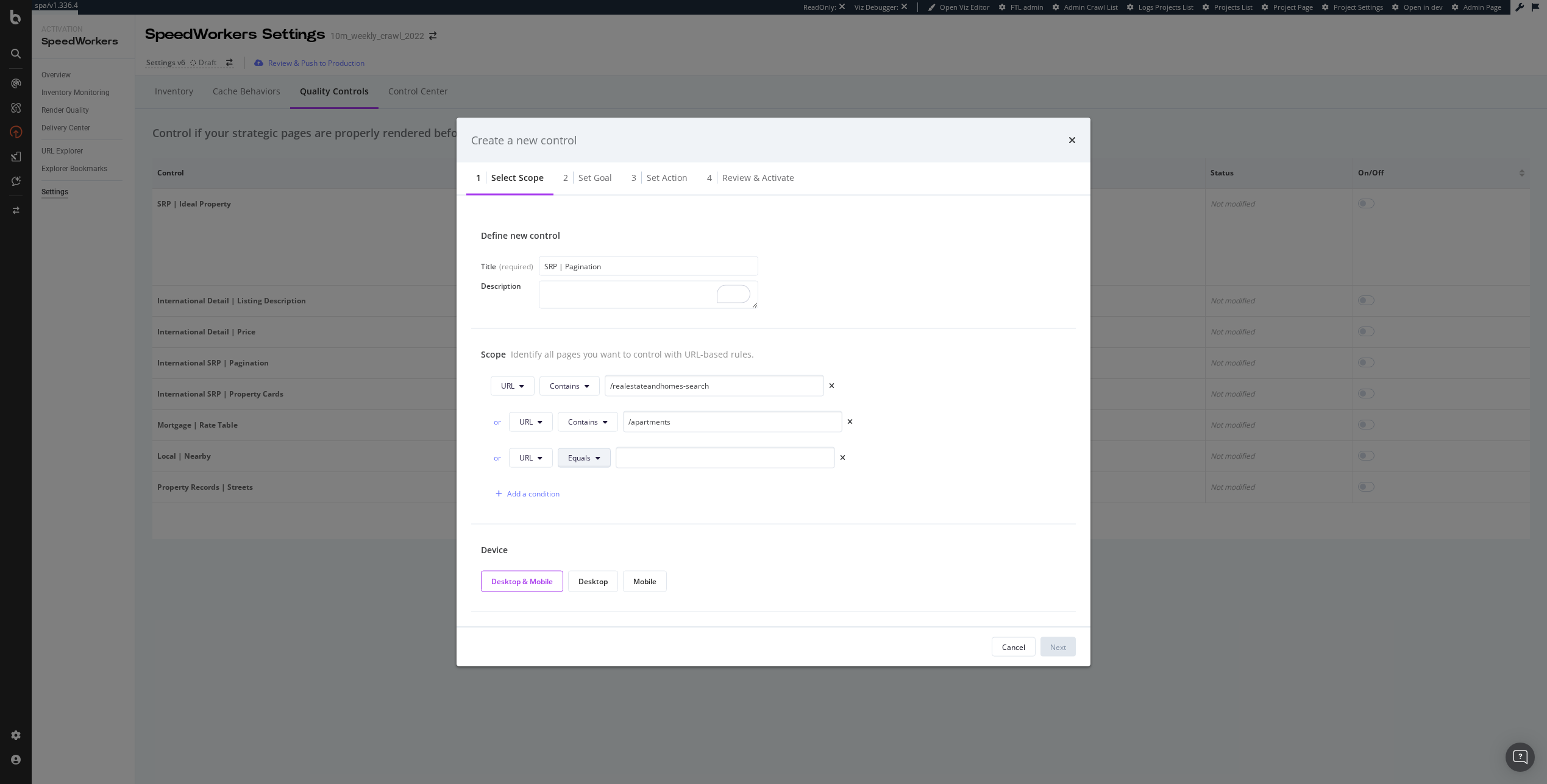
click at [597, 463] on button "Equals" at bounding box center [584, 457] width 53 height 19
drag, startPoint x: 612, startPoint y: 550, endPoint x: 616, endPoint y: 525, distance: 25.3
click at [612, 551] on span "Contains" at bounding box center [604, 549] width 72 height 11
click at [662, 453] on input "modal" at bounding box center [732, 457] width 219 height 21
paste input "/homesforrent"
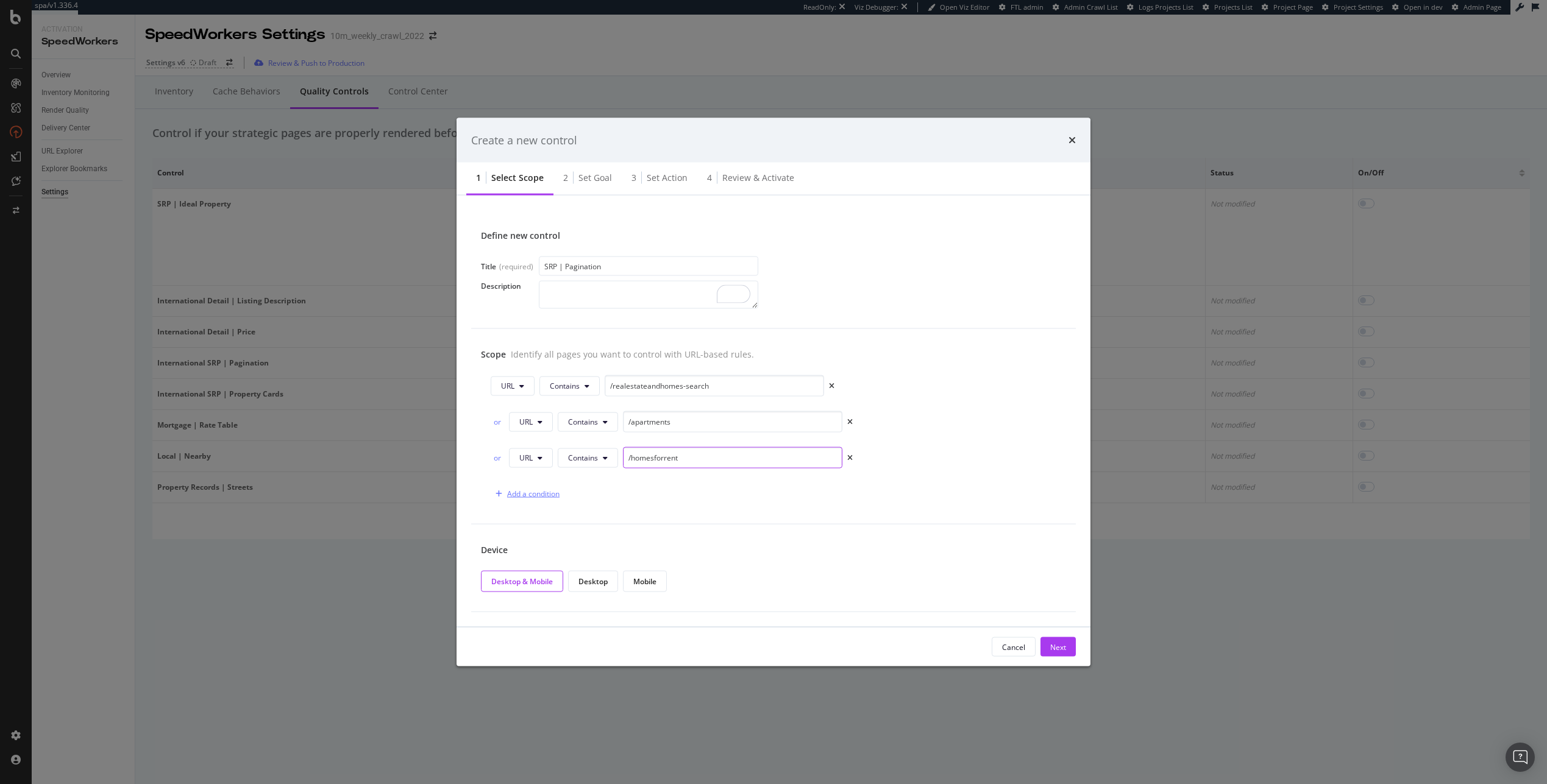
type input "/homesforrent"
click at [524, 489] on div "Add a condition" at bounding box center [533, 494] width 52 height 10
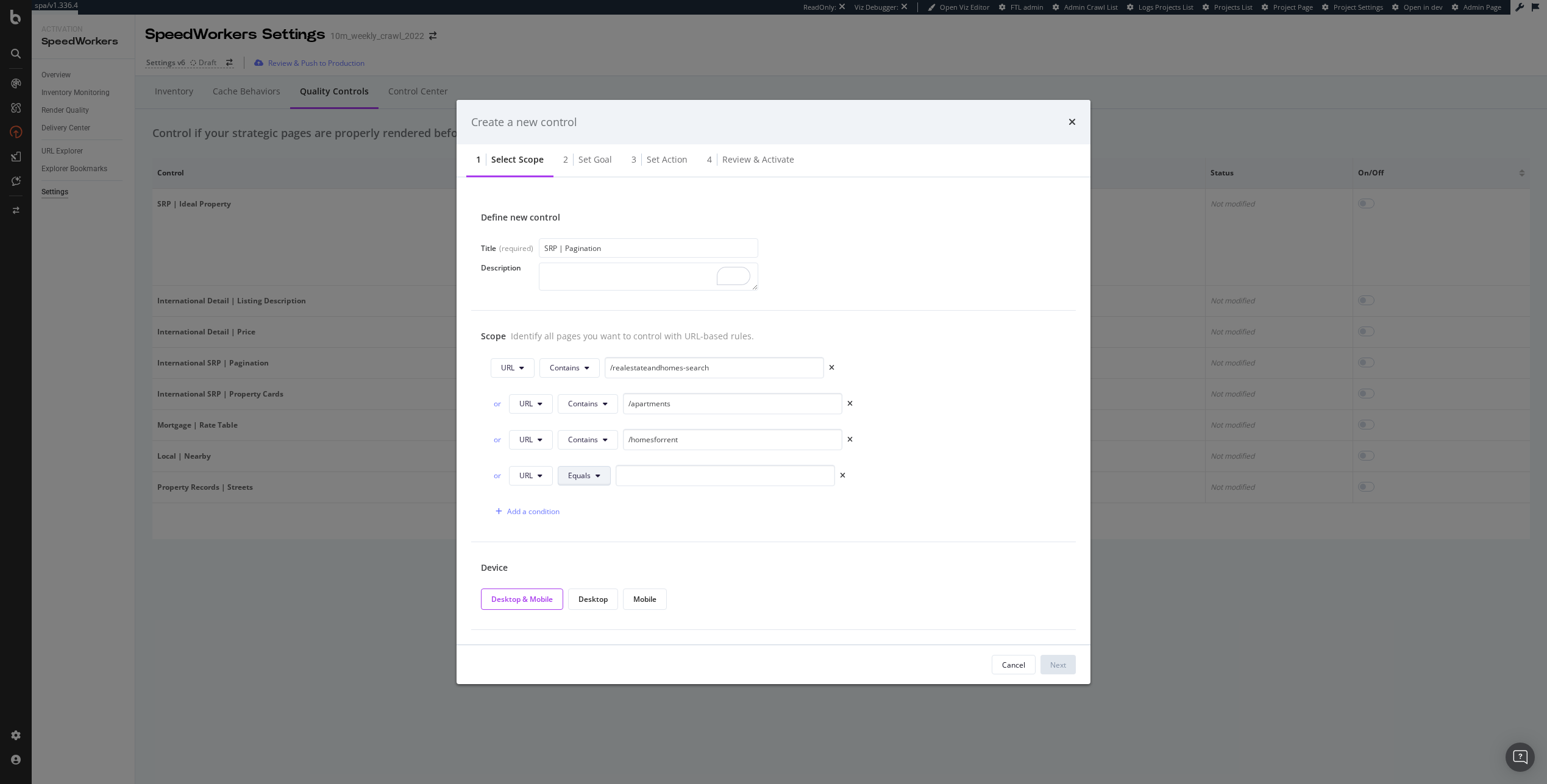
click at [586, 475] on span "Equals" at bounding box center [579, 476] width 23 height 10
click at [615, 571] on span "Contains" at bounding box center [604, 567] width 72 height 11
click at [652, 474] on input "modal" at bounding box center [732, 475] width 219 height 21
paste input "/newhomecommunities"
type input "/newhomecommunities"
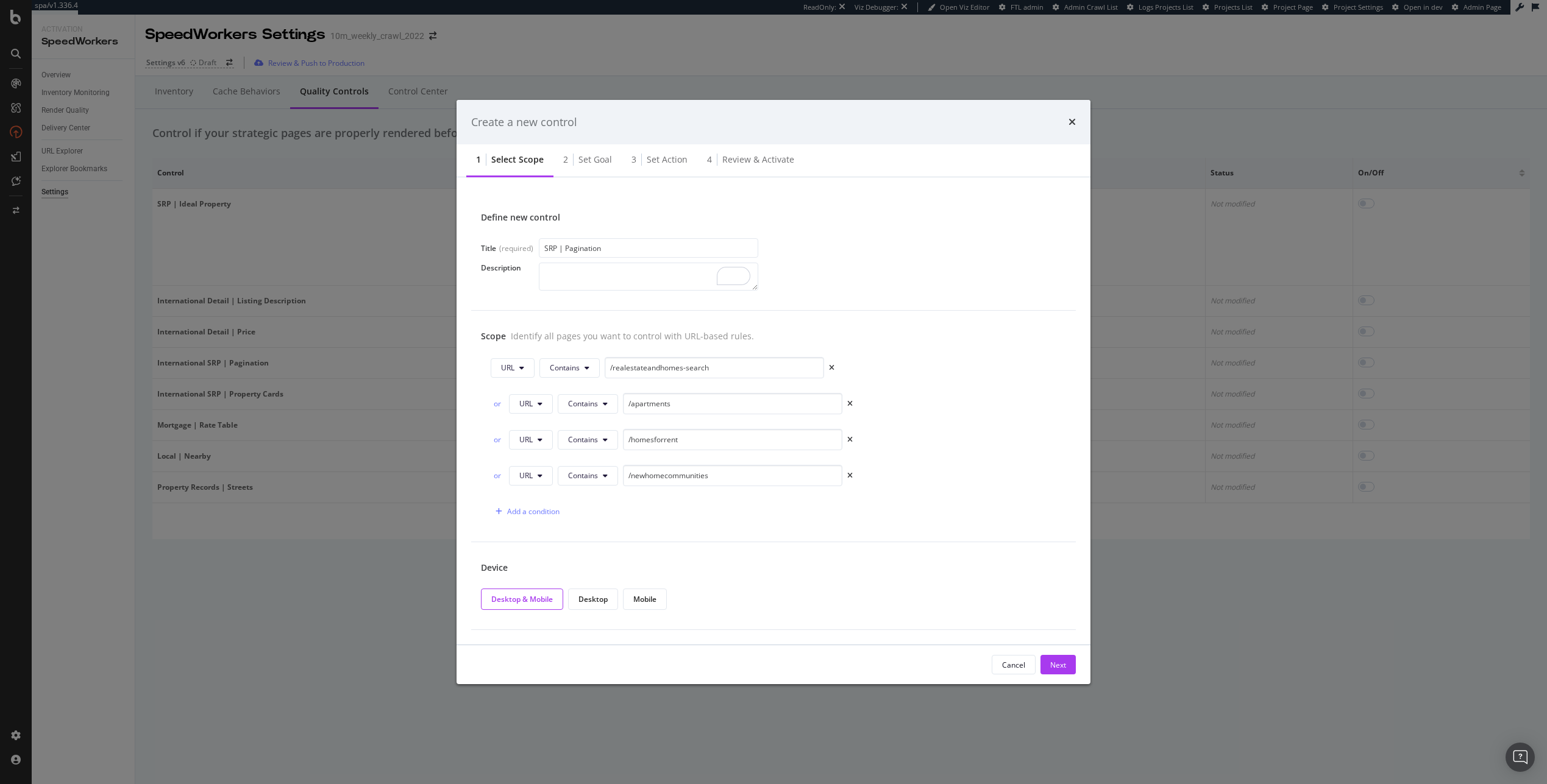
click at [782, 552] on div "Device Desktop & Mobile Desktop Mobile" at bounding box center [773, 587] width 605 height 88
click at [1058, 660] on div "Next" at bounding box center [1058, 665] width 16 height 10
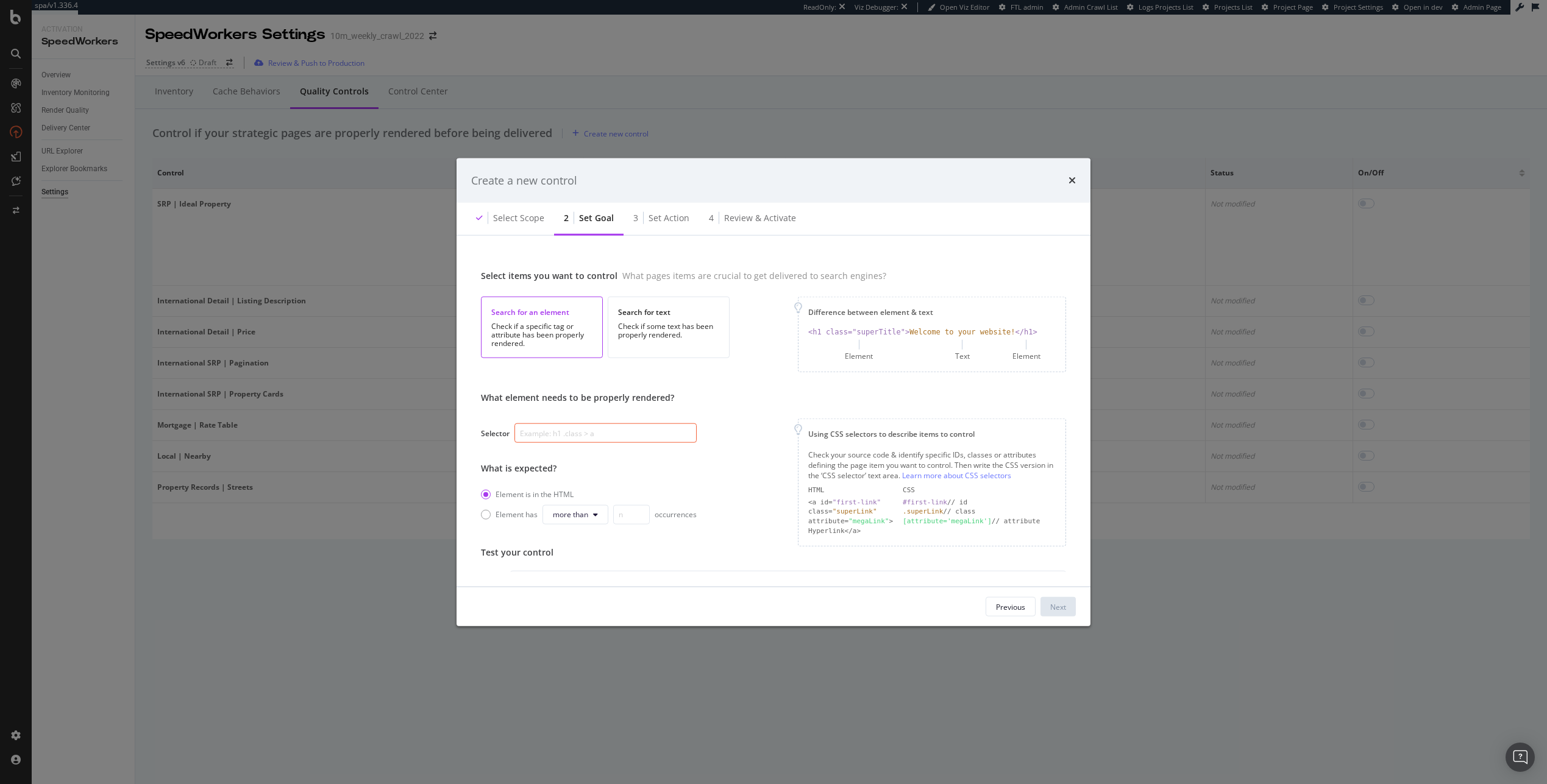
click at [612, 440] on input "modal" at bounding box center [605, 433] width 182 height 19
paste input "[class*="Paginator_paginator"]"
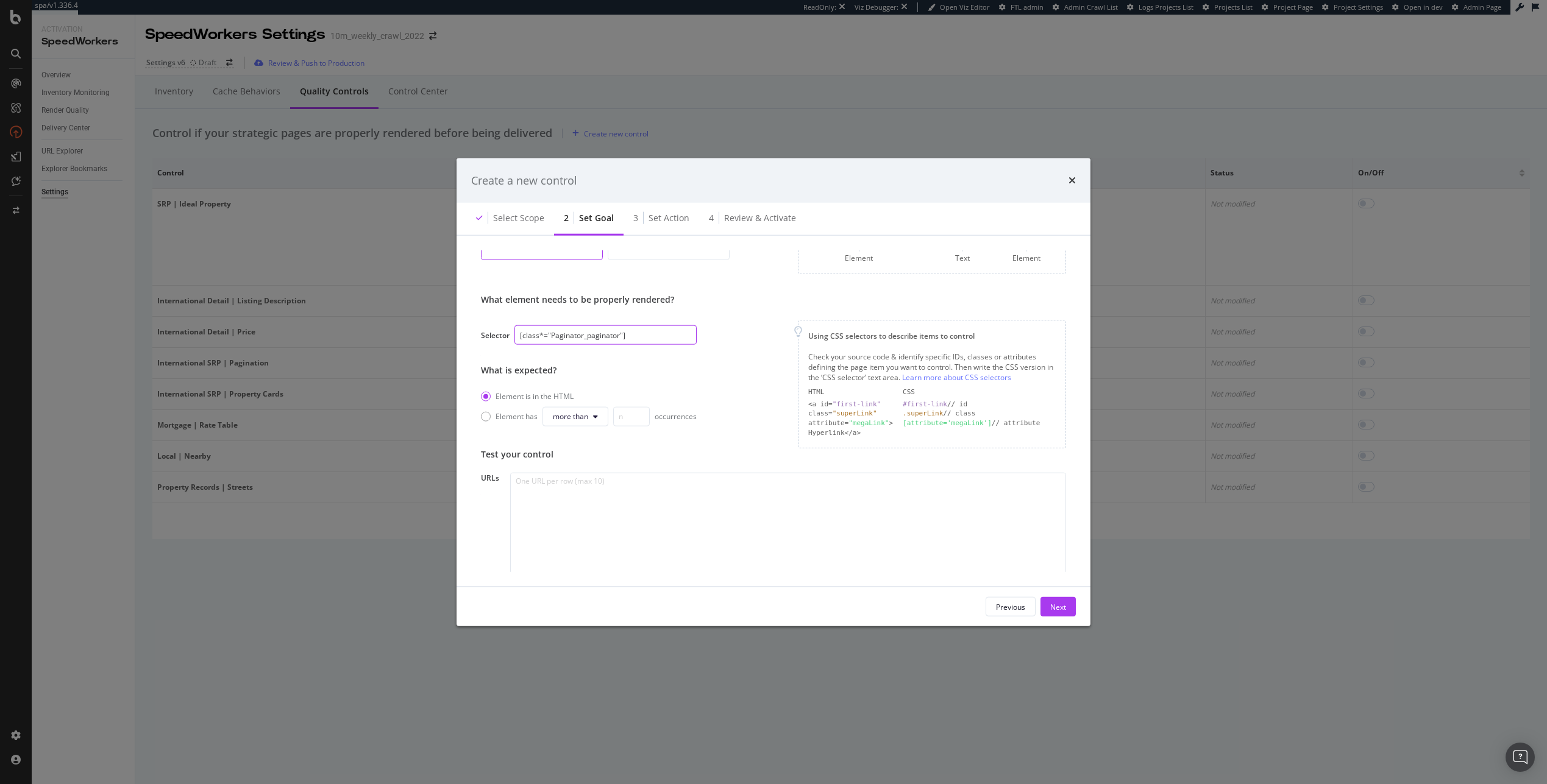
scroll to position [138, 0]
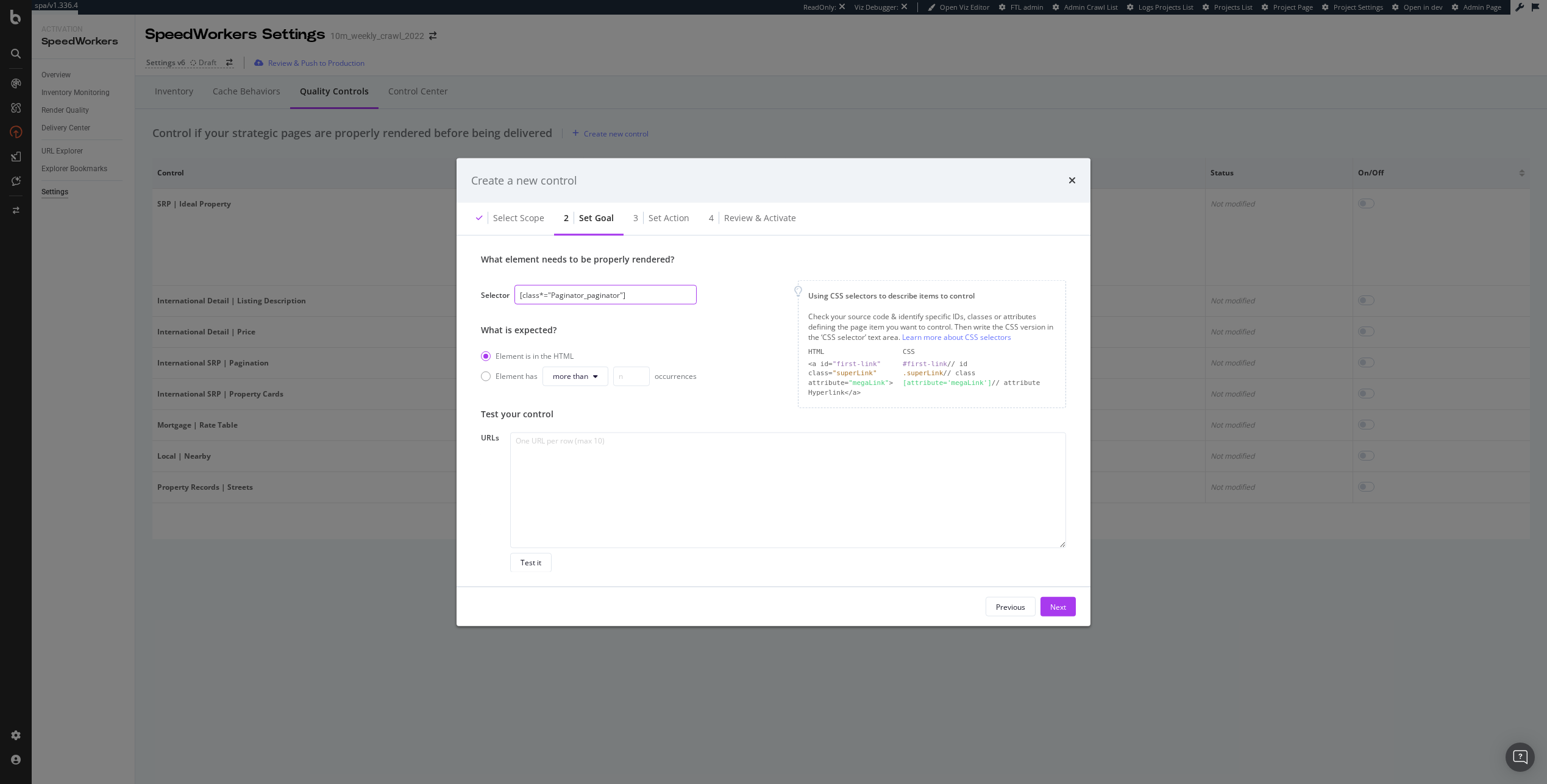
type input "[class*="Paginator_paginator"]"
click at [666, 472] on textarea "To enrich screen reader interactions, please activate Accessibility in Grammarl…" at bounding box center [787, 489] width 555 height 116
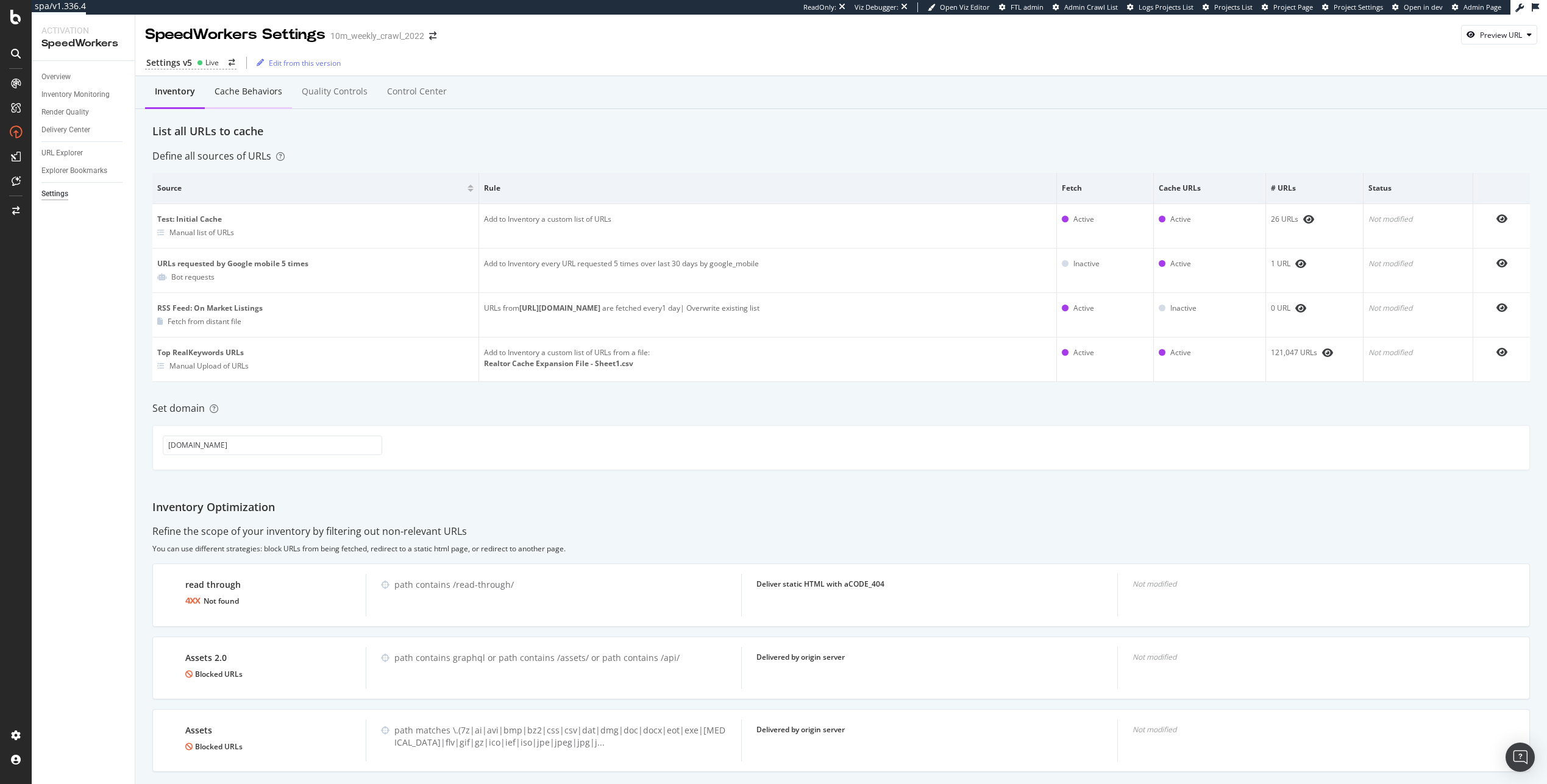
click at [249, 97] on div "Cache behaviors" at bounding box center [248, 92] width 87 height 34
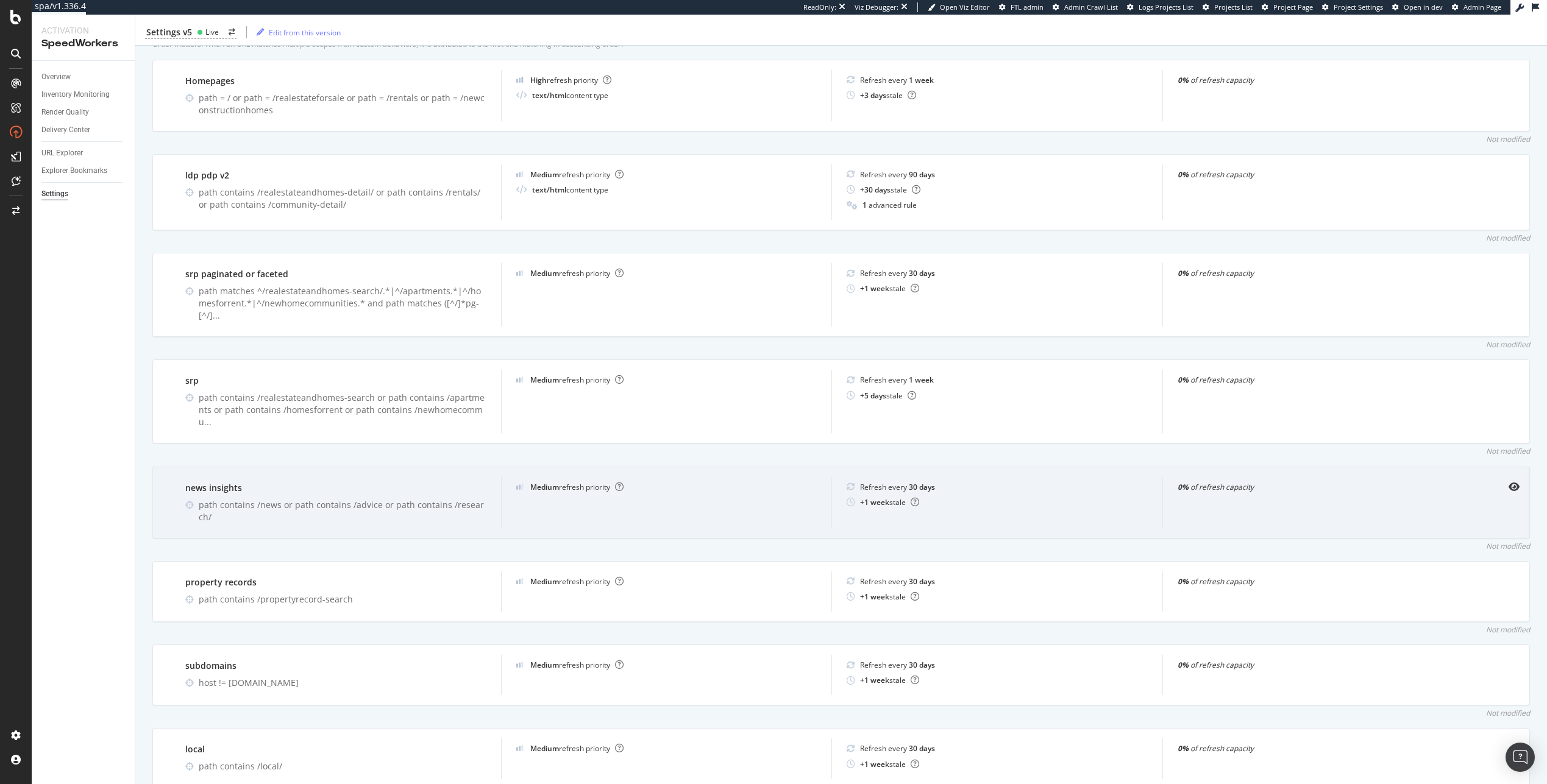
scroll to position [406, 0]
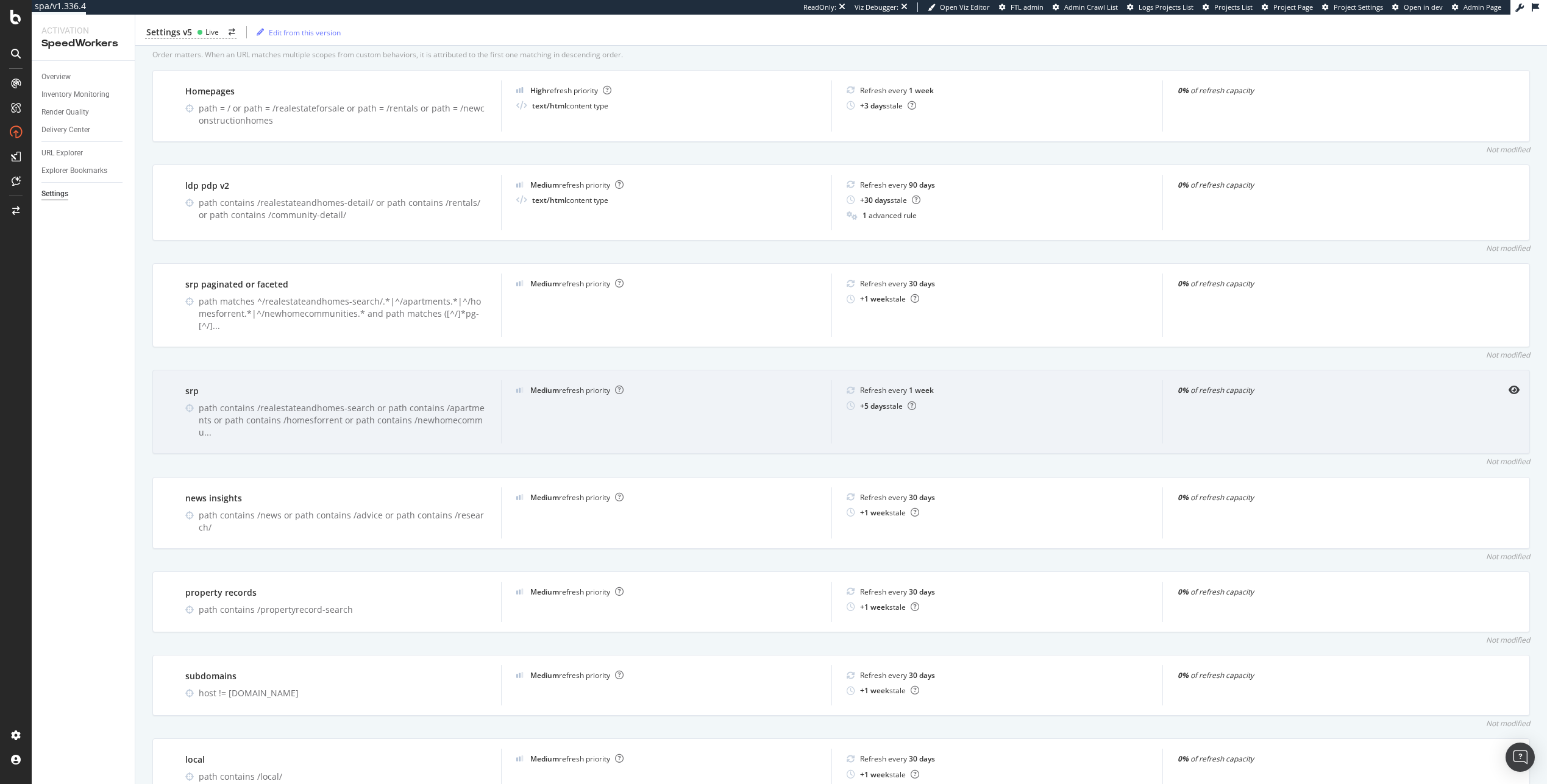
click at [450, 402] on div "path contains /realestateandhomes-search or path contains /apartments or path c…" at bounding box center [343, 420] width 288 height 36
click at [392, 385] on div "srp" at bounding box center [336, 391] width 301 height 12
click at [189, 385] on div "srp" at bounding box center [336, 391] width 301 height 12
click at [1026, 385] on div "Refresh every 1 week" at bounding box center [997, 390] width 301 height 10
click at [231, 380] on div "srp path contains /realestateandhomes-search or path contains /apartments or pa…" at bounding box center [336, 411] width 330 height 63
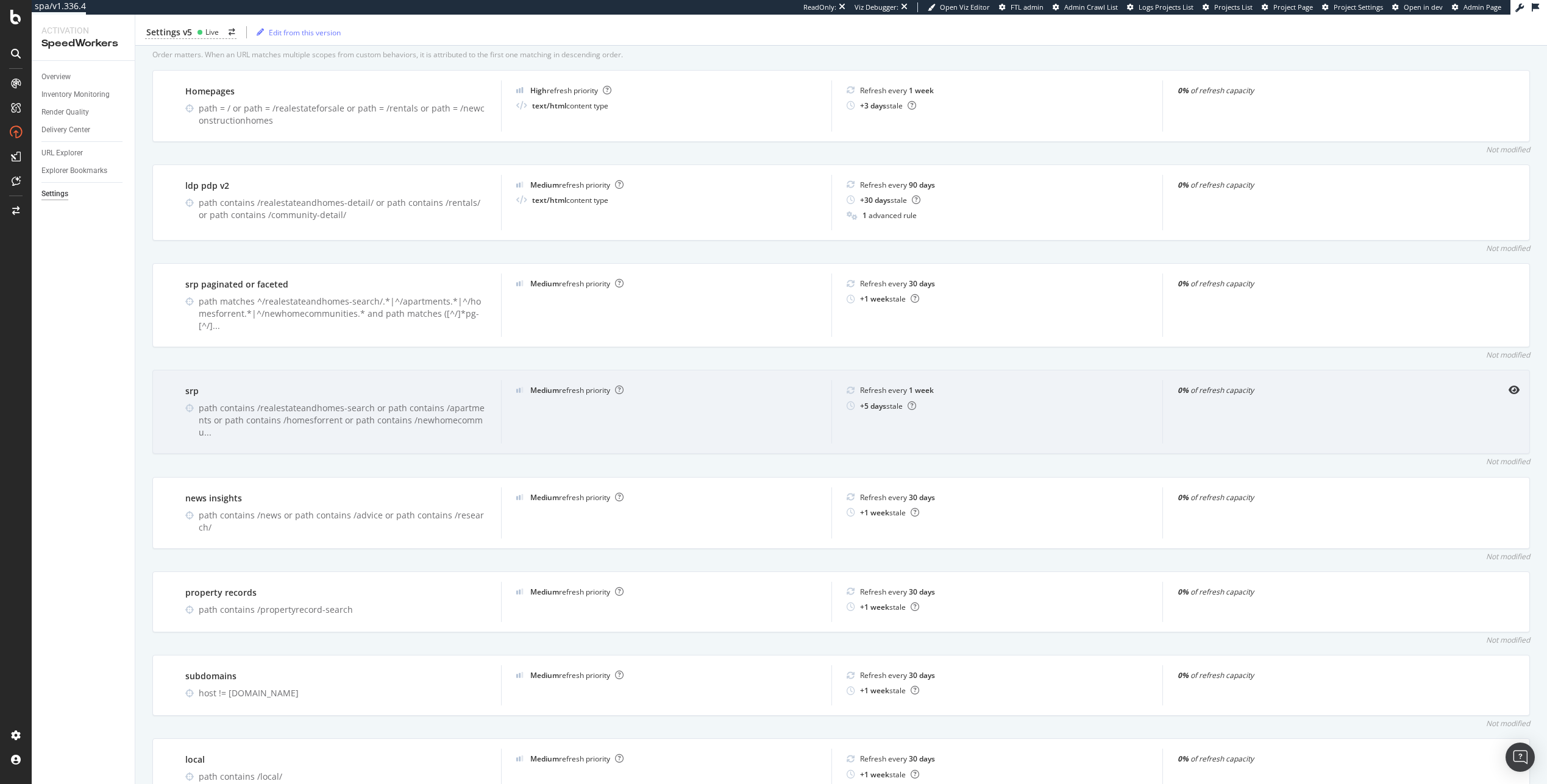
click at [181, 388] on div "srp path contains /realestateandhomes-search or path contains /apartments or pa…" at bounding box center [336, 411] width 330 height 63
click at [599, 384] on div "Medium refresh priority" at bounding box center [666, 411] width 331 height 63
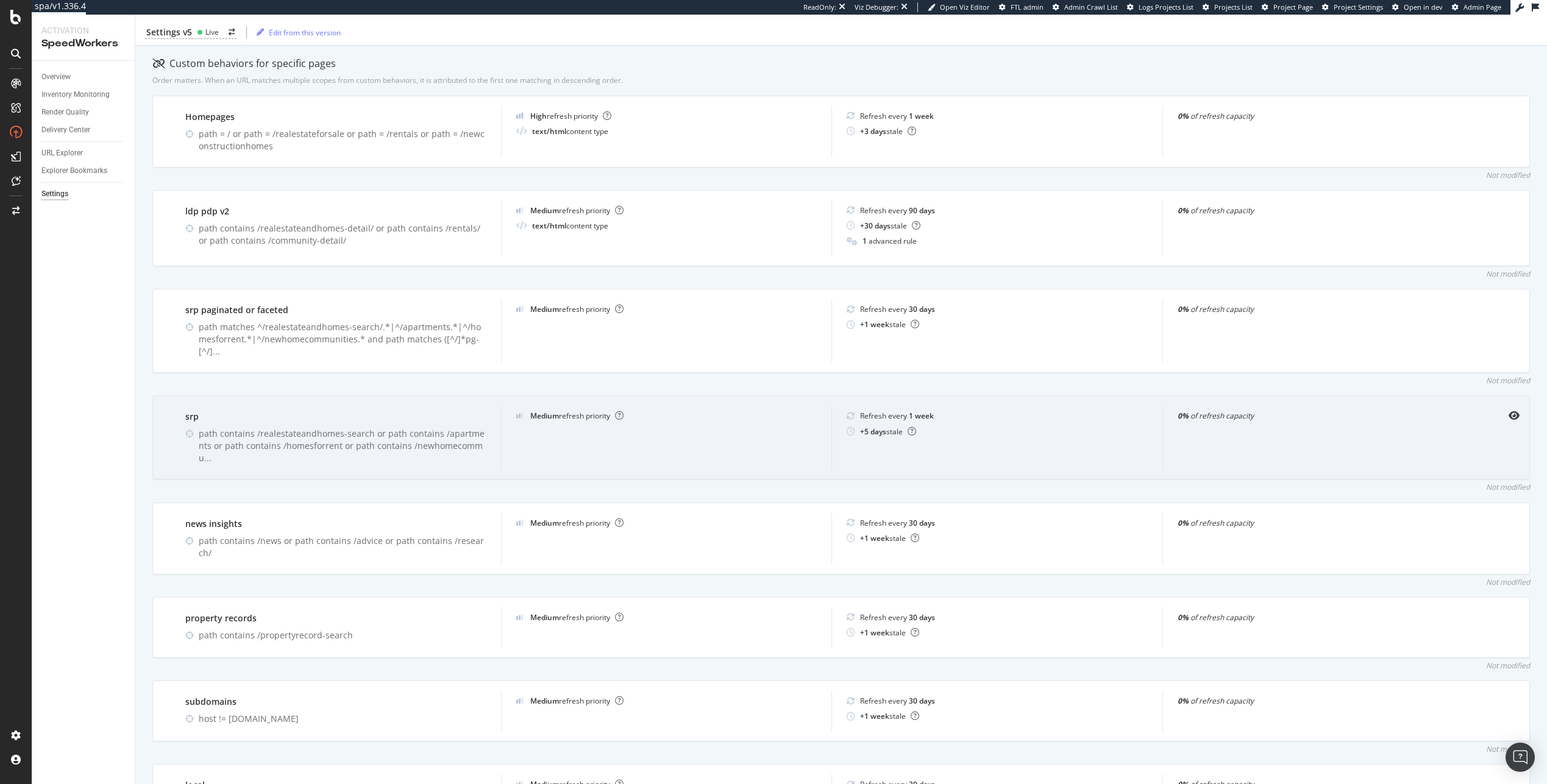
scroll to position [353, 0]
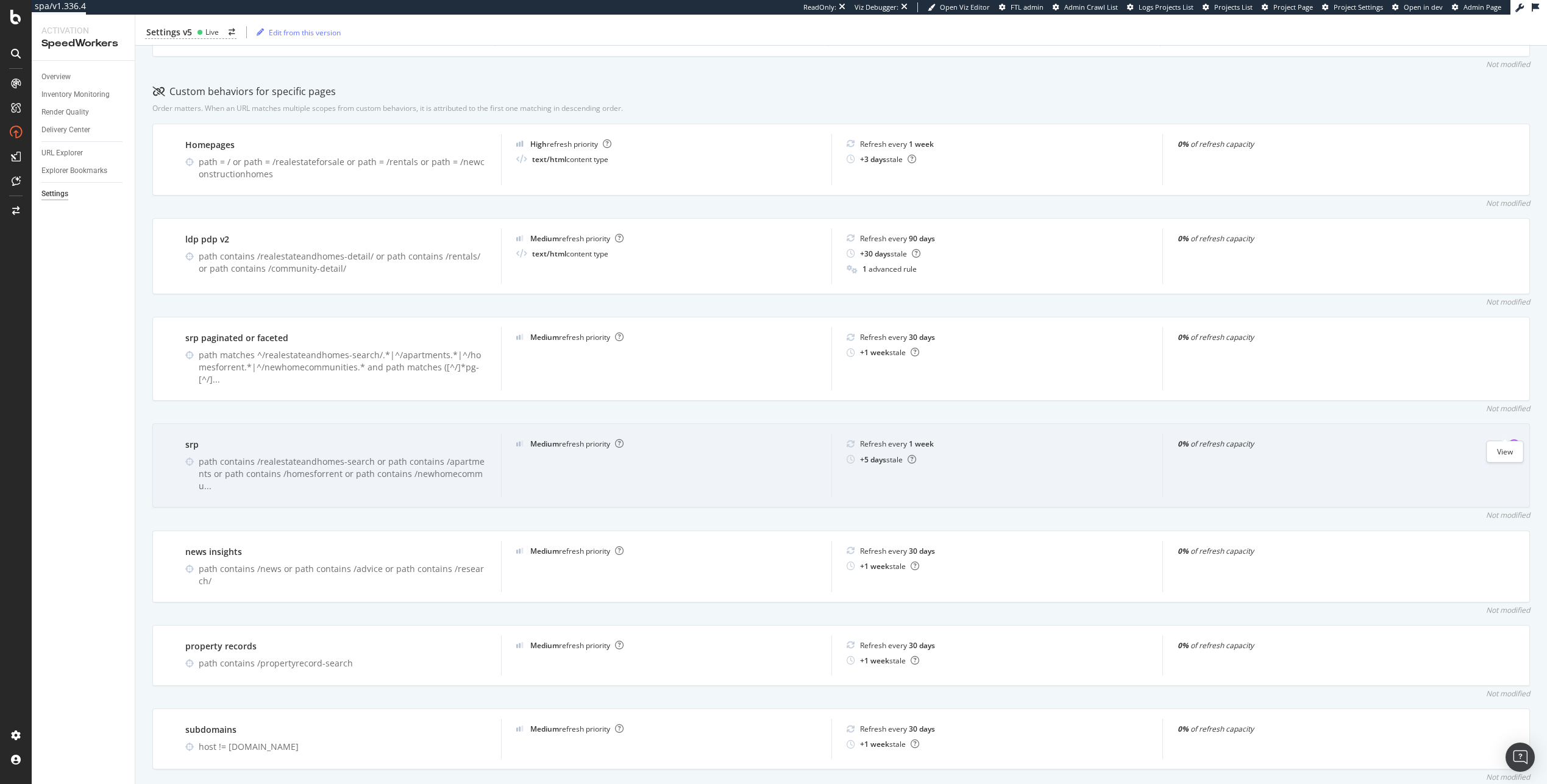
click at [1508, 439] on icon "eye" at bounding box center [1513, 444] width 11 height 10
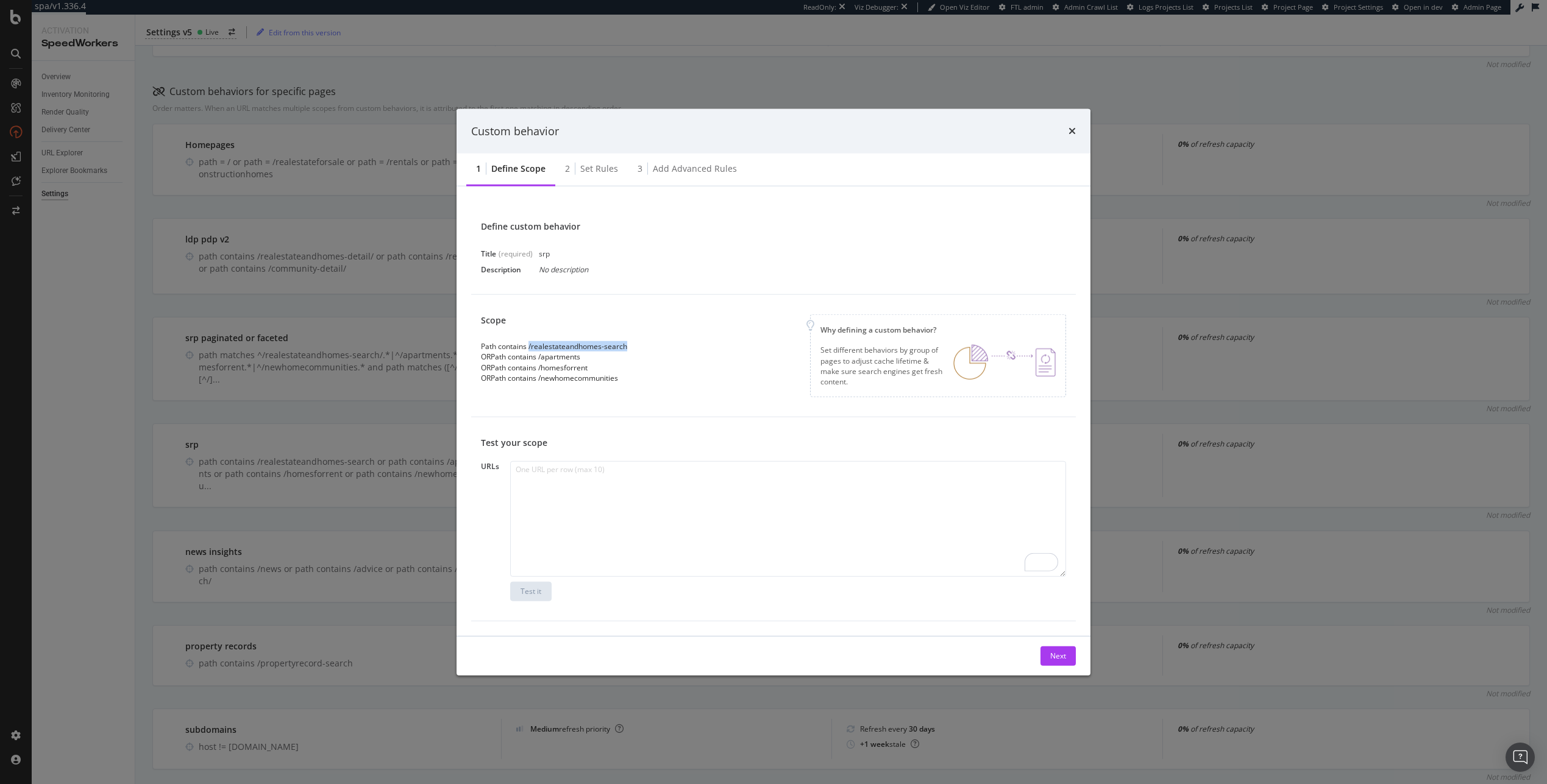
drag, startPoint x: 633, startPoint y: 346, endPoint x: 528, endPoint y: 341, distance: 105.1
click at [528, 341] on div "Scope Path contains /realestateandhomes-search OR Path contains /apartments OR …" at bounding box center [559, 348] width 156 height 69
copy div "/realestateandhomes-search"
drag, startPoint x: 589, startPoint y: 356, endPoint x: 540, endPoint y: 354, distance: 49.0
click at [540, 354] on div "OR Path contains /apartments" at bounding box center [554, 356] width 146 height 10
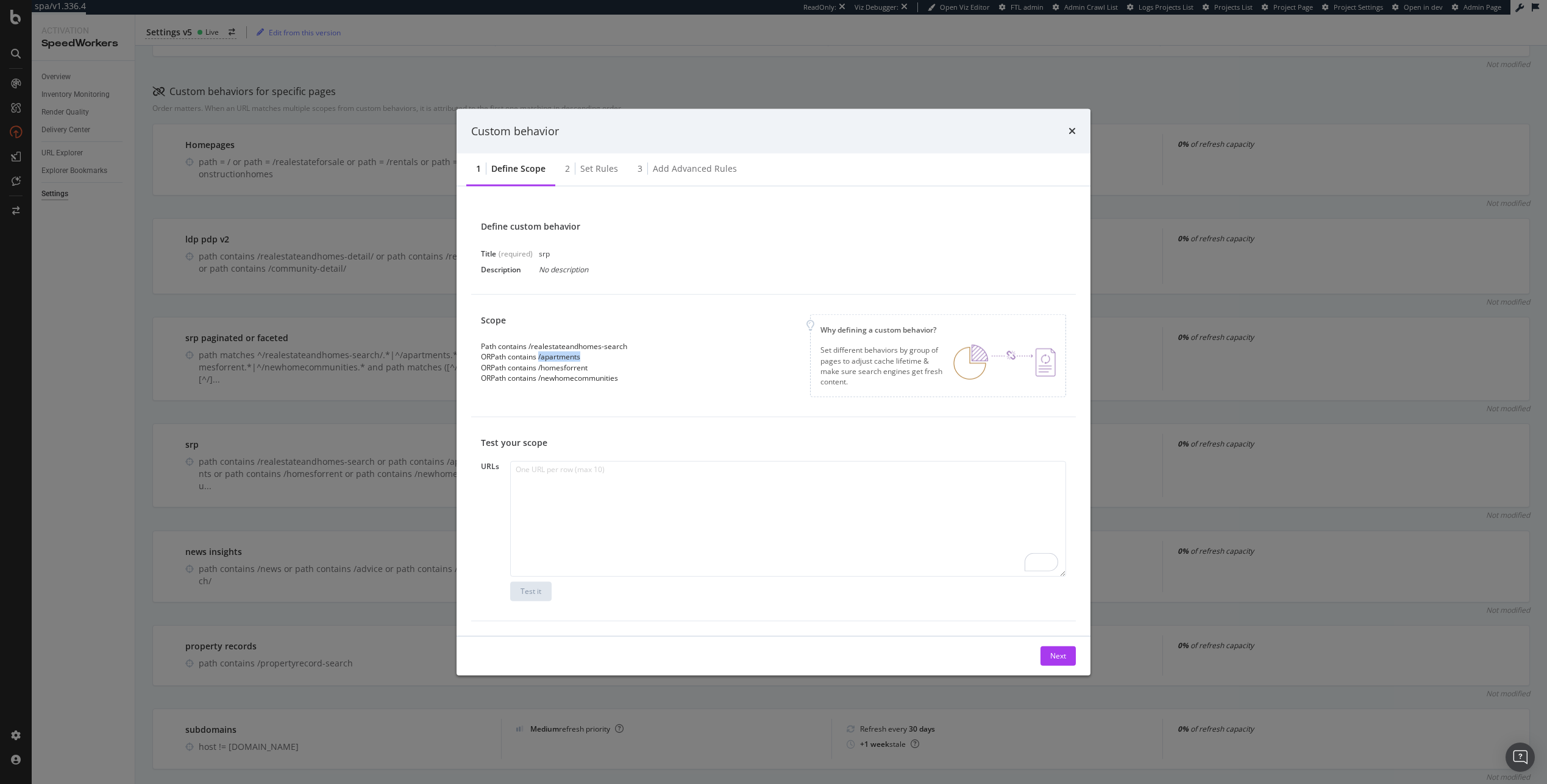
copy div "/apartments"
copy div "/homesforrent"
drag, startPoint x: 594, startPoint y: 368, endPoint x: 541, endPoint y: 364, distance: 53.2
click at [541, 364] on div "OR Path contains /homesforrent" at bounding box center [554, 367] width 146 height 10
drag, startPoint x: 625, startPoint y: 377, endPoint x: 540, endPoint y: 377, distance: 85.0
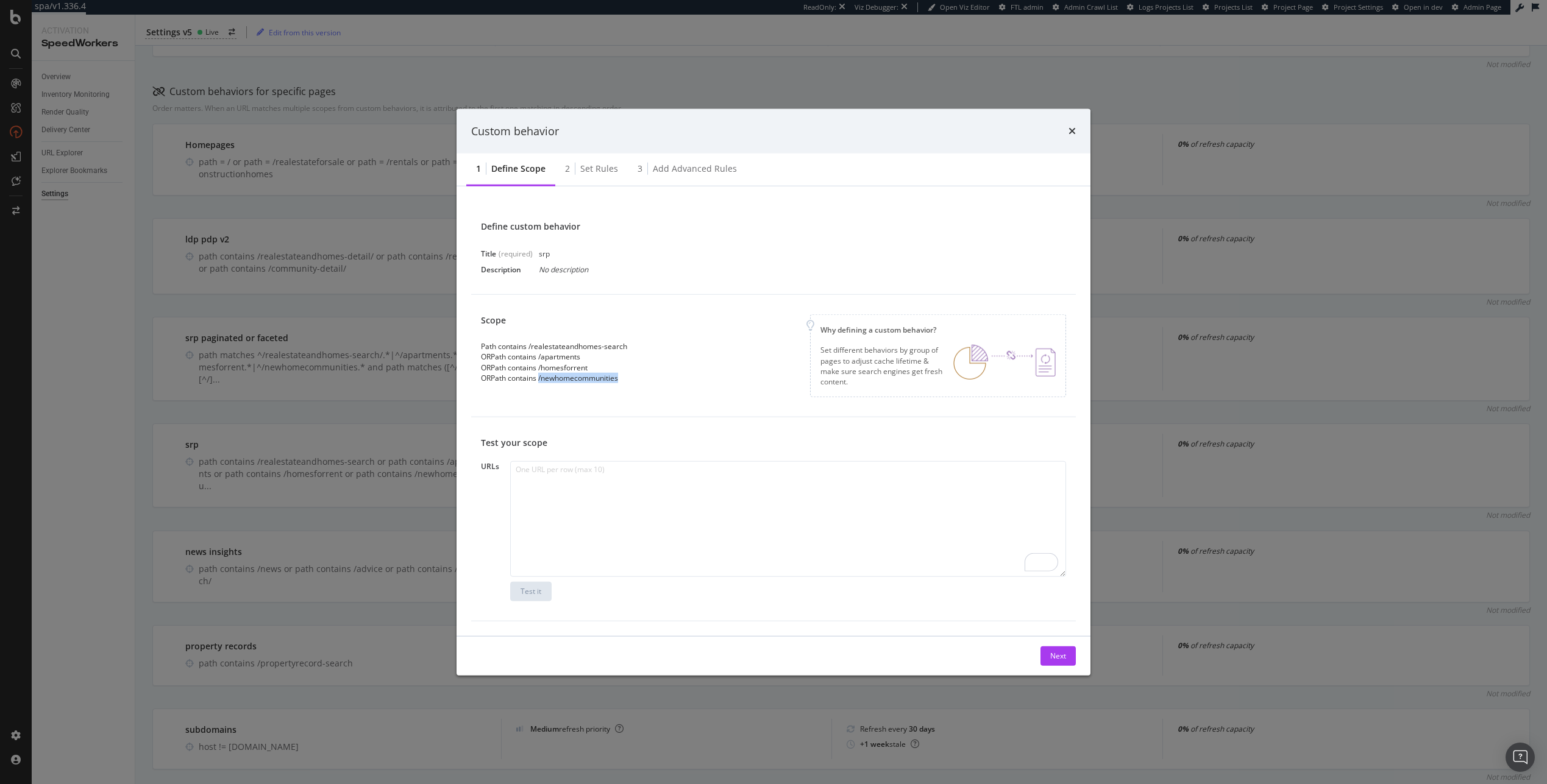
click at [540, 377] on div "OR Path contains /newhomecommunities" at bounding box center [554, 378] width 146 height 10
copy div "/newhomecommunities"
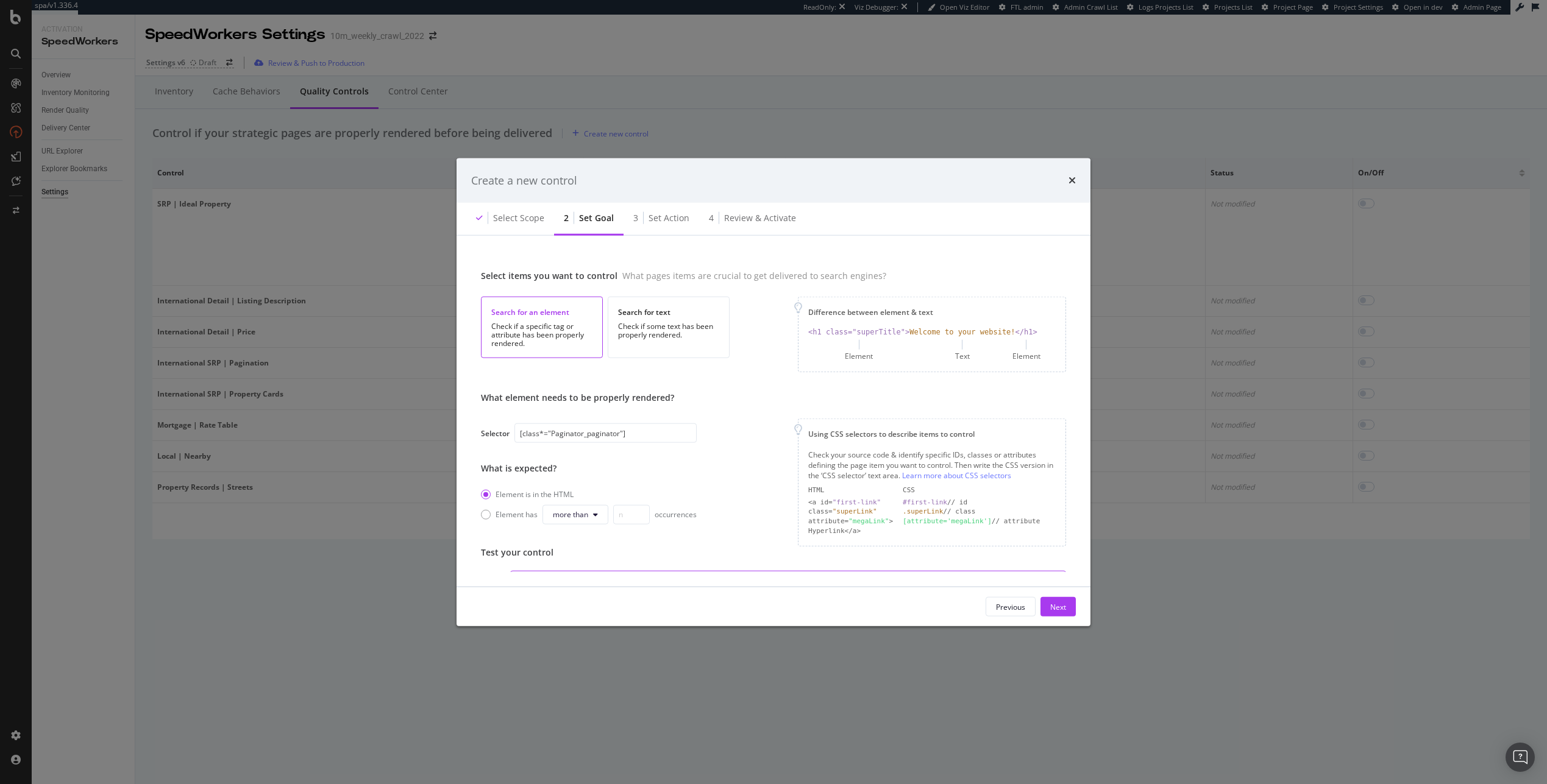
scroll to position [138, 0]
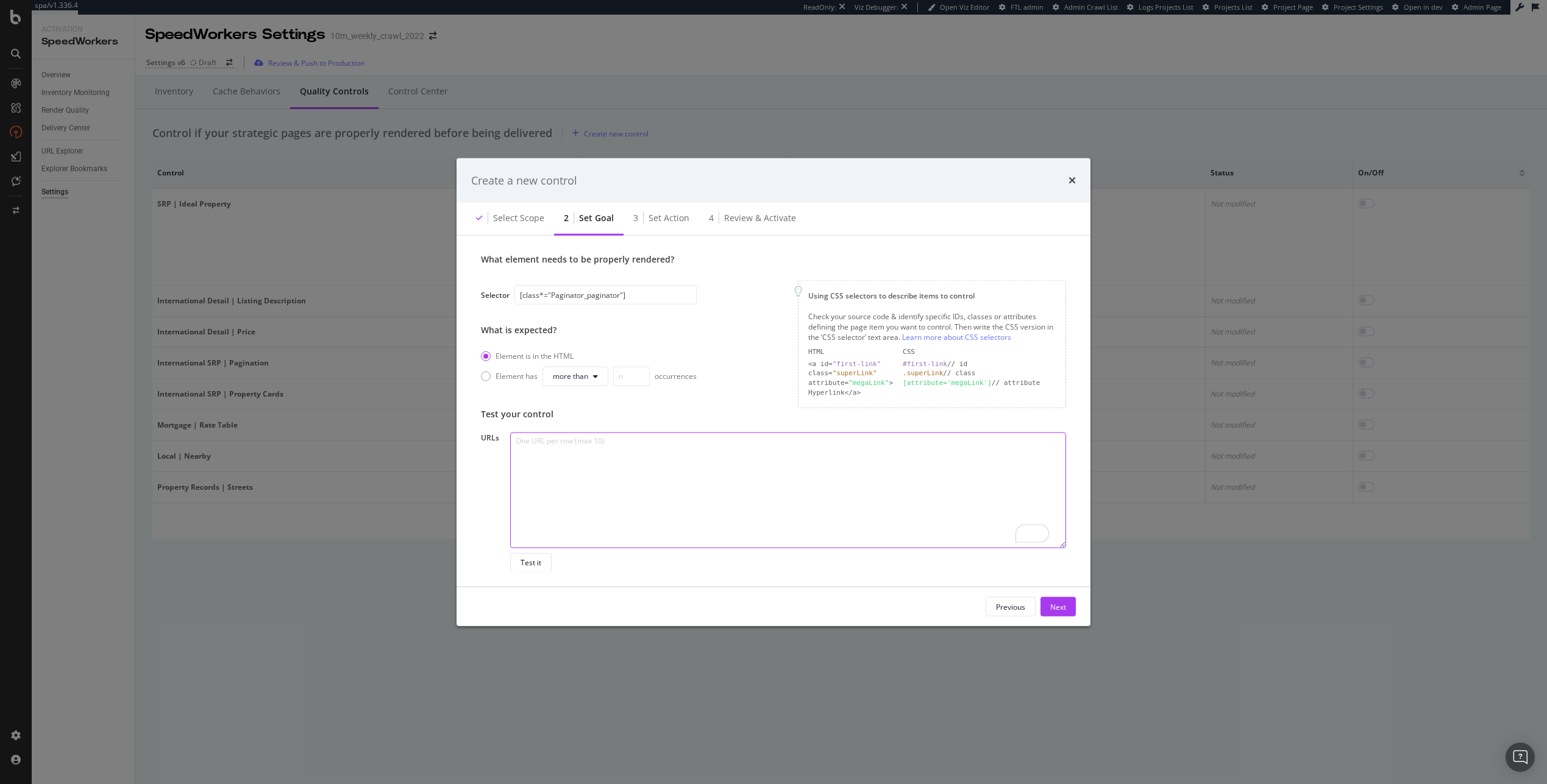
paste textarea "[URL][DOMAIN_NAME]"
type textarea "[URL][DOMAIN_NAME]"
click at [539, 555] on button "Test it" at bounding box center [530, 562] width 41 height 19
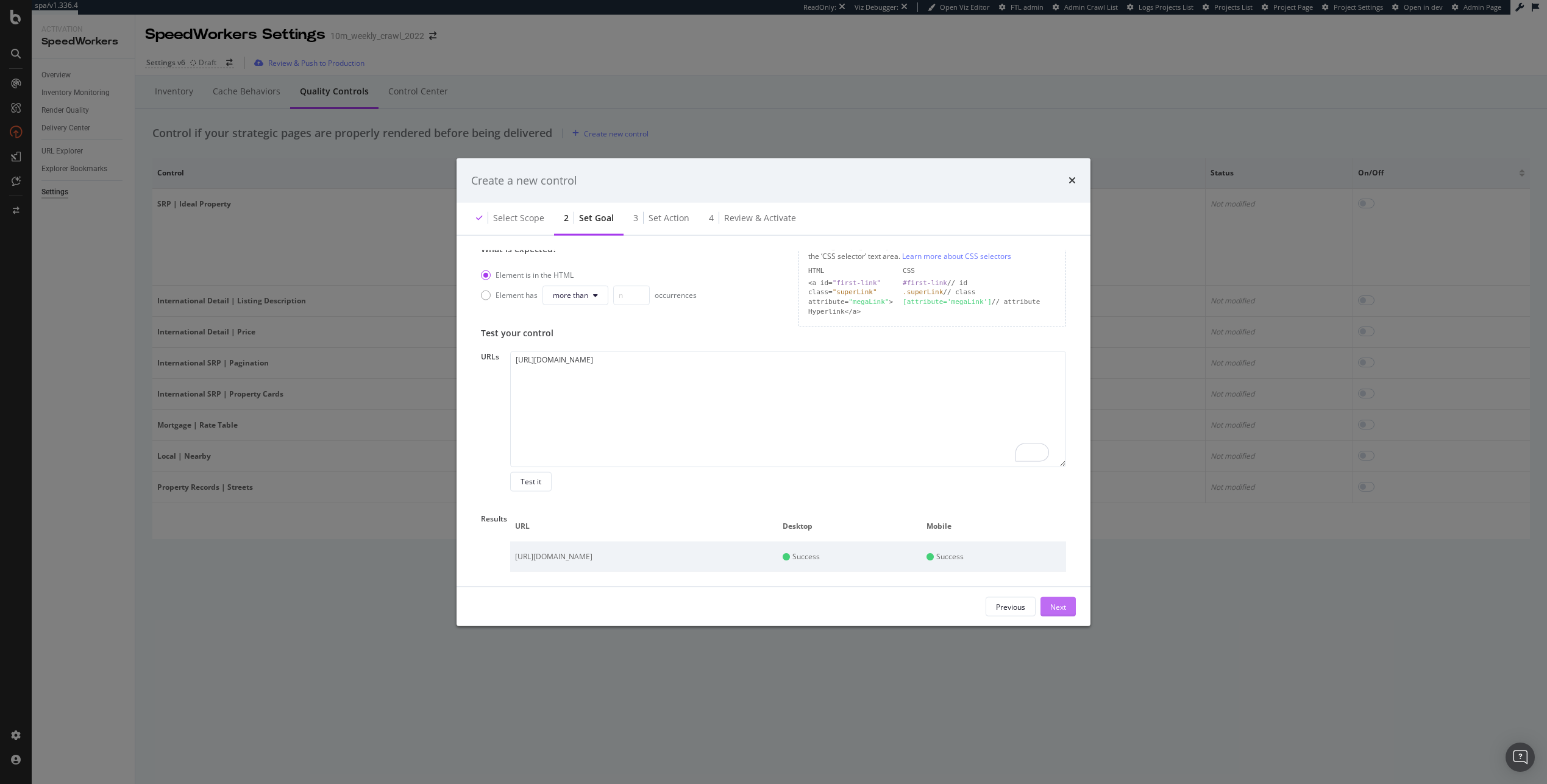
click at [1060, 607] on div "Next" at bounding box center [1058, 606] width 16 height 10
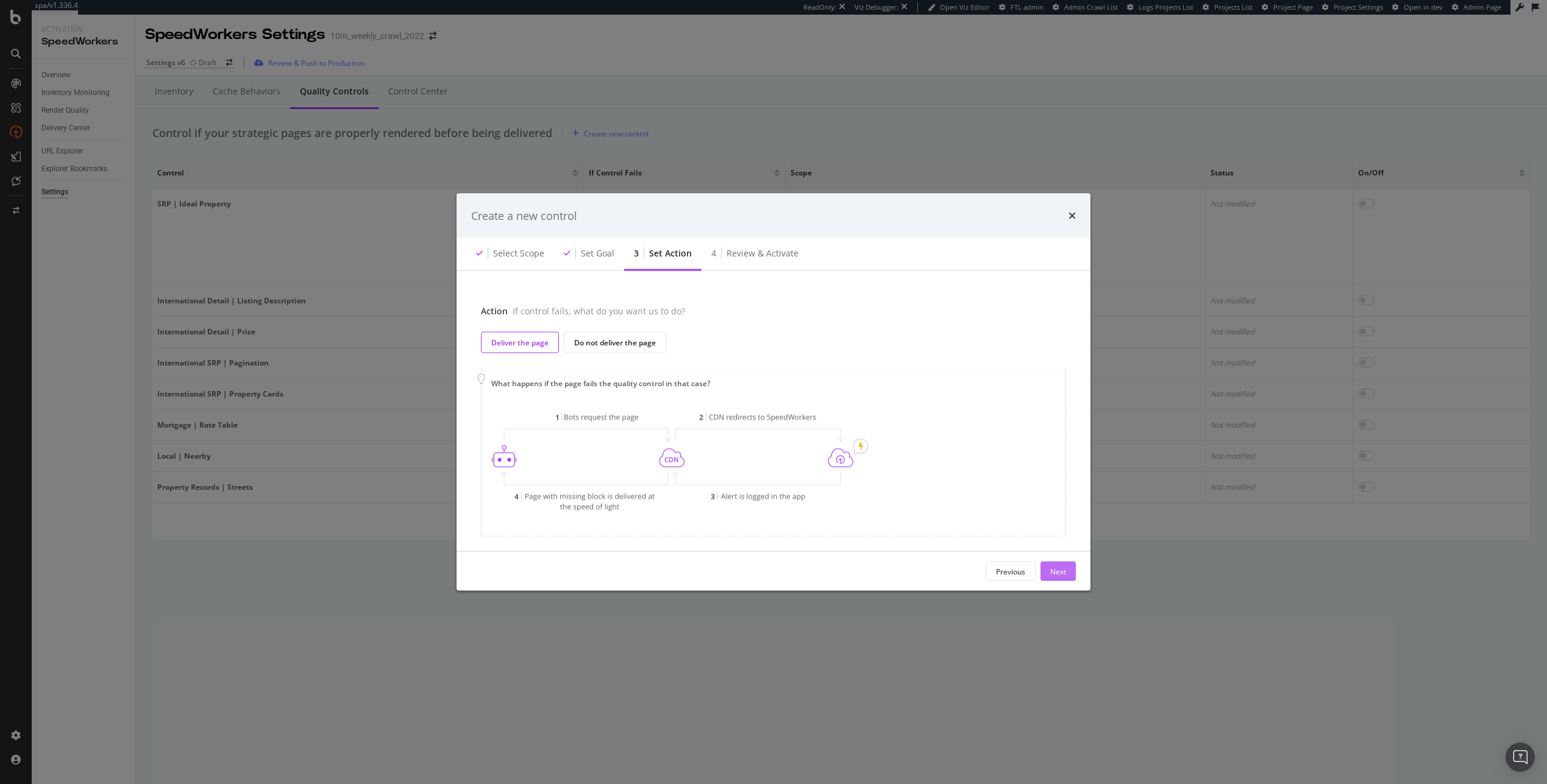
click at [1064, 576] on div "Next" at bounding box center [1058, 571] width 16 height 10
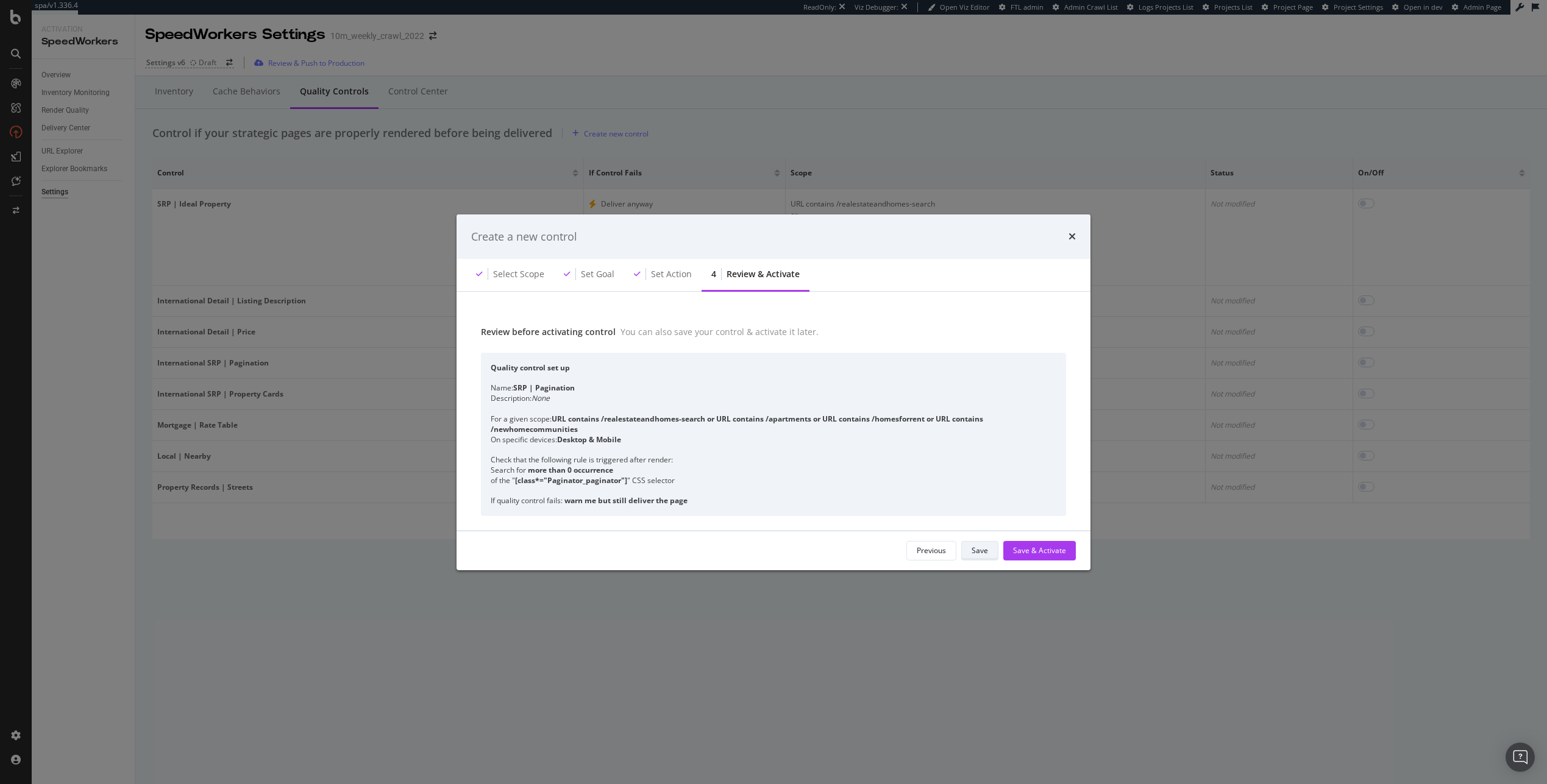
click at [975, 547] on div "Save" at bounding box center [979, 550] width 16 height 10
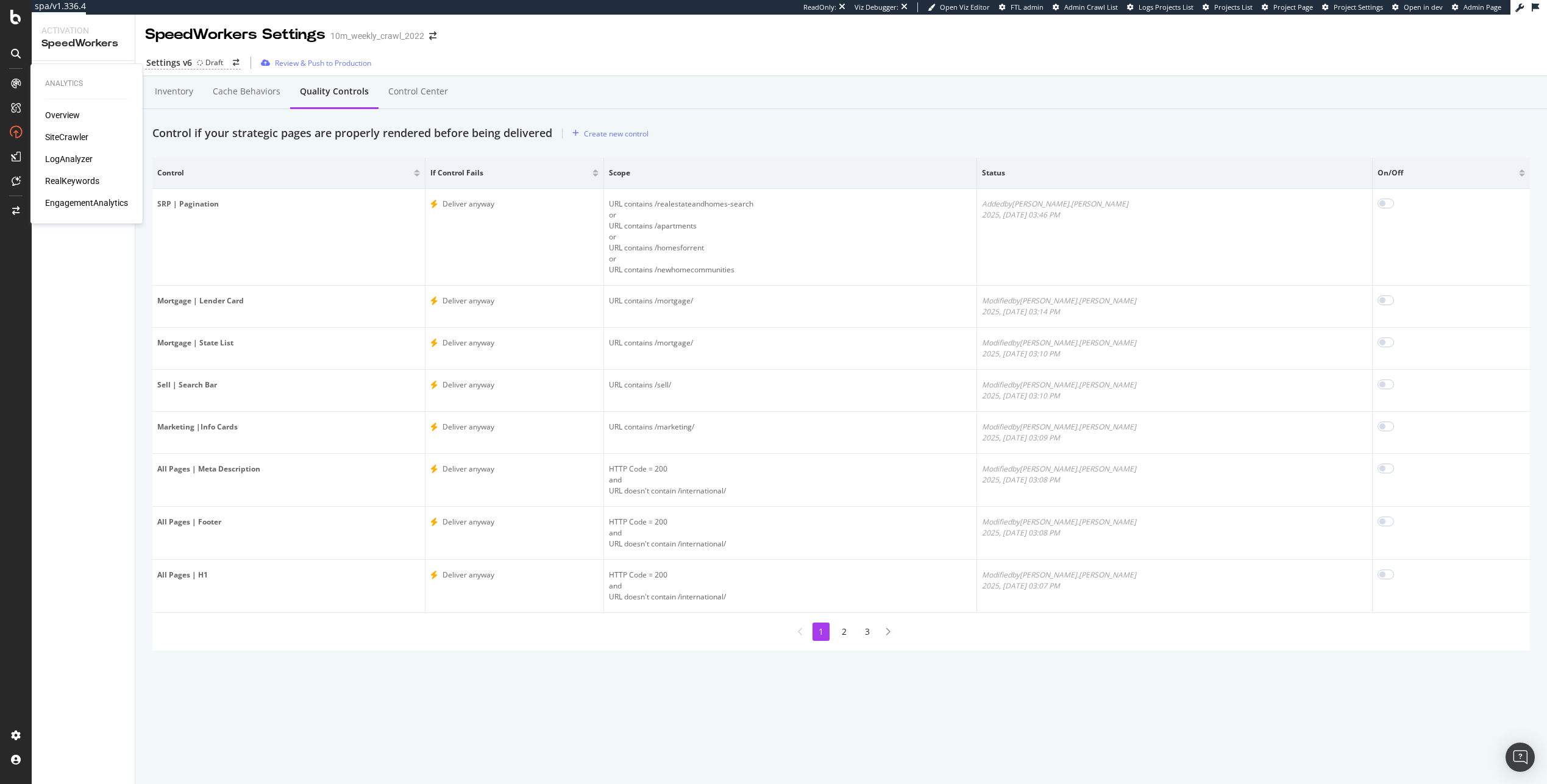
click at [63, 145] on div "Overview SiteCrawler LogAnalyzer RealKeywords EngagementAnalytics" at bounding box center [86, 159] width 83 height 100
click at [64, 142] on div "SiteCrawler" at bounding box center [66, 137] width 43 height 12
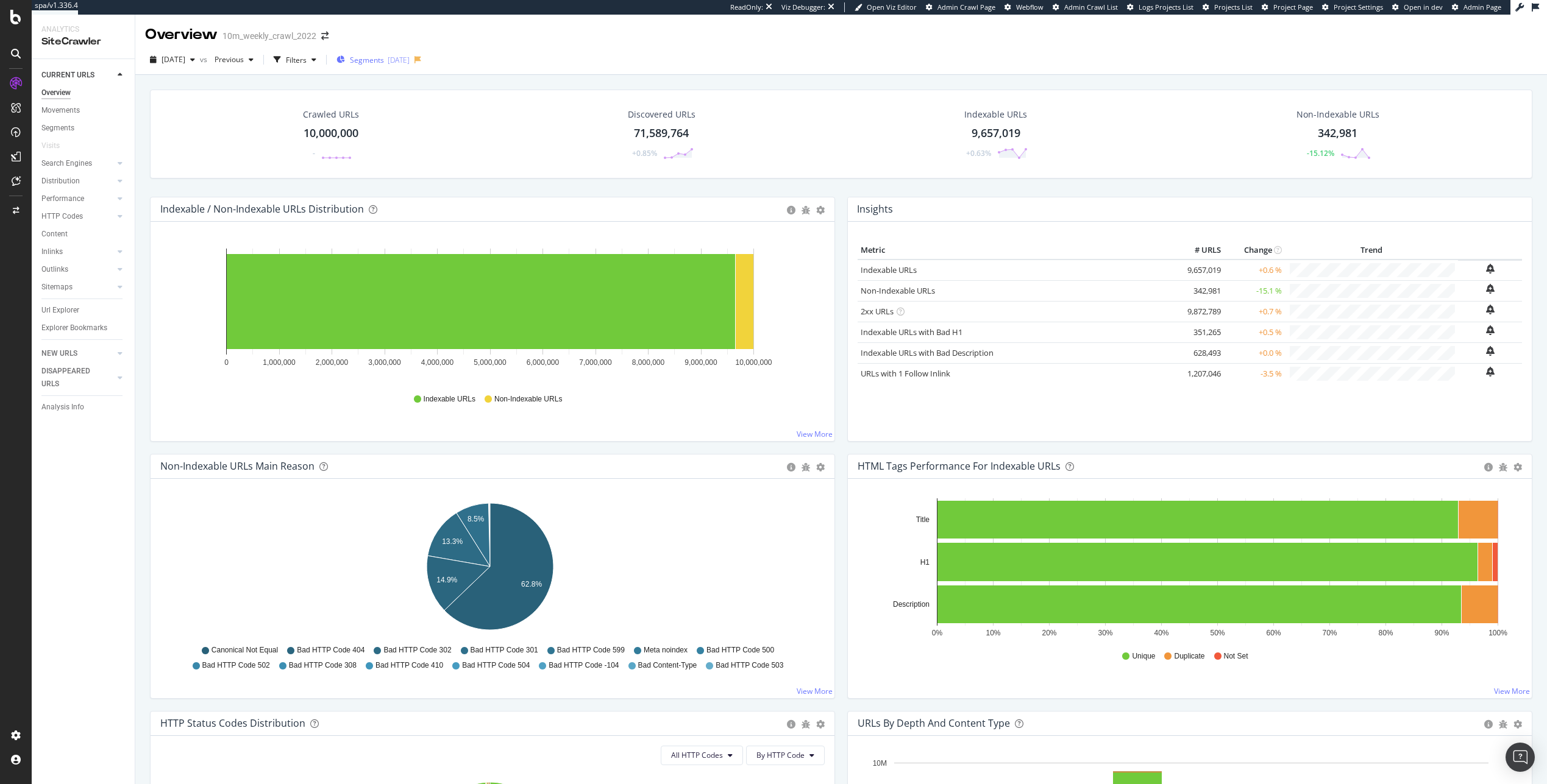
click at [395, 65] on div "Segments 2025-08-05" at bounding box center [373, 60] width 73 height 19
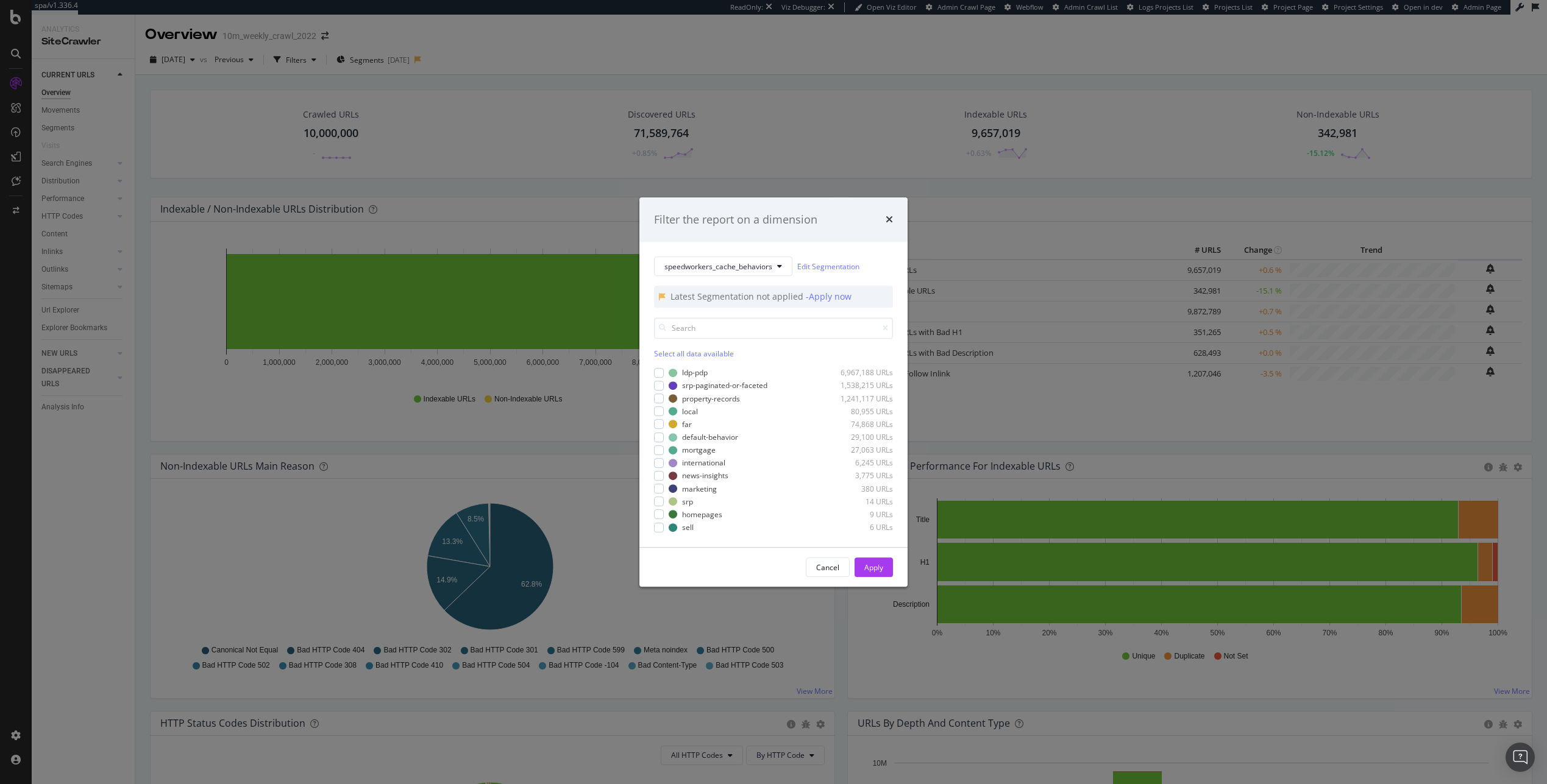
click at [669, 367] on div "ldp-pdp 6,967,188 URLs srp-paginated-or-faceted 1,538,215 URLs property-records…" at bounding box center [773, 450] width 239 height 168
click at [666, 372] on div "ldp-pdp 6,967,188 URLs" at bounding box center [773, 373] width 239 height 10
click at [876, 577] on button "Apply" at bounding box center [873, 567] width 38 height 19
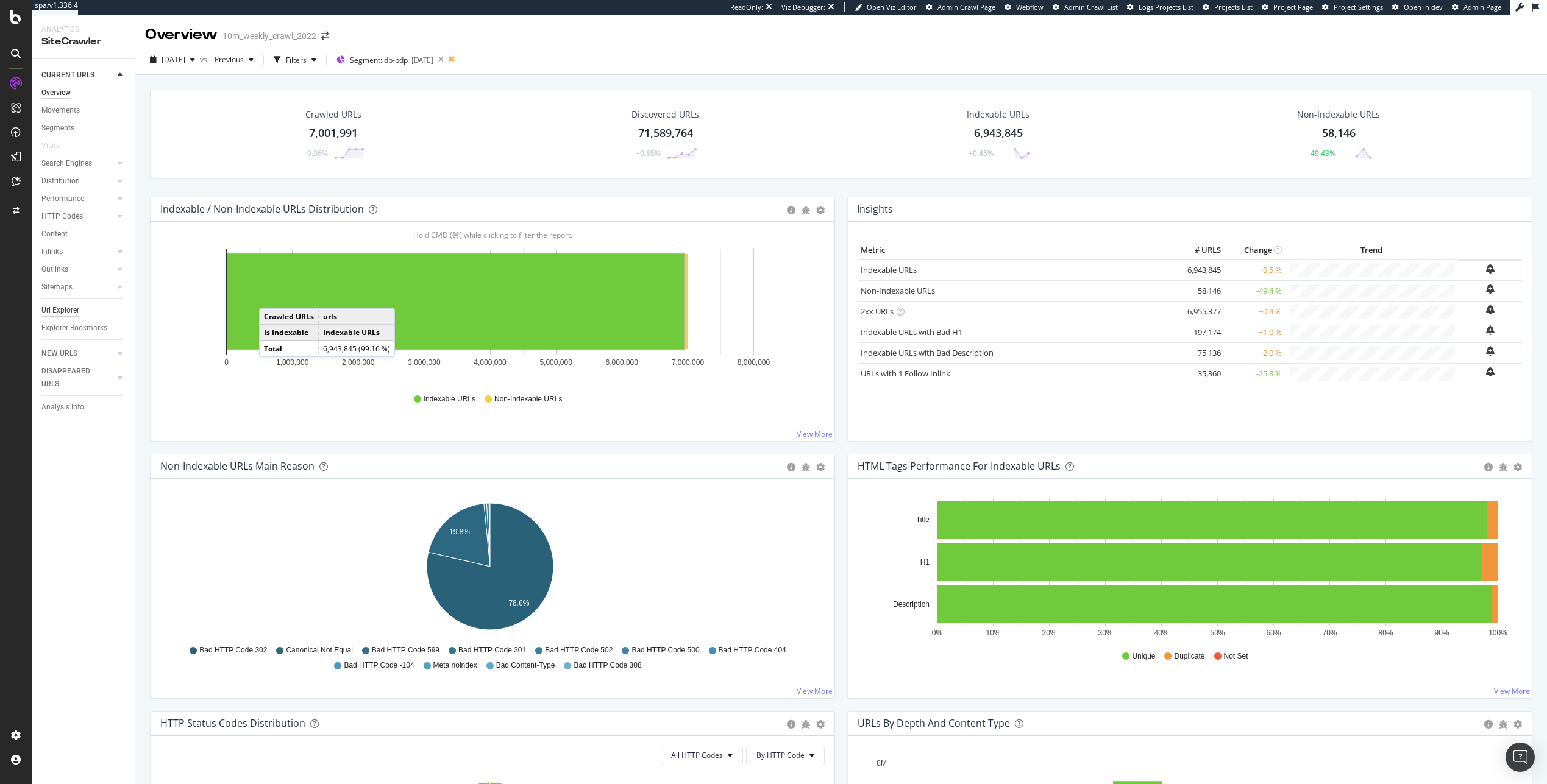
click at [76, 309] on div "Url Explorer" at bounding box center [60, 310] width 38 height 13
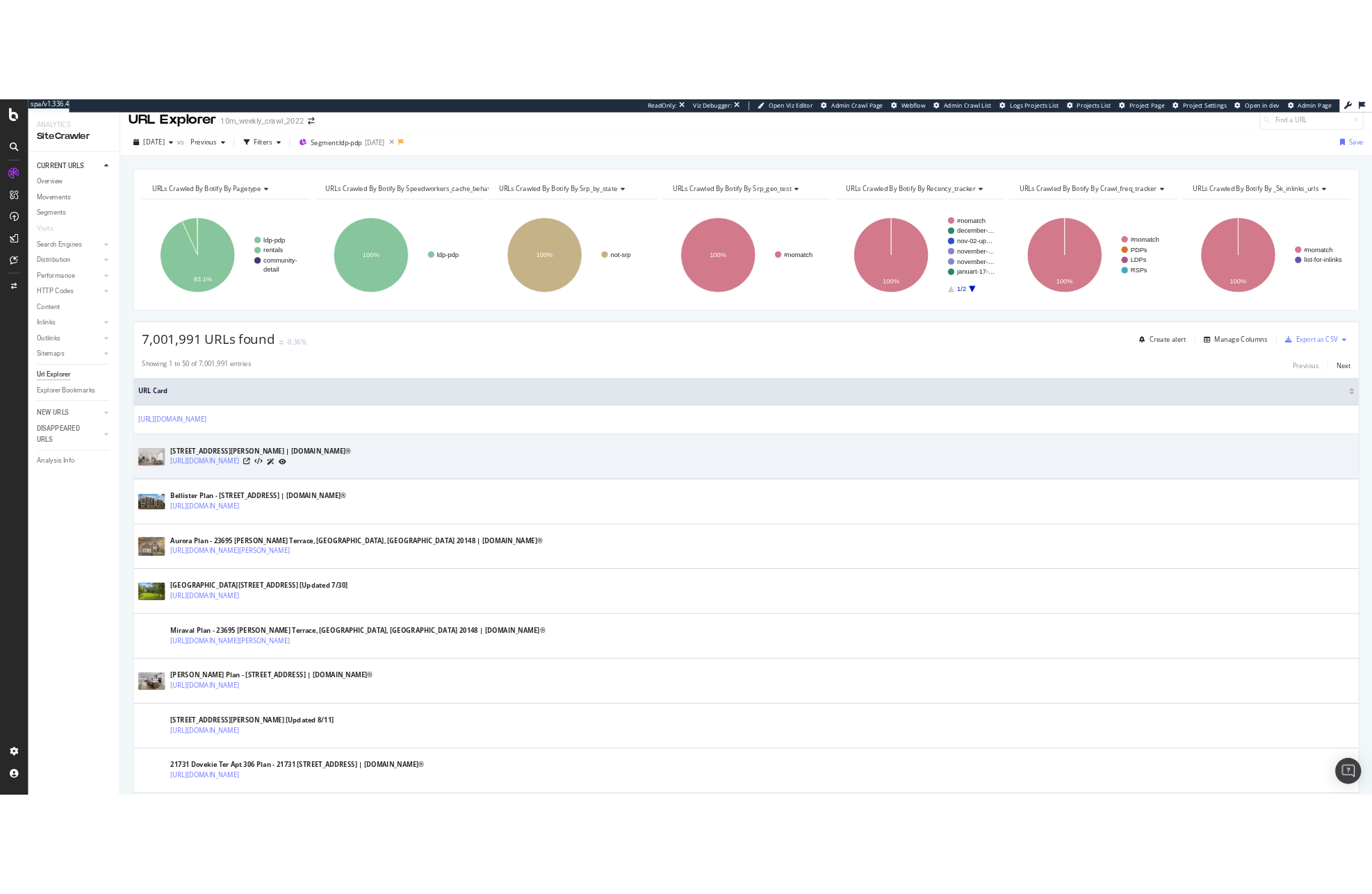
scroll to position [12, 0]
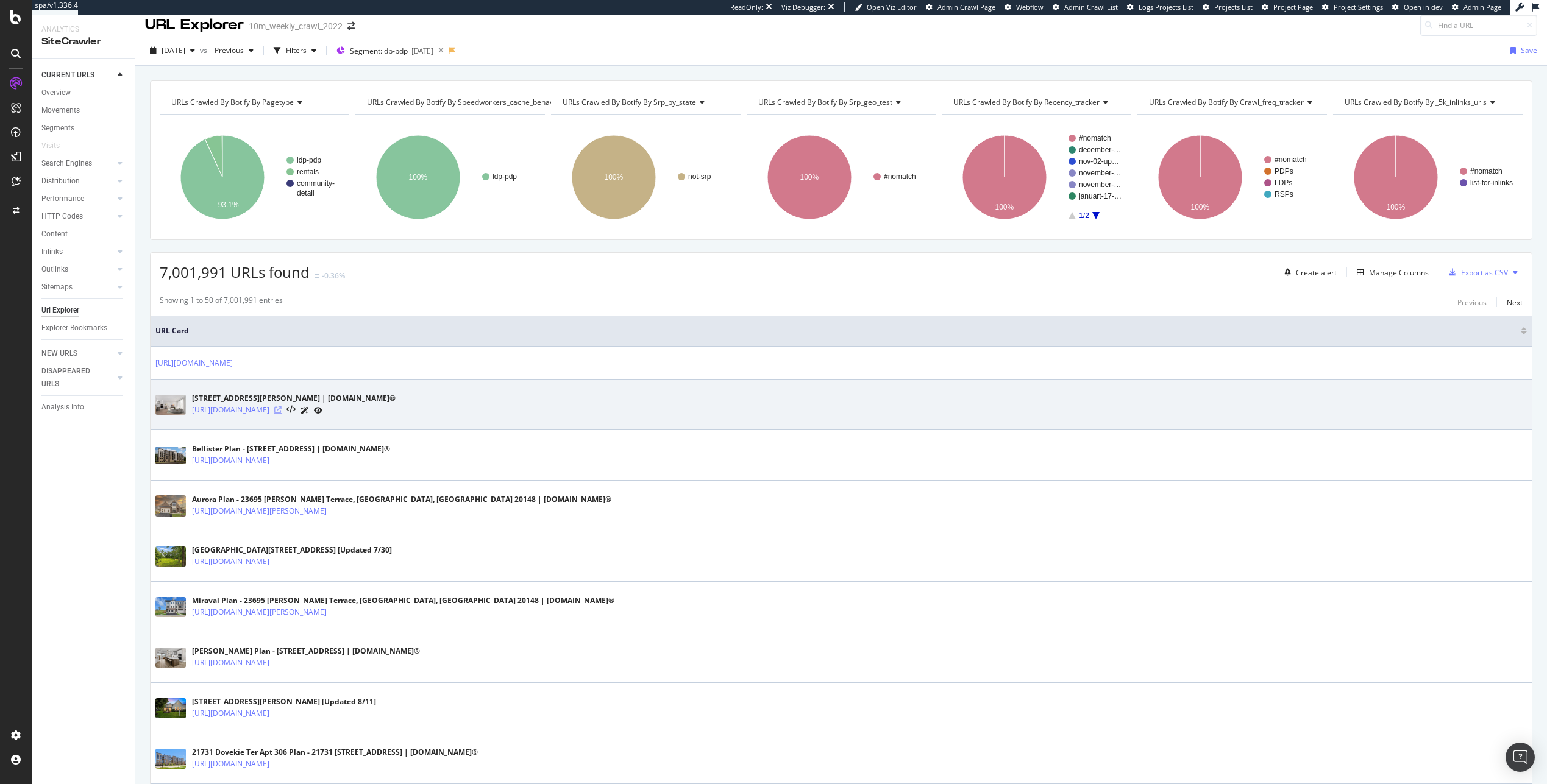
click at [282, 407] on icon at bounding box center [278, 410] width 8 height 8
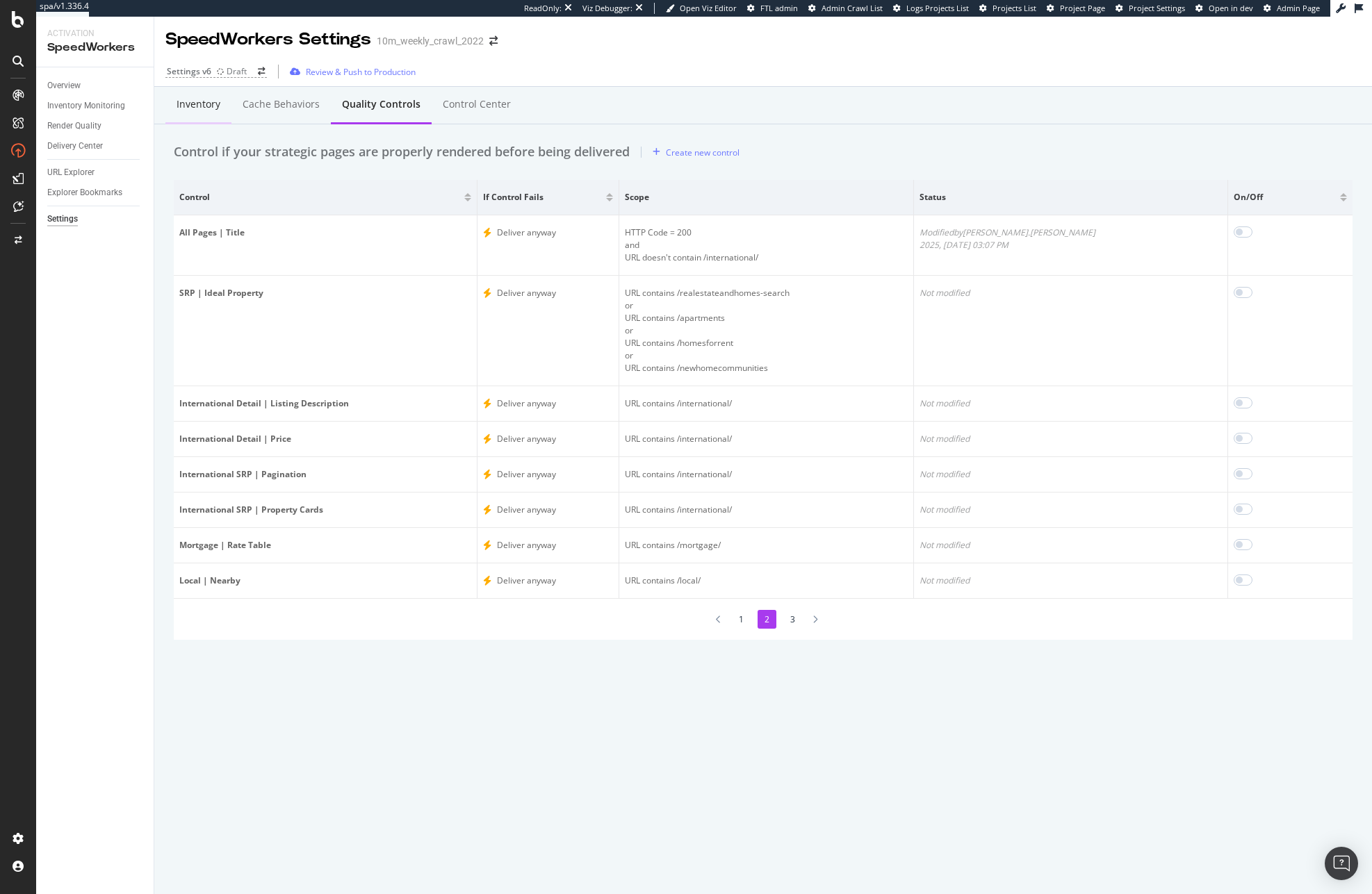
click at [206, 98] on div "Inventory" at bounding box center [198, 104] width 43 height 14
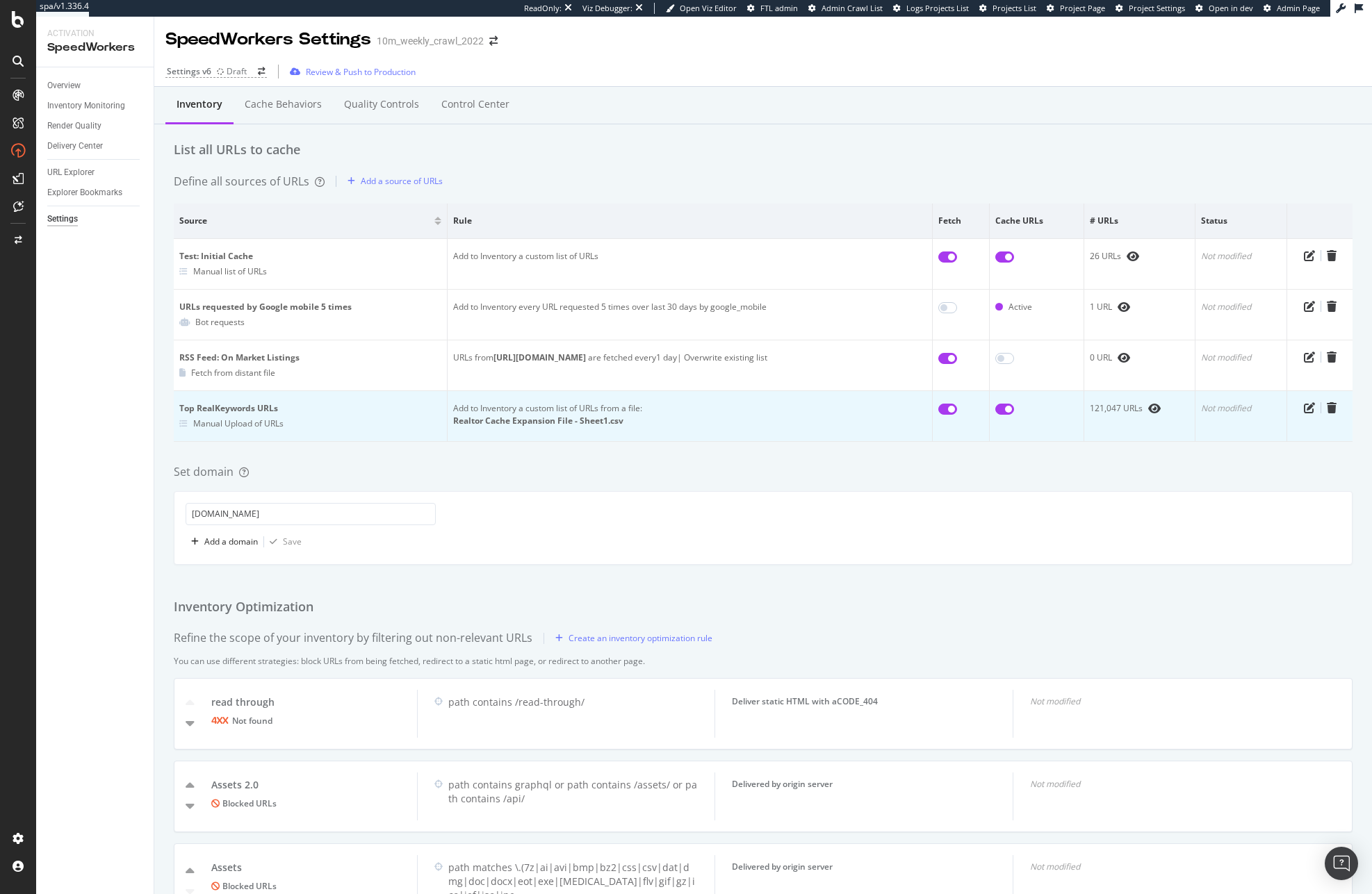
click at [594, 416] on div "Realtor Cache Expansion File - Sheet1.csv" at bounding box center [689, 421] width 473 height 13
click at [1148, 407] on icon "eye" at bounding box center [1154, 408] width 13 height 12
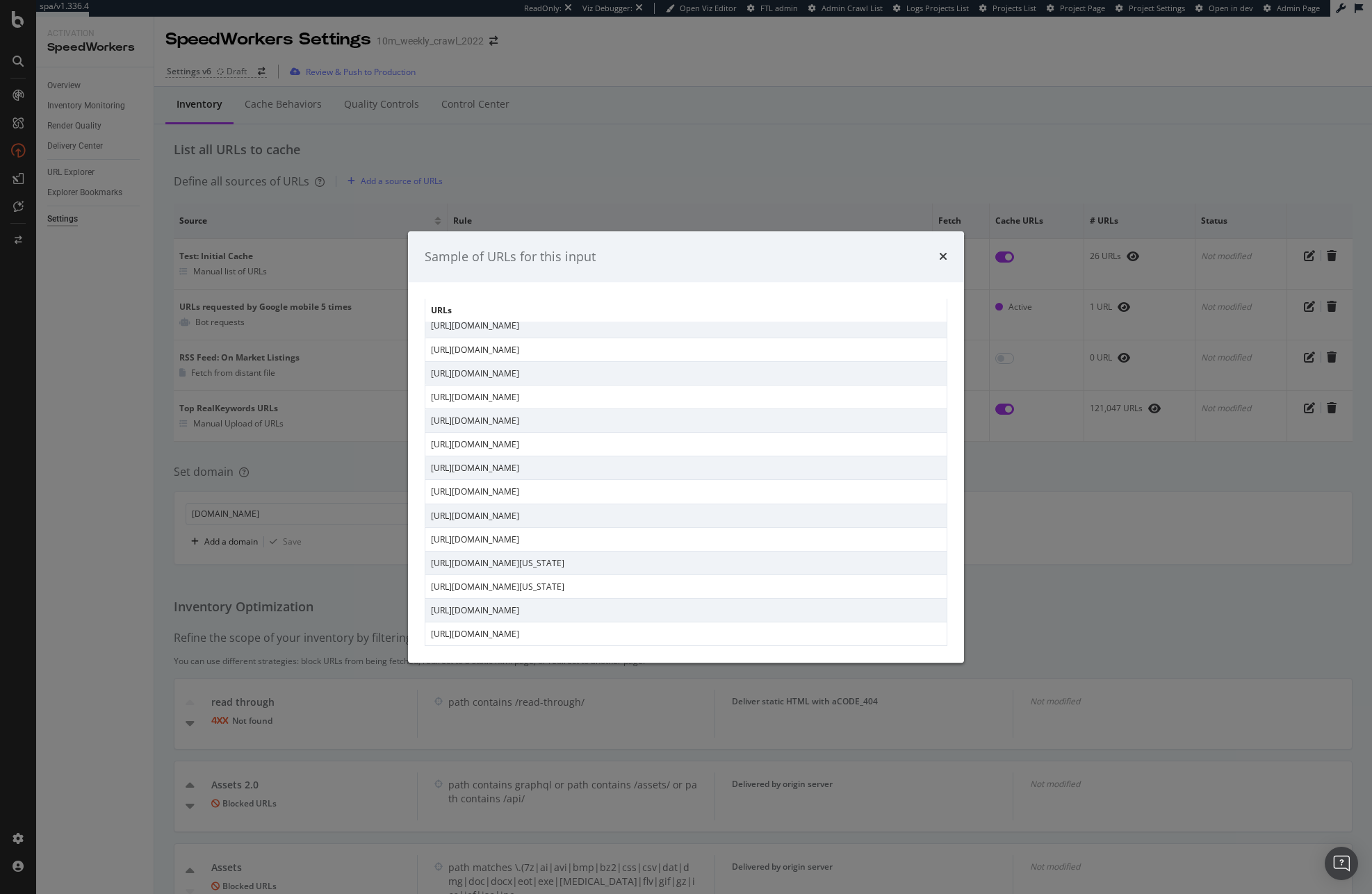
scroll to position [1580, 0]
click at [1006, 464] on div "Sample of URLs for this input URLs [URL][DOMAIN_NAME] [URL][DOMAIN_NAME] [URL][…" at bounding box center [686, 447] width 1372 height 894
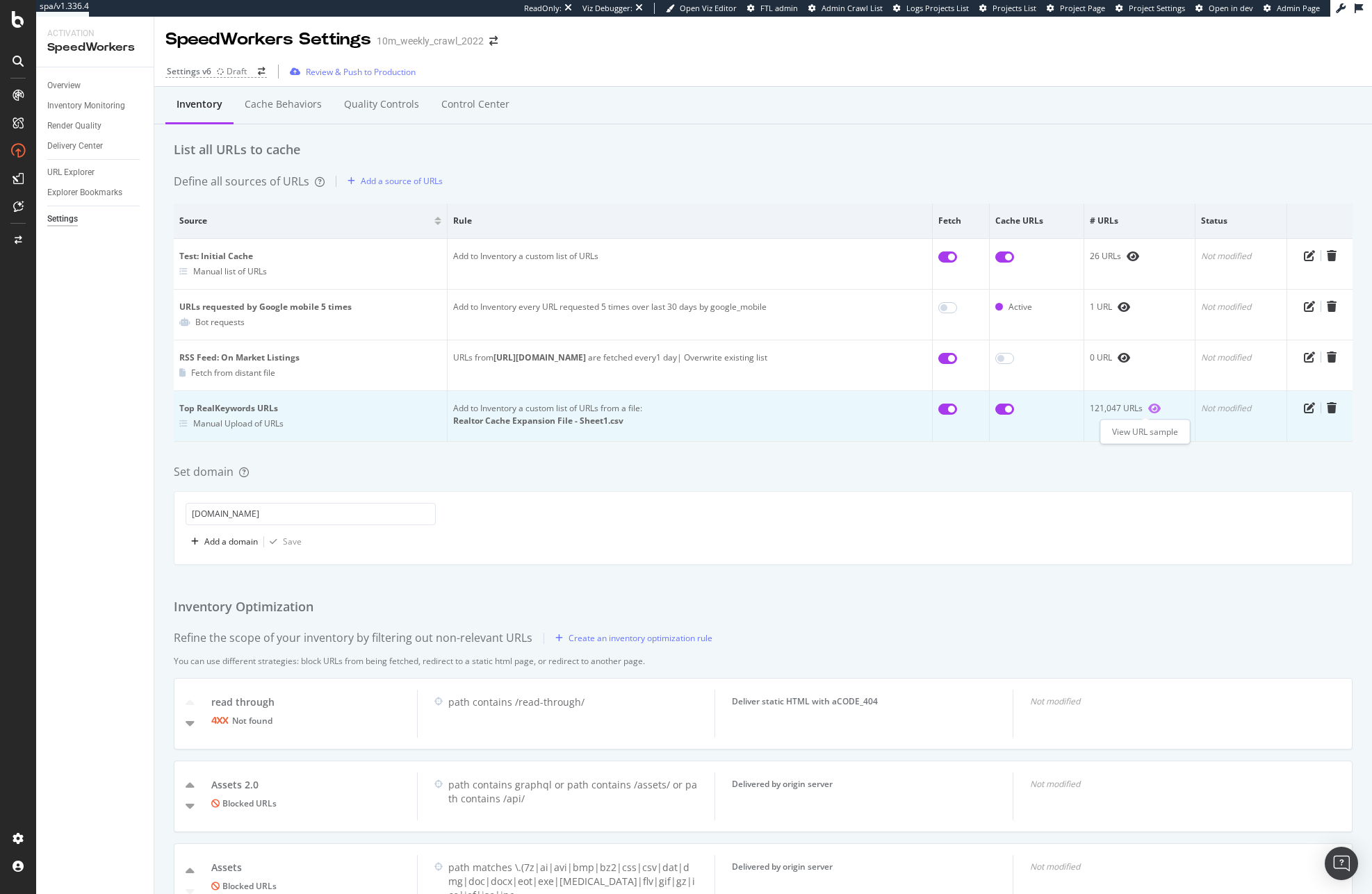
click at [1148, 410] on icon "eye" at bounding box center [1154, 408] width 13 height 12
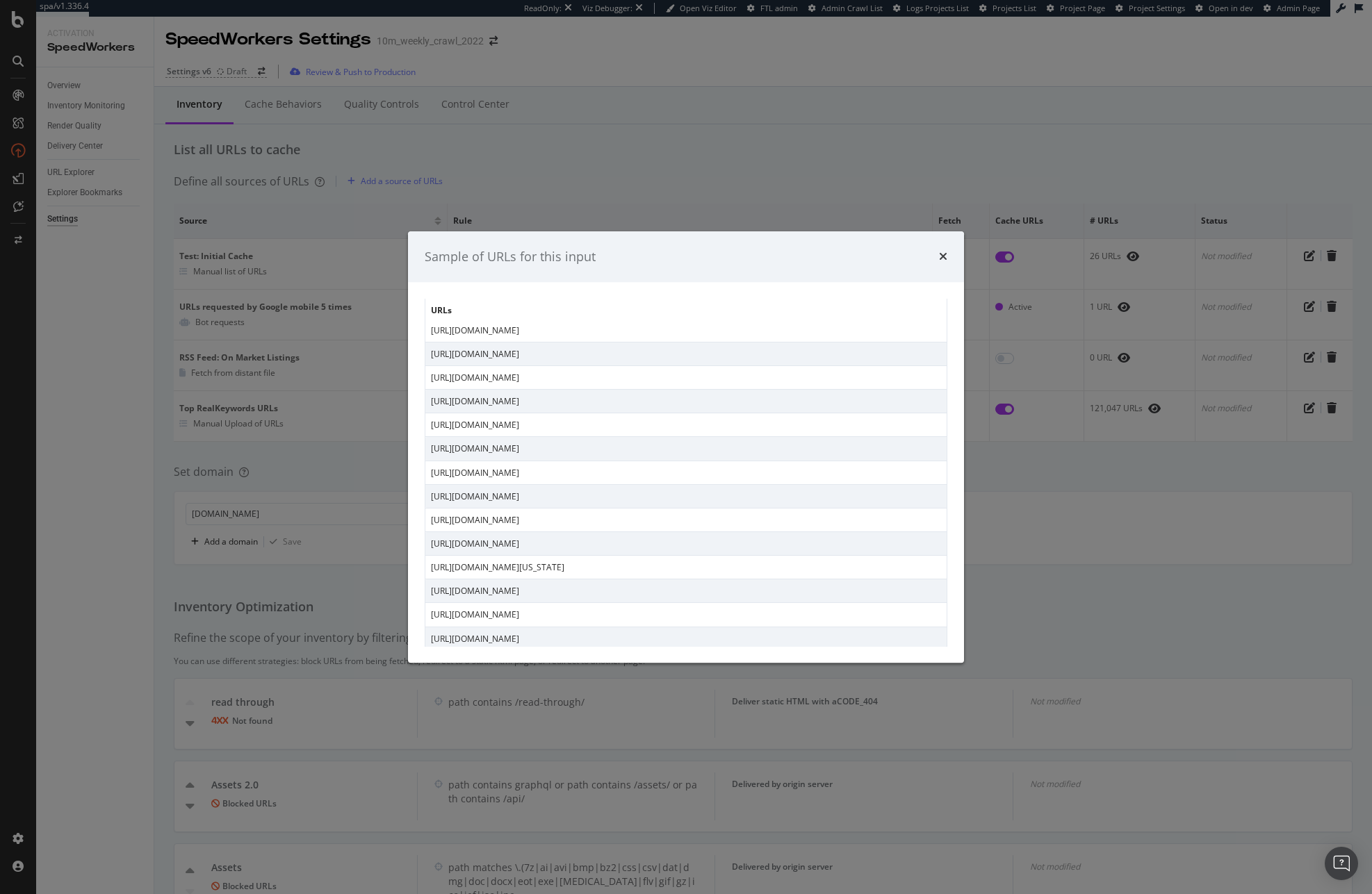
scroll to position [2061, 0]
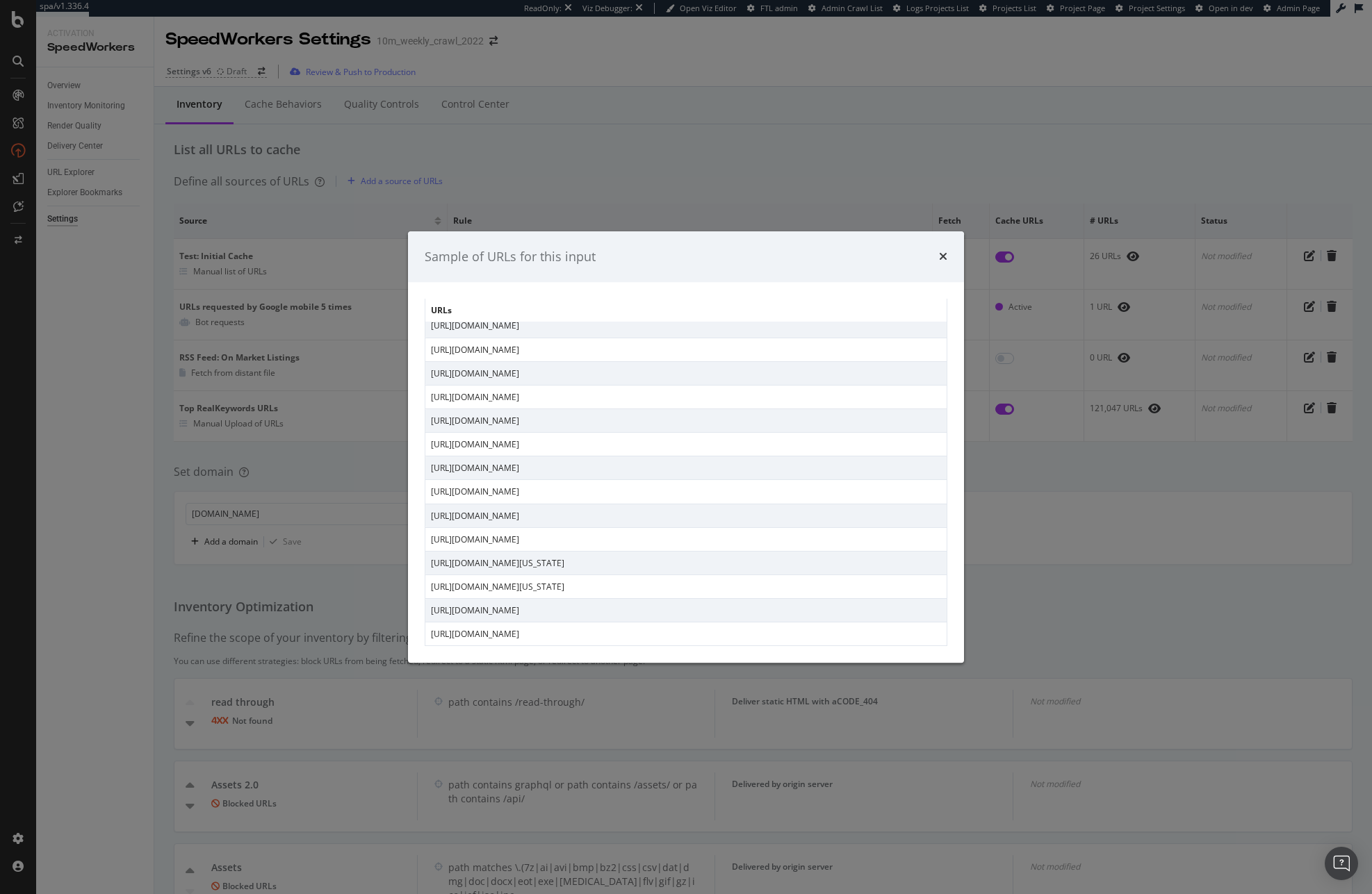
click at [1035, 500] on div "Sample of URLs for this input URLs [URL][DOMAIN_NAME] [URL][DOMAIN_NAME] [URL][…" at bounding box center [686, 447] width 1372 height 894
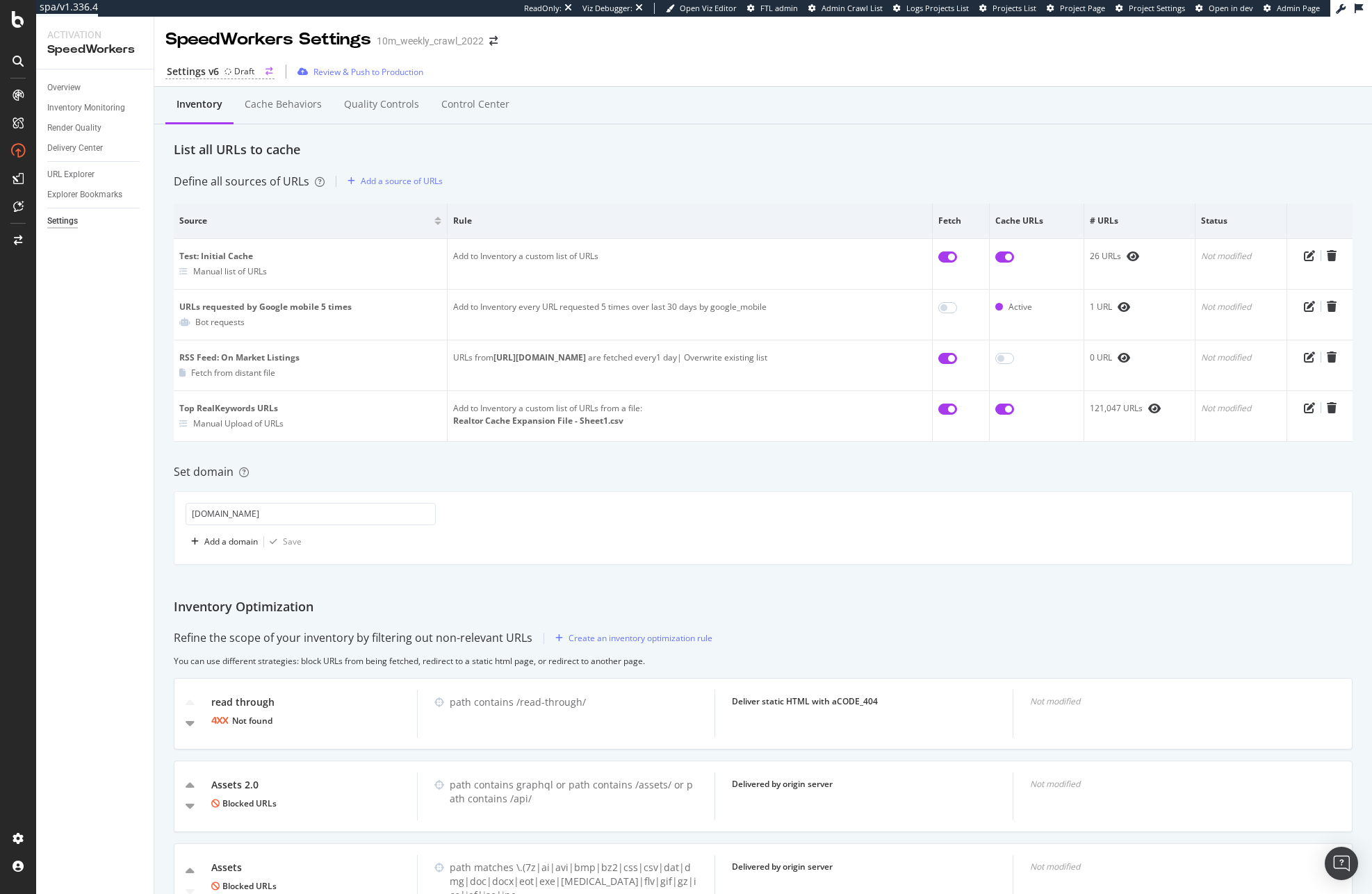
click at [261, 72] on div "Settings v6 Draft" at bounding box center [219, 71] width 109 height 14
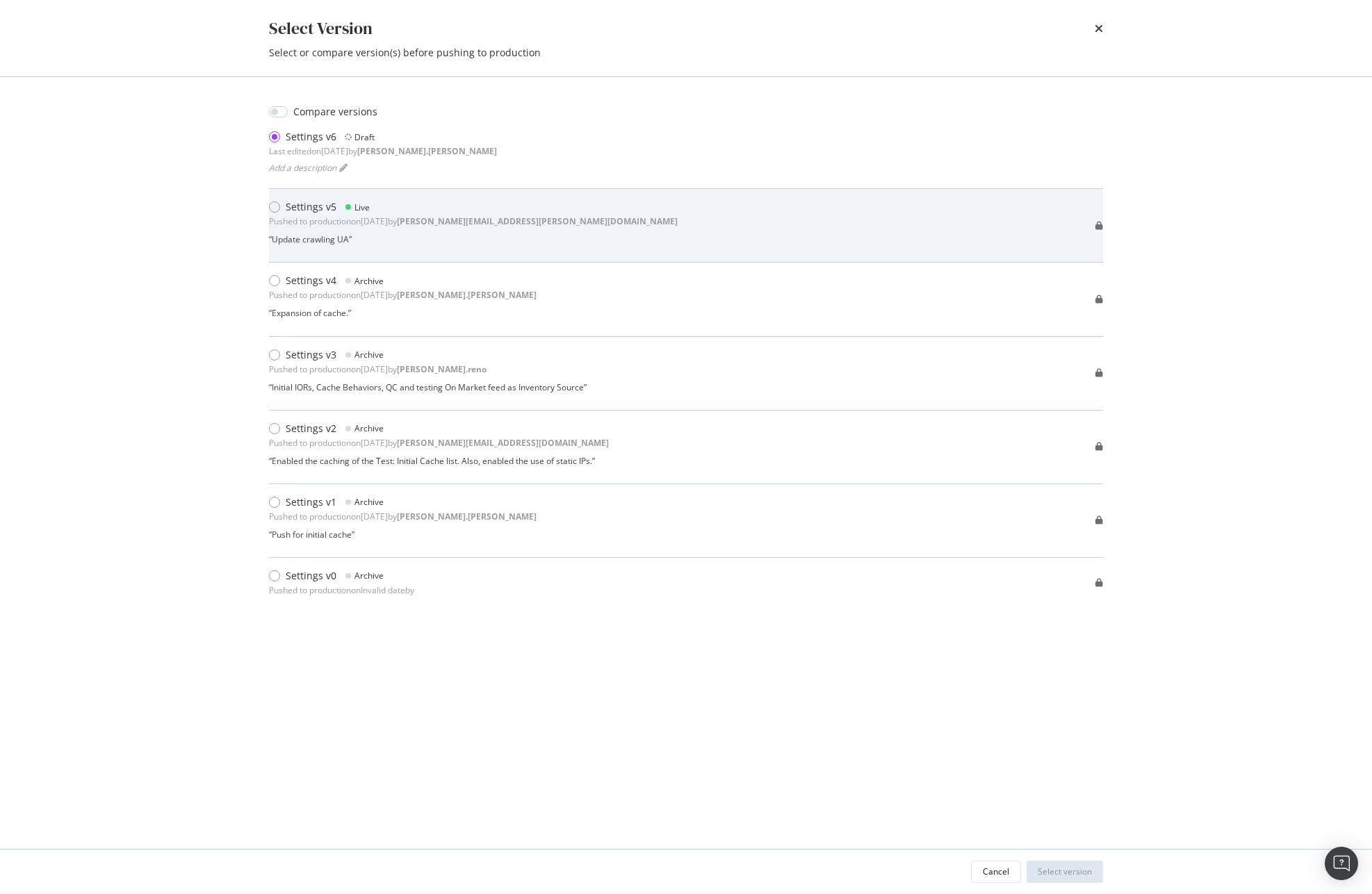
click at [333, 229] on div "Settings v5 Live Pushed to production on [DATE] by [PERSON_NAME][EMAIL_ADDRESS]…" at bounding box center [473, 225] width 408 height 51
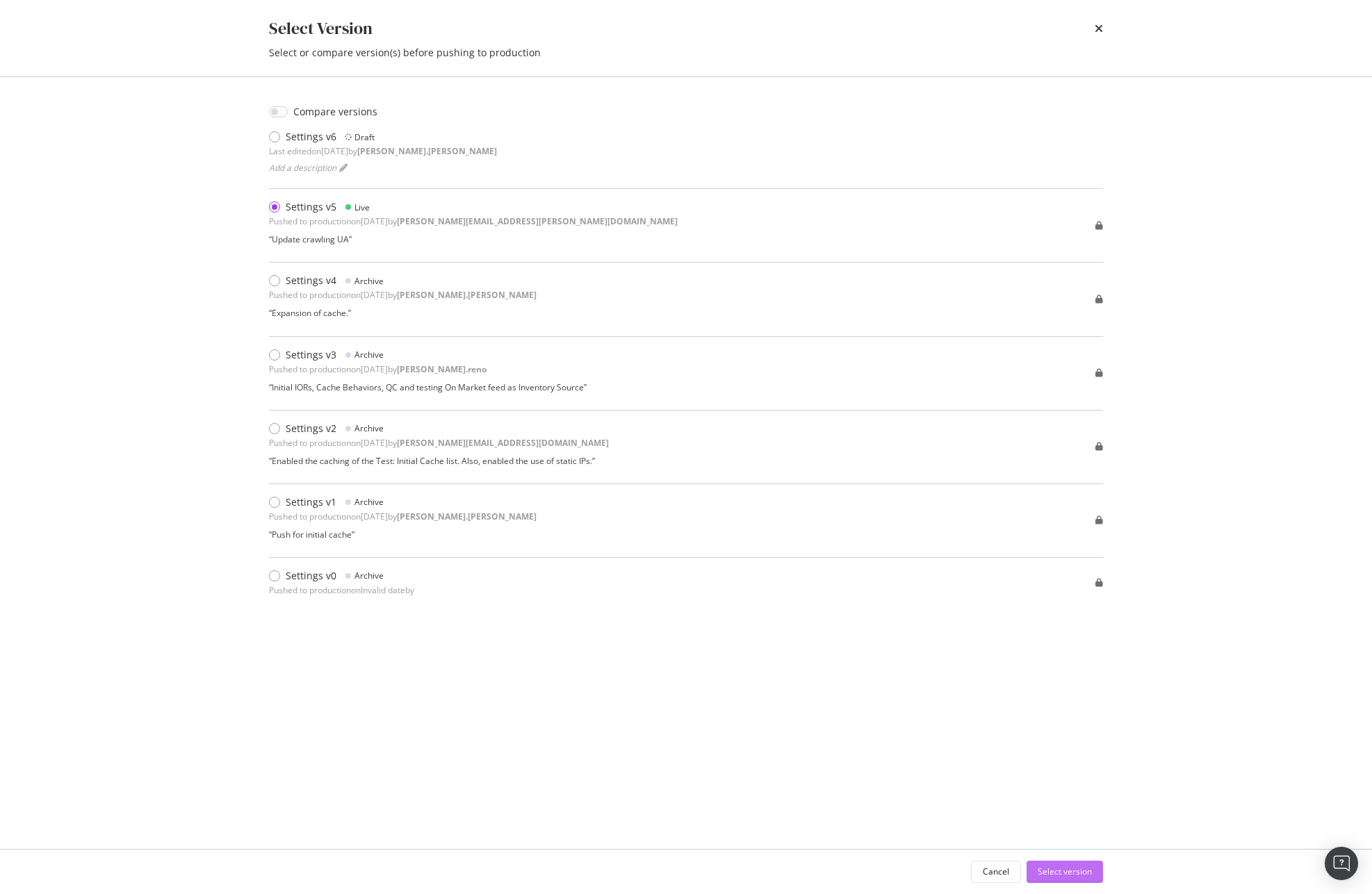
click at [1079, 866] on div "Select version" at bounding box center [1065, 872] width 54 height 12
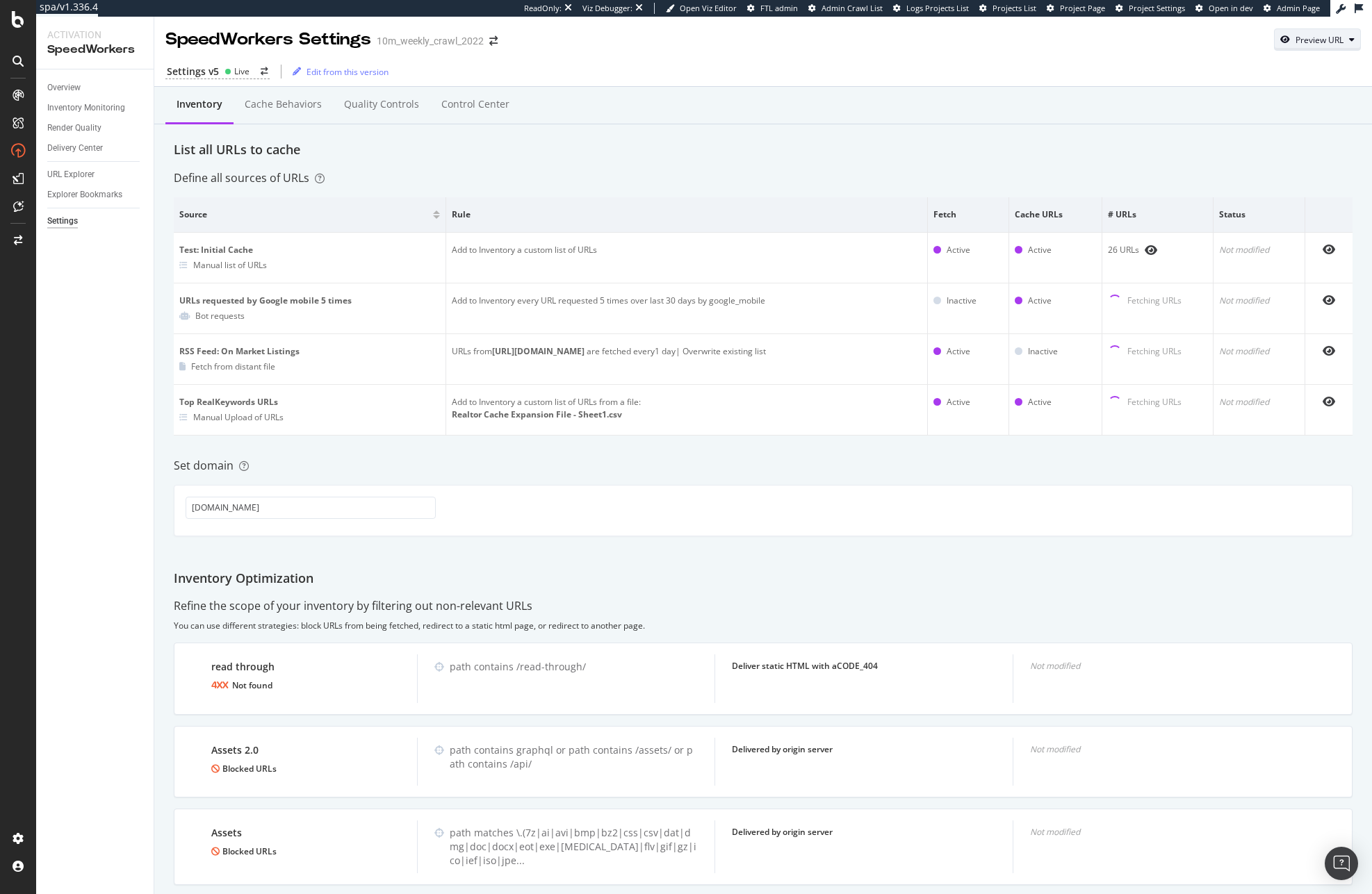
click at [1315, 34] on div "Preview URL" at bounding box center [1320, 40] width 48 height 12
click at [1217, 98] on input "url" at bounding box center [1264, 103] width 152 height 24
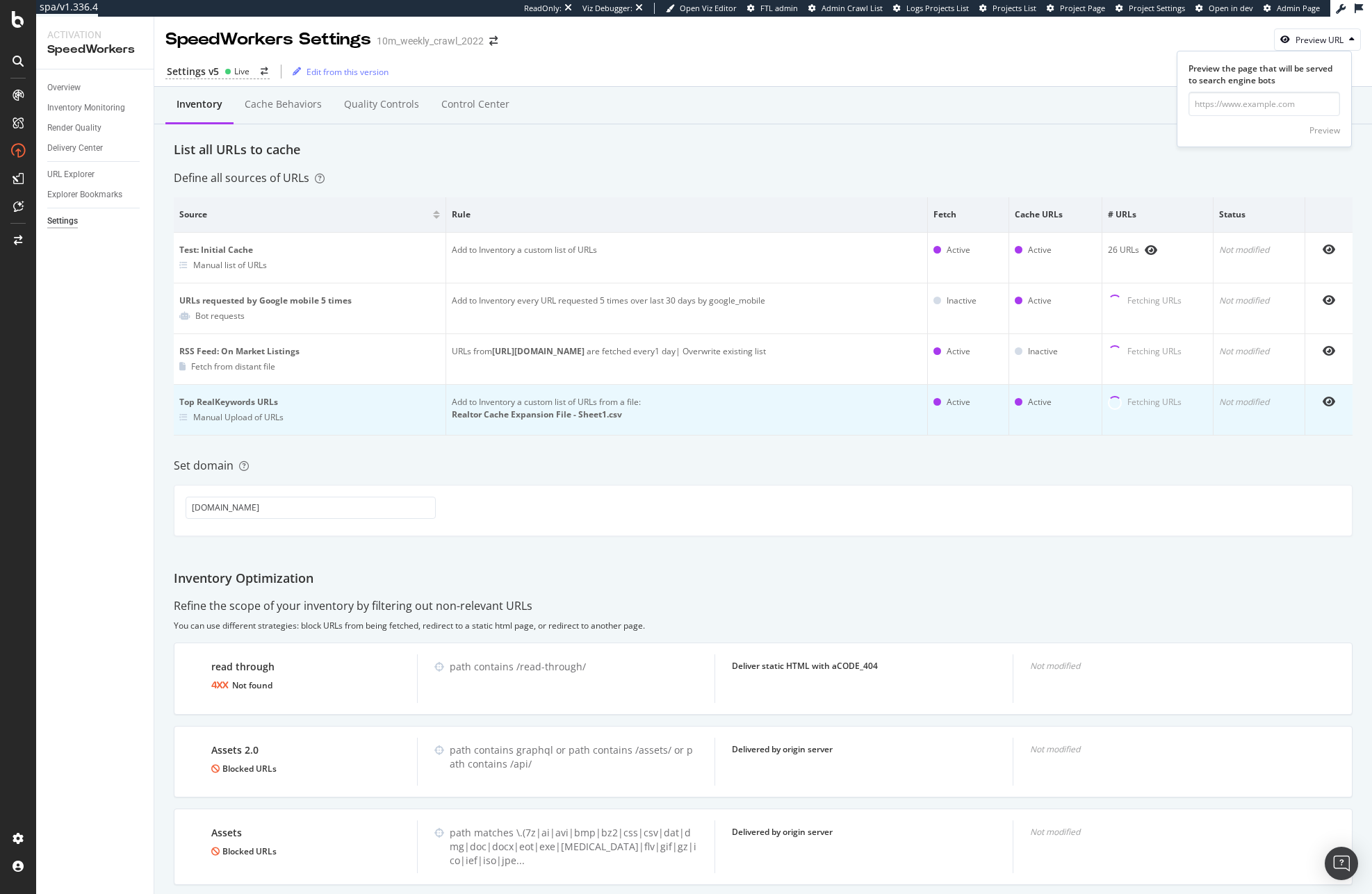
click at [592, 407] on div "Add to Inventory a custom list of URLs from a file:" at bounding box center [686, 402] width 470 height 13
click at [608, 403] on div "Add to Inventory a custom list of URLs from a file:" at bounding box center [686, 402] width 470 height 13
click at [1119, 398] on div "Fetching URLs" at bounding box center [1157, 403] width 99 height 14
click at [1122, 407] on div "121,047 URLs" at bounding box center [1157, 402] width 99 height 13
click at [1166, 405] on icon "eye" at bounding box center [1172, 403] width 13 height 12
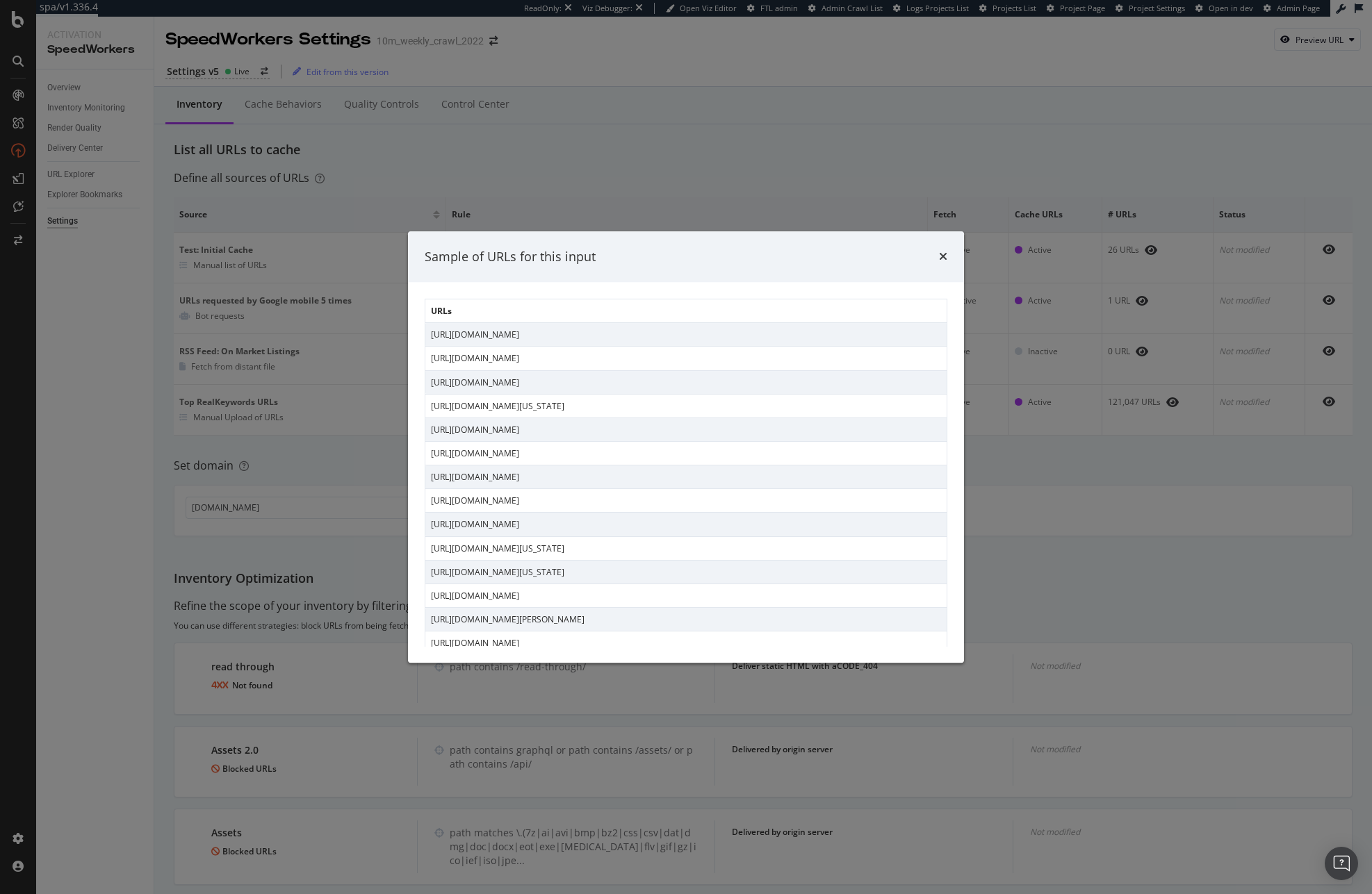
click at [665, 355] on td "[URL][DOMAIN_NAME]" at bounding box center [686, 358] width 521 height 23
copy td "[URL][DOMAIN_NAME]"
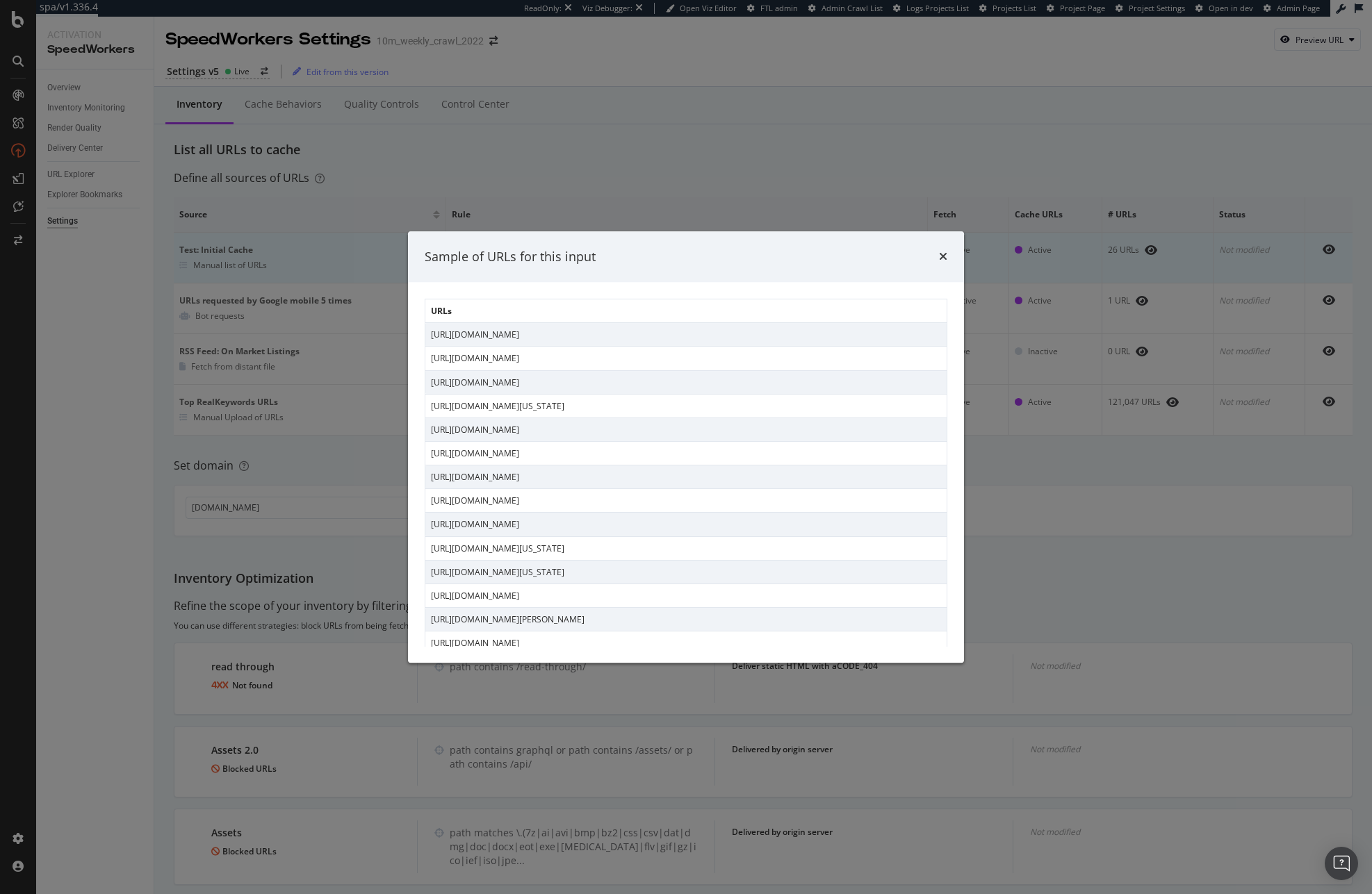
click at [1040, 252] on div "Sample of URLs for this input URLs [URL][DOMAIN_NAME] [URL][DOMAIN_NAME] [URL][…" at bounding box center [686, 447] width 1372 height 894
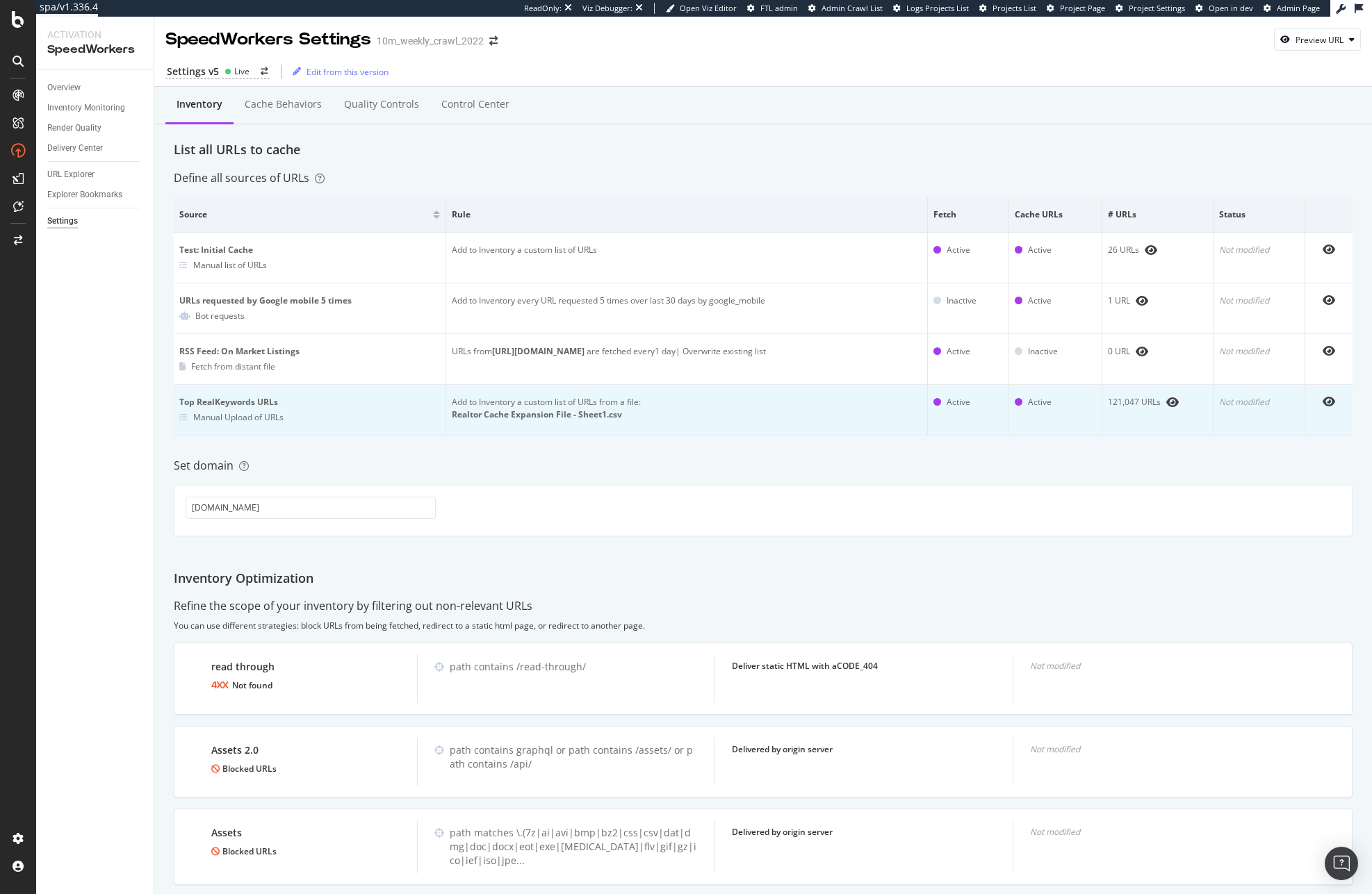
click at [1327, 410] on td at bounding box center [1329, 410] width 47 height 51
click at [1161, 404] on span at bounding box center [1169, 403] width 18 height 12
click at [1166, 401] on icon "eye" at bounding box center [1172, 403] width 13 height 12
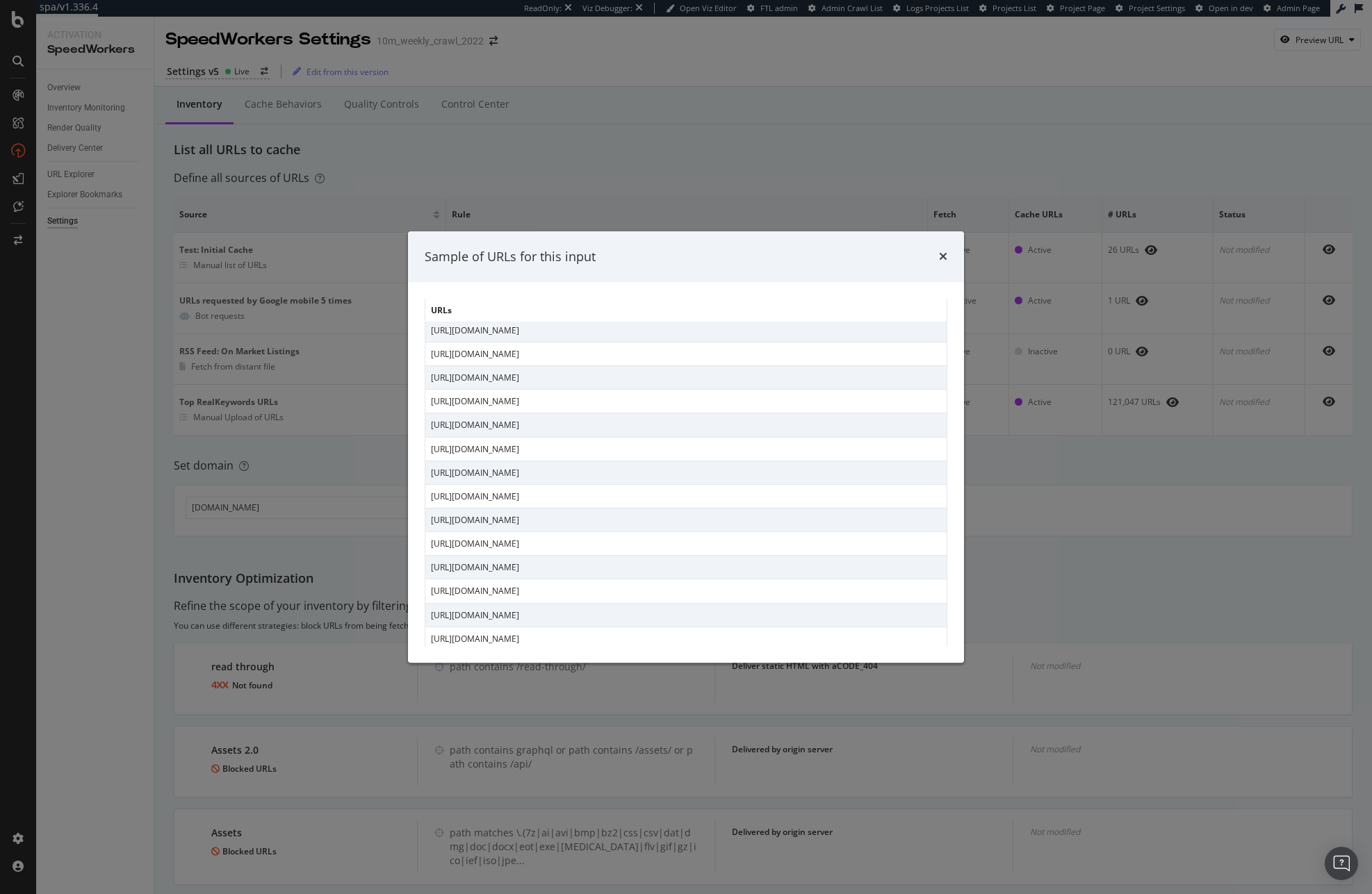
scroll to position [2061, 0]
click at [1195, 464] on div "Sample of URLs for this input URLs [URL][DOMAIN_NAME] [URL][DOMAIN_NAME] [URL][…" at bounding box center [686, 447] width 1372 height 894
